Goal: Task Accomplishment & Management: Complete application form

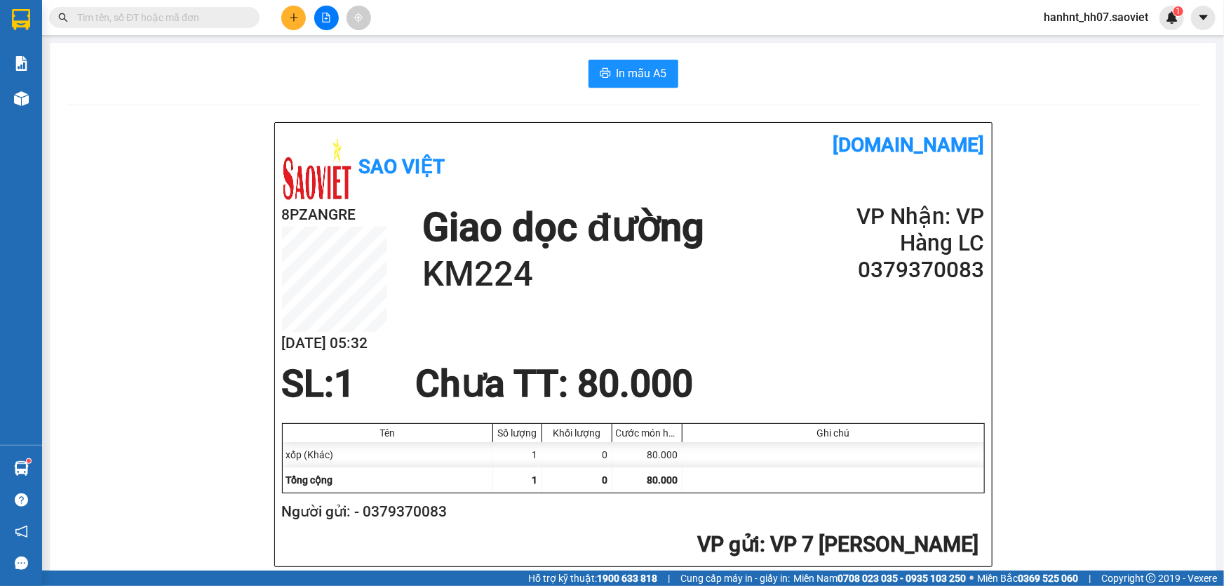
click at [473, 7] on div "Kết quả [PERSON_NAME] ( 43 ) Bộ lọc Mã ĐH Trạng thái Món hàng Thu hộ Tổng [PERS…" at bounding box center [612, 17] width 1224 height 35
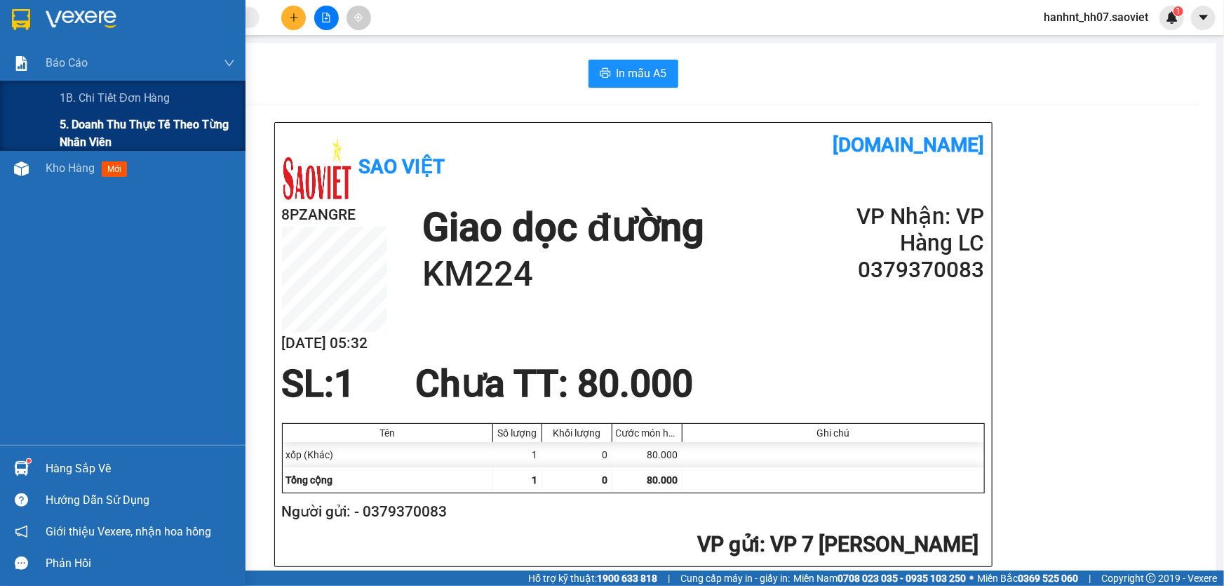
click at [104, 122] on span "5. Doanh thu thực tế theo từng nhân viên" at bounding box center [147, 133] width 175 height 35
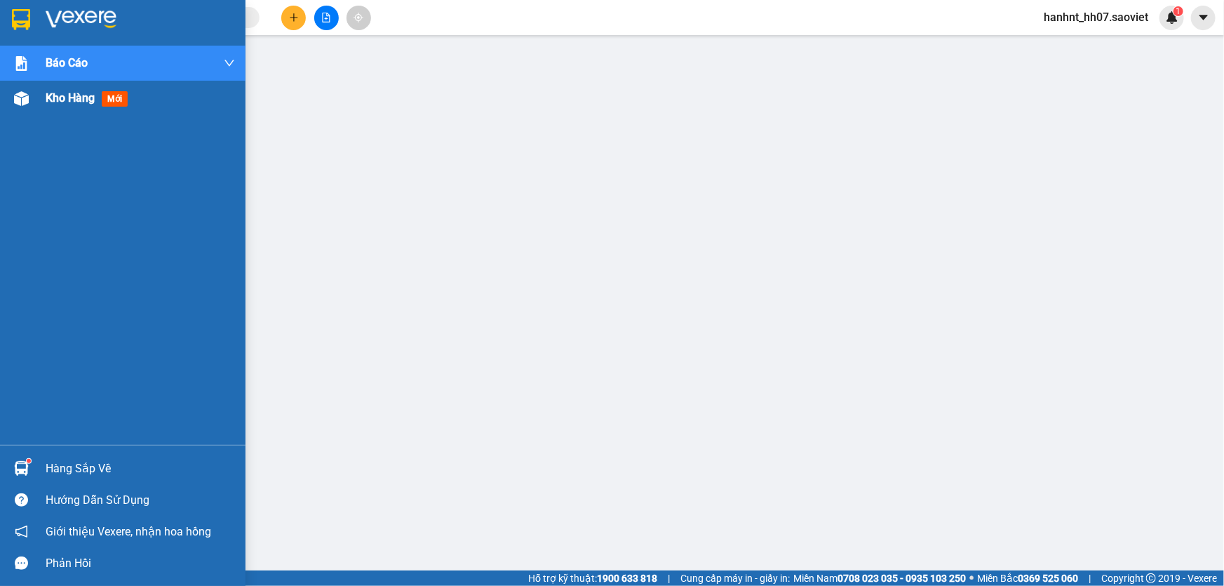
click at [120, 103] on span "mới" at bounding box center [115, 98] width 26 height 15
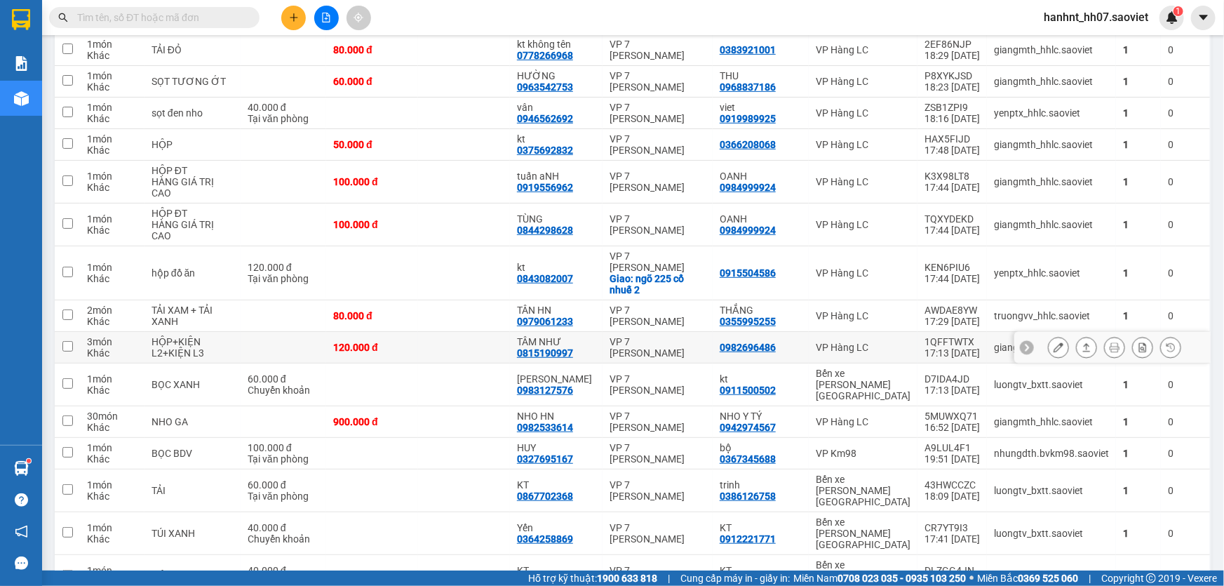
scroll to position [3026, 0]
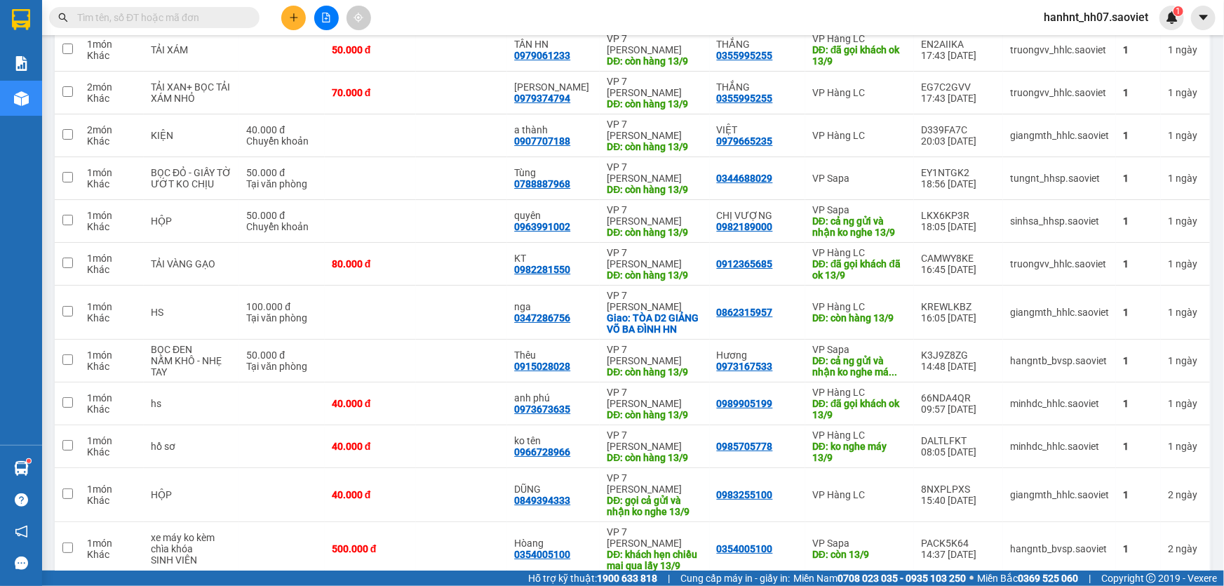
scroll to position [2576, 0]
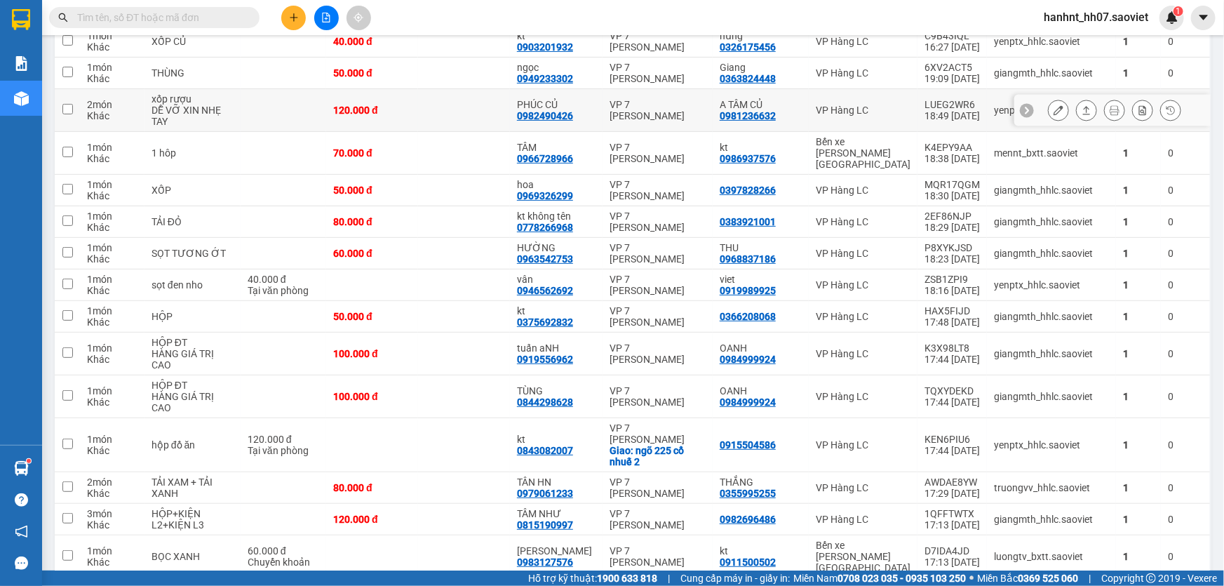
scroll to position [2835, 0]
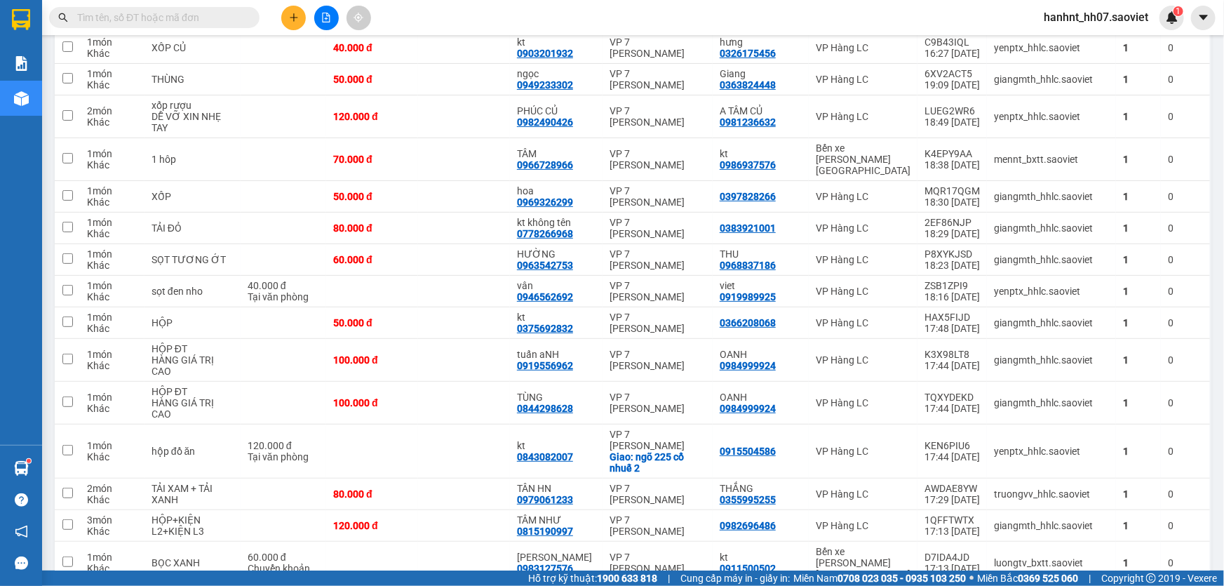
click at [111, 18] on input "text" at bounding box center [160, 17] width 166 height 15
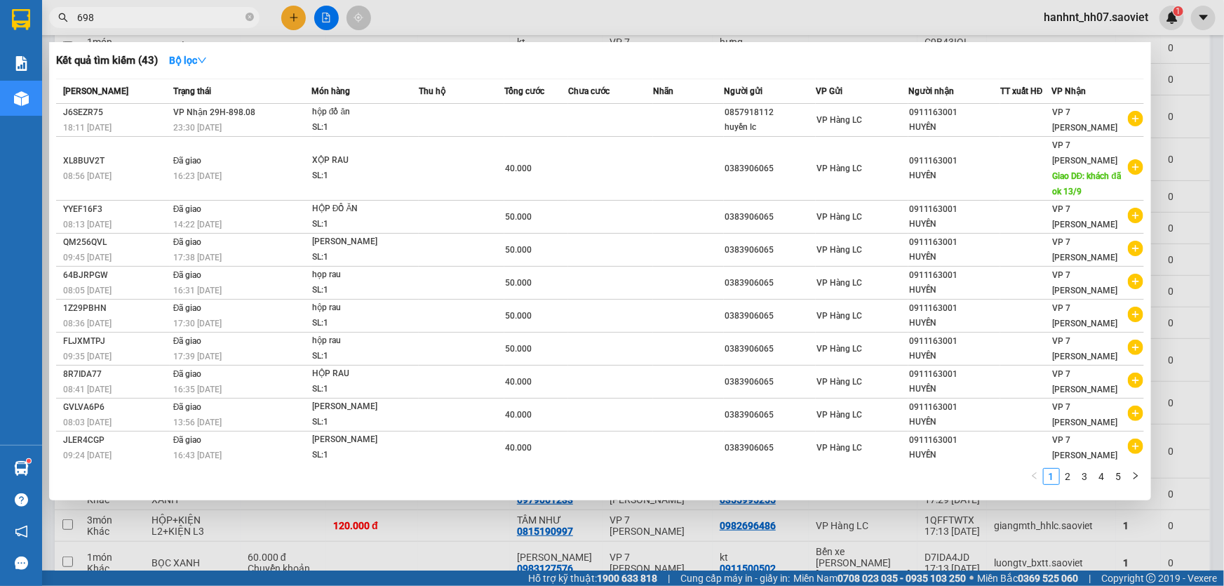
type input "6986"
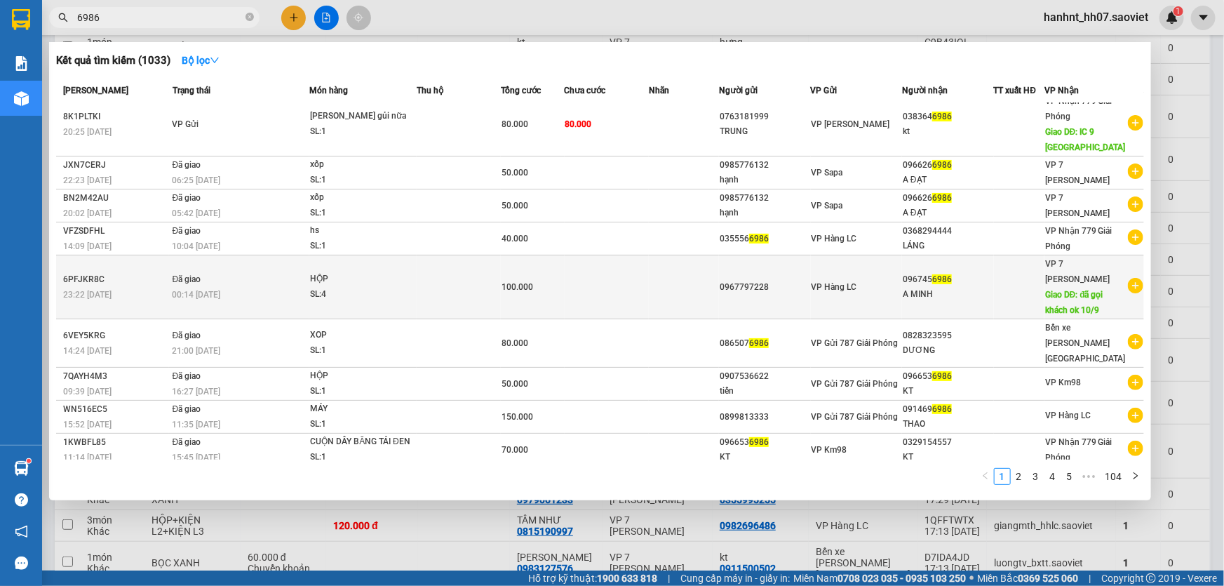
scroll to position [0, 0]
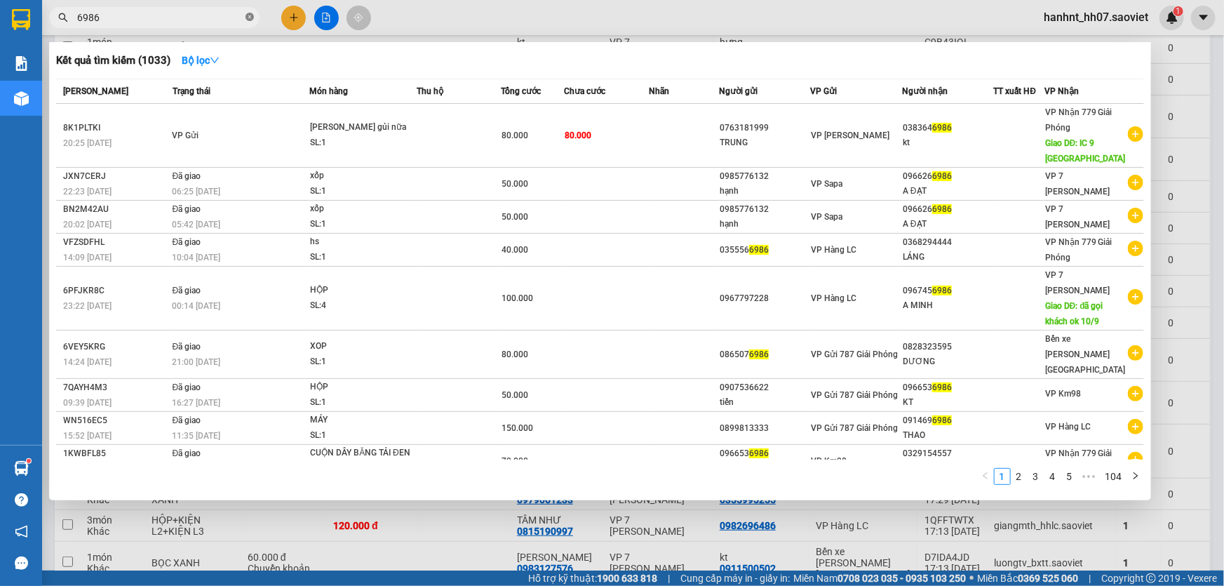
click at [248, 16] on icon "close-circle" at bounding box center [249, 17] width 8 height 8
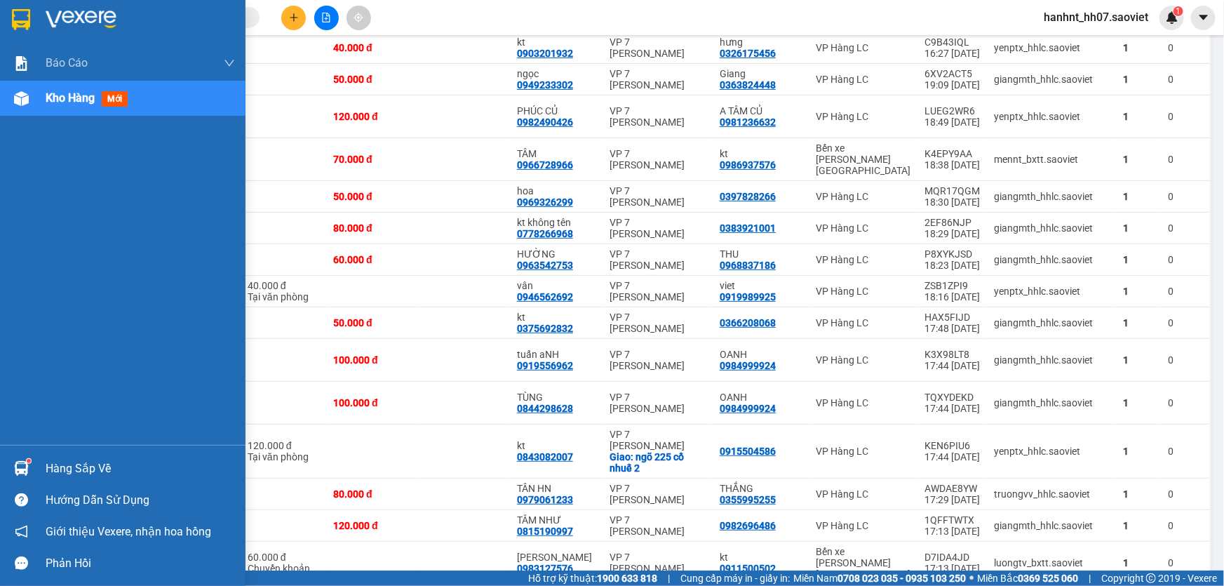
click at [93, 471] on div "Hàng sắp về" at bounding box center [140, 468] width 189 height 21
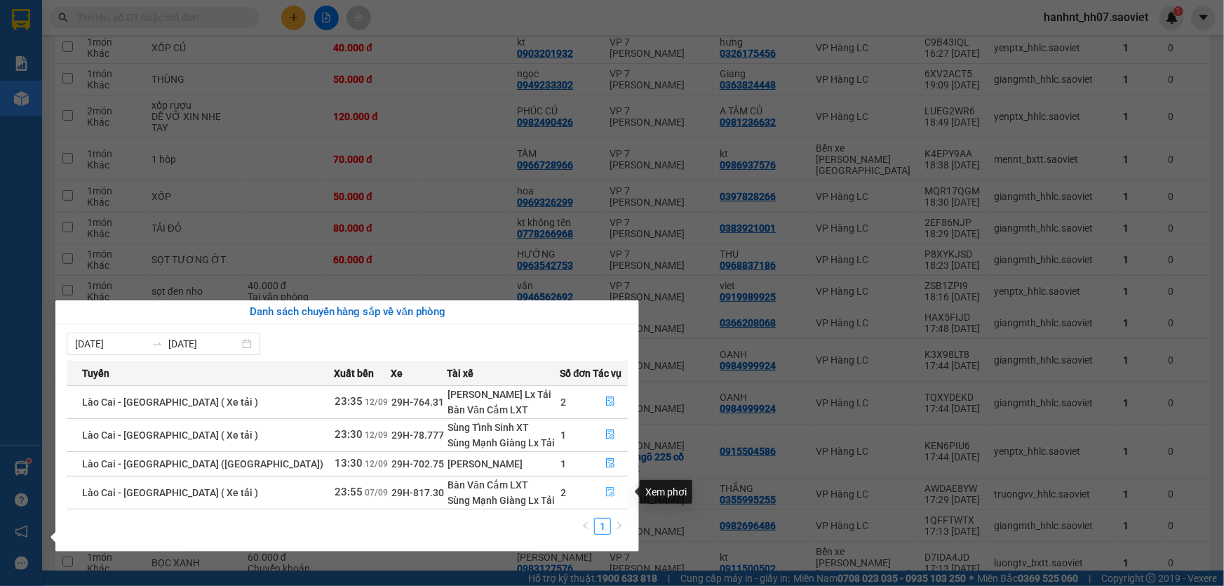
click at [599, 486] on button "button" at bounding box center [610, 492] width 34 height 22
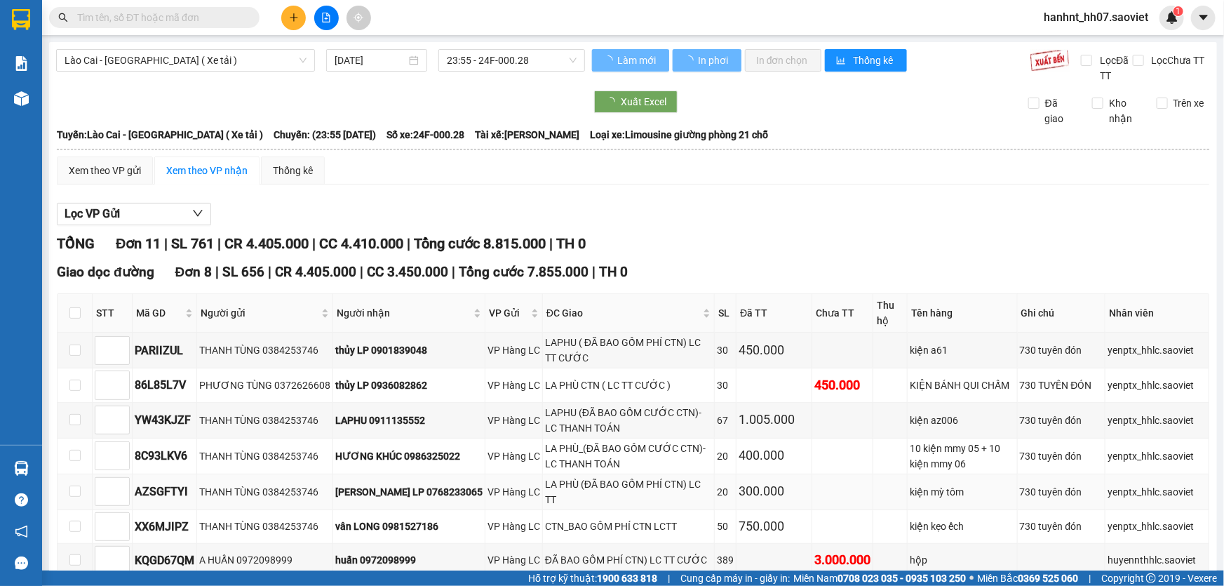
type input "07/09/2025"
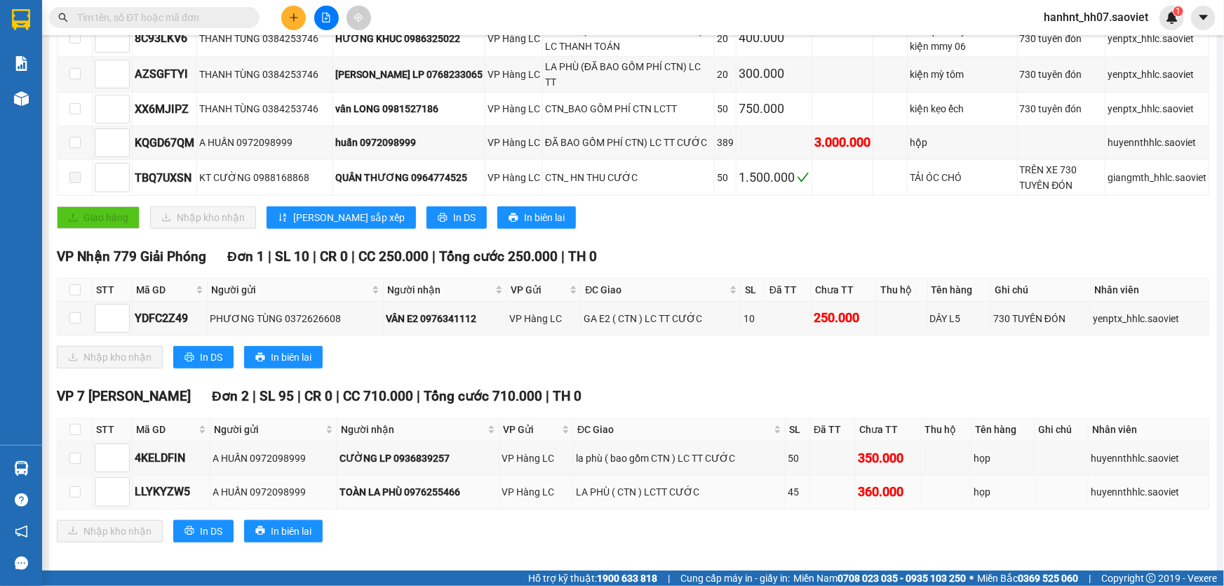
scroll to position [423, 0]
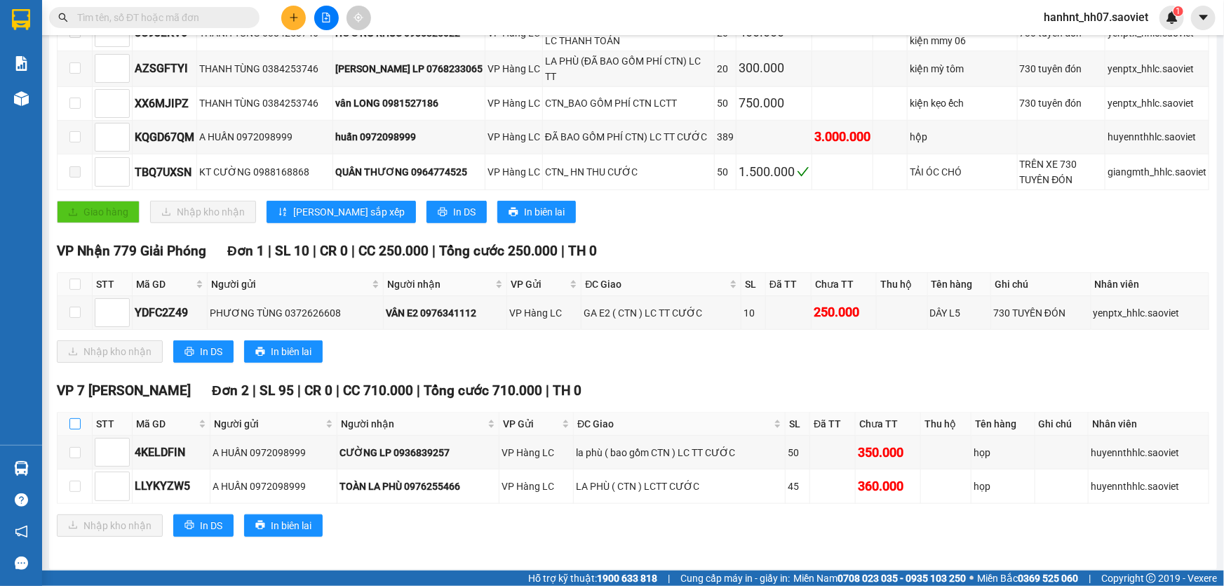
click at [74, 418] on input "checkbox" at bounding box center [74, 423] width 11 height 11
checkbox input "true"
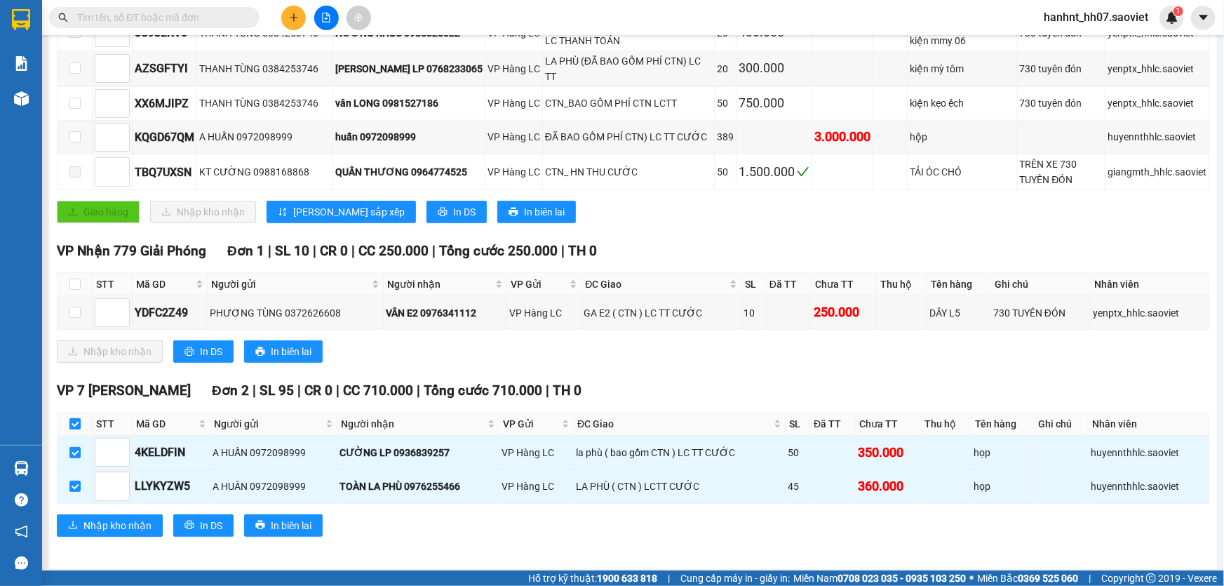
click at [74, 418] on input "checkbox" at bounding box center [74, 423] width 11 height 11
checkbox input "false"
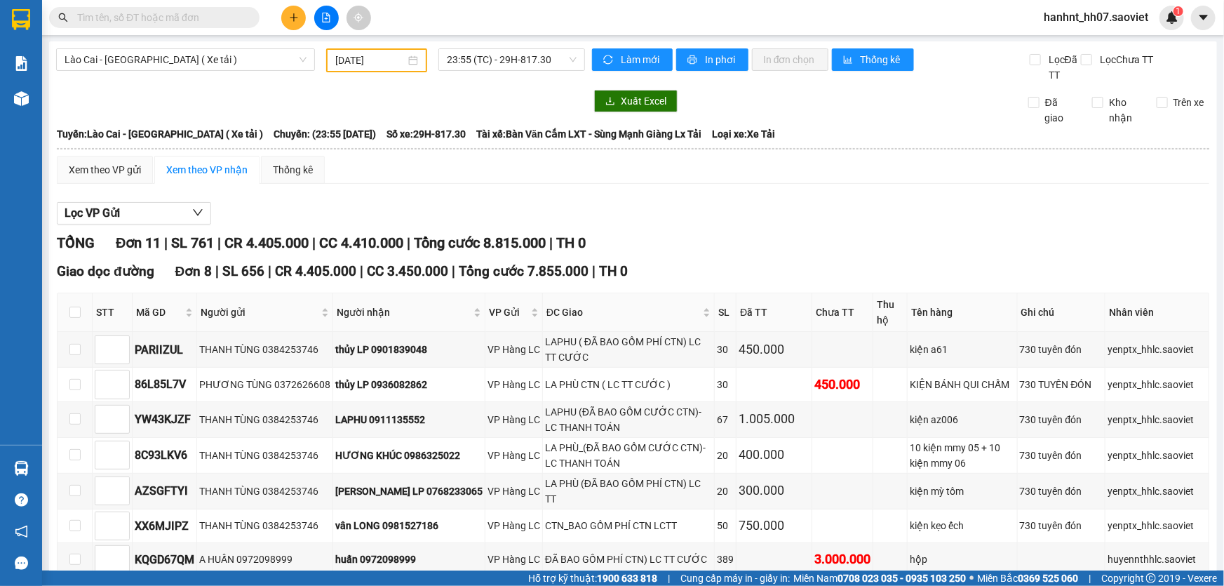
scroll to position [0, 0]
click at [134, 20] on input "text" at bounding box center [160, 17] width 166 height 15
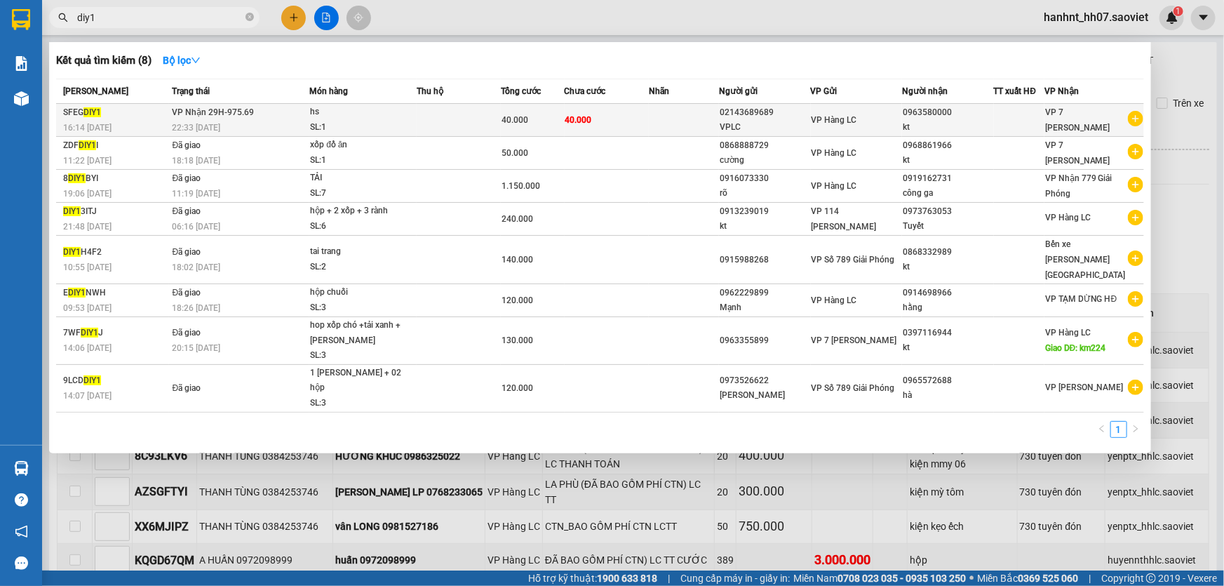
type input "diy1"
click at [445, 119] on td at bounding box center [459, 120] width 84 height 33
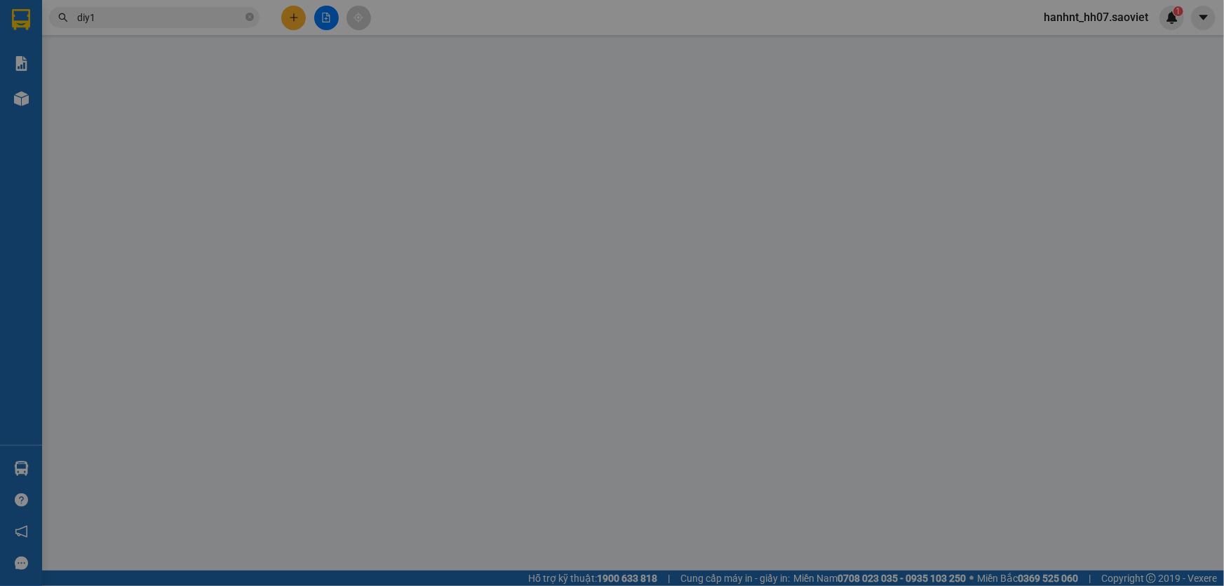
type input "02143689689"
type input "VPLC"
type input "0963580000"
type input "kt"
type input "40.000"
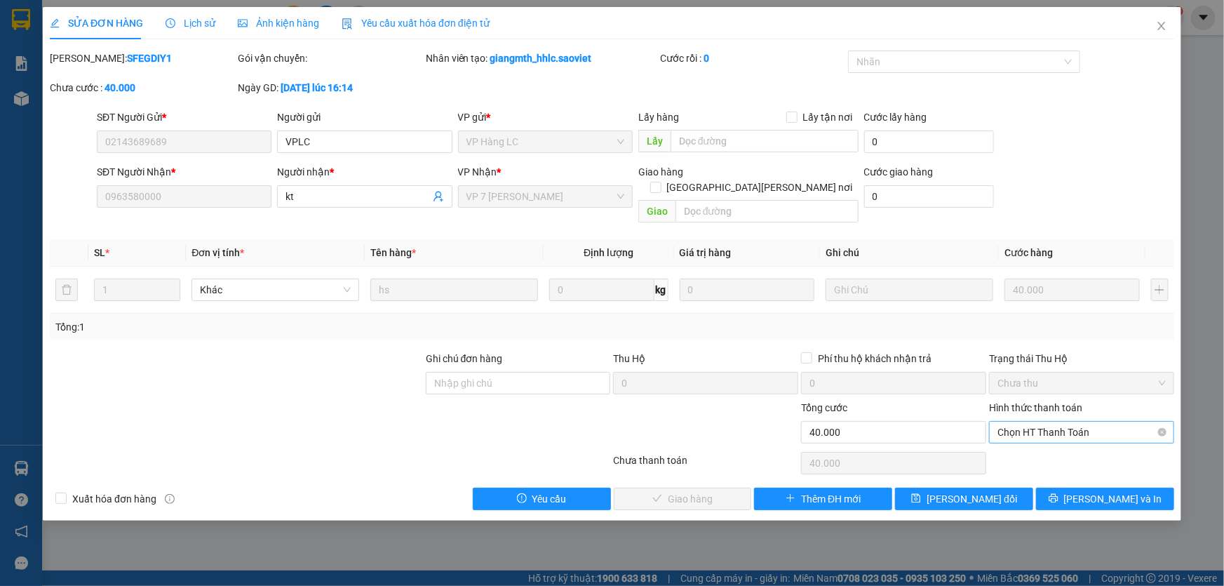
click at [1049, 422] on span "Chọn HT Thanh Toán" at bounding box center [1081, 432] width 168 height 21
click at [1036, 436] on div "Tại văn phòng" at bounding box center [1081, 443] width 168 height 15
type input "0"
click at [715, 491] on span "[PERSON_NAME] và [PERSON_NAME] hàng" at bounding box center [734, 498] width 189 height 15
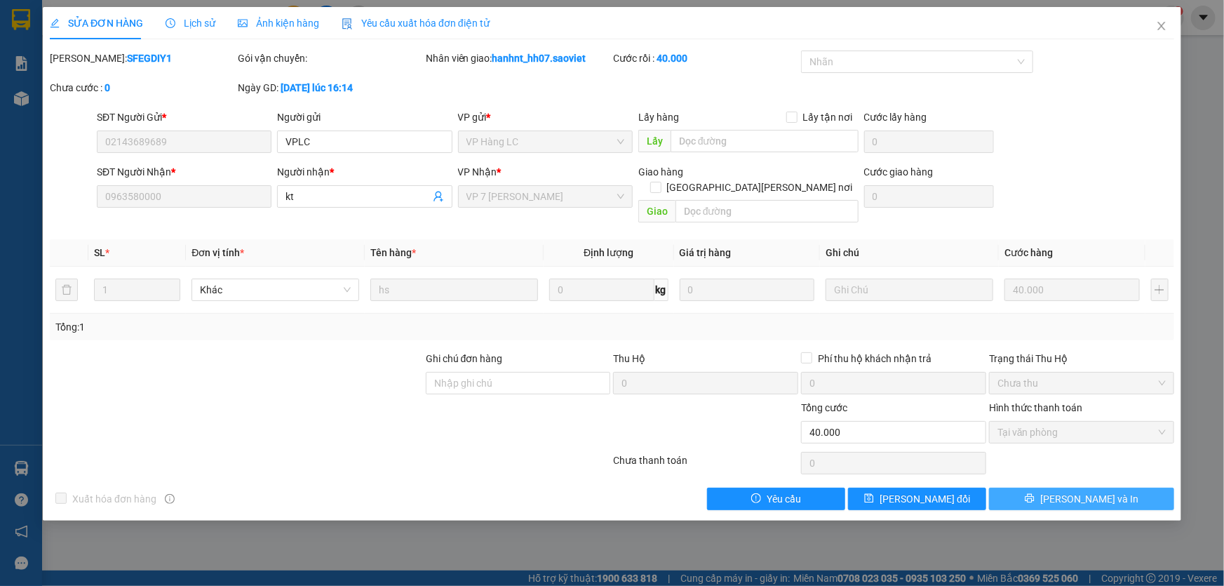
click at [1071, 487] on button "[PERSON_NAME] và In" at bounding box center [1081, 498] width 185 height 22
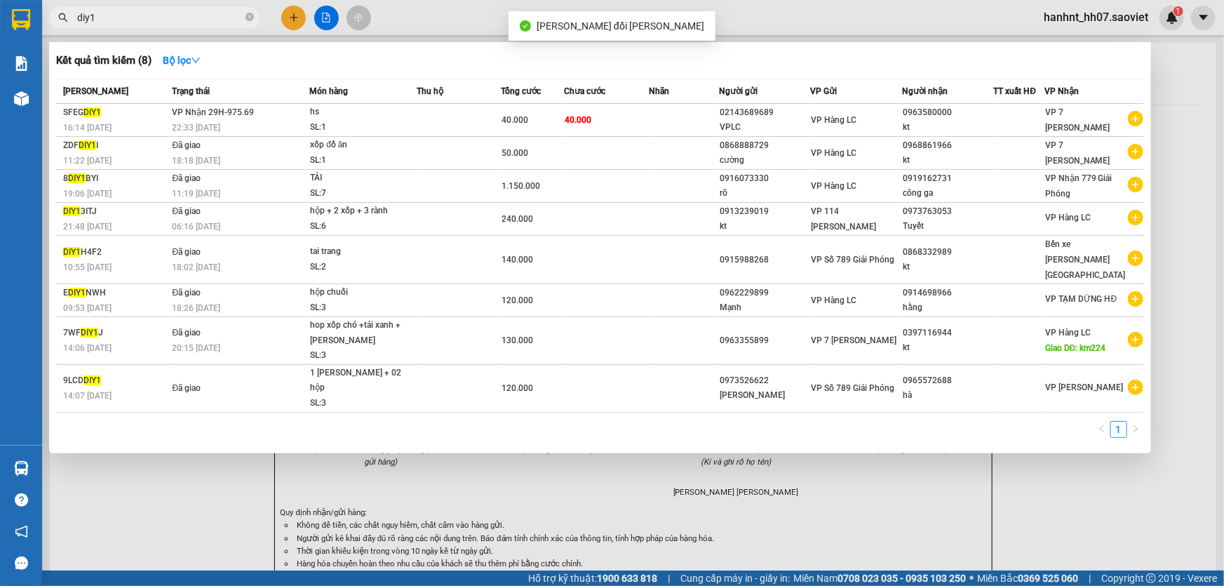
click at [206, 18] on input "diy1" at bounding box center [160, 17] width 166 height 15
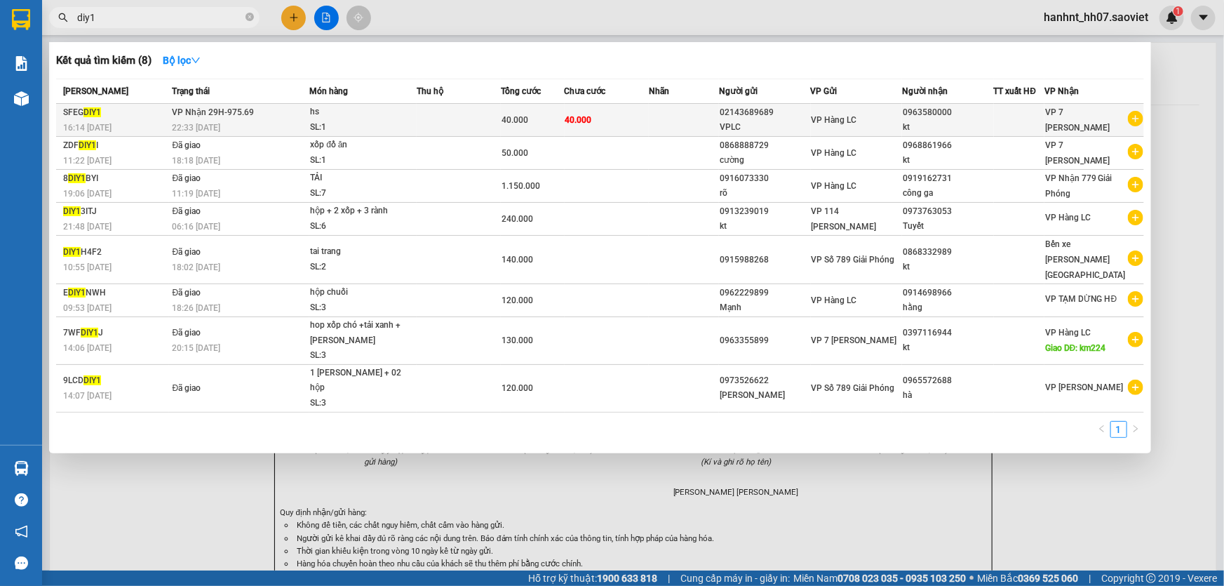
click at [248, 121] on div "22:33 - 13/09" at bounding box center [241, 127] width 137 height 15
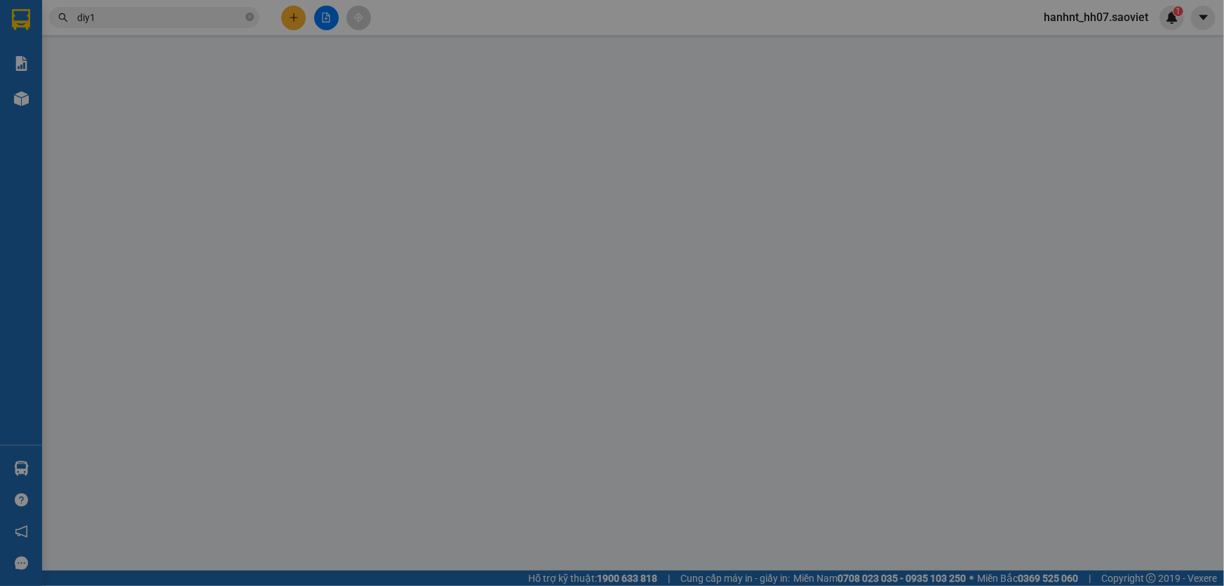
type input "02143689689"
type input "VPLC"
type input "0963580000"
type input "kt"
type input "40.000"
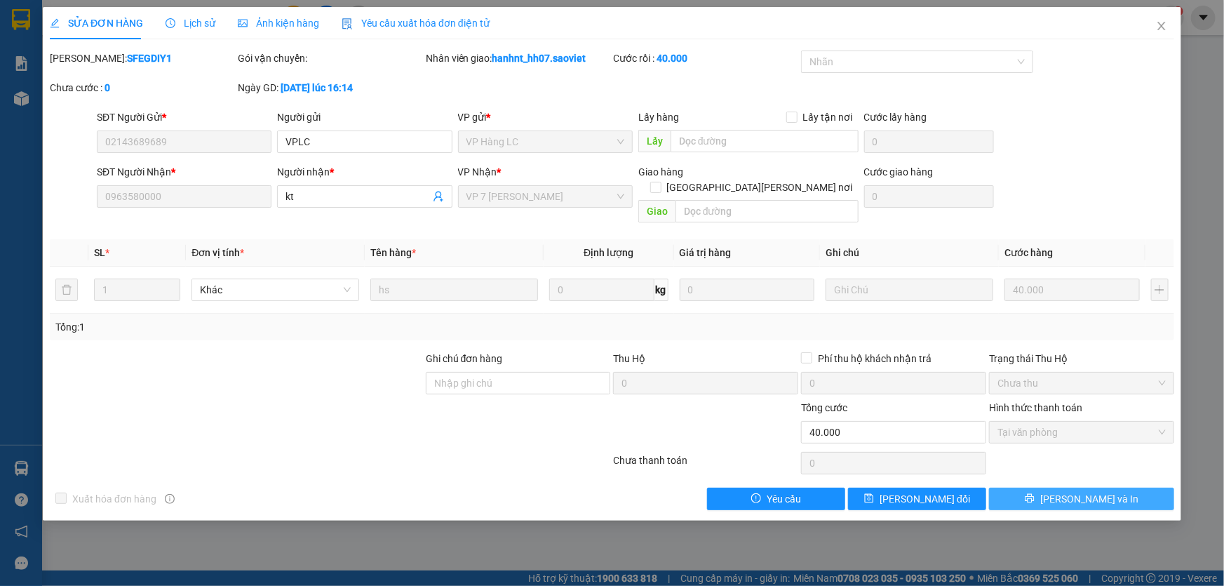
click at [1018, 487] on button "[PERSON_NAME] và In" at bounding box center [1081, 498] width 185 height 22
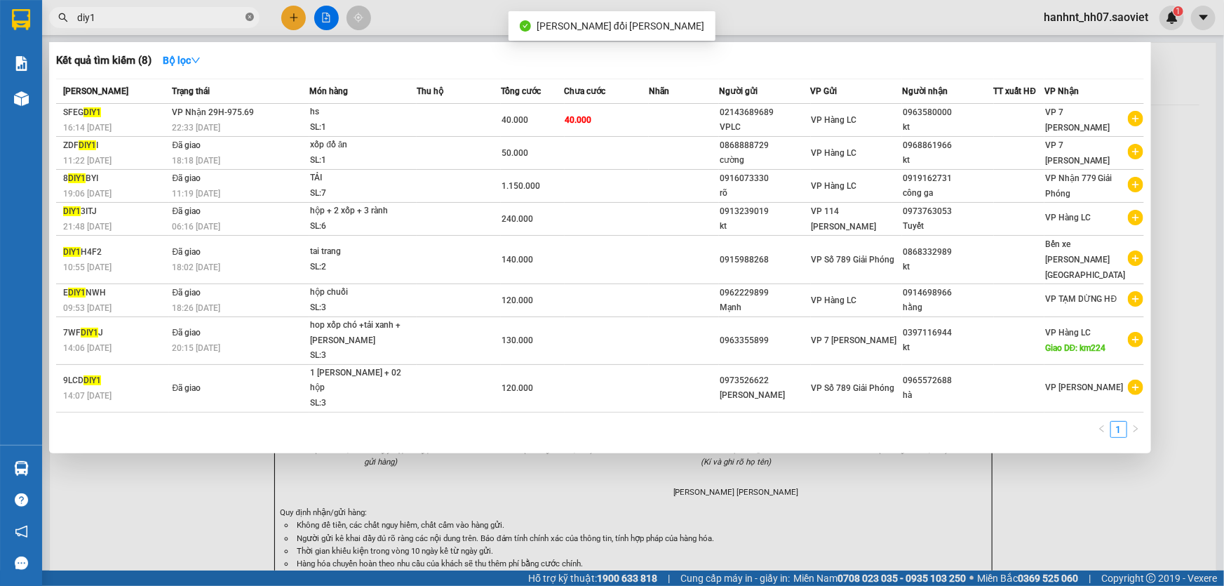
click at [250, 19] on icon "close-circle" at bounding box center [249, 17] width 8 height 8
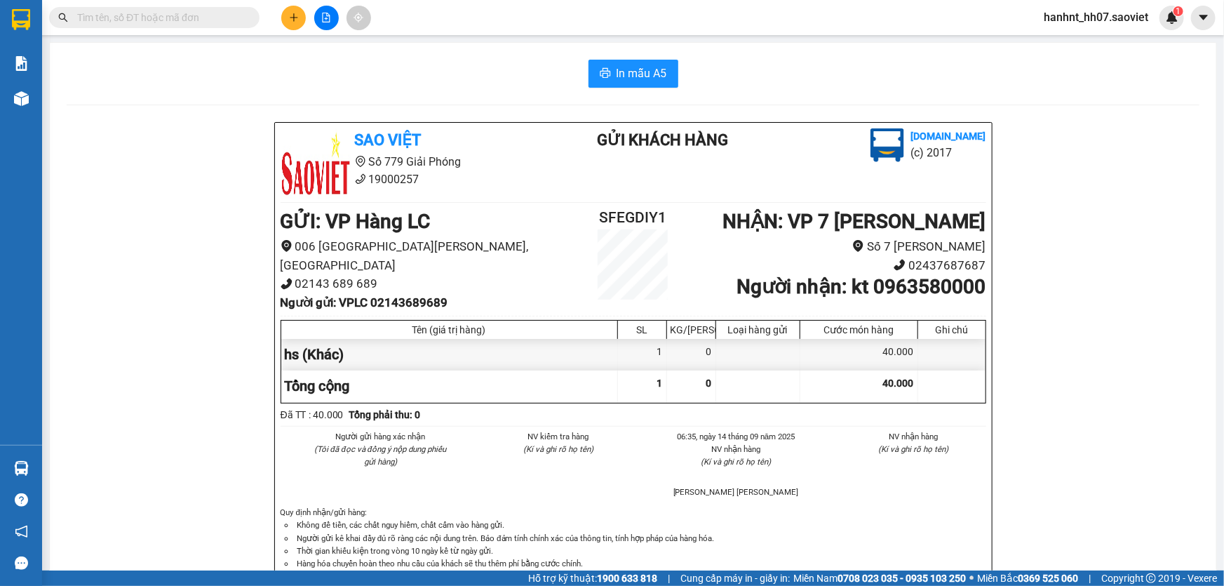
click at [169, 18] on input "text" at bounding box center [160, 17] width 166 height 15
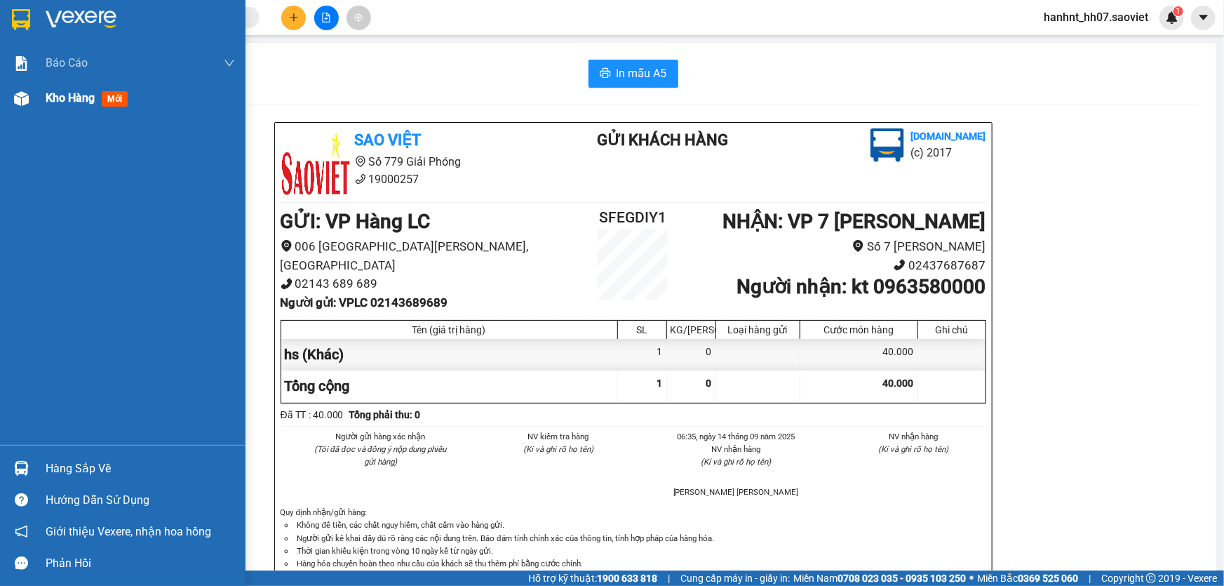
click at [108, 100] on span "mới" at bounding box center [115, 98] width 26 height 15
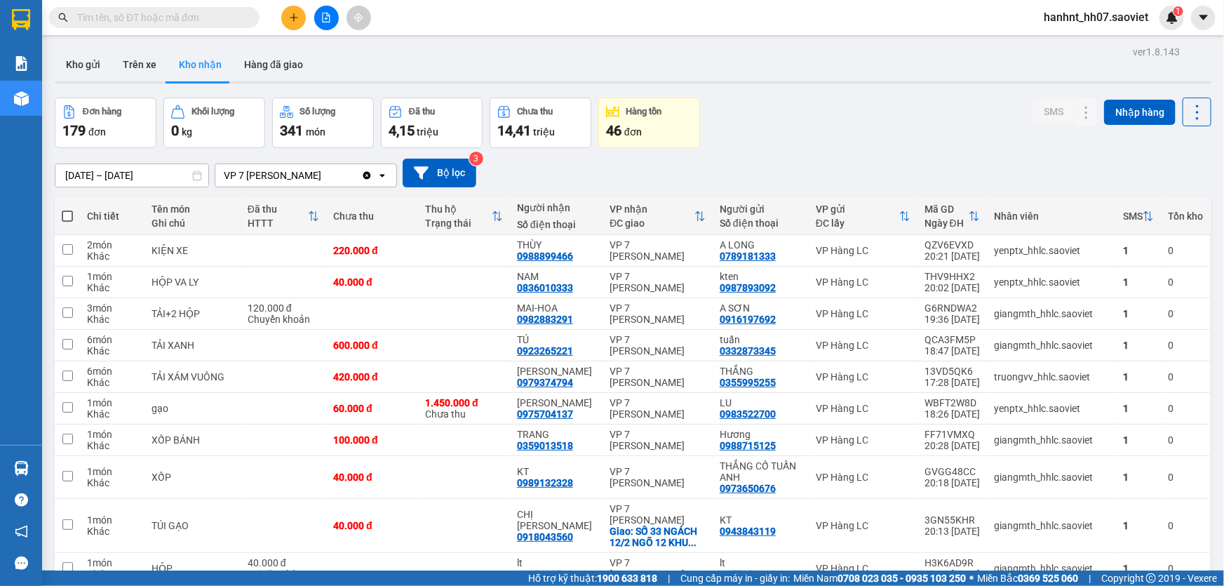
click at [140, 19] on input "text" at bounding box center [160, 17] width 166 height 15
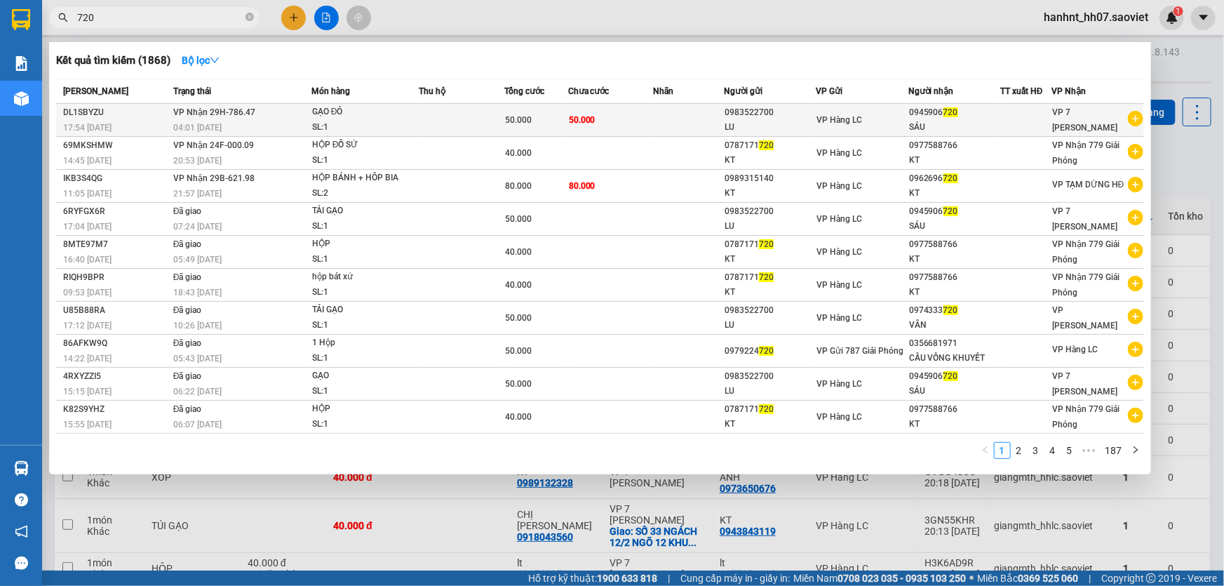
type input "720"
click at [563, 121] on div "50.000" at bounding box center [536, 119] width 62 height 15
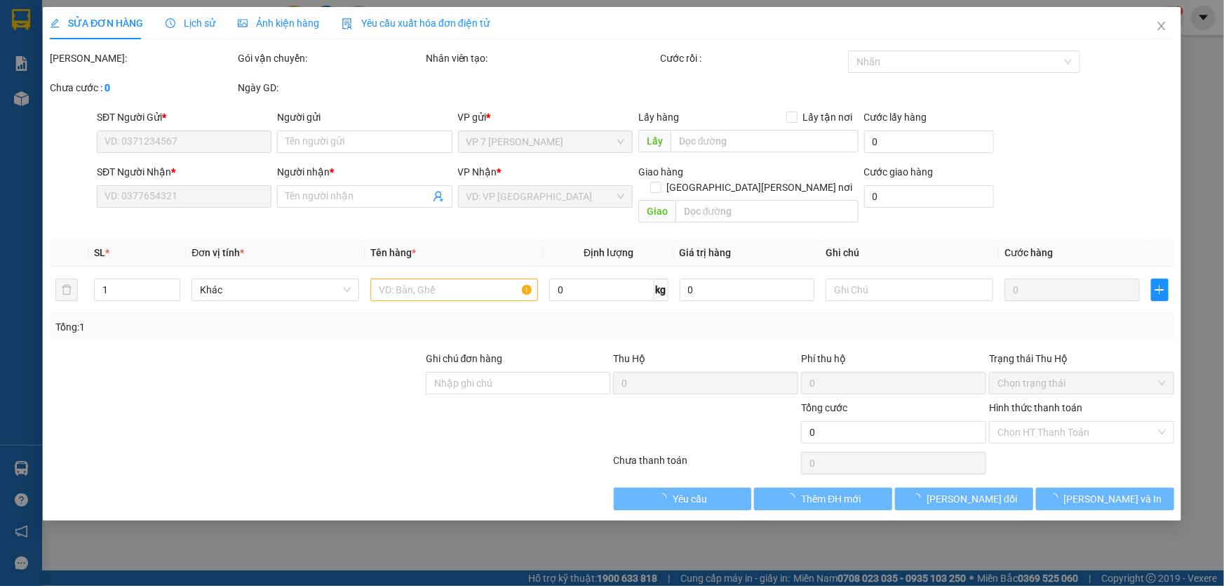
type input "0983522700"
type input "LU"
type input "0945906720"
type input "SÁU"
type input "50.000"
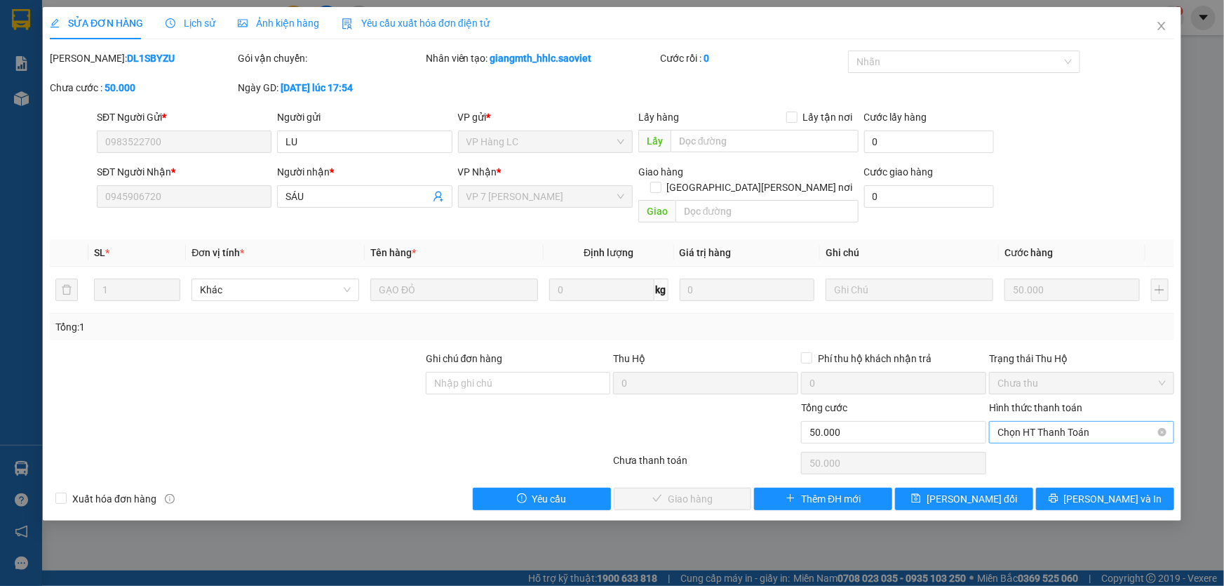
click at [1031, 422] on span "Chọn HT Thanh Toán" at bounding box center [1081, 432] width 168 height 21
click at [1023, 443] on div "Tại văn phòng" at bounding box center [1081, 443] width 168 height 15
type input "0"
click at [708, 491] on span "[PERSON_NAME] và [PERSON_NAME] hàng" at bounding box center [734, 498] width 189 height 15
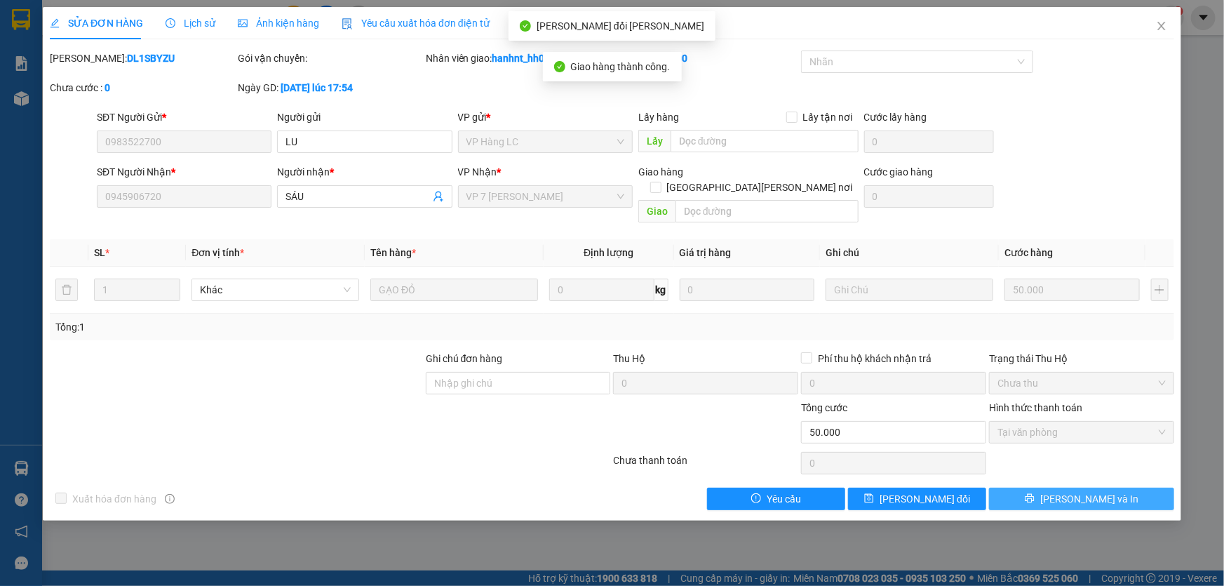
click at [1066, 487] on button "[PERSON_NAME] và In" at bounding box center [1081, 498] width 185 height 22
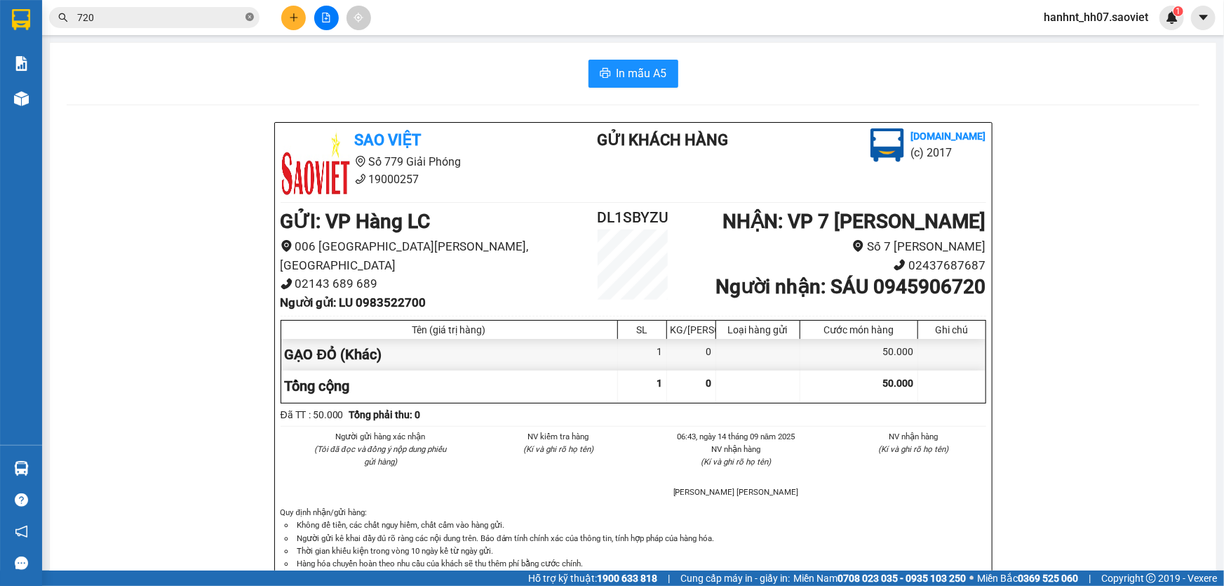
click at [250, 18] on icon "close-circle" at bounding box center [249, 17] width 8 height 8
click at [166, 22] on input "text" at bounding box center [160, 17] width 166 height 15
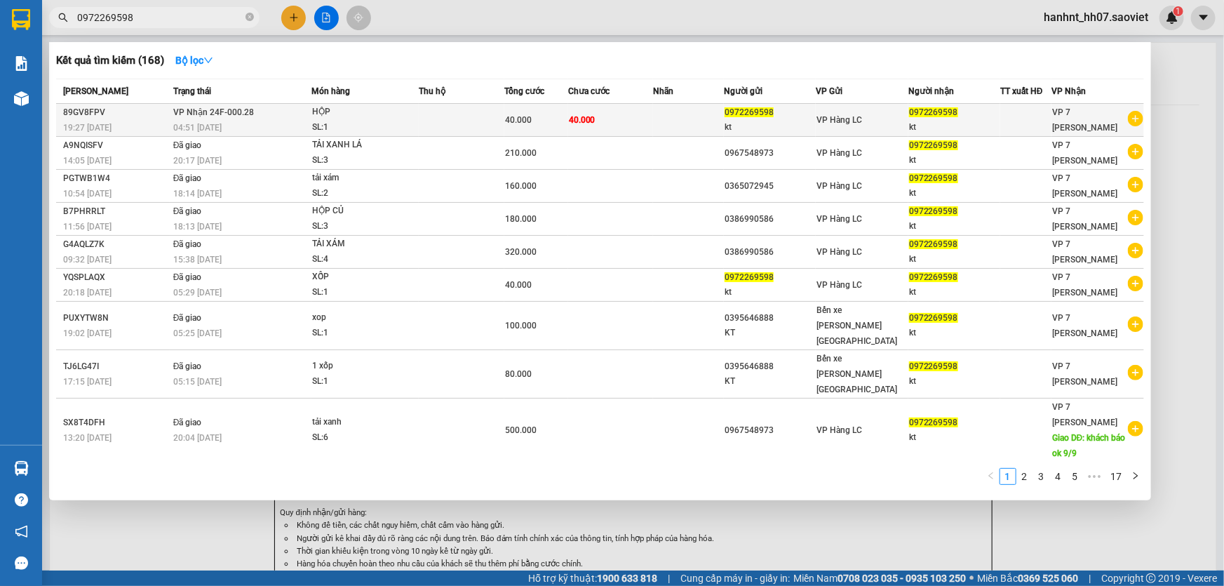
type input "0972269598"
click at [505, 119] on span "40.000" at bounding box center [518, 120] width 27 height 10
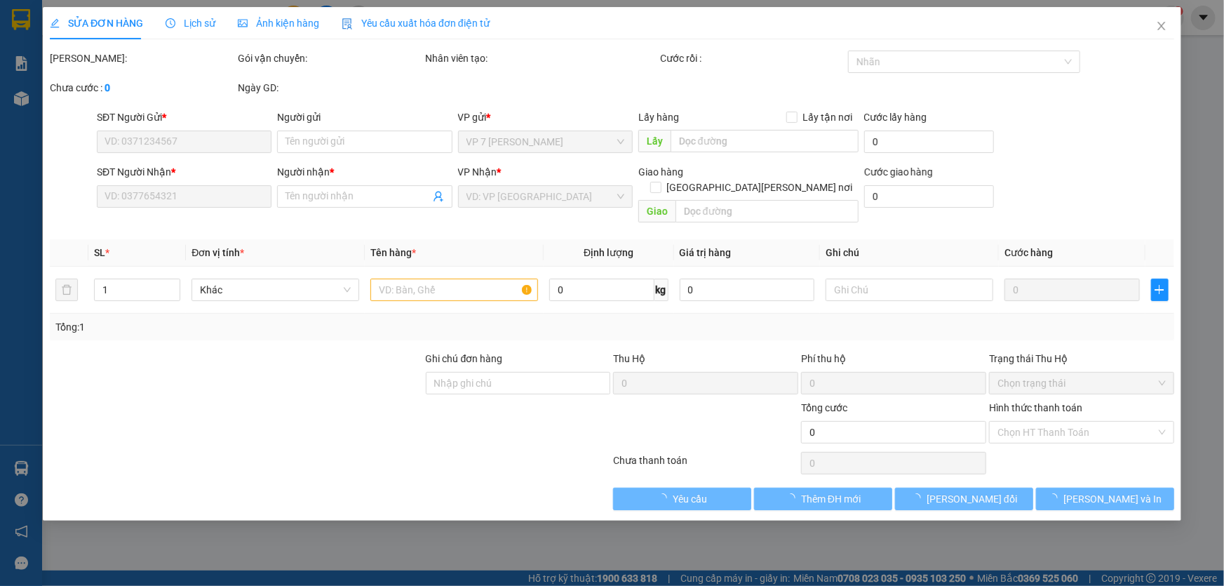
type input "0972269598"
type input "kt"
type input "0972269598"
type input "kt"
type input "40.000"
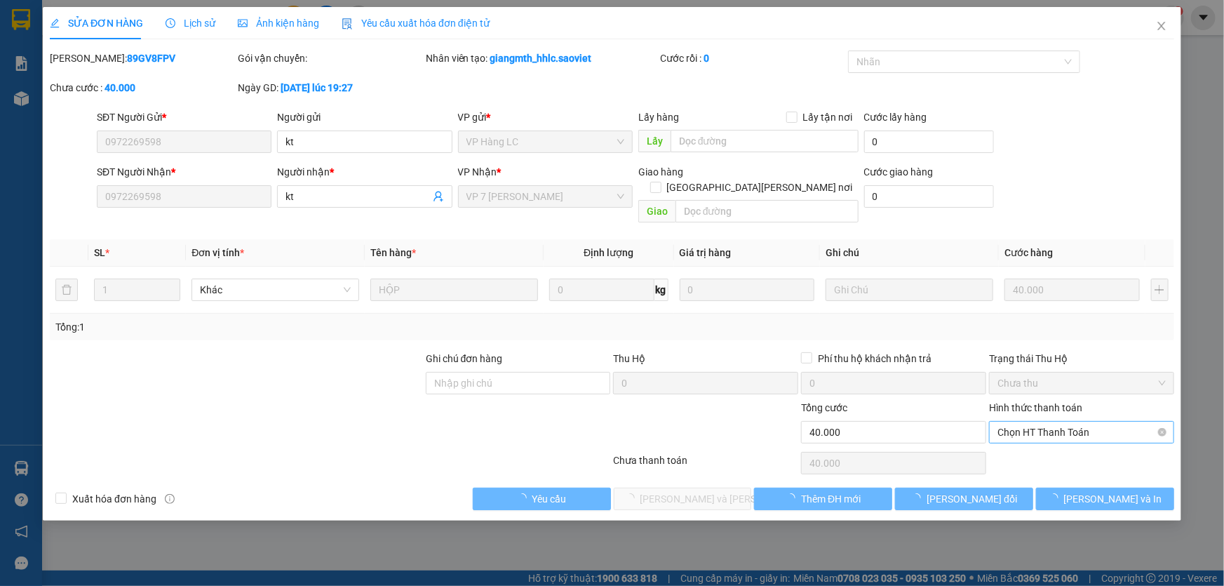
click at [1031, 422] on span "Chọn HT Thanh Toán" at bounding box center [1081, 432] width 168 height 21
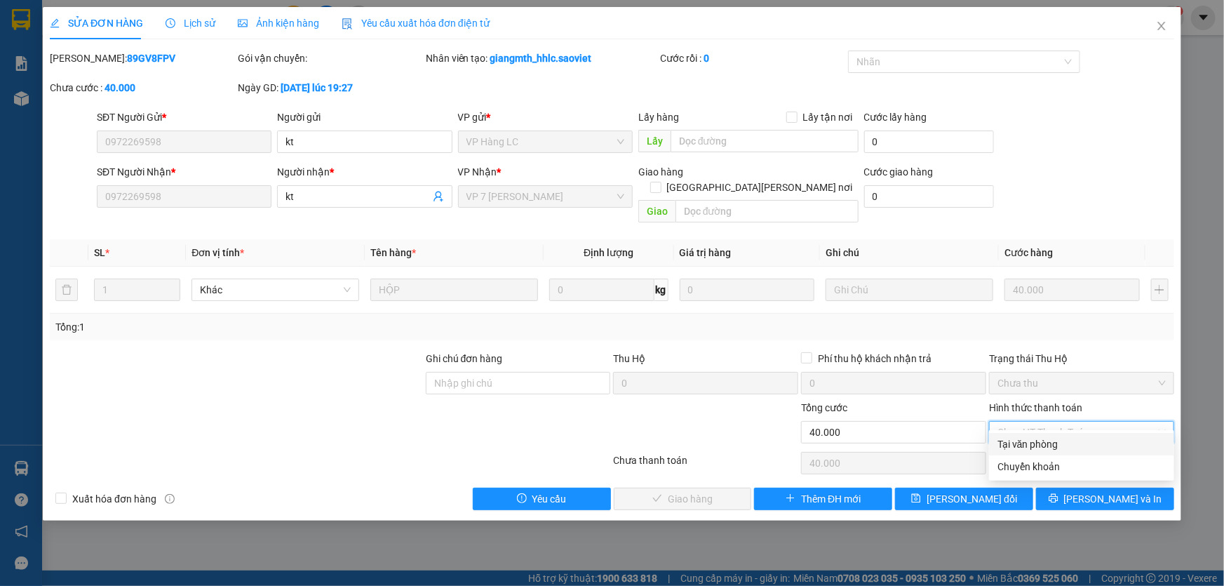
click at [1037, 442] on div "Tại văn phòng" at bounding box center [1081, 443] width 168 height 15
type input "0"
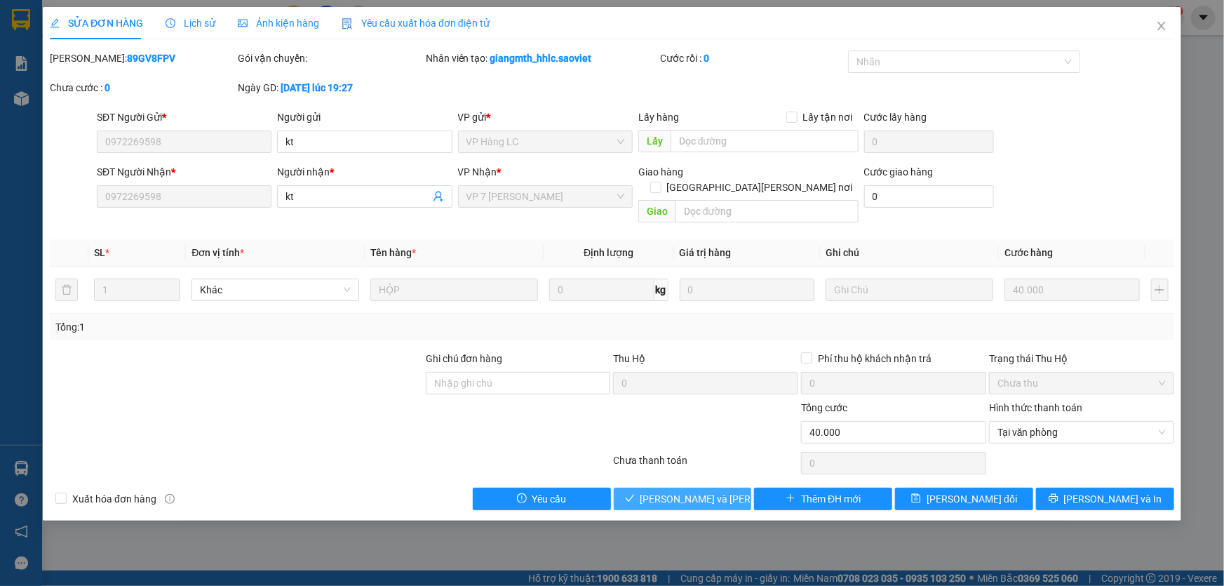
click at [685, 491] on span "[PERSON_NAME] và [PERSON_NAME] hàng" at bounding box center [734, 498] width 189 height 15
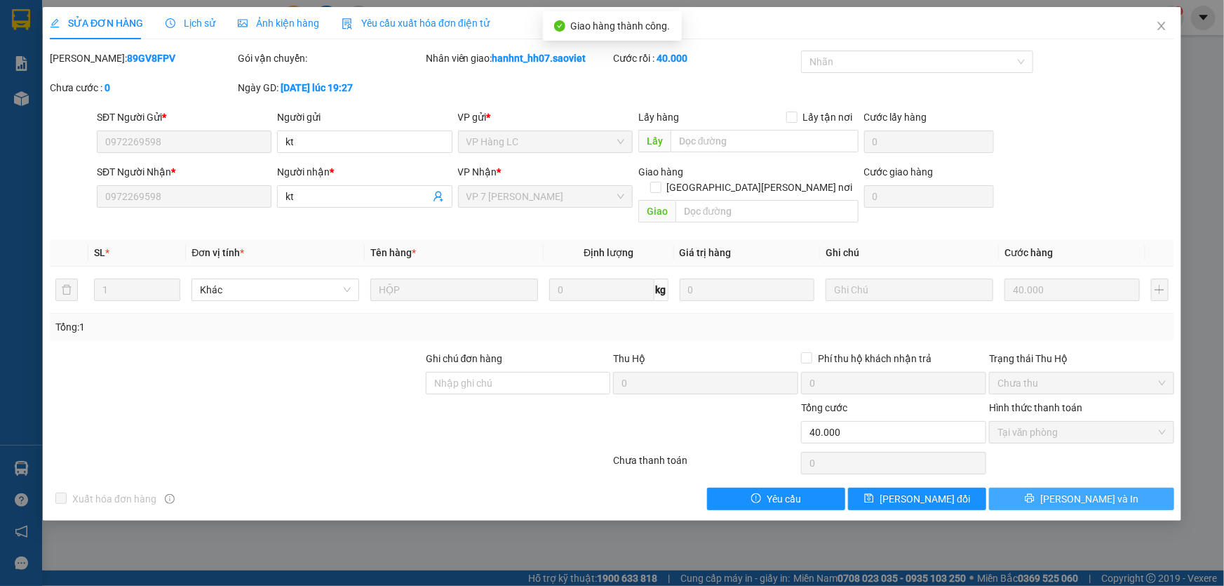
click at [1067, 487] on button "[PERSON_NAME] và In" at bounding box center [1081, 498] width 185 height 22
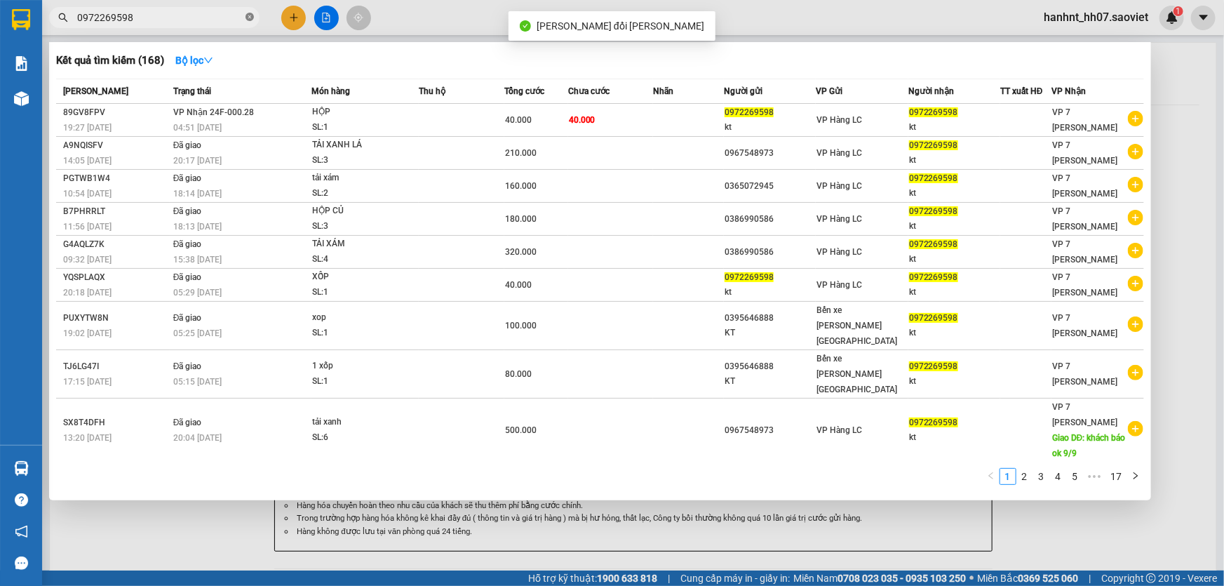
click at [250, 18] on icon "close-circle" at bounding box center [249, 17] width 8 height 8
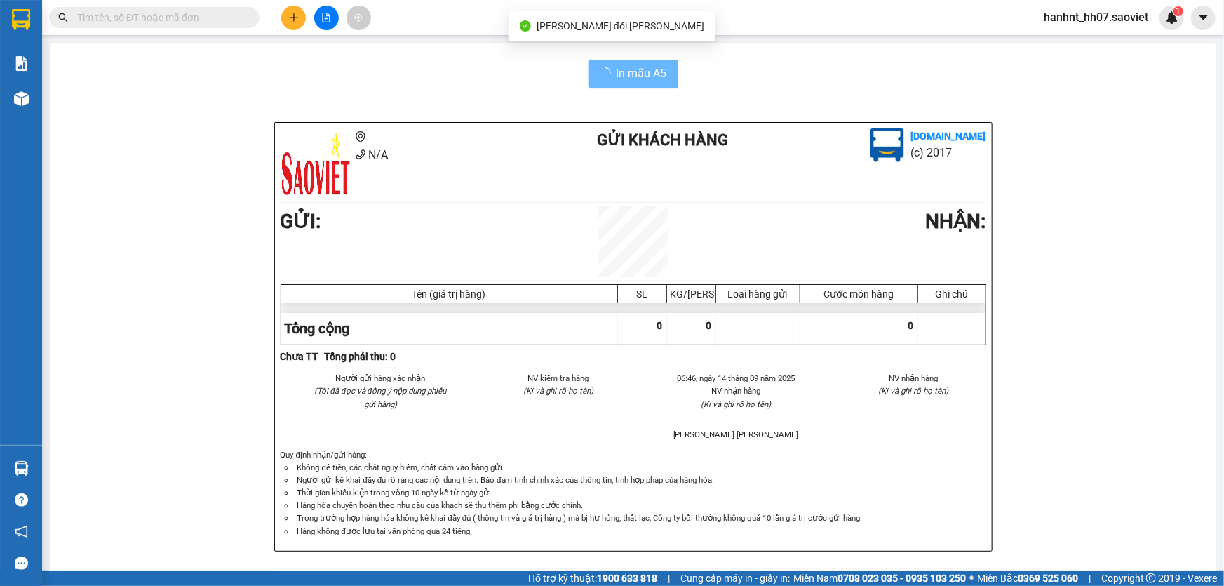
click at [210, 16] on input "text" at bounding box center [160, 17] width 166 height 15
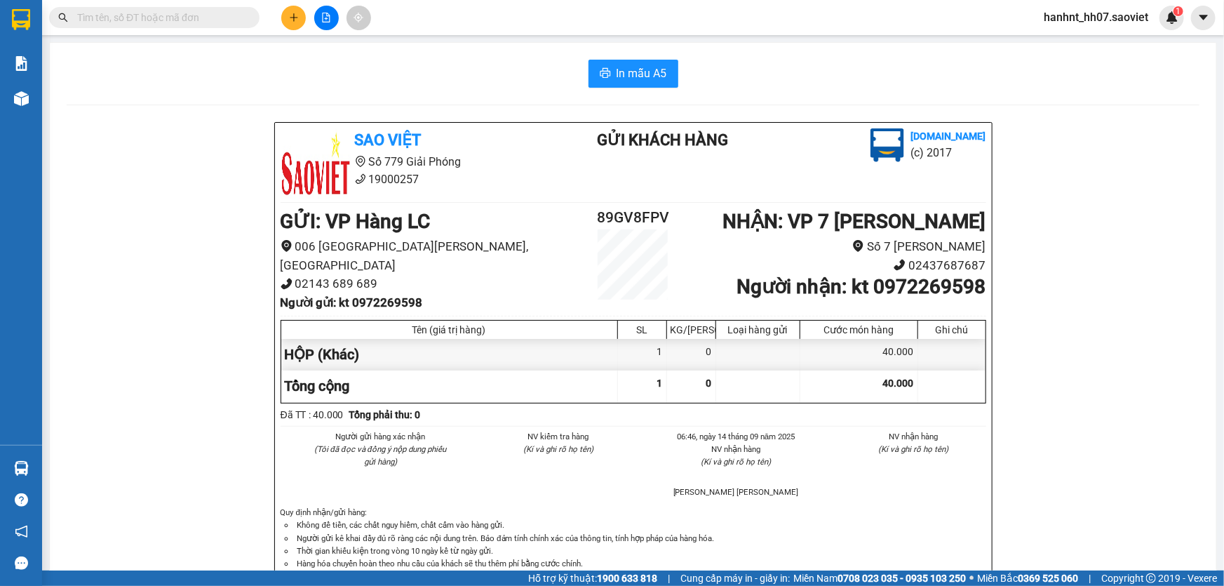
click at [147, 16] on input "text" at bounding box center [160, 17] width 166 height 15
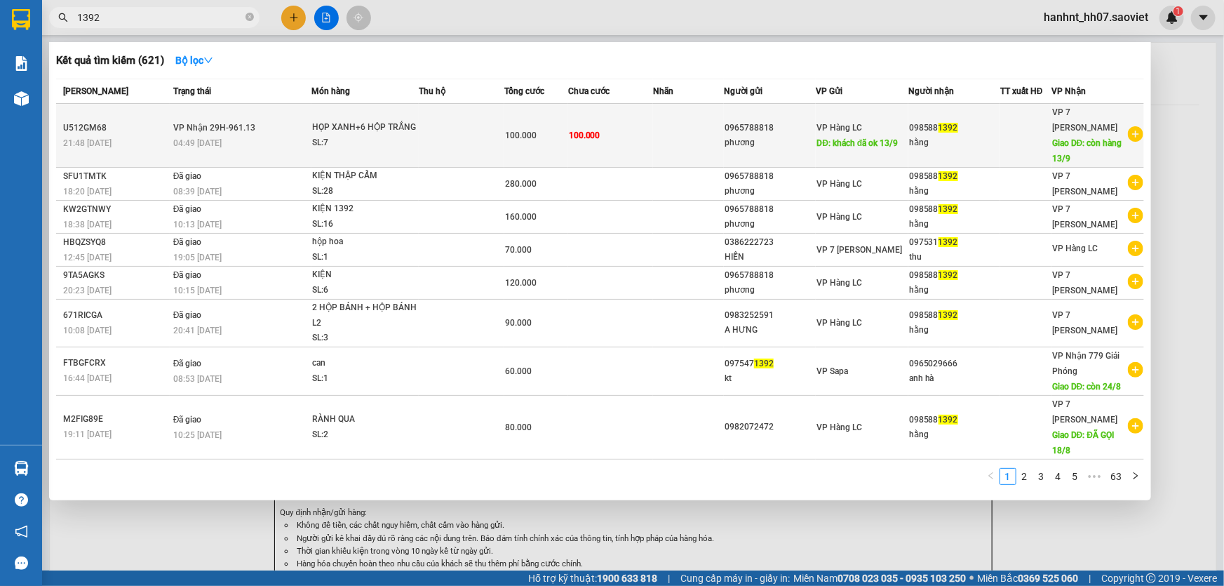
type input "1392"
click at [400, 133] on div "HỌP XANH+6 HỘP TRẮNG" at bounding box center [364, 127] width 105 height 15
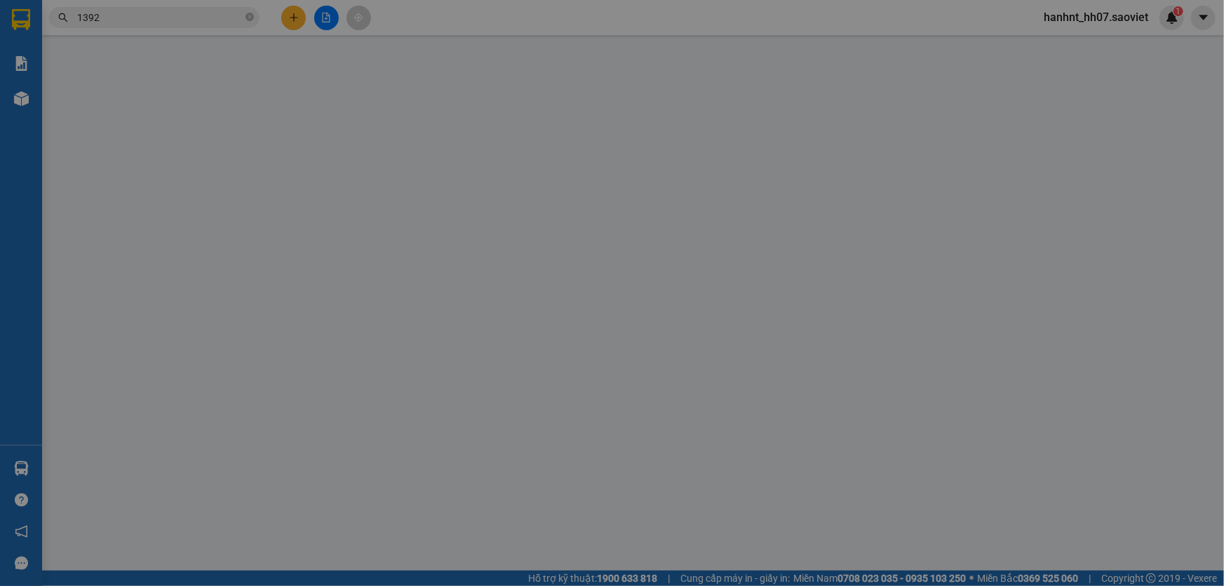
type input "0965788818"
type input "phương"
type input "khách đã ok 13/9"
type input "0985881392"
type input "hằng"
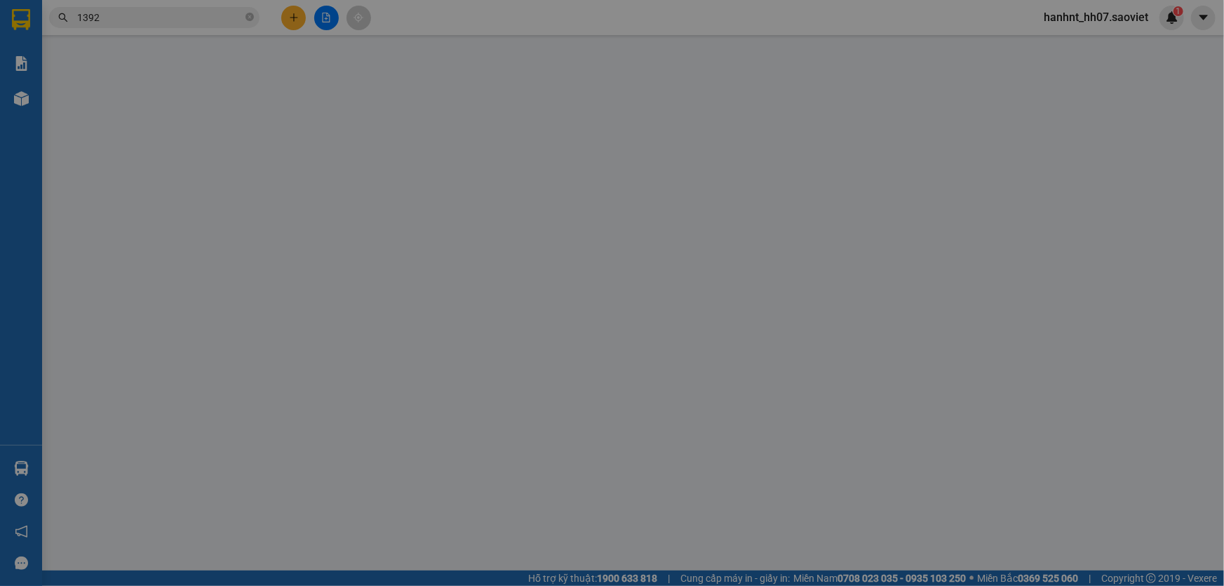
type input "còn hàng 13/9"
type input "100.000"
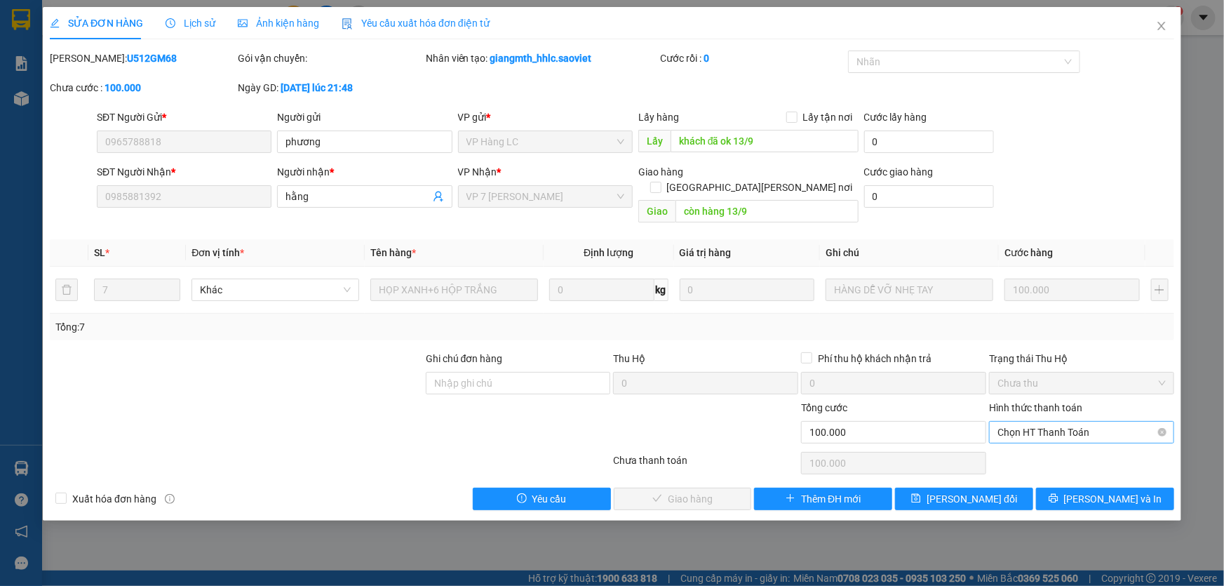
click at [1065, 422] on span "Chọn HT Thanh Toán" at bounding box center [1081, 432] width 168 height 21
click at [1023, 463] on div "Chuyển khoản" at bounding box center [1081, 466] width 168 height 15
type input "0"
click at [673, 491] on span "[PERSON_NAME] và [PERSON_NAME] hàng" at bounding box center [734, 498] width 189 height 15
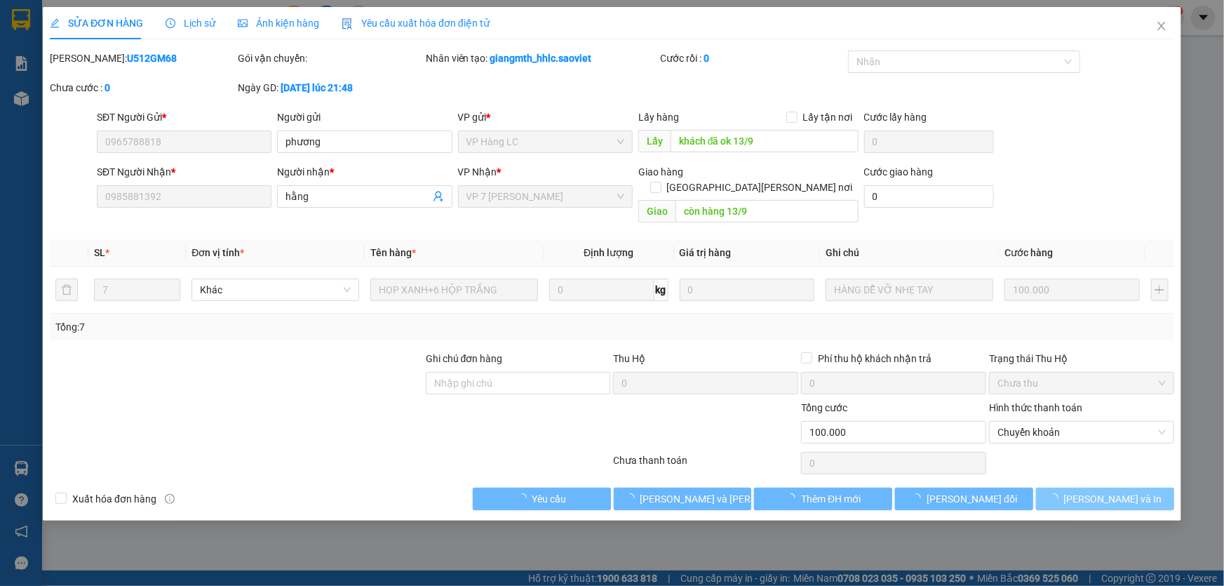
click at [1070, 487] on button "[PERSON_NAME] và In" at bounding box center [1105, 498] width 138 height 22
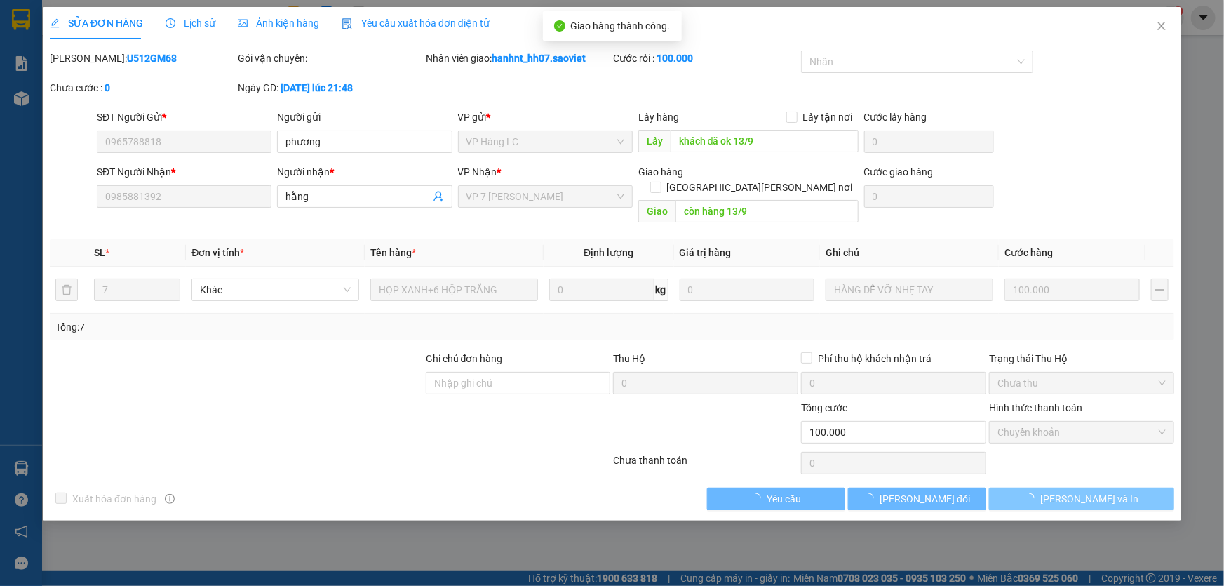
click at [1040, 493] on span "loading" at bounding box center [1032, 498] width 15 height 10
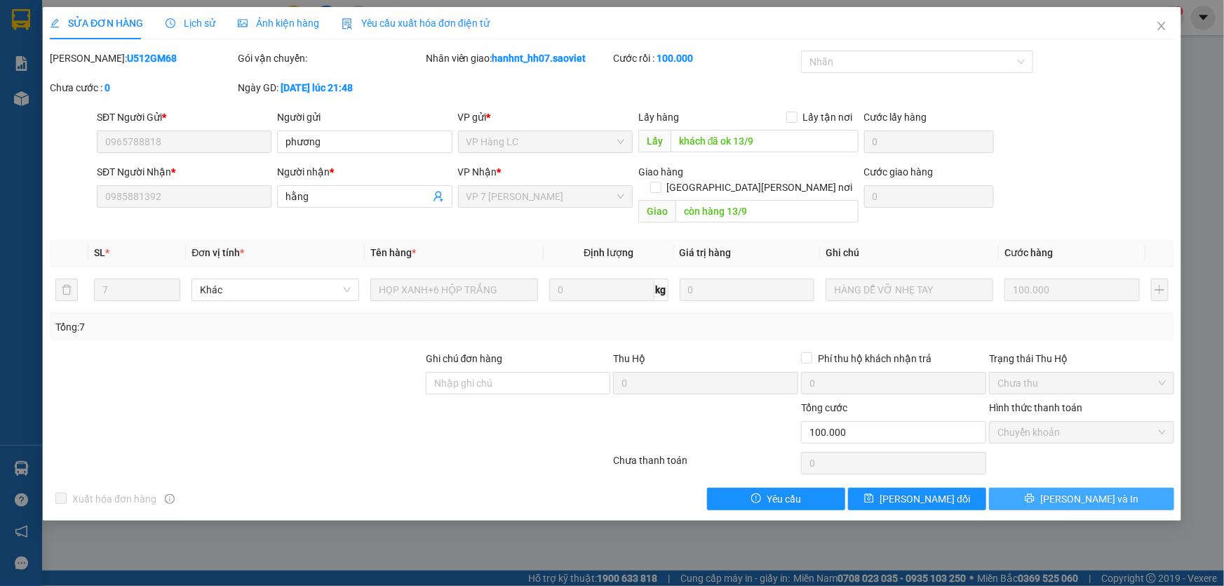
click at [1068, 487] on button "[PERSON_NAME] và In" at bounding box center [1081, 498] width 185 height 22
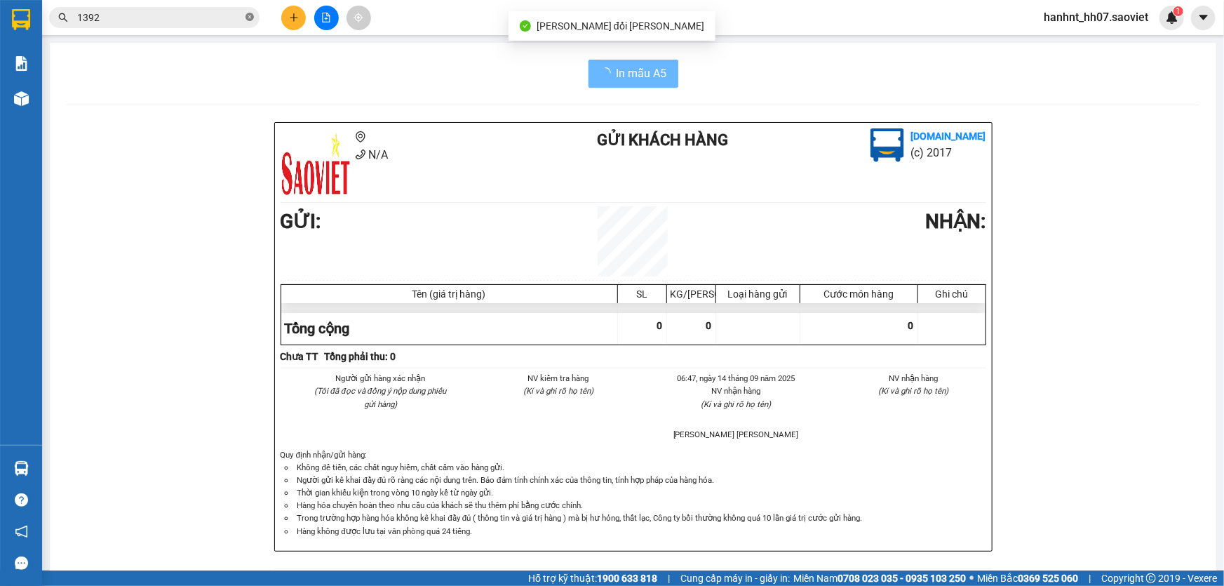
click at [248, 15] on icon "close-circle" at bounding box center [249, 17] width 8 height 8
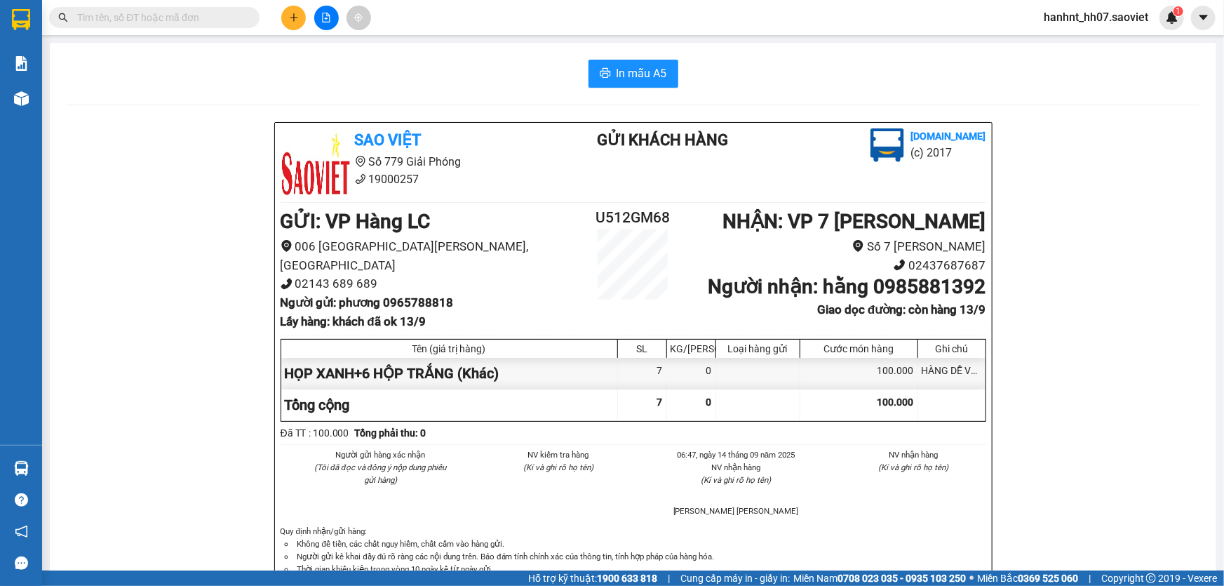
click at [910, 291] on b "Người nhận : hằng 0985881392" at bounding box center [847, 286] width 278 height 23
copy b "0985881392"
click at [236, 7] on span at bounding box center [154, 17] width 210 height 21
click at [238, 19] on input "text" at bounding box center [160, 17] width 166 height 15
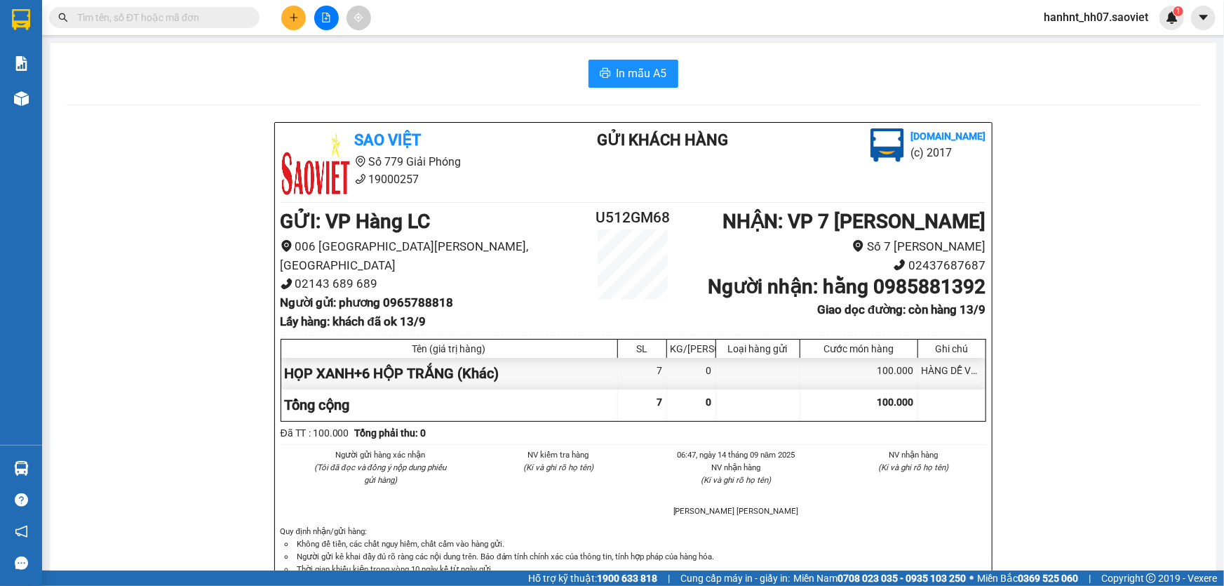
click at [238, 19] on input "text" at bounding box center [160, 17] width 166 height 15
paste input "0985881392"
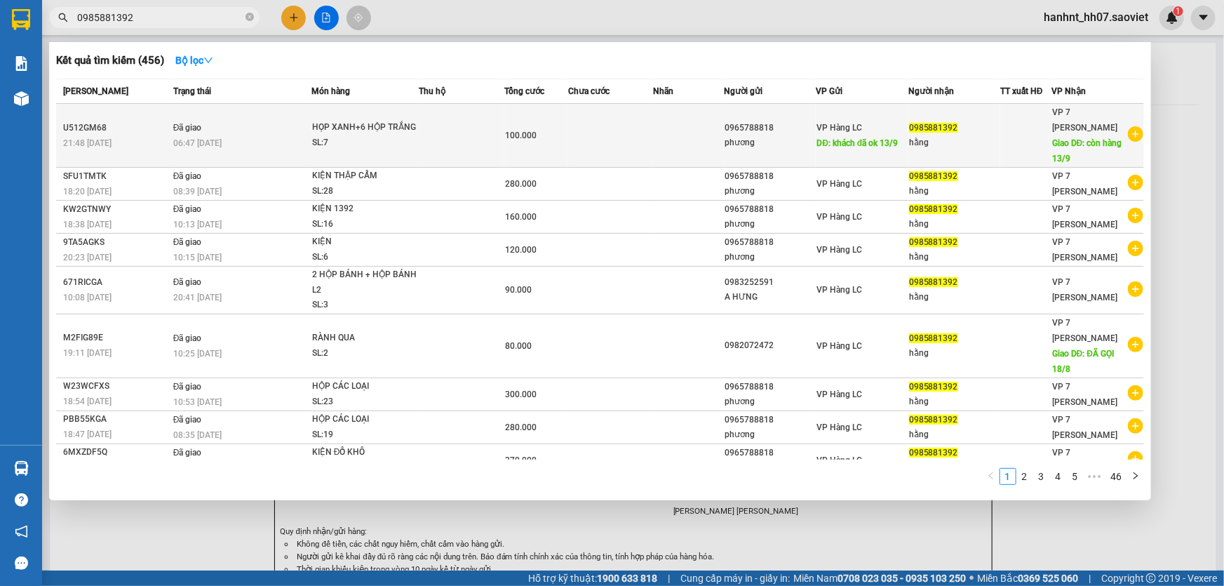
type input "0985881392"
click at [661, 126] on td at bounding box center [688, 136] width 71 height 64
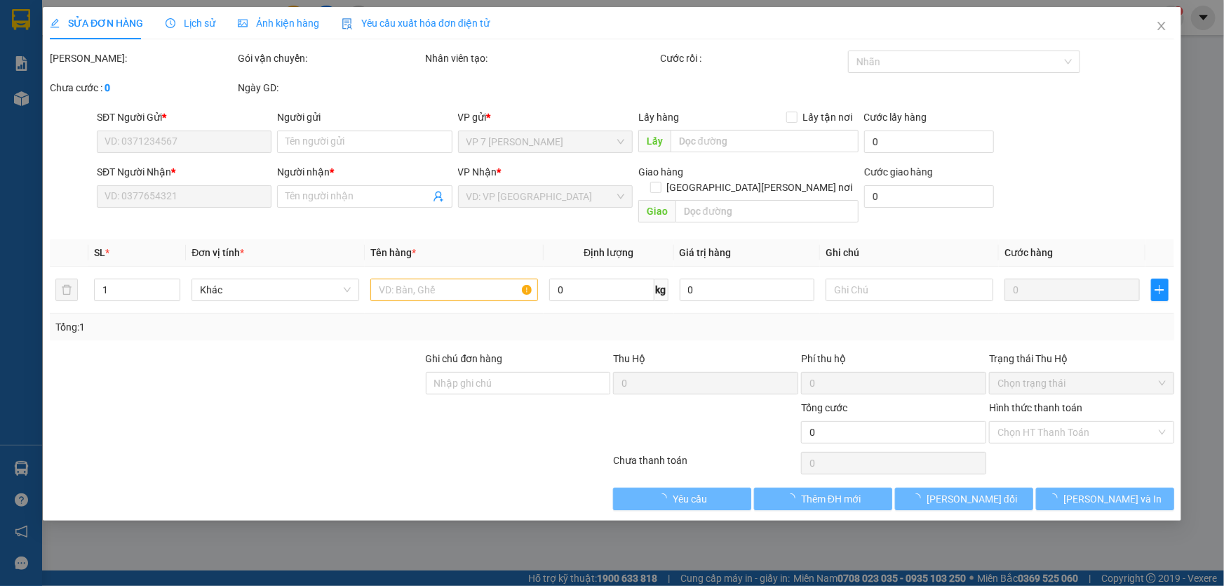
type input "0965788818"
type input "phương"
type input "khách đã ok 13/9"
type input "0985881392"
type input "hằng"
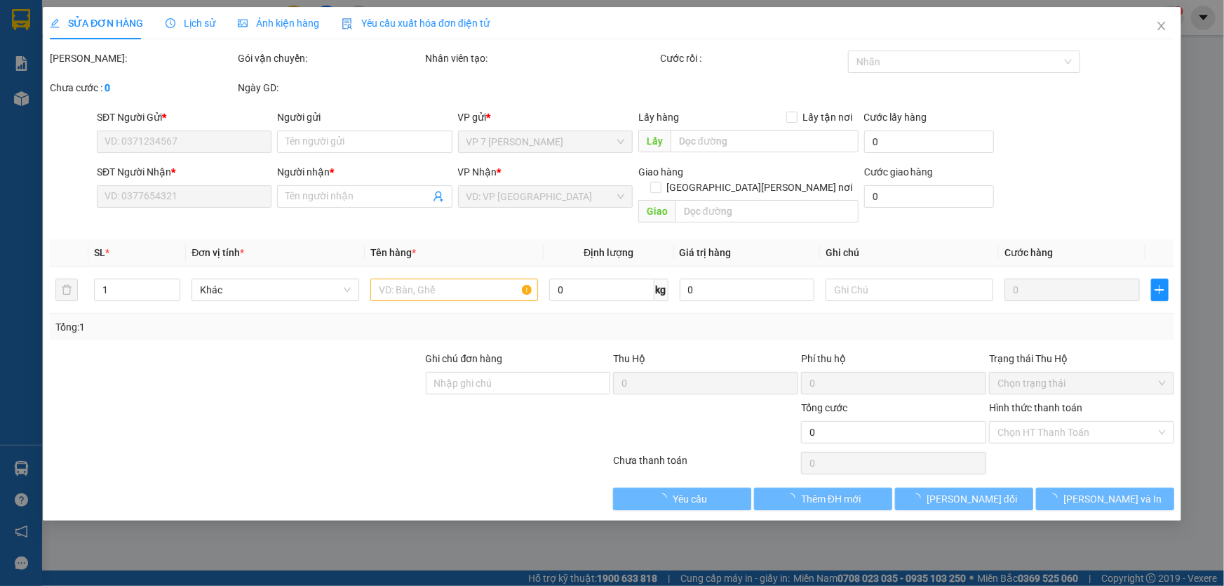
type input "còn hàng 13/9"
type input "100.000"
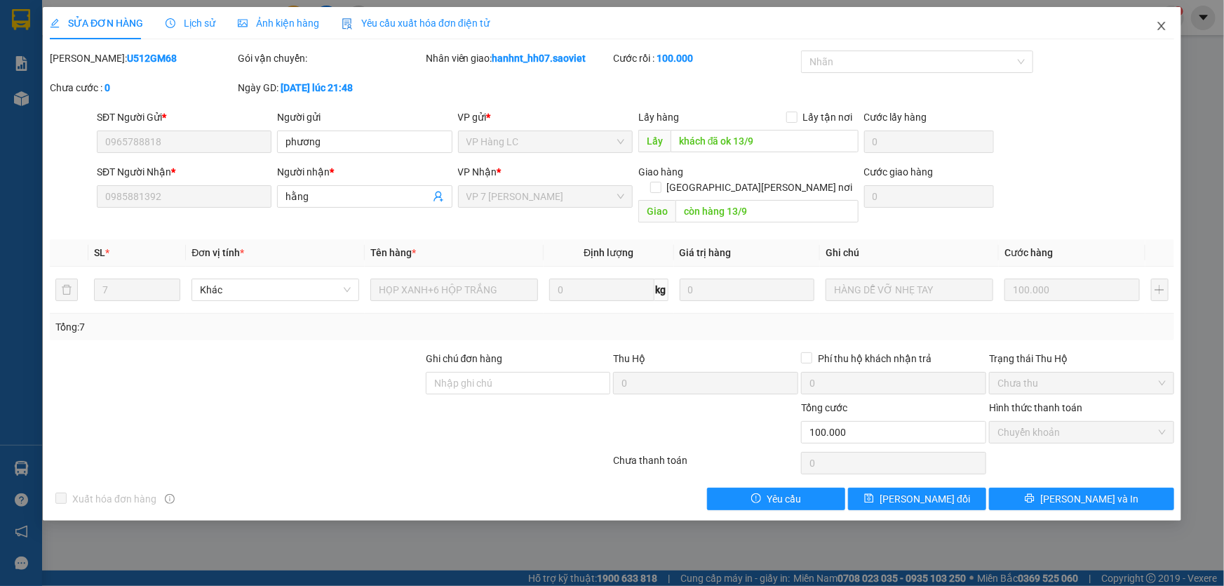
click at [1164, 26] on icon "close" at bounding box center [1161, 25] width 11 height 11
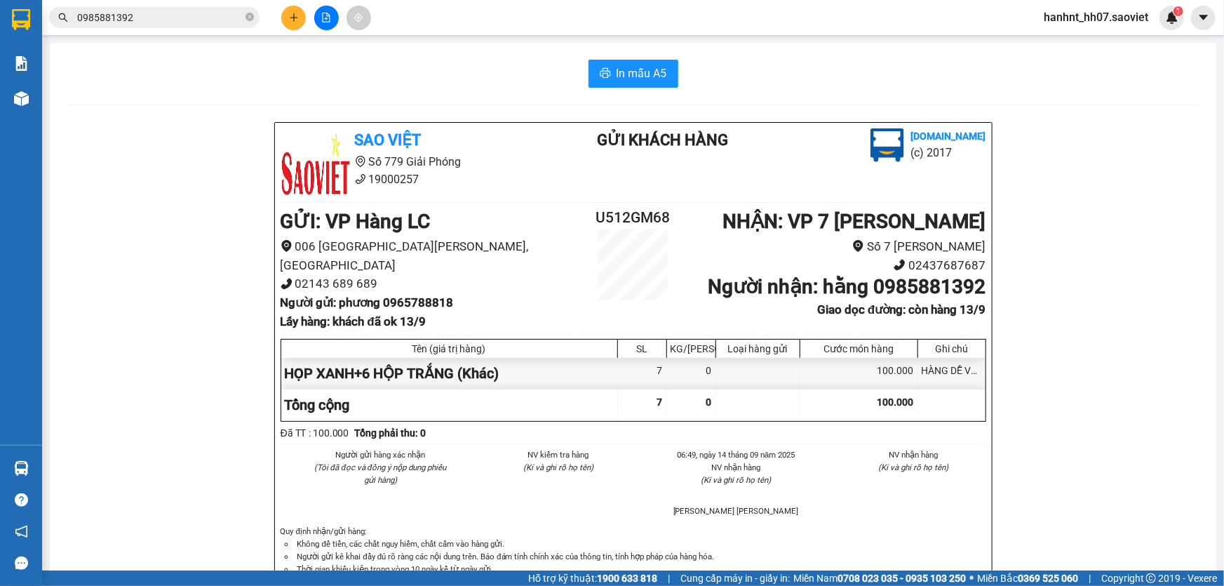
click at [187, 20] on input "0985881392" at bounding box center [160, 17] width 166 height 15
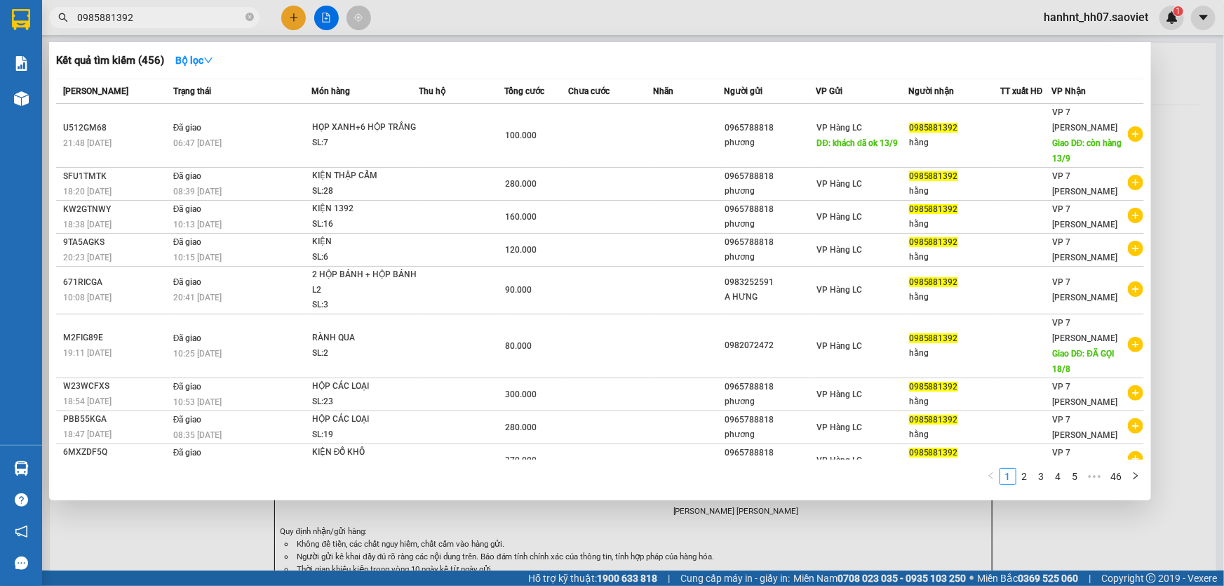
click at [177, 10] on input "0985881392" at bounding box center [160, 17] width 166 height 15
click at [179, 17] on input "0985881392" at bounding box center [160, 17] width 166 height 15
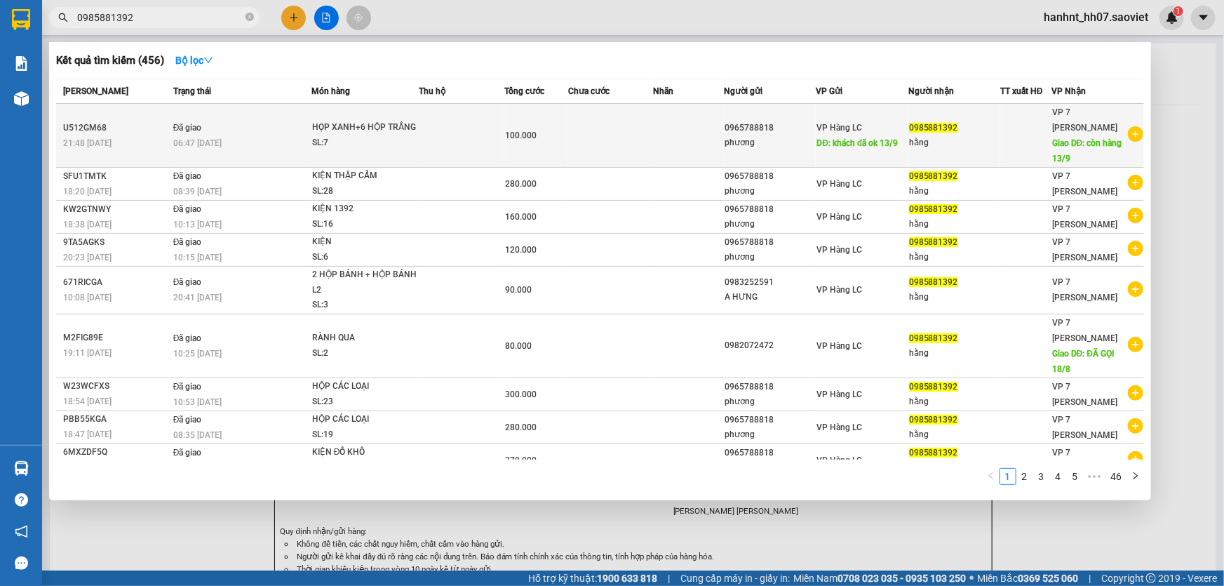
click at [463, 133] on td at bounding box center [461, 136] width 85 height 64
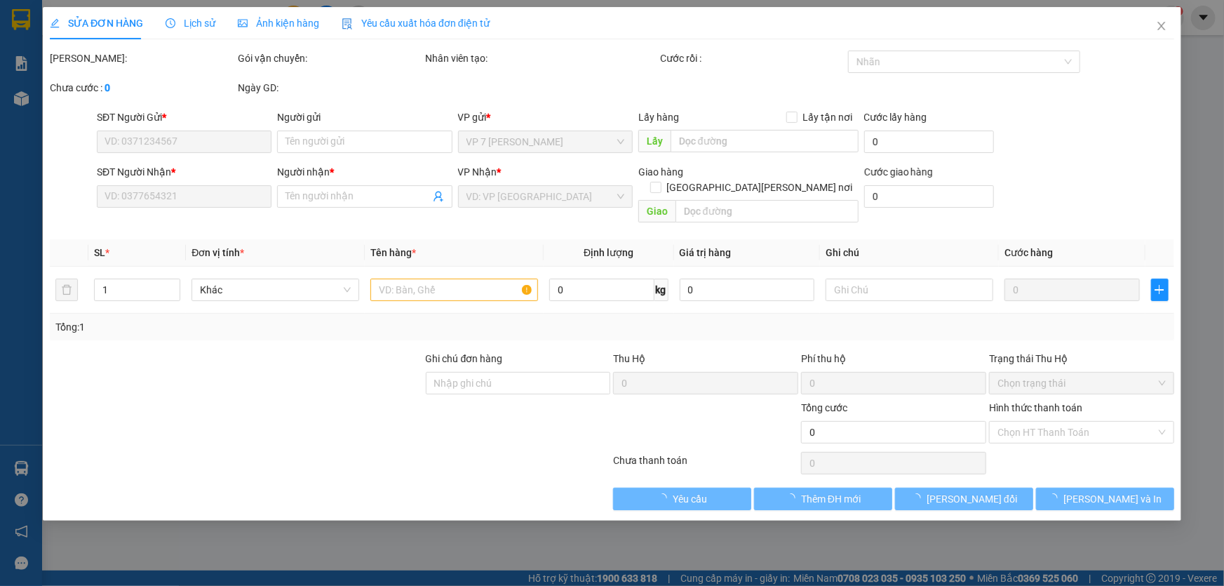
type input "0965788818"
type input "phương"
type input "khách đã ok 13/9"
type input "0985881392"
type input "hằng"
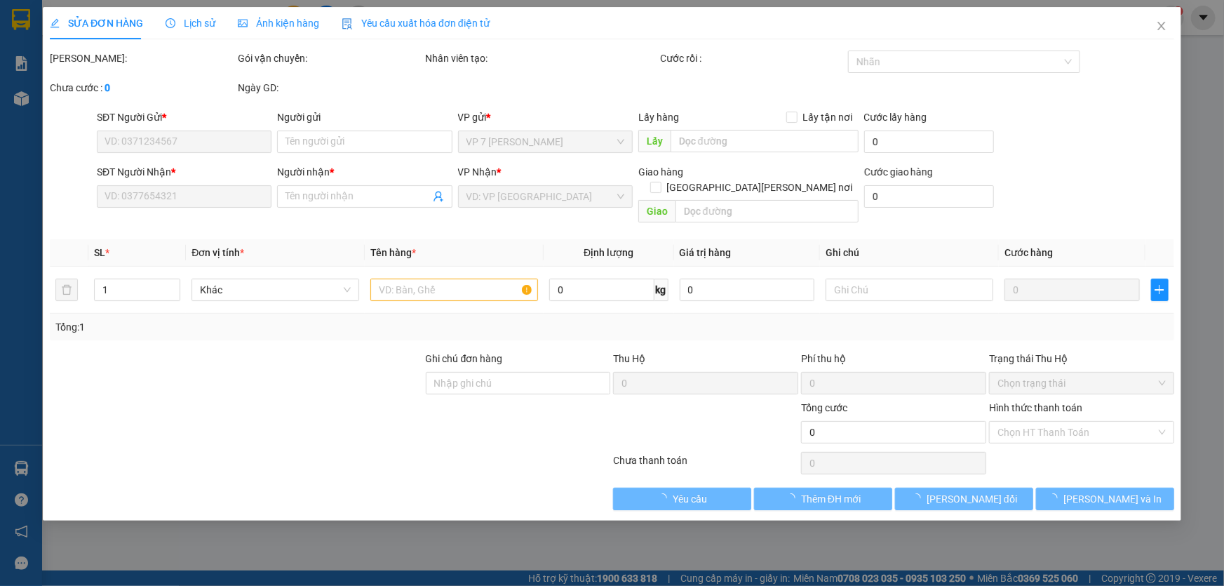
type input "còn hàng 13/9"
type input "100.000"
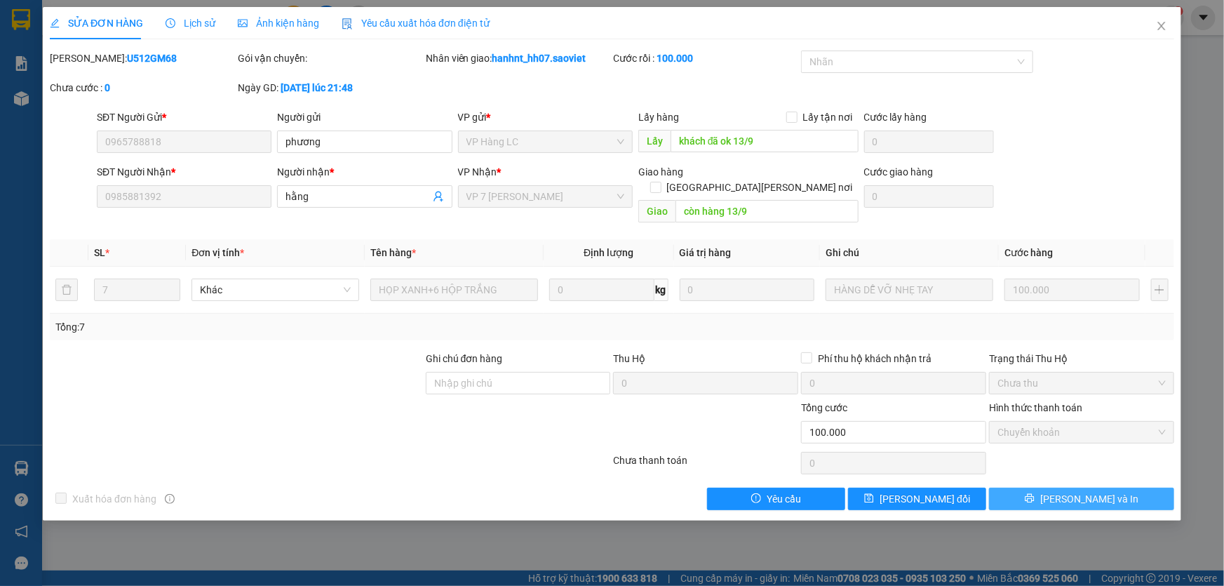
click at [1035, 493] on icon "printer" at bounding box center [1030, 498] width 10 height 10
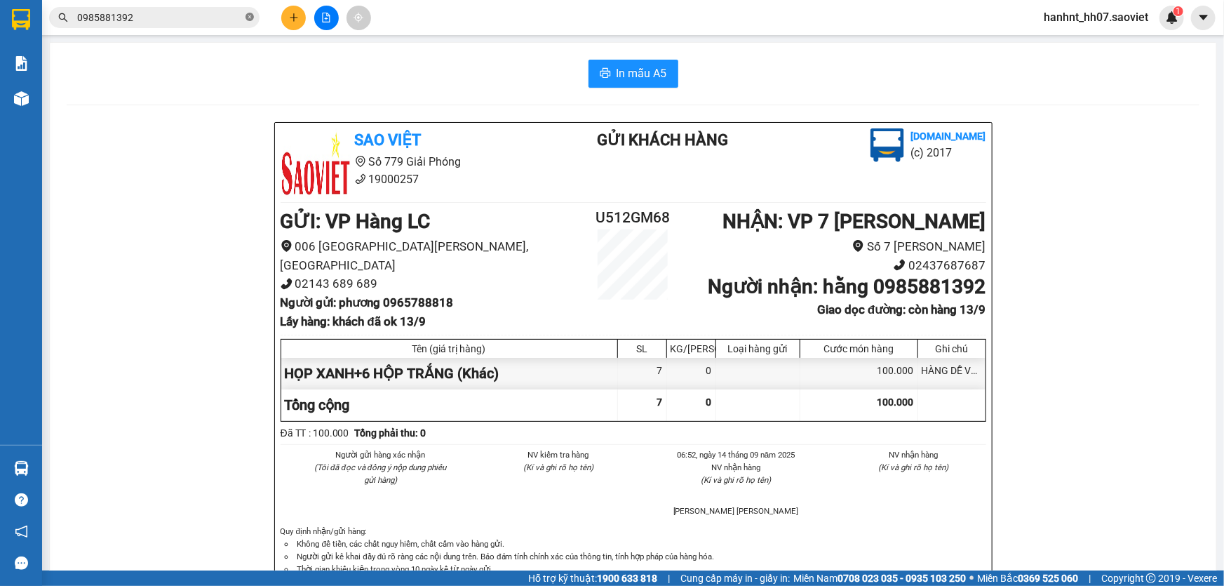
click at [247, 18] on icon "close-circle" at bounding box center [249, 17] width 8 height 8
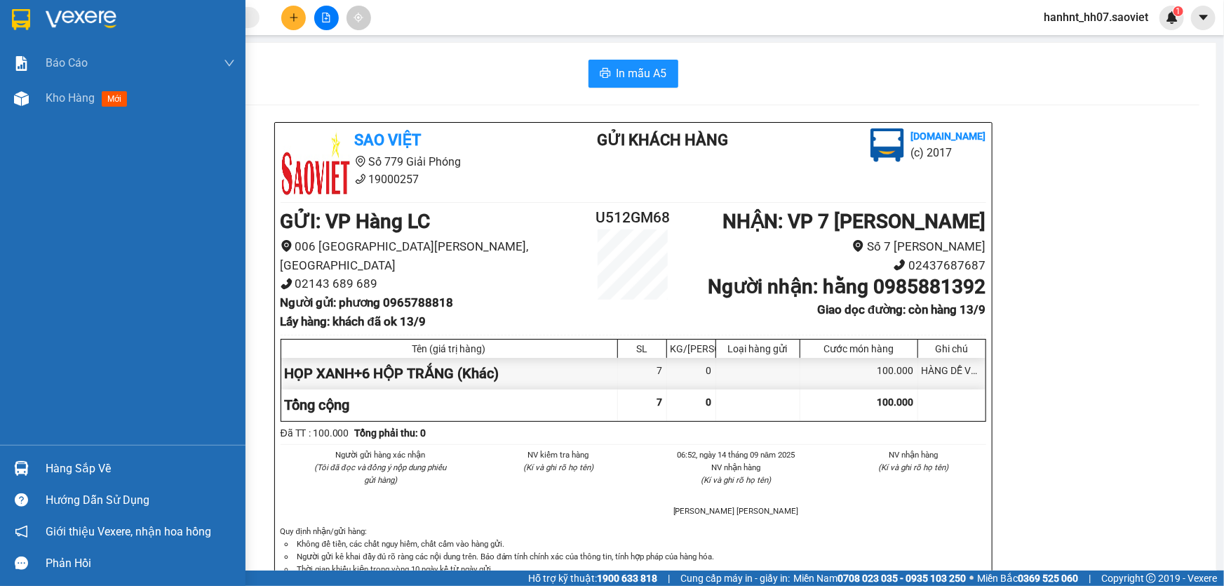
click at [67, 464] on div "Hàng sắp về" at bounding box center [140, 468] width 189 height 21
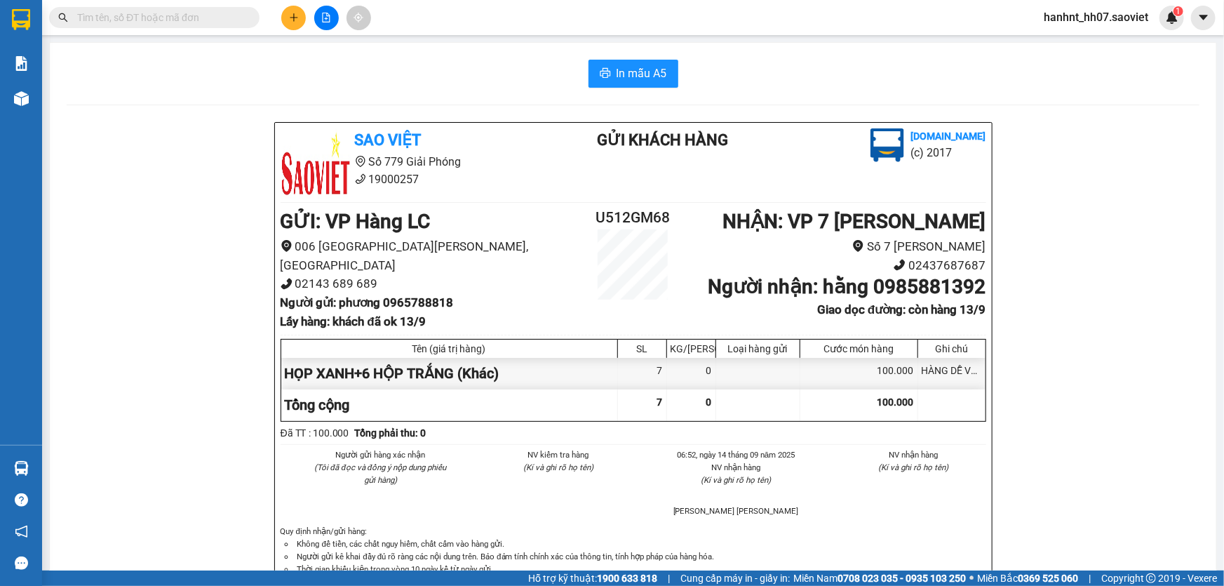
click at [651, 419] on section "Kết quả tìm kiếm ( 456 ) Bộ lọc Mã ĐH Trạng thái Món hàng Thu hộ Tổng cước Chưa…" at bounding box center [612, 293] width 1224 height 586
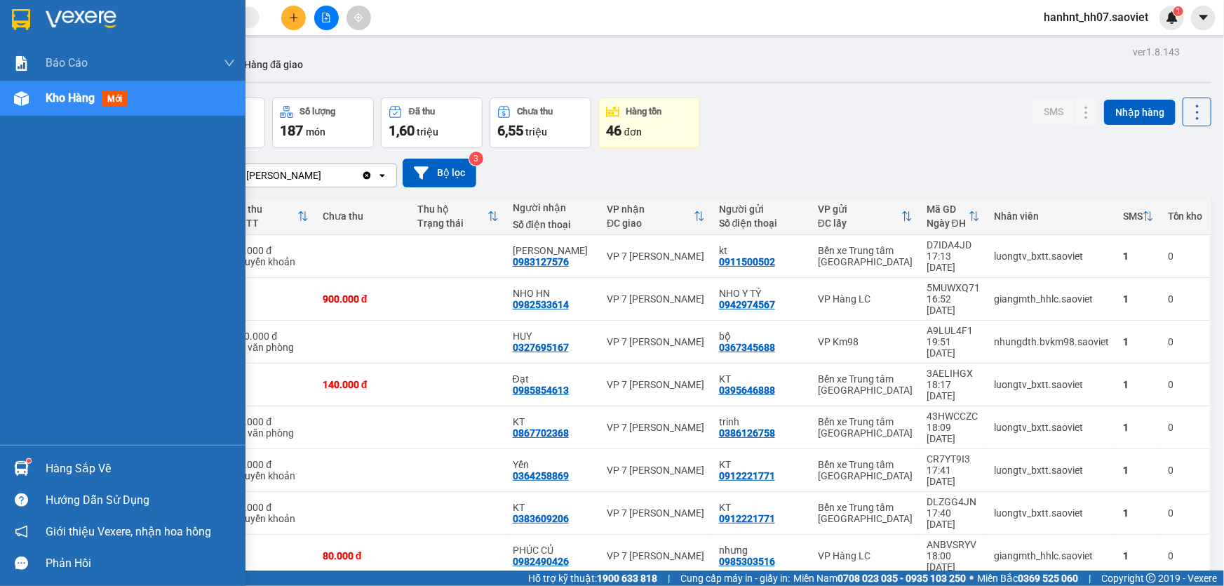
click at [60, 475] on div "Hàng sắp về" at bounding box center [140, 468] width 189 height 21
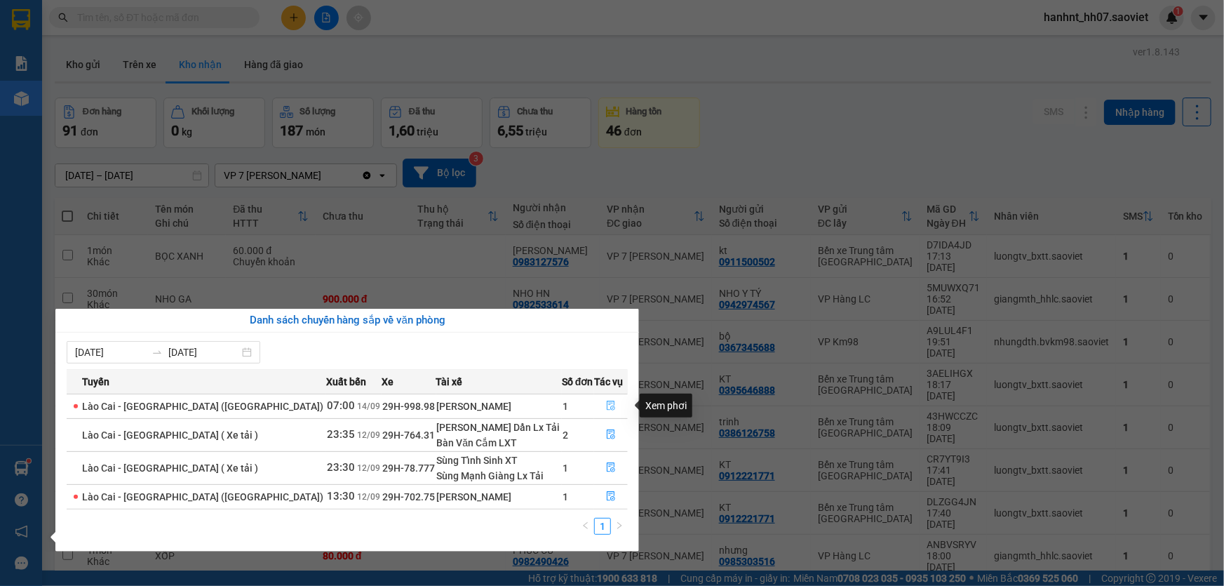
click at [599, 405] on button "button" at bounding box center [611, 406] width 32 height 22
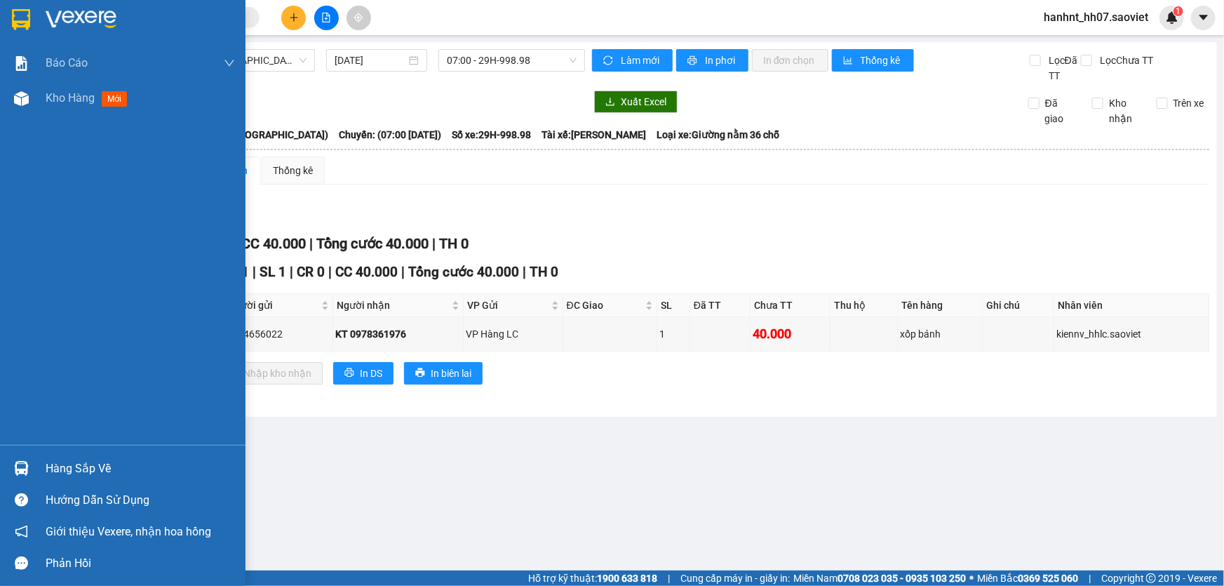
click at [79, 467] on div "Hàng sắp về" at bounding box center [140, 468] width 189 height 21
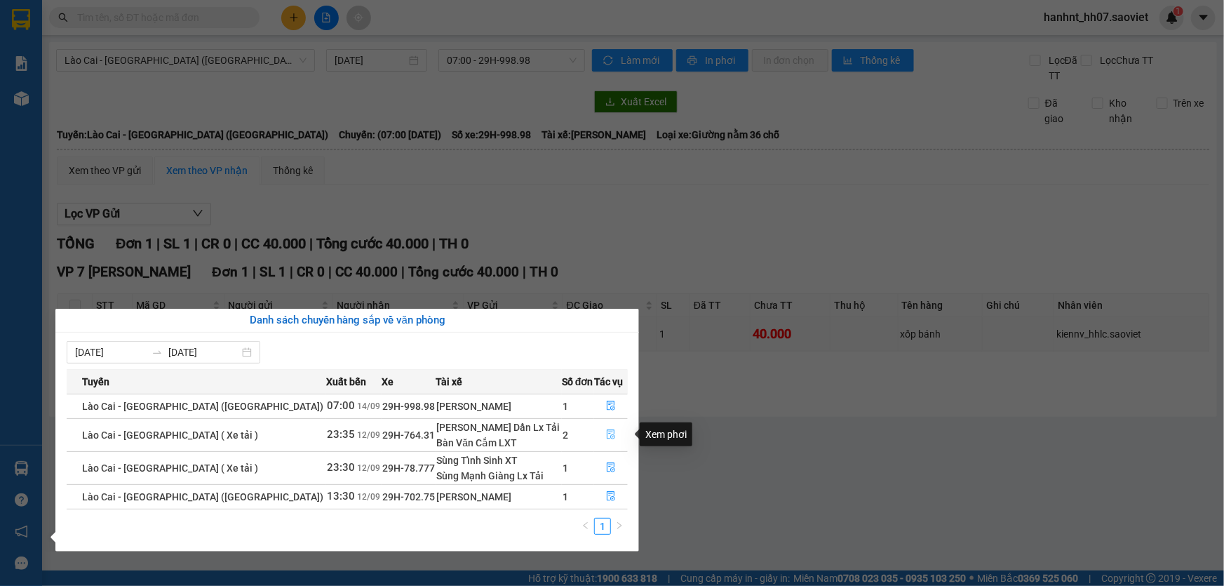
click at [596, 436] on button "button" at bounding box center [611, 435] width 32 height 22
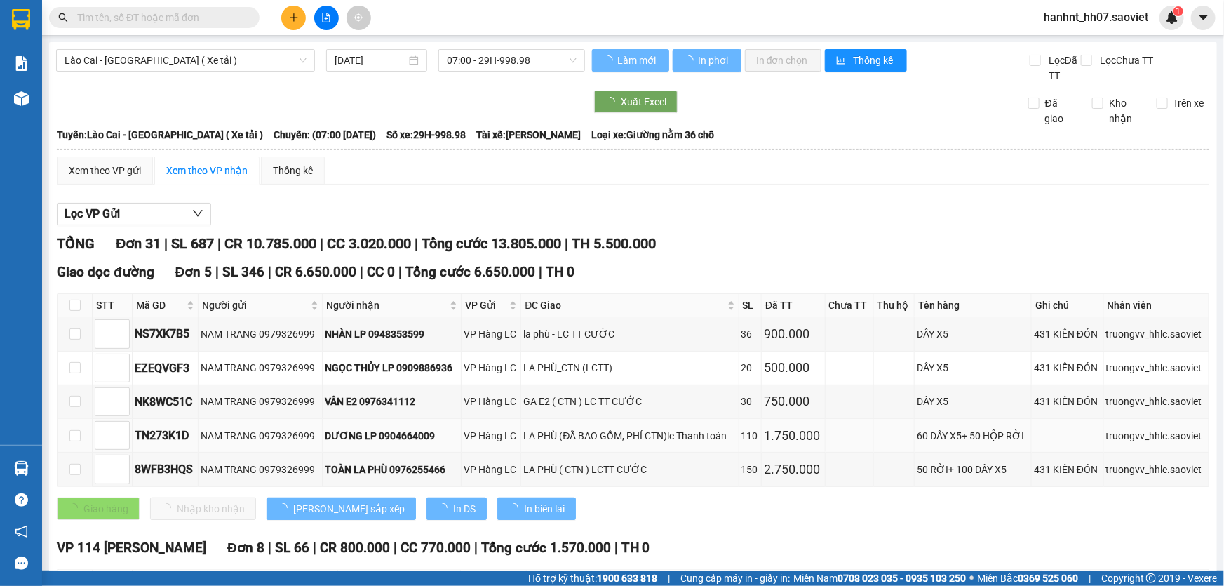
type input "12/09/2025"
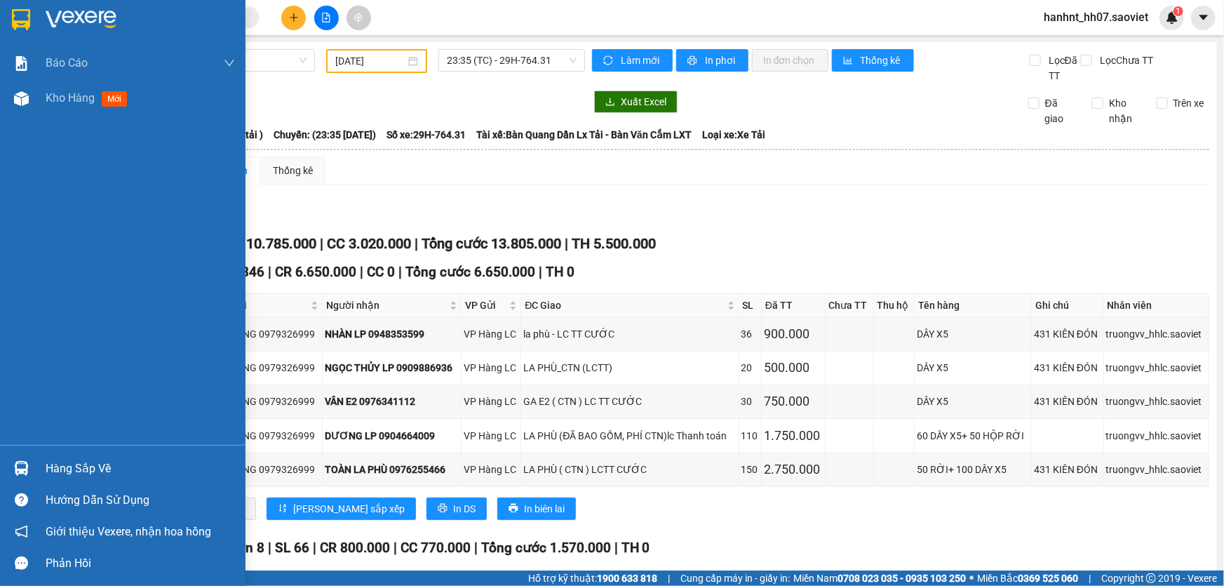
click at [80, 466] on div "Hàng sắp về" at bounding box center [140, 468] width 189 height 21
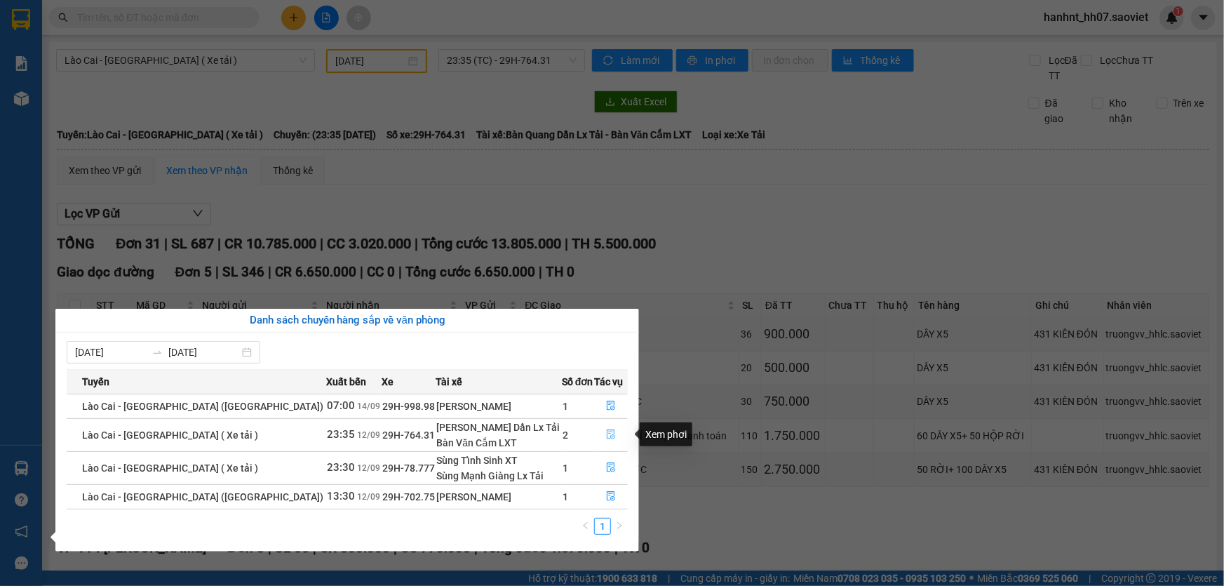
click at [606, 436] on icon "file-done" at bounding box center [611, 434] width 10 height 10
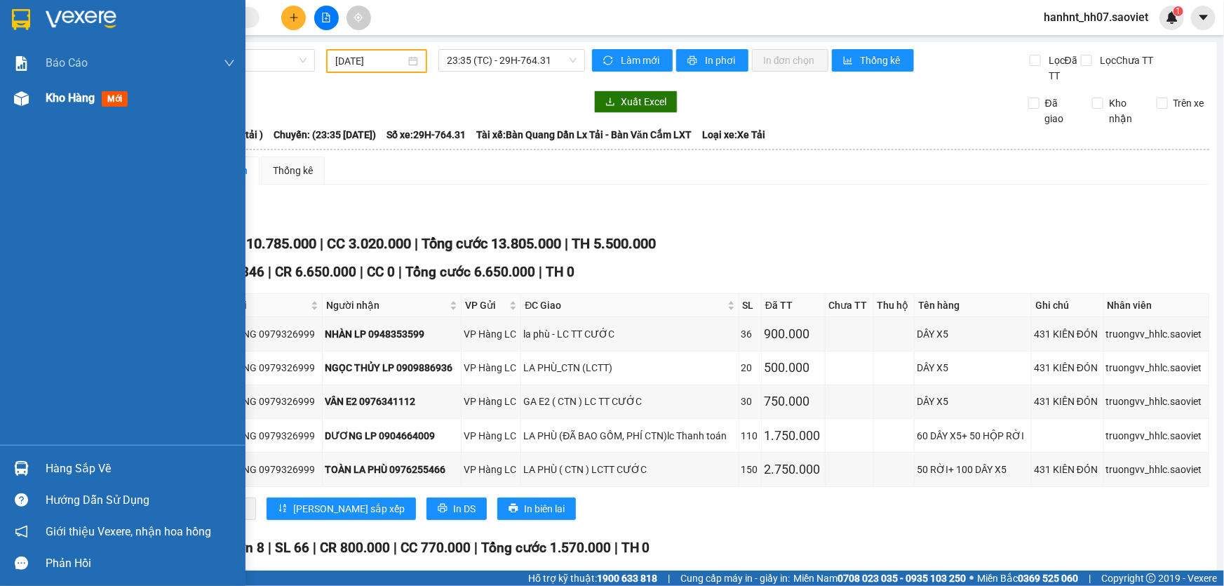
click at [115, 103] on span "mới" at bounding box center [115, 98] width 26 height 15
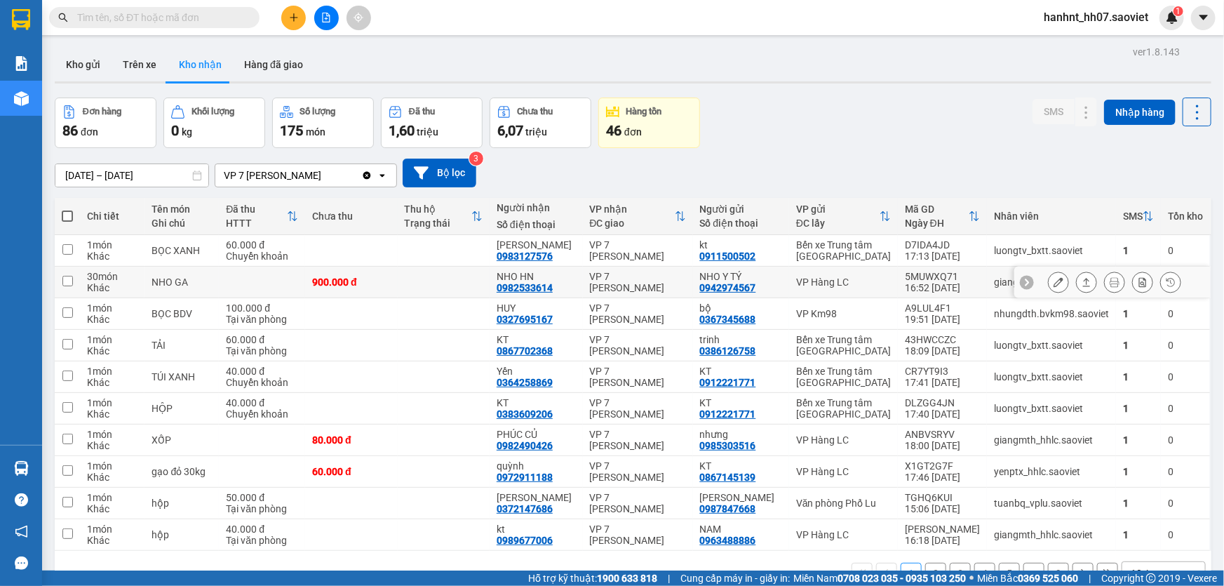
scroll to position [64, 0]
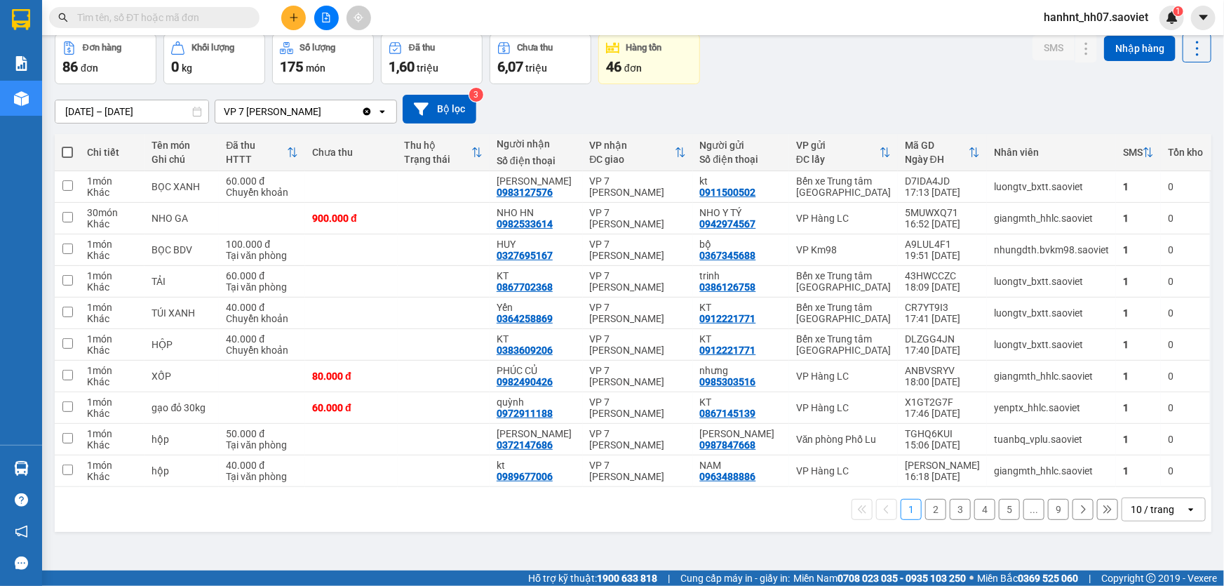
click at [1132, 512] on div "10 / trang" at bounding box center [1152, 509] width 43 height 14
click at [1139, 479] on span "100 / trang" at bounding box center [1148, 478] width 50 height 14
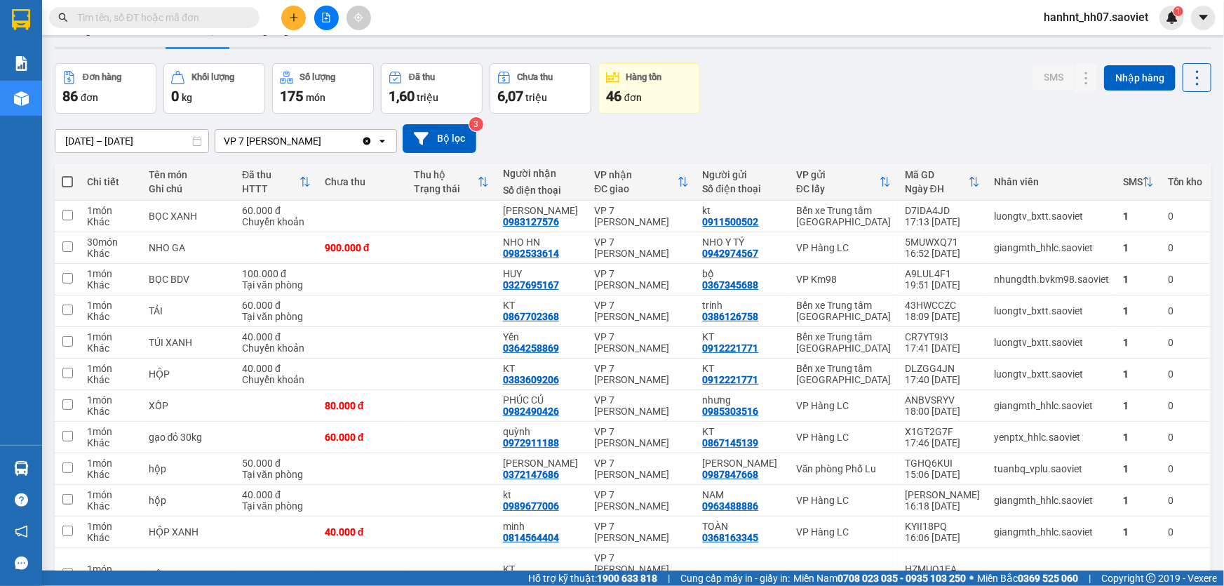
scroll to position [0, 0]
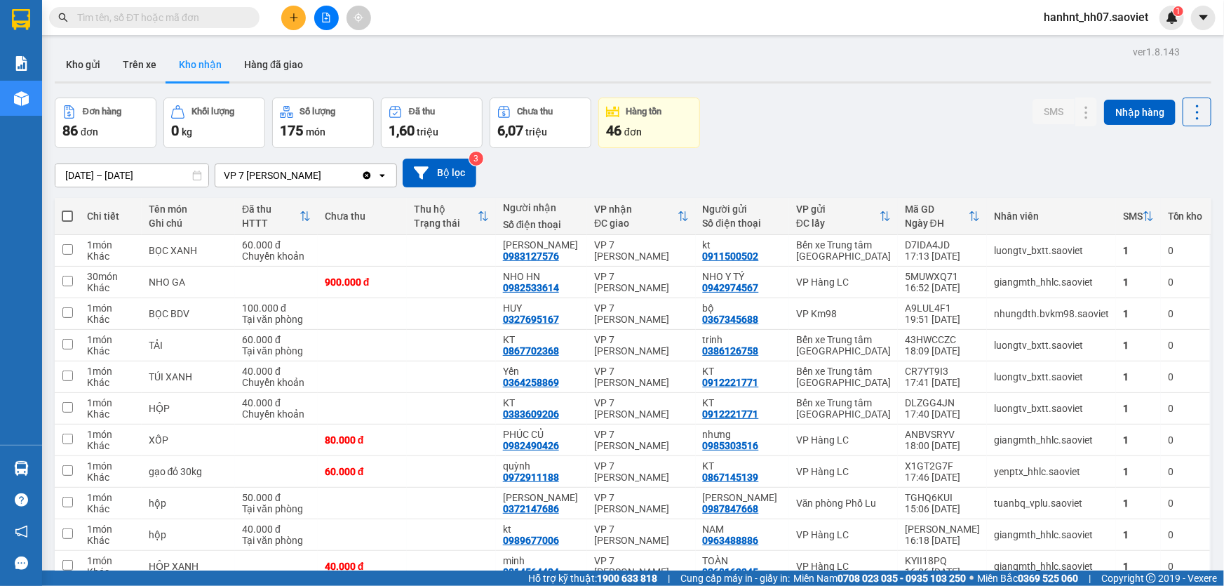
click at [151, 178] on input "11/09/2025 – 13/09/2025" at bounding box center [131, 175] width 153 height 22
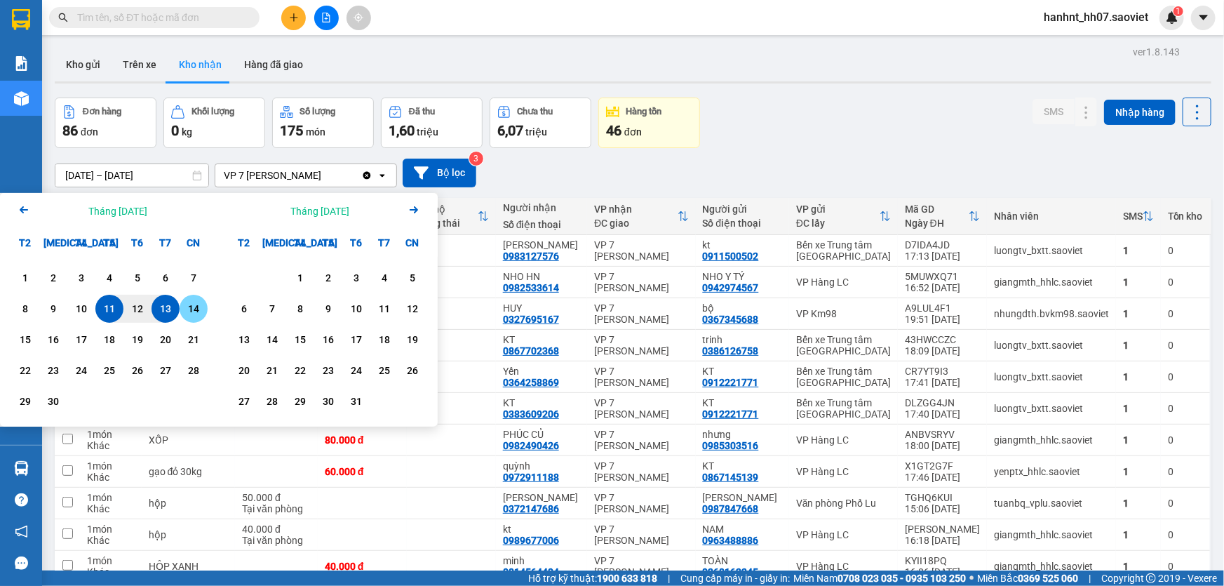
click at [191, 306] on div "14" at bounding box center [194, 308] width 20 height 17
click at [127, 180] on input "14/09/2025 – / /" at bounding box center [131, 175] width 153 height 22
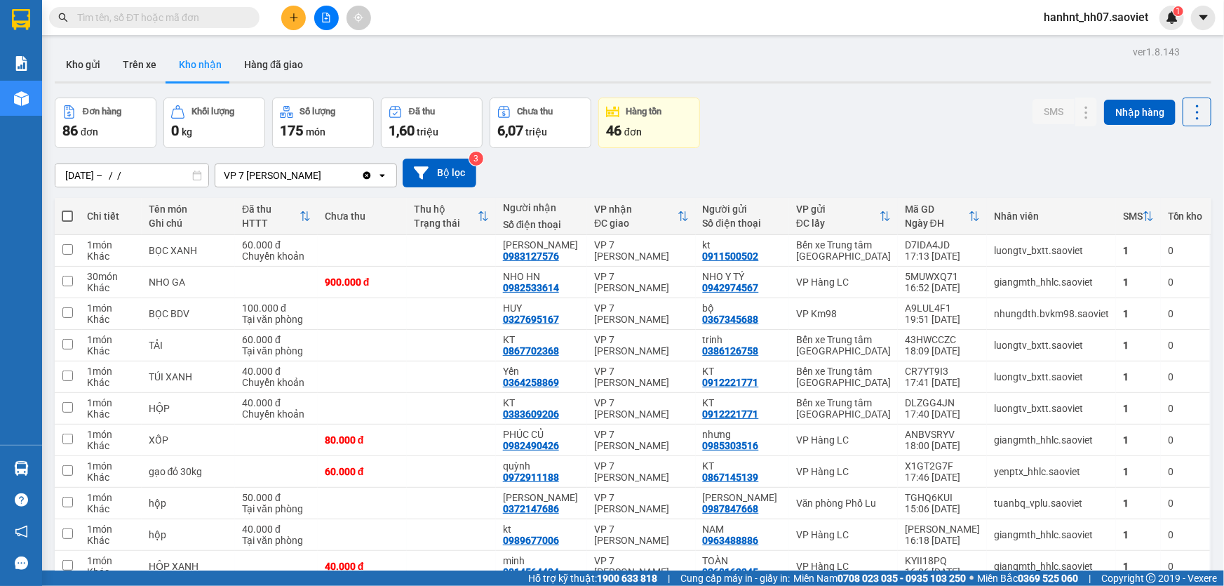
click at [375, 54] on div "Kho gửi Trên xe Kho nhận Hàng đã giao" at bounding box center [633, 66] width 1157 height 37
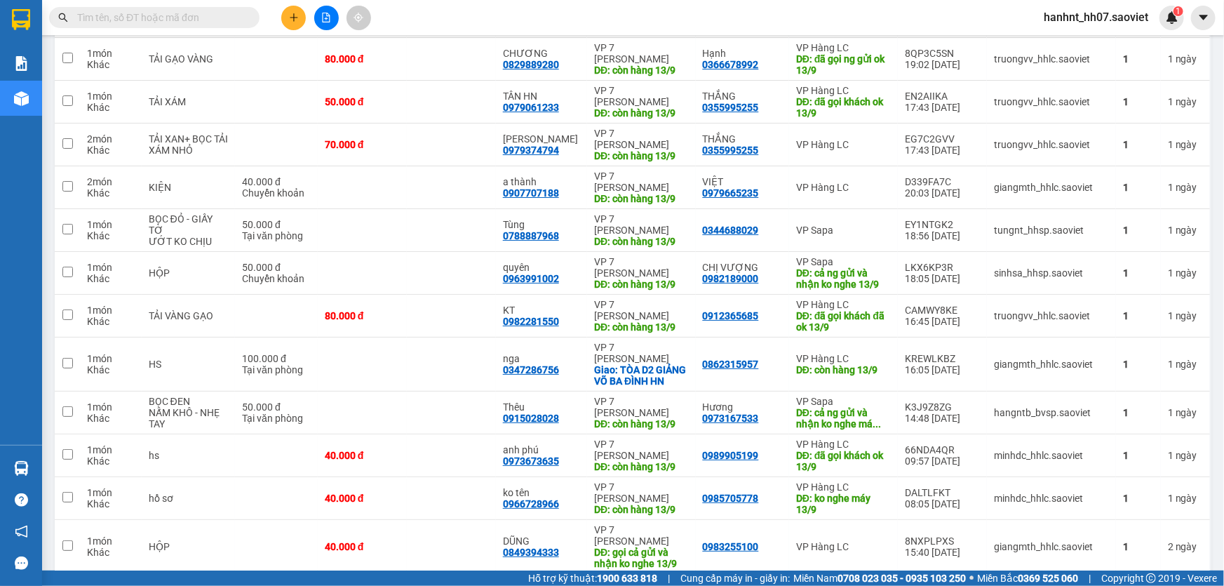
scroll to position [2754, 0]
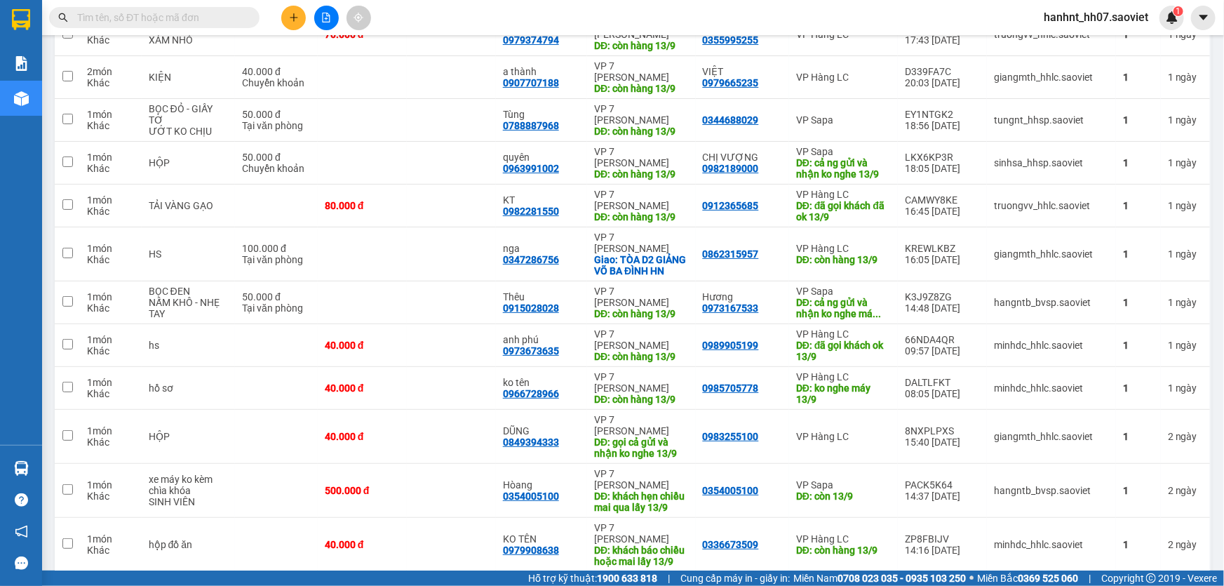
click at [1132, 479] on span "80 / trang" at bounding box center [1145, 480] width 45 height 14
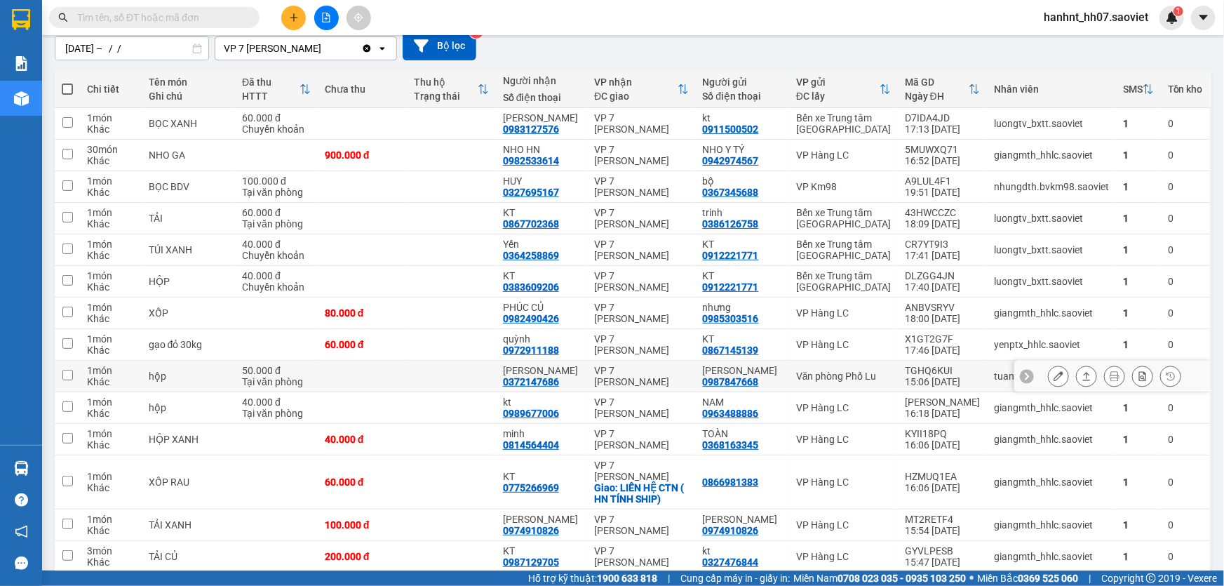
scroll to position [0, 0]
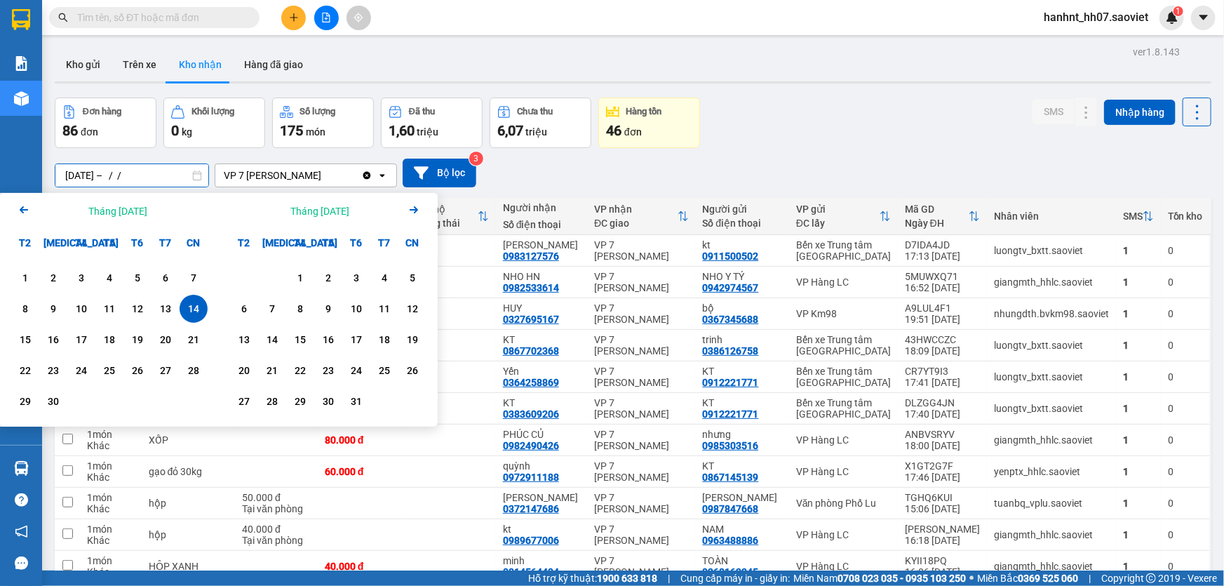
click at [79, 176] on input "14/09/2025 – / /" at bounding box center [131, 175] width 153 height 22
click at [112, 306] on div "11" at bounding box center [110, 308] width 20 height 17
type input "11/09/2025 – 14/09/2025"
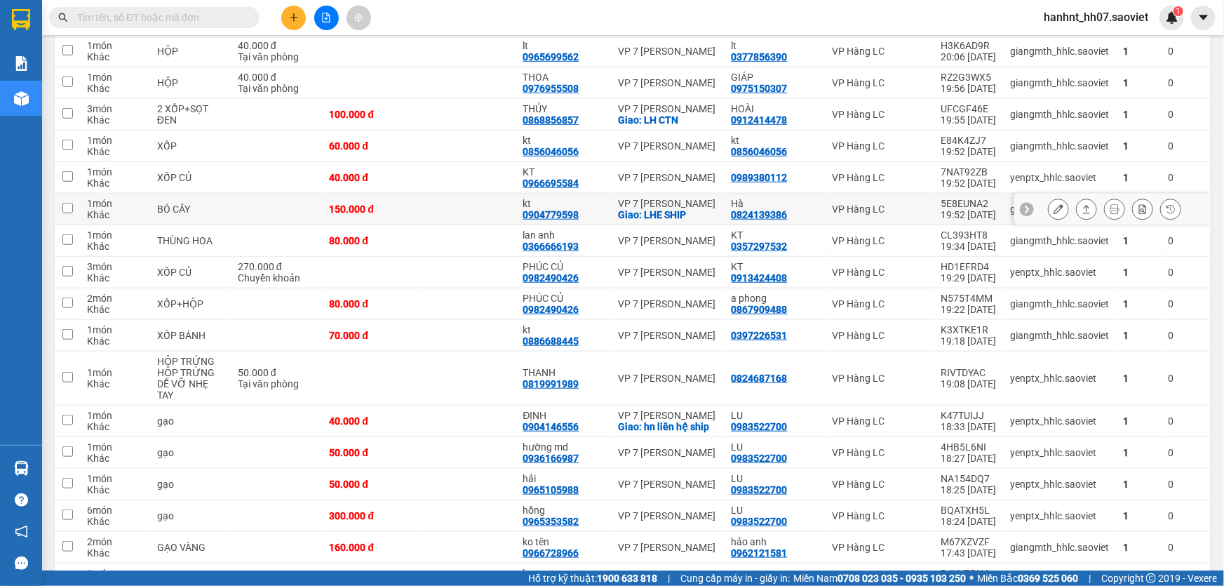
scroll to position [510, 0]
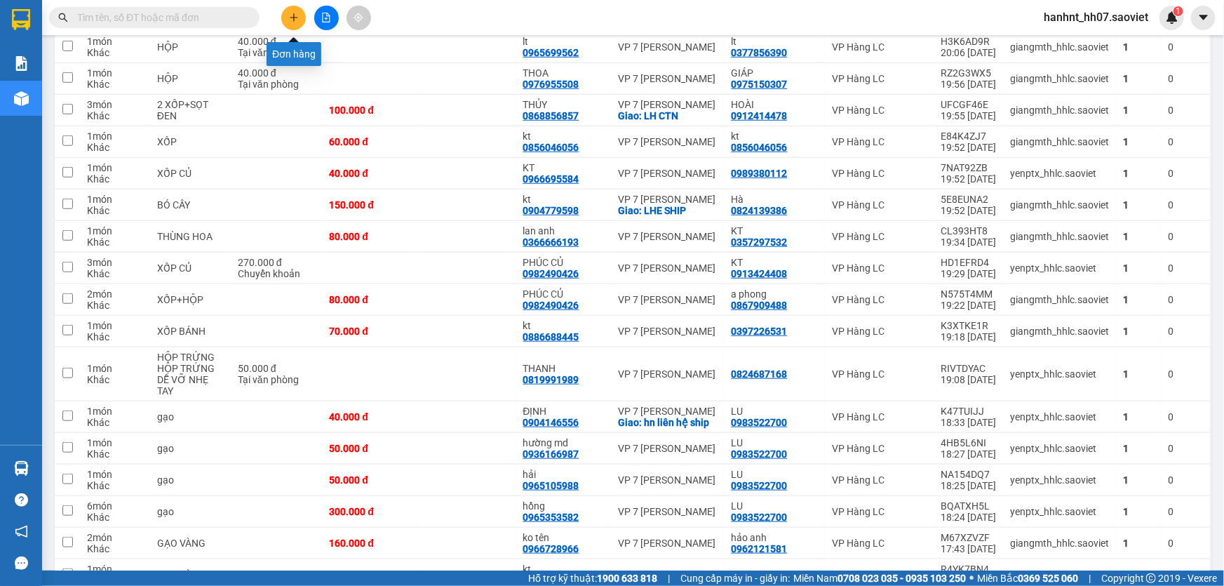
click at [288, 7] on button at bounding box center [293, 18] width 25 height 25
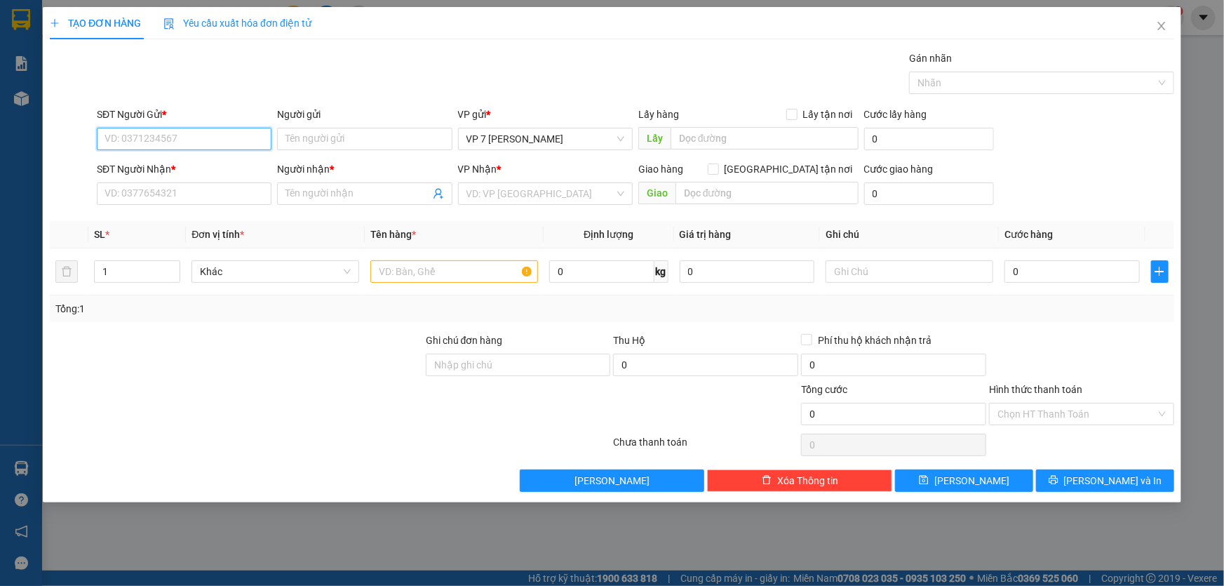
click at [119, 145] on input "SĐT Người Gửi *" at bounding box center [184, 139] width 175 height 22
click at [143, 166] on div "0335256375 - HA" at bounding box center [184, 166] width 158 height 15
type input "0335256375"
type input "HA"
type input "0335256375"
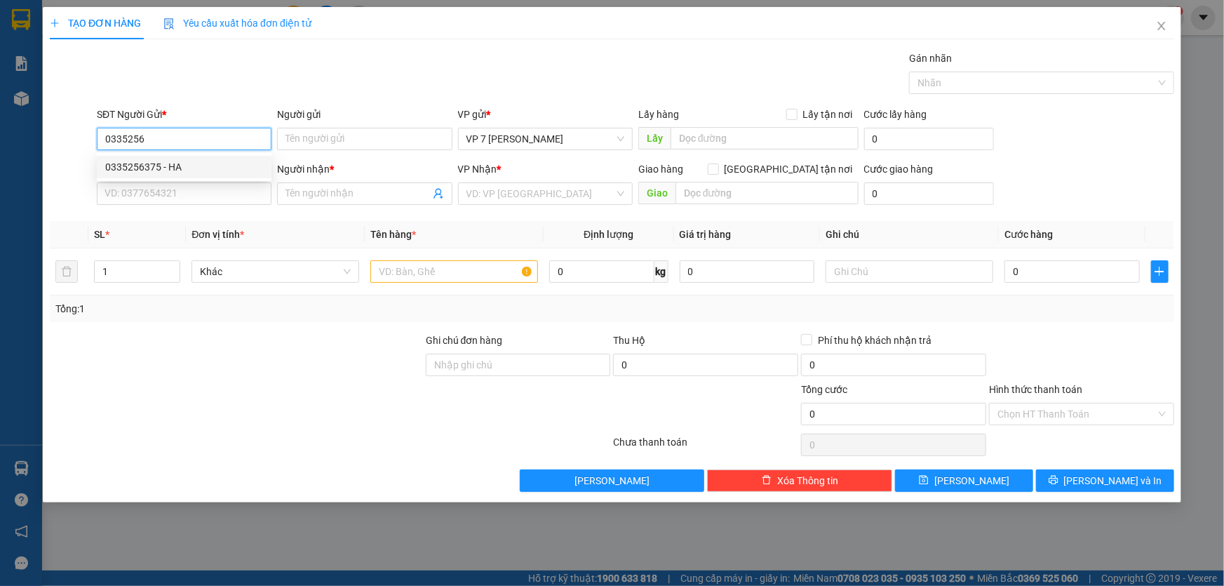
type input "HA"
type input "0335256375"
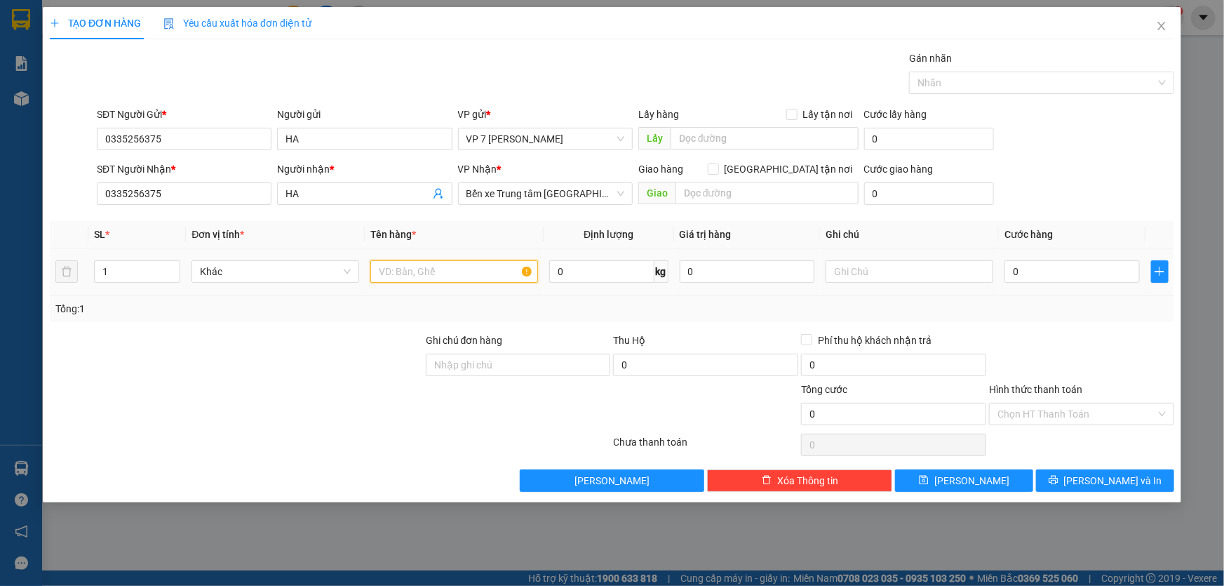
click at [422, 270] on input "text" at bounding box center [454, 271] width 168 height 22
type input "xốp"
click at [1037, 272] on input "0" at bounding box center [1071, 271] width 135 height 22
type input "7"
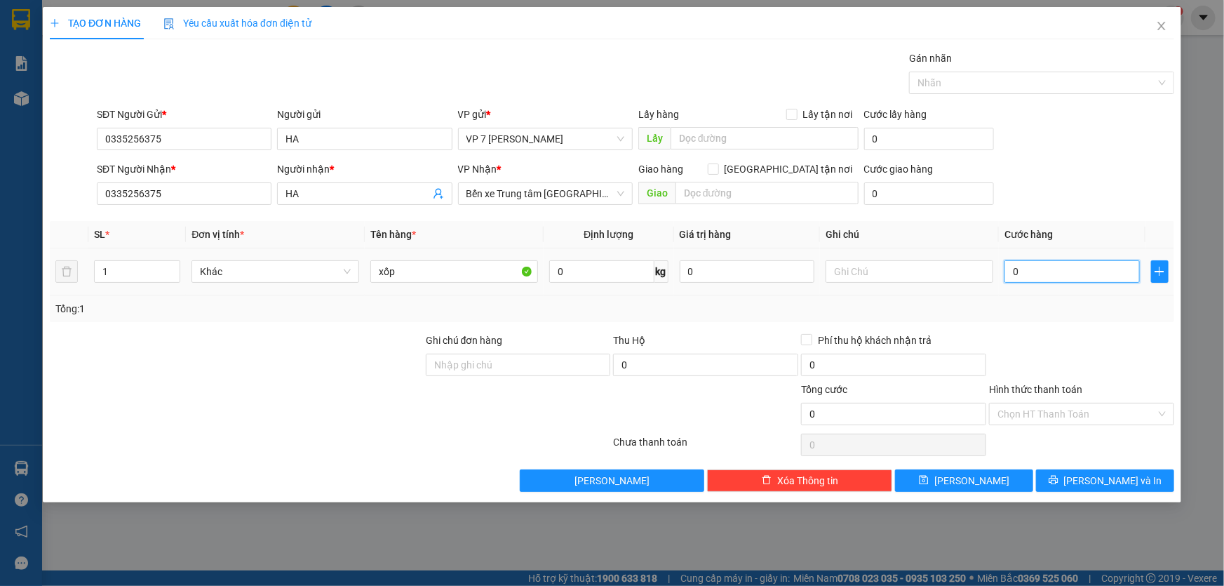
type input "7"
type input "70"
type input "70.000"
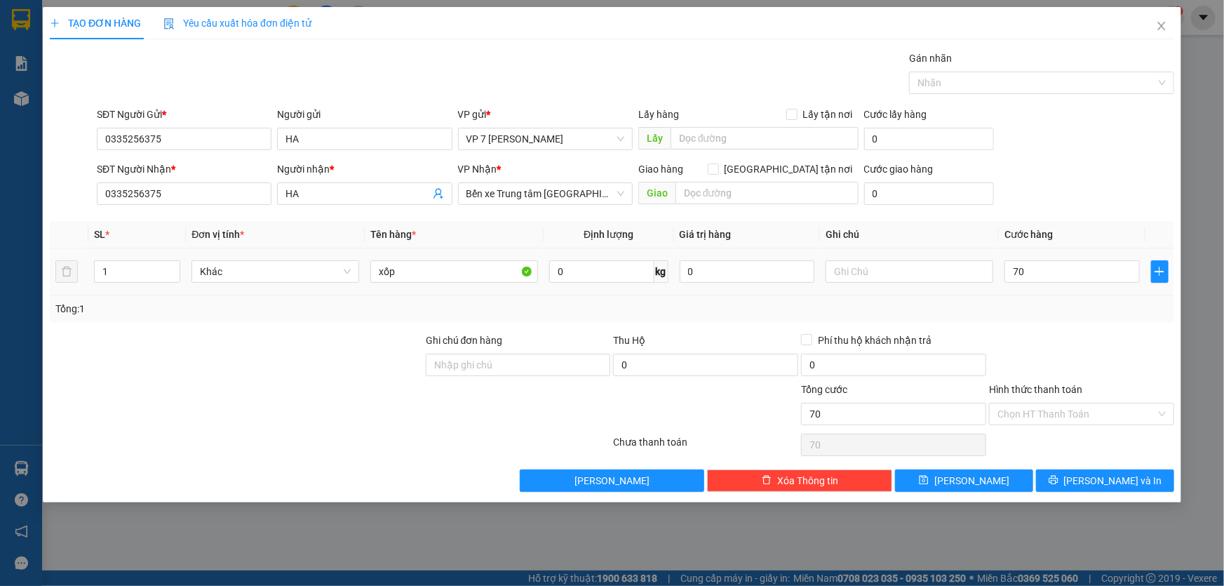
type input "70.000"
click at [1080, 283] on div "70.000" at bounding box center [1071, 271] width 135 height 28
click at [1058, 475] on icon "printer" at bounding box center [1054, 480] width 10 height 10
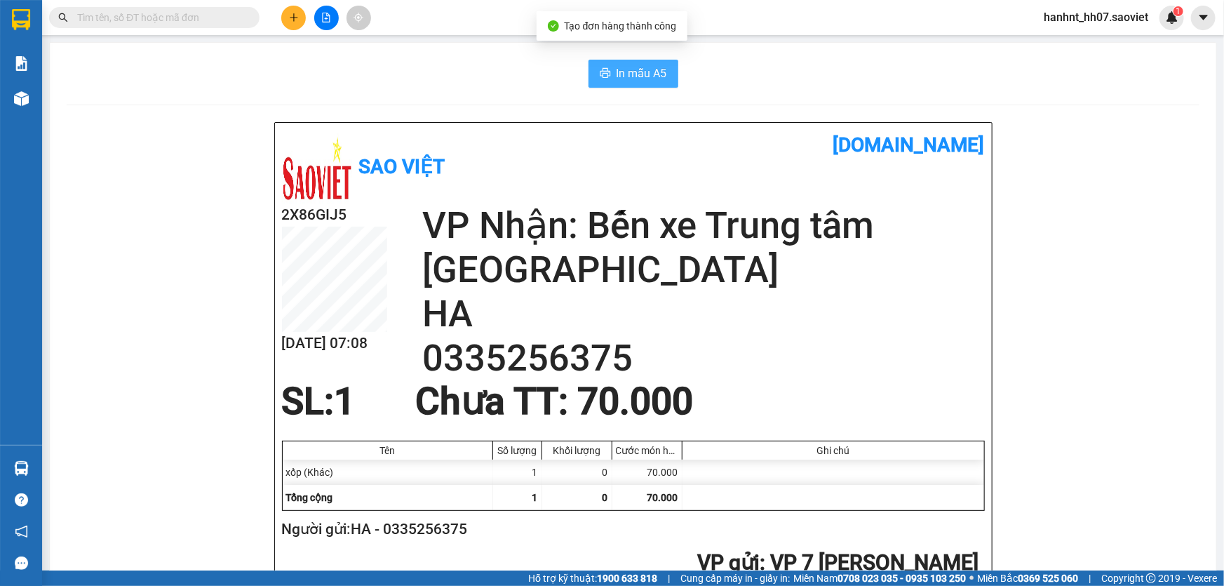
click at [628, 72] on span "In mẫu A5" at bounding box center [642, 74] width 50 height 18
click at [298, 17] on icon "plus" at bounding box center [294, 18] width 10 height 10
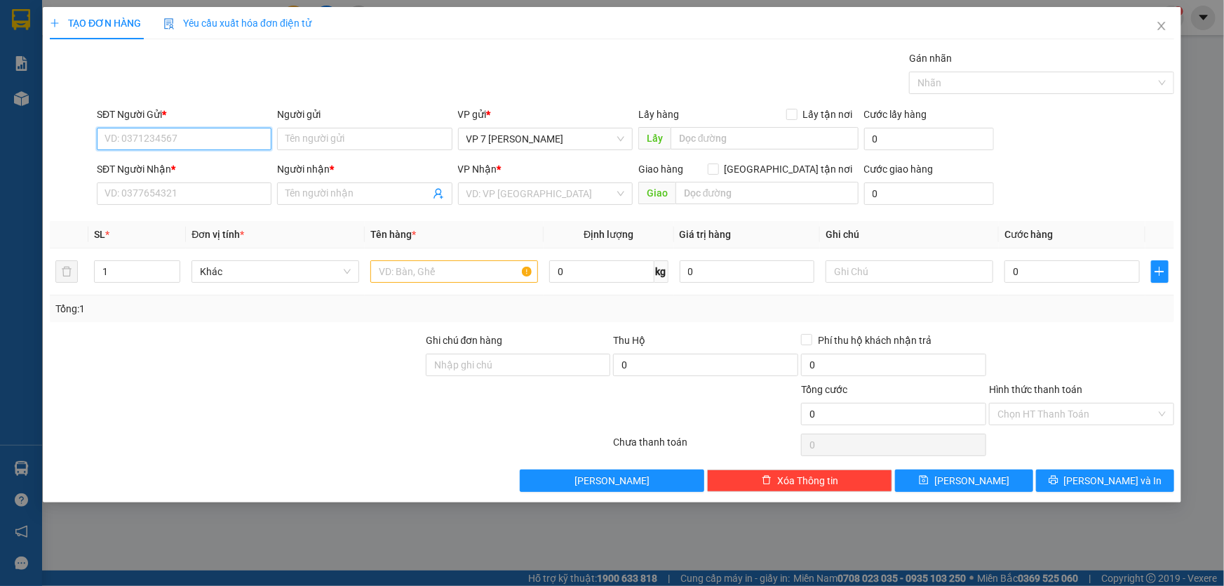
click at [137, 141] on input "SĐT Người Gửi *" at bounding box center [184, 139] width 175 height 22
click at [147, 169] on div "0973437538" at bounding box center [184, 166] width 158 height 15
type input "0973437538"
type input "0986328979"
type input "THAO"
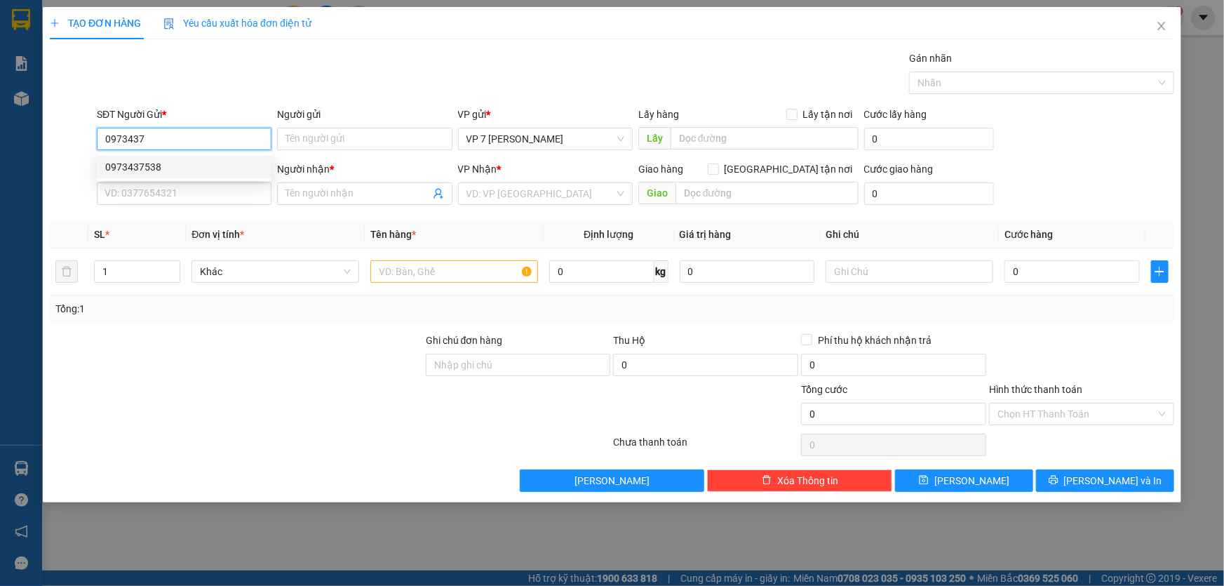
type input "KM 224"
type input "0973437538"
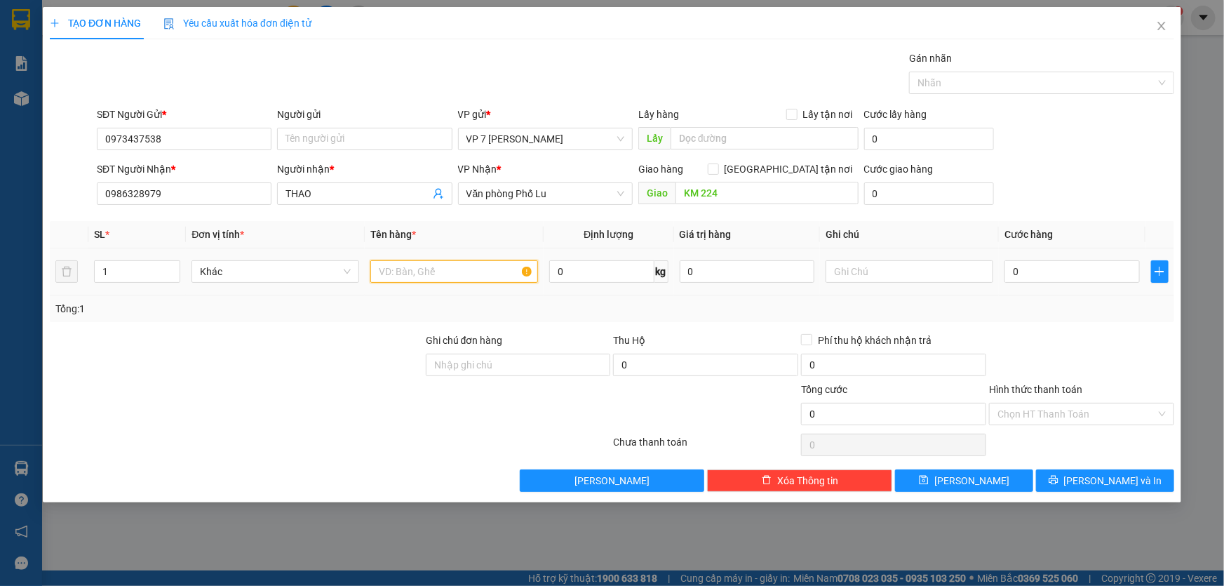
click at [410, 274] on input "text" at bounding box center [454, 271] width 168 height 22
click at [389, 274] on input "text" at bounding box center [454, 271] width 168 height 22
type input "hộp"
click at [1059, 271] on input "0" at bounding box center [1071, 271] width 135 height 22
type input "5"
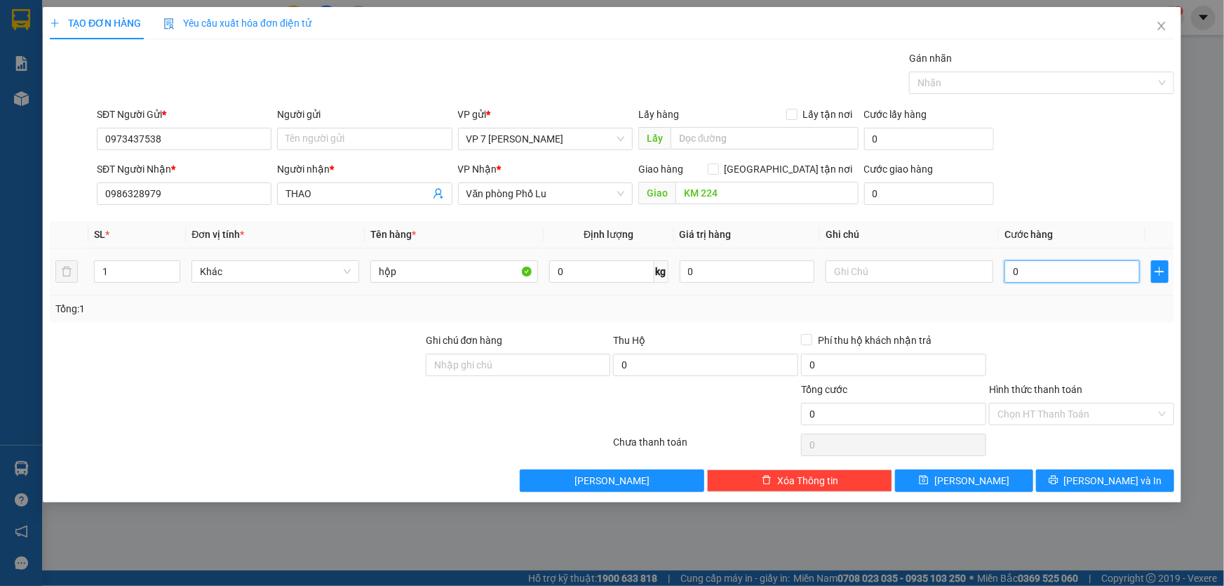
type input "5"
type input "50"
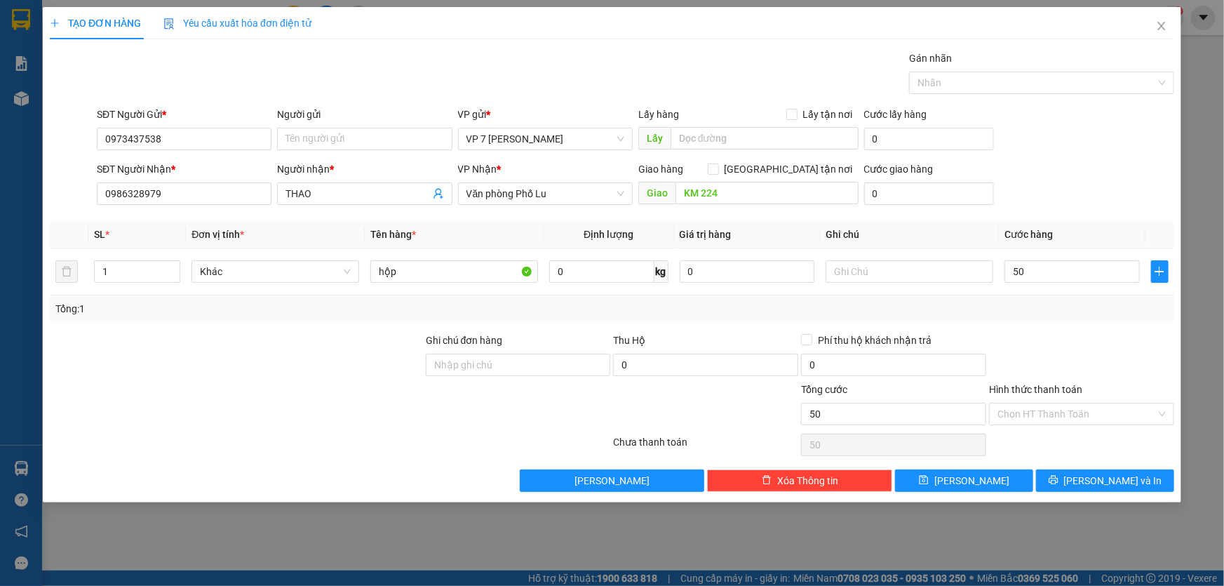
type input "50.000"
click at [1045, 317] on div "Tổng: 1" at bounding box center [612, 308] width 1124 height 27
click at [1053, 471] on button "[PERSON_NAME] và In" at bounding box center [1105, 480] width 138 height 22
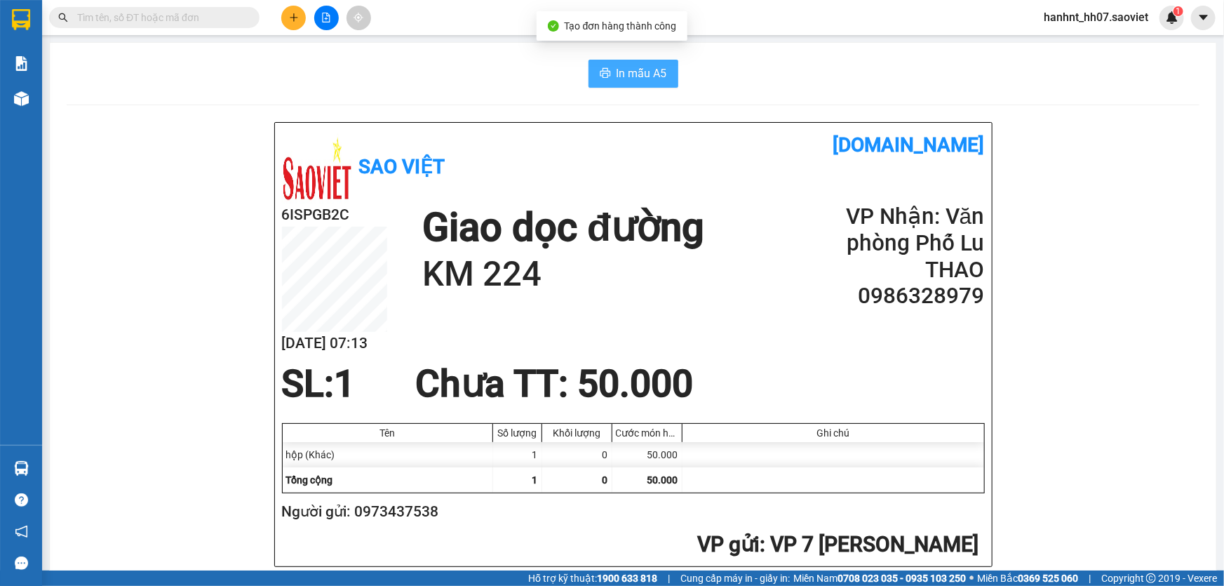
click at [617, 65] on span "In mẫu A5" at bounding box center [642, 74] width 50 height 18
click at [621, 68] on span "In mẫu A5" at bounding box center [642, 74] width 50 height 18
click at [98, 16] on input "text" at bounding box center [160, 17] width 166 height 15
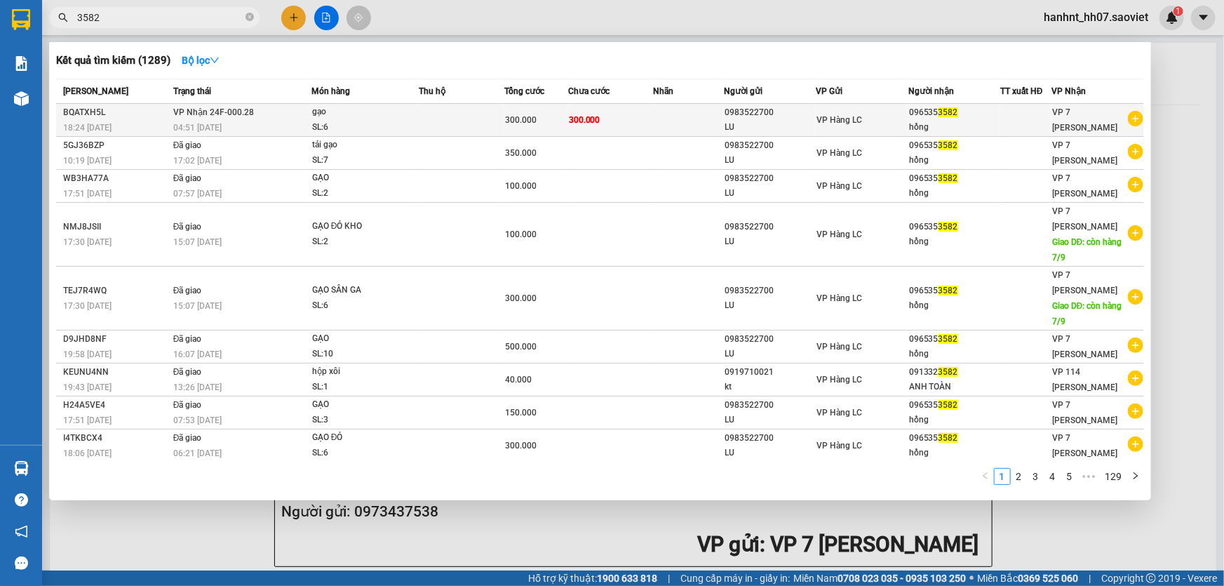
type input "3582"
click at [413, 120] on div "SL: 6" at bounding box center [364, 127] width 105 height 15
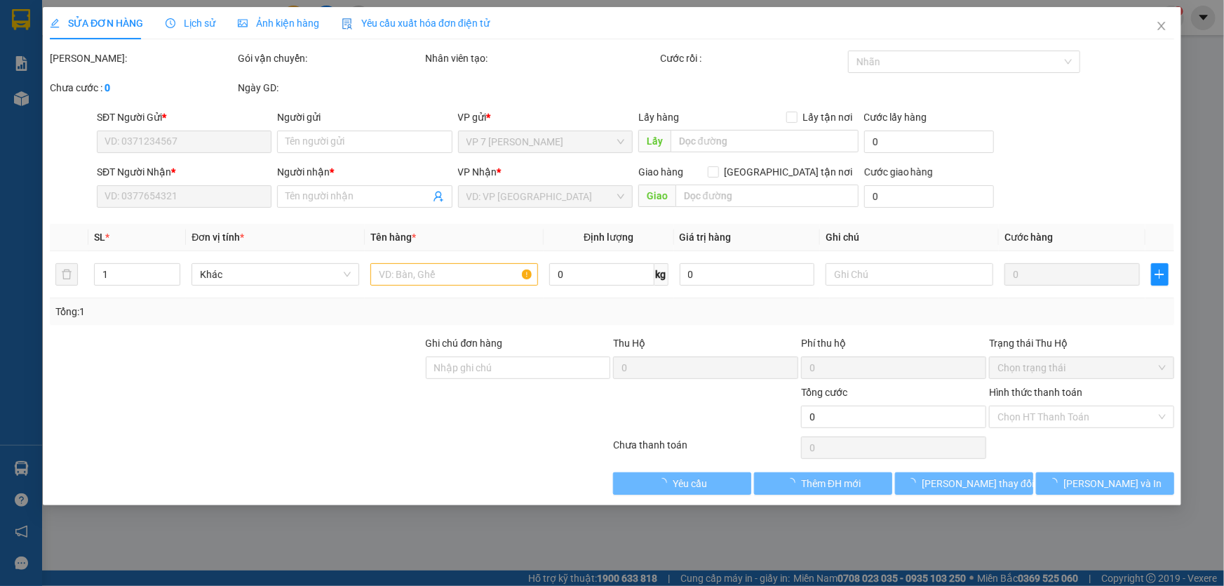
type input "0983522700"
type input "LU"
type input "0965353582"
type input "hồng"
type input "300.000"
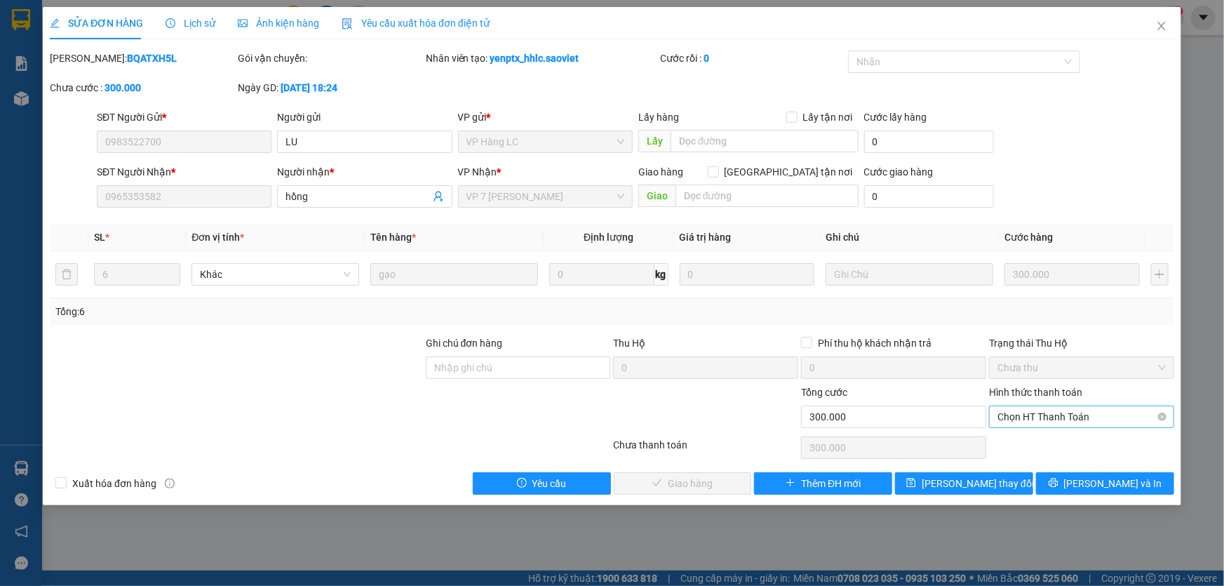
click at [1010, 418] on span "Chọn HT Thanh Toán" at bounding box center [1081, 416] width 168 height 21
click at [999, 459] on div "Chuyển khoản" at bounding box center [1081, 466] width 168 height 15
type input "0"
click at [701, 476] on span "[PERSON_NAME] và Giao hàng" at bounding box center [707, 483] width 135 height 15
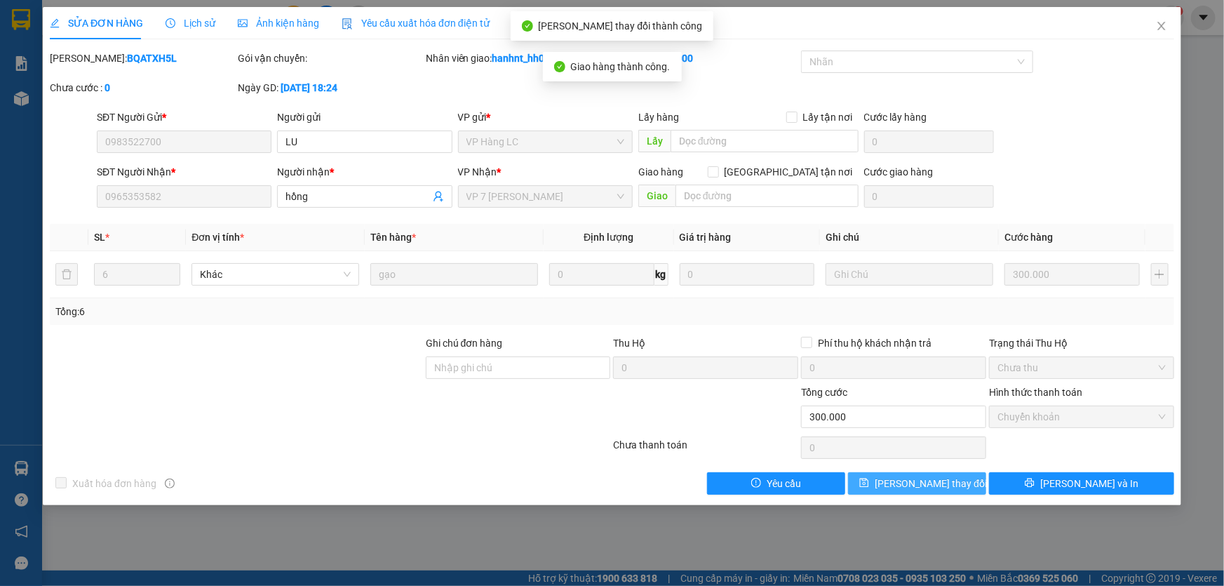
click at [924, 482] on span "[PERSON_NAME] thay đổi" at bounding box center [931, 483] width 112 height 15
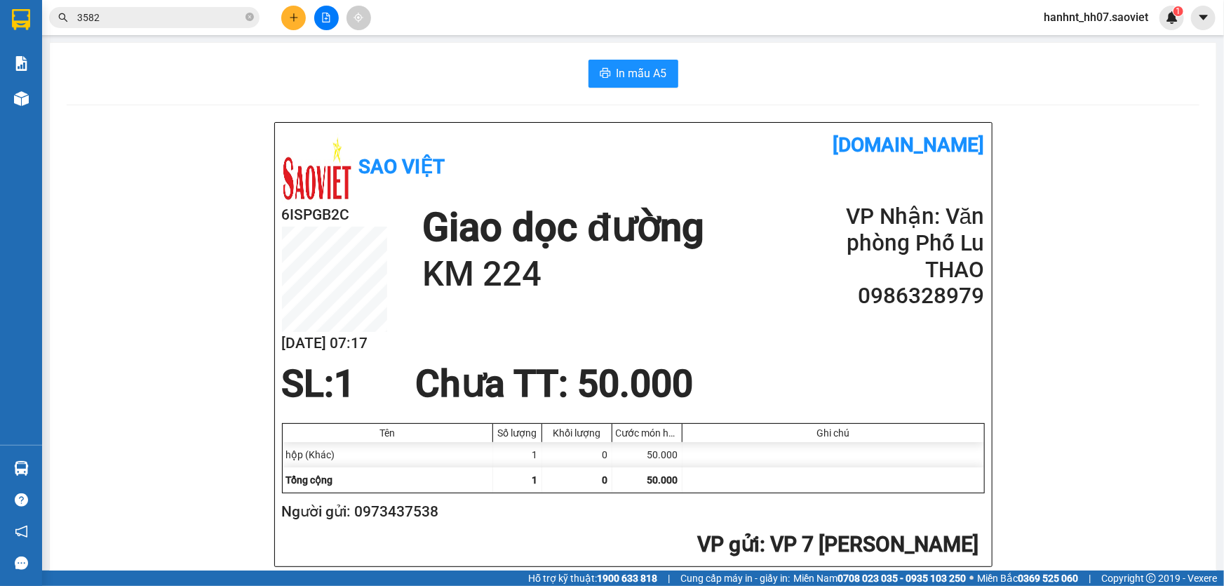
click at [1114, 25] on span "hanhnt_hh07.saoviet" at bounding box center [1095, 17] width 127 height 18
click at [1075, 50] on span "Đăng xuất" at bounding box center [1103, 43] width 96 height 15
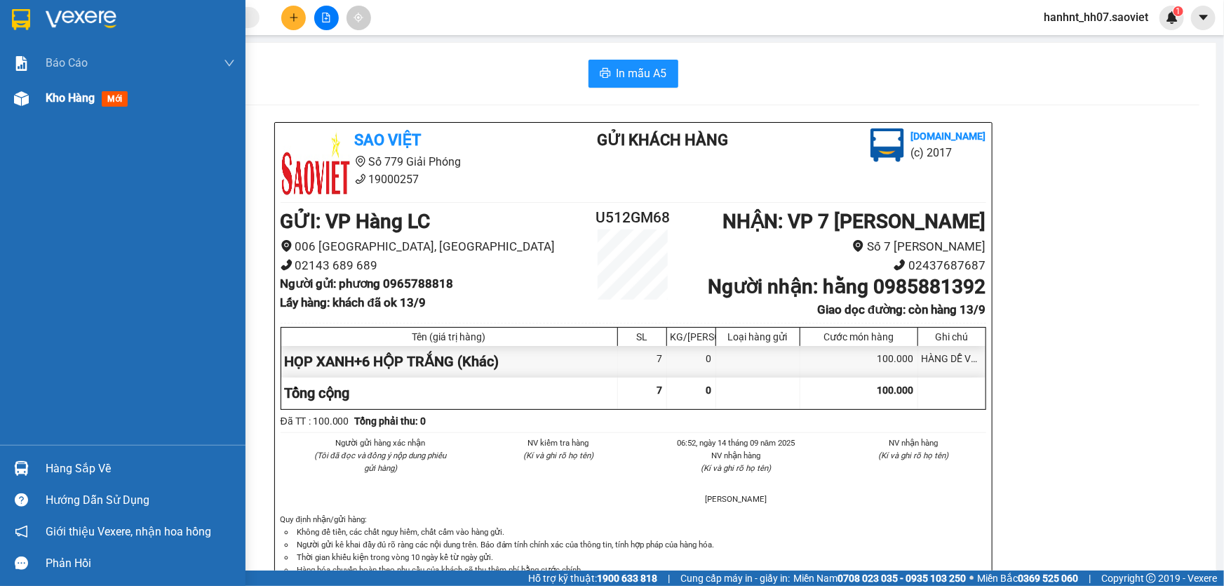
click at [52, 98] on span "Kho hàng" at bounding box center [70, 97] width 49 height 13
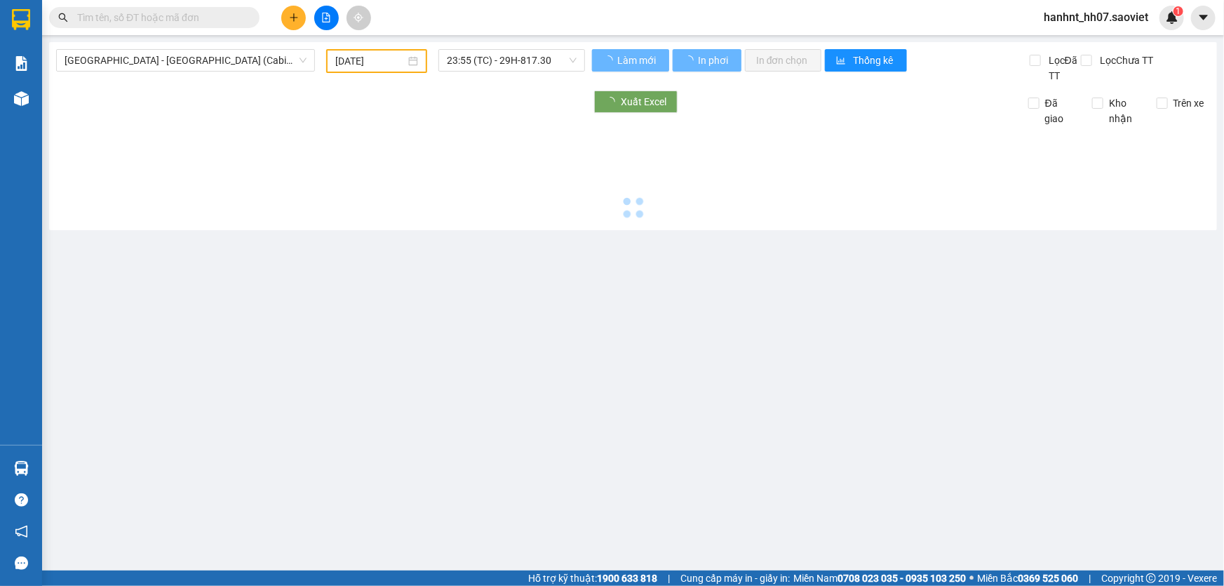
type input "14/09/2025"
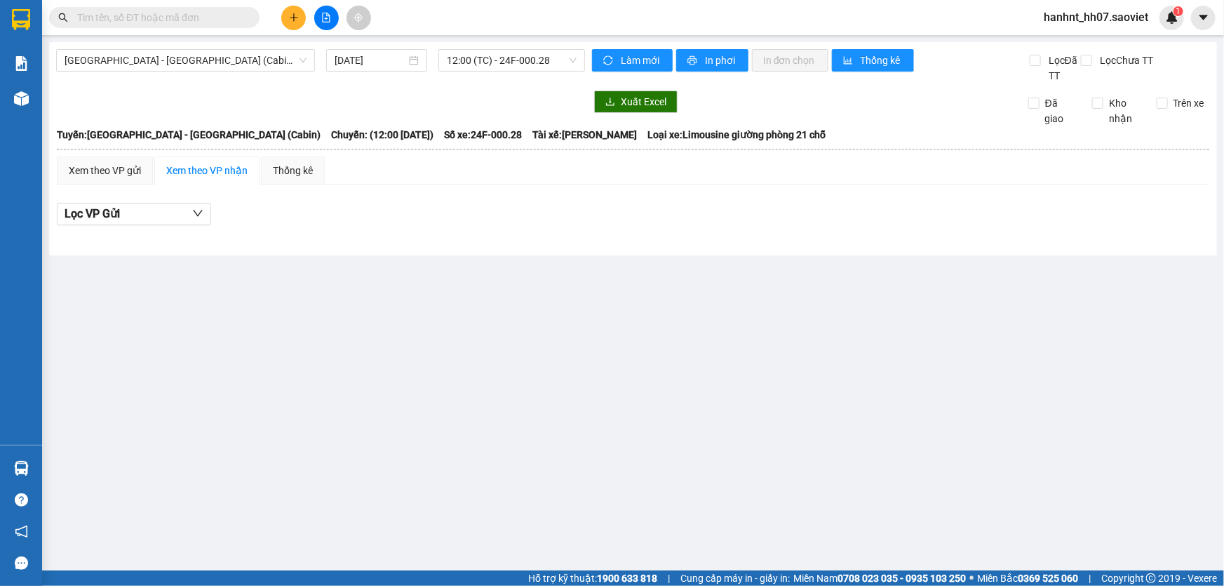
click at [212, 46] on div "Hà Nội - Lào Cai (Cabin) 14/09/2025 12:00 (TC) - 24F-000.28 Làm mới In phơi In …" at bounding box center [633, 148] width 1168 height 213
click at [210, 59] on span "Hà Nội - Lào Cai (Cabin)" at bounding box center [186, 60] width 242 height 21
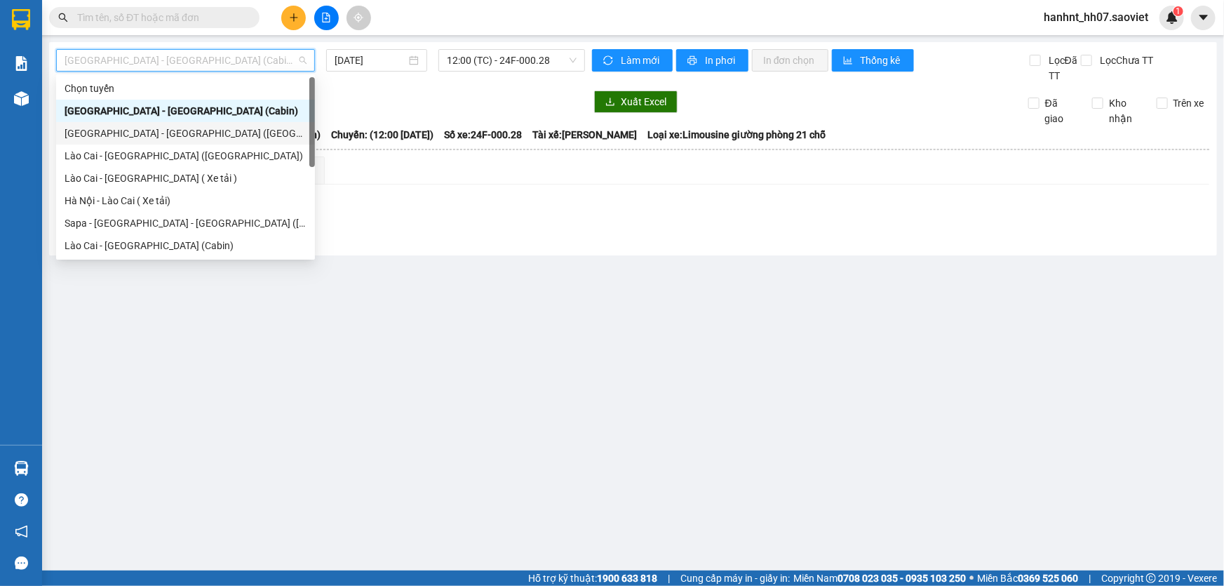
click at [154, 133] on div "Hà Nội - Lào Cai (Giường)" at bounding box center [186, 133] width 242 height 15
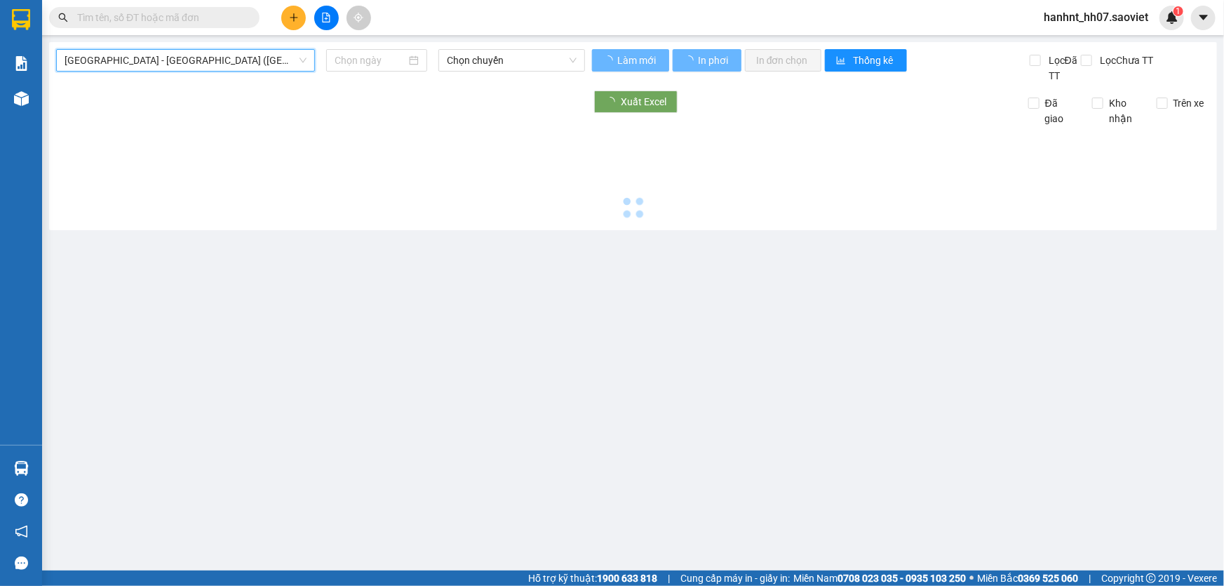
type input "14/09/2025"
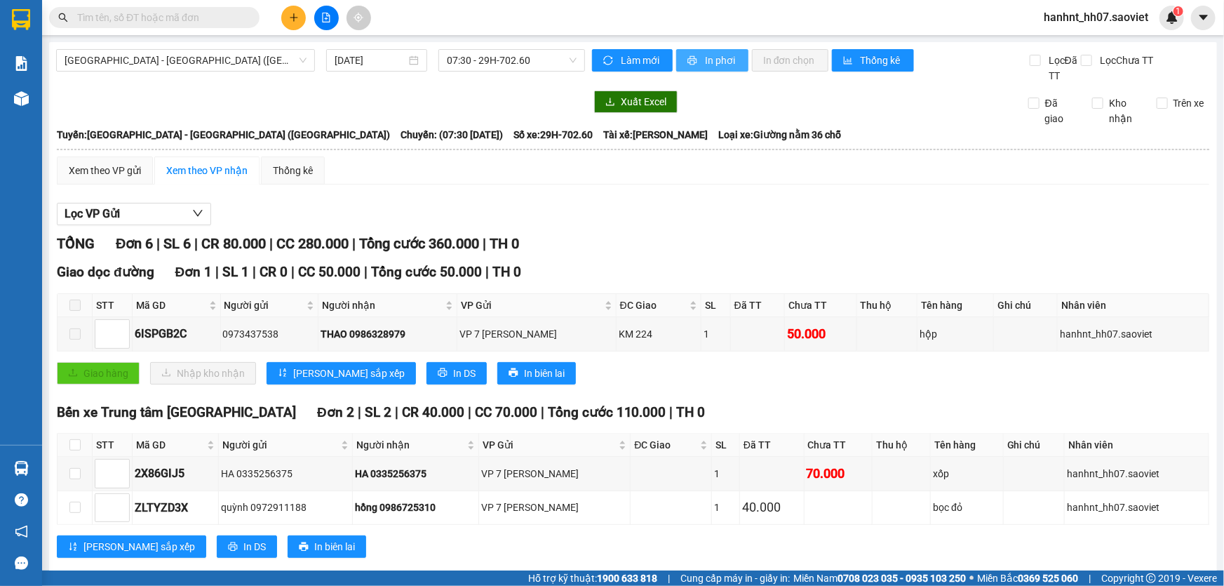
click at [695, 59] on button "In phơi" at bounding box center [712, 60] width 72 height 22
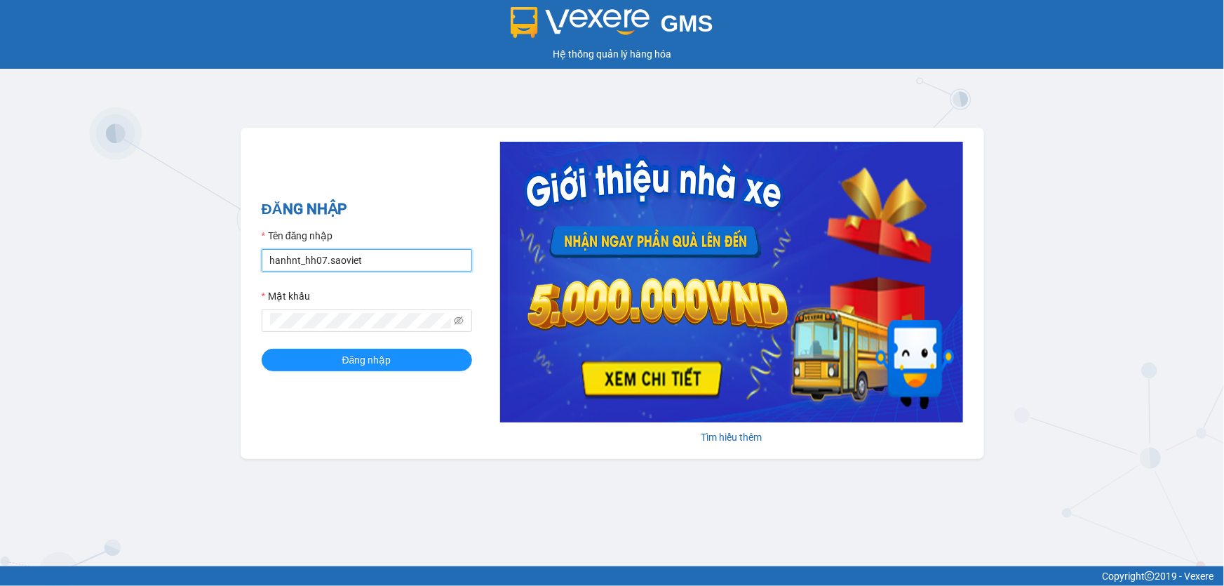
click at [377, 252] on input "hanhnt_hh07.saoviet" at bounding box center [367, 260] width 210 height 22
type input "thanhnt_hhhn.saoviet"
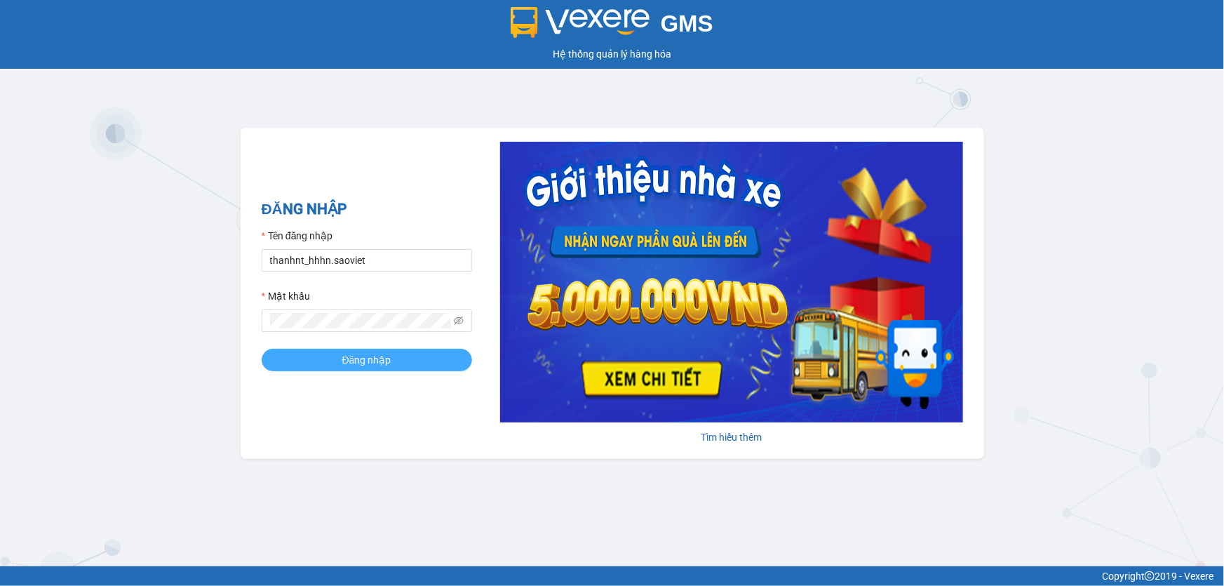
click at [389, 349] on button "Đăng nhập" at bounding box center [367, 360] width 210 height 22
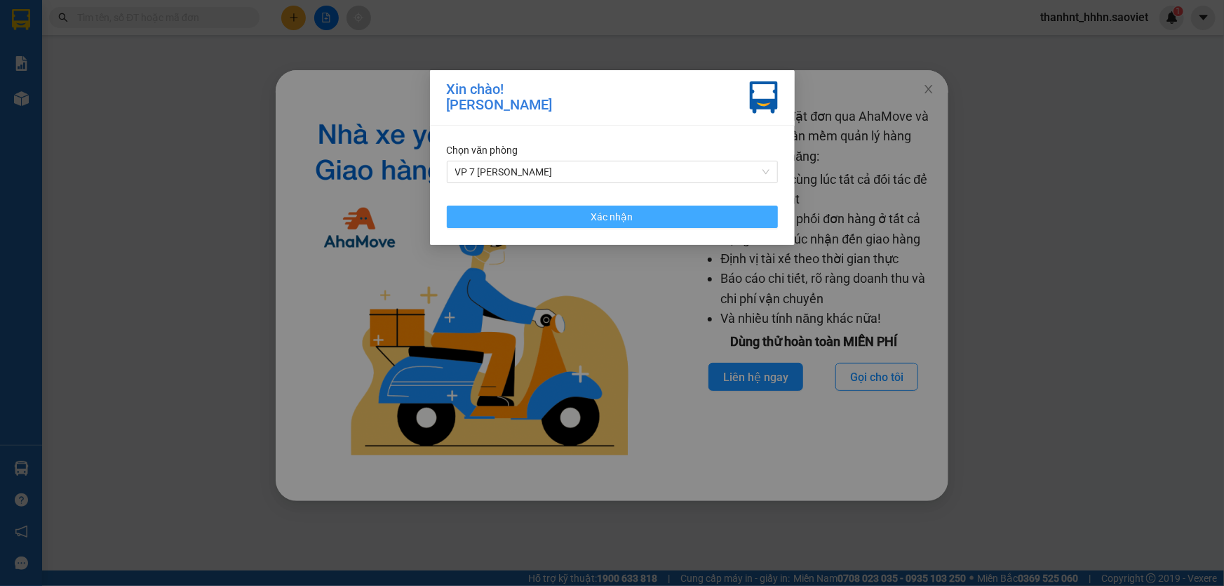
click at [559, 224] on button "Xác nhận" at bounding box center [612, 217] width 331 height 22
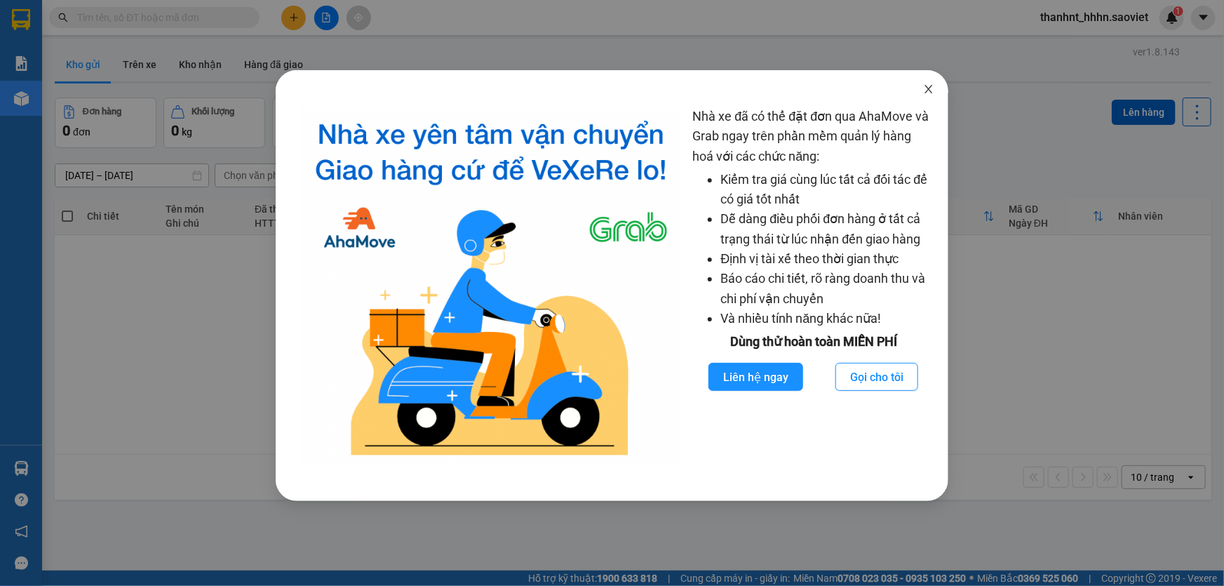
click at [938, 90] on span "Close" at bounding box center [928, 89] width 39 height 39
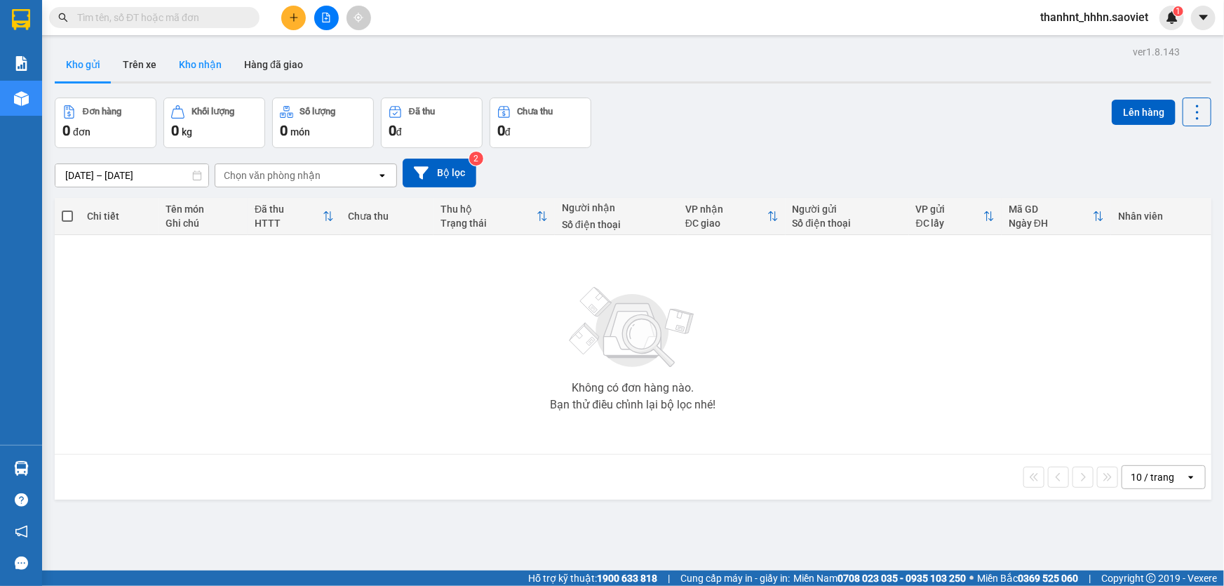
click at [197, 58] on button "Kho nhận" at bounding box center [200, 65] width 65 height 34
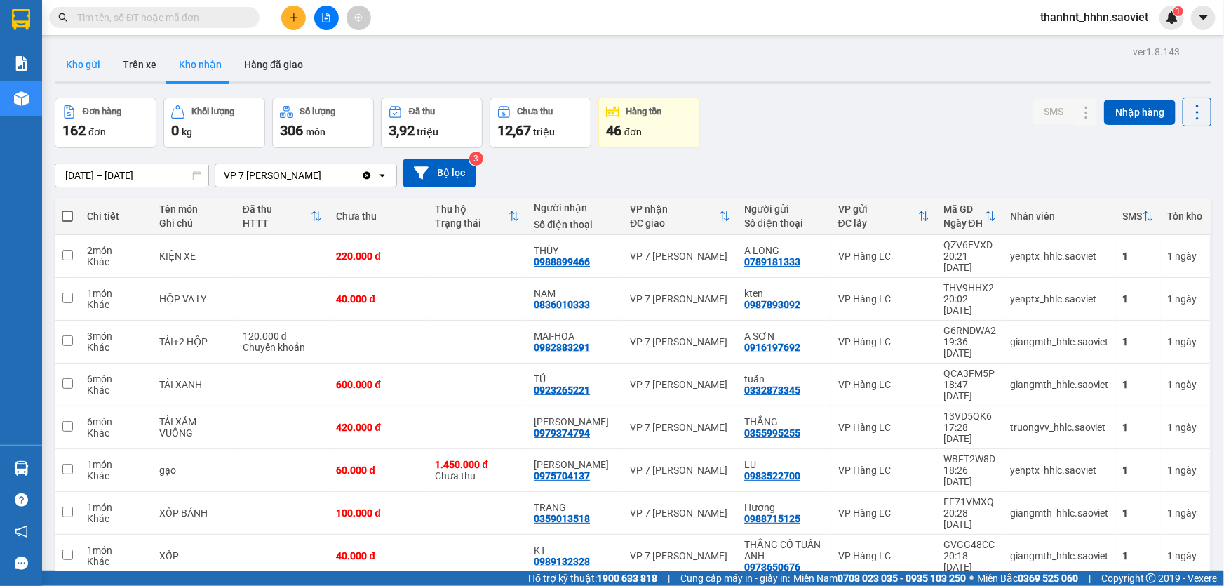
click at [103, 74] on button "Kho gửi" at bounding box center [83, 65] width 57 height 34
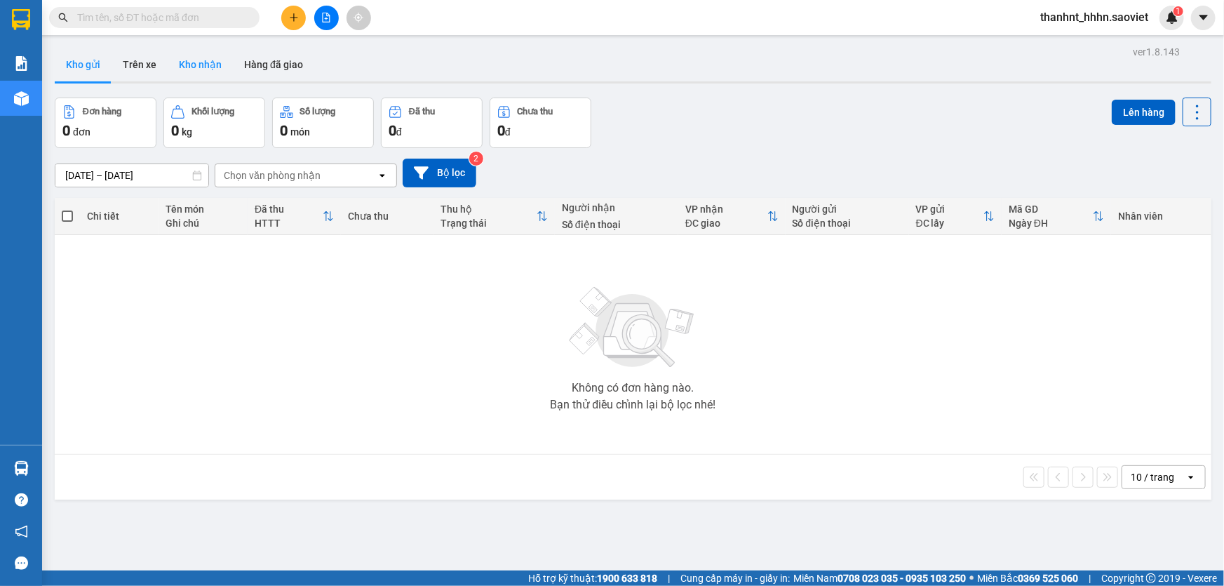
click at [217, 65] on button "Kho nhận" at bounding box center [200, 65] width 65 height 34
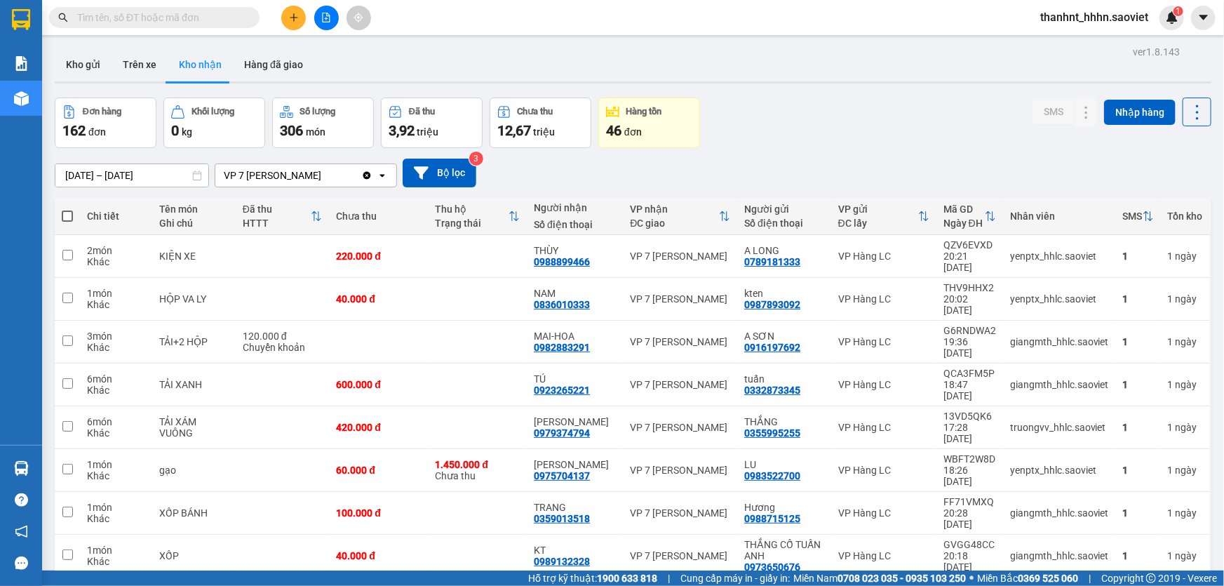
scroll to position [64, 0]
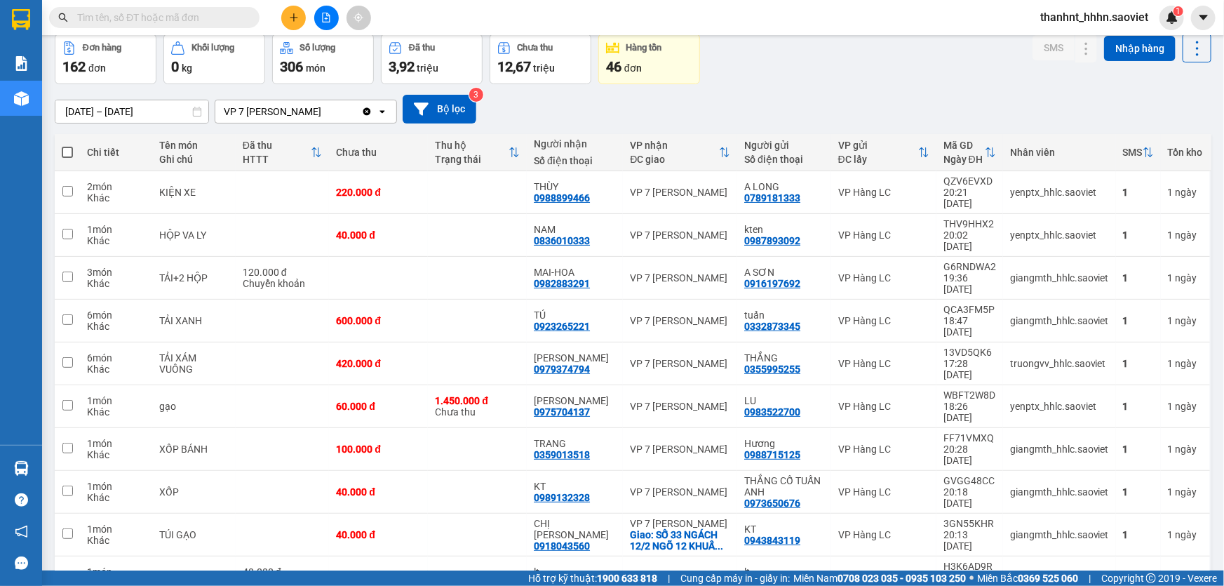
click at [1136, 498] on span "100 / trang" at bounding box center [1148, 500] width 50 height 14
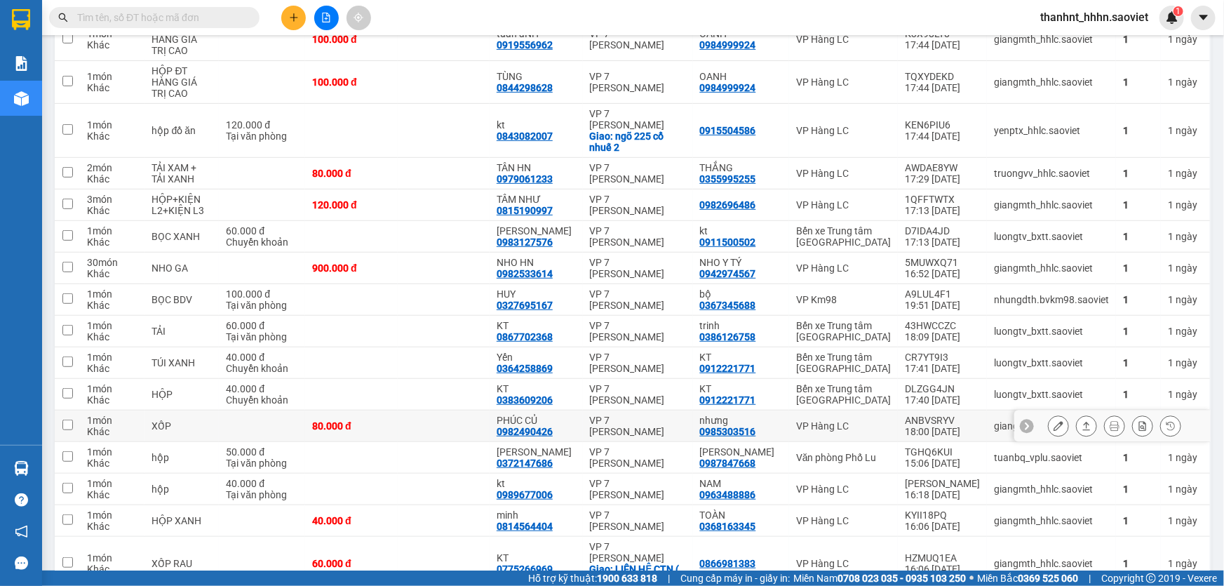
scroll to position [3049, 0]
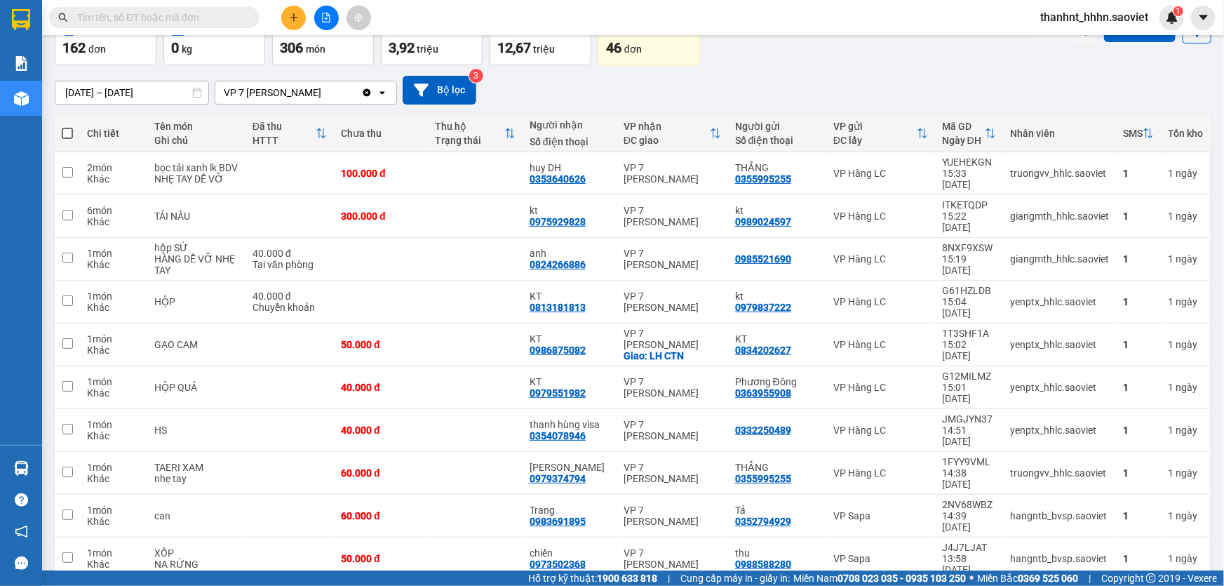
scroll to position [0, 0]
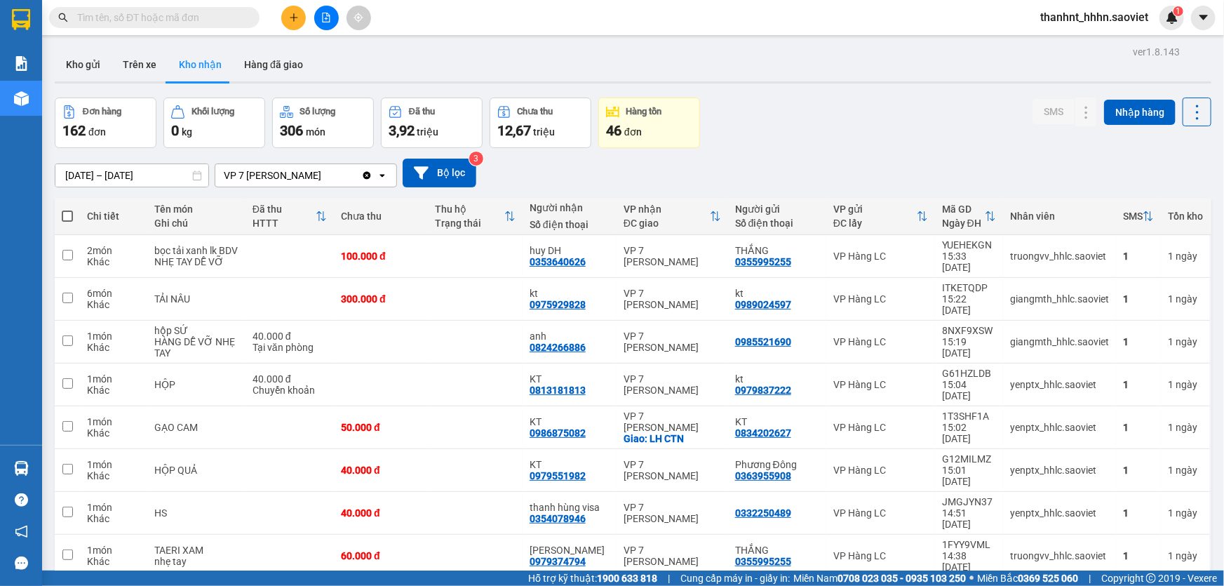
click at [116, 22] on input "text" at bounding box center [160, 17] width 166 height 15
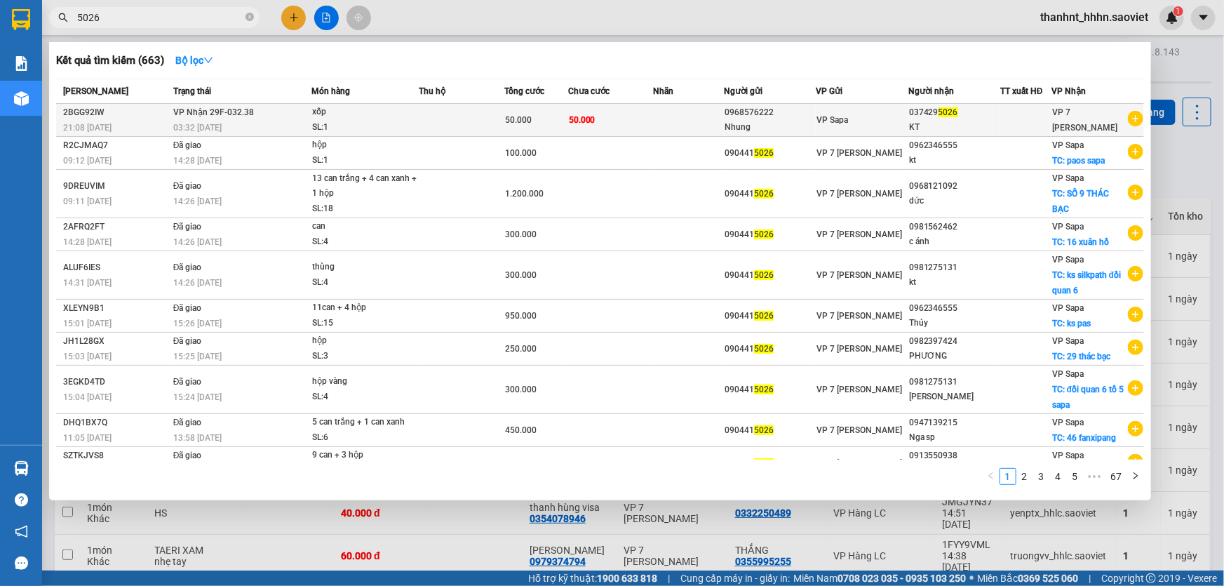
type input "5026"
click at [671, 122] on td at bounding box center [688, 120] width 71 height 33
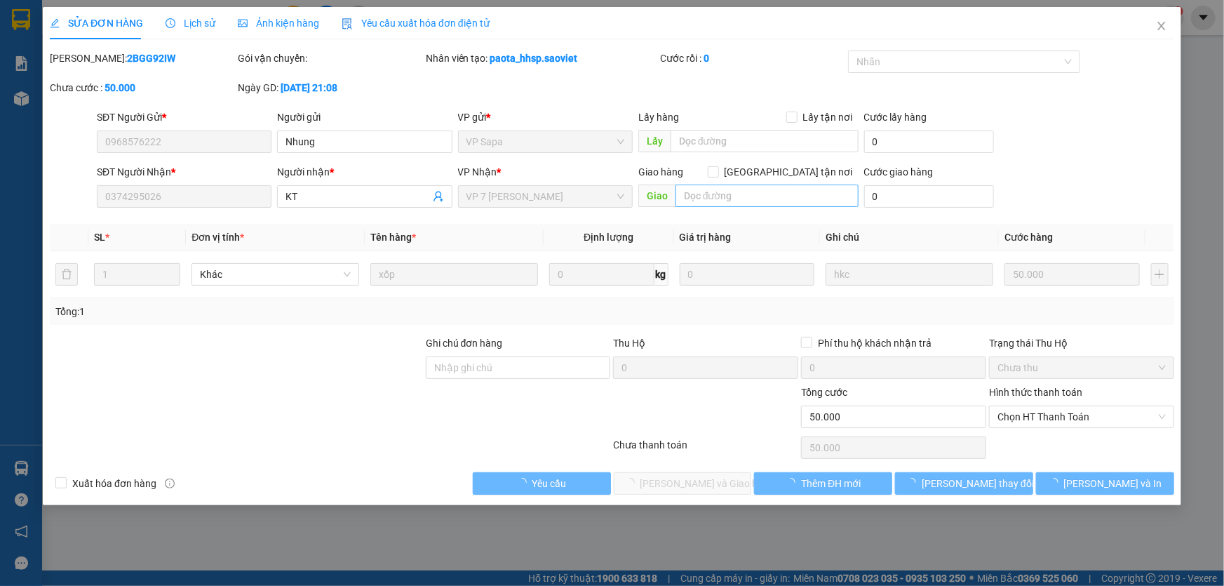
type input "0968576222"
type input "Nhung"
type input "0374295026"
type input "KT"
type input "50.000"
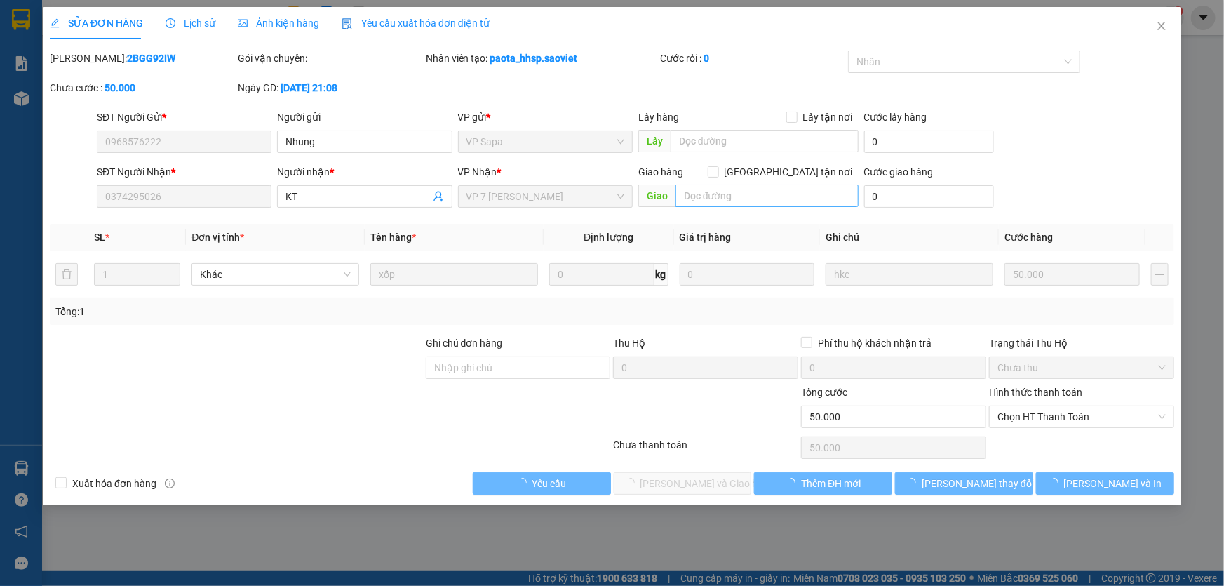
type input "50.000"
click at [718, 197] on input "text" at bounding box center [766, 195] width 183 height 22
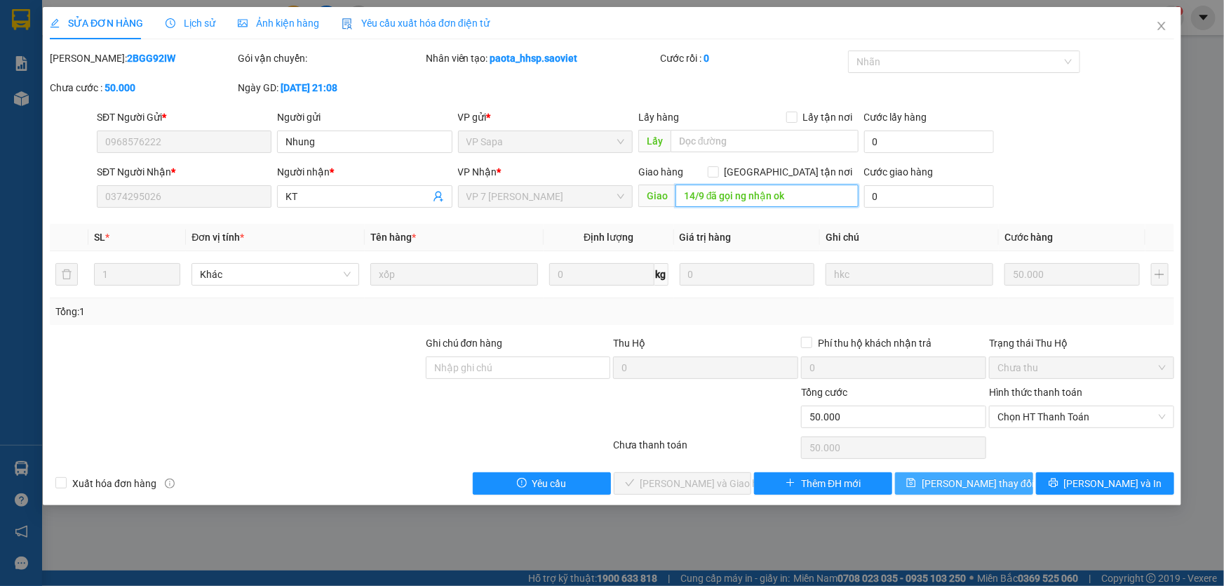
type input "14/9 đã gọi ng nhận ok"
click at [976, 483] on span "[PERSON_NAME] đổi" at bounding box center [978, 483] width 112 height 15
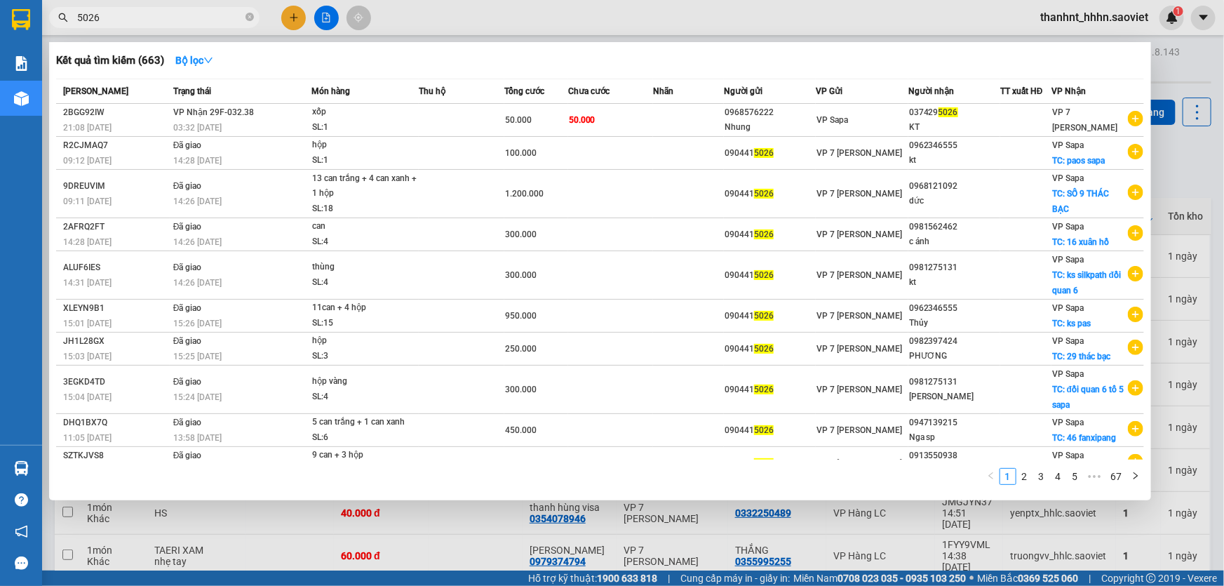
click at [154, 21] on input "5026" at bounding box center [160, 17] width 166 height 15
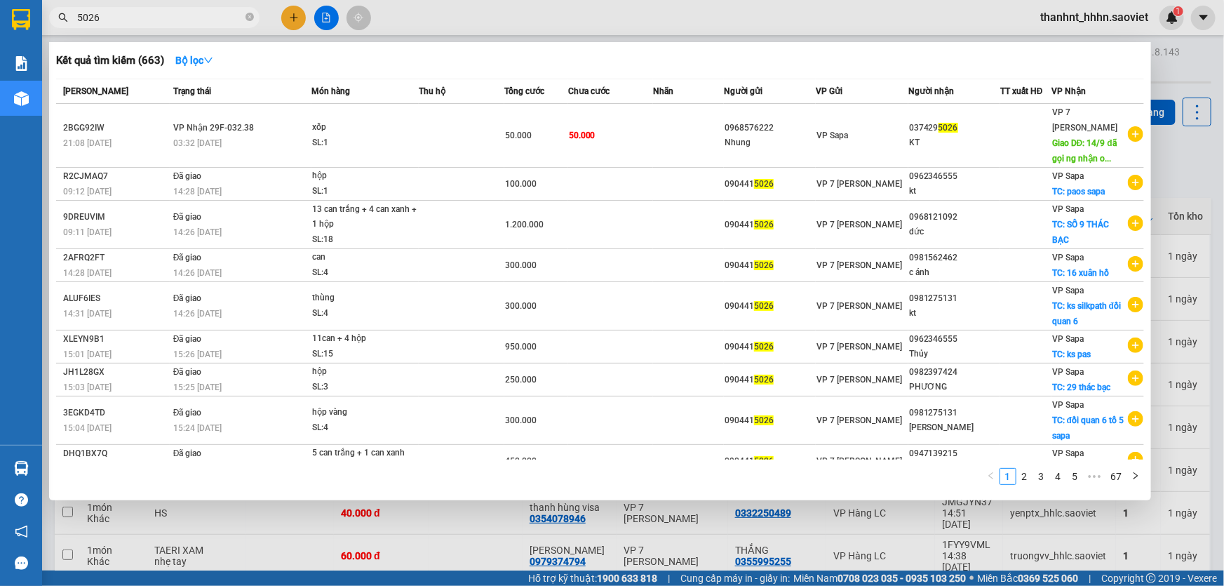
drag, startPoint x: 186, startPoint y: 23, endPoint x: 0, endPoint y: 17, distance: 186.0
click at [0, 18] on section "Kết quả tìm kiếm ( 663 ) Bộ lọc Mã ĐH Trạng thái Món hàng Thu hộ Tổng cước Chưa…" at bounding box center [612, 293] width 1224 height 586
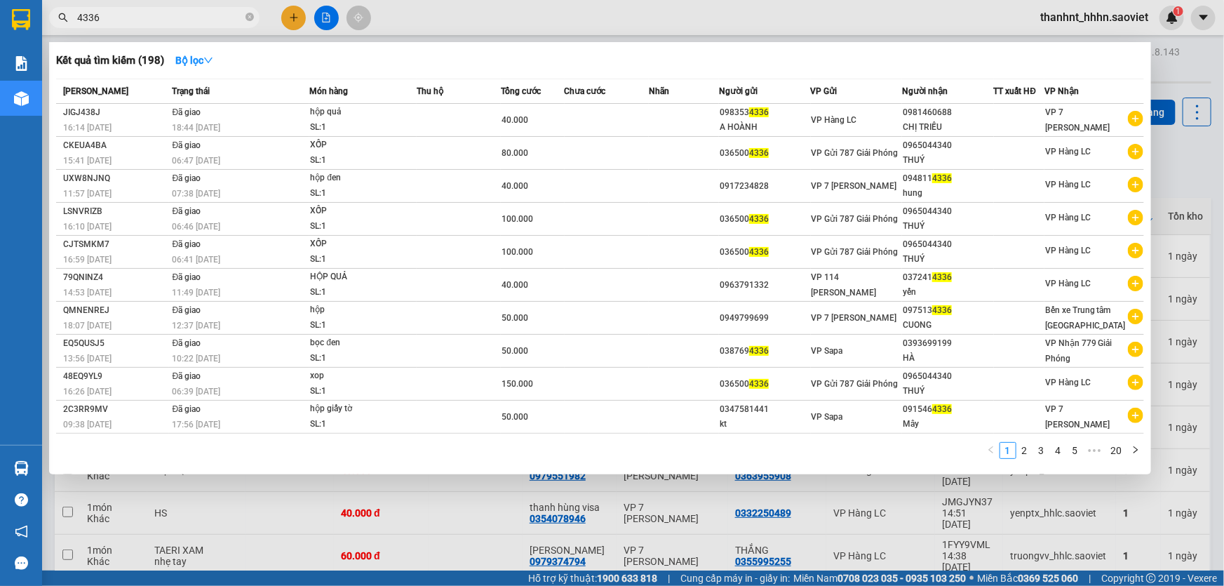
click at [86, 15] on input "4336" at bounding box center [160, 17] width 166 height 15
drag, startPoint x: 90, startPoint y: 15, endPoint x: 72, endPoint y: 22, distance: 18.6
click at [72, 22] on span "4336" at bounding box center [154, 17] width 210 height 21
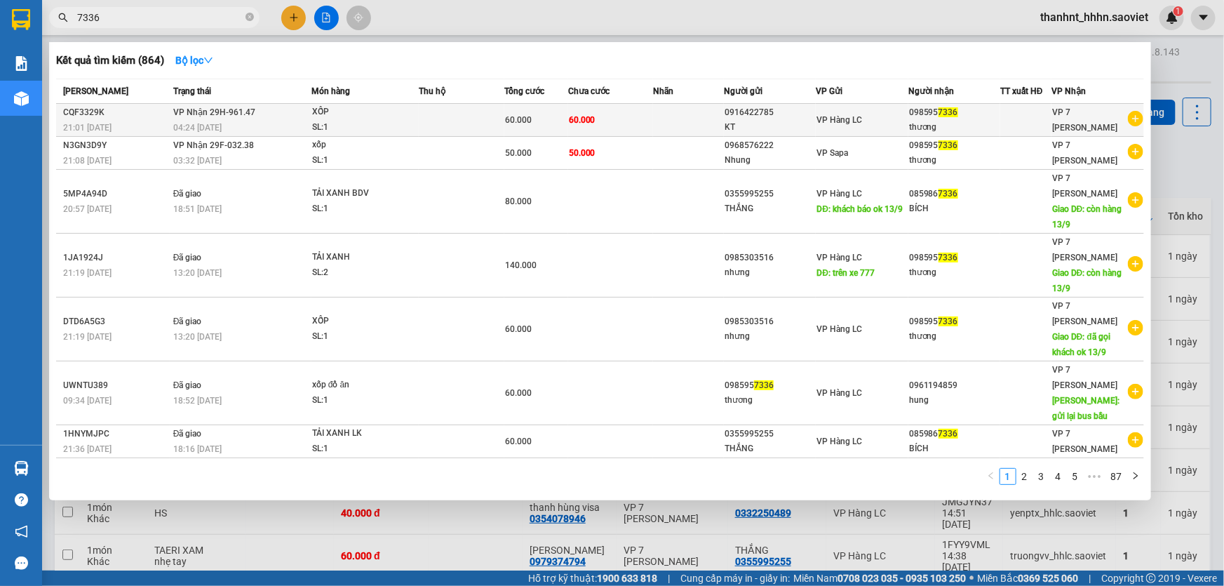
type input "7336"
click at [707, 119] on td at bounding box center [688, 120] width 71 height 33
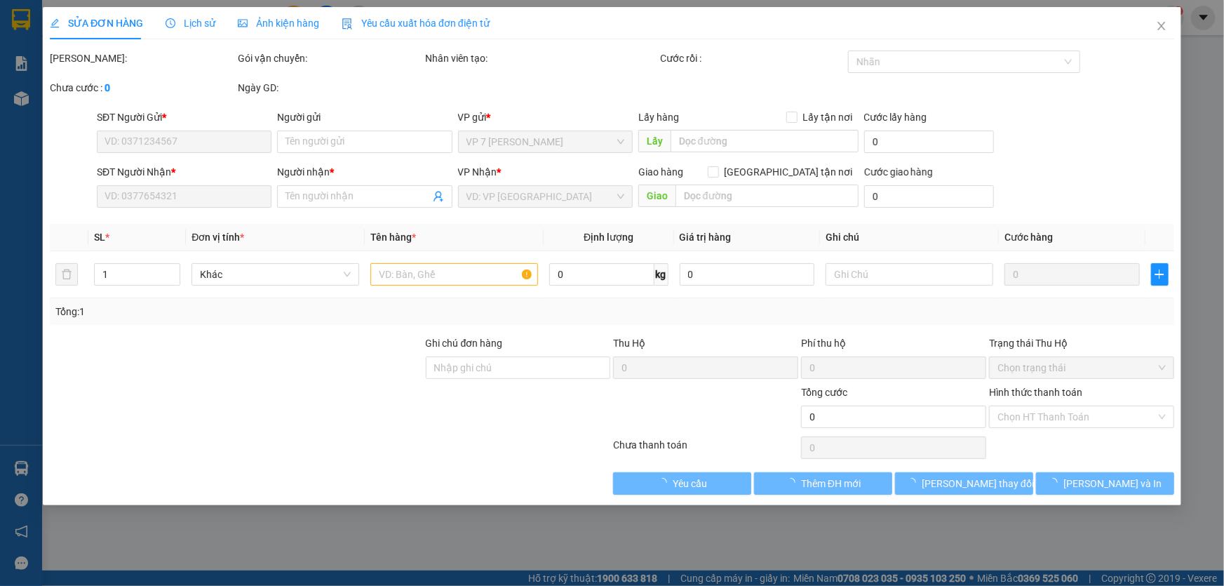
type input "0916422785"
type input "KT"
type input "0985957336"
type input "thương"
type input "60.000"
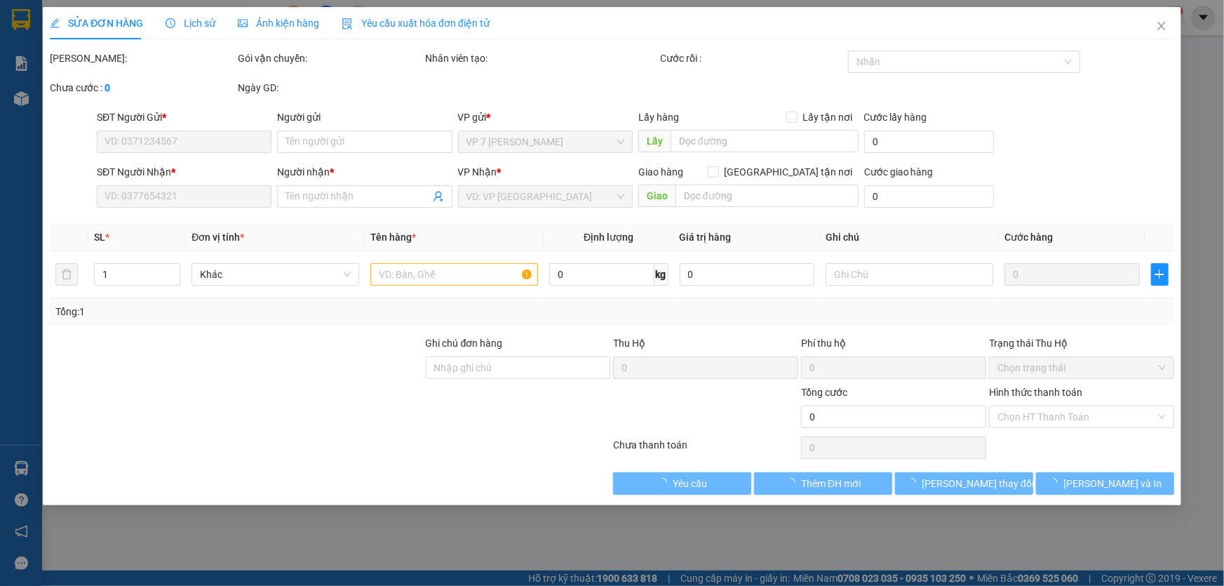
type input "60.000"
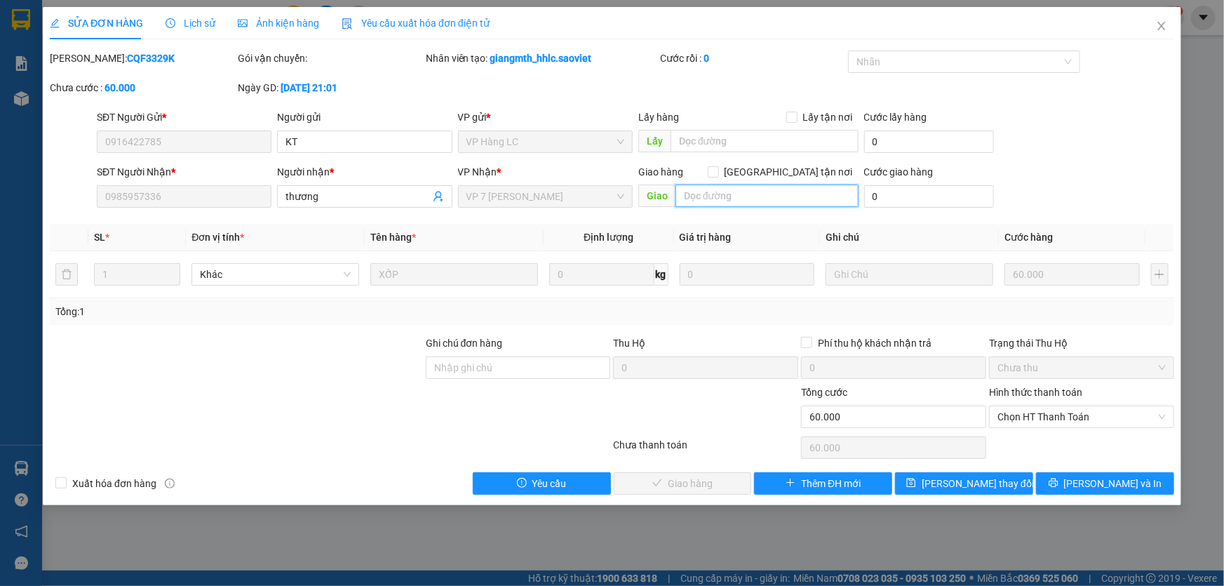
click at [743, 189] on input "text" at bounding box center [766, 195] width 183 height 22
type input "14/9 đã gọi ng nhận k nghe"
click at [809, 137] on input "text" at bounding box center [765, 141] width 188 height 22
type input "s"
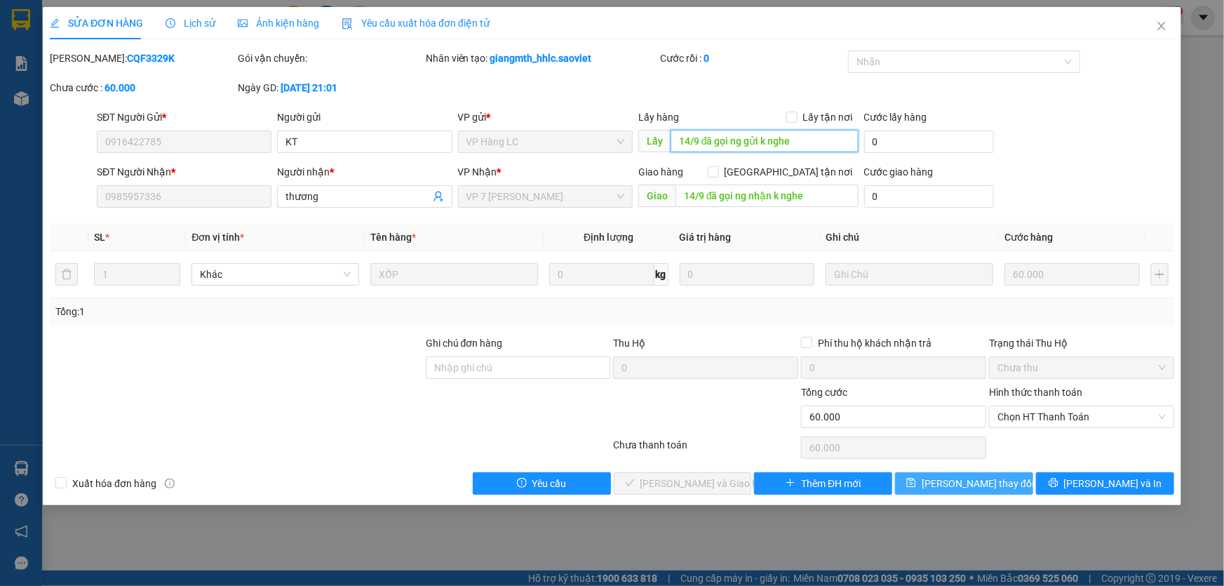
type input "14/9 đã gọi ng gửi k nghe"
click at [972, 483] on span "[PERSON_NAME] thay đổi" at bounding box center [978, 483] width 112 height 15
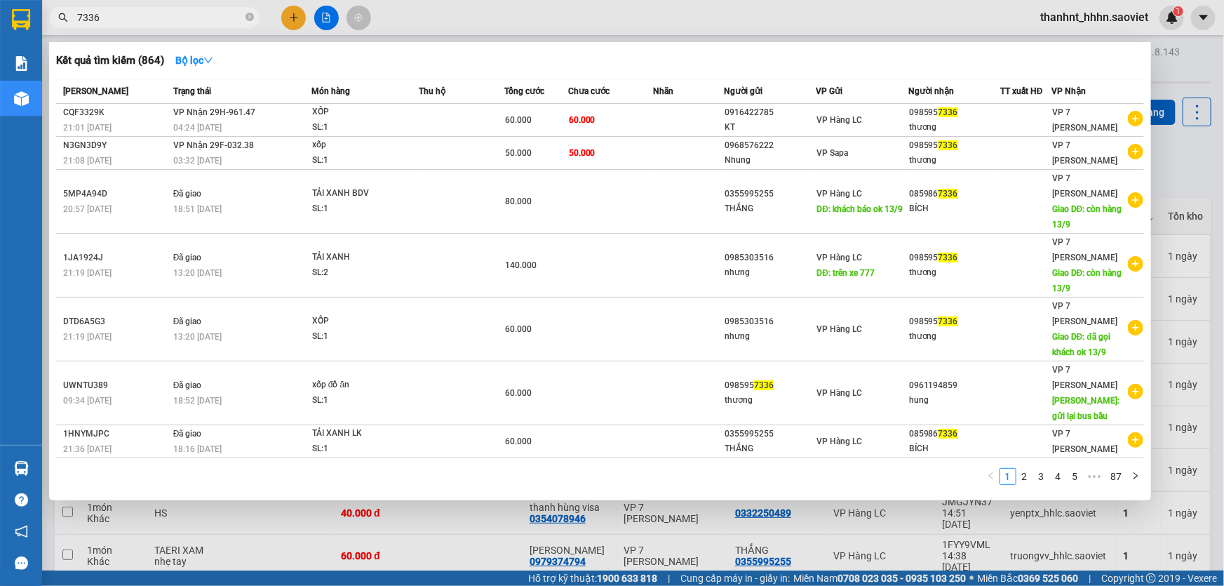
click at [148, 16] on input "7336" at bounding box center [160, 17] width 166 height 15
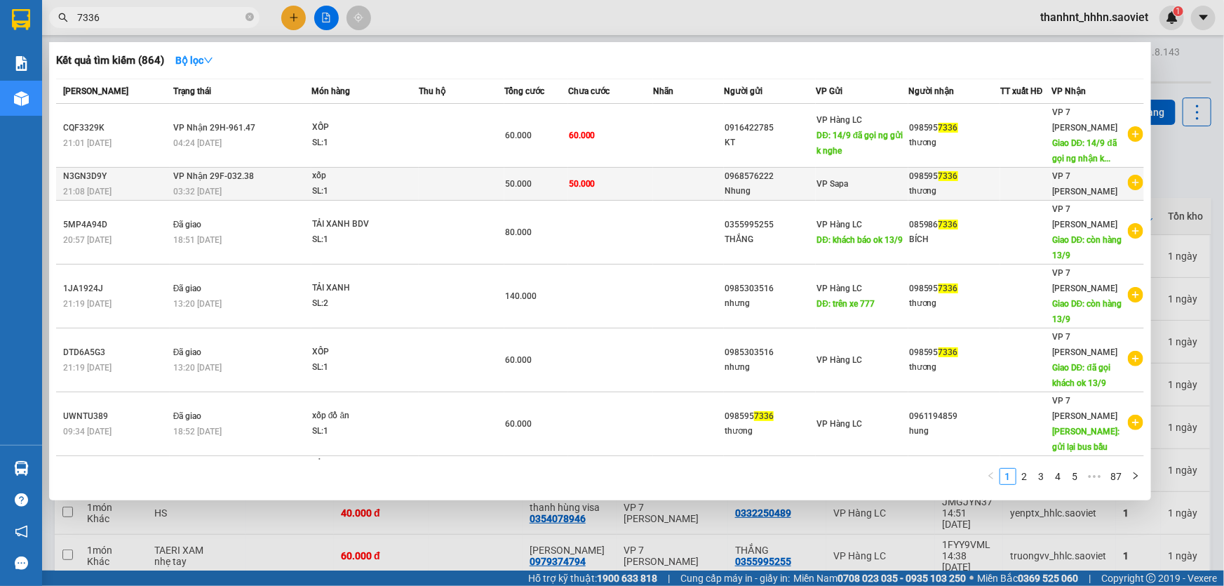
click at [609, 182] on td "50.000" at bounding box center [610, 184] width 85 height 33
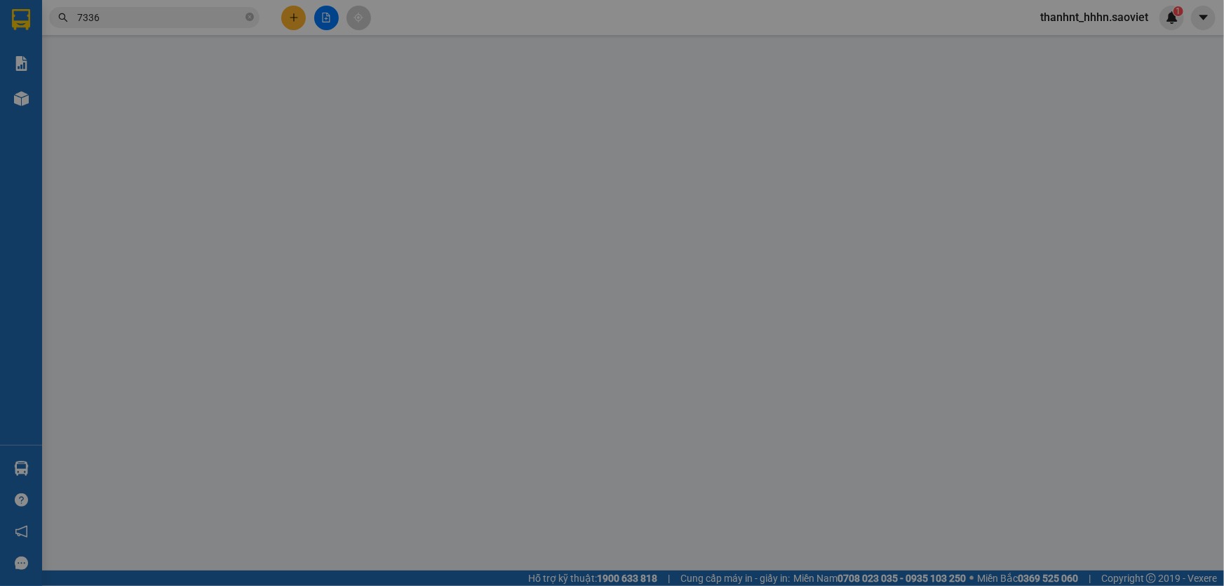
type input "0968576222"
type input "Nhung"
type input "0985957336"
type input "thương"
type input "50.000"
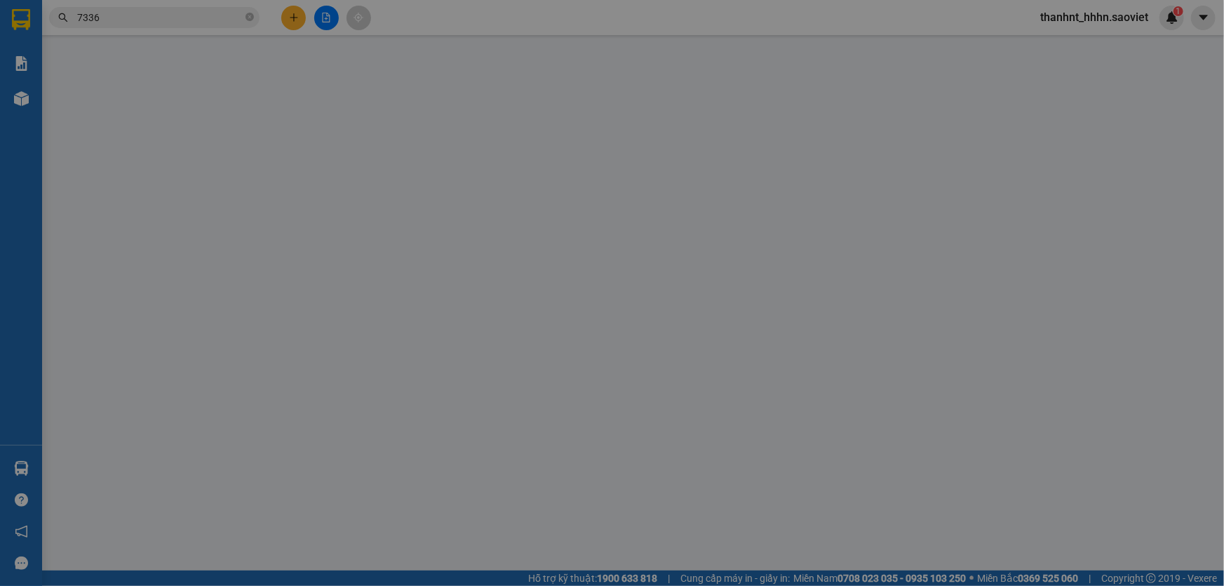
type input "50.000"
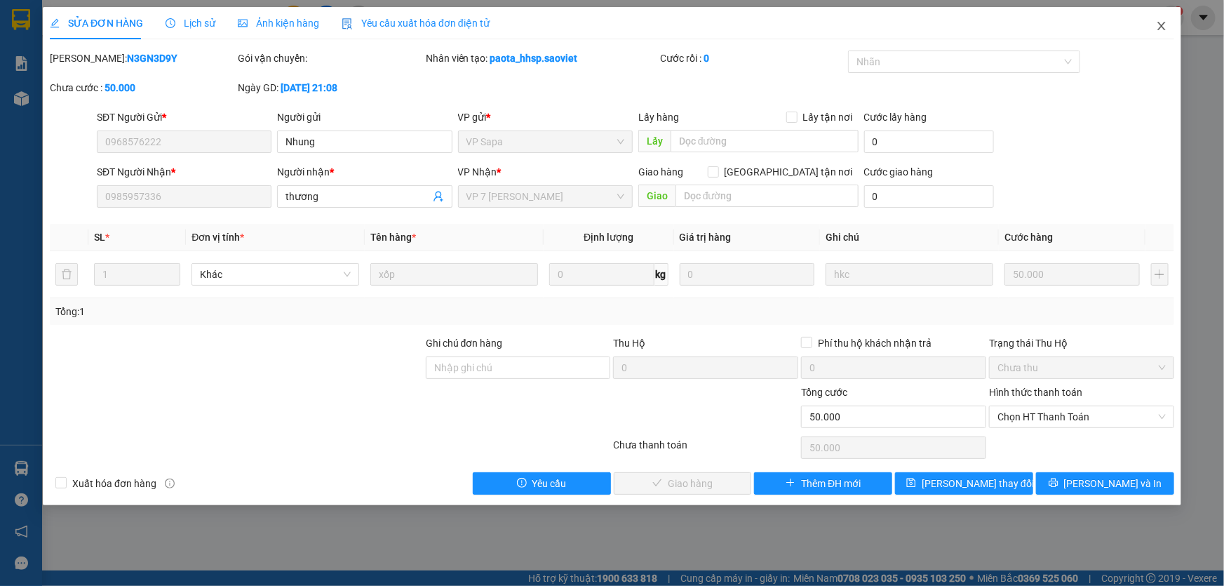
click at [1156, 30] on icon "close" at bounding box center [1161, 25] width 11 height 11
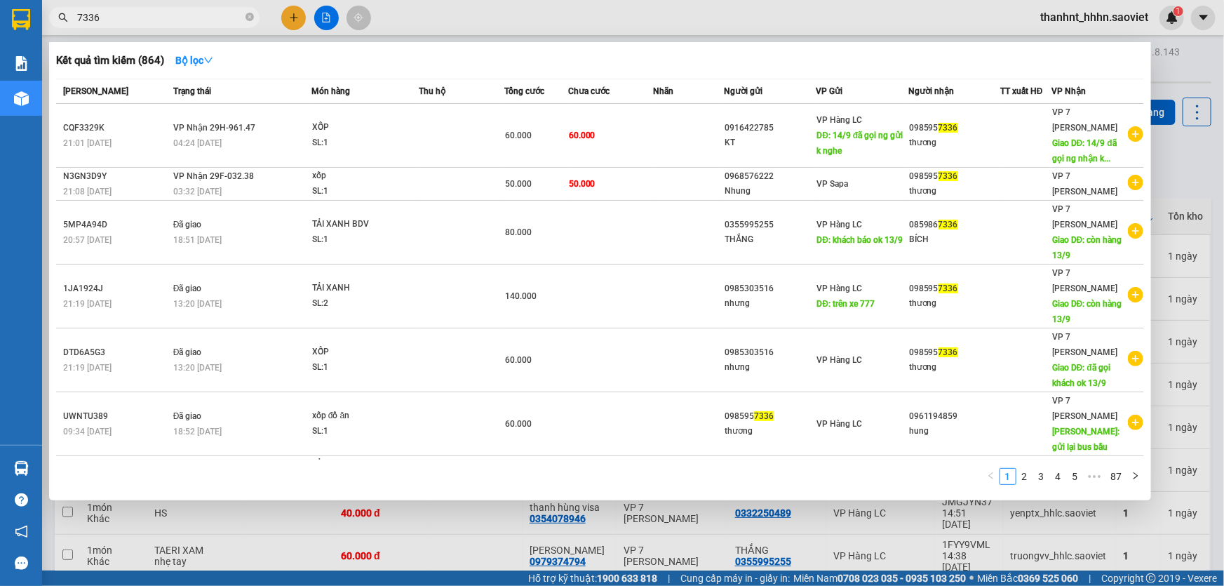
click at [171, 18] on input "7336" at bounding box center [160, 17] width 166 height 15
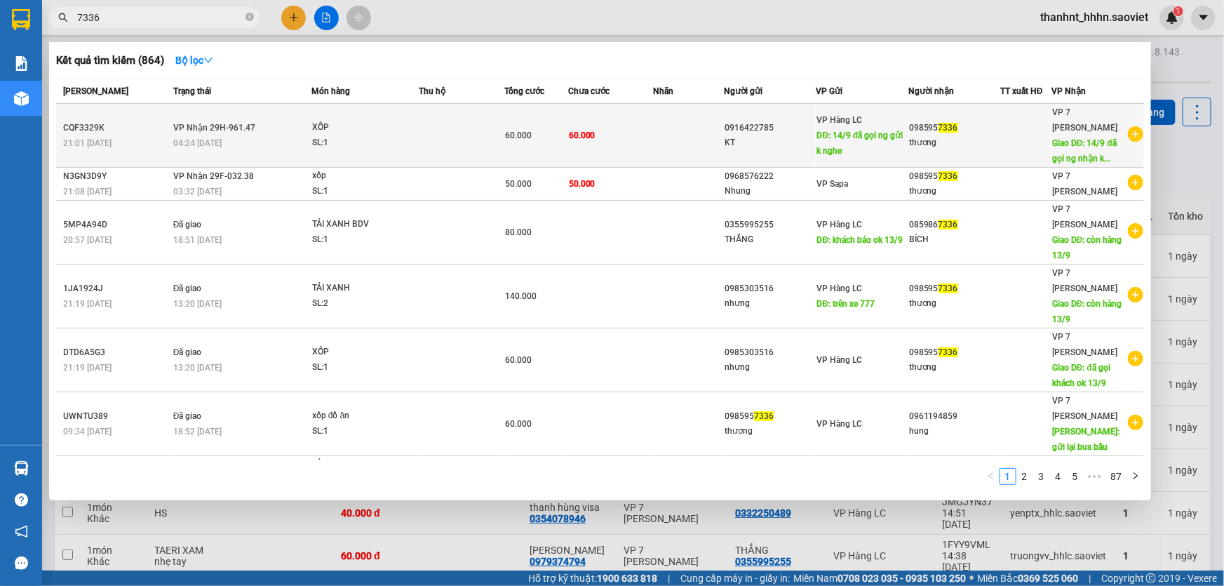
click at [504, 132] on td "60.000" at bounding box center [536, 136] width 64 height 64
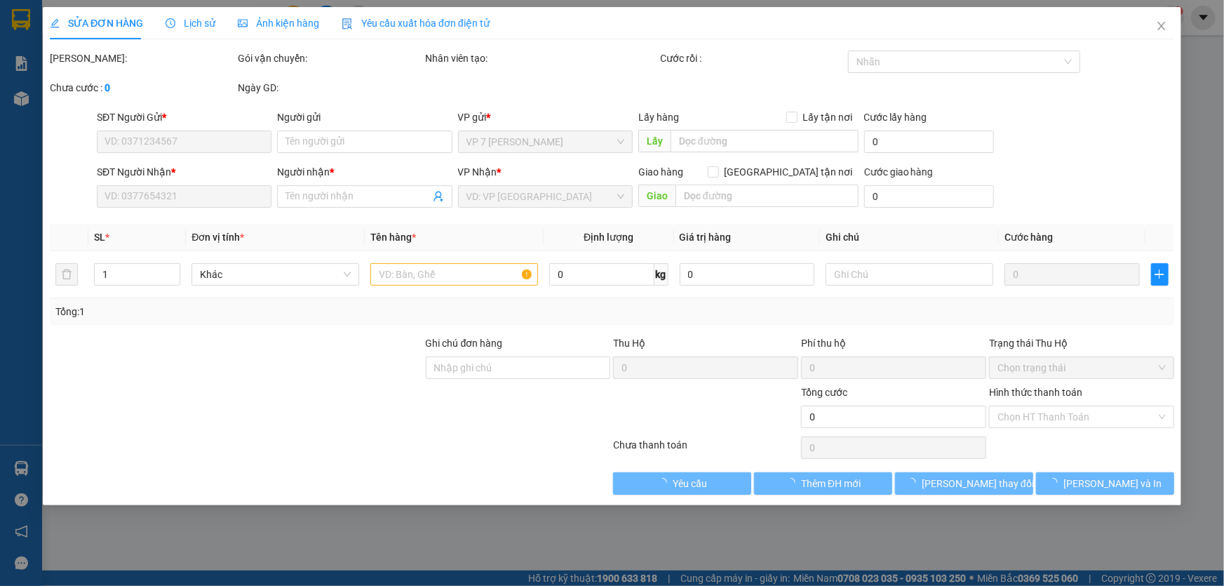
type input "0916422785"
type input "KT"
type input "14/9 đã gọi ng gửi k nghe"
type input "0985957336"
type input "thương"
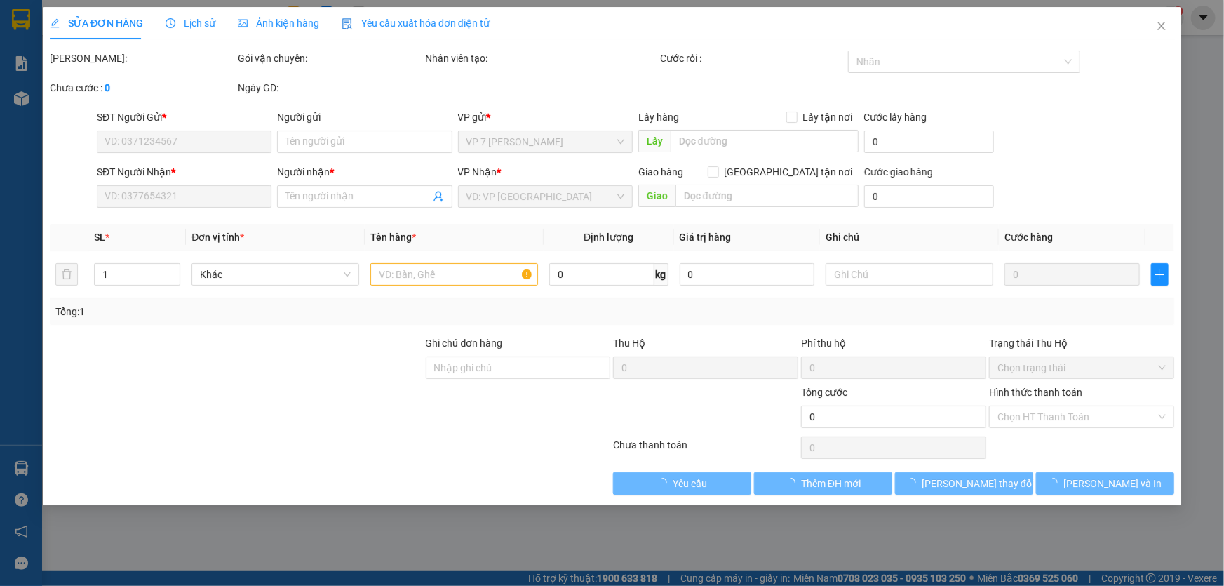
type input "14/9 đã gọi ng nhận k nghe"
type input "60.000"
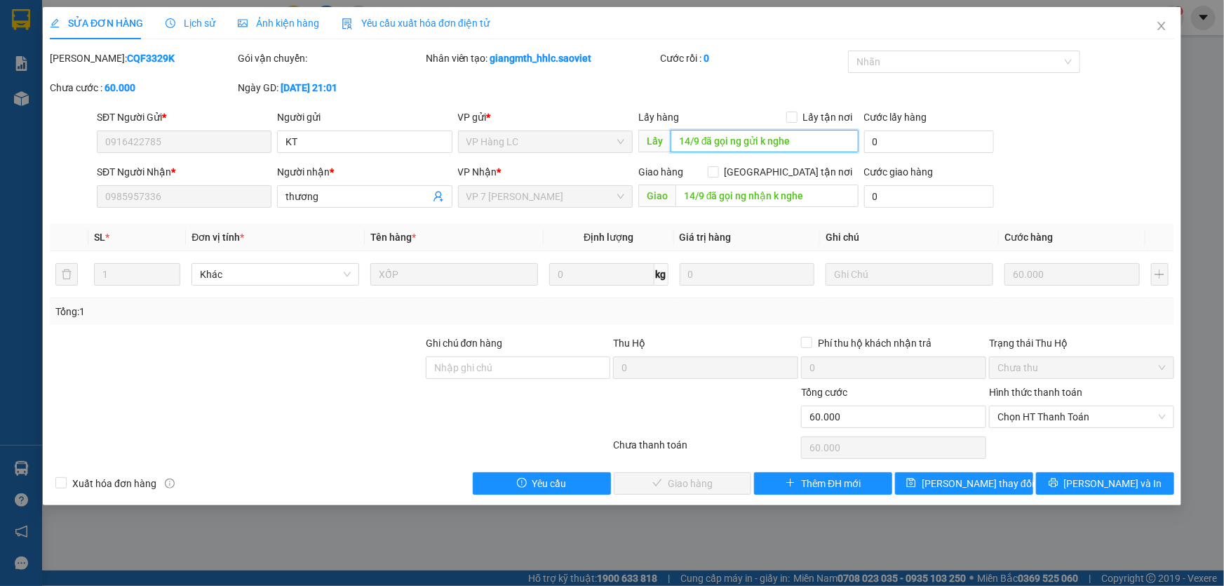
click at [798, 142] on input "14/9 đã gọi ng gửi k nghe" at bounding box center [765, 141] width 188 height 22
type input "14/9 đã gọi ng gửi ok"
click at [985, 483] on span "[PERSON_NAME] thay đổi" at bounding box center [978, 483] width 112 height 15
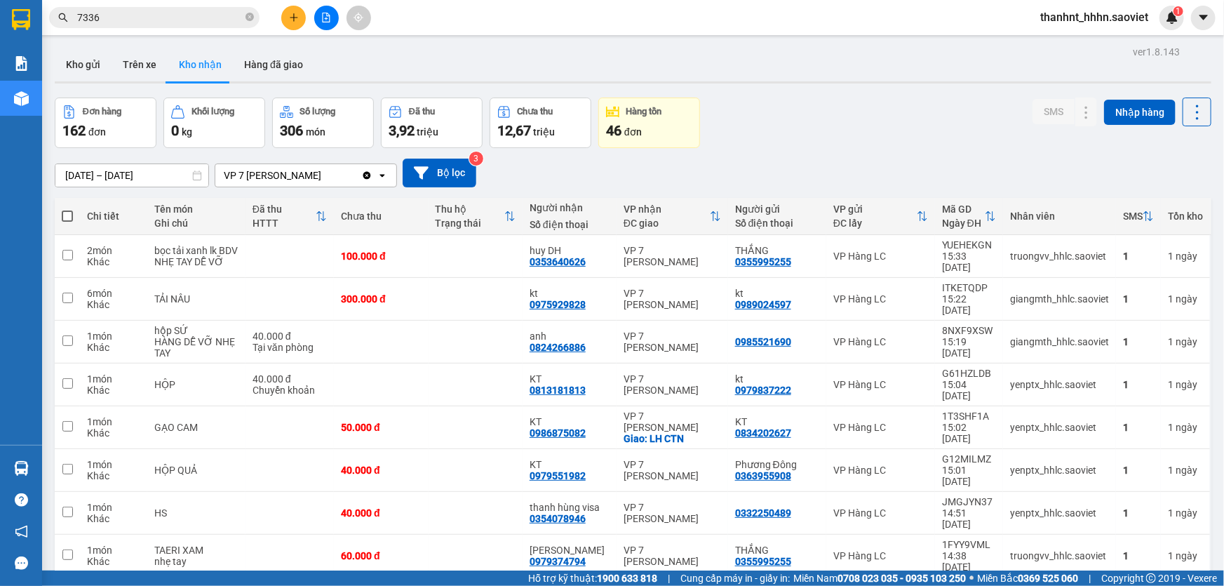
click at [114, 12] on input "7336" at bounding box center [160, 17] width 166 height 15
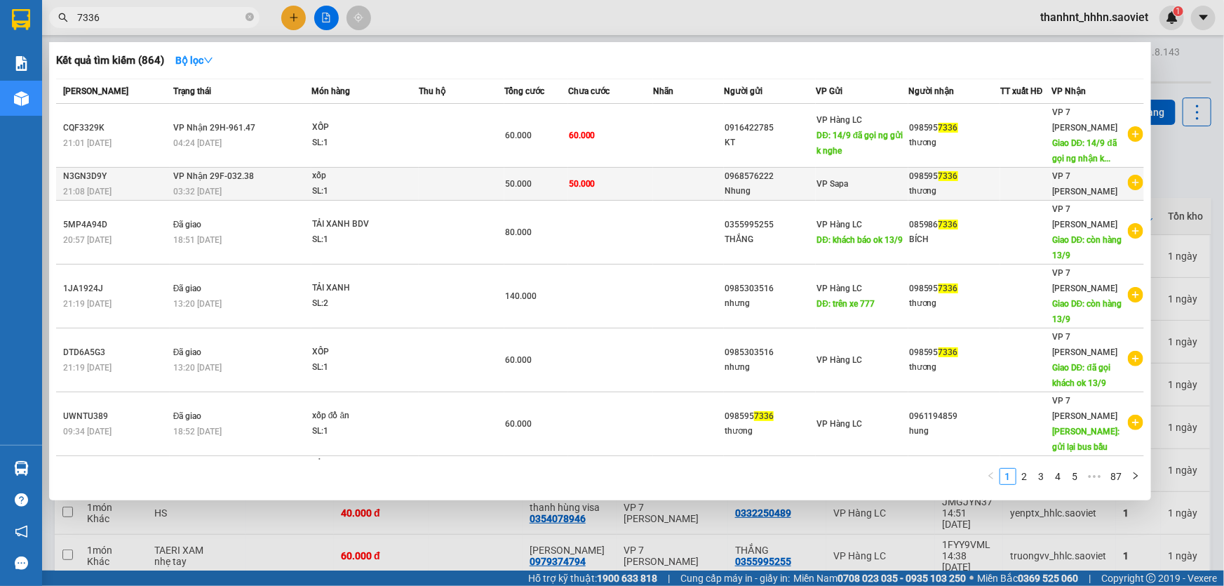
click at [635, 177] on td "50.000" at bounding box center [610, 184] width 85 height 33
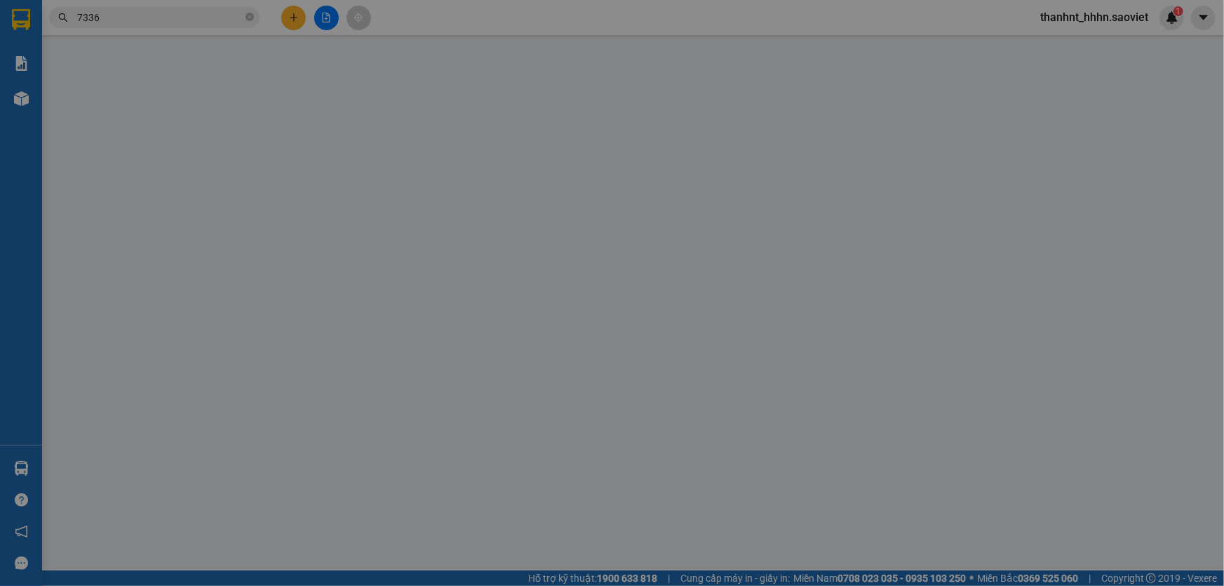
type input "0968576222"
type input "Nhung"
type input "0985957336"
type input "thương"
type input "50.000"
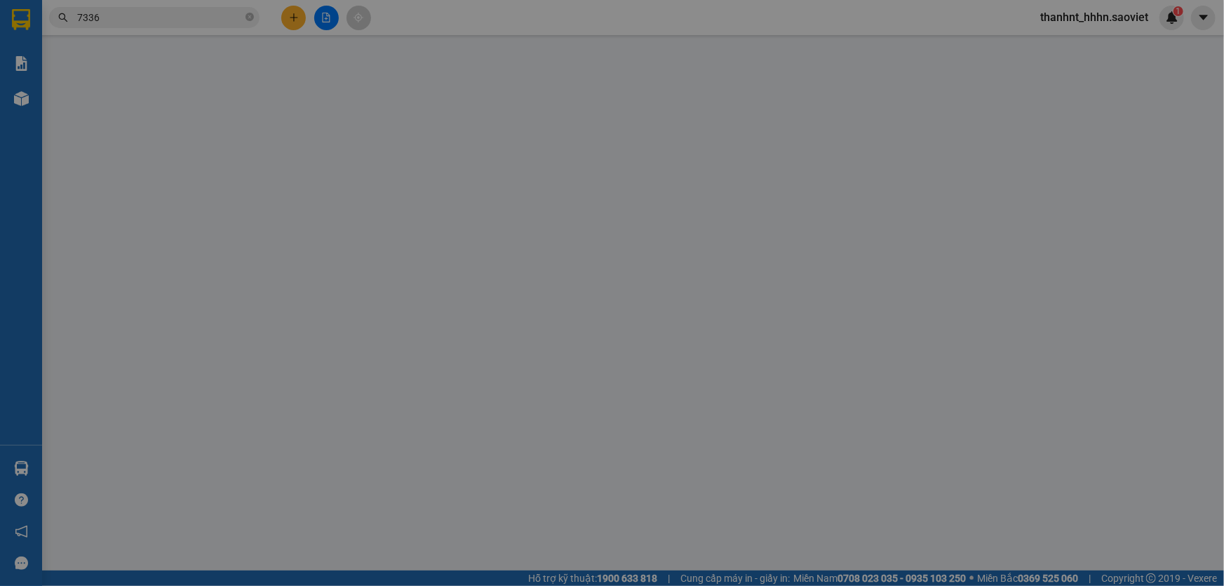
type input "50.000"
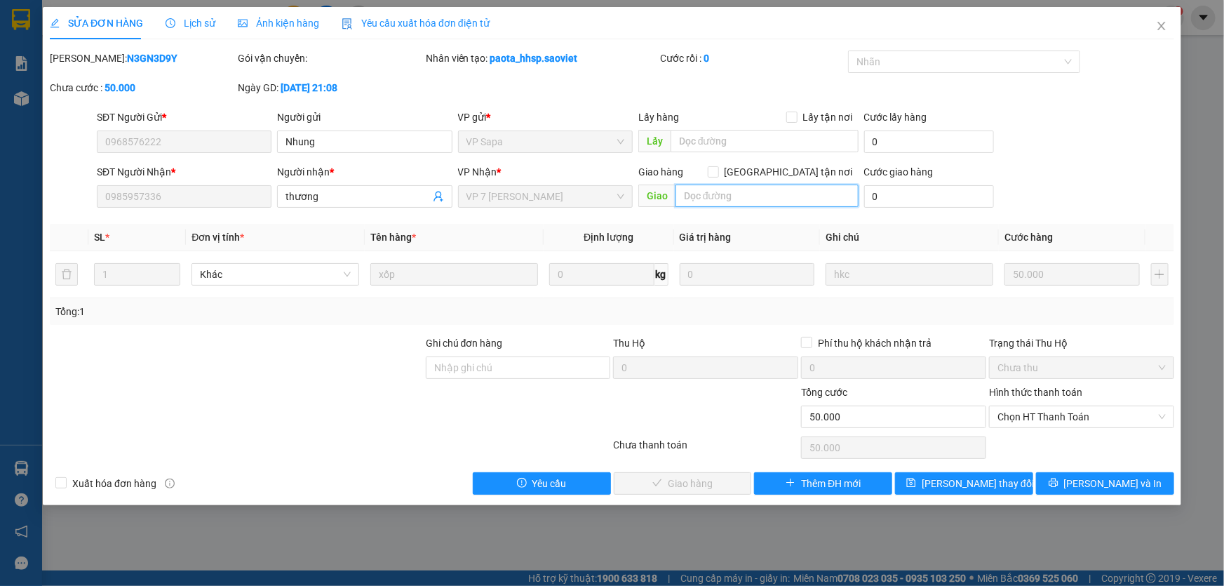
click at [715, 203] on input "text" at bounding box center [766, 195] width 183 height 22
type input "14/9 đã gọi ng nhậ k nghe"
click at [743, 140] on input "text" at bounding box center [765, 141] width 188 height 22
click at [968, 489] on span "[PERSON_NAME] thay đổi" at bounding box center [978, 483] width 112 height 15
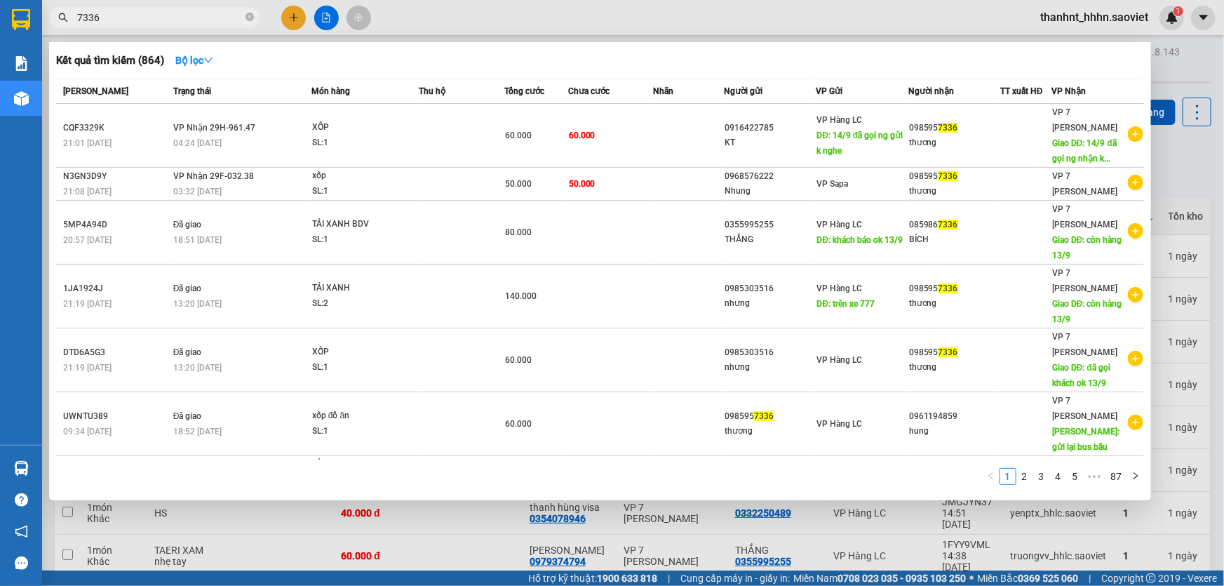
drag, startPoint x: 113, startPoint y: 18, endPoint x: 10, endPoint y: 14, distance: 103.2
click at [11, 14] on section "Kết quả tìm kiếm ( 864 ) Bộ lọc Mã ĐH Trạng thái Món hàng Thu hộ Tổng cước Chưa…" at bounding box center [612, 293] width 1224 height 586
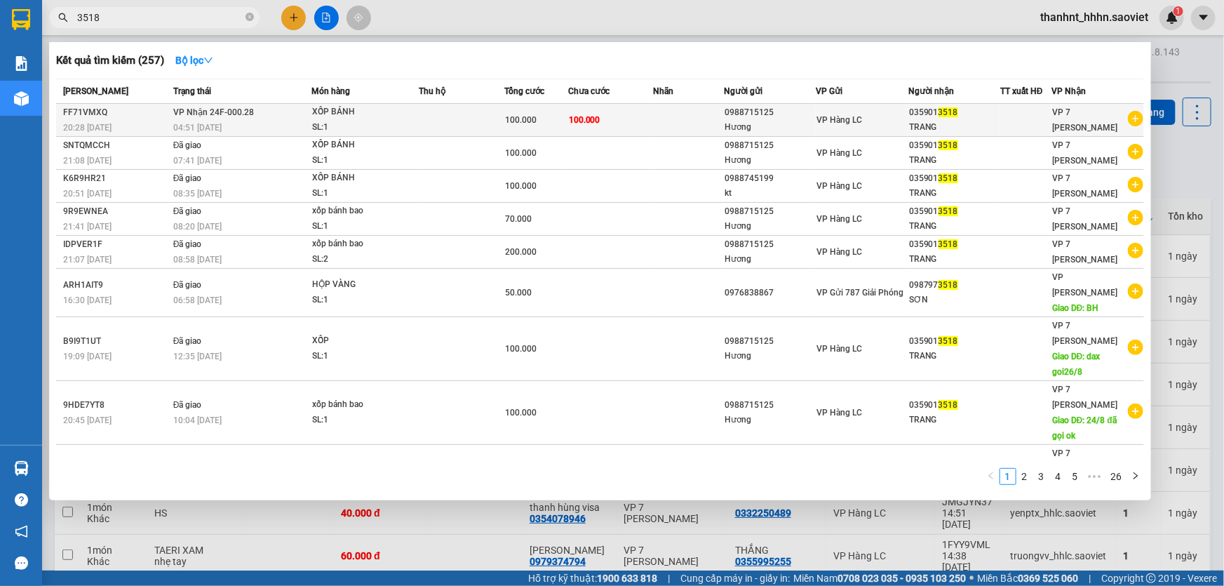
type input "3518"
click at [598, 123] on td "100.000" at bounding box center [610, 120] width 85 height 33
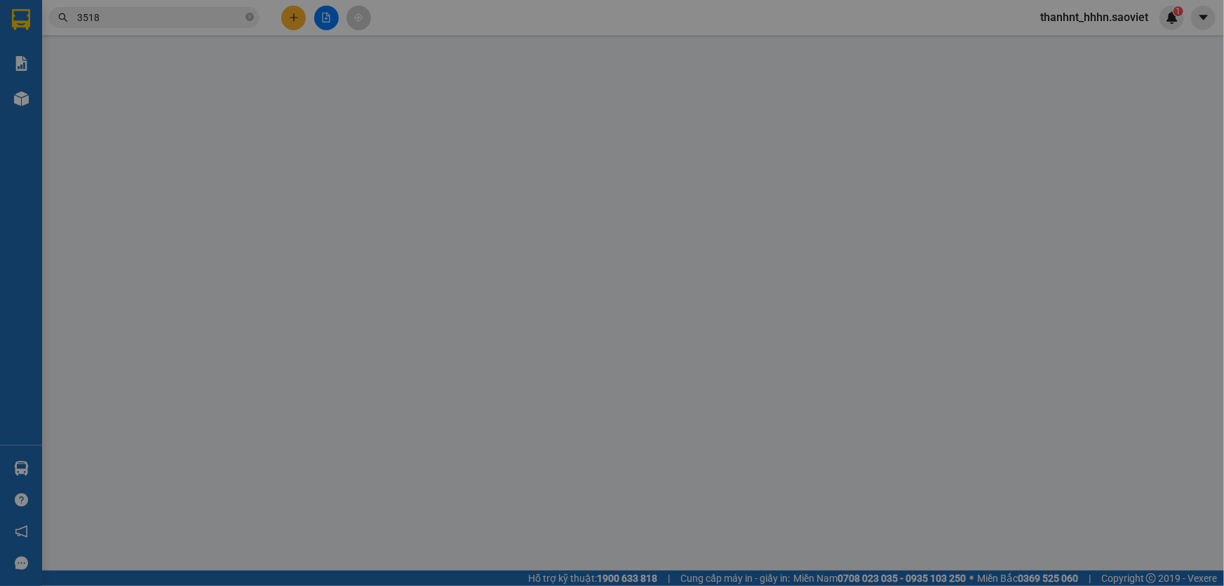
type input "0988715125"
type input "Hương"
type input "0359013518"
type input "TRANG"
type input "100.000"
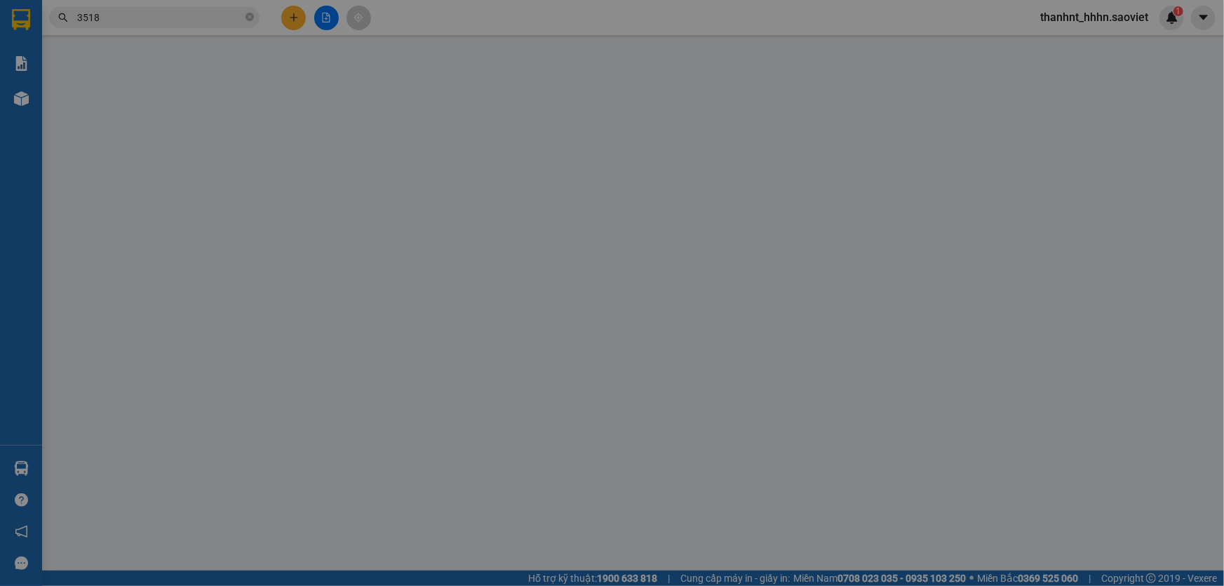
type input "100.000"
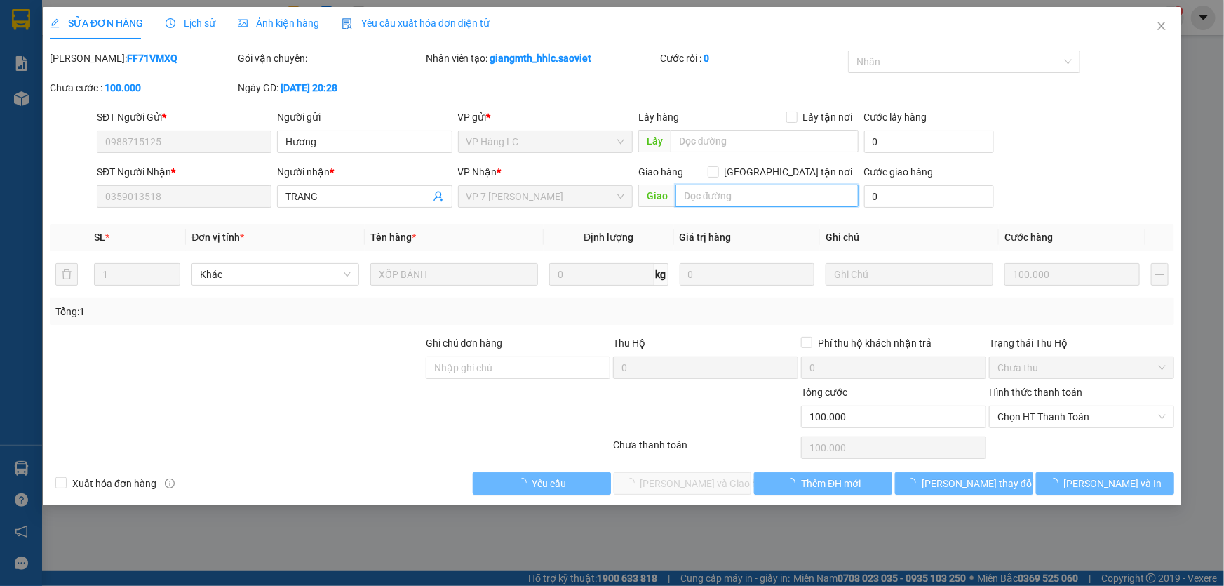
click at [692, 195] on input "text" at bounding box center [766, 195] width 183 height 22
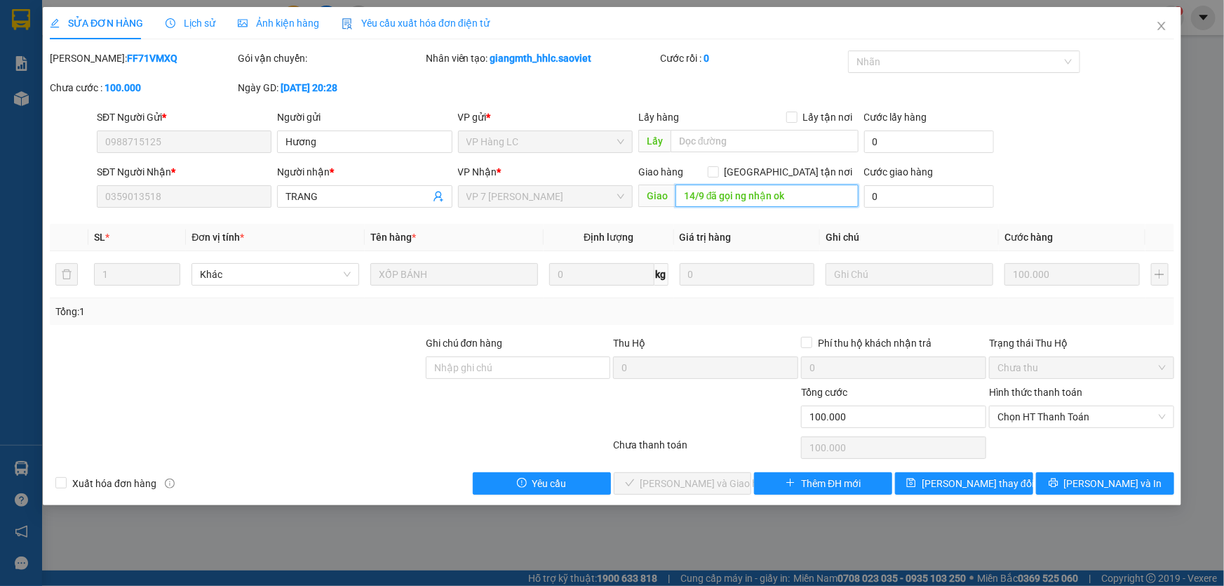
type input "14/9 đã gọi ng nhận ok"
click at [940, 494] on div "SỬA ĐƠN HÀNG Lịch sử Ảnh kiện hàng Yêu cầu xuất hóa đơn điện tử Total Paid Fee …" at bounding box center [612, 256] width 1138 height 498
click at [943, 484] on button "[PERSON_NAME] thay đổi" at bounding box center [964, 483] width 138 height 22
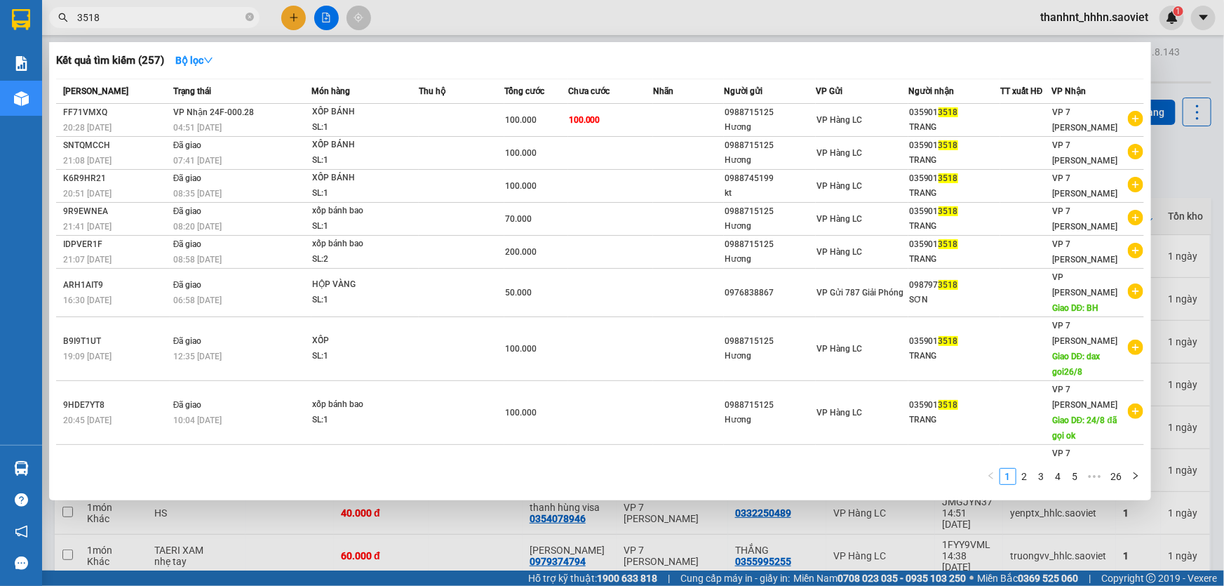
click at [133, 13] on input "3518" at bounding box center [160, 17] width 166 height 15
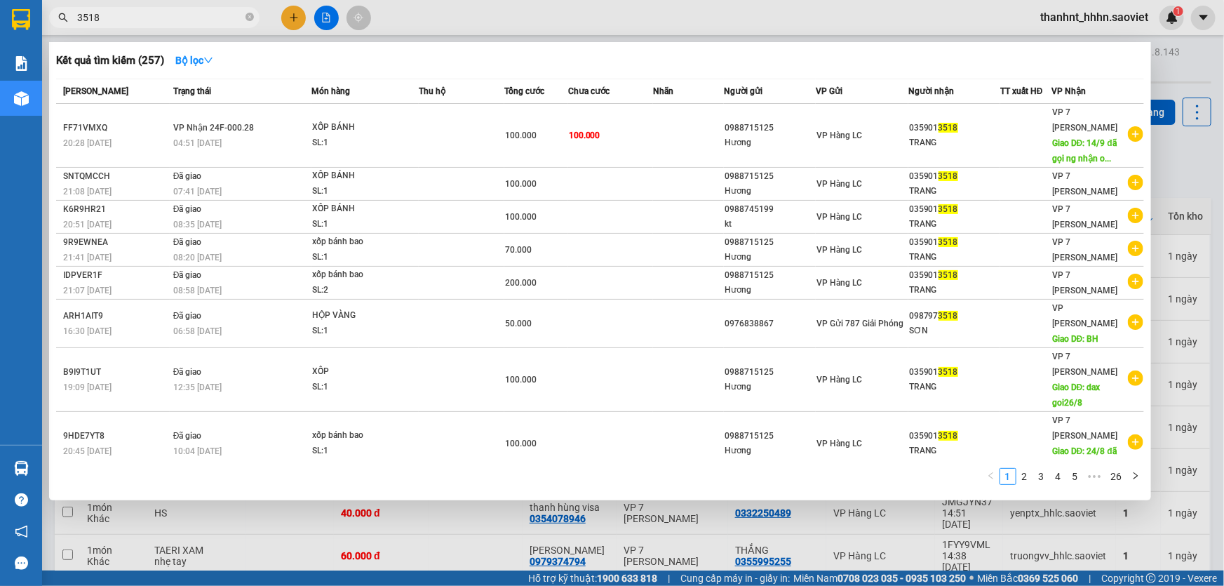
drag, startPoint x: 114, startPoint y: 20, endPoint x: 15, endPoint y: 13, distance: 99.1
click at [16, 13] on section "Kết quả tìm kiếm ( 257 ) Bộ lọc Mã ĐH Trạng thái Món hàng Thu hộ Tổng cước Chưa…" at bounding box center [612, 293] width 1224 height 586
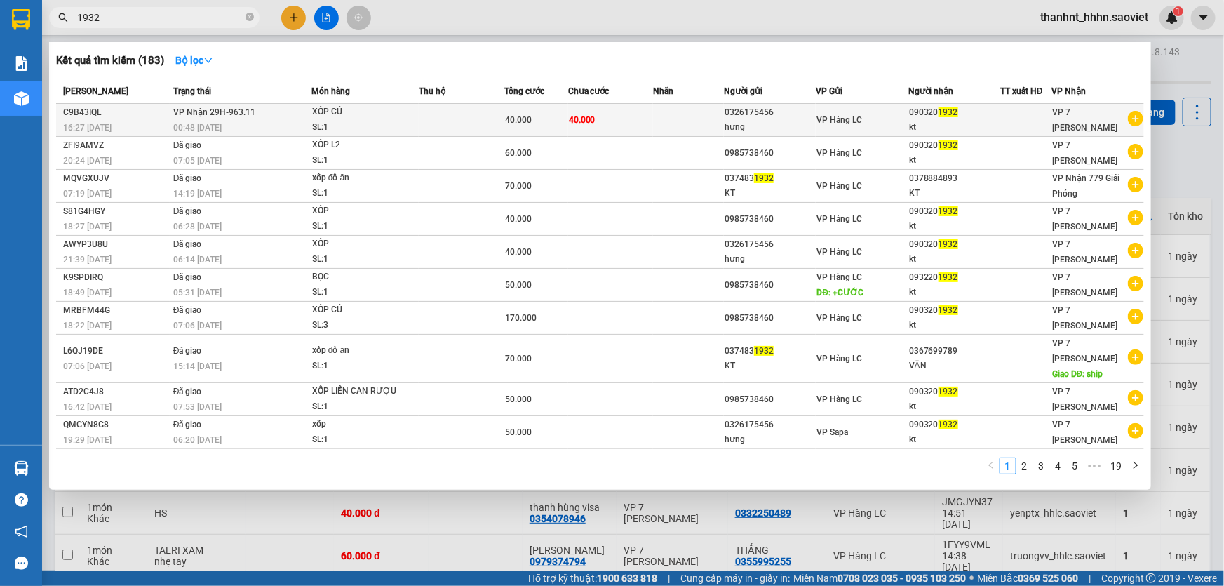
type input "1932"
click at [713, 128] on td at bounding box center [688, 120] width 71 height 33
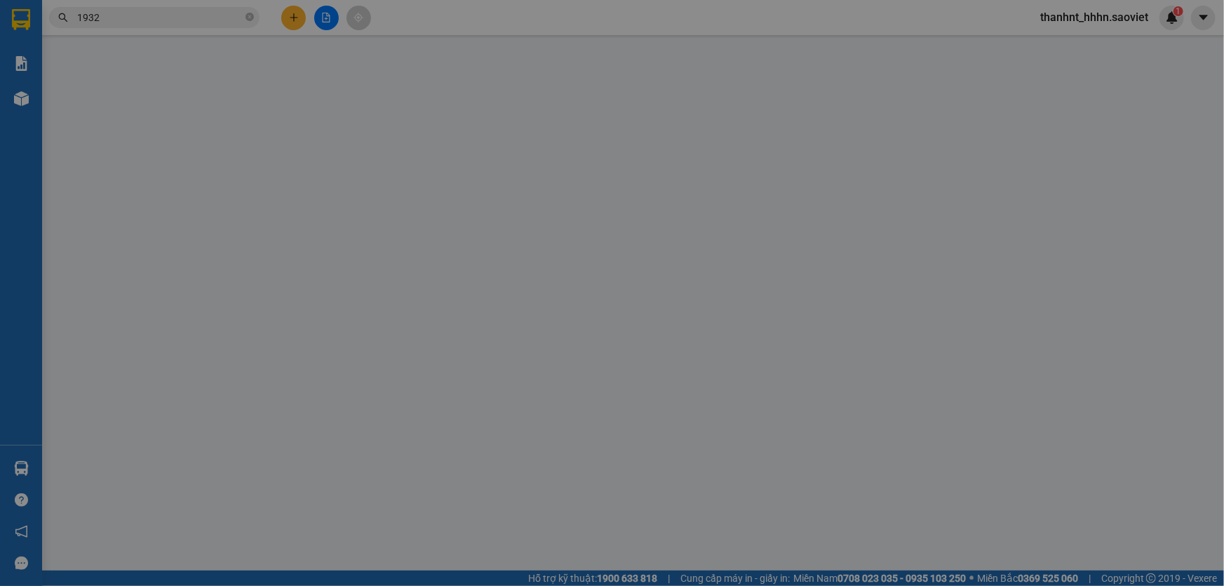
type input "0326175456"
type input "hưng"
type input "0903201932"
type input "kt"
type input "40.000"
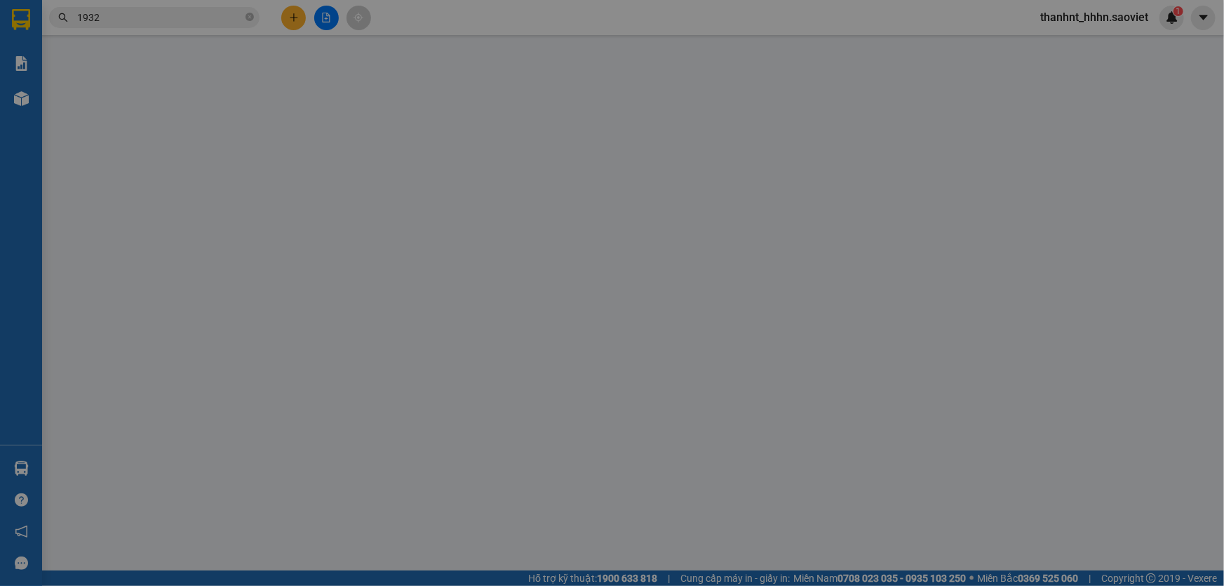
type input "40.000"
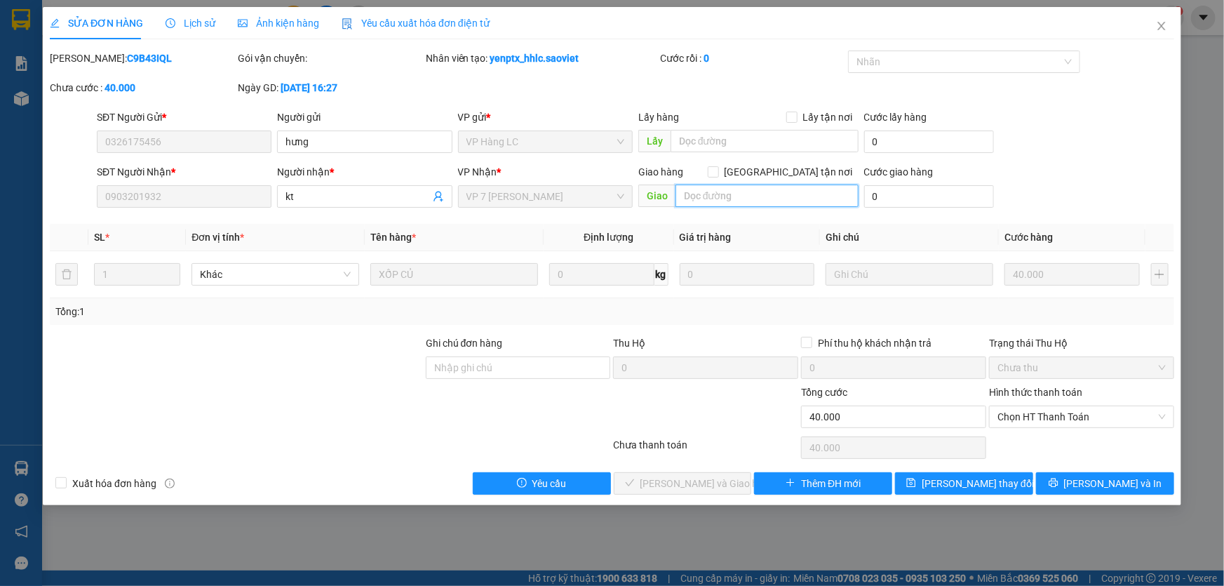
click at [701, 203] on input "text" at bounding box center [766, 195] width 183 height 22
type input "14/9 đã gọi ng nhận k nghe"
click at [706, 140] on input "text" at bounding box center [765, 141] width 188 height 22
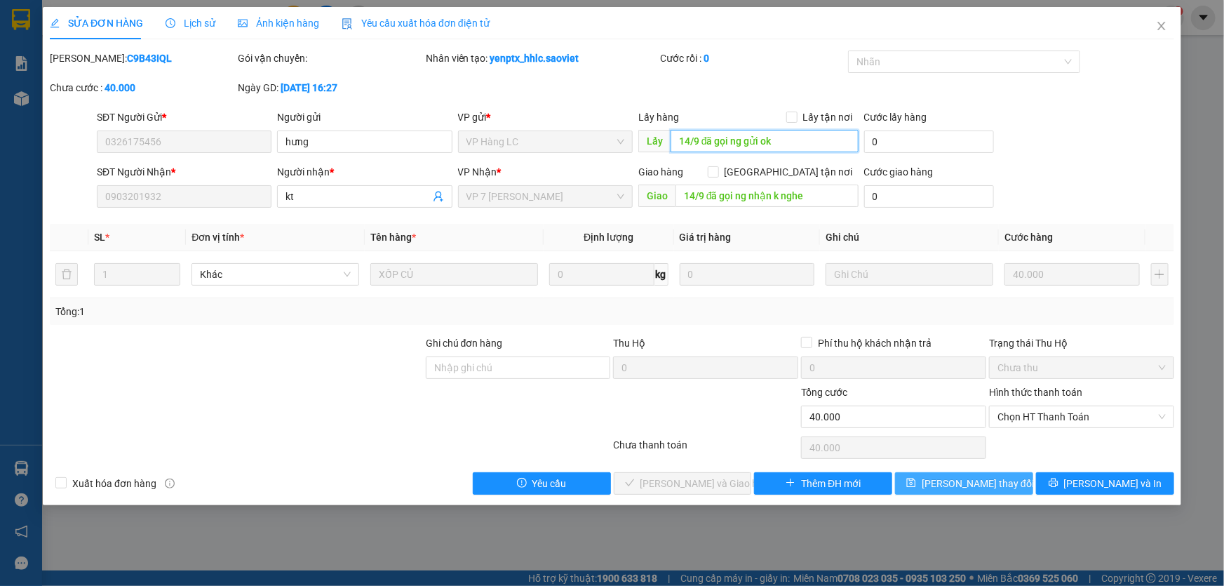
type input "14/9 đã gọi ng gửi ok"
click at [936, 473] on button "[PERSON_NAME] thay đổi" at bounding box center [964, 483] width 138 height 22
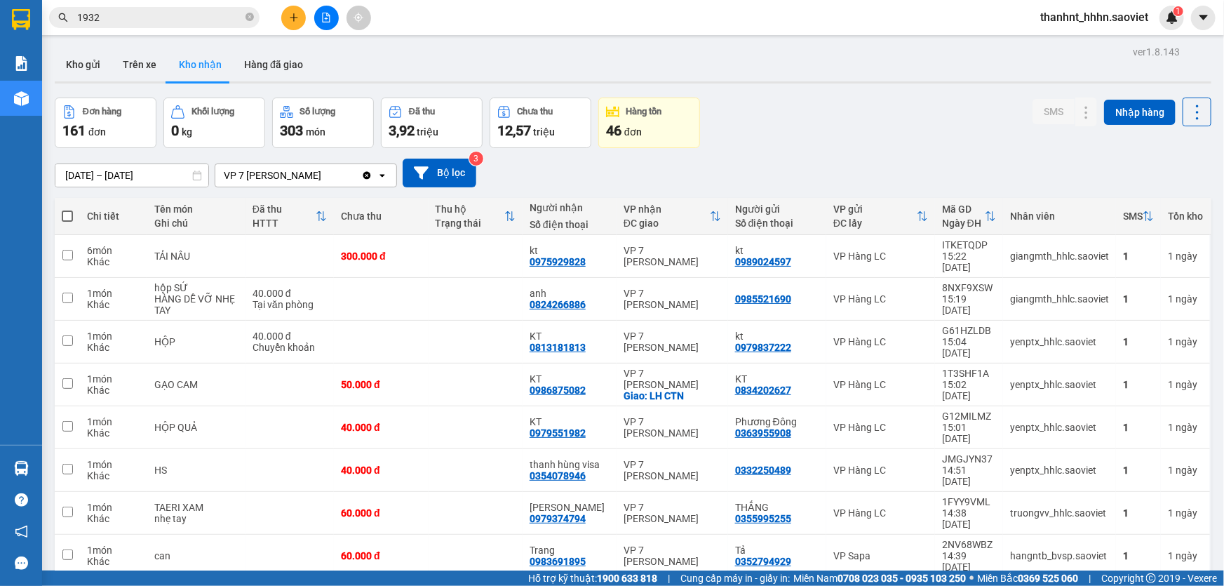
click at [205, 27] on span "1932" at bounding box center [154, 17] width 210 height 21
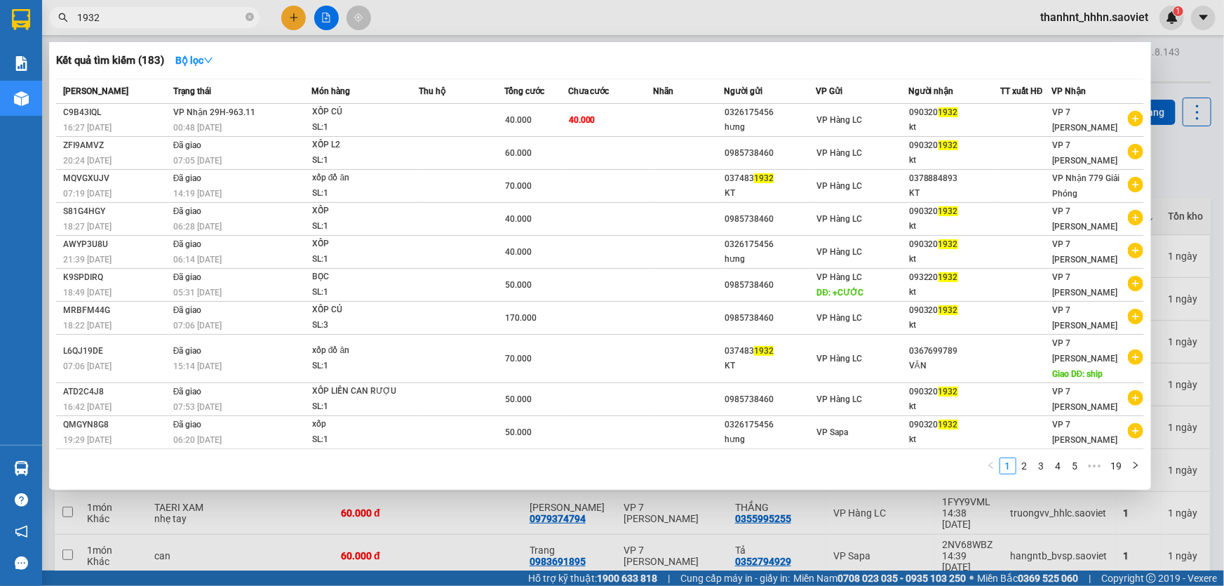
click at [205, 26] on span "1932" at bounding box center [154, 17] width 210 height 21
click at [210, 16] on input "1932" at bounding box center [160, 17] width 166 height 15
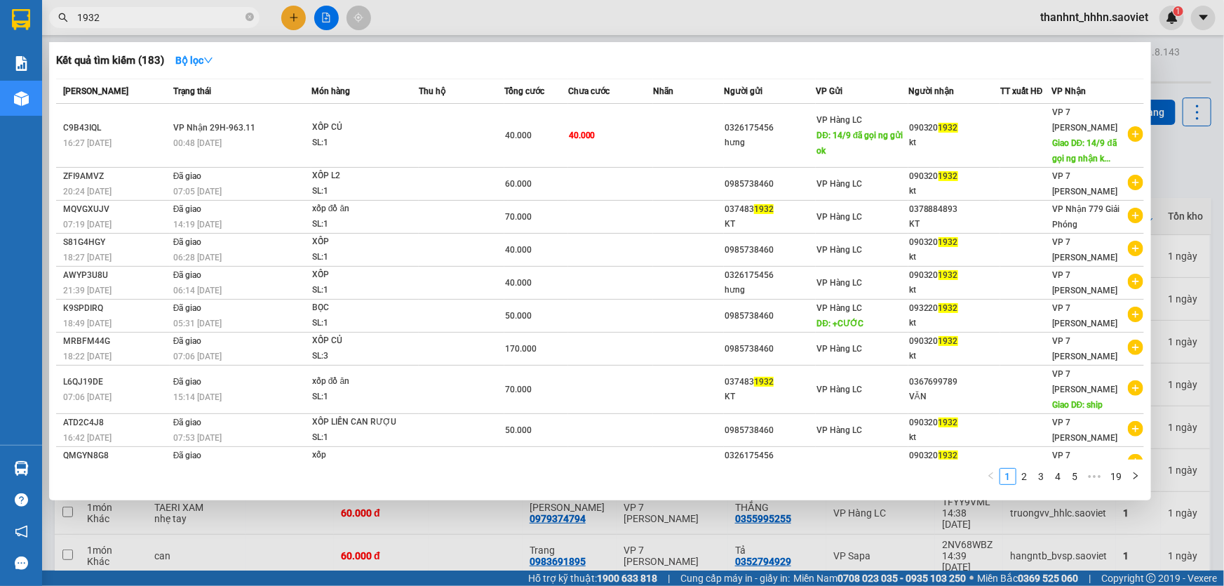
drag, startPoint x: 210, startPoint y: 16, endPoint x: 0, endPoint y: -50, distance: 220.7
click at [0, 0] on html "Kết quả tìm kiếm ( 183 ) Bộ lọc Mã ĐH Trạng thái Món hàng Thu hộ Tổng cước Chưa…" at bounding box center [612, 293] width 1224 height 586
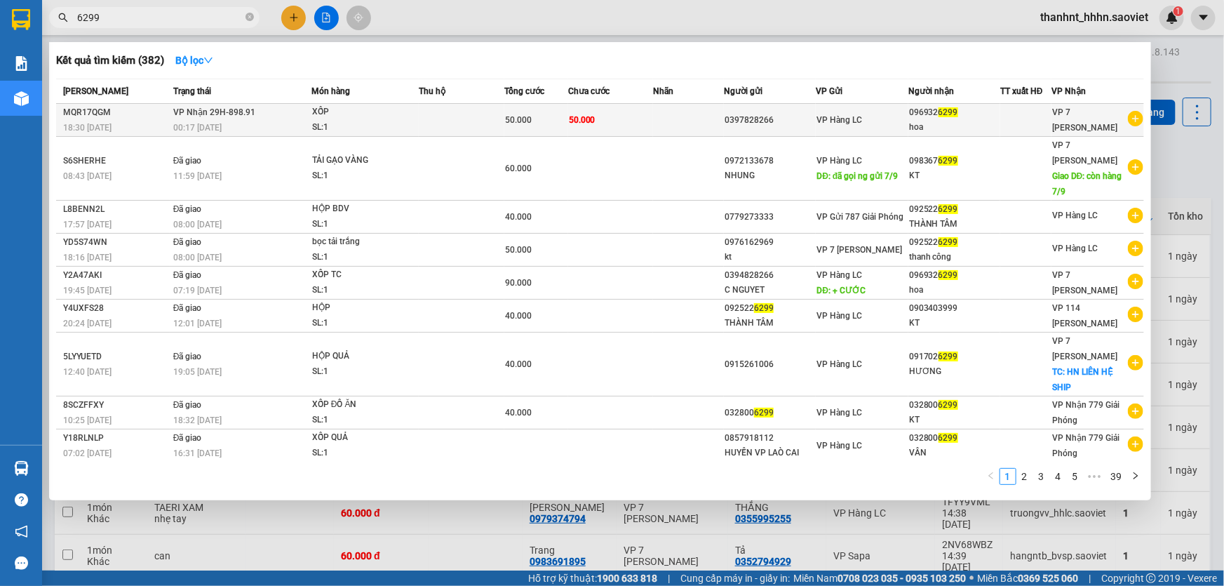
type input "6299"
click at [633, 121] on td "50.000" at bounding box center [610, 120] width 85 height 33
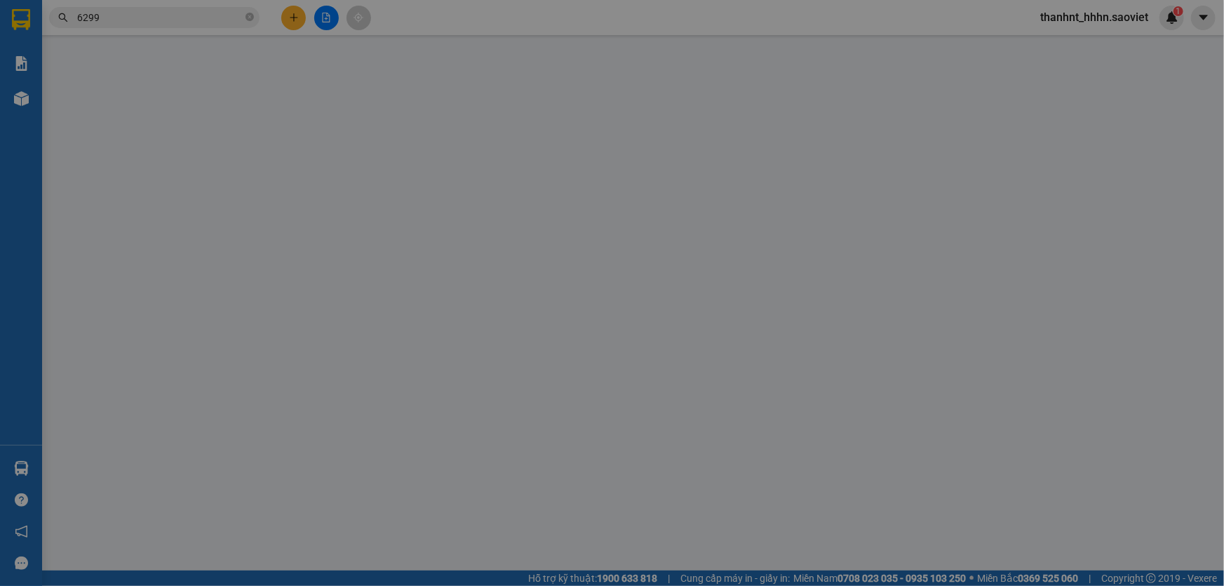
type input "0397828266"
type input "0969326299"
type input "hoa"
type input "50.000"
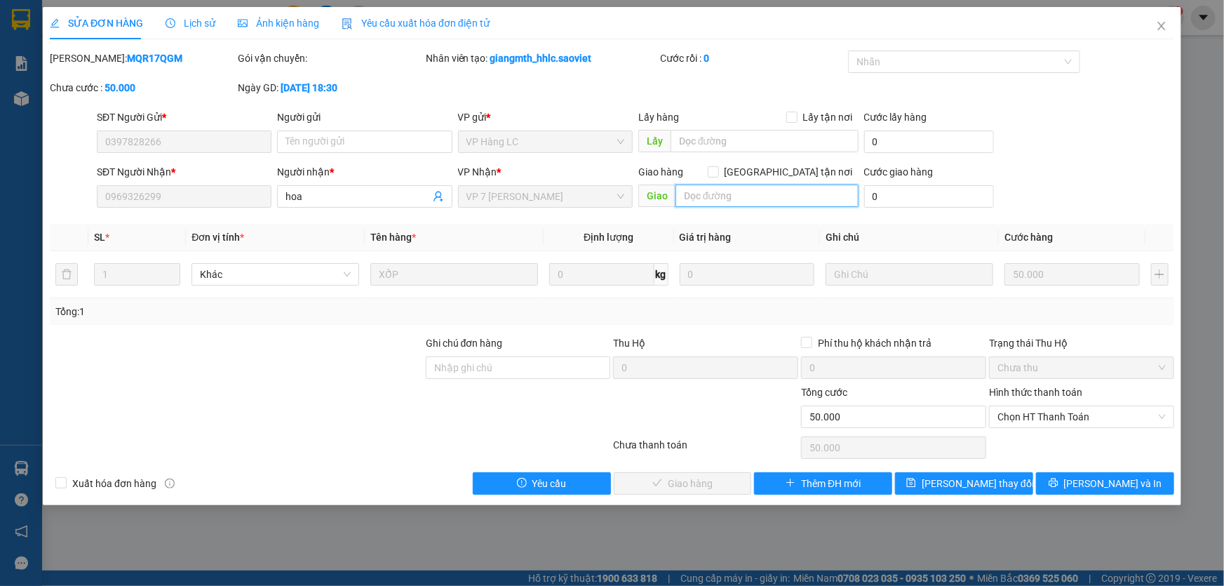
click at [753, 203] on input "text" at bounding box center [766, 195] width 183 height 22
type input "1"
type input "ship"
click at [943, 484] on button "[PERSON_NAME] thay đổi" at bounding box center [964, 483] width 138 height 22
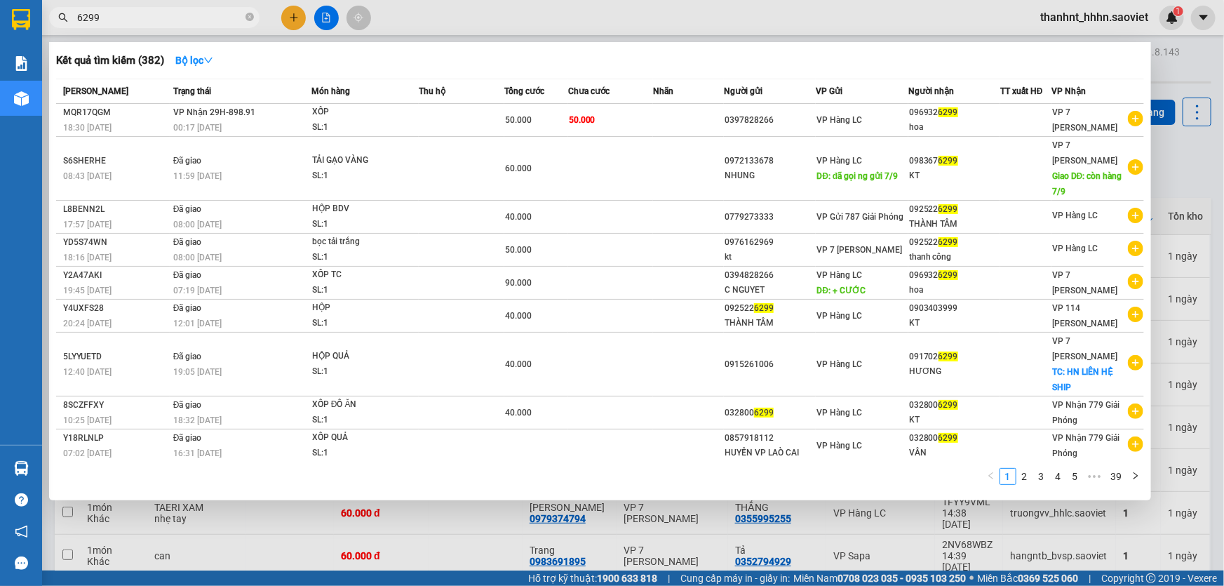
click at [148, 10] on input "6299" at bounding box center [160, 17] width 166 height 15
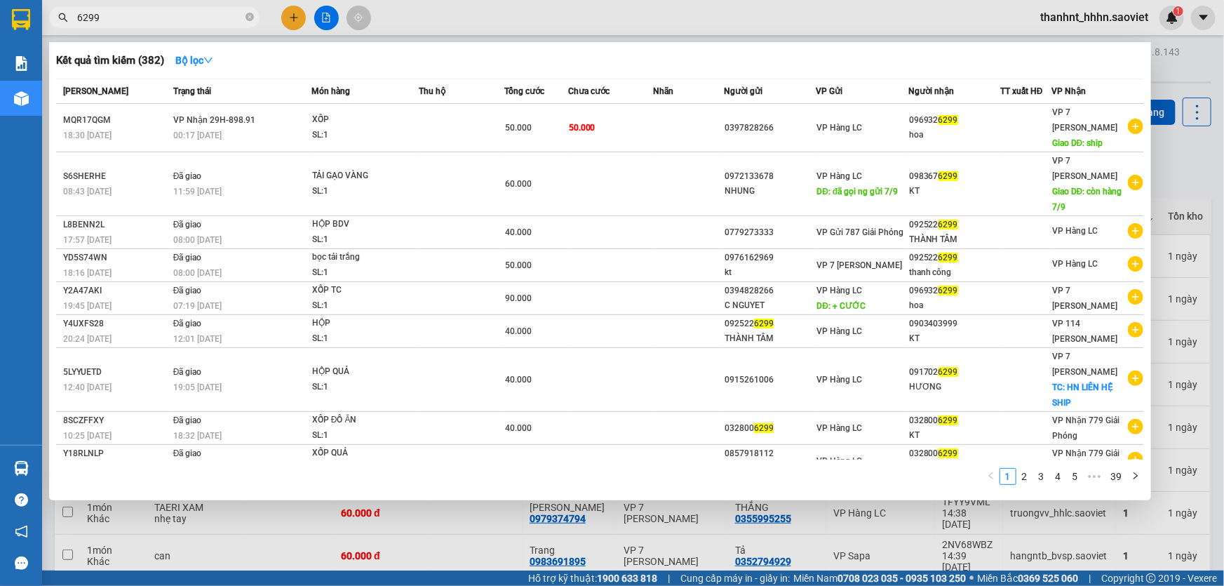
drag, startPoint x: 125, startPoint y: 14, endPoint x: 0, endPoint y: 1, distance: 125.5
click at [0, 10] on section "Kết quả tìm kiếm ( 382 ) Bộ lọc Mã ĐH Trạng thái Món hàng Thu hộ Tổng cước Chưa…" at bounding box center [612, 293] width 1224 height 586
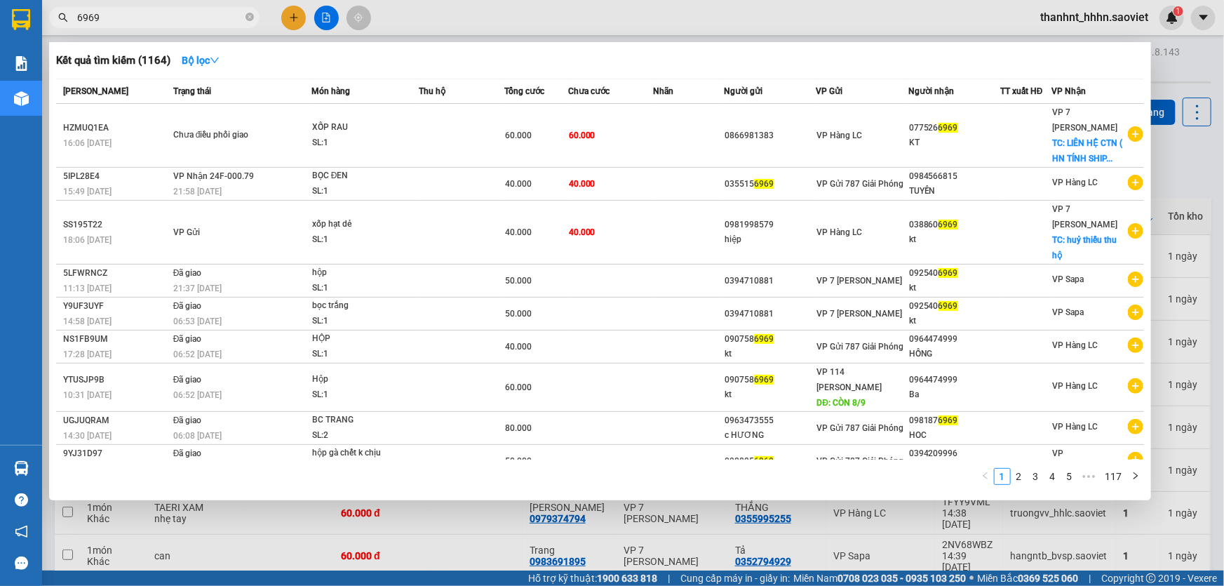
type input "6969"
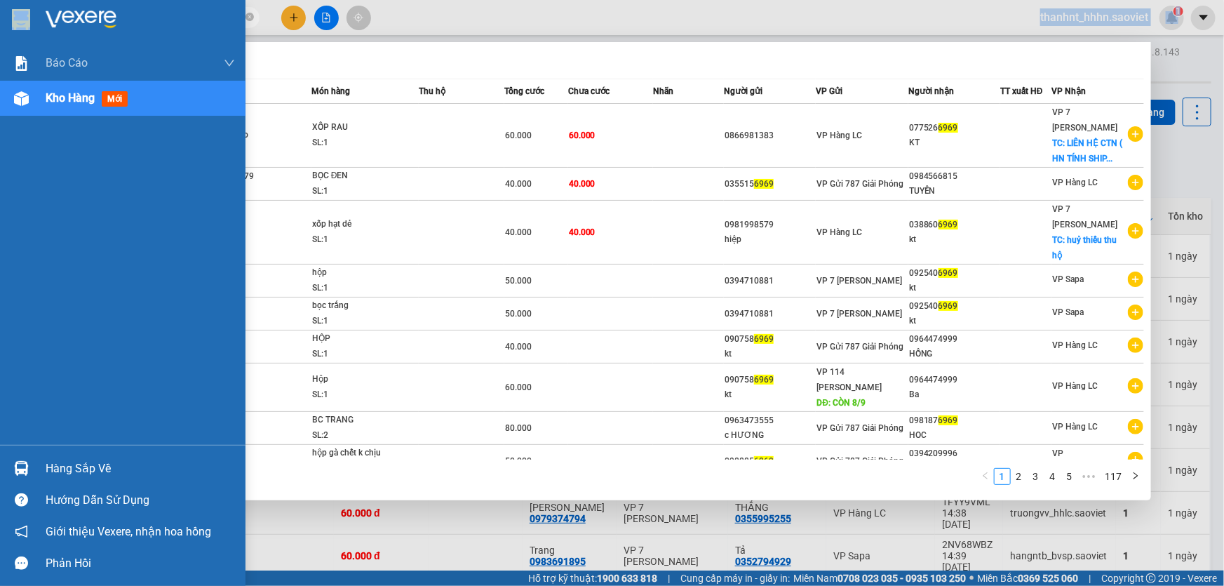
drag, startPoint x: 166, startPoint y: 27, endPoint x: 36, endPoint y: 0, distance: 132.6
click at [29, 3] on section "Kết quả tìm kiếm ( 1164 ) Bộ lọc Mã ĐH Trạng thái Món hàng Thu hộ Tổng cước Chư…" at bounding box center [612, 293] width 1224 height 586
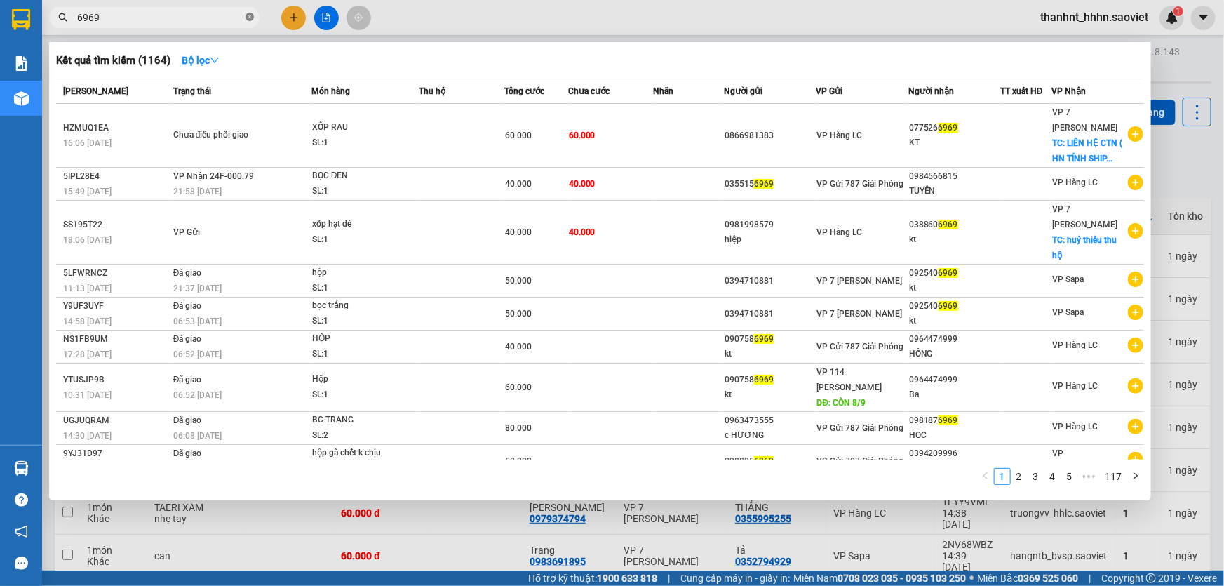
click at [245, 19] on icon "close-circle" at bounding box center [249, 17] width 8 height 8
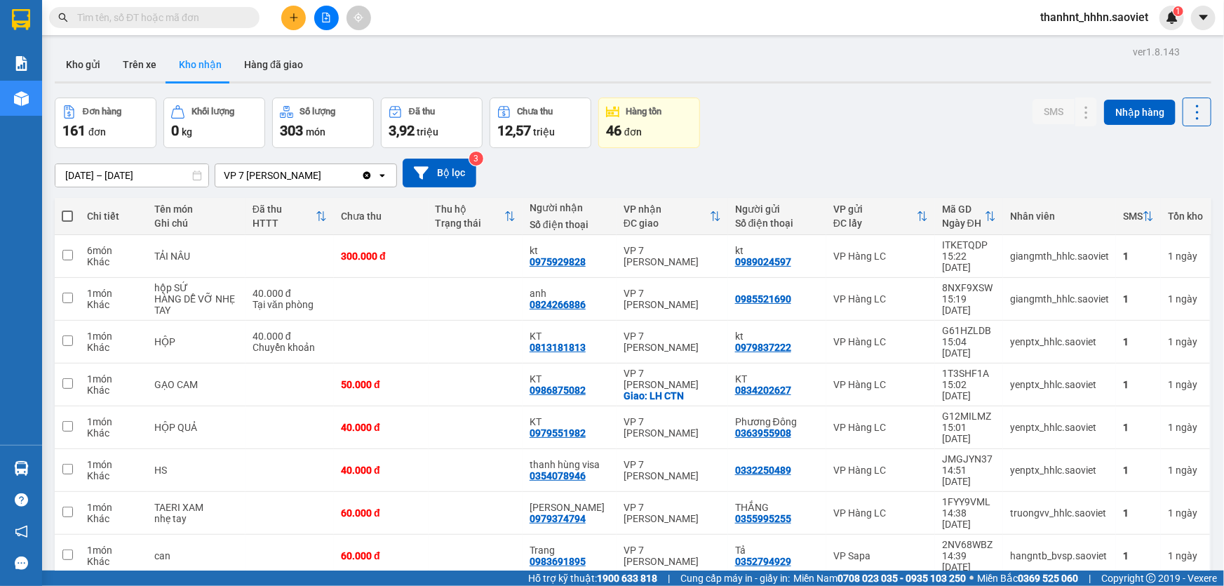
click at [187, 12] on input "text" at bounding box center [160, 17] width 166 height 15
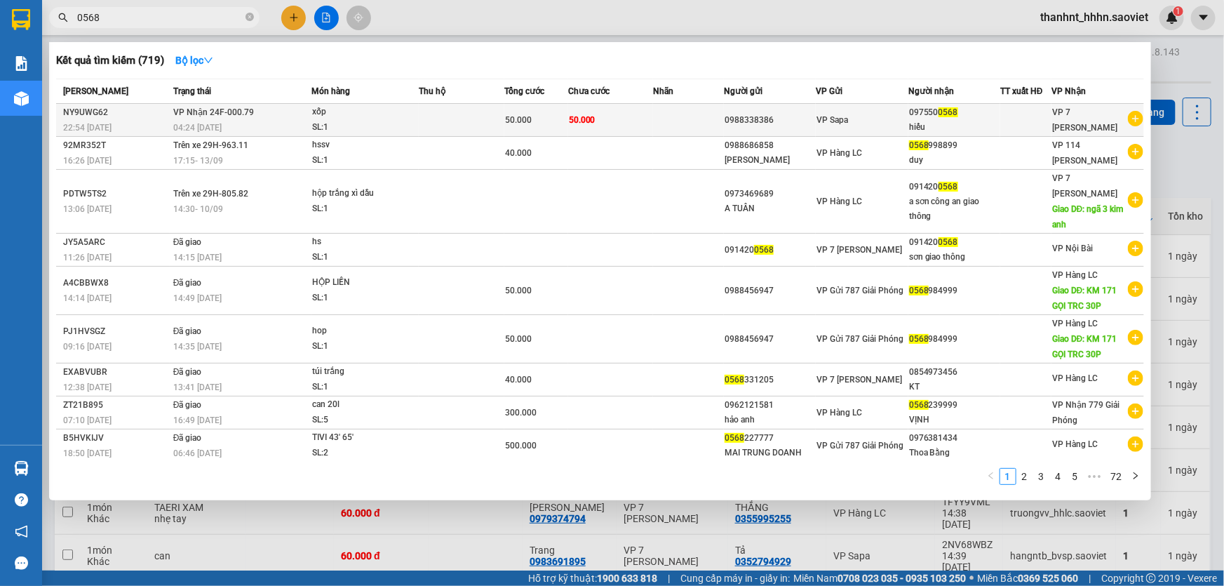
type input "0568"
click at [679, 112] on td at bounding box center [688, 120] width 71 height 33
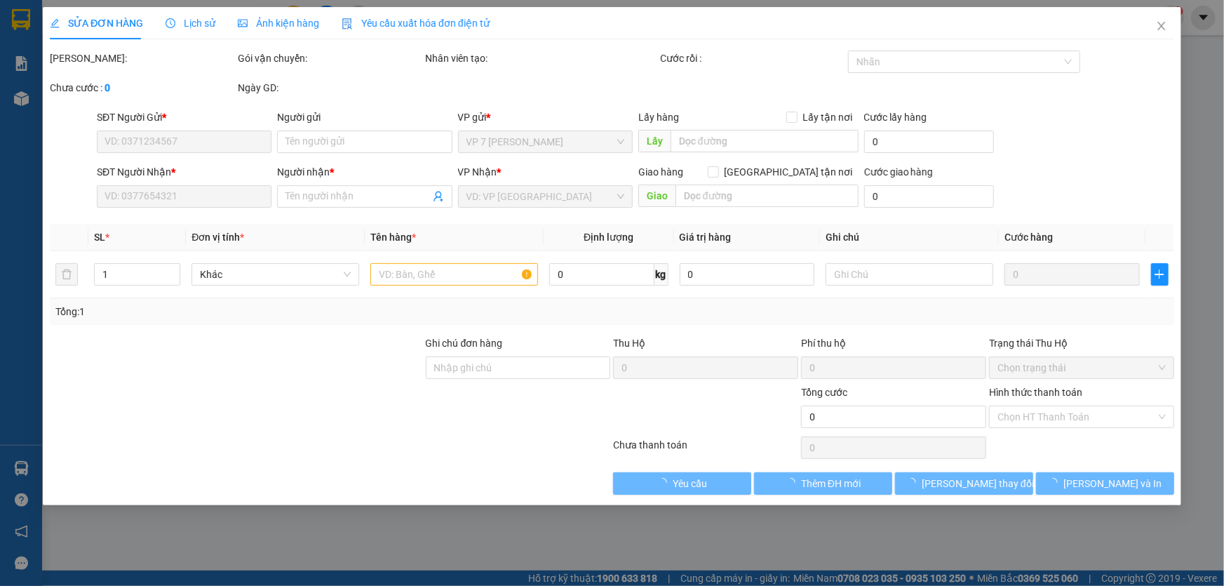
type input "0988338386"
type input "0975500568"
type input "hiếu"
type input "50.000"
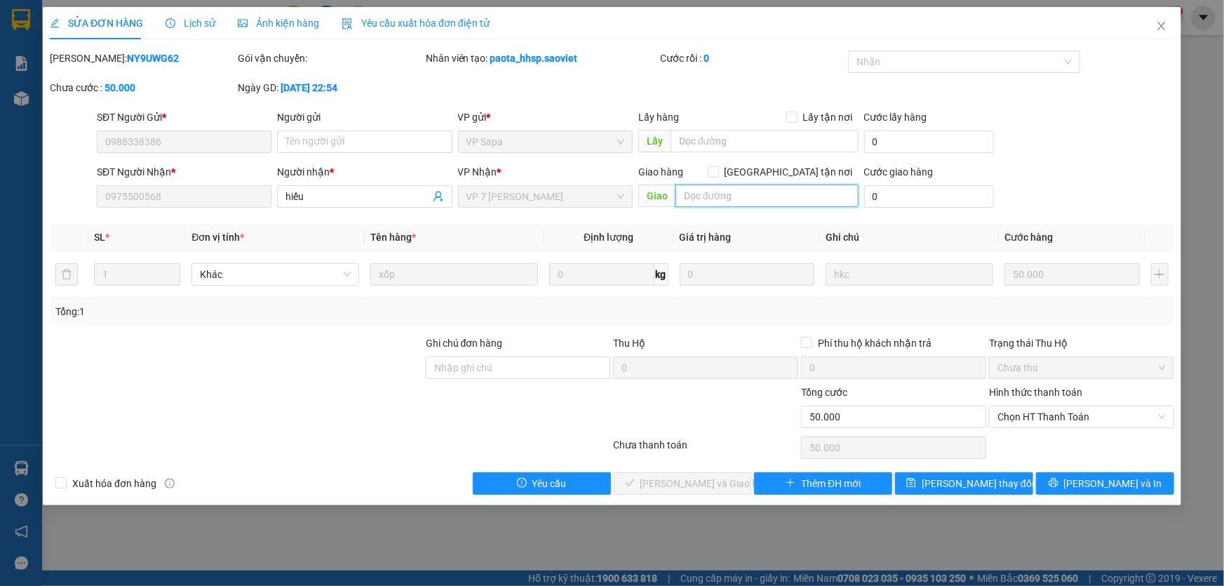
click at [767, 194] on input "text" at bounding box center [766, 195] width 183 height 22
type input "14/9 đã gọi ng nhận k nghe"
click at [696, 137] on input "text" at bounding box center [765, 141] width 188 height 22
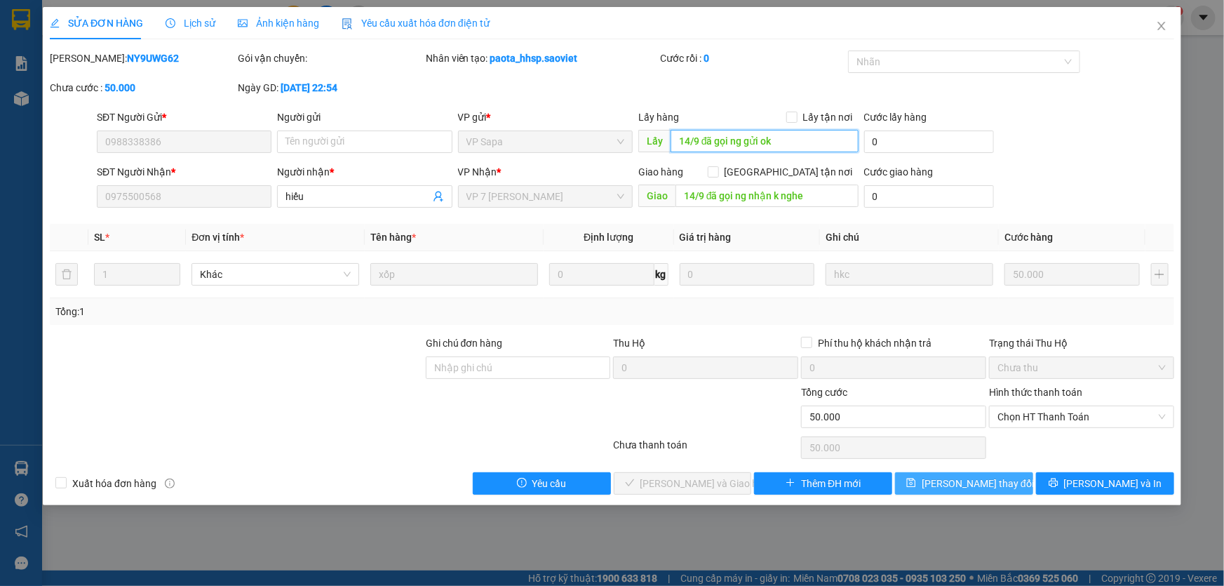
type input "14/9 đã gọi ng gửi ok"
click at [1001, 477] on button "[PERSON_NAME] thay đổi" at bounding box center [964, 483] width 138 height 22
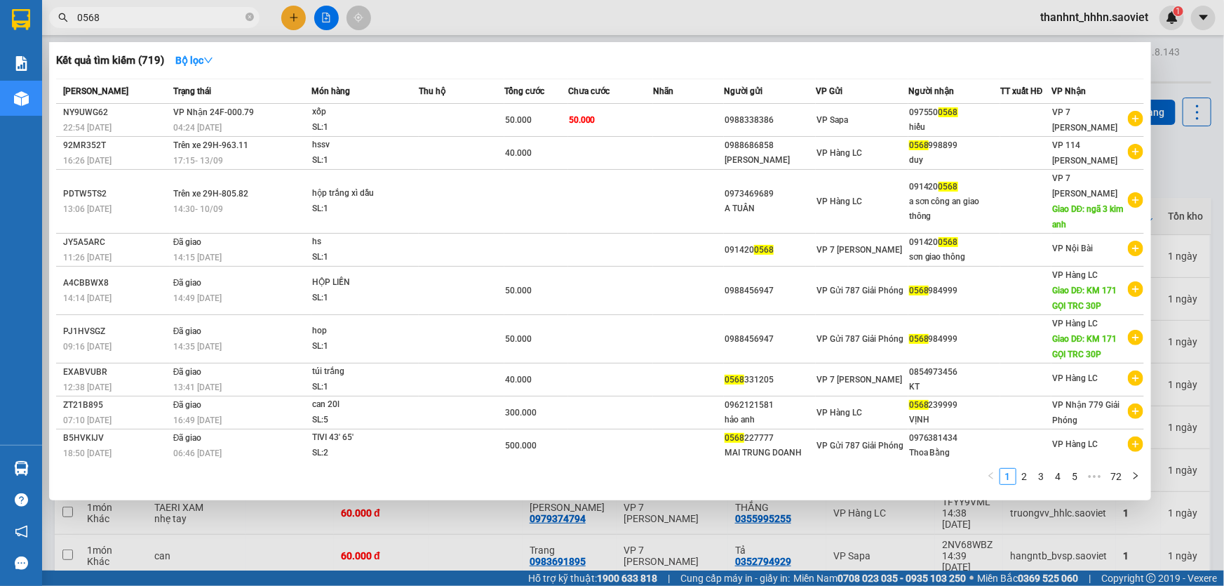
click at [194, 15] on input "0568" at bounding box center [160, 17] width 166 height 15
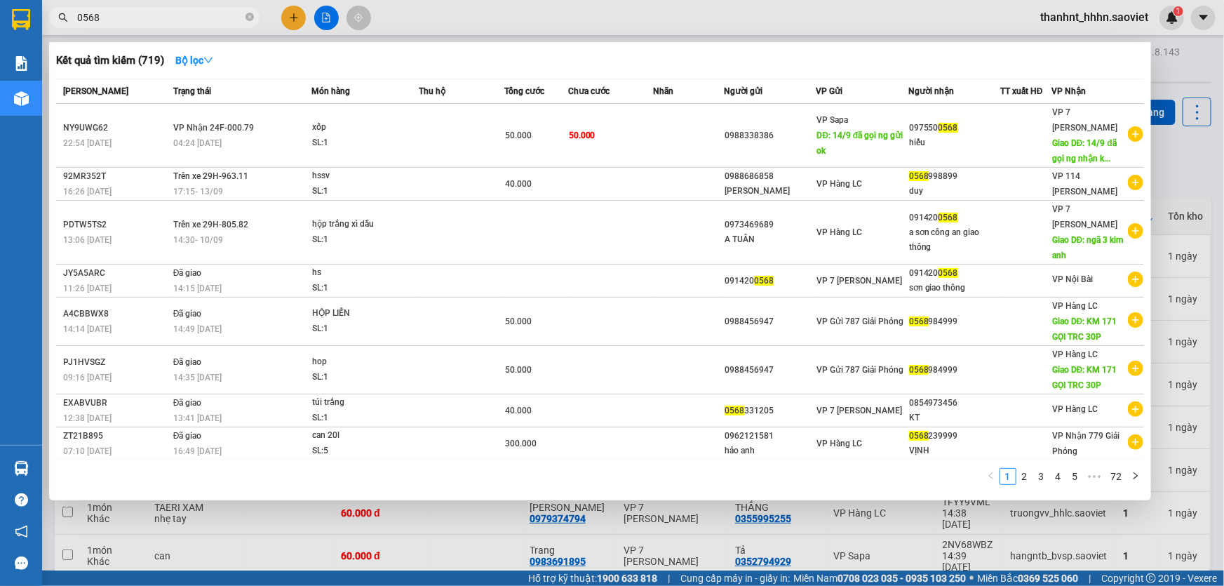
drag, startPoint x: 194, startPoint y: 15, endPoint x: 0, endPoint y: -8, distance: 195.7
click at [0, 0] on html "Kết quả tìm kiếm ( 719 ) Bộ lọc Mã ĐH Trạng thái Món hàng Thu hộ Tổng cước Chưa…" at bounding box center [612, 293] width 1224 height 586
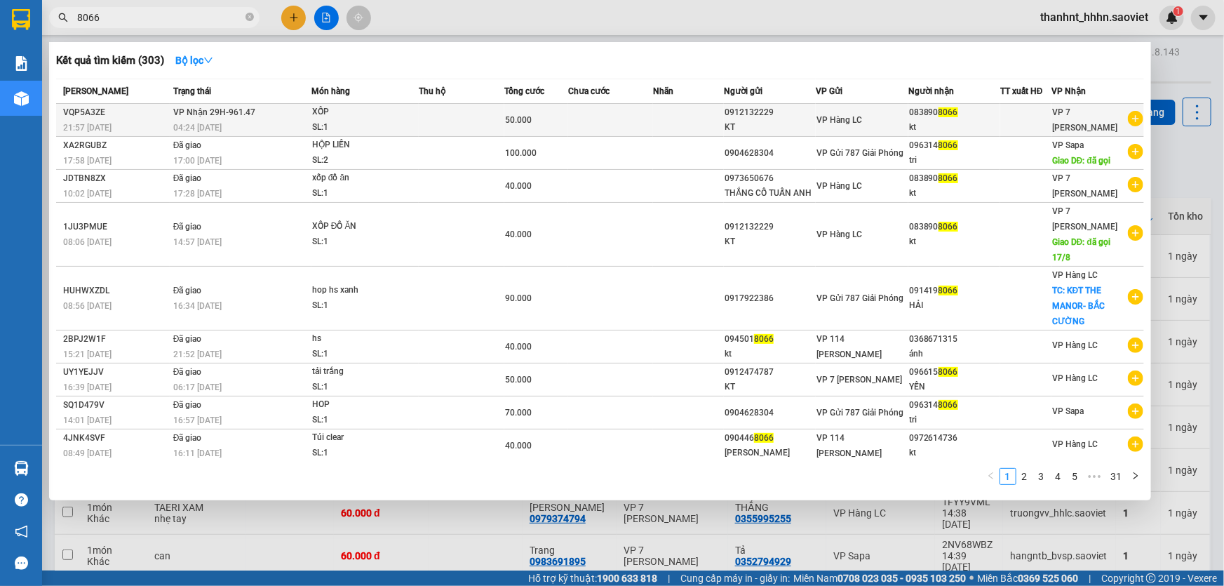
type input "8066"
click at [602, 123] on td at bounding box center [610, 120] width 85 height 33
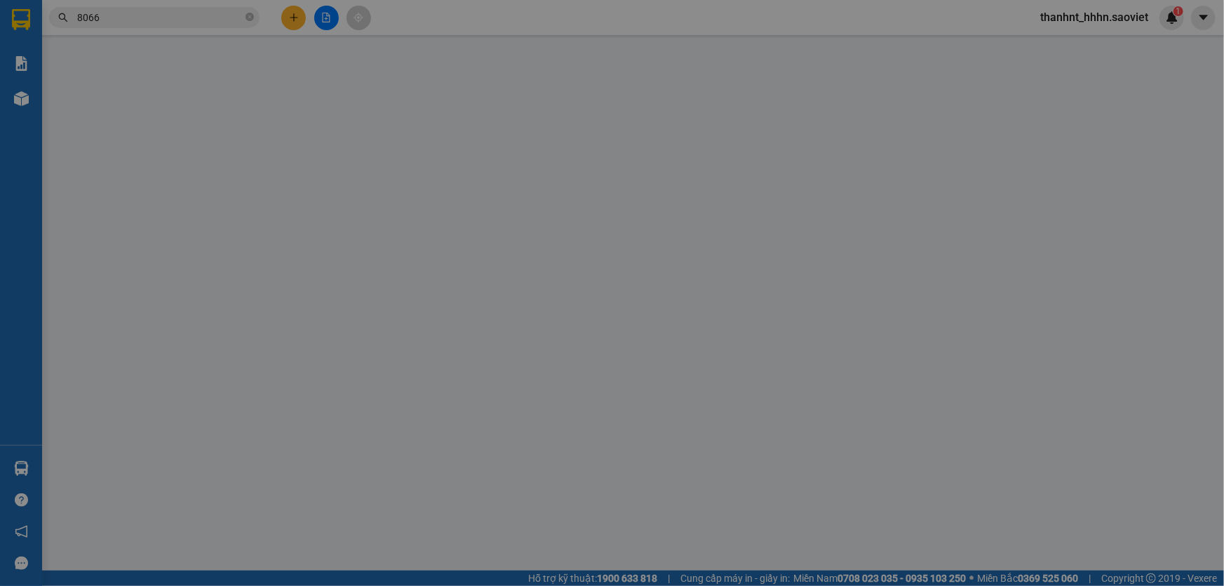
type input "0912132229"
type input "KT"
type input "0838908066"
type input "kt"
type input "50.000"
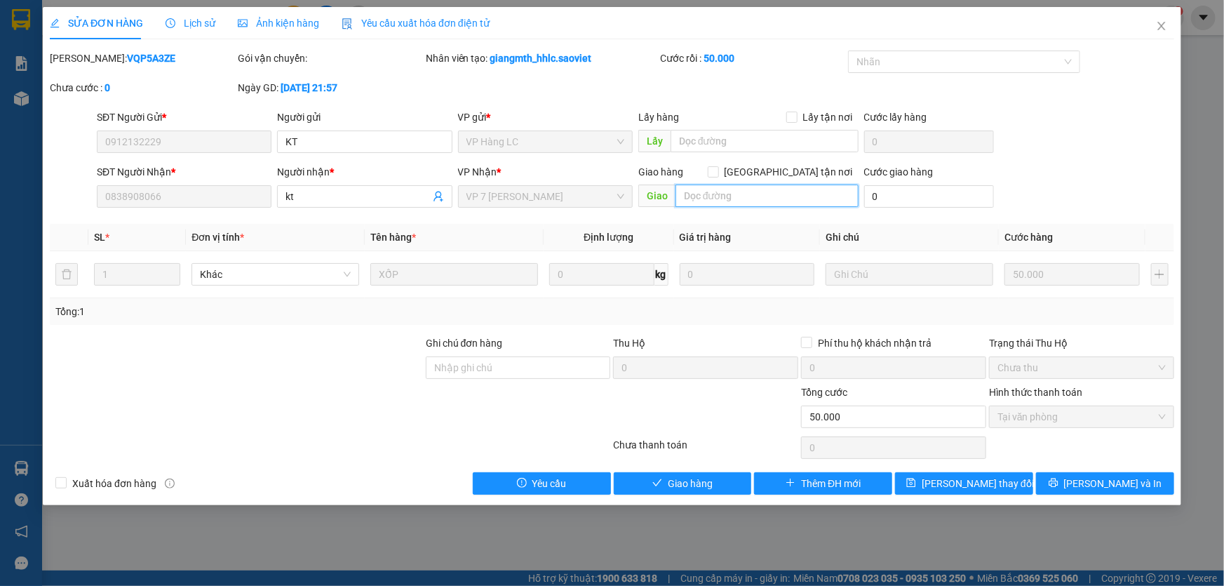
click at [722, 189] on input "text" at bounding box center [766, 195] width 183 height 22
click at [788, 206] on input "14/9 đã gọi ng gửi" at bounding box center [766, 195] width 183 height 22
type input "14/9 đã gọi ng nhận ok"
click at [965, 484] on span "[PERSON_NAME] thay đổi" at bounding box center [978, 483] width 112 height 15
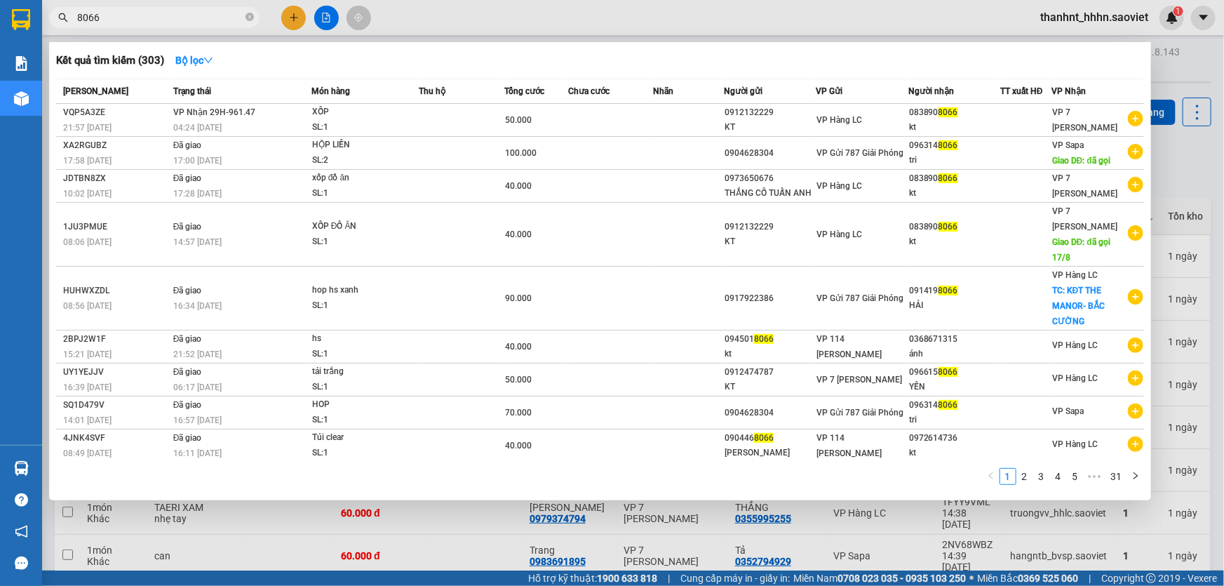
click at [122, 11] on input "8066" at bounding box center [160, 17] width 166 height 15
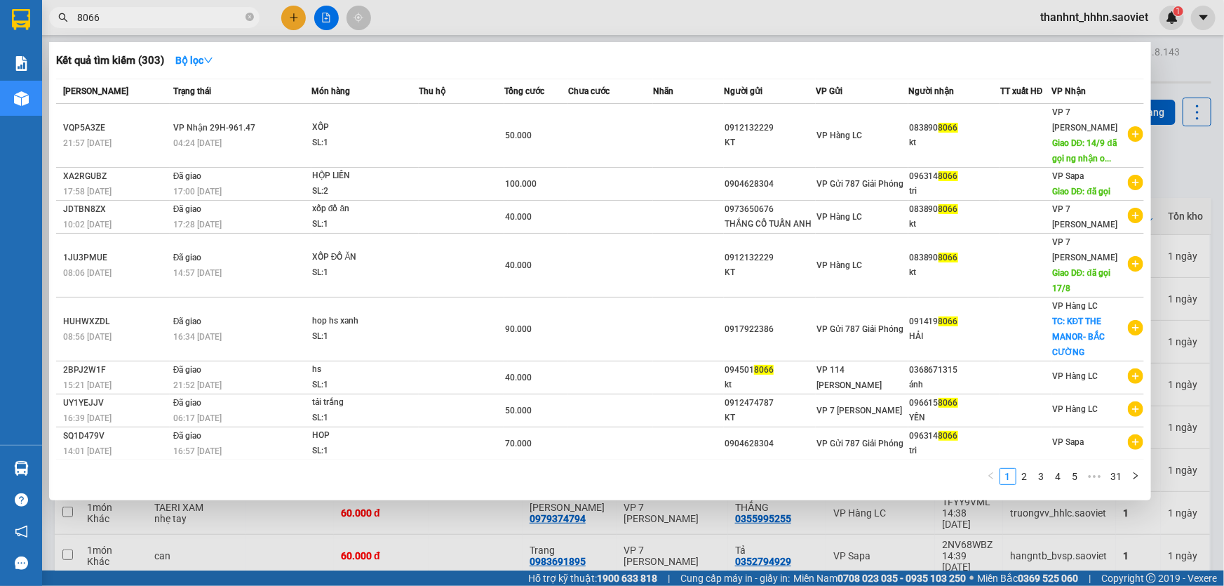
drag, startPoint x: 125, startPoint y: 16, endPoint x: 0, endPoint y: 15, distance: 124.9
click at [0, 32] on section "Kết quả tìm kiếm ( 303 ) Bộ lọc Mã ĐH Trạng thái Món hàng Thu hộ Tổng cước Chưa…" at bounding box center [612, 293] width 1224 height 586
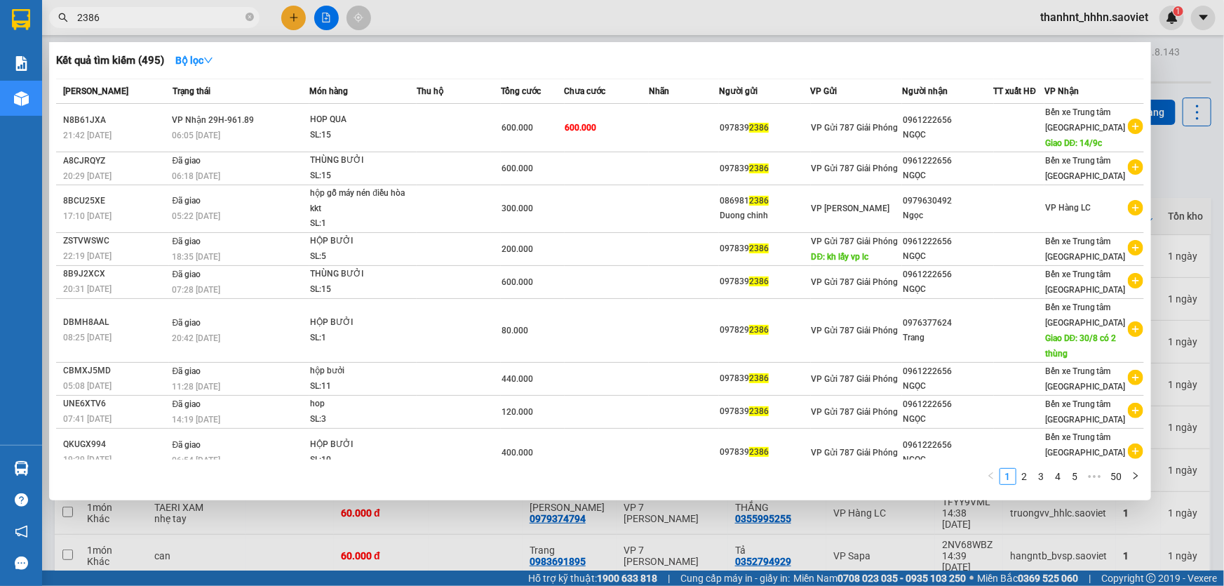
drag, startPoint x: 160, startPoint y: 19, endPoint x: 0, endPoint y: 0, distance: 161.0
click at [0, 13] on section "Kết quả tìm kiếm ( 495 ) Bộ lọc Mã ĐH Trạng thái Món hàng Thu hộ Tổng cước Chưa…" at bounding box center [612, 293] width 1224 height 586
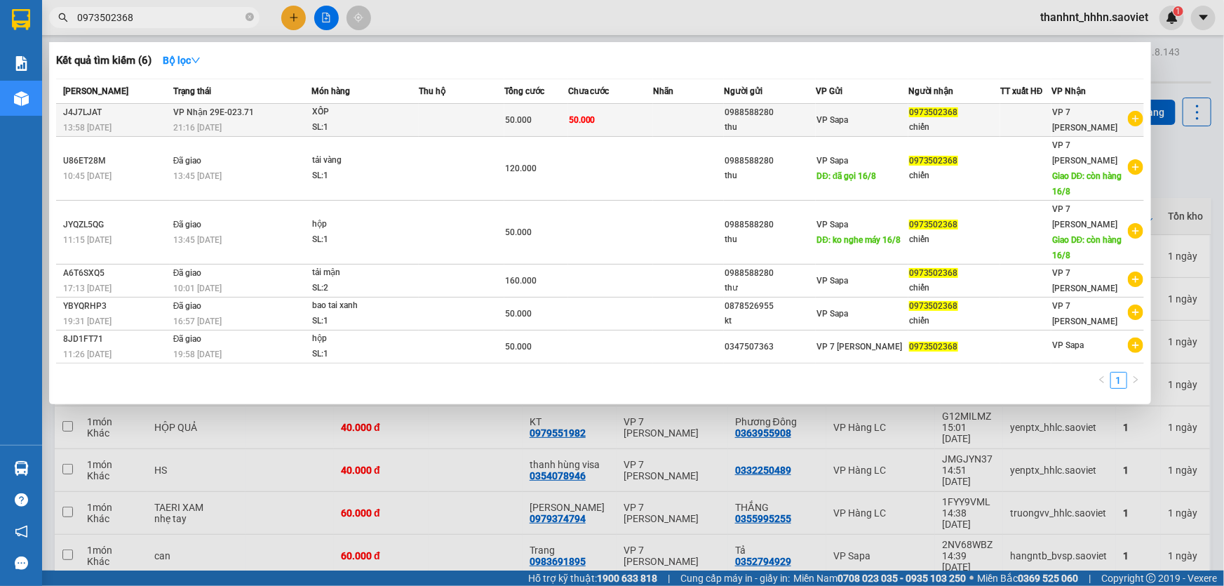
type input "0973502368"
click at [489, 116] on td at bounding box center [461, 120] width 85 height 33
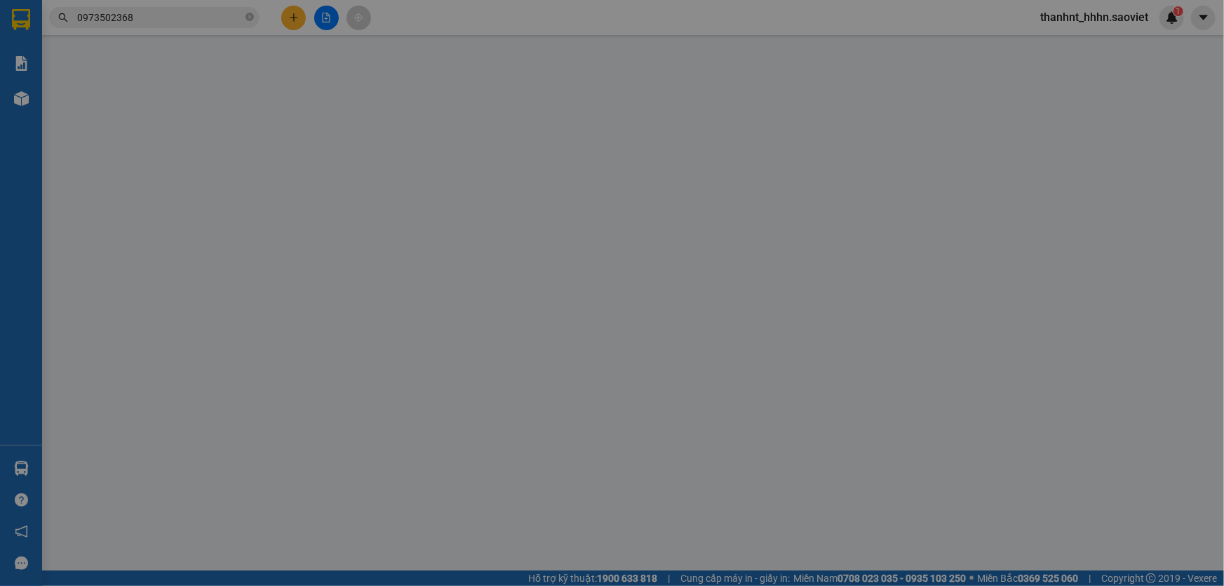
type input "0988588280"
type input "thu"
type input "0973502368"
type input "chiến"
type input "50.000"
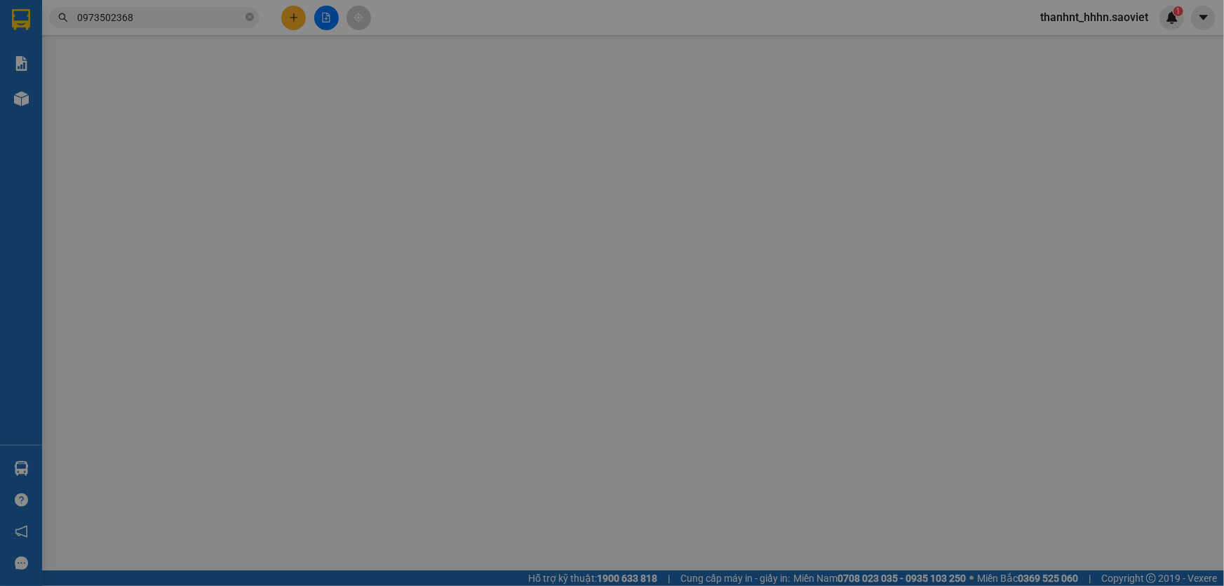
type input "50.000"
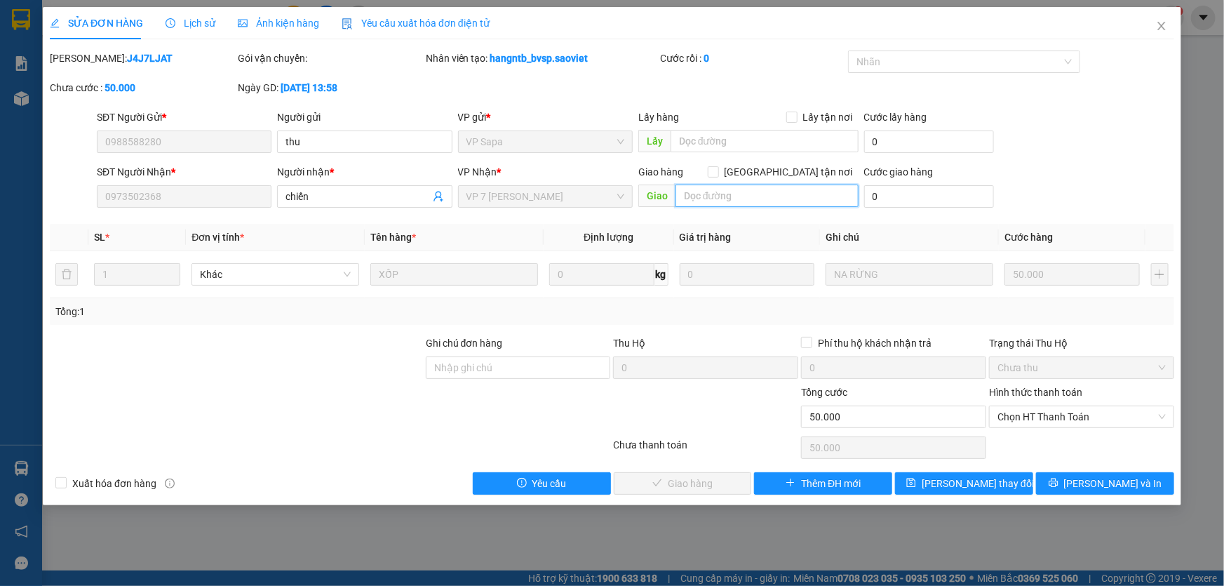
click at [717, 203] on input "text" at bounding box center [766, 195] width 183 height 22
click at [728, 196] on input "text" at bounding box center [766, 195] width 183 height 22
type input "14/9 đã gọi ng nhận ok"
click at [942, 476] on button "[PERSON_NAME] đổi" at bounding box center [964, 483] width 138 height 22
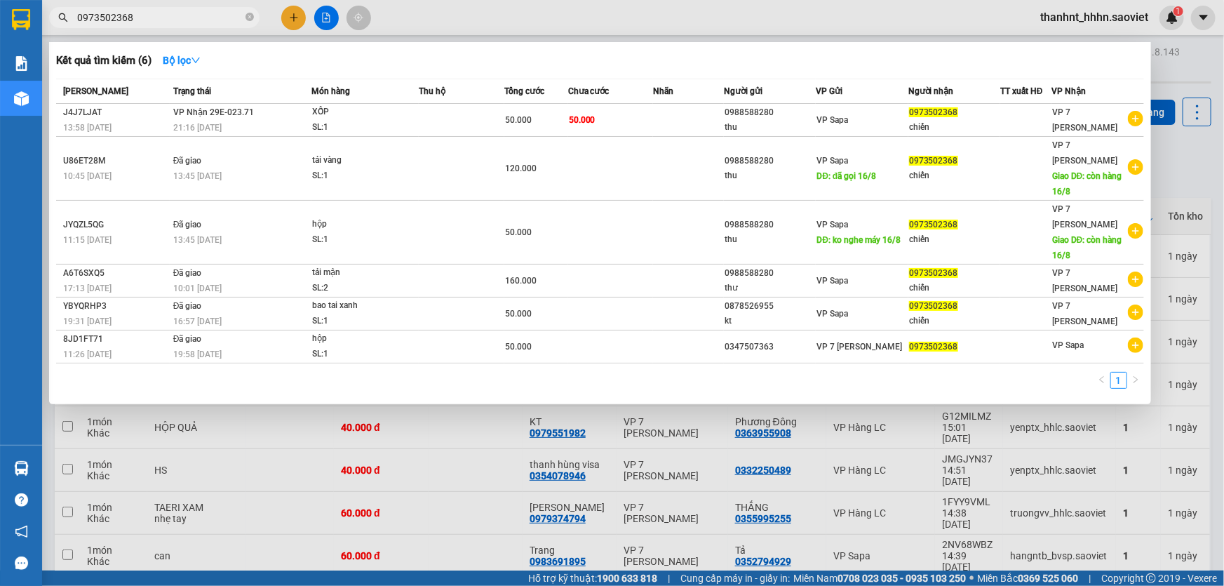
click at [175, 18] on input "0973502368" at bounding box center [160, 17] width 166 height 15
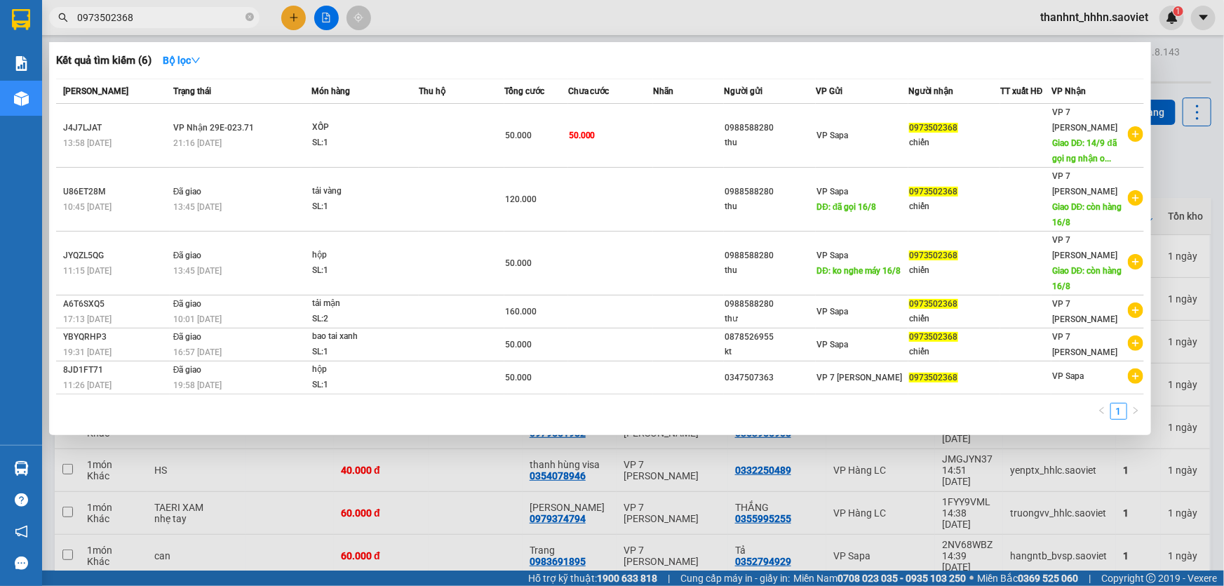
drag, startPoint x: 175, startPoint y: 18, endPoint x: 0, endPoint y: -4, distance: 176.7
click at [0, 0] on html "Kết quả tìm kiếm ( 6 ) Bộ lọc Mã ĐH Trạng thái Món hàng Thu hộ Tổng cước Chưa c…" at bounding box center [612, 293] width 1224 height 586
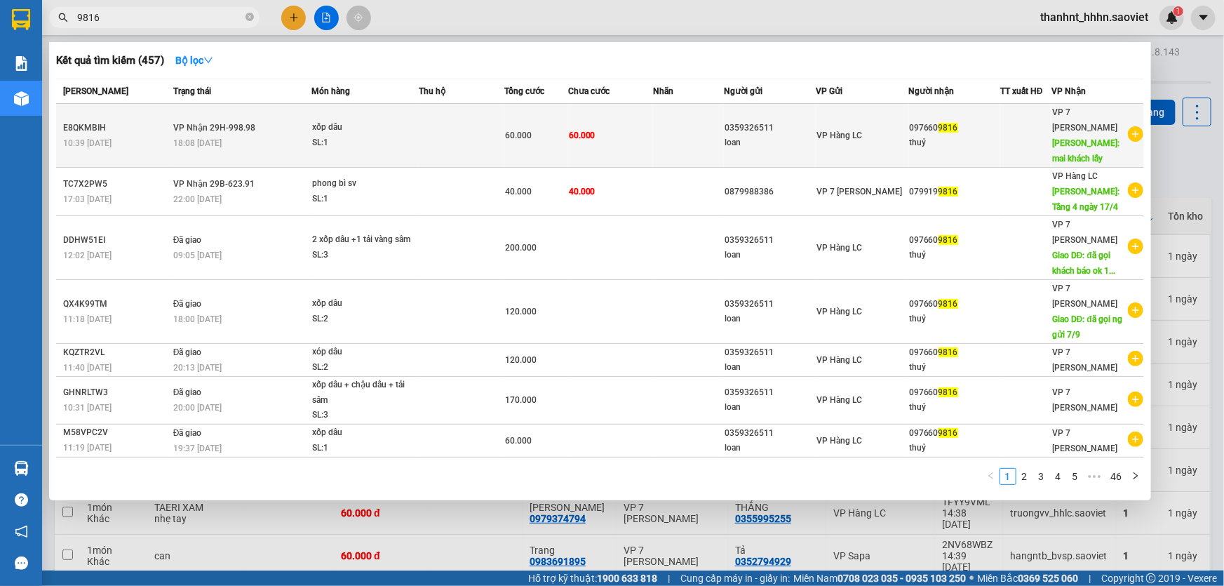
type input "9816"
click at [582, 130] on span "60.000" at bounding box center [582, 135] width 27 height 10
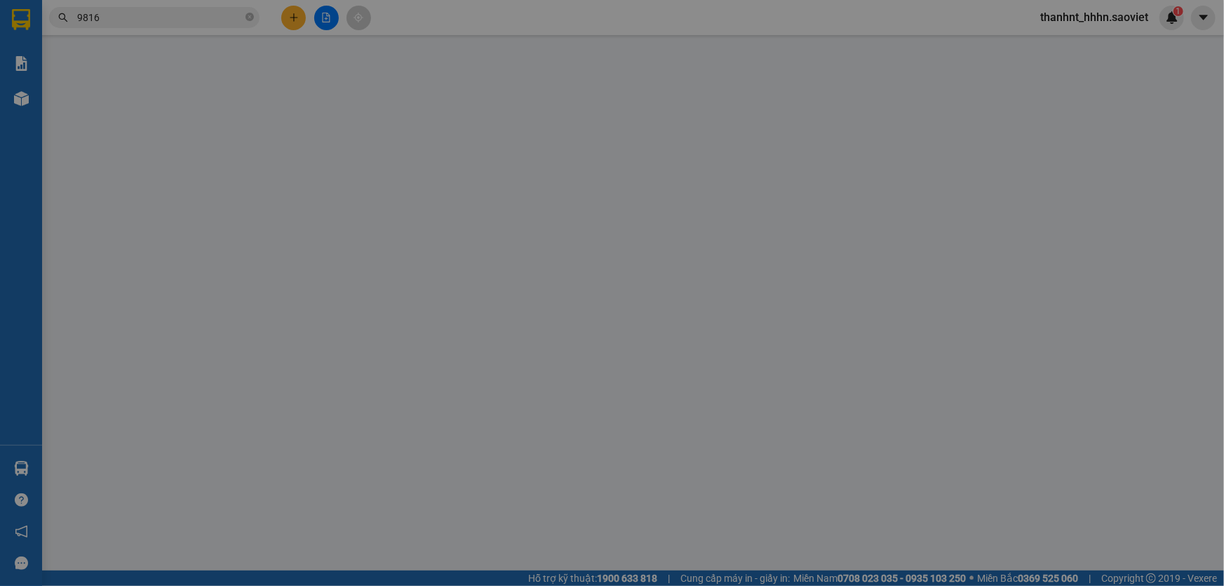
type input "0359326511"
type input "loan"
type input "0976609816"
type input "thuỷ"
type input "mai khách lấy"
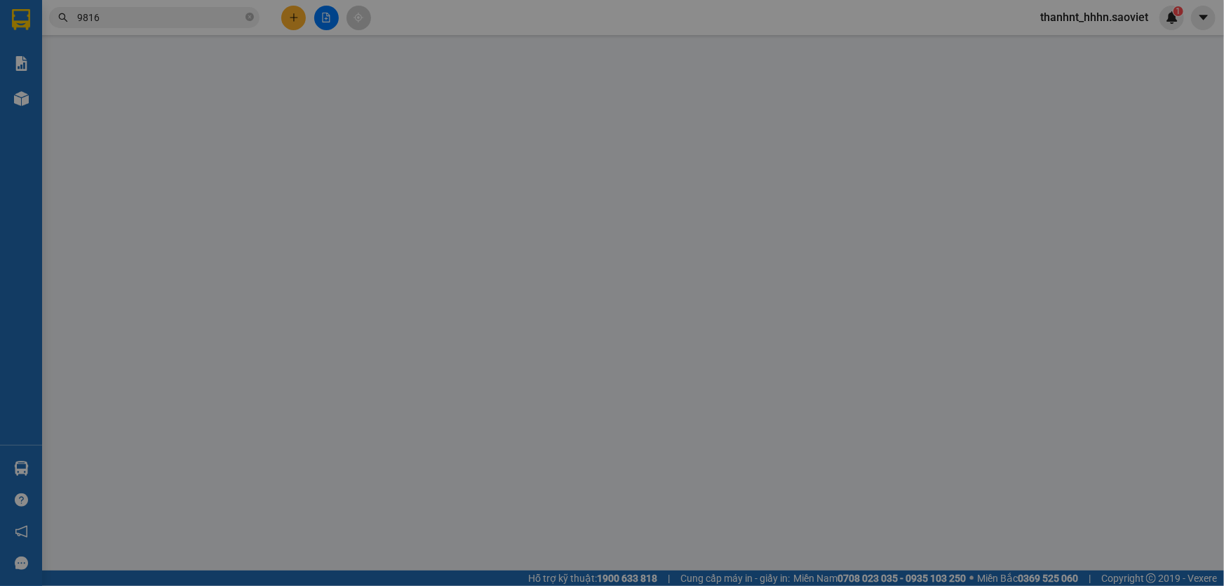
type input "60.000"
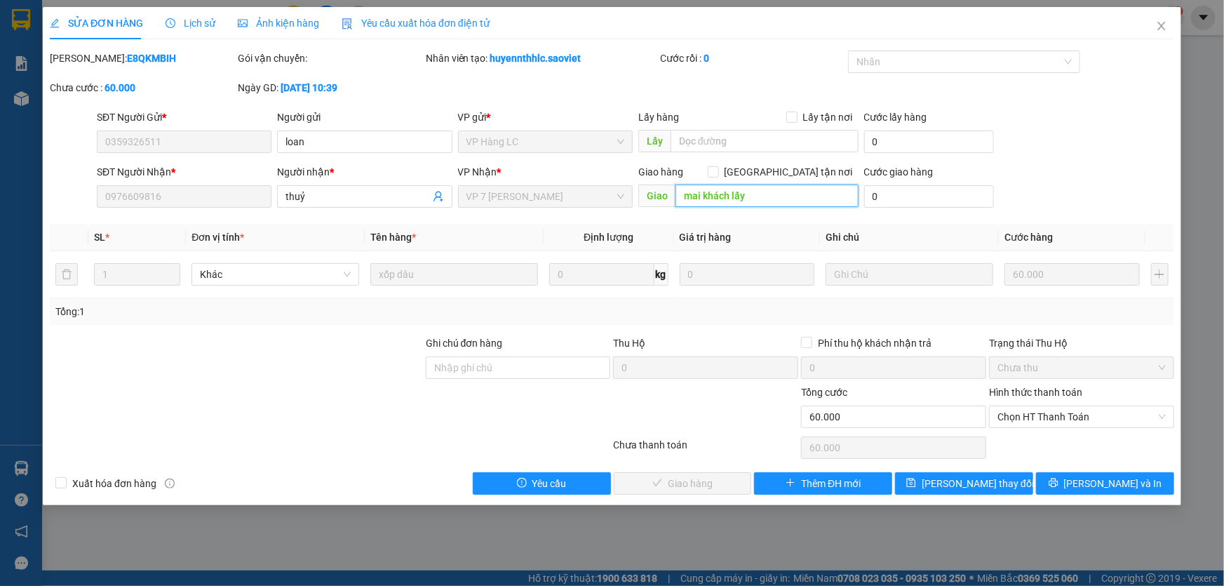
click at [753, 200] on input "mai khách lấy" at bounding box center [766, 195] width 183 height 22
click at [206, 20] on span "Lịch sử" at bounding box center [191, 23] width 50 height 11
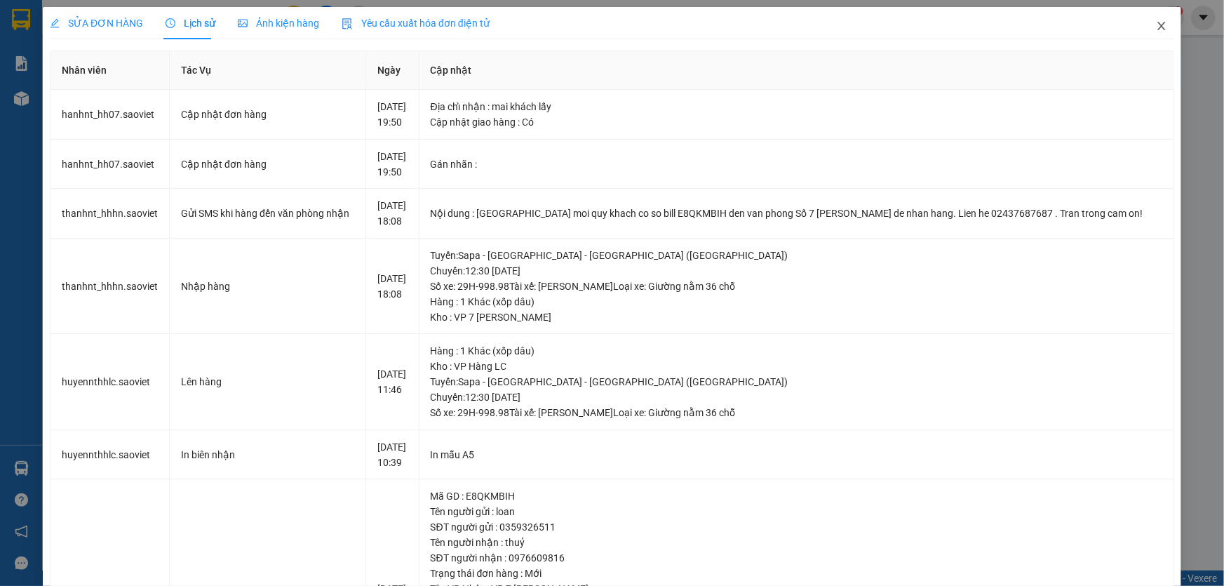
click at [1156, 27] on icon "close" at bounding box center [1161, 25] width 11 height 11
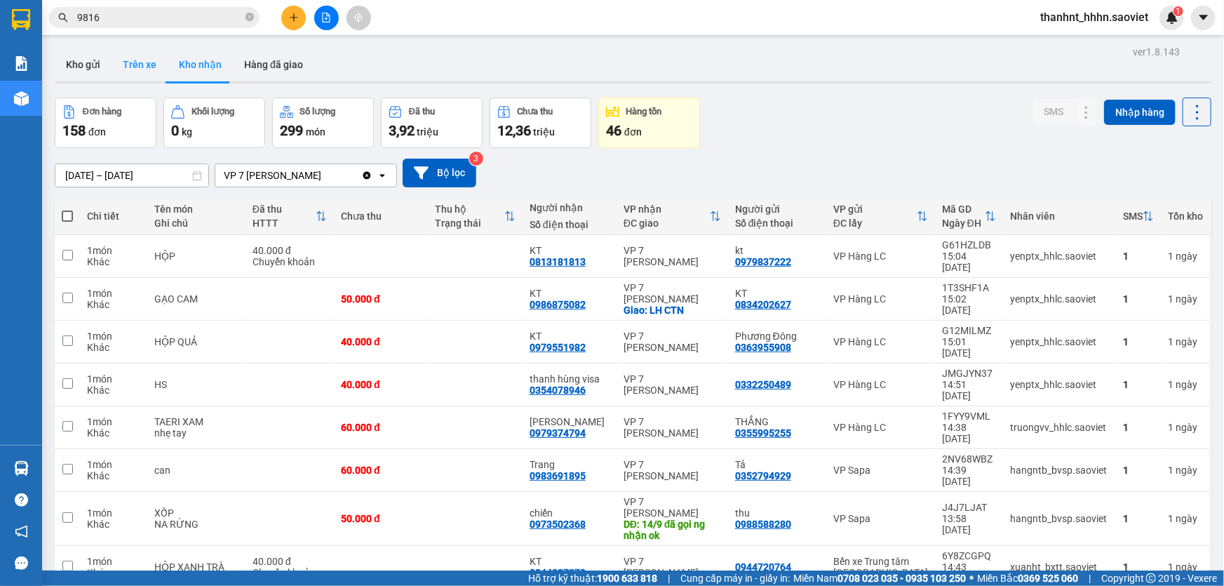
click at [149, 54] on button "Trên xe" at bounding box center [140, 65] width 56 height 34
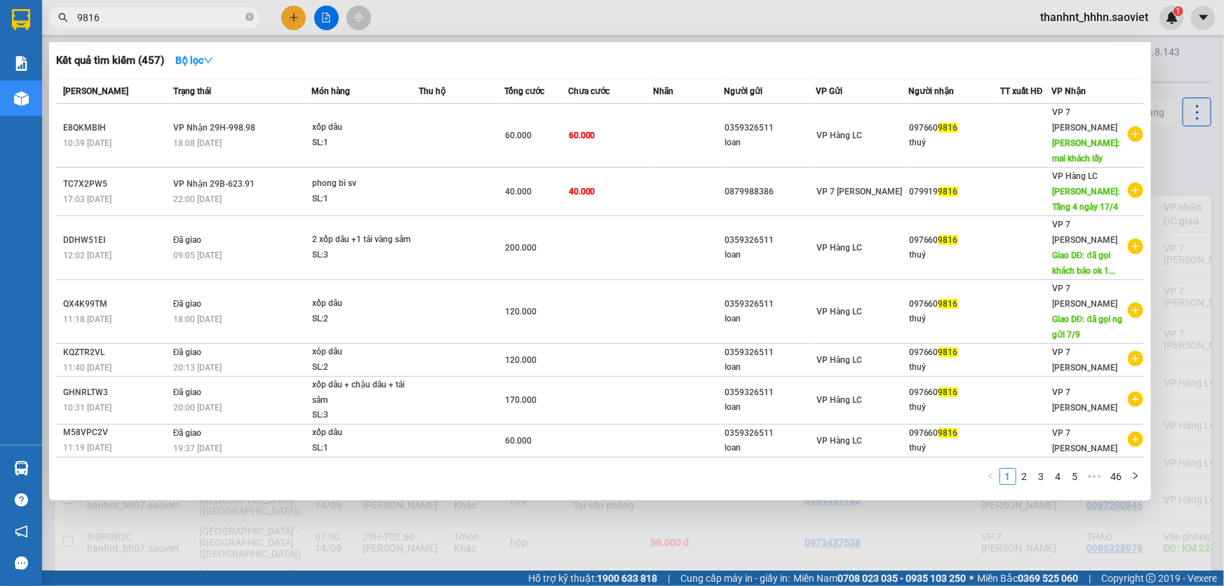
click at [156, 22] on input "9816" at bounding box center [160, 17] width 166 height 15
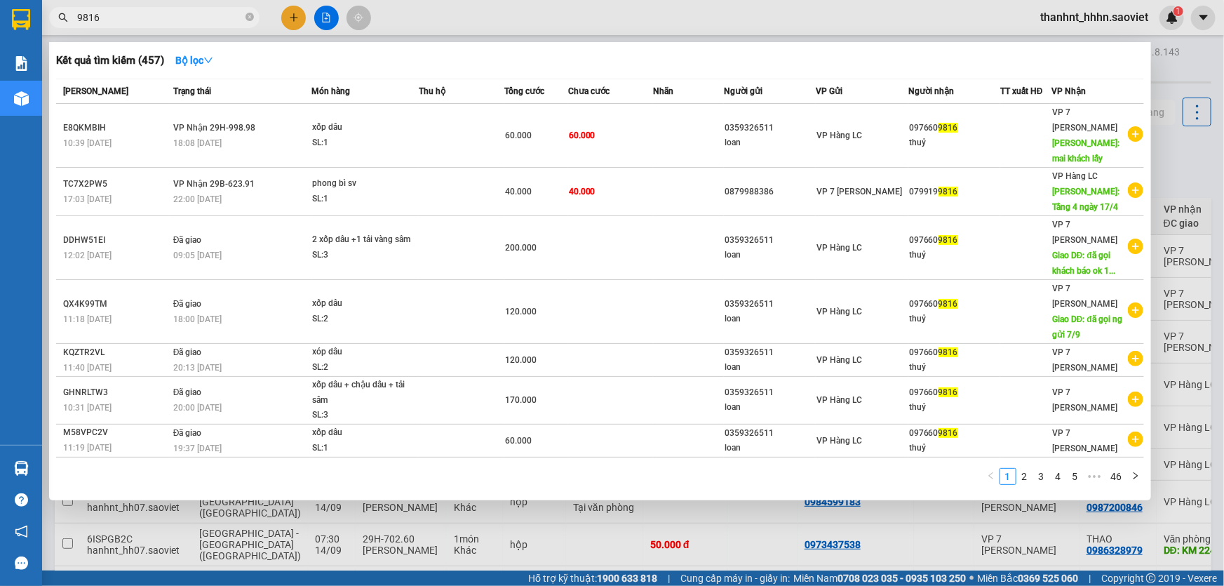
click at [138, 20] on input "9816" at bounding box center [160, 17] width 166 height 15
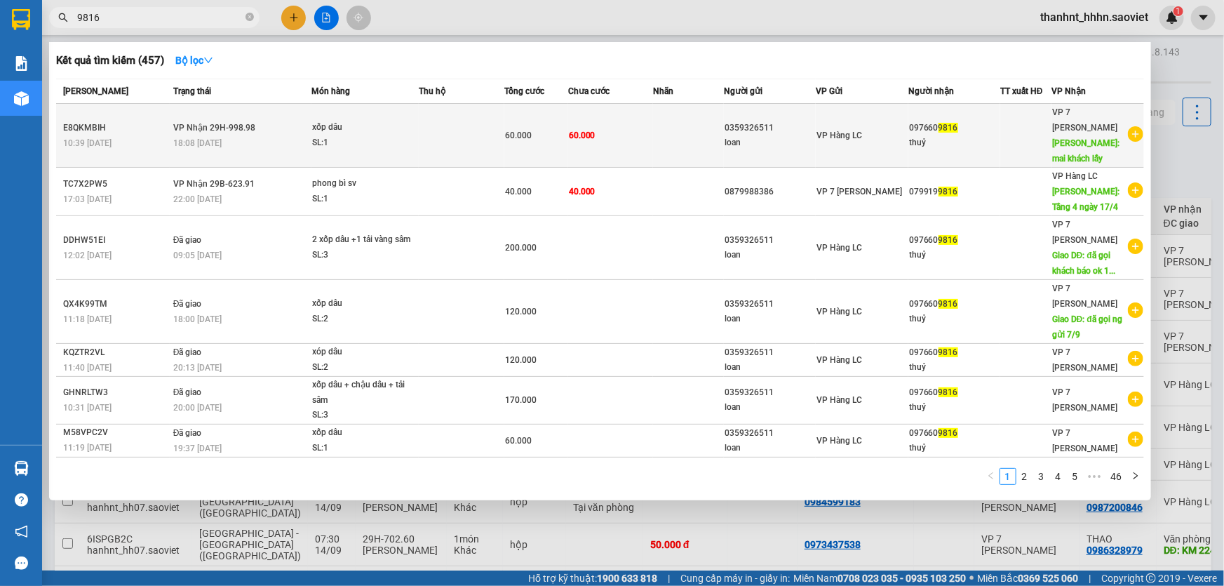
click at [595, 134] on td "60.000" at bounding box center [610, 136] width 85 height 64
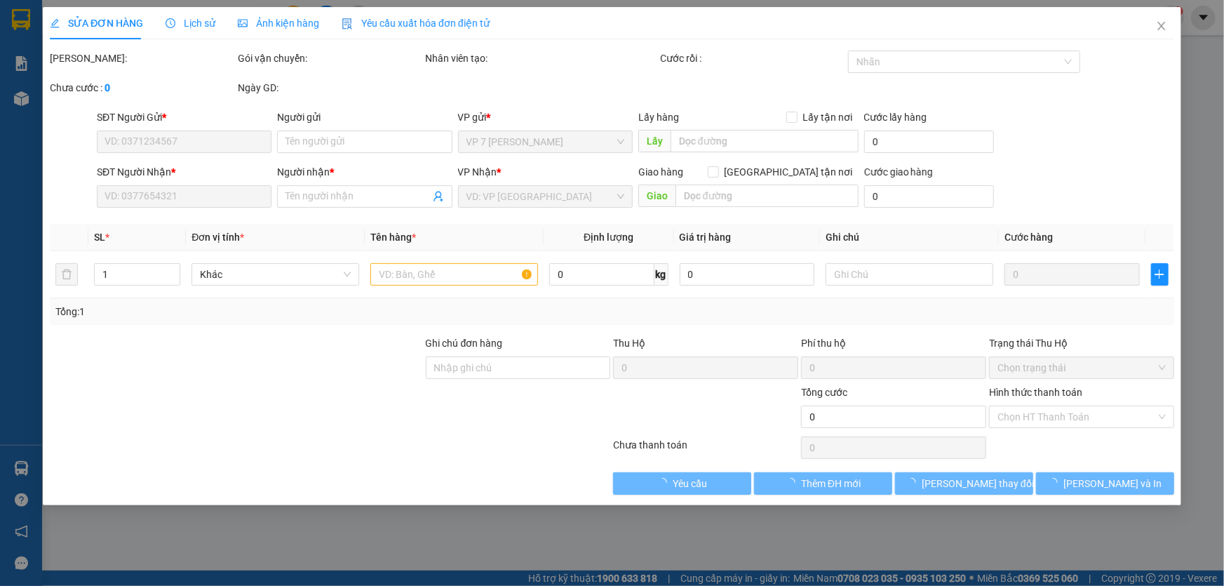
type input "0359326511"
type input "loan"
type input "0976609816"
type input "thuỷ"
type input "mai khách lấy"
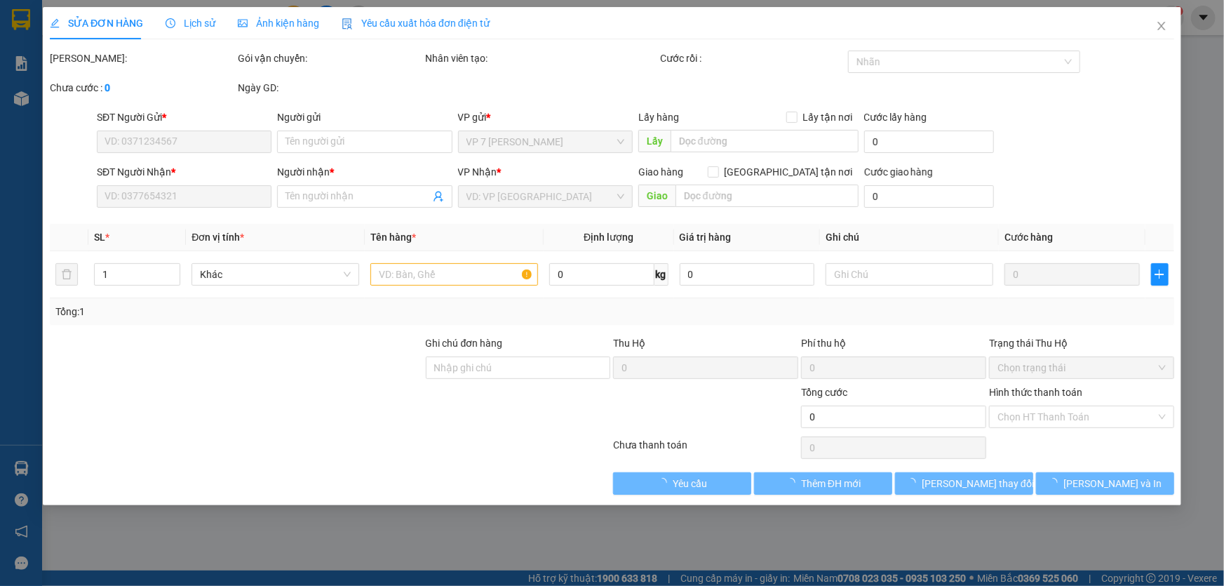
type input "60.000"
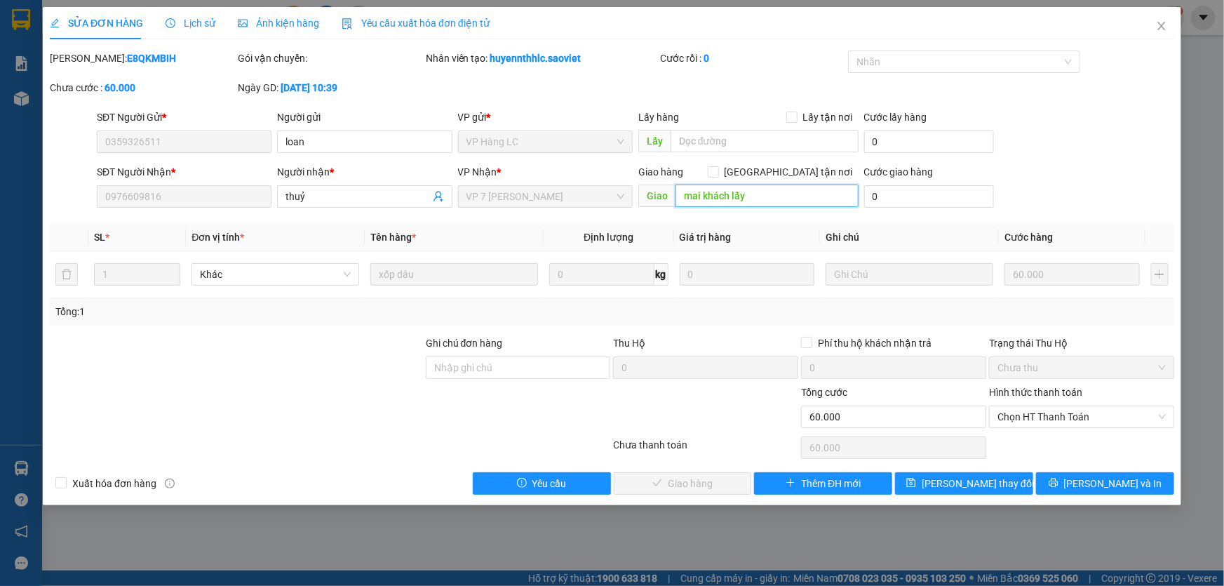
click at [728, 198] on input "mai khách lấy" at bounding box center [766, 195] width 183 height 22
type input "14/9 đa"
drag, startPoint x: 780, startPoint y: 220, endPoint x: 754, endPoint y: 203, distance: 30.9
click at [769, 211] on div "Total Paid Fee 0 Total UnPaid Fee 60.000 Cash Collection Total Fee Mã ĐH: E8QKM…" at bounding box center [612, 272] width 1124 height 444
click at [1157, 26] on icon "close" at bounding box center [1161, 25] width 11 height 11
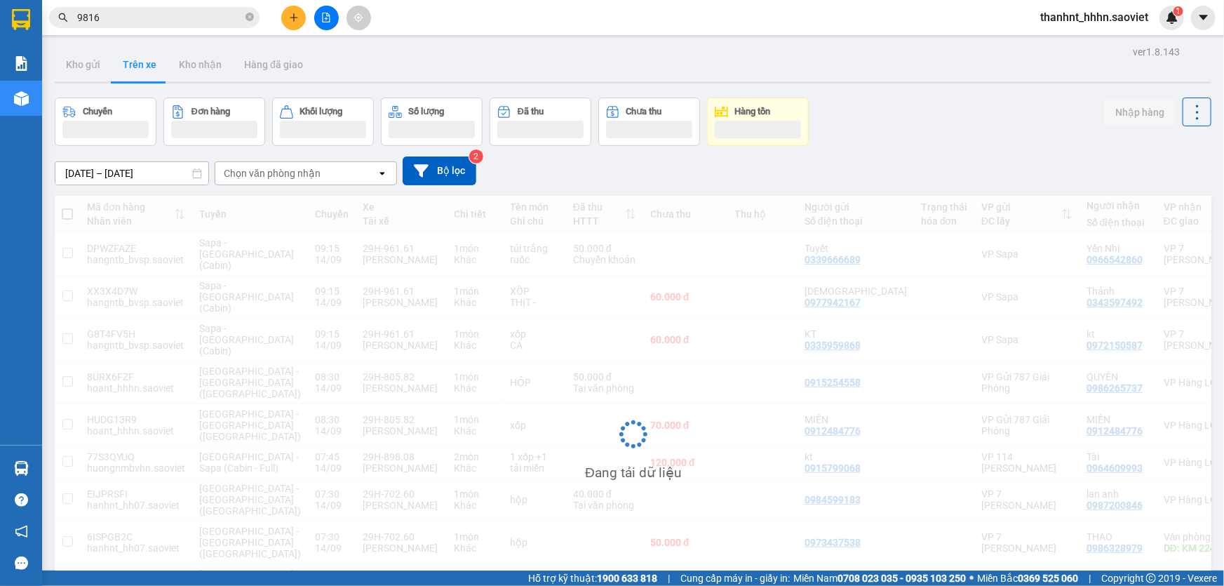
click at [152, 20] on input "9816" at bounding box center [160, 17] width 166 height 15
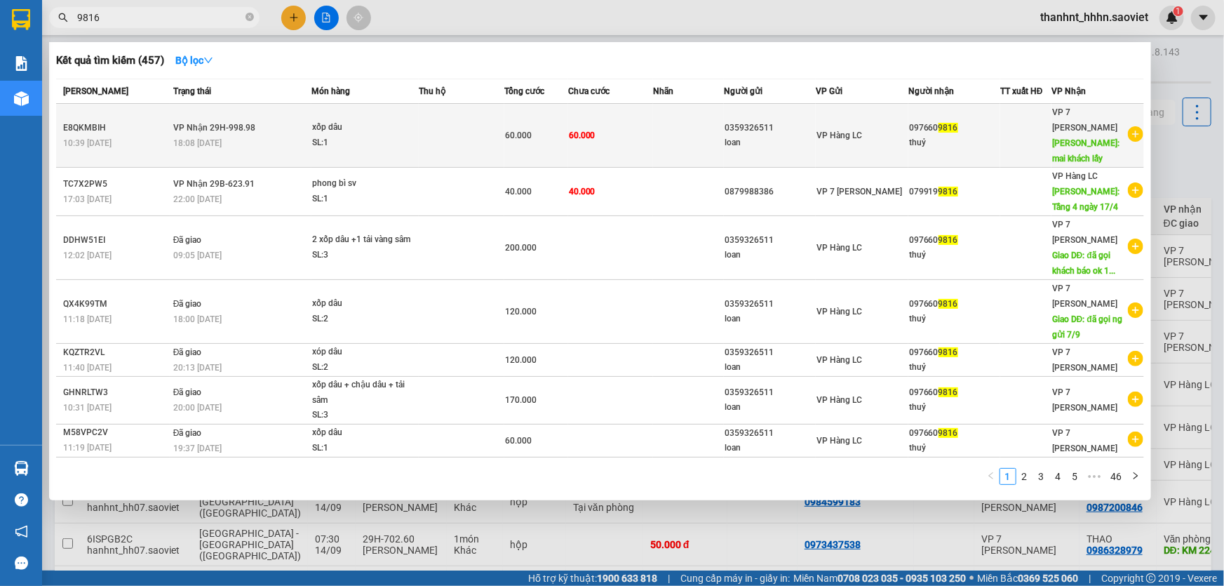
click at [517, 137] on span "60.000" at bounding box center [518, 135] width 27 height 10
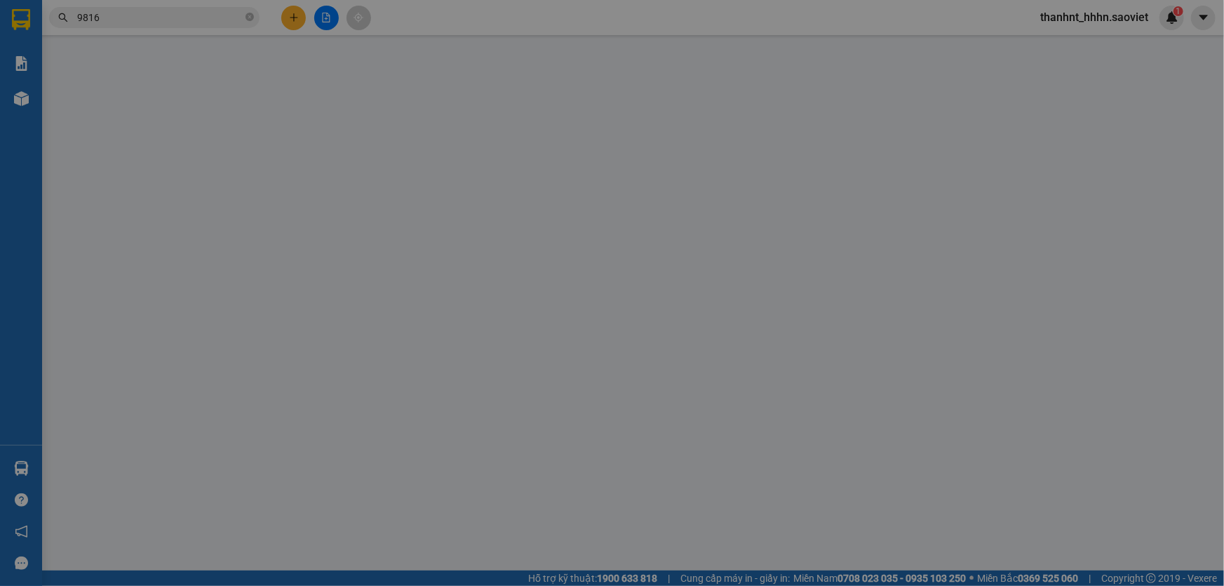
type input "0359326511"
type input "loan"
type input "0976609816"
type input "thuỷ"
type input "mai khách lấy"
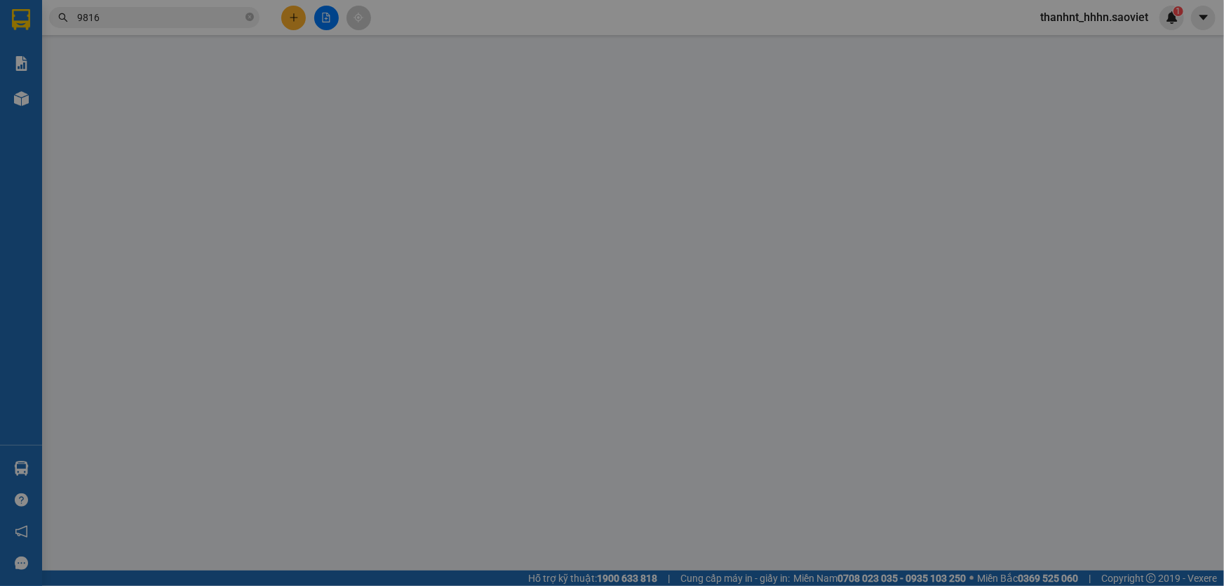
type input "60.000"
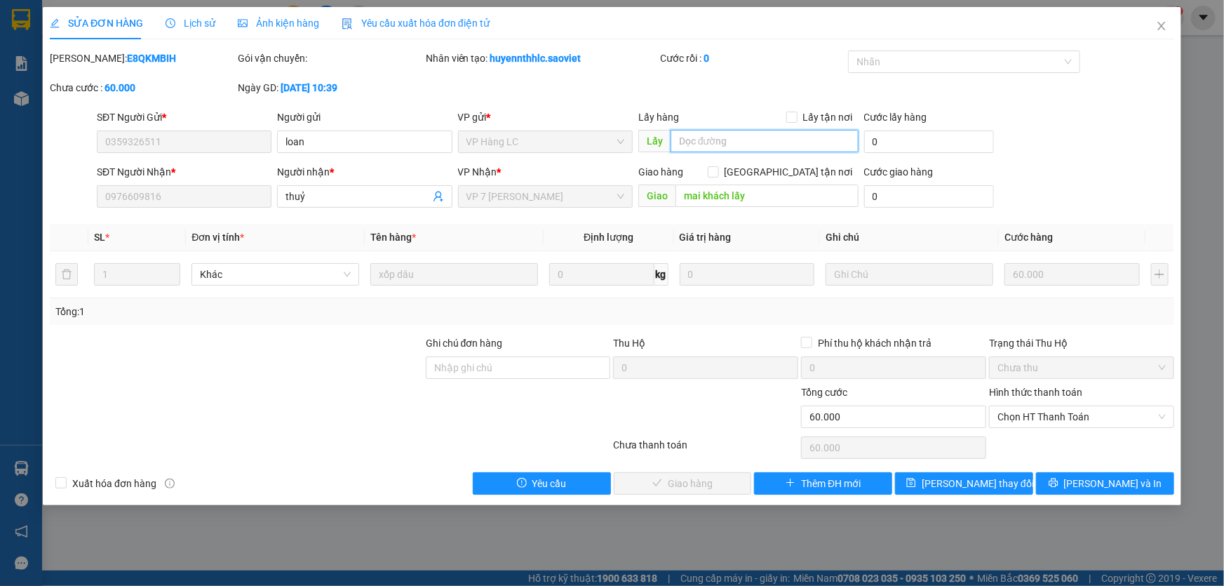
click at [737, 142] on input "text" at bounding box center [765, 141] width 188 height 22
type input "14/9 đã gọi ng nhận k nghe"
click at [957, 487] on span "[PERSON_NAME] đổi" at bounding box center [978, 483] width 112 height 15
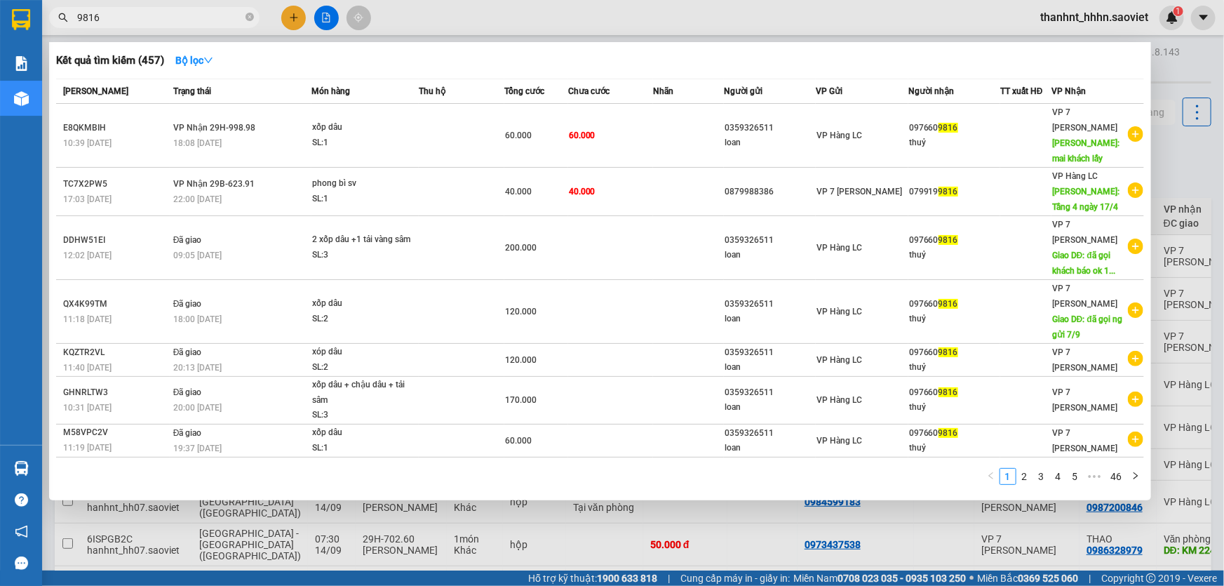
click at [159, 17] on input "9816" at bounding box center [160, 17] width 166 height 15
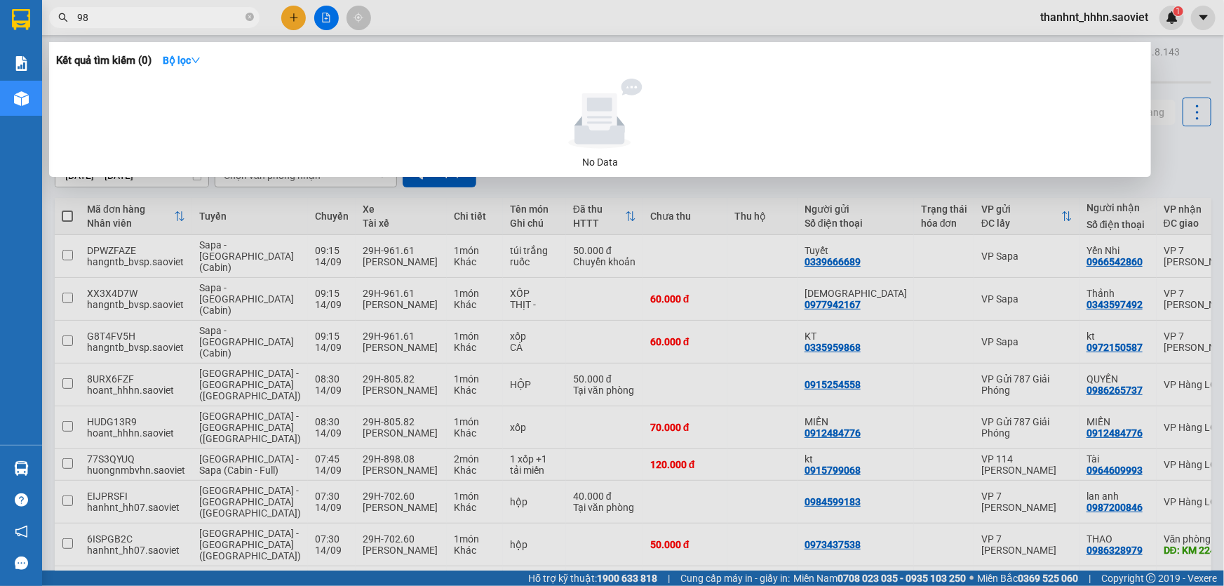
type input "9"
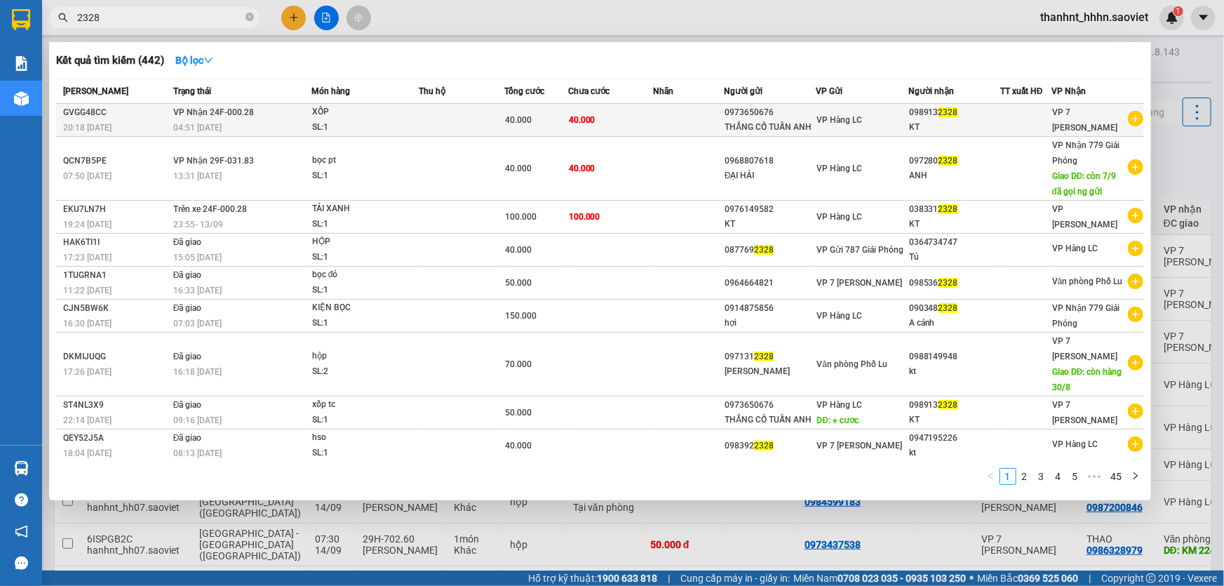
type input "2328"
click at [462, 120] on td at bounding box center [461, 120] width 85 height 33
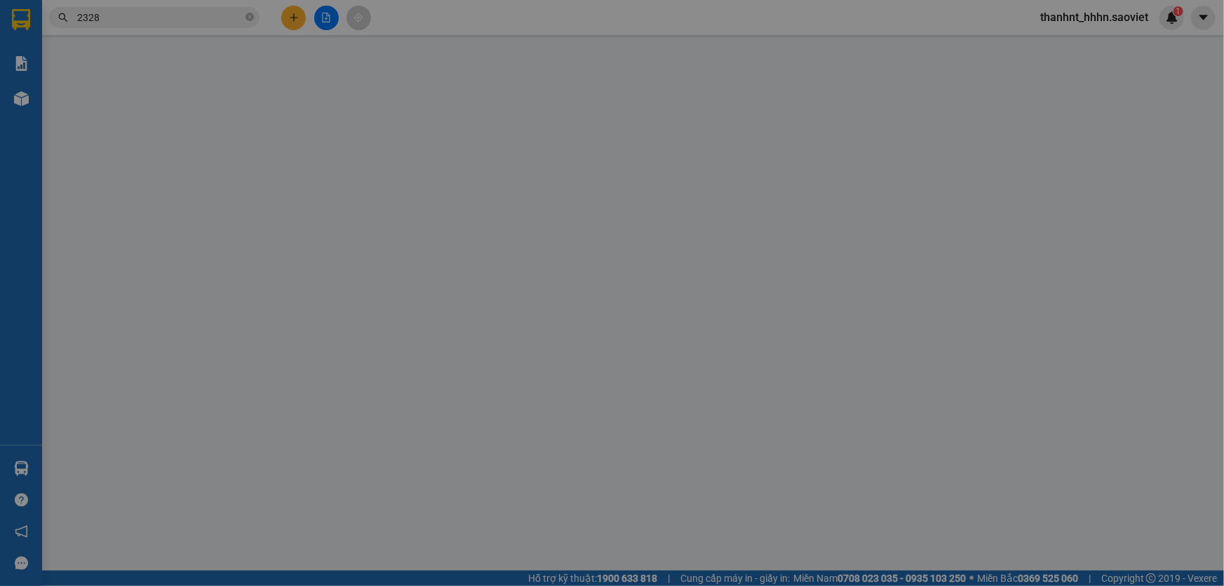
type input "0973650676"
type input "THẮNG CỐ TUẤN ANH"
type input "0989132328"
type input "KT"
type input "40.000"
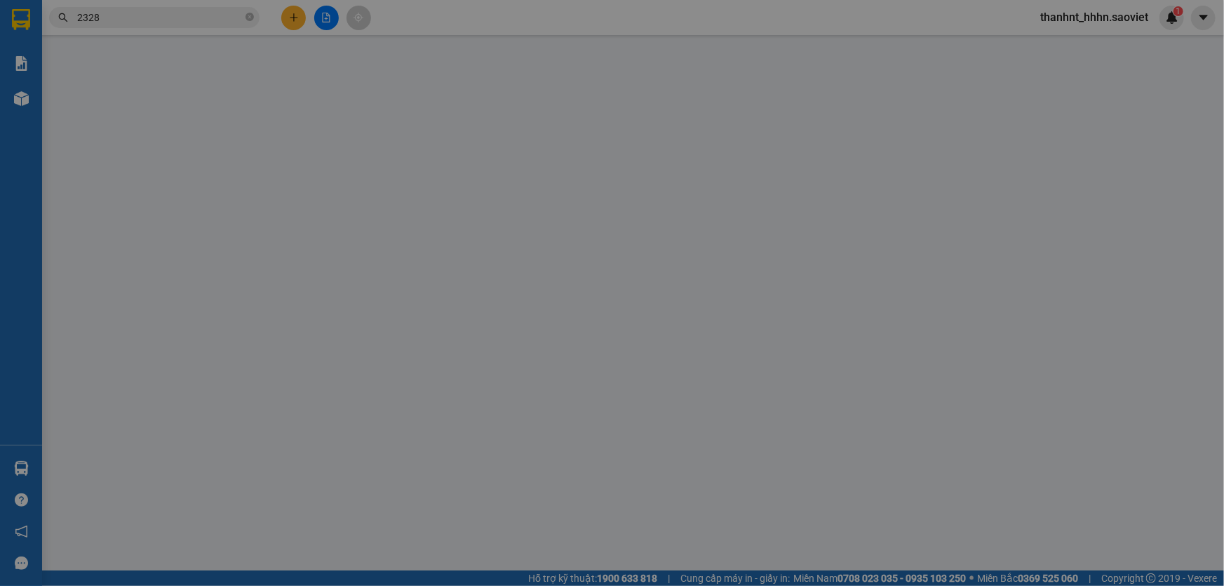
type input "40.000"
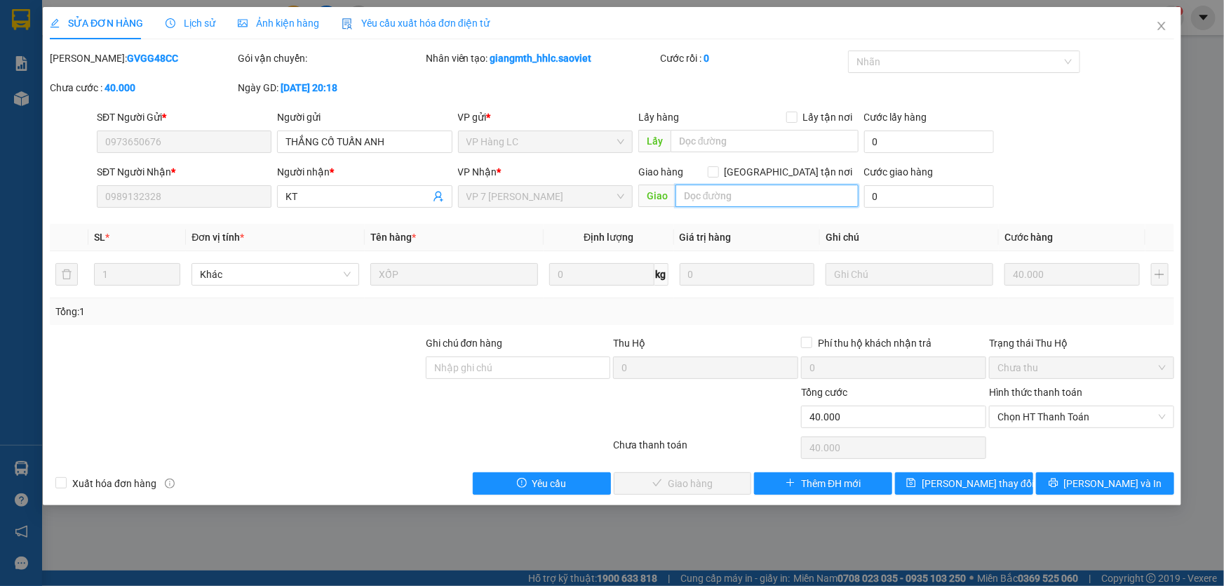
click at [706, 191] on input "text" at bounding box center [766, 195] width 183 height 22
type input "14/9 đã gọi ng nhận k nghe"
click at [825, 196] on input "14/9 đã gọi ng nhận k nghe" at bounding box center [766, 195] width 183 height 22
click at [745, 135] on input "text" at bounding box center [765, 141] width 188 height 22
click at [692, 140] on input "text" at bounding box center [765, 141] width 188 height 22
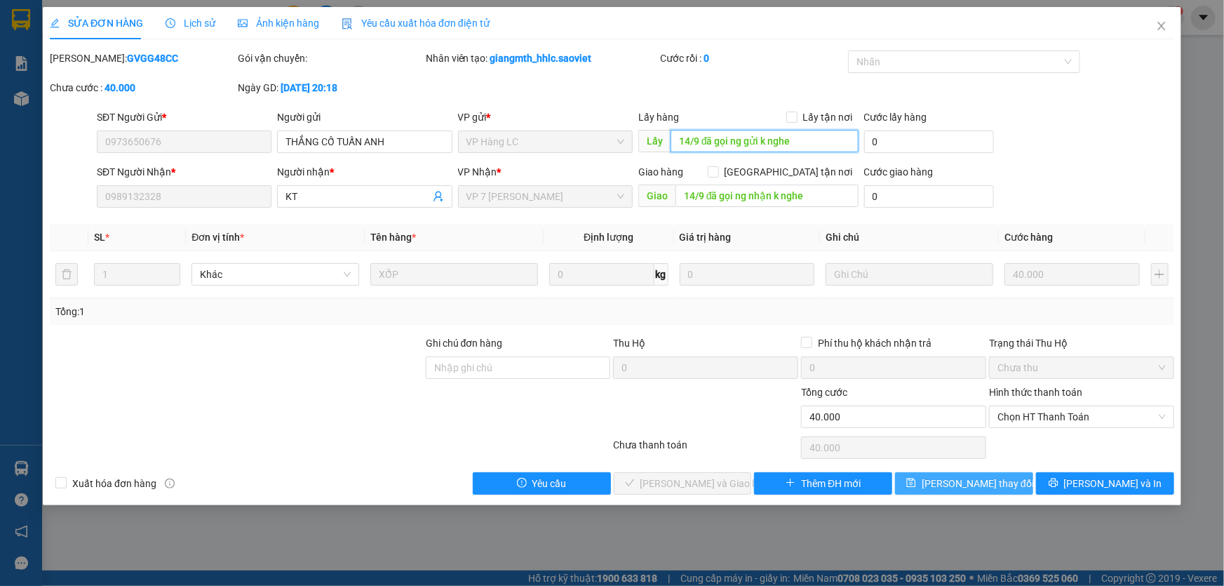
type input "14/9 đã gọi ng gửi k nghe"
click at [940, 483] on button "[PERSON_NAME] đổi" at bounding box center [964, 483] width 138 height 22
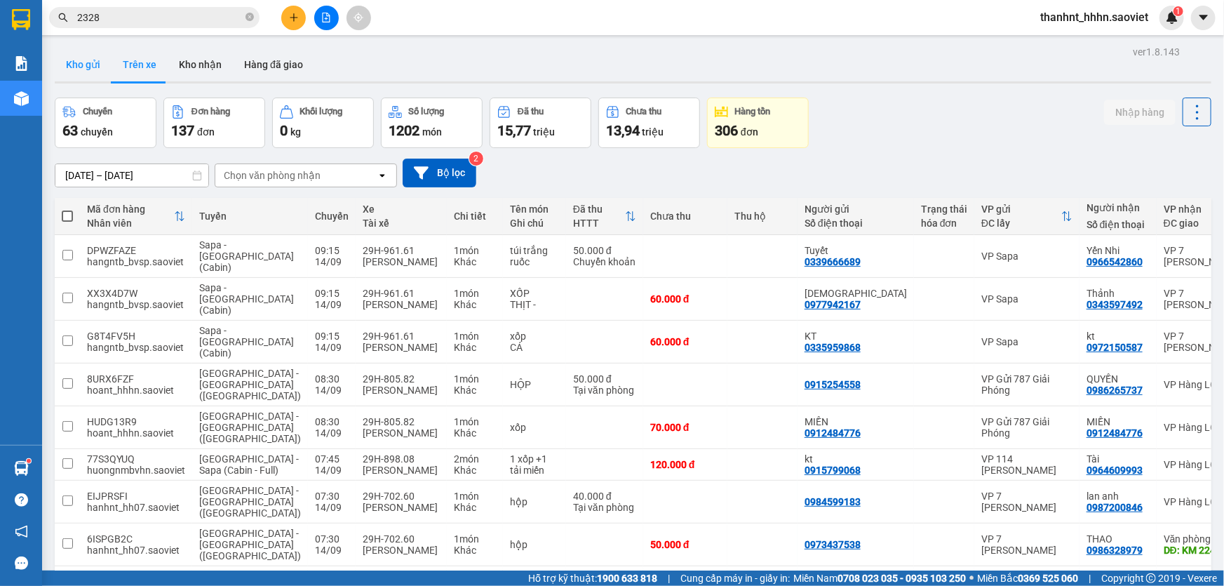
click at [82, 65] on button "Kho gửi" at bounding box center [83, 65] width 57 height 34
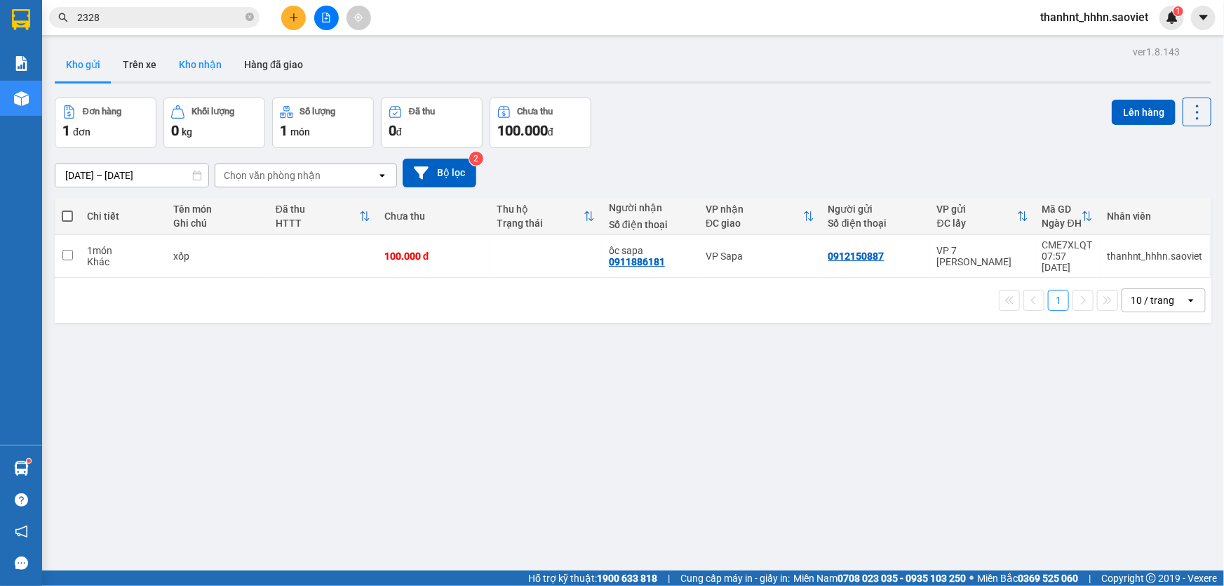
click at [186, 56] on button "Kho nhận" at bounding box center [200, 65] width 65 height 34
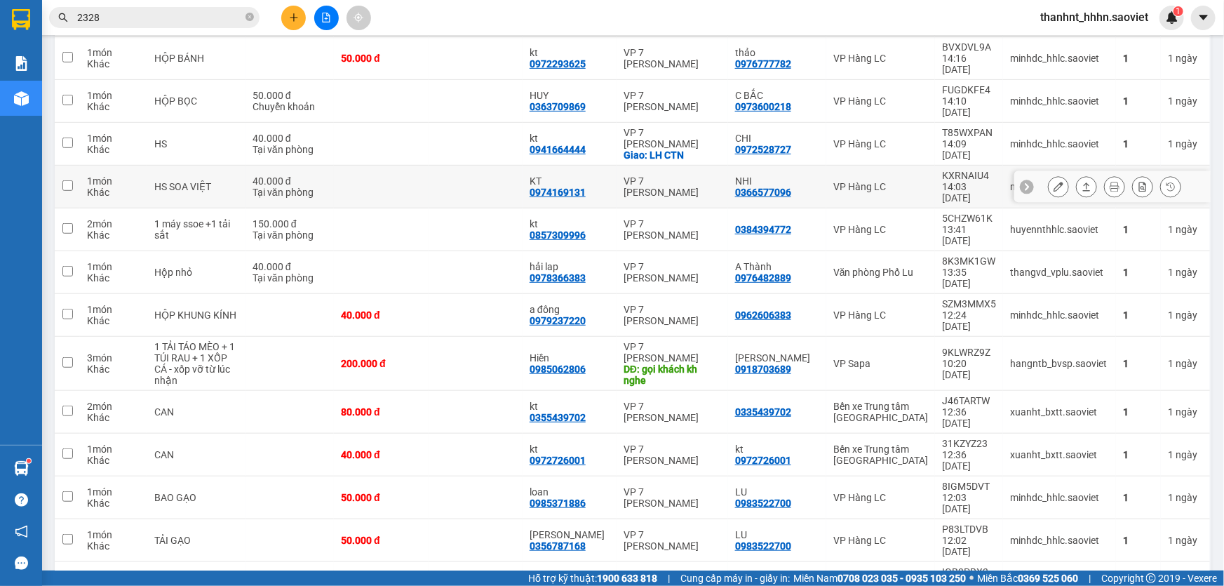
scroll to position [191, 0]
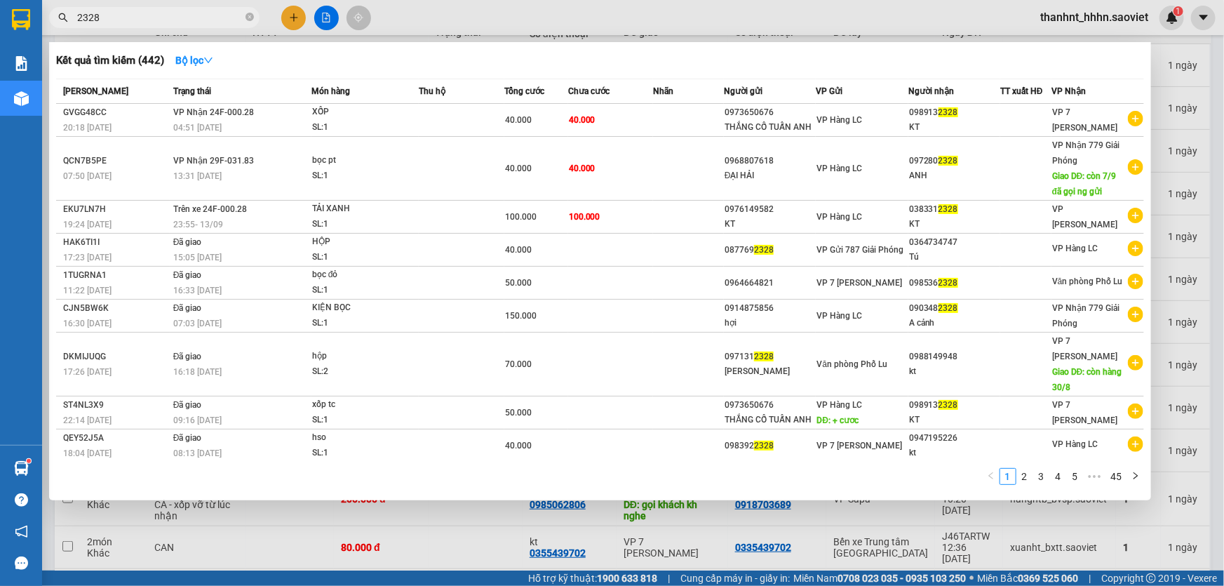
drag, startPoint x: 113, startPoint y: 20, endPoint x: 0, endPoint y: 4, distance: 114.1
click at [0, 4] on section "Kết quả tìm kiếm ( 442 ) Bộ lọc Mã ĐH Trạng thái Món hàng Thu hộ Tổng cước Chưa…" at bounding box center [612, 293] width 1224 height 586
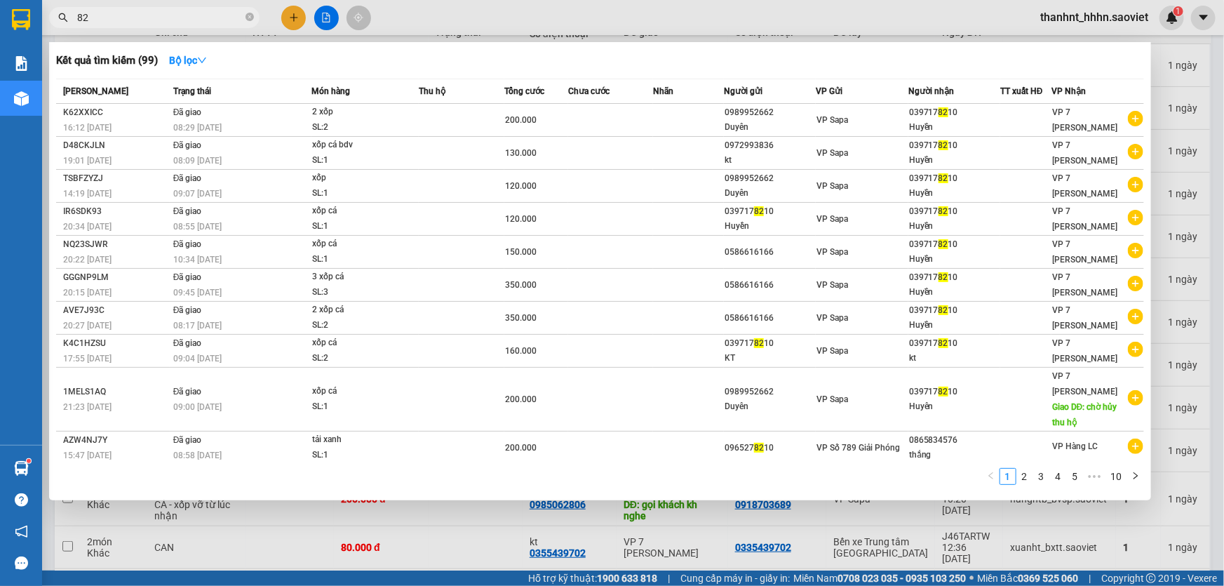
type input "8"
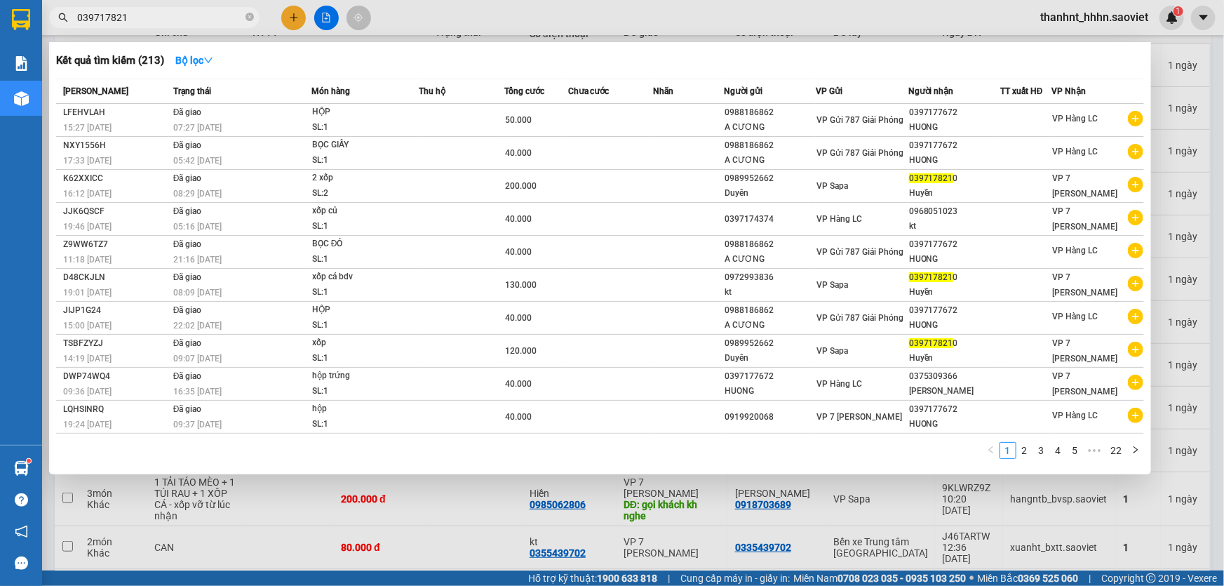
type input "0397178210"
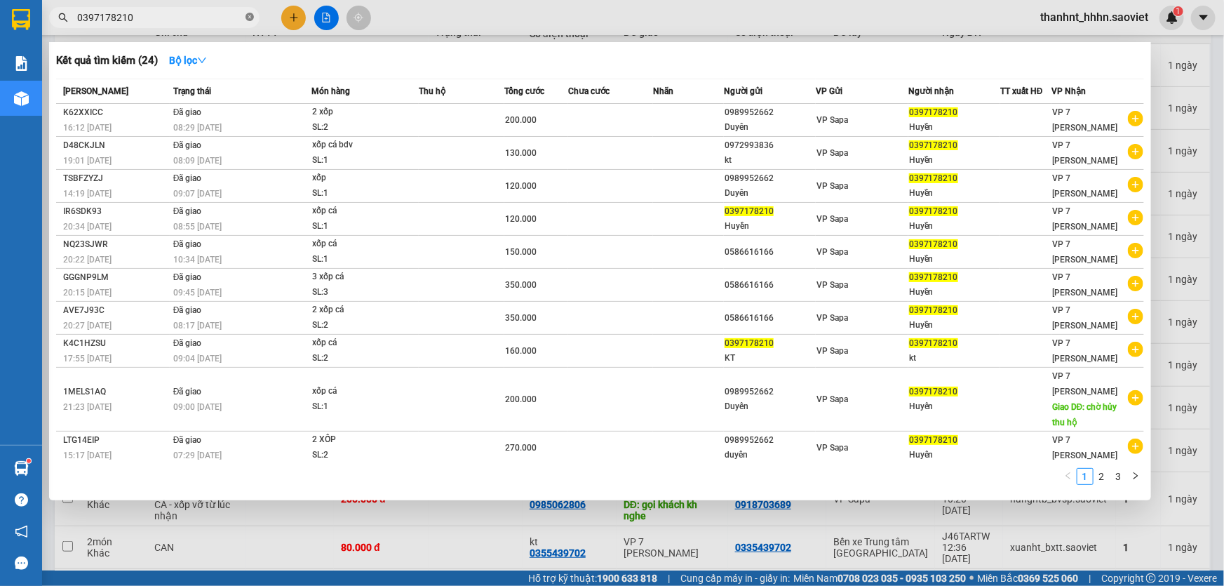
click at [250, 19] on icon "close-circle" at bounding box center [249, 17] width 8 height 8
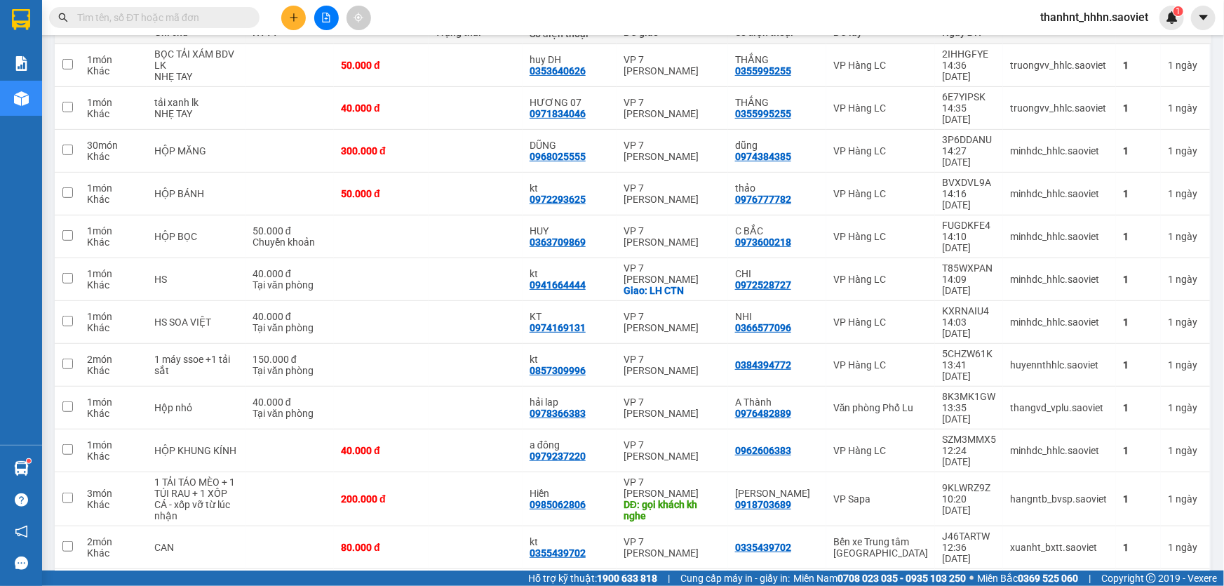
click at [161, 15] on input "text" at bounding box center [160, 17] width 166 height 15
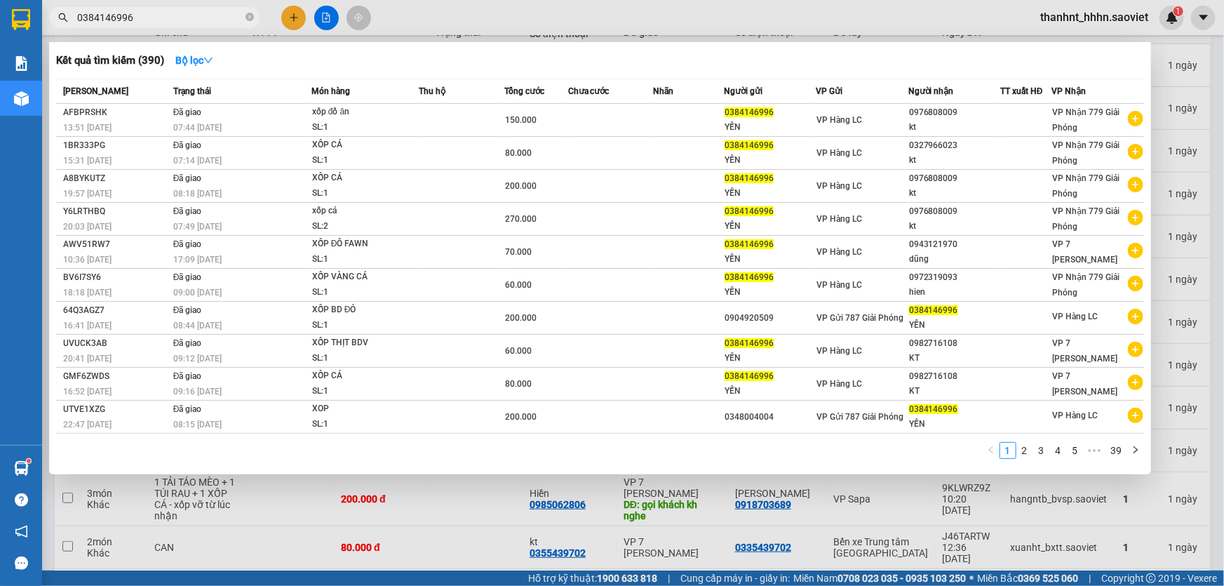
type input "0384146996"
click at [1208, 304] on div at bounding box center [612, 293] width 1224 height 586
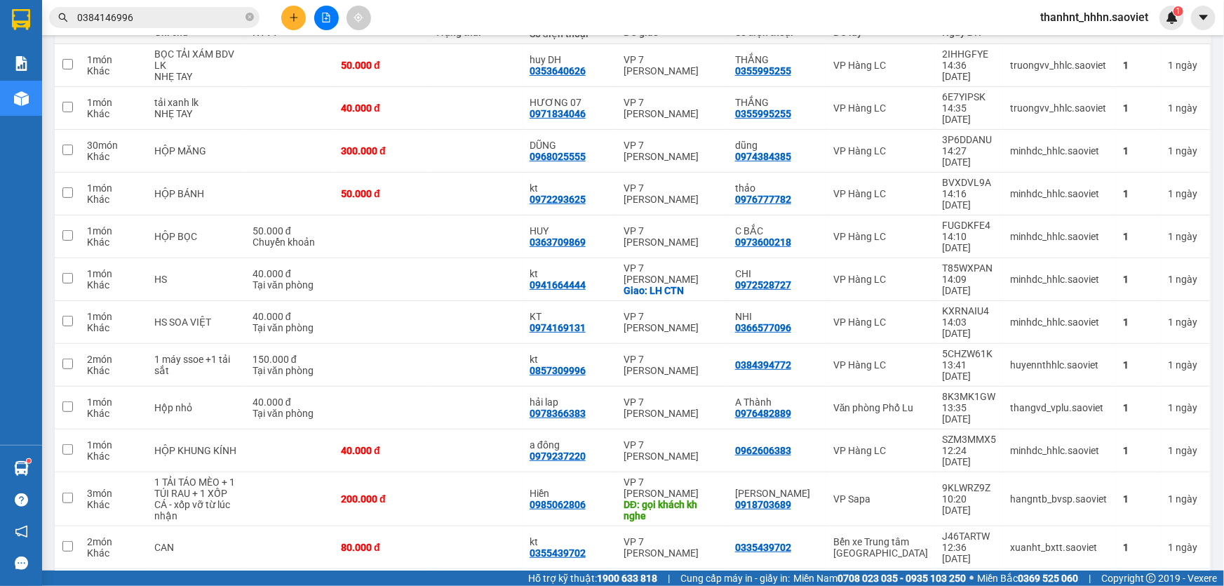
click at [160, 17] on input "0384146996" at bounding box center [160, 17] width 166 height 15
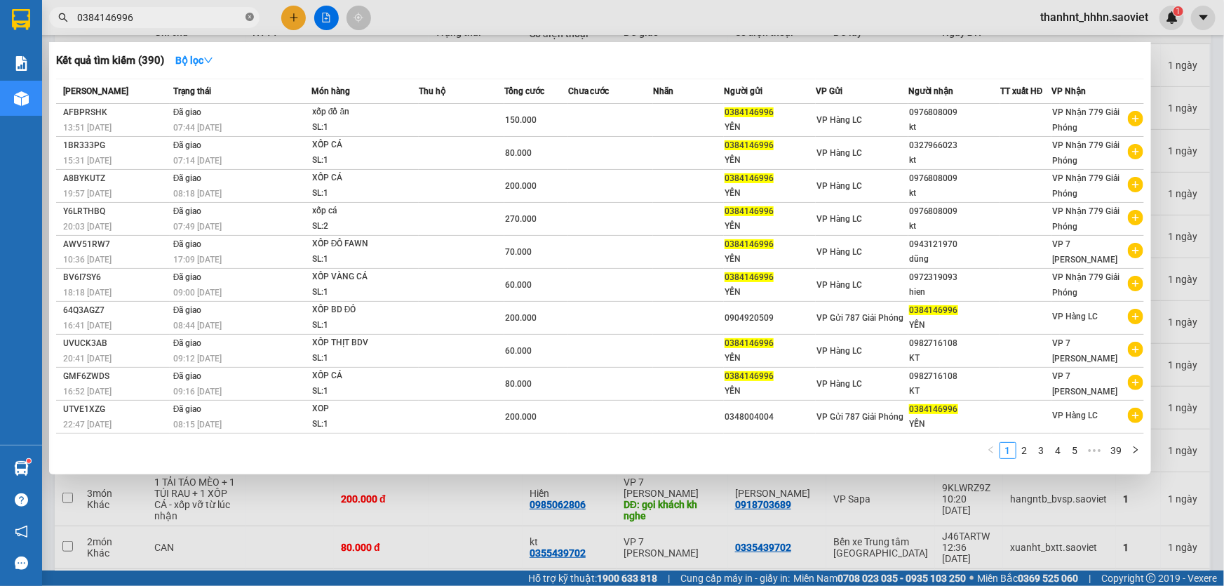
click at [246, 15] on icon "close-circle" at bounding box center [249, 17] width 8 height 8
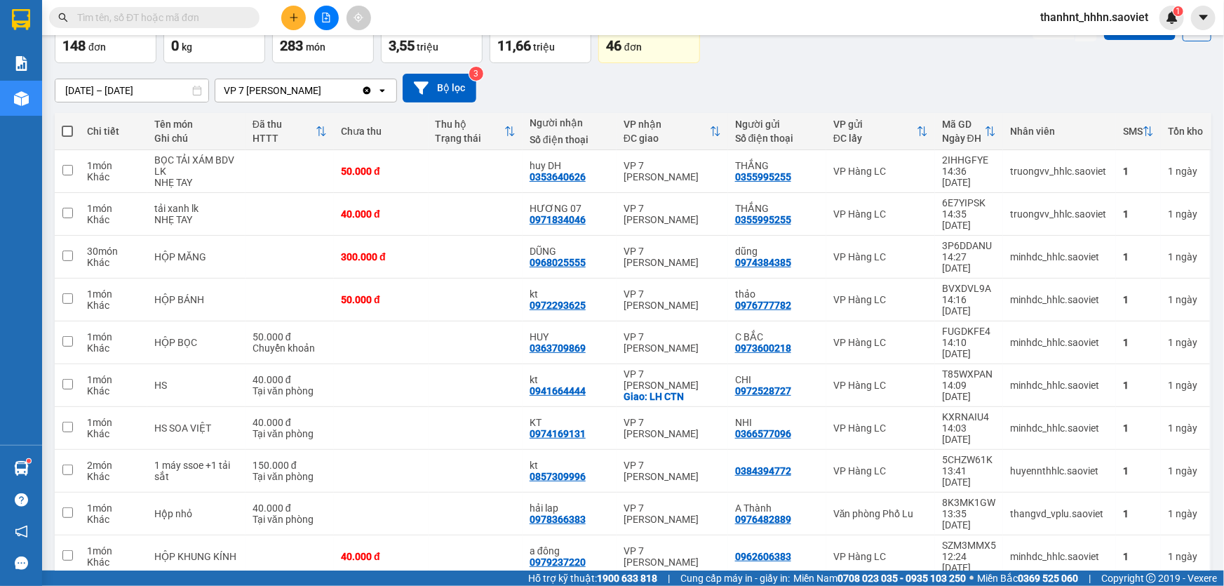
scroll to position [0, 0]
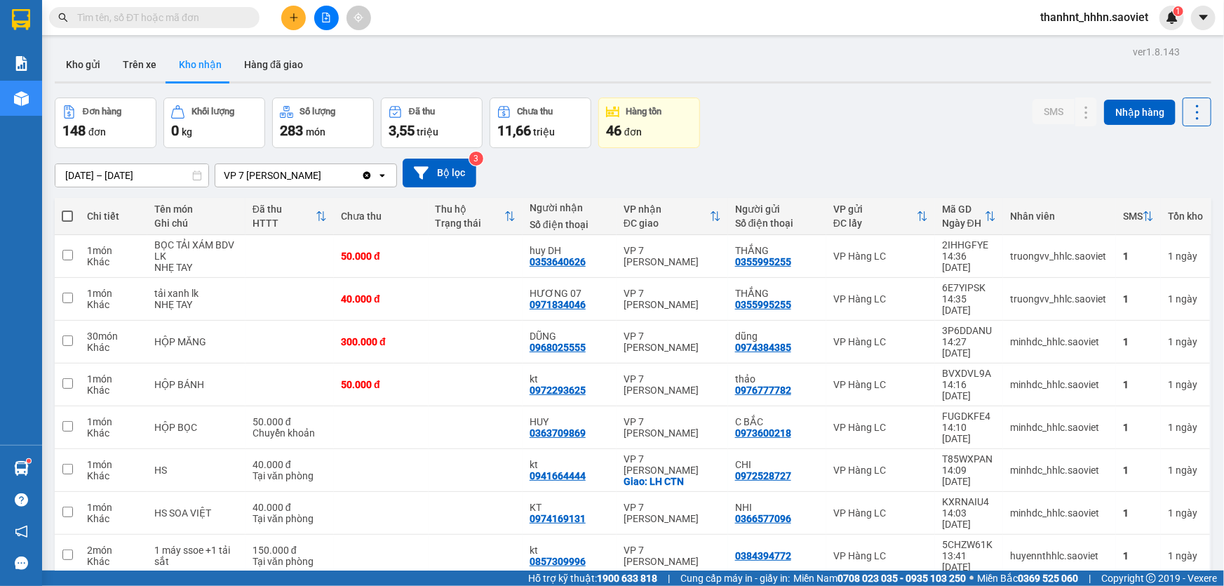
click at [131, 27] on span at bounding box center [154, 17] width 210 height 21
click at [135, 20] on input "text" at bounding box center [160, 17] width 166 height 15
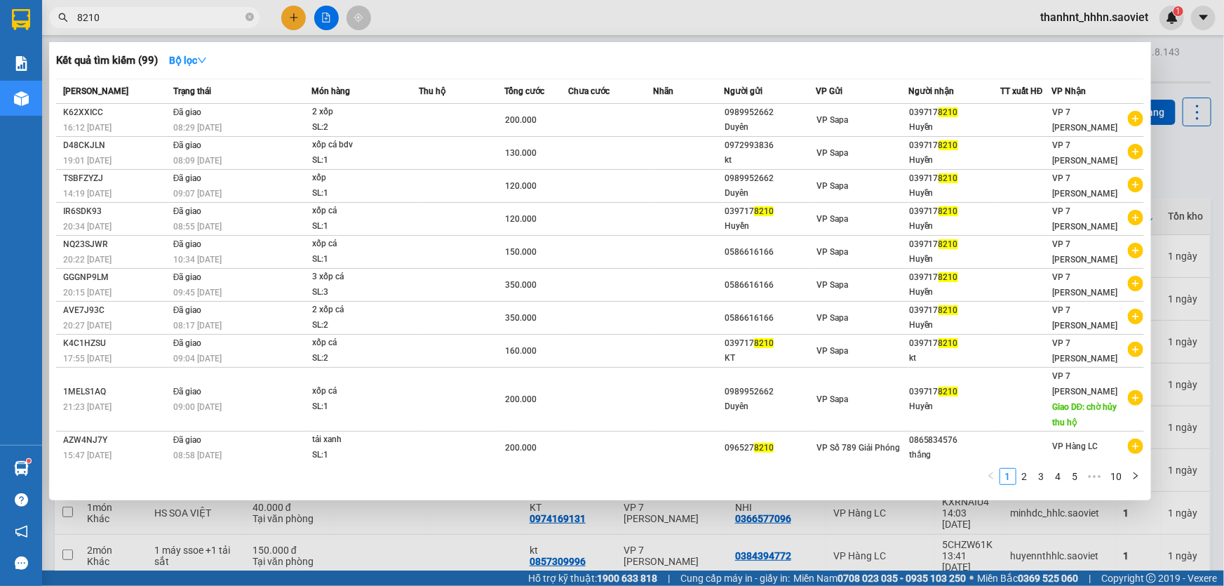
type input "8210"
click at [1188, 168] on div at bounding box center [612, 293] width 1224 height 586
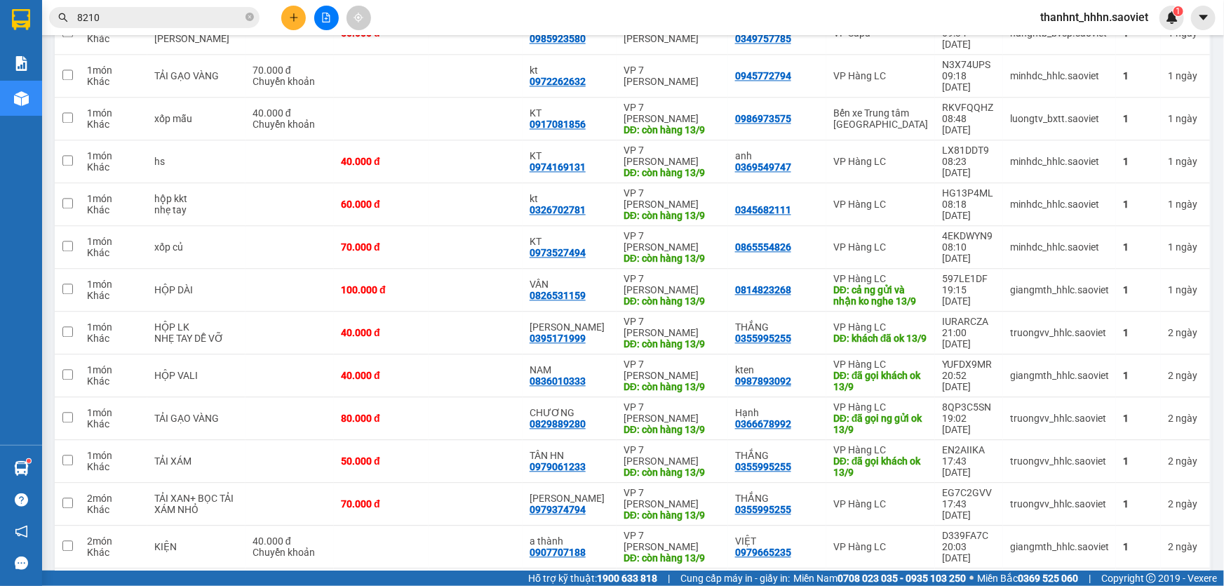
scroll to position [1446, 0]
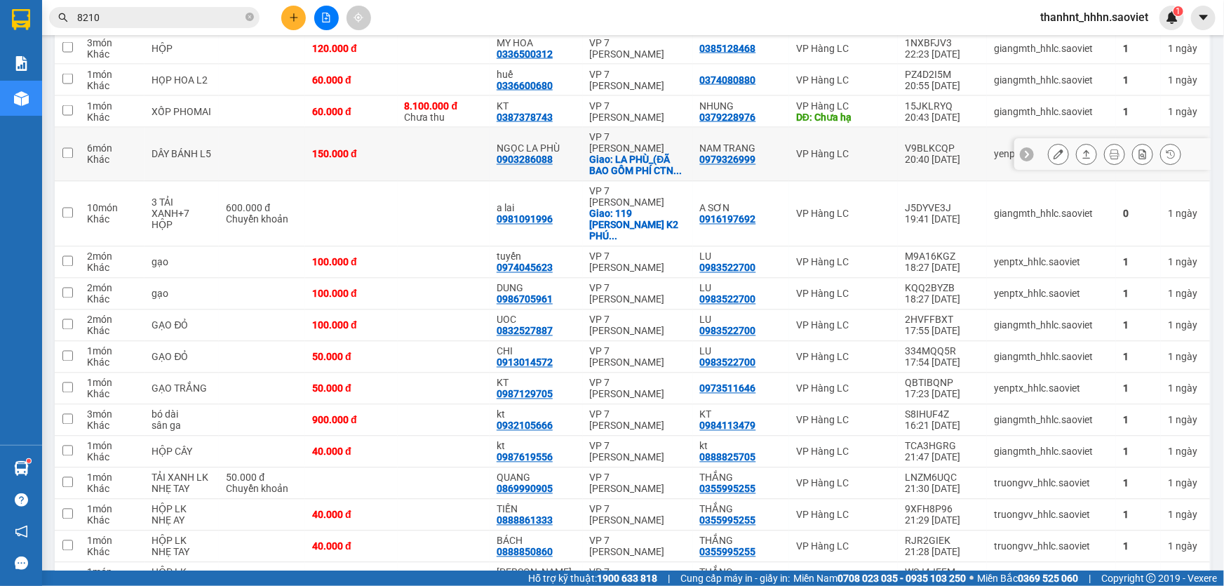
scroll to position [1147, 0]
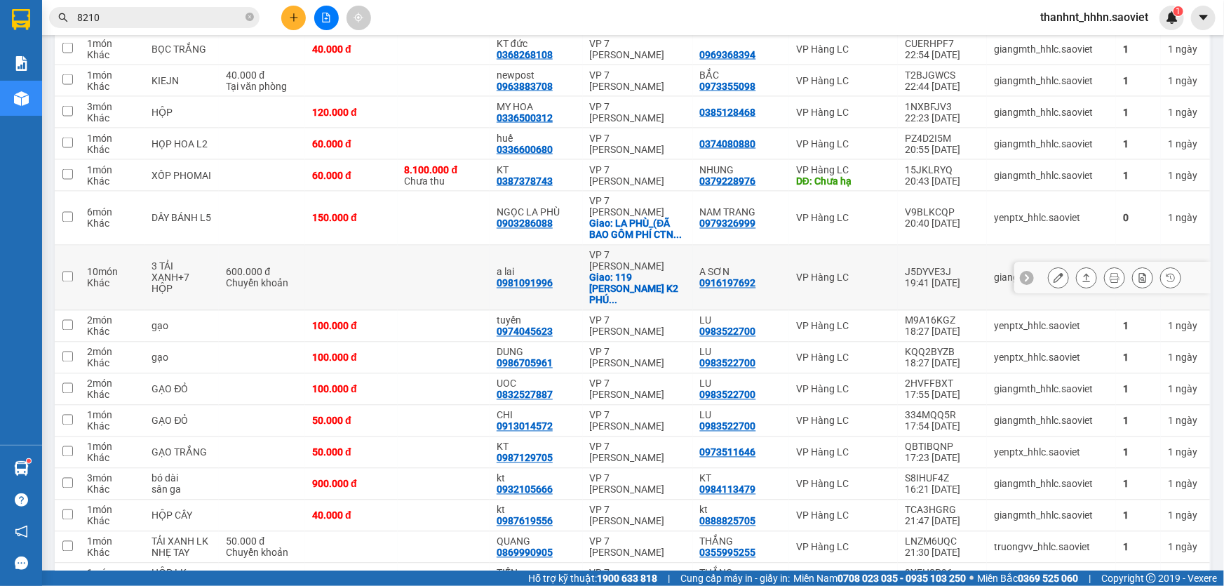
drag, startPoint x: 824, startPoint y: 154, endPoint x: 879, endPoint y: 177, distance: 59.4
drag, startPoint x: 879, startPoint y: 177, endPoint x: 1007, endPoint y: 131, distance: 136.2
click at [1011, 191] on td "yenptx_hhlc.saoviet" at bounding box center [1051, 218] width 129 height 54
checkbox input "true"
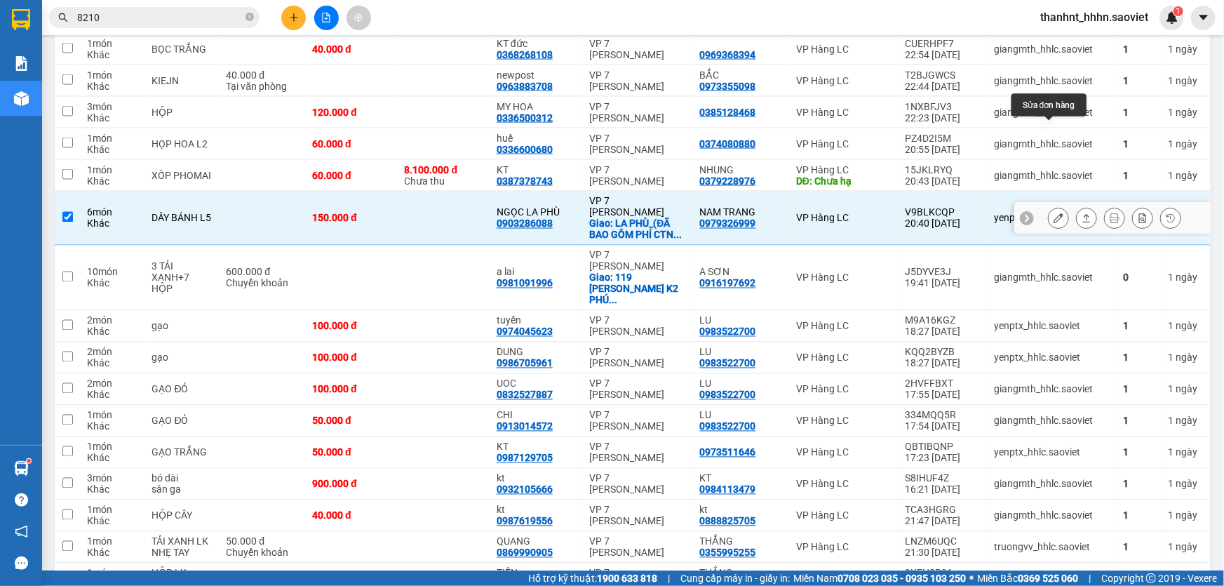
click at [1053, 213] on icon at bounding box center [1058, 218] width 10 height 10
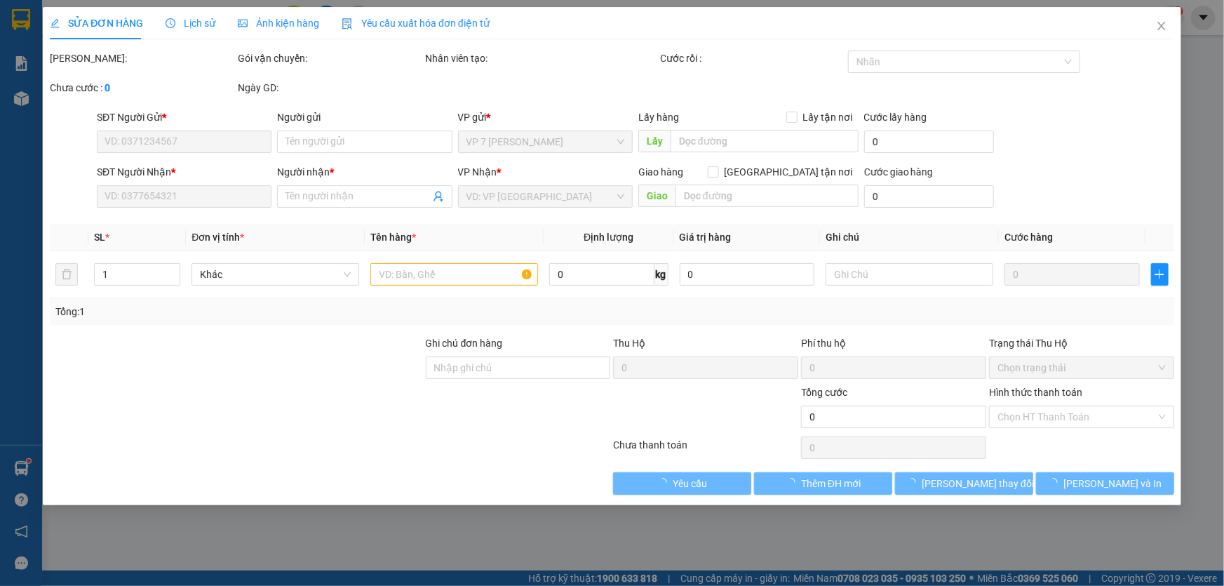
type input "0979326999"
type input "NAM TRANG"
type input "0903286088"
type input "NGỌC LA PHÙ"
checkbox input "true"
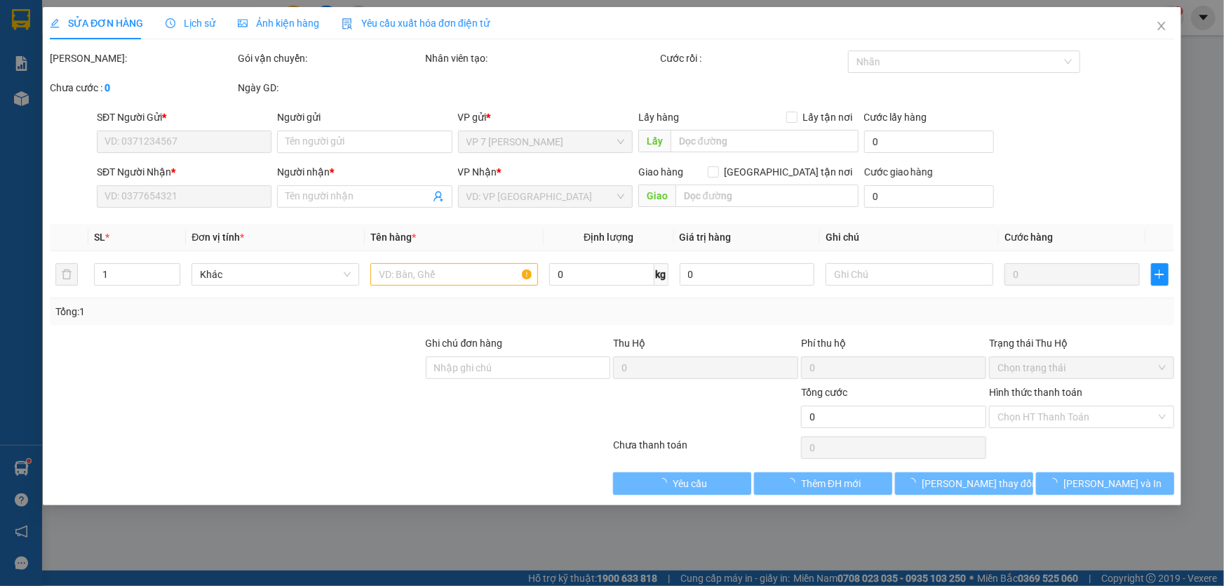
type input "LA PHÙ_(ĐÃ BAO GỒM PHÍ CTN) LC TT CƯỚC"
type input "150.000"
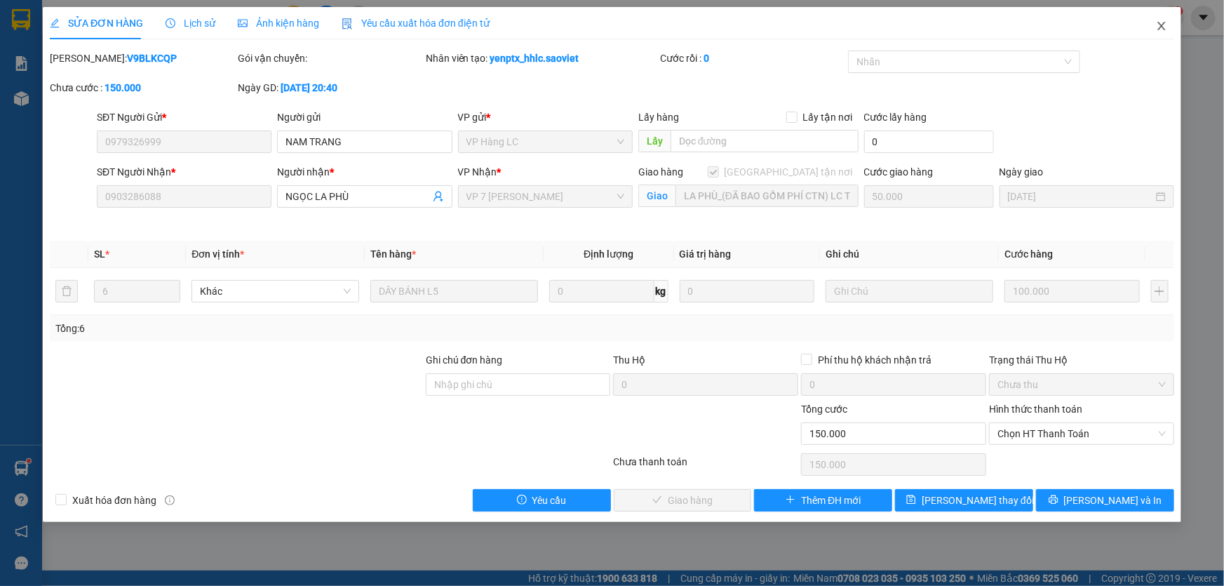
click at [1157, 22] on icon "close" at bounding box center [1161, 25] width 11 height 11
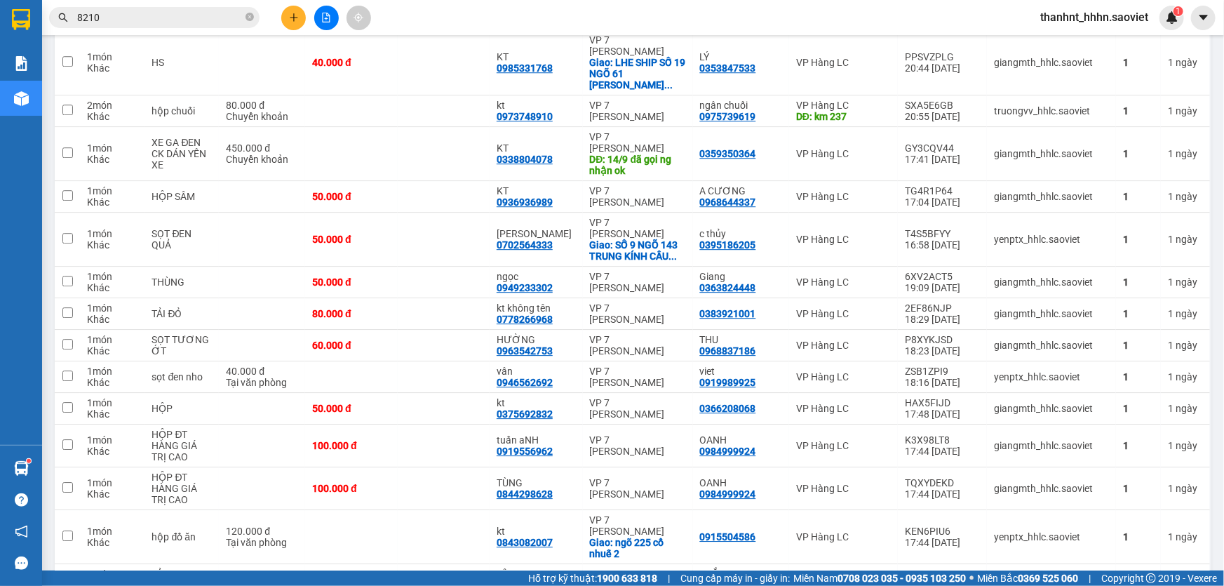
scroll to position [2040, 0]
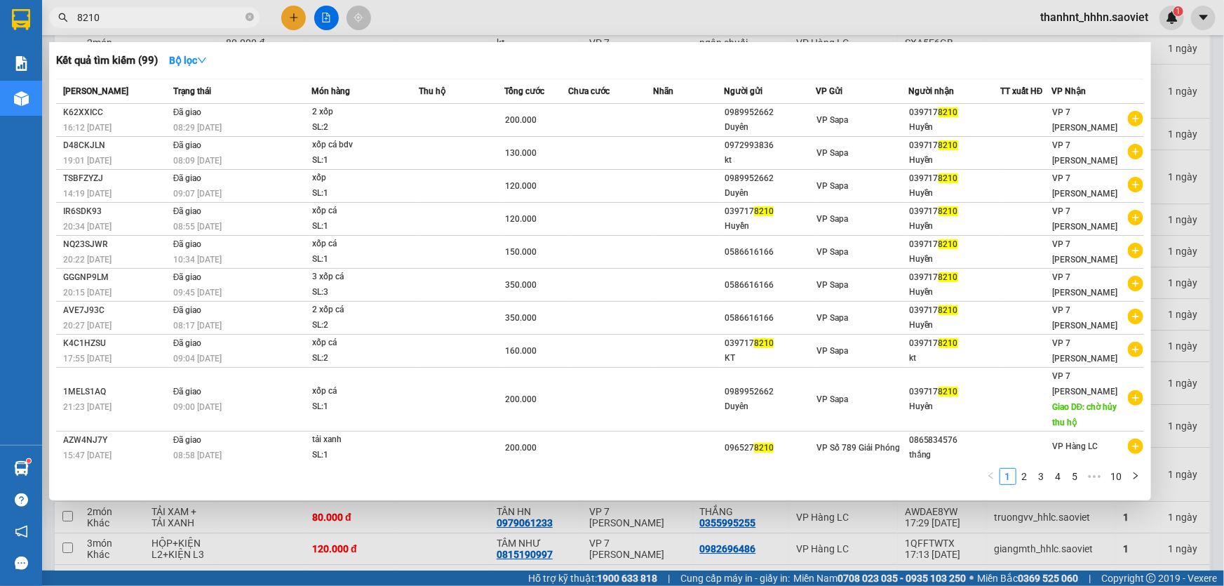
click at [146, 20] on input "8210" at bounding box center [160, 17] width 166 height 15
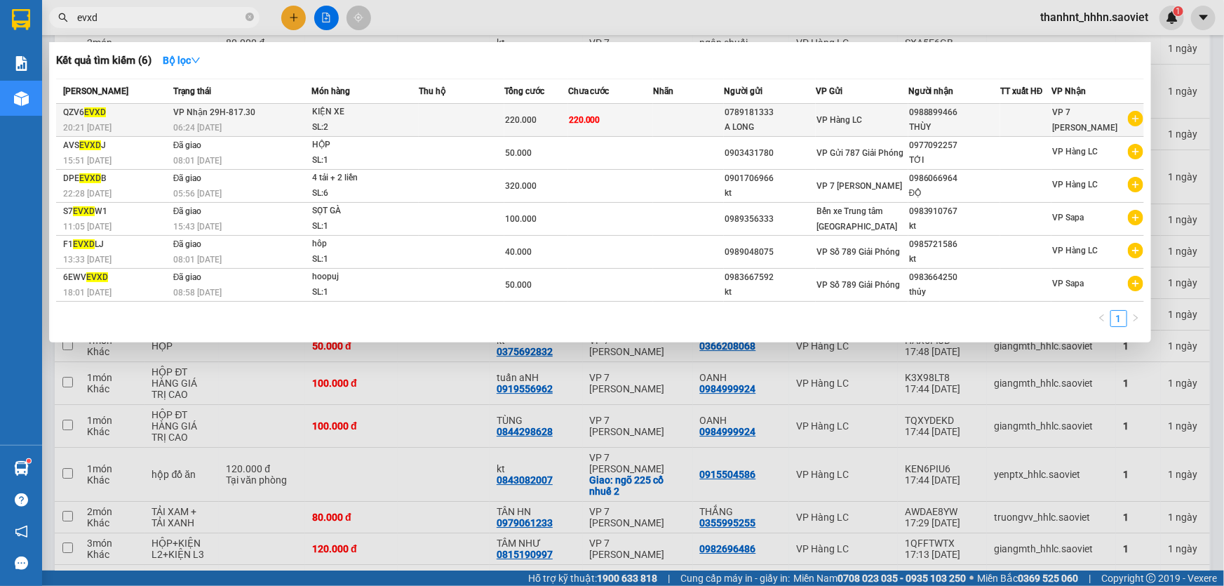
type input "evxd"
click at [354, 120] on div "SL: 2" at bounding box center [364, 127] width 105 height 15
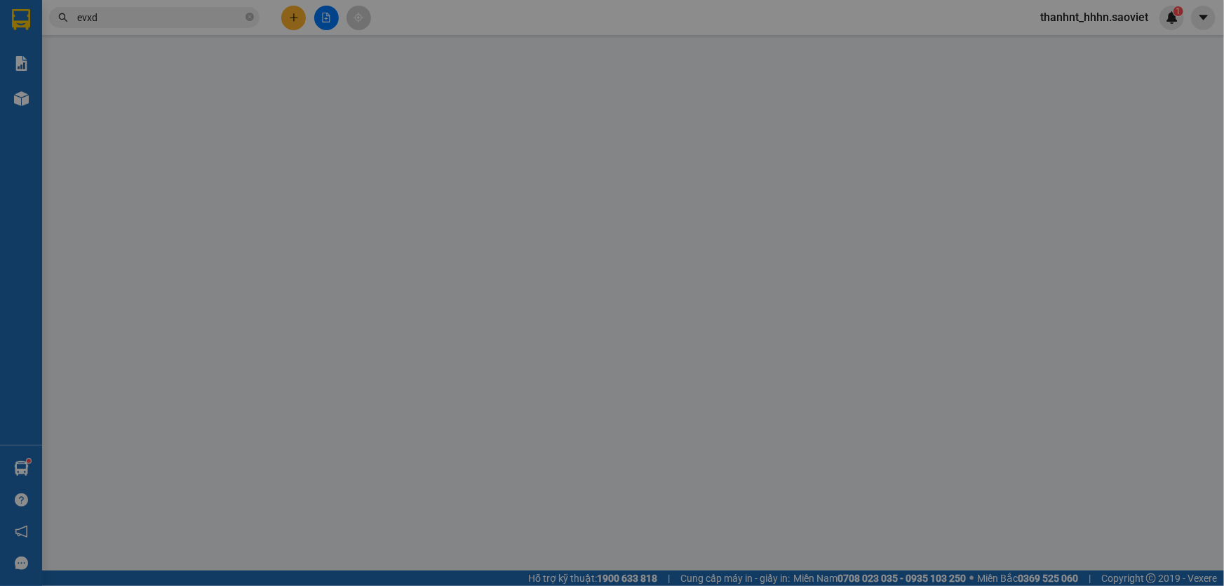
type input "0789181333"
type input "A LONG"
type input "0988899466"
type input "THÙY"
type input "220.000"
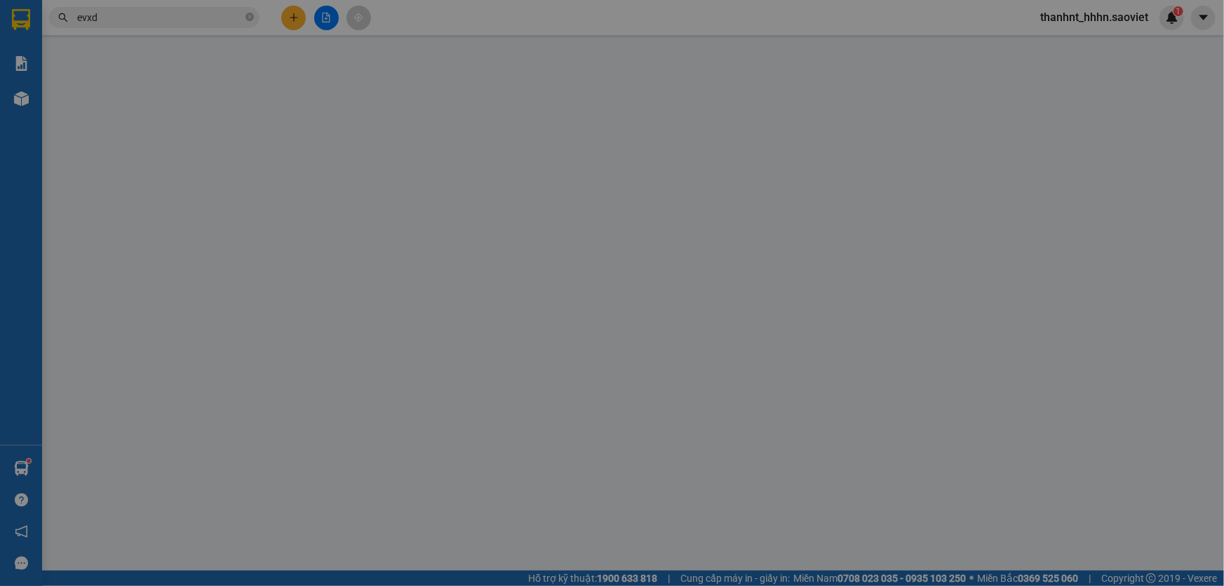
type input "220.000"
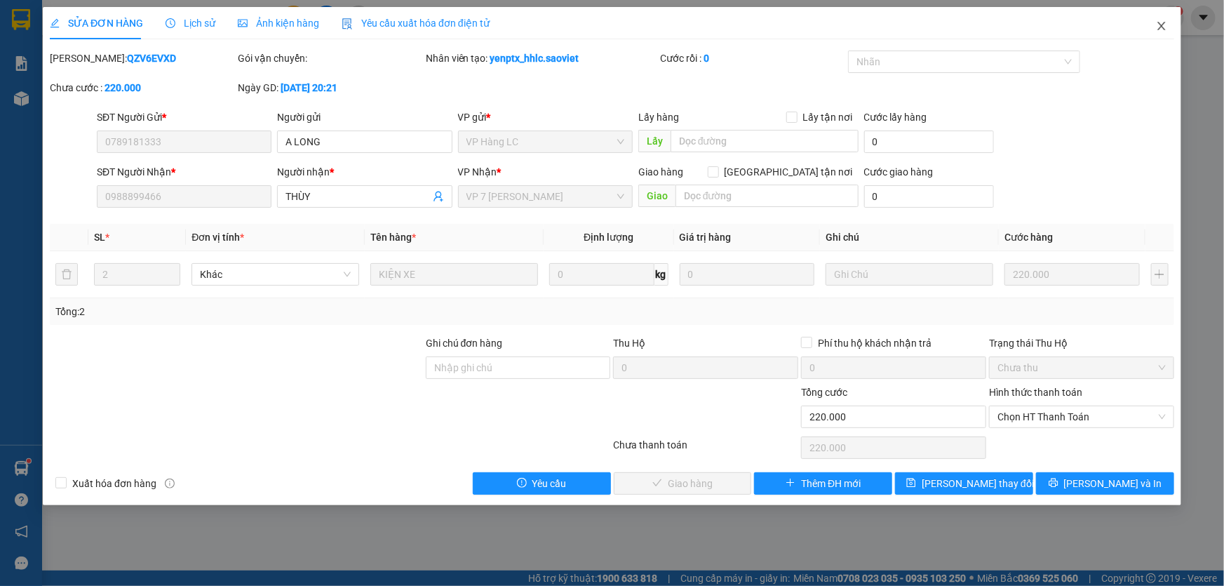
click at [1164, 25] on icon "close" at bounding box center [1161, 25] width 11 height 11
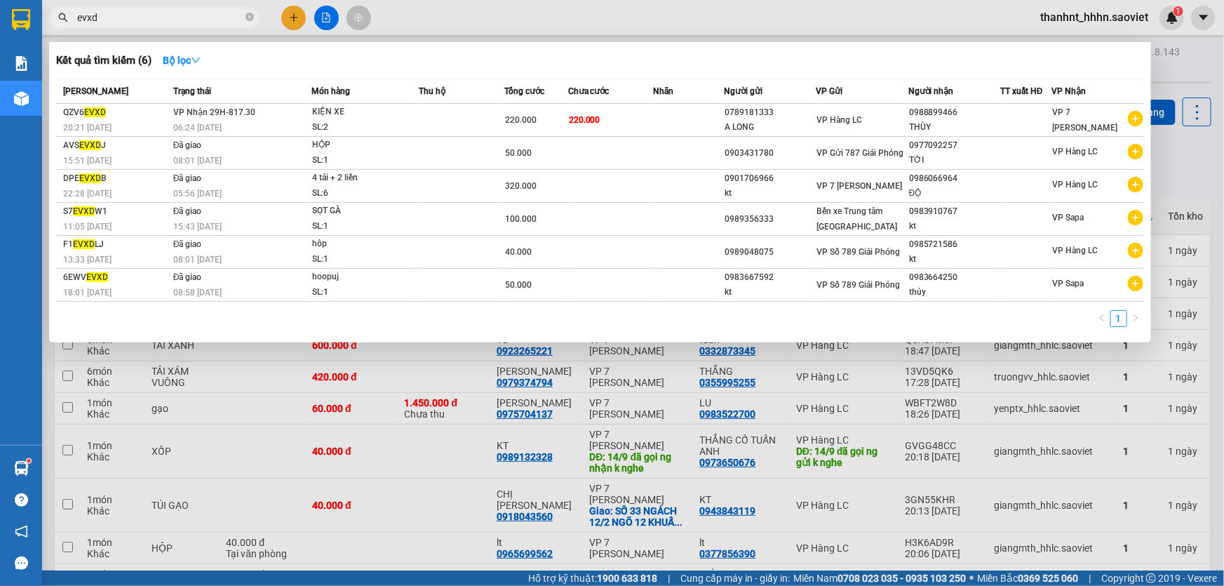
click at [186, 15] on input "evxd" at bounding box center [160, 17] width 166 height 15
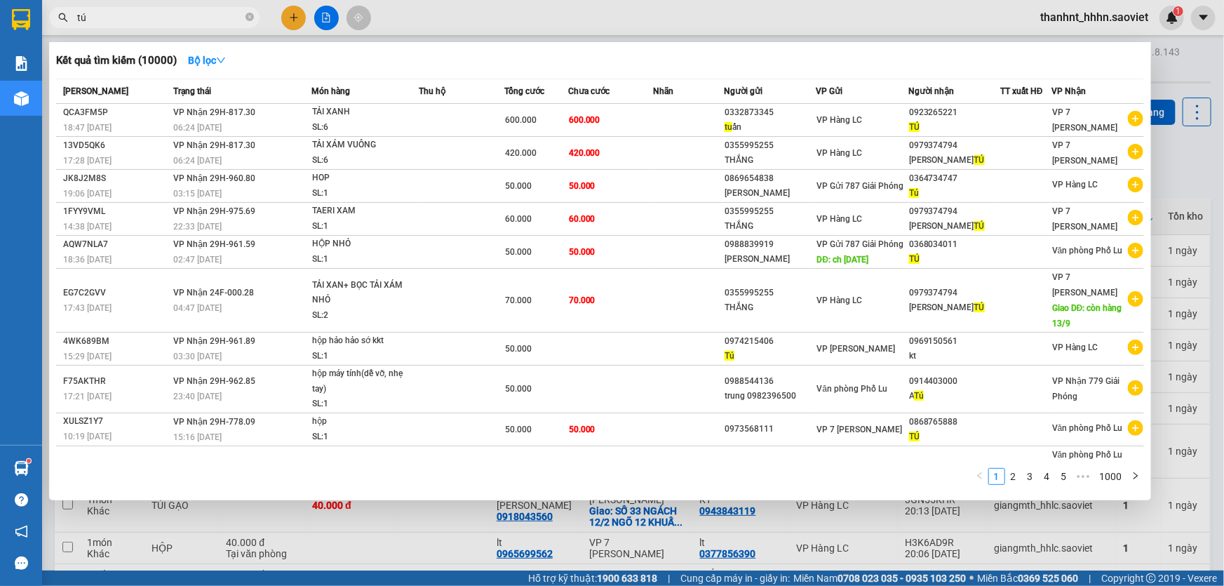
click at [187, 15] on input "tú" at bounding box center [160, 17] width 166 height 15
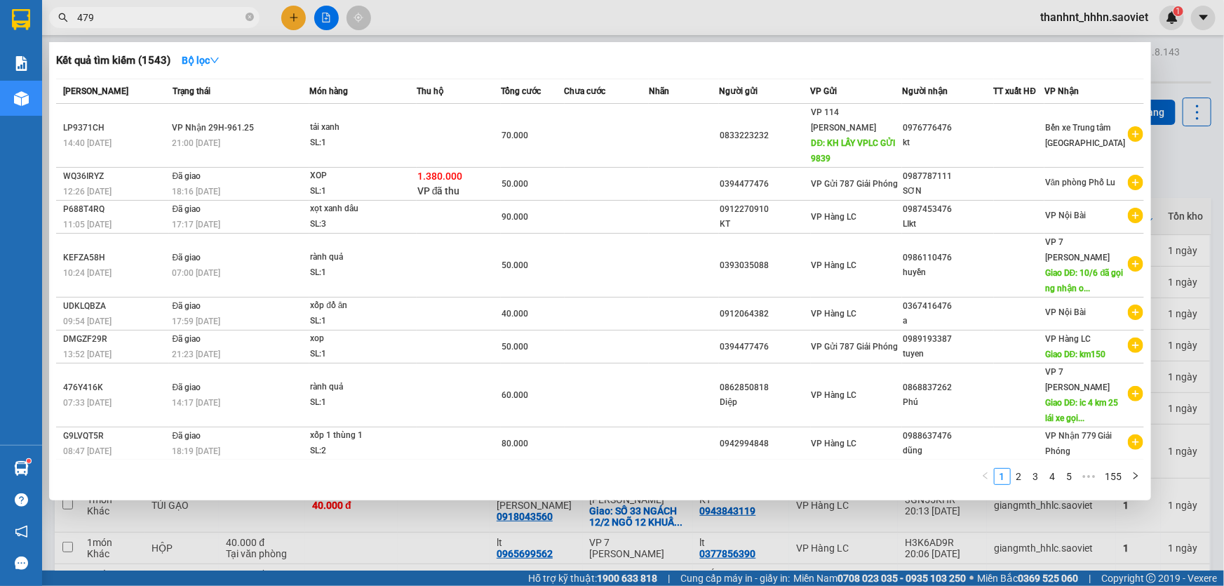
type input "4794"
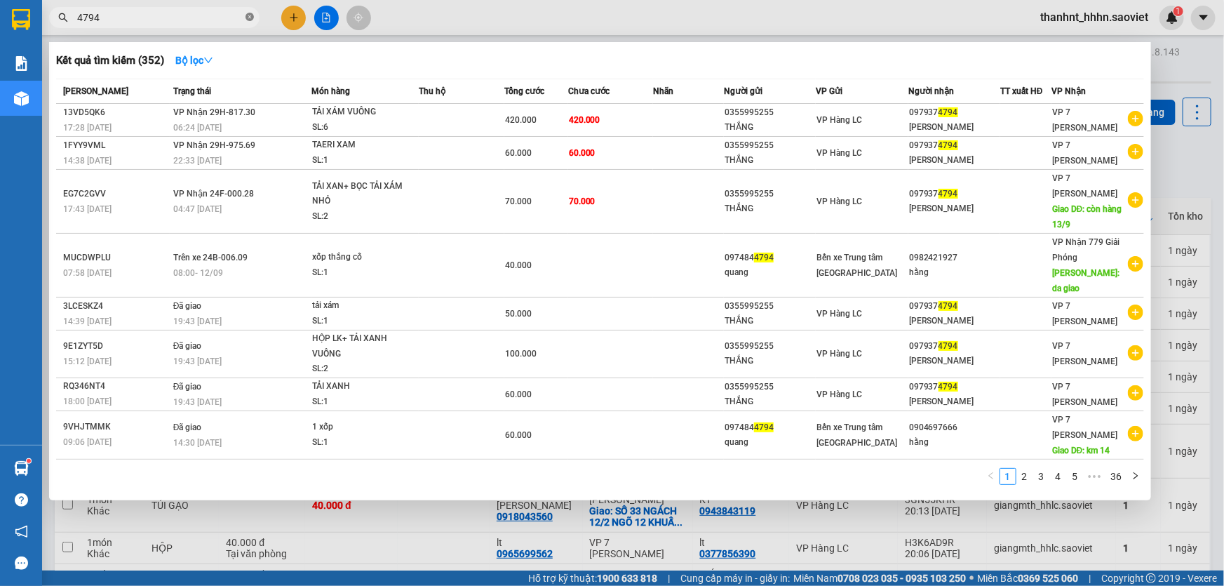
click at [248, 16] on icon "close-circle" at bounding box center [249, 17] width 8 height 8
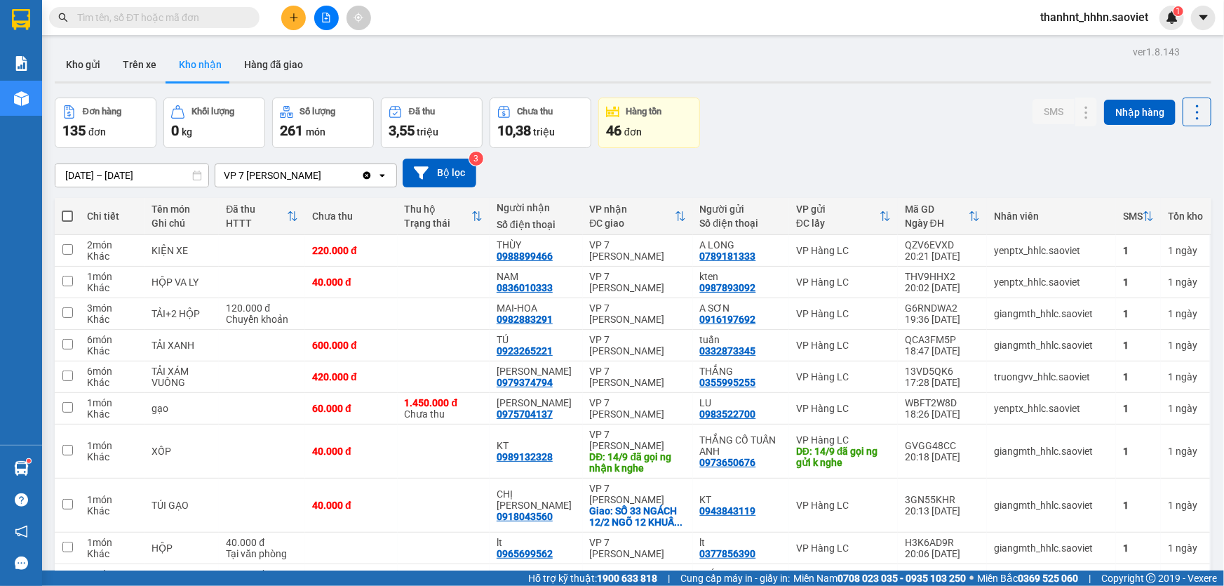
click at [175, 20] on input "text" at bounding box center [160, 17] width 166 height 15
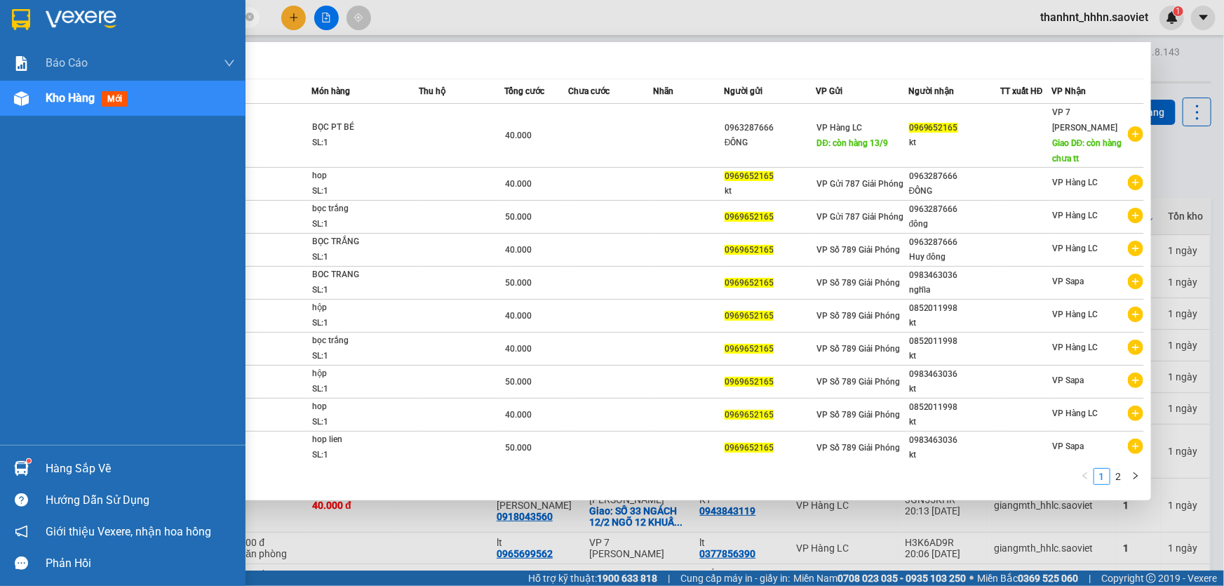
drag, startPoint x: 142, startPoint y: 13, endPoint x: 0, endPoint y: 10, distance: 142.4
click at [0, 10] on section "Kết quả tìm kiếm ( 11 ) Bộ lọc Mã ĐH Trạng thái Món hàng Thu hộ Tổng cước Chưa …" at bounding box center [612, 293] width 1224 height 586
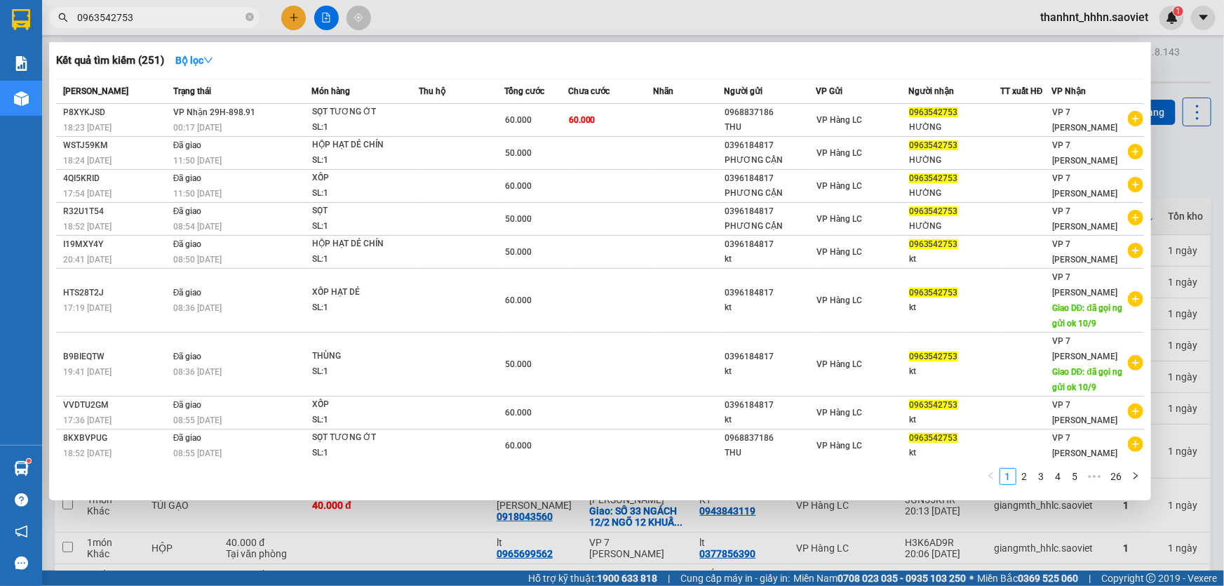
type input "0963542753"
click at [137, 10] on input "0963542753" at bounding box center [160, 17] width 166 height 15
click at [289, 9] on div at bounding box center [612, 293] width 1224 height 586
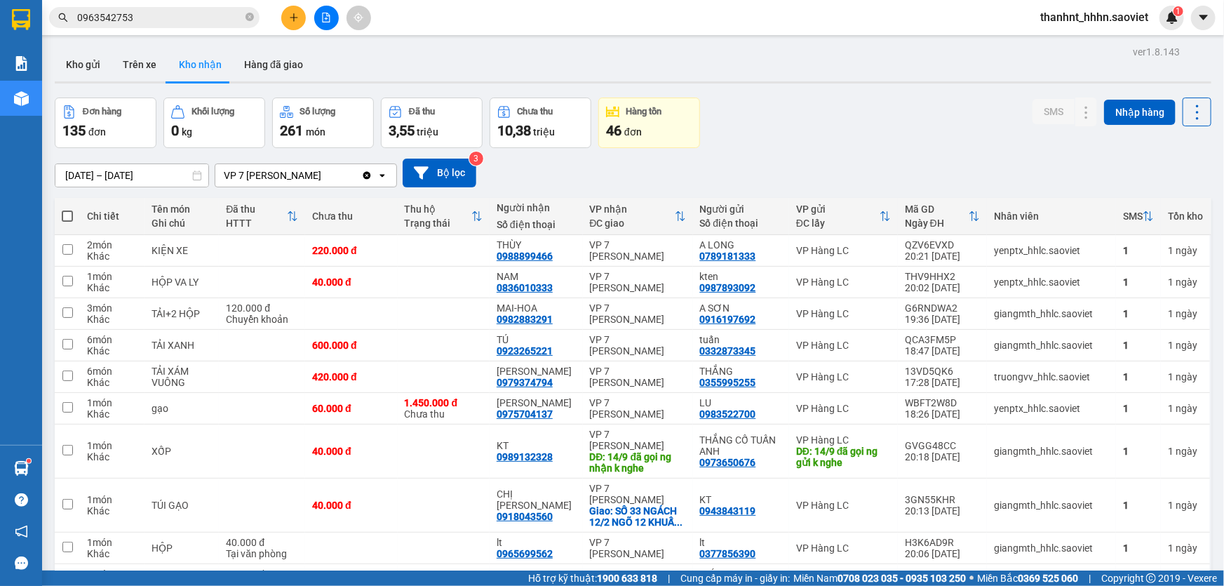
click at [295, 13] on icon "plus" at bounding box center [294, 18] width 10 height 10
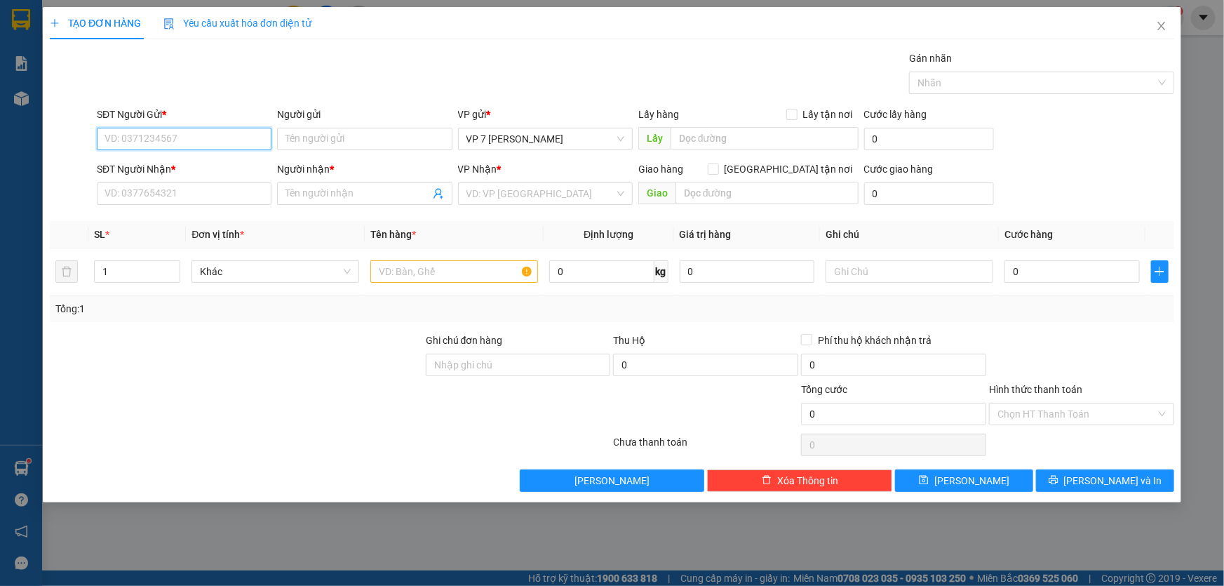
click at [189, 135] on input "SĐT Người Gửi *" at bounding box center [184, 139] width 175 height 22
type input "0962462244"
click at [152, 170] on div "0962462244" at bounding box center [184, 166] width 158 height 15
type input "0934566821"
type input "kt"
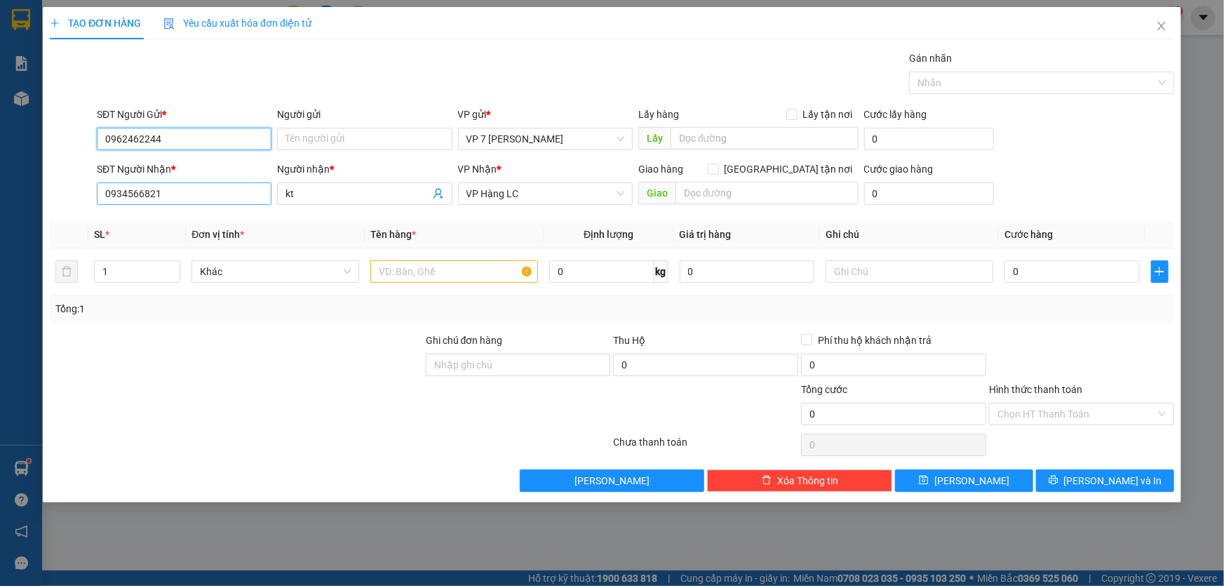
type input "0962462244"
drag, startPoint x: 166, startPoint y: 187, endPoint x: 81, endPoint y: 203, distance: 86.4
click at [81, 203] on div "SĐT Người Nhận * 0934566821 Người nhận * kt VP Nhận * VP Hàng LC Giao hàng Giao…" at bounding box center [611, 185] width 1127 height 49
click at [131, 222] on div "0934566821 - kt" at bounding box center [184, 221] width 158 height 15
click at [407, 271] on input "text" at bounding box center [454, 271] width 168 height 22
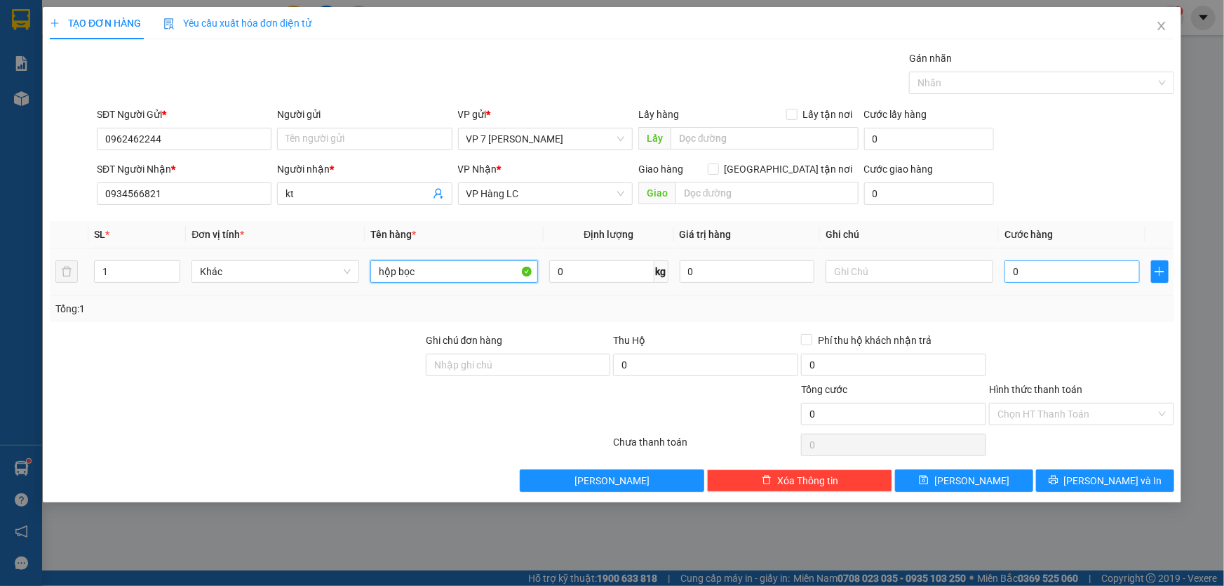
type input "hộp bọc"
click at [1030, 274] on input "0" at bounding box center [1071, 271] width 135 height 22
type input "4"
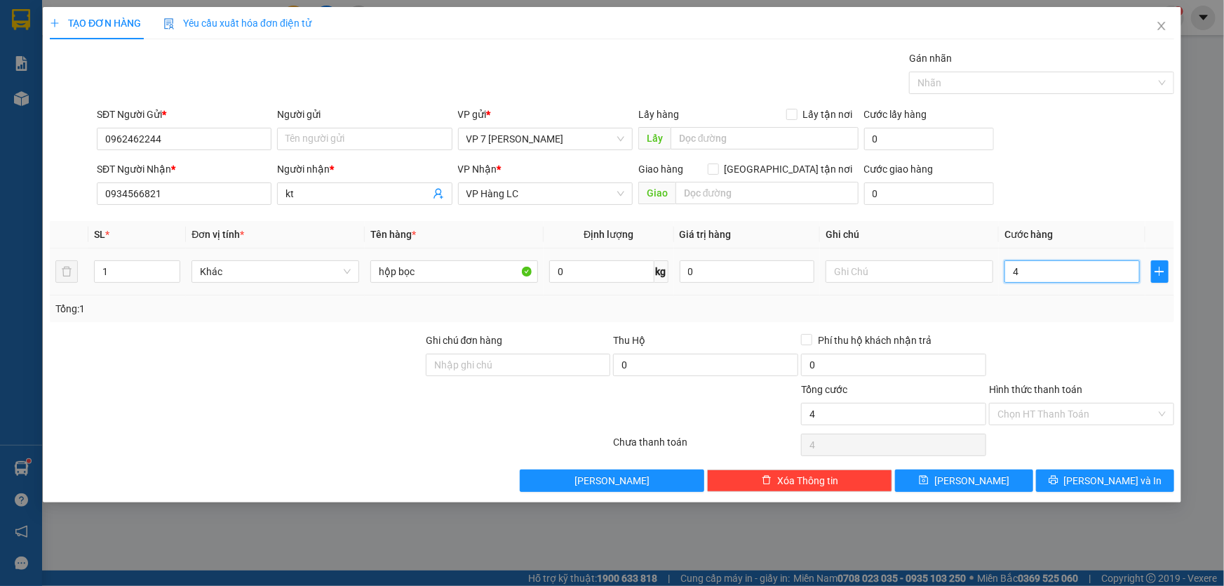
type input "40"
type input "40.000"
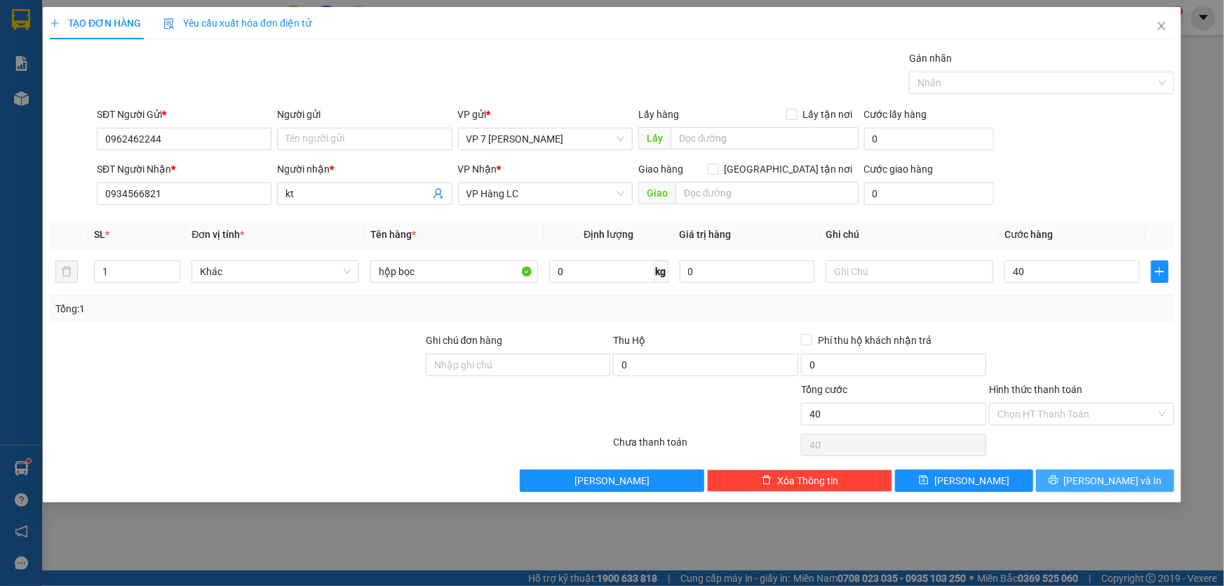
type input "40.000"
click at [1088, 476] on button "[PERSON_NAME] và In" at bounding box center [1105, 480] width 138 height 22
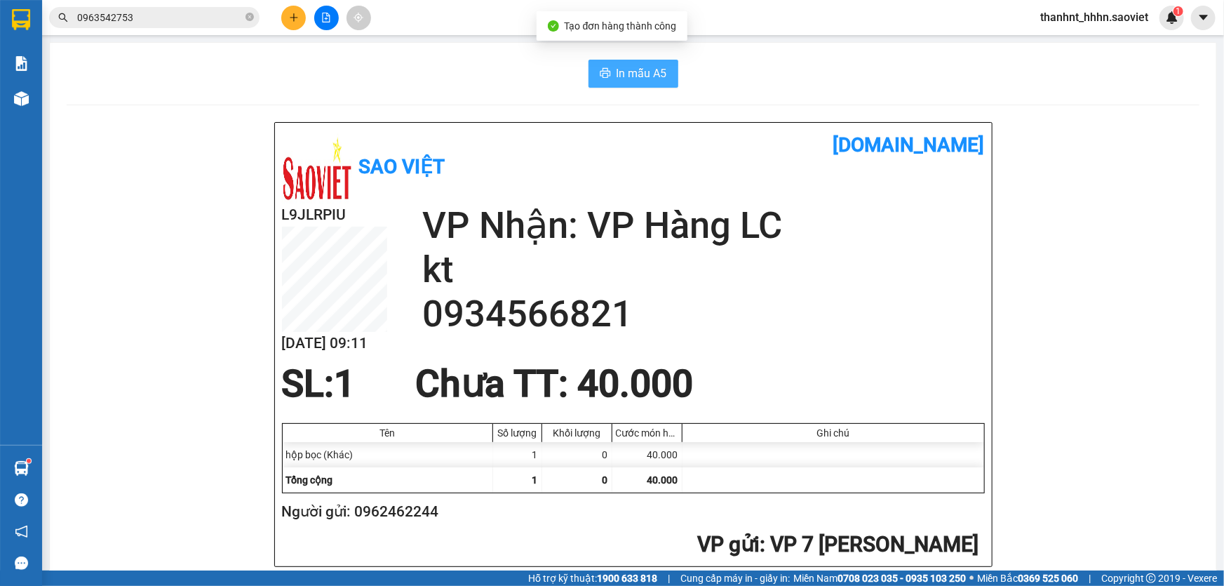
click at [631, 73] on span "In mẫu A5" at bounding box center [642, 74] width 50 height 18
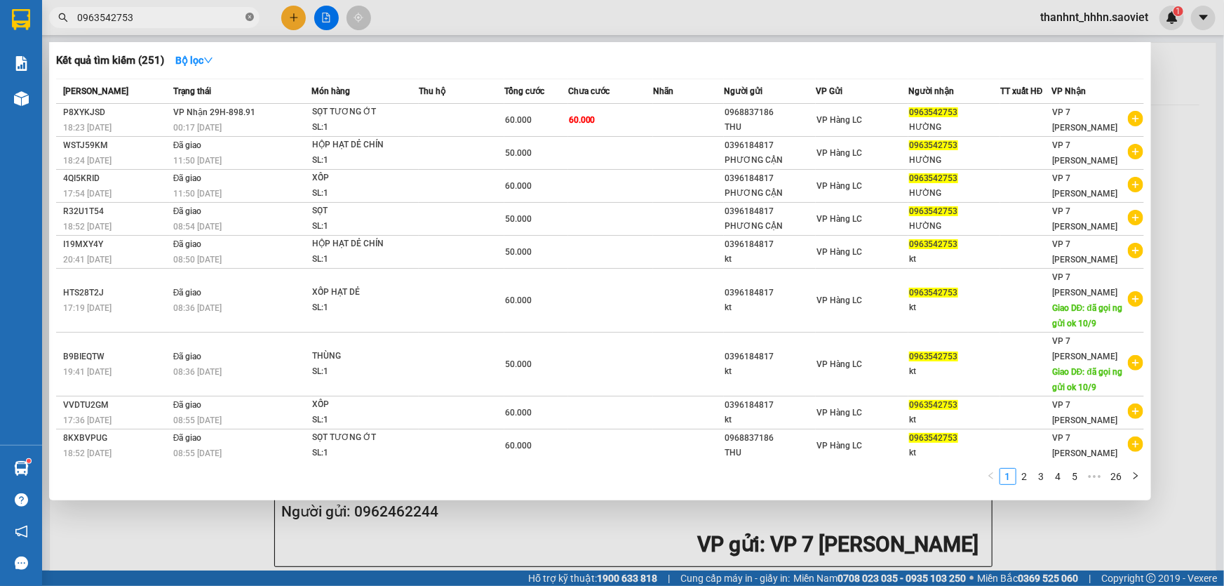
click at [250, 16] on icon "close-circle" at bounding box center [249, 17] width 8 height 8
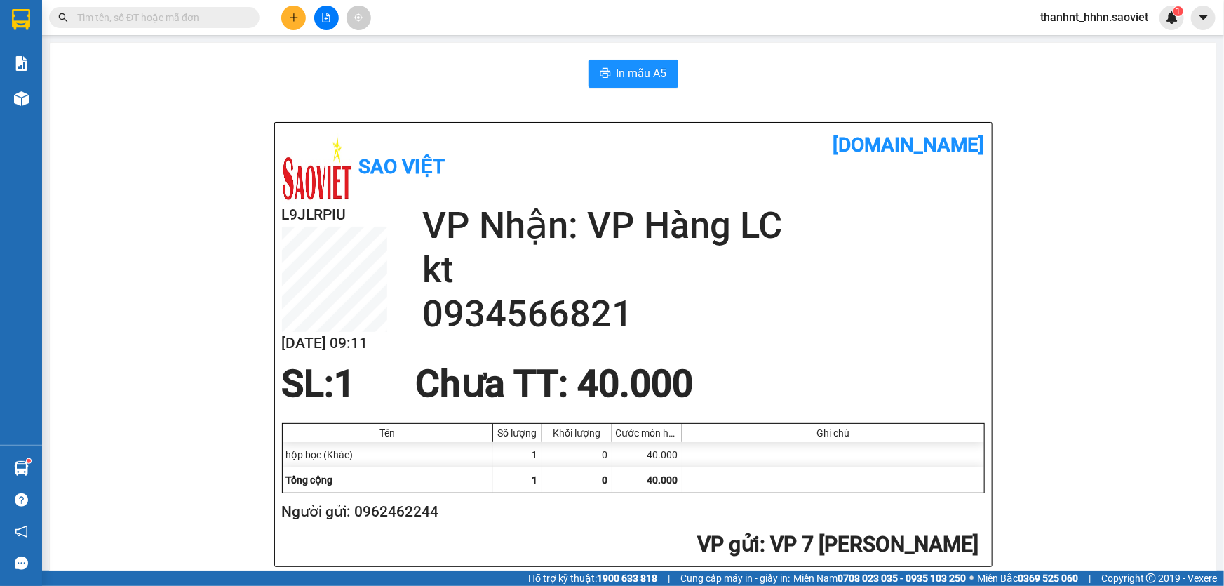
click at [196, 14] on input "text" at bounding box center [160, 17] width 166 height 15
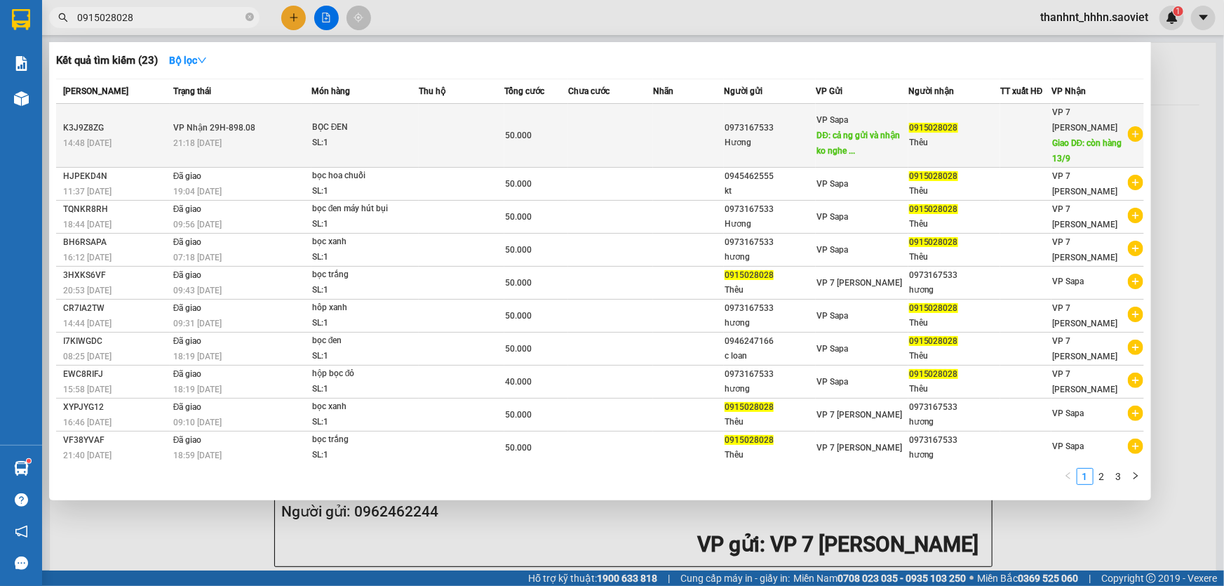
type input "0915028028"
click at [605, 145] on td at bounding box center [610, 136] width 85 height 64
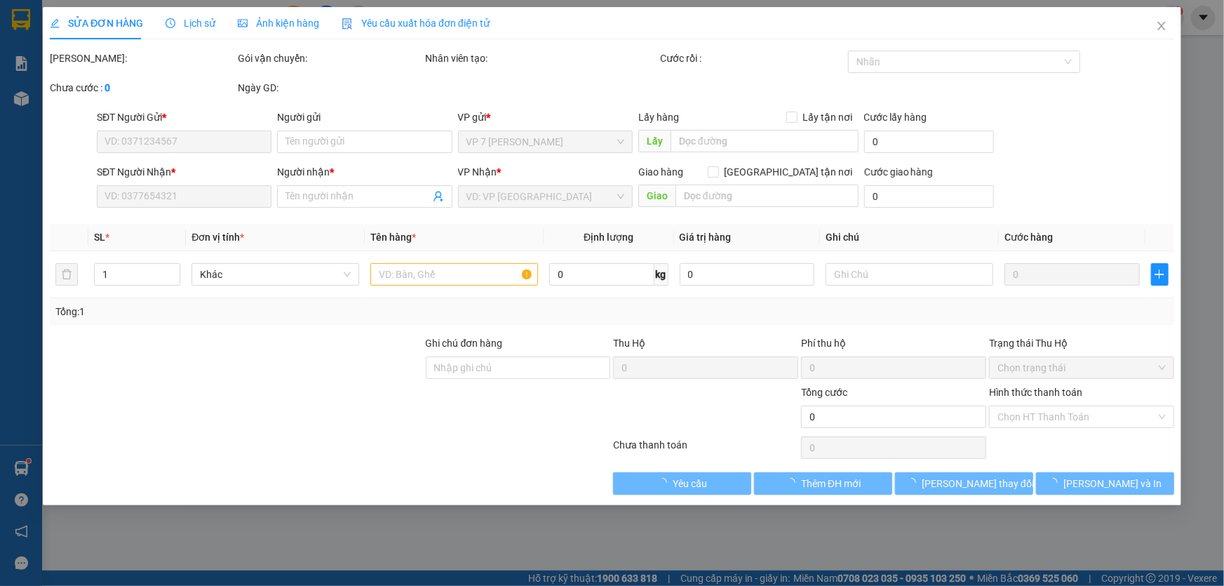
type input "0973167533"
type input "Hương"
type input "cả ng gửi và nhận ko nghe máy 13/9"
type input "0915028028"
type input "Thêu"
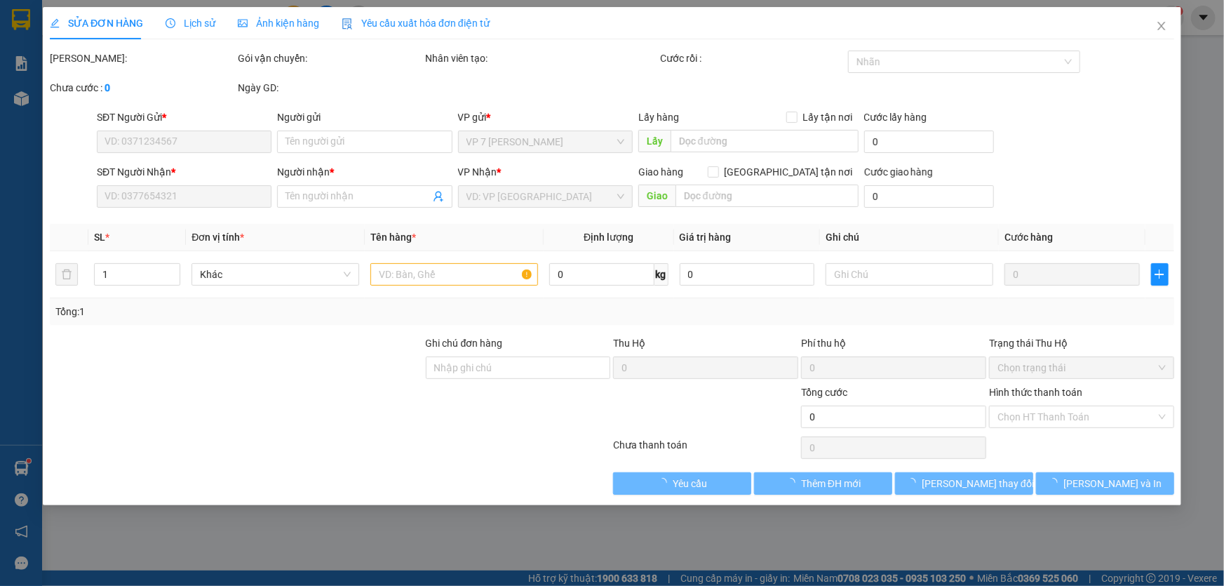
type input "còn hàng 13/9"
type input "50.000"
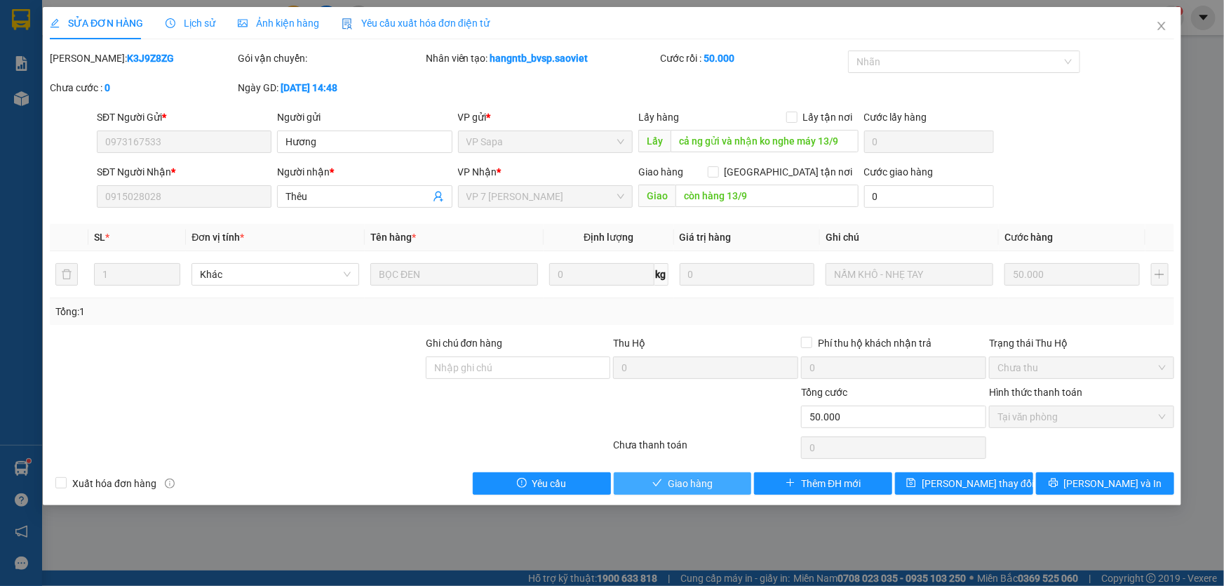
click at [682, 482] on span "Giao hàng" at bounding box center [690, 483] width 45 height 15
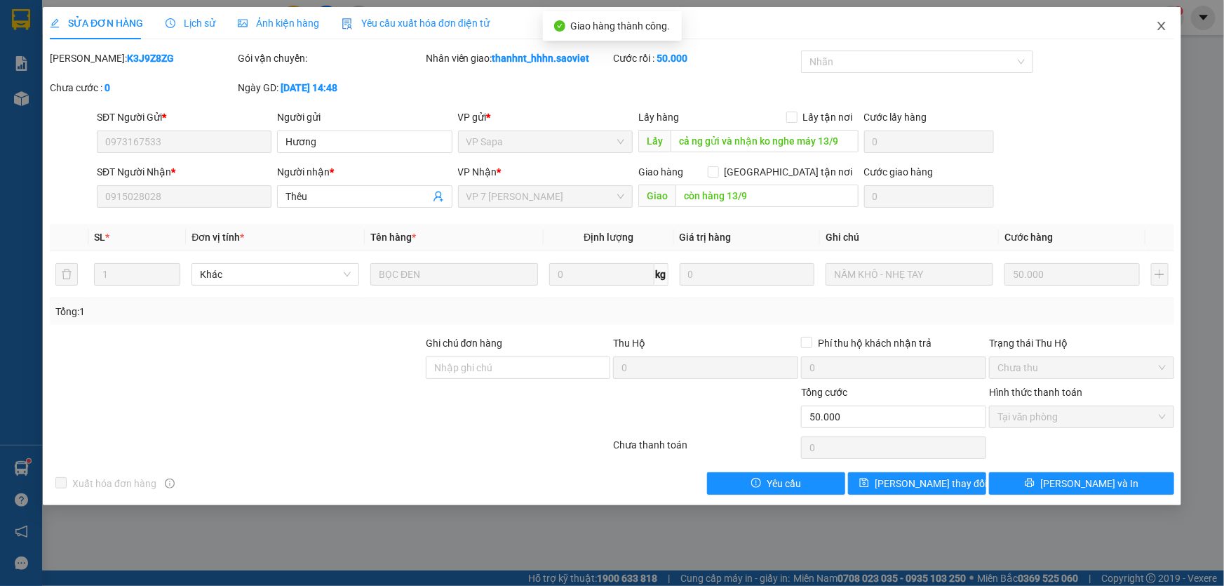
click at [1163, 26] on icon "close" at bounding box center [1161, 26] width 8 height 8
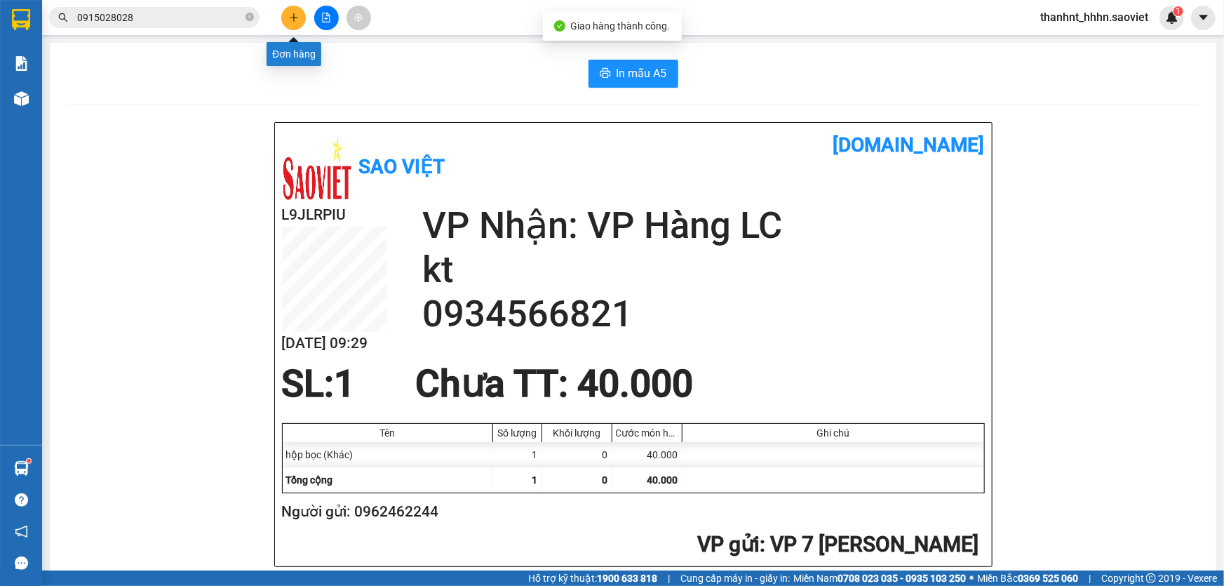
click at [289, 16] on icon "plus" at bounding box center [294, 18] width 10 height 10
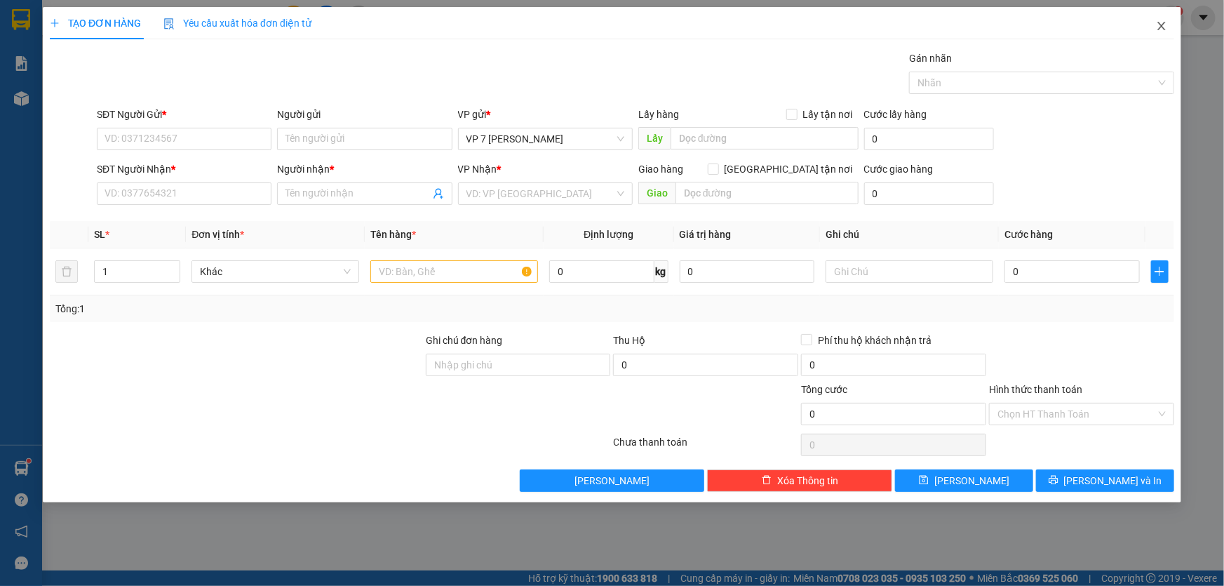
click at [1161, 25] on icon "close" at bounding box center [1161, 26] width 8 height 8
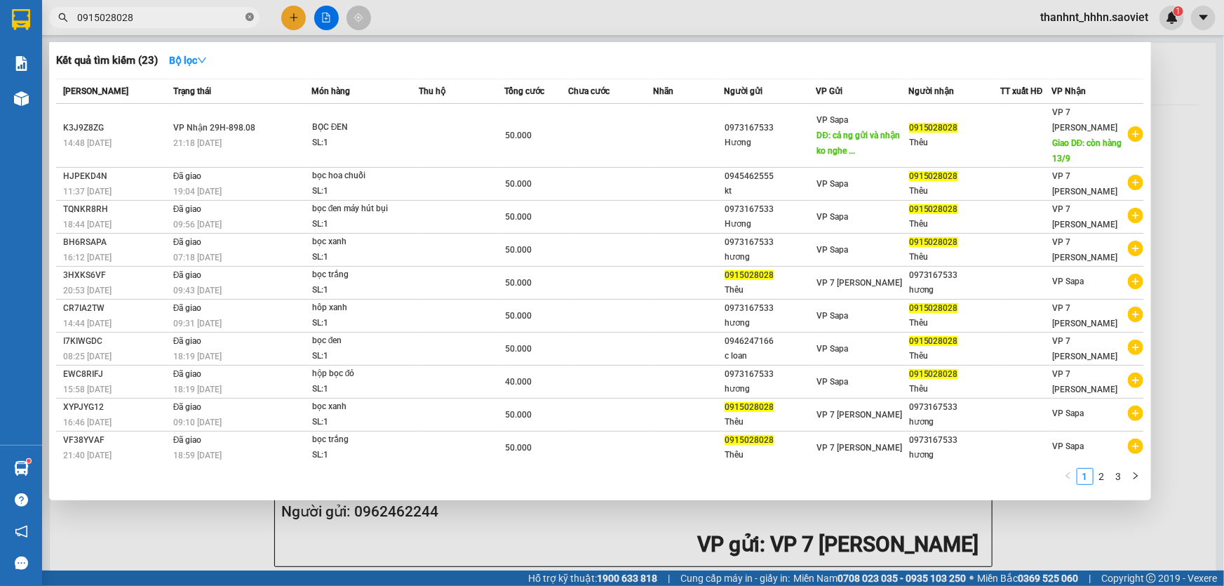
click at [248, 17] on icon "close-circle" at bounding box center [249, 17] width 8 height 8
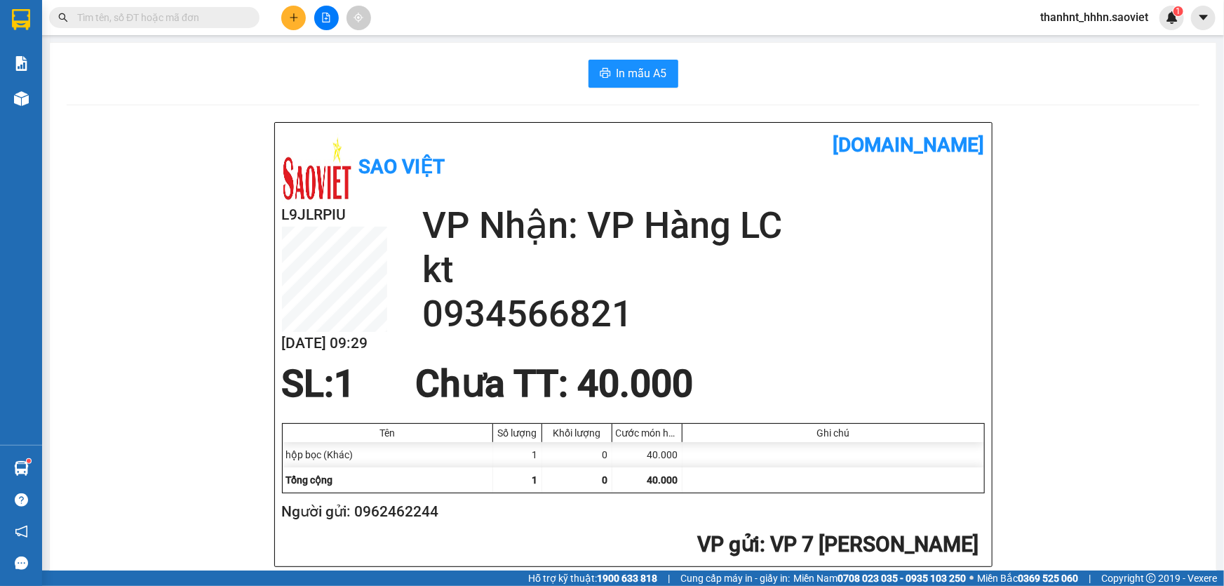
click at [196, 15] on input "text" at bounding box center [160, 17] width 166 height 15
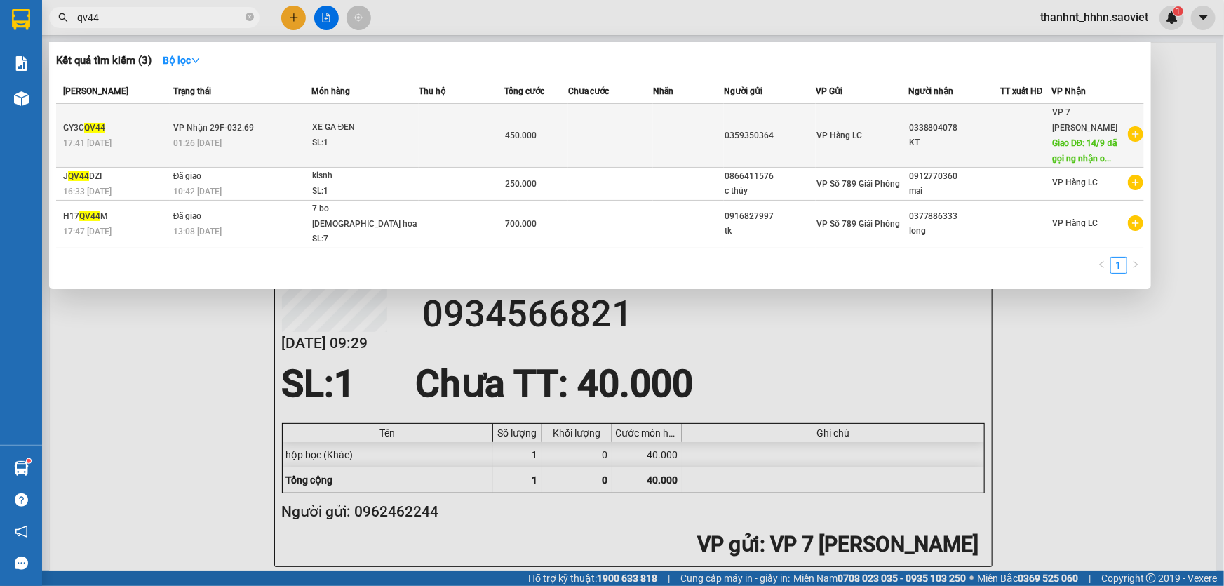
type input "qv44"
click at [628, 125] on td at bounding box center [610, 136] width 85 height 64
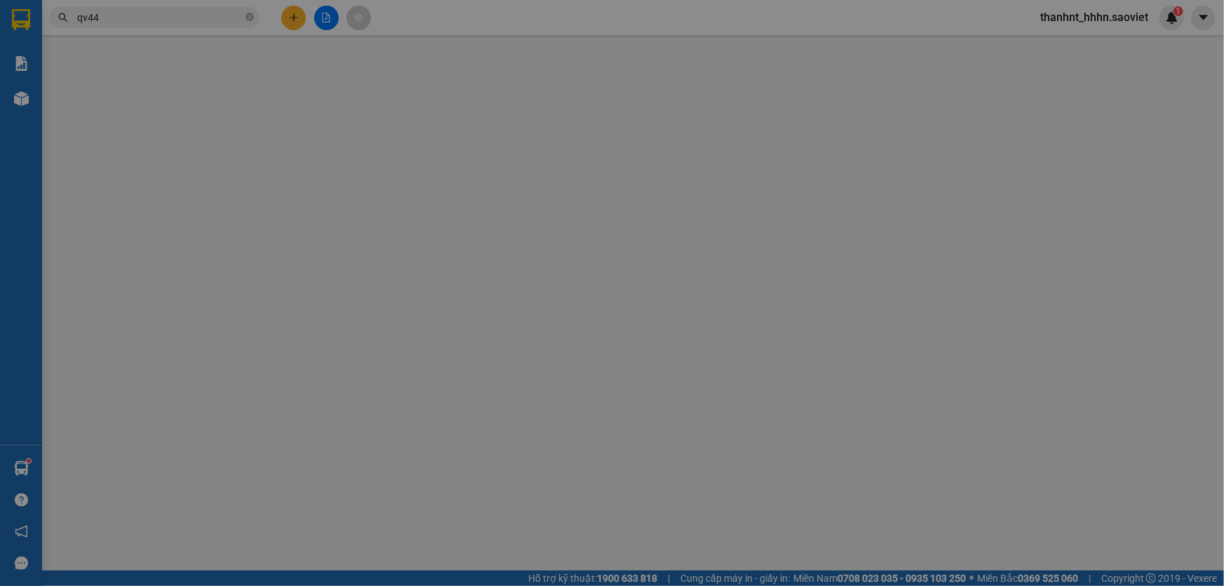
type input "0359350364"
type input "0338804078"
type input "KT"
type input "14/9 đã gọi ng nhận ok"
type input "450.000"
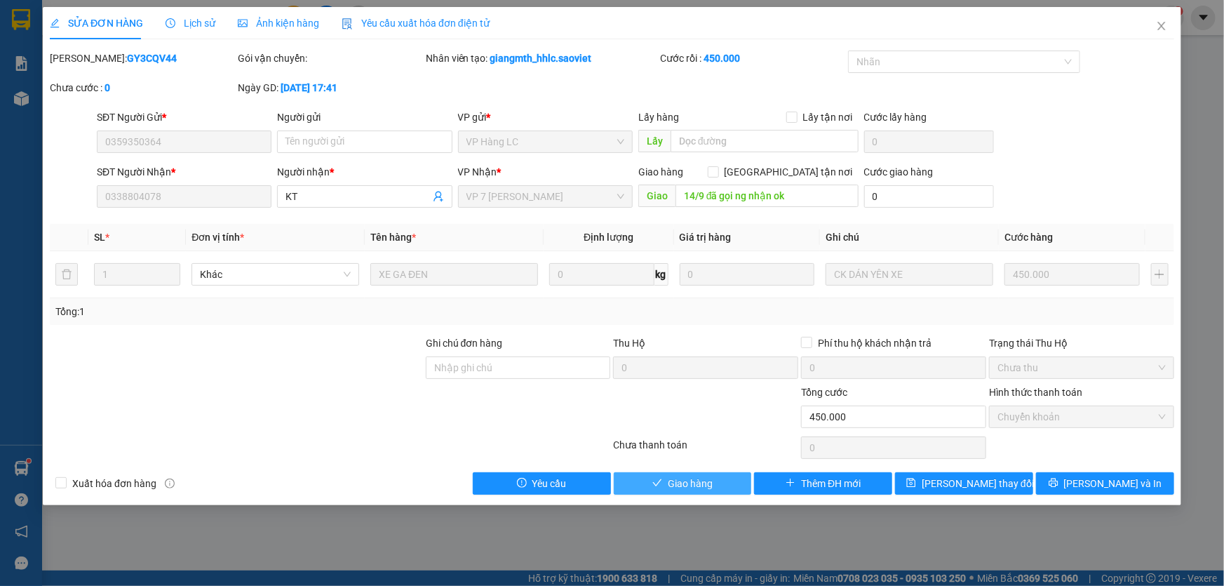
click at [706, 484] on span "Giao hàng" at bounding box center [690, 483] width 45 height 15
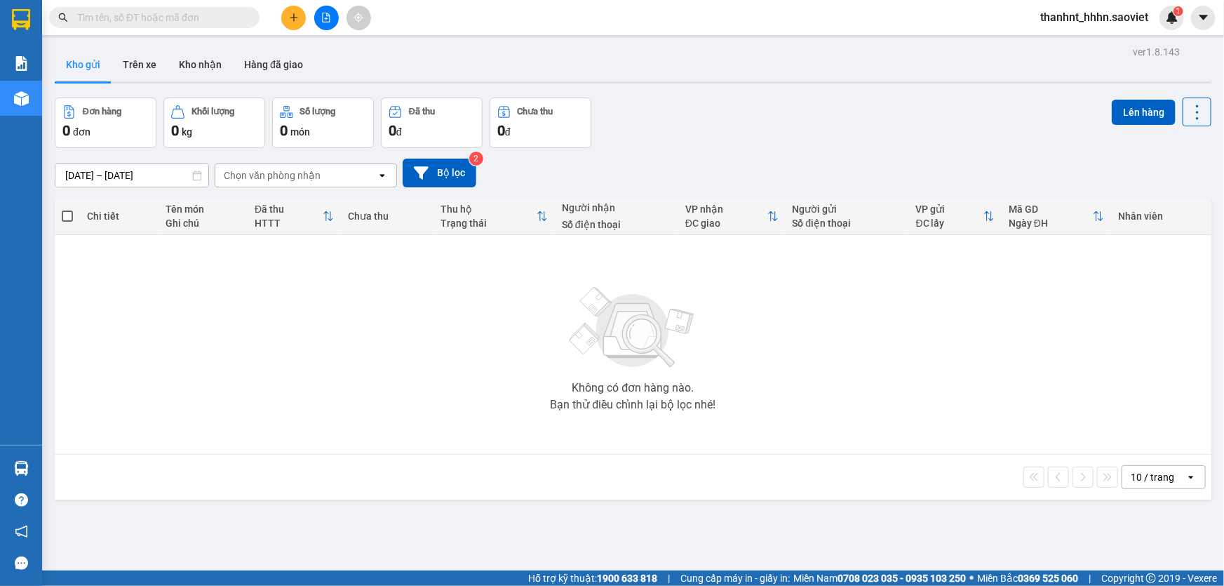
click at [148, 19] on input "text" at bounding box center [160, 17] width 166 height 15
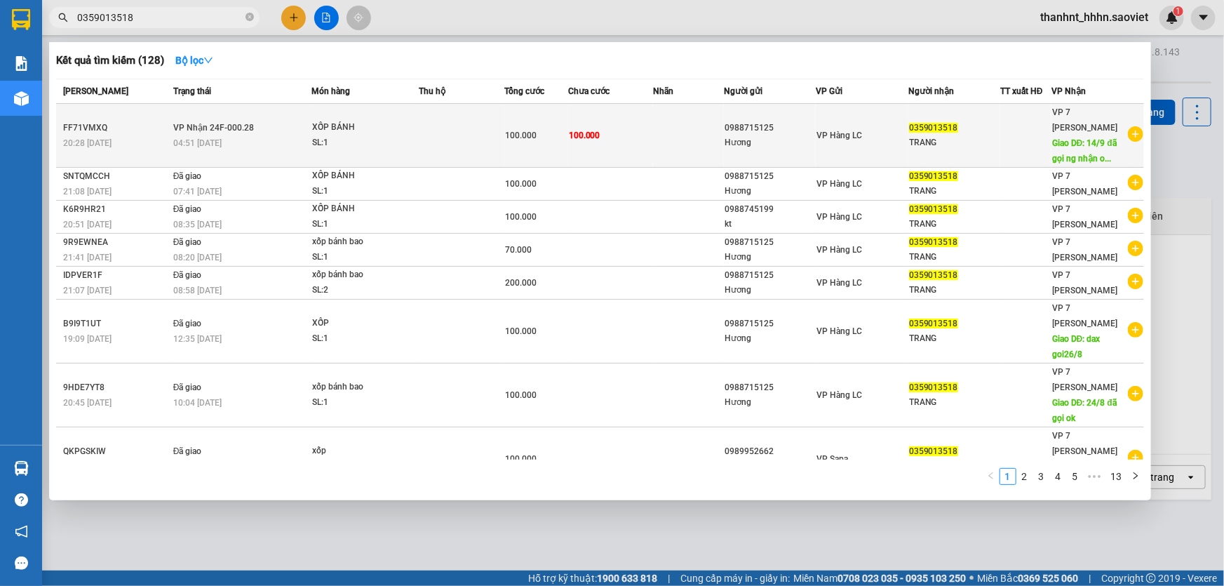
type input "0359013518"
click at [640, 124] on td "100.000" at bounding box center [610, 136] width 85 height 64
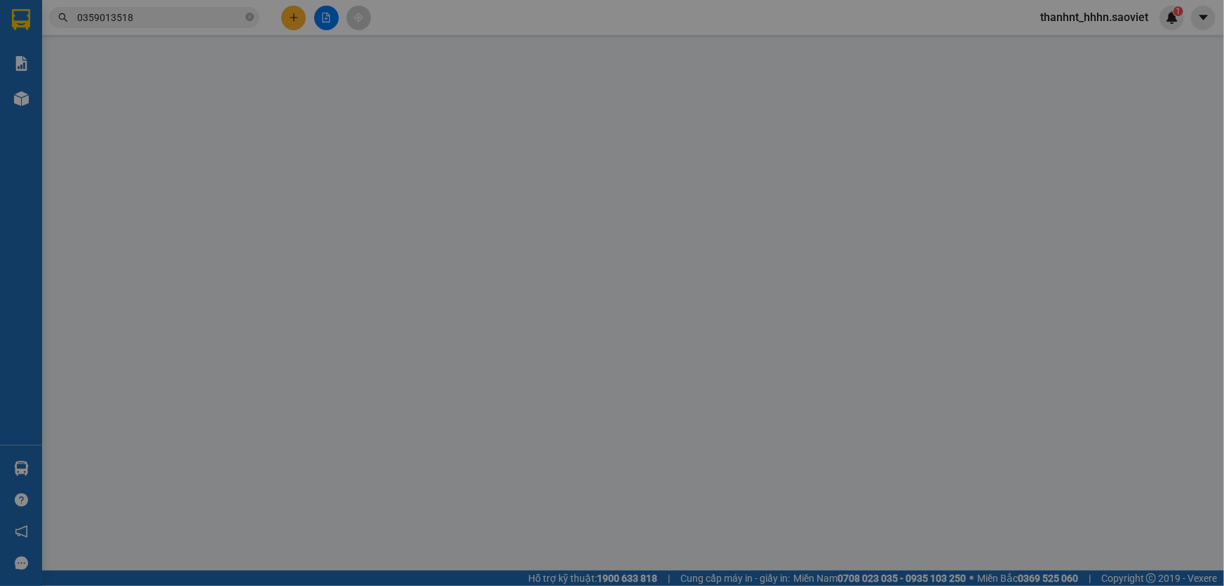
type input "0988715125"
type input "Hương"
type input "0359013518"
type input "TRANG"
type input "14/9 đã gọi ng nhận ok"
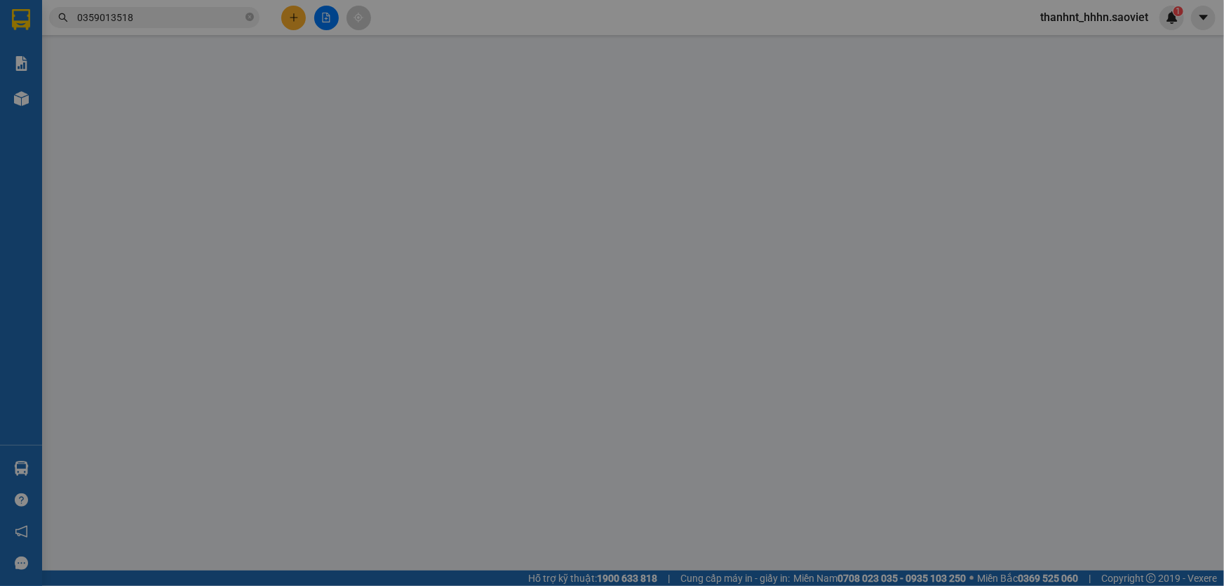
type input "100.000"
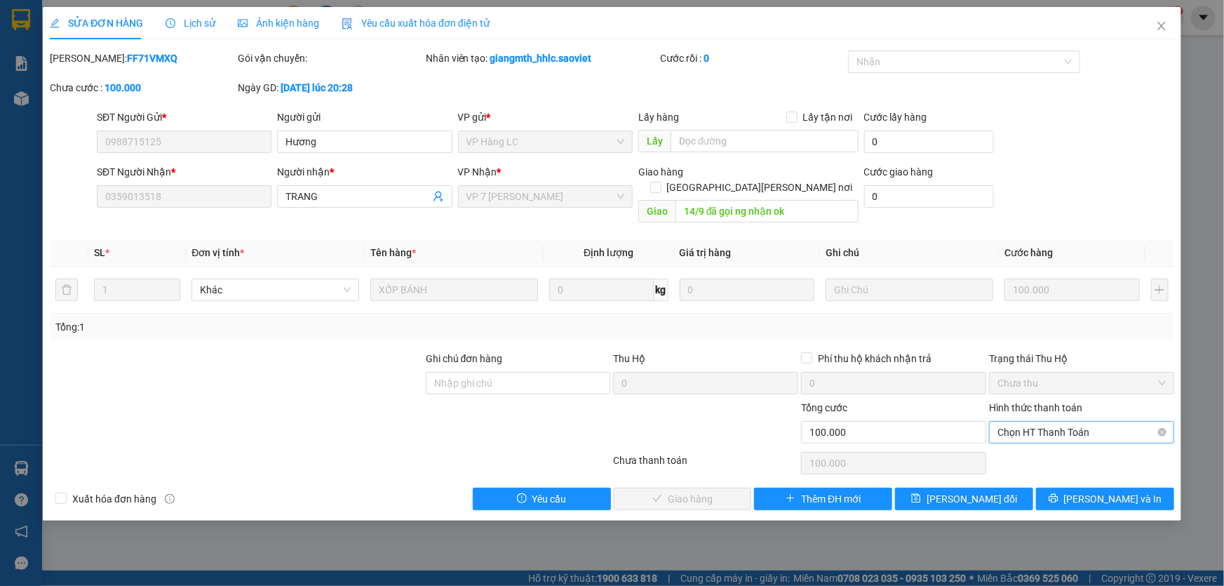
click at [1046, 422] on span "Chọn HT Thanh Toán" at bounding box center [1081, 432] width 168 height 21
click at [1042, 439] on div "Tại văn phòng" at bounding box center [1081, 443] width 168 height 15
type input "0"
click at [582, 547] on div "SỬA ĐƠN HÀNG Lịch sử [PERSON_NAME] hàng Yêu cầu xuất [PERSON_NAME] điện tử Tota…" at bounding box center [612, 293] width 1224 height 586
drag, startPoint x: 685, startPoint y: 501, endPoint x: 687, endPoint y: 490, distance: 12.0
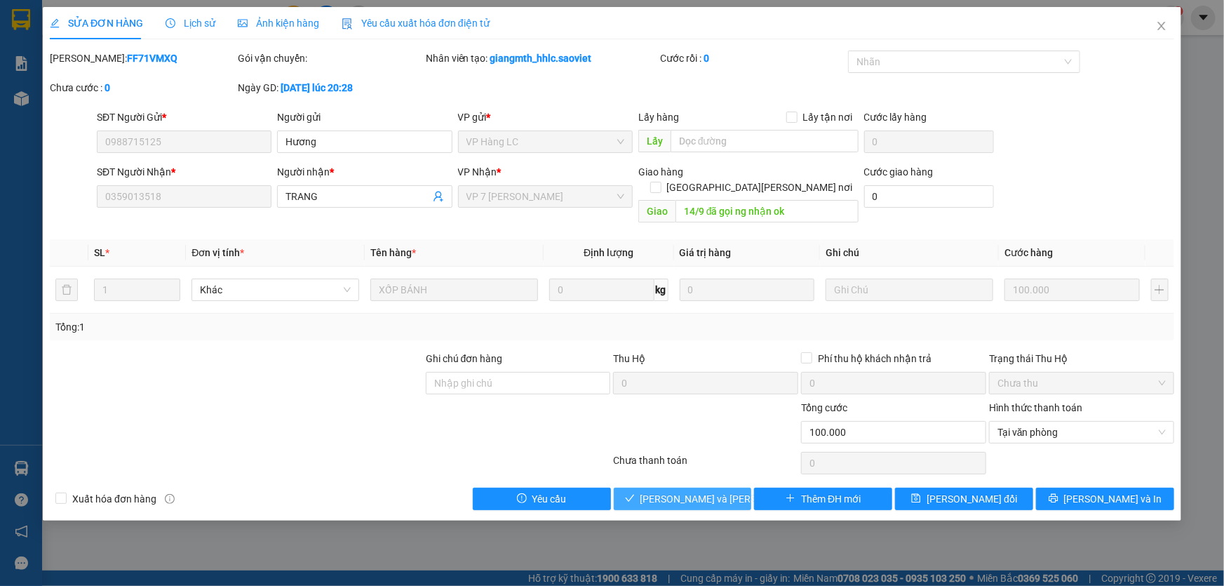
click at [685, 502] on div "SỬA ĐƠN HÀNG Lịch sử [PERSON_NAME] hàng Yêu cầu xuất [PERSON_NAME] điện tử Tota…" at bounding box center [612, 263] width 1138 height 513
click at [689, 491] on span "[PERSON_NAME] và [PERSON_NAME] hàng" at bounding box center [734, 498] width 189 height 15
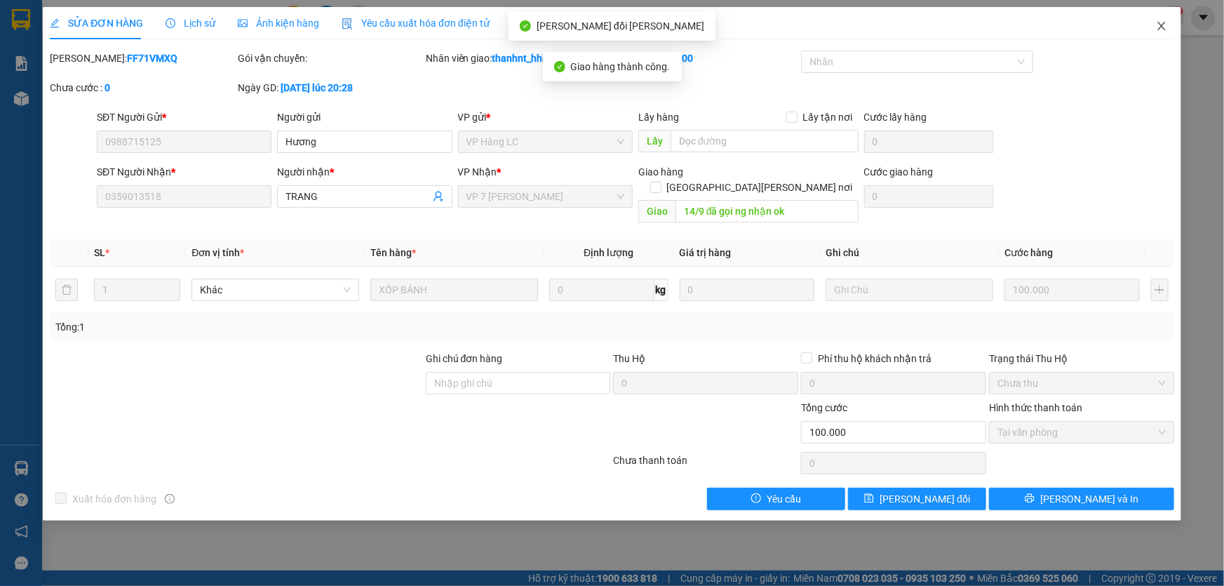
click at [1159, 28] on icon "close" at bounding box center [1161, 25] width 11 height 11
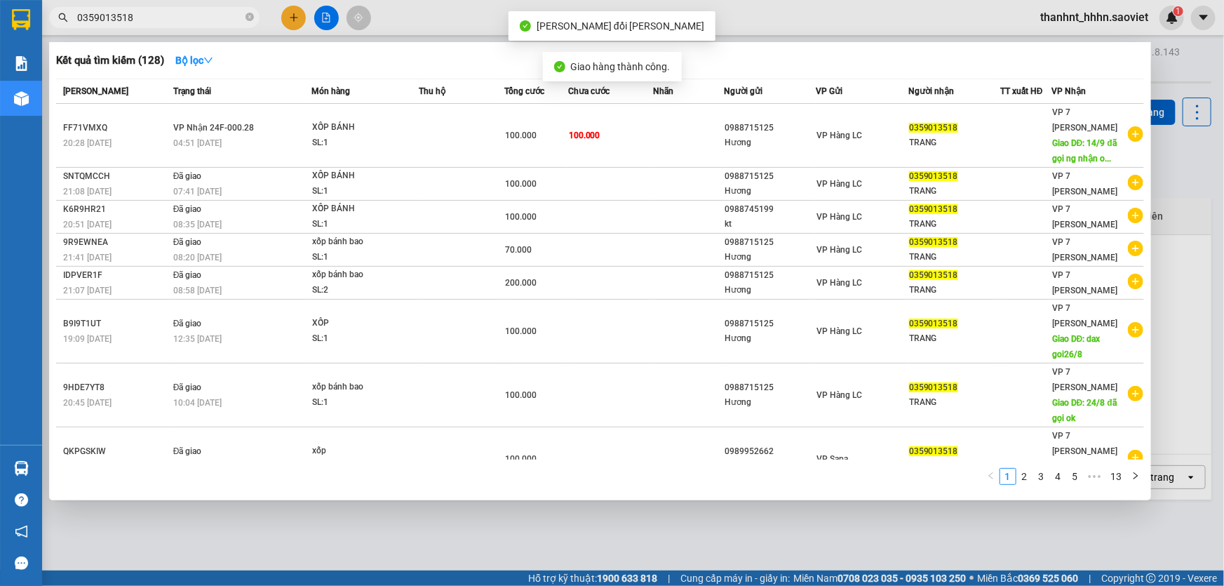
click at [198, 14] on input "0359013518" at bounding box center [160, 17] width 166 height 15
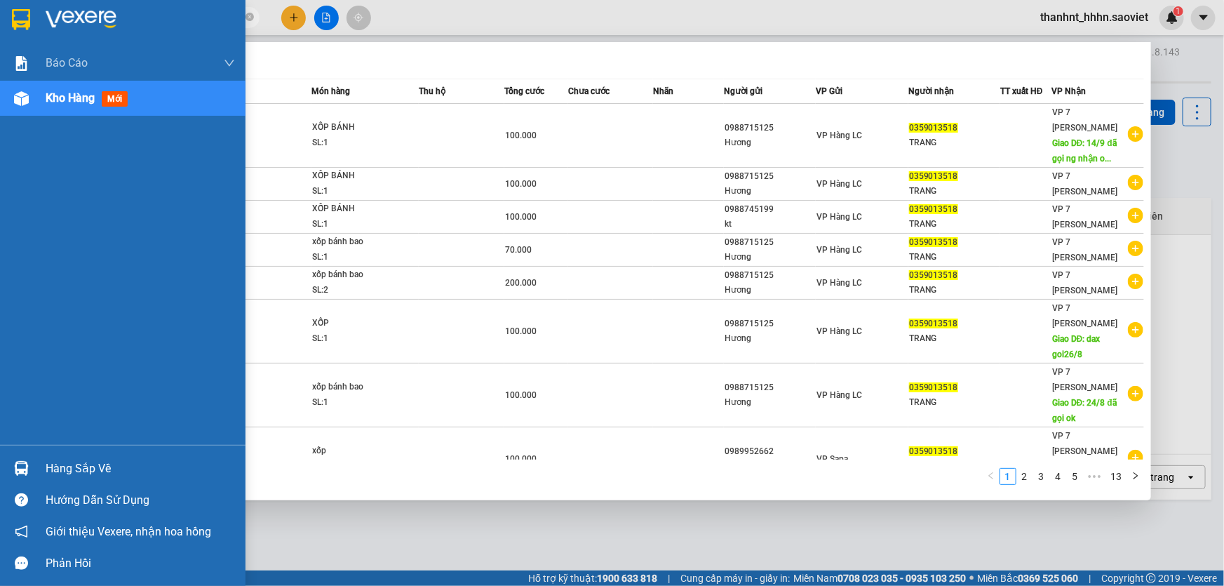
drag, startPoint x: 161, startPoint y: 15, endPoint x: 0, endPoint y: 4, distance: 161.8
click at [0, 18] on section "Kết quả [PERSON_NAME] ( 128 ) Bộ lọc Mã ĐH Trạng thái Món hàng Thu hộ Tổng [PER…" at bounding box center [612, 293] width 1224 height 586
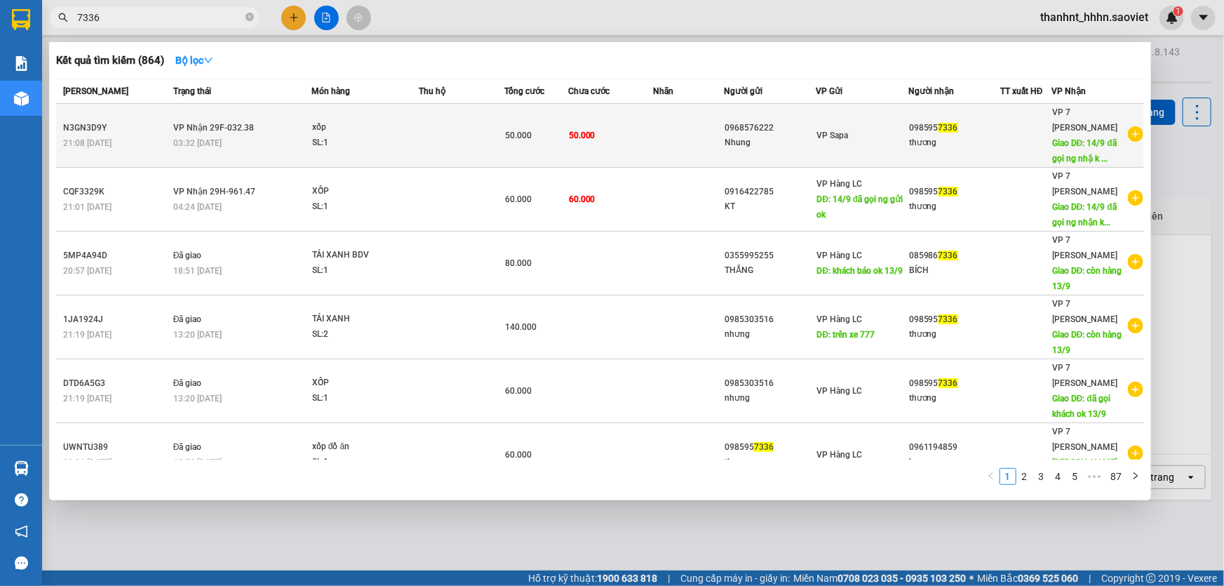
type input "7336"
click at [660, 155] on td at bounding box center [688, 136] width 71 height 64
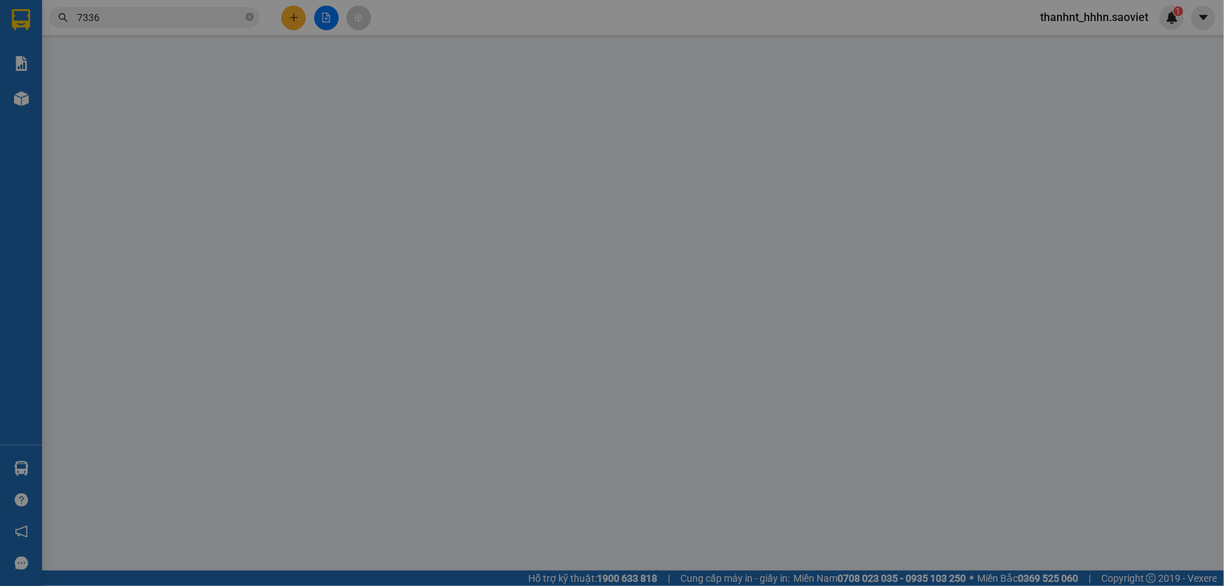
type input "0968576222"
type input "Nhung"
type input "0985957336"
type input "thương"
type input "14/9 đã gọi ng nhậ k nghe"
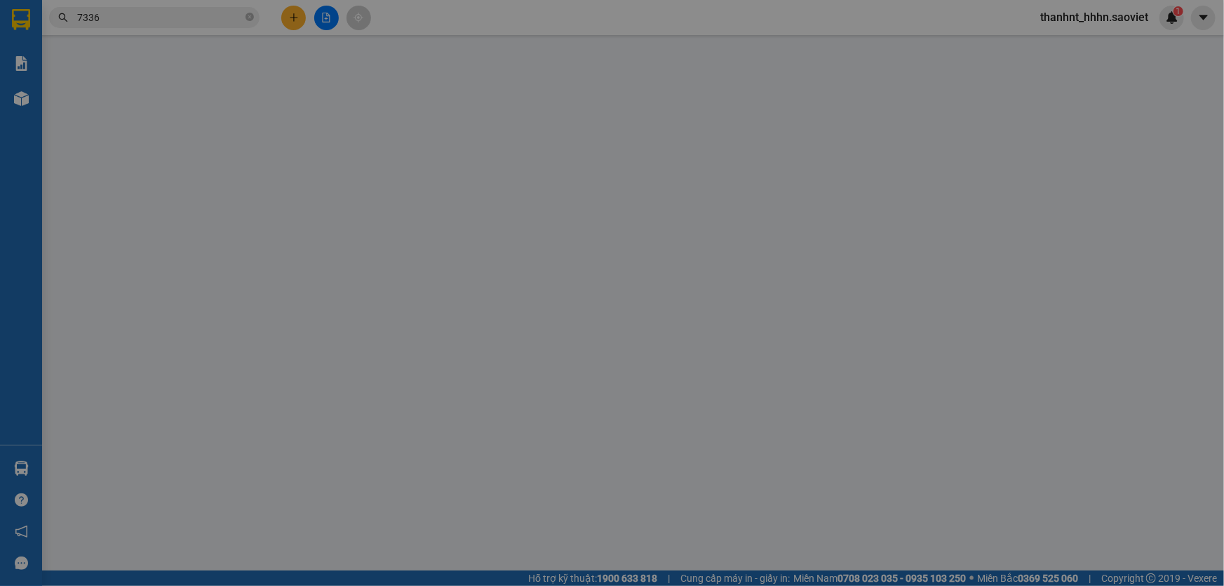
type input "50.000"
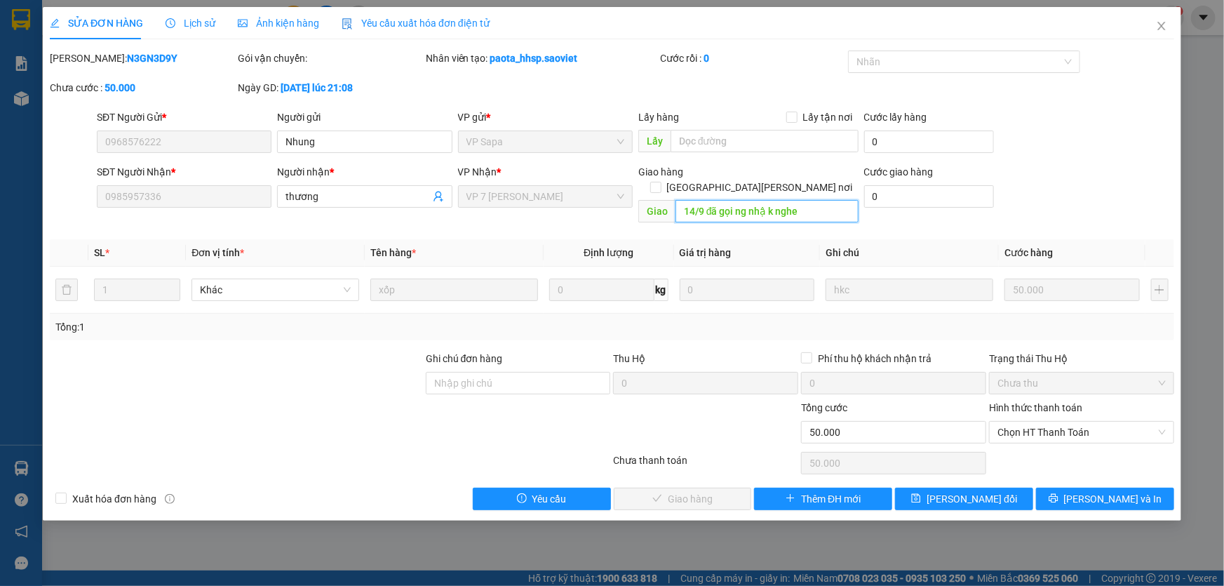
click at [833, 200] on input "14/9 đã gọi ng nhậ k nghe" at bounding box center [766, 211] width 183 height 22
type input "quay bus bầu"
click at [967, 491] on span "[PERSON_NAME] đổi" at bounding box center [972, 498] width 90 height 15
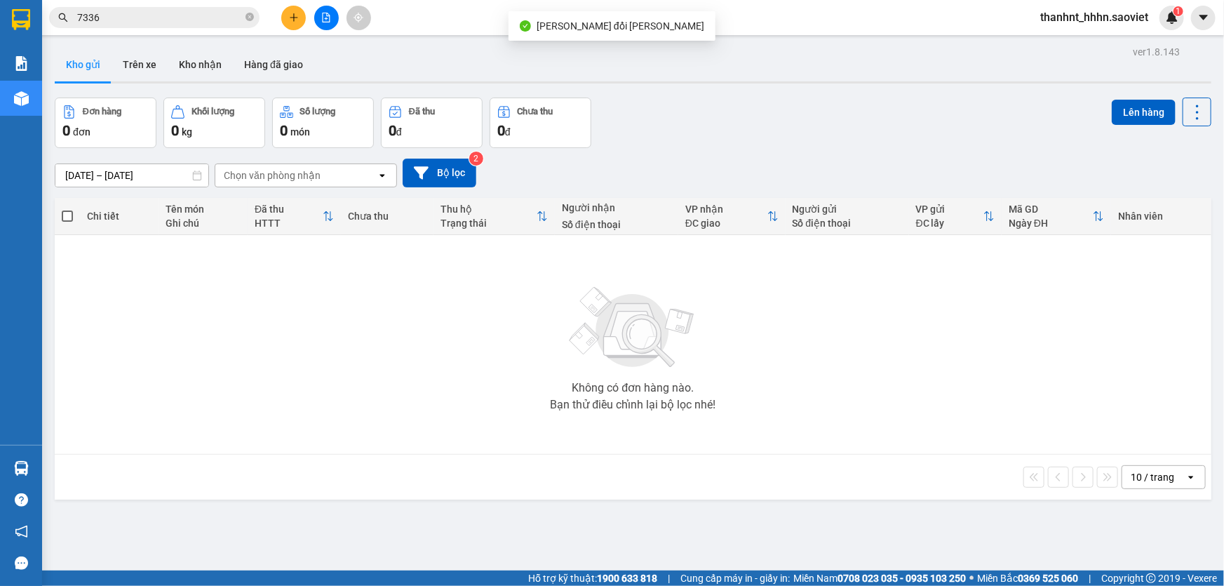
click at [142, 7] on span "7336" at bounding box center [154, 17] width 210 height 21
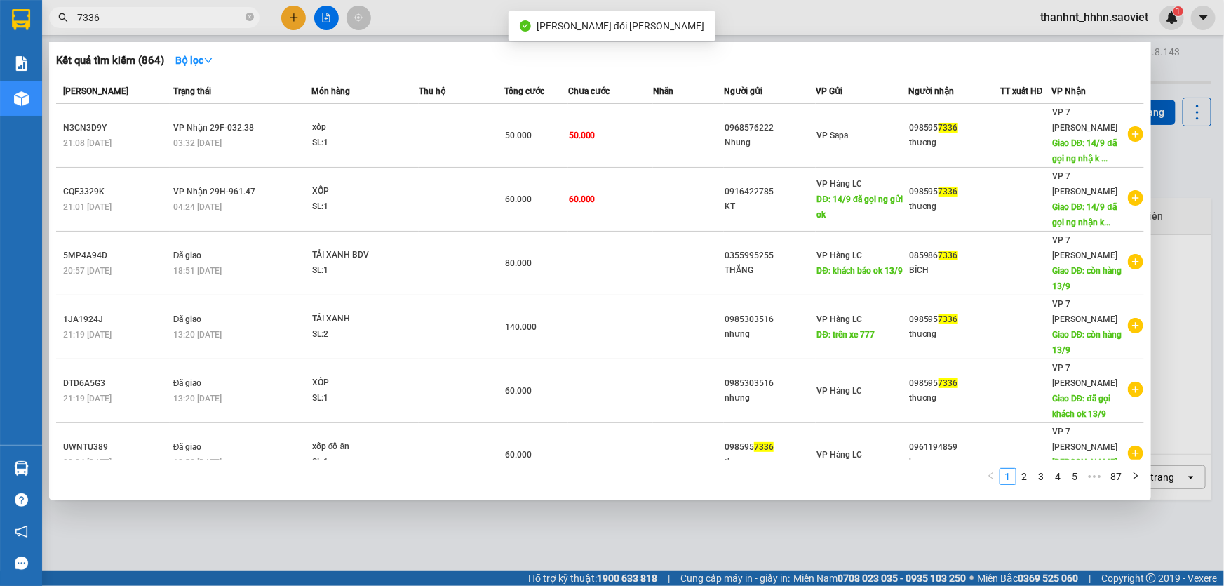
click at [155, 25] on span "7336" at bounding box center [154, 17] width 210 height 21
click at [160, 20] on input "7336" at bounding box center [160, 17] width 166 height 15
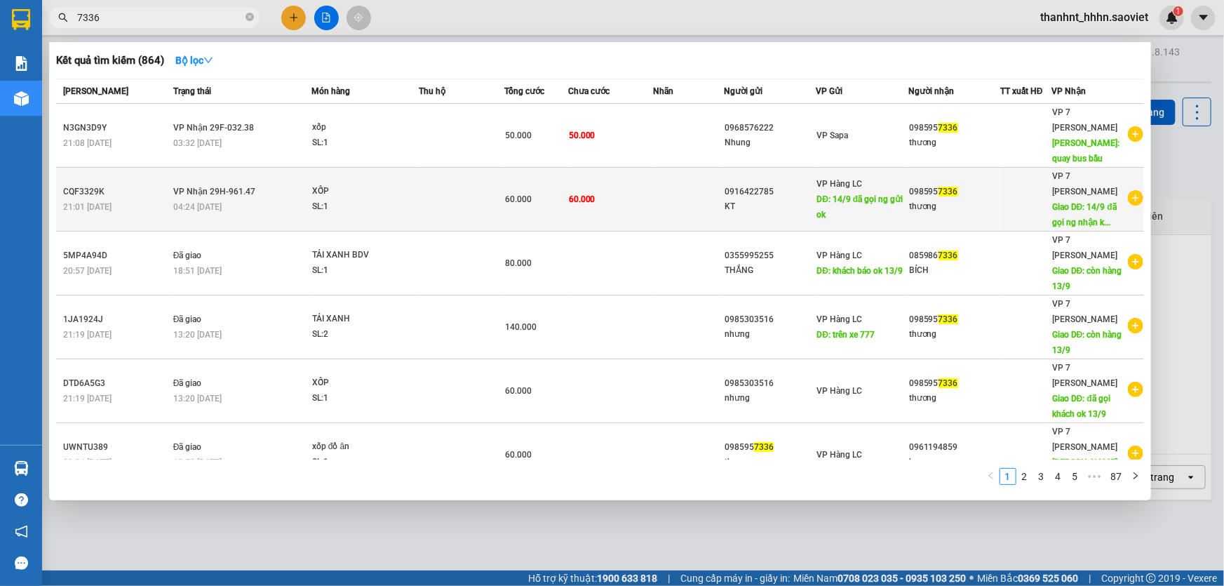
click at [653, 207] on td at bounding box center [688, 200] width 71 height 64
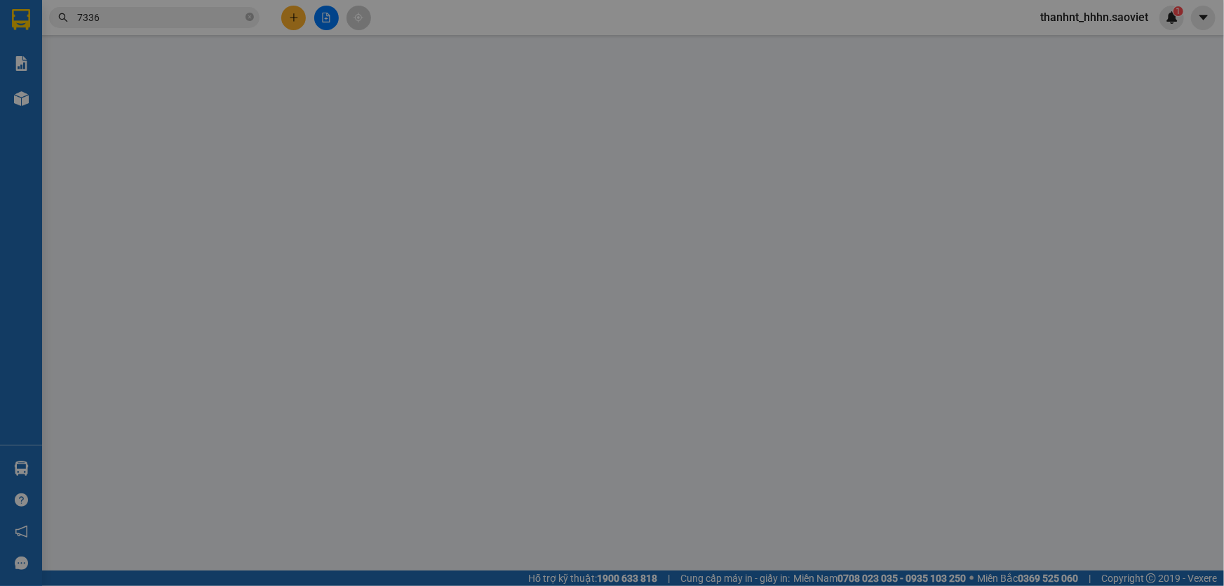
type input "0916422785"
type input "KT"
type input "14/9 đã gọi ng gửi ok"
type input "0985957336"
type input "thương"
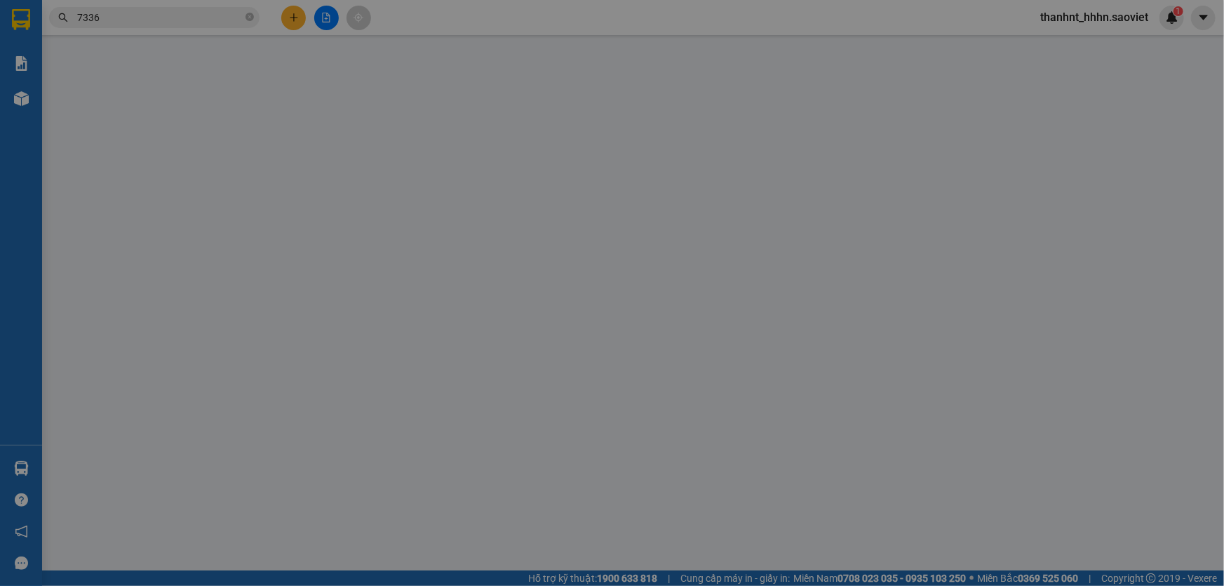
type input "14/9 đã gọi ng nhận k nghe"
type input "60.000"
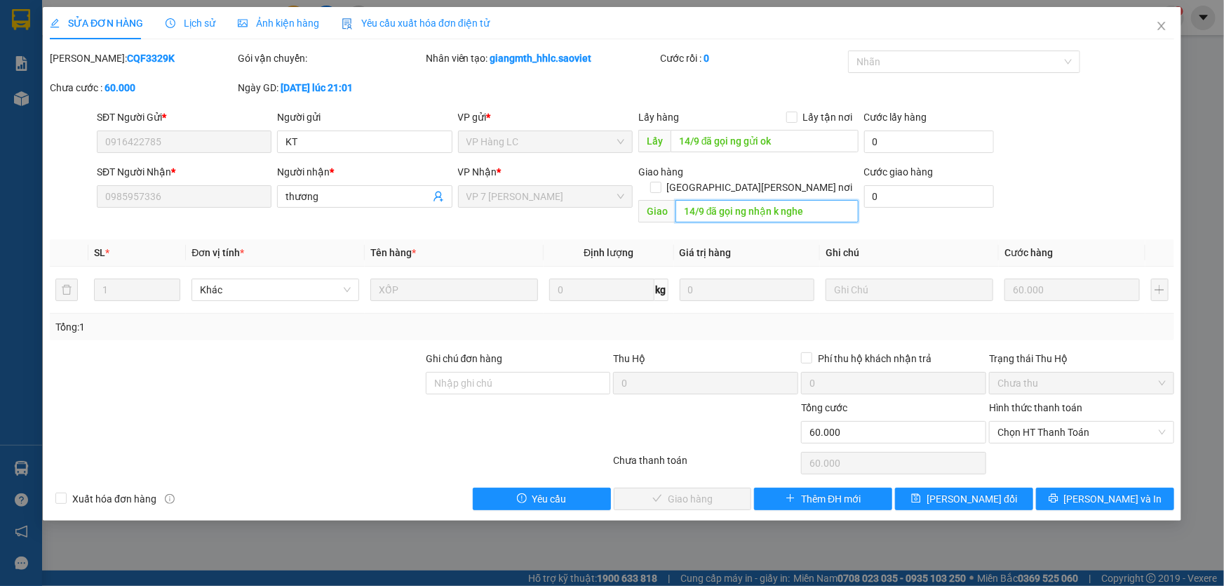
click at [809, 200] on input "14/9 đã gọi ng nhận k nghe" at bounding box center [766, 211] width 183 height 22
type input "quay bus bầu"
click at [963, 491] on span "[PERSON_NAME] đổi" at bounding box center [972, 498] width 90 height 15
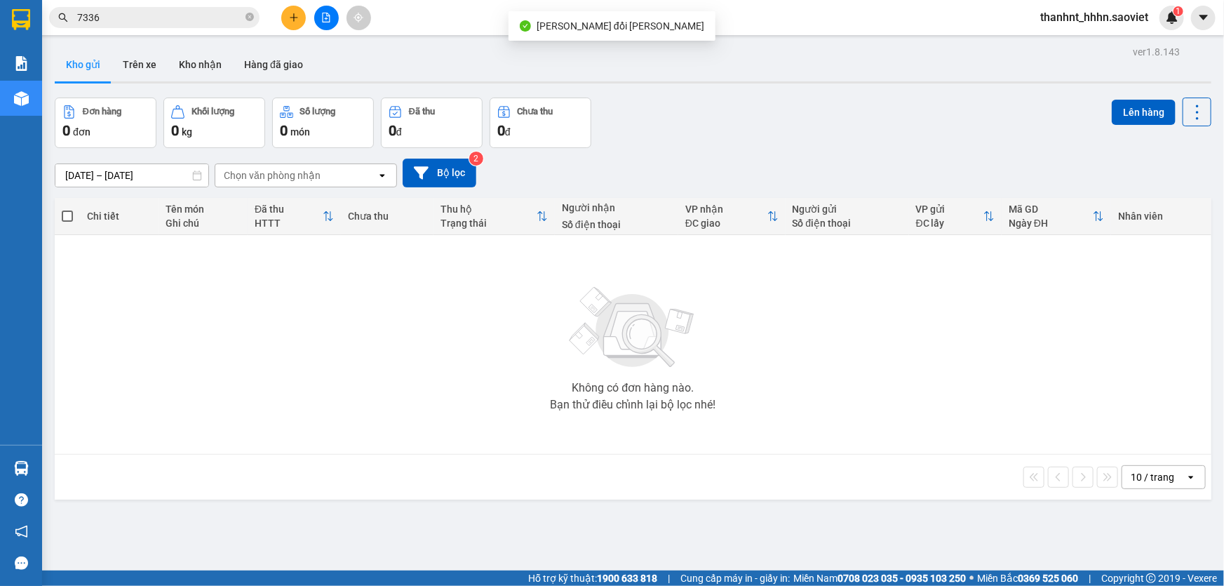
click at [147, 15] on input "7336" at bounding box center [160, 17] width 166 height 15
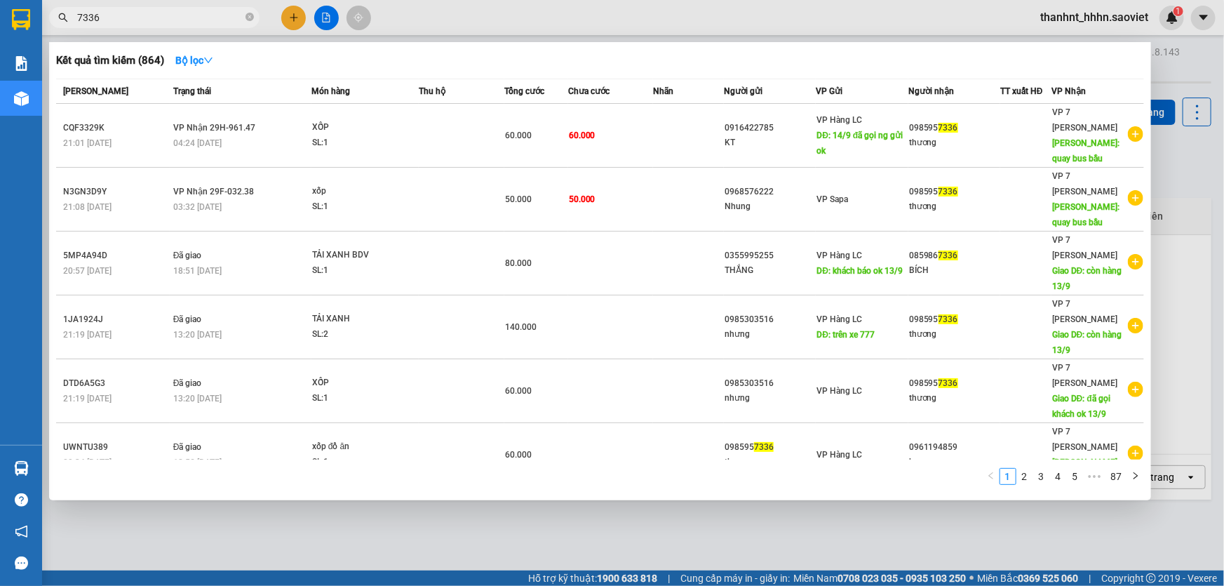
drag, startPoint x: 140, startPoint y: 10, endPoint x: 0, endPoint y: -25, distance: 144.6
click at [0, 0] on html "Kết quả [PERSON_NAME] ( 864 ) Bộ lọc Mã ĐH Trạng thái Món hàng Thu hộ Tổng [PER…" at bounding box center [612, 293] width 1224 height 586
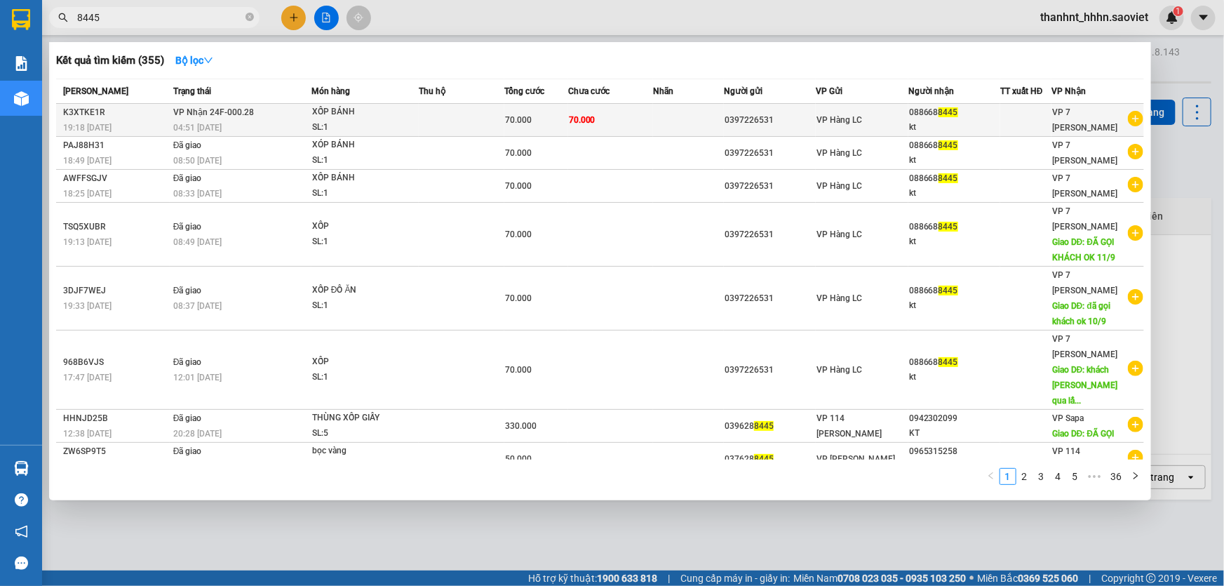
type input "8445"
click at [328, 115] on div "XỐP BÁNH" at bounding box center [364, 112] width 105 height 15
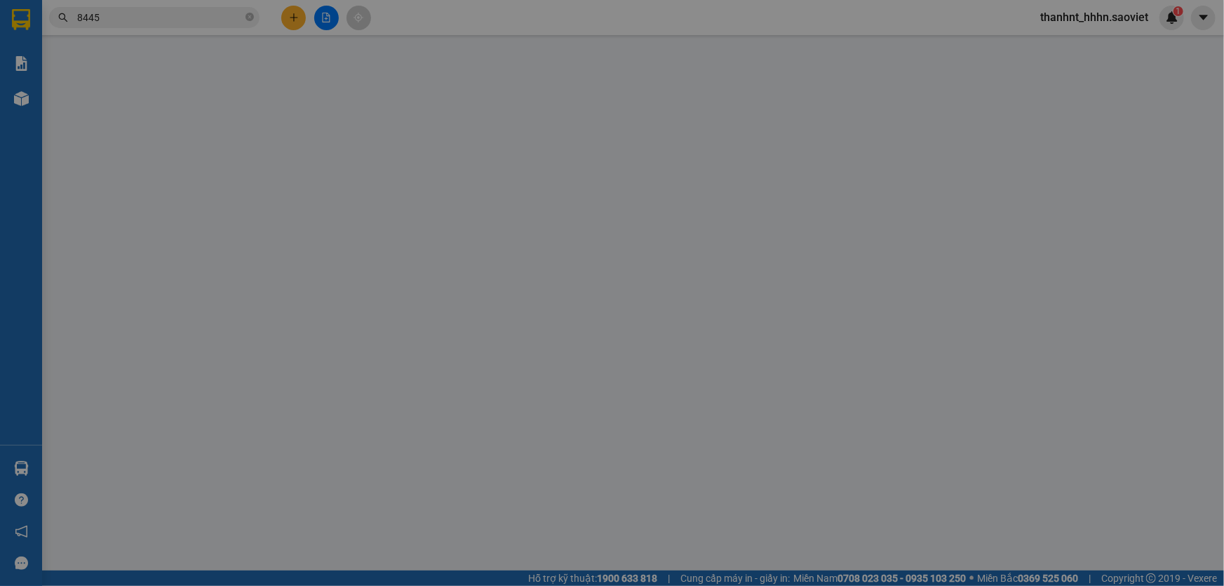
type input "0397226531"
type input "0886688445"
type input "kt"
type input "70.000"
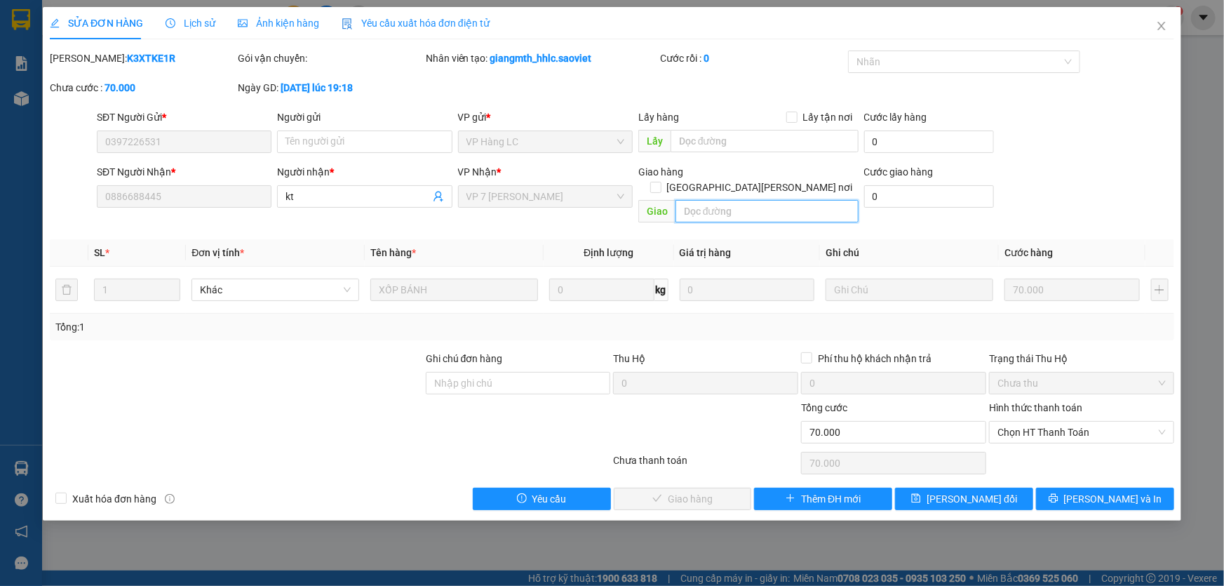
click at [735, 200] on input "text" at bounding box center [766, 211] width 183 height 22
type input "14/9 đã gọi [PERSON_NAME] số k đúng"
click at [760, 147] on input "text" at bounding box center [765, 141] width 188 height 22
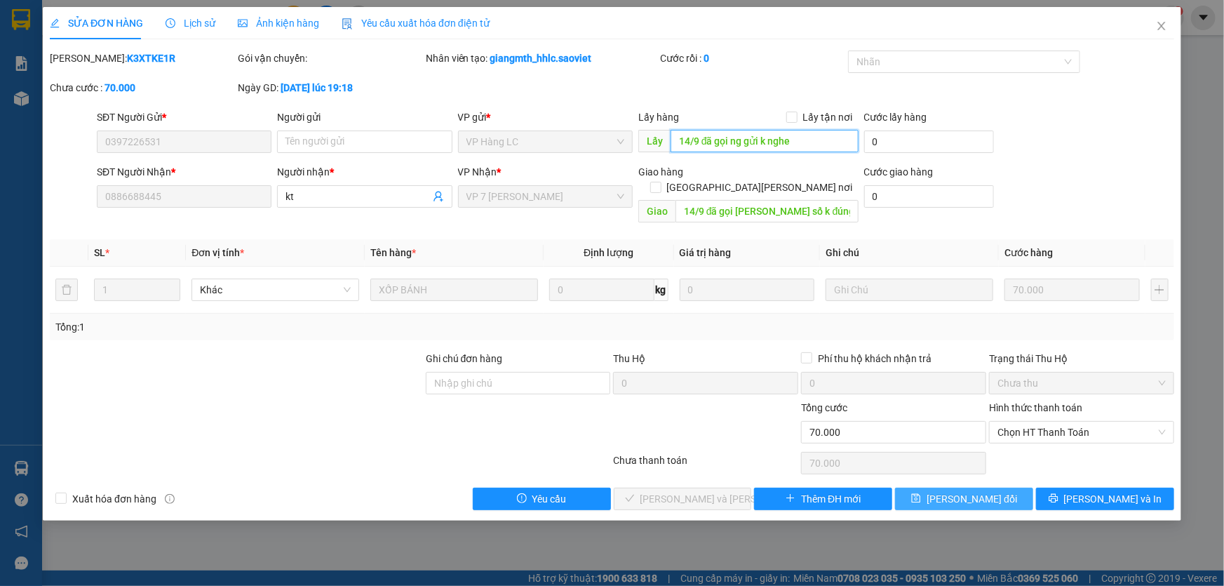
type input "14/9 đã gọi ng gửi k nghe"
click at [921, 493] on icon "save" at bounding box center [916, 498] width 10 height 10
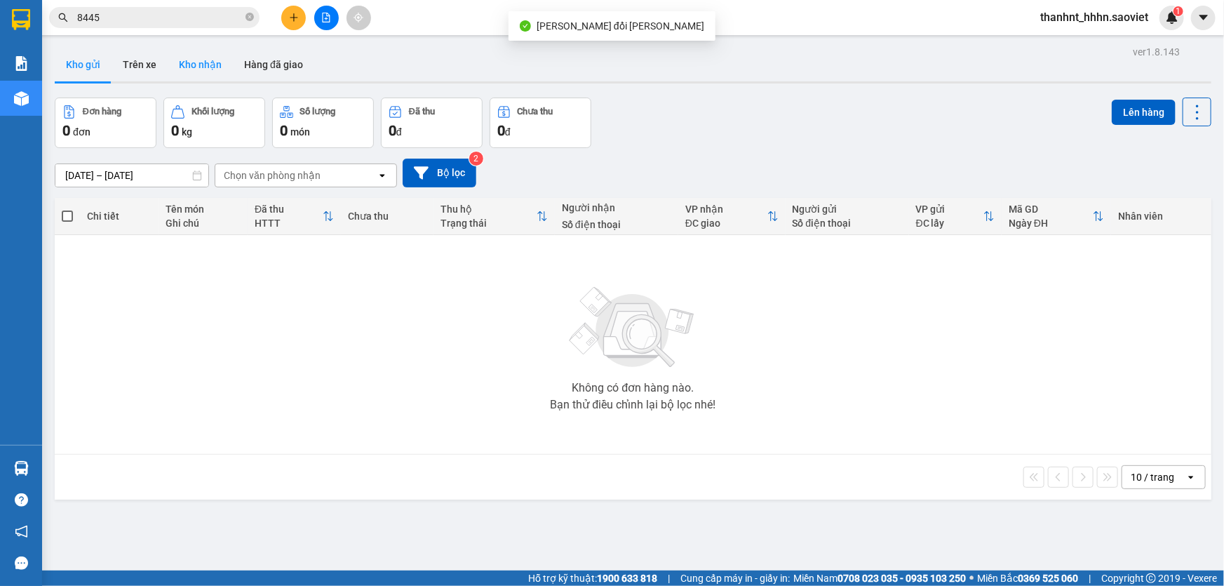
click at [213, 64] on button "Kho nhận" at bounding box center [200, 65] width 65 height 34
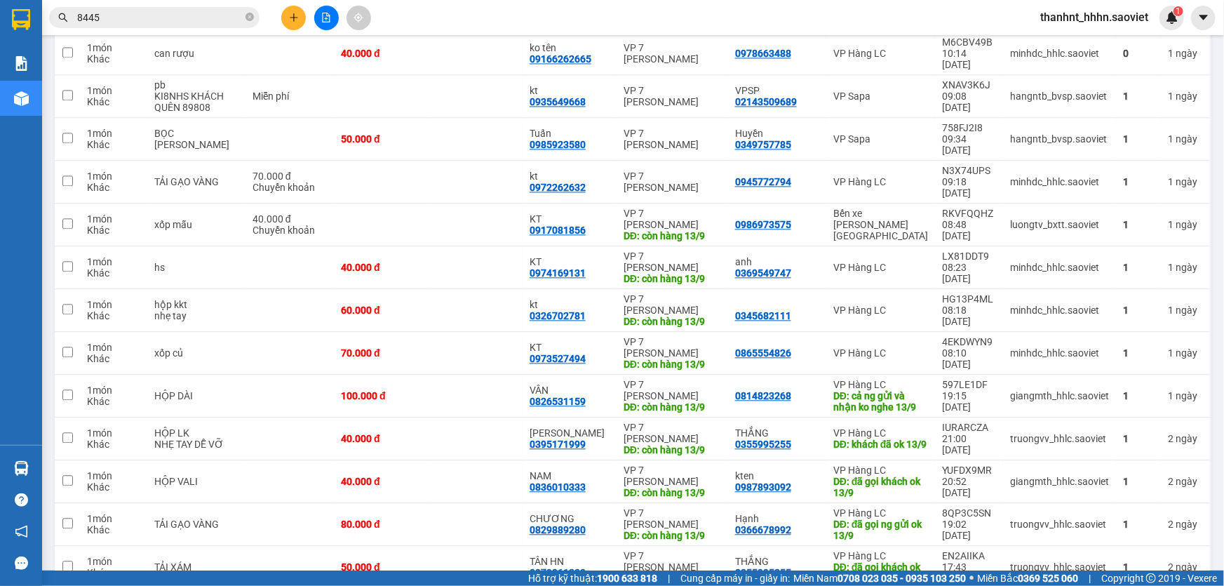
scroll to position [1540, 0]
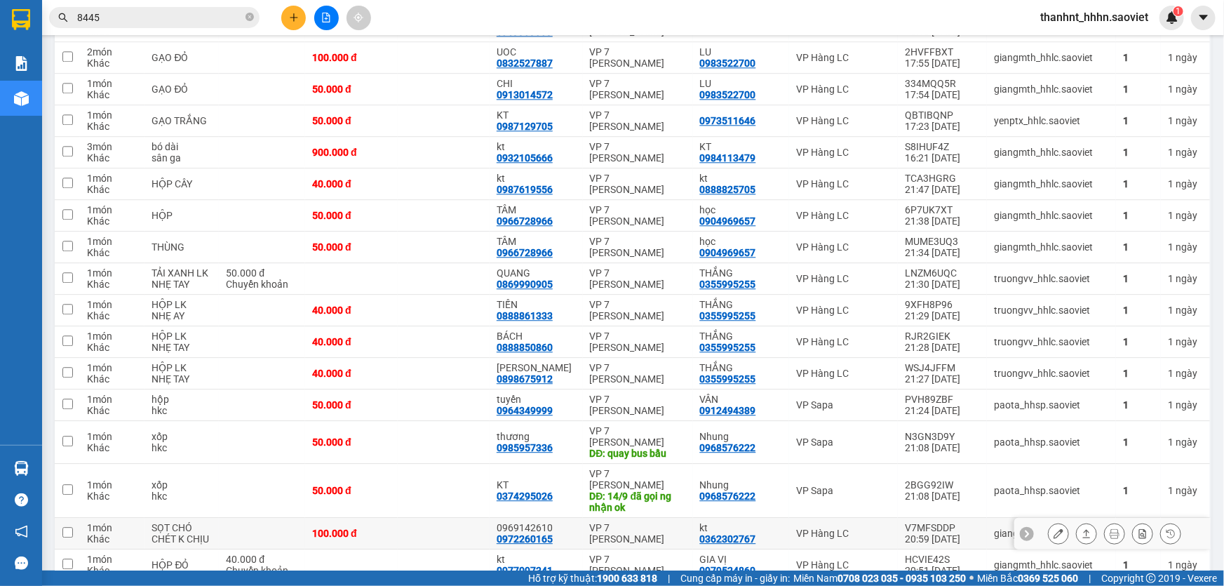
scroll to position [1721, 0]
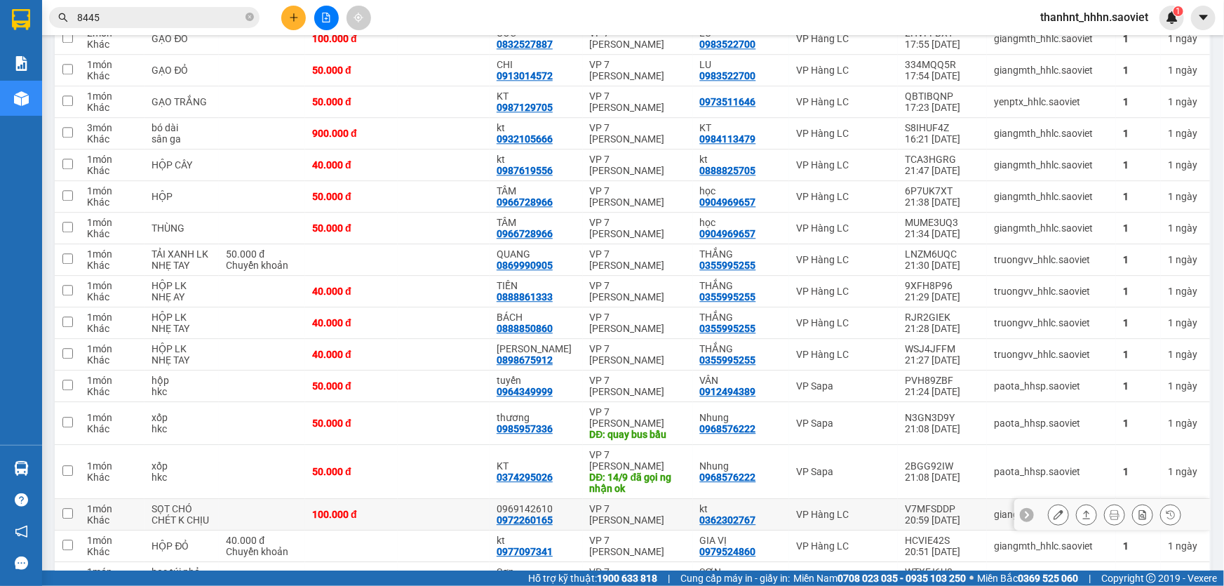
click at [1051, 502] on button at bounding box center [1059, 514] width 20 height 25
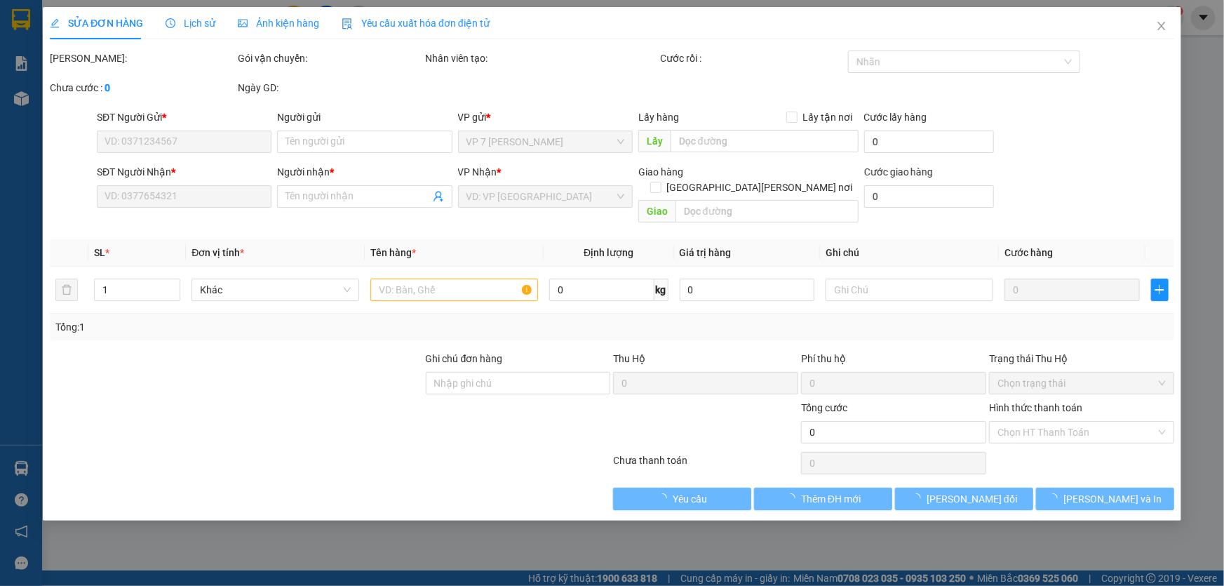
type input "0362302767"
type input "kt"
type input "0972260165"
type input "0969142610"
type input "100.000"
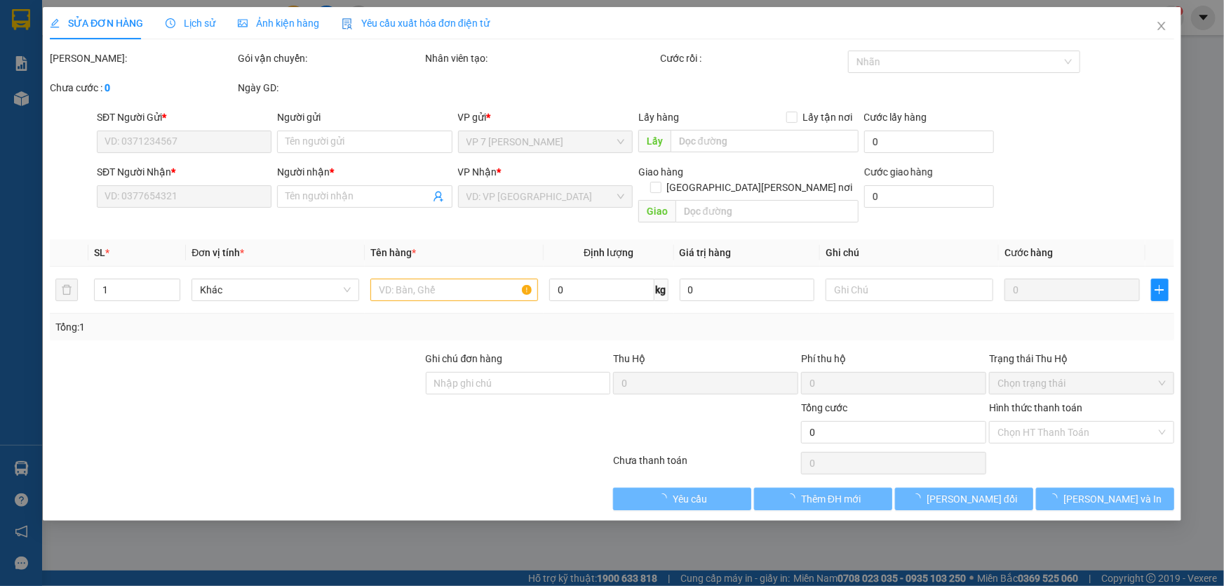
type input "100.000"
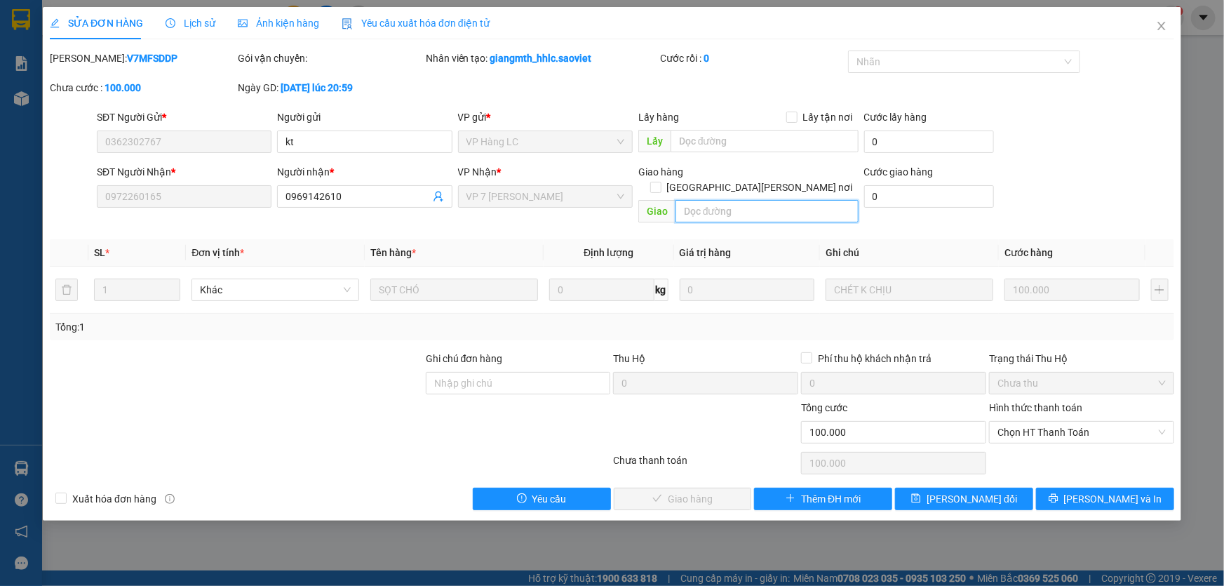
click at [708, 200] on input "text" at bounding box center [766, 211] width 183 height 22
click at [757, 200] on input "text" at bounding box center [766, 211] width 183 height 22
type input "14/9 đã gọi ng nhận k nghe"
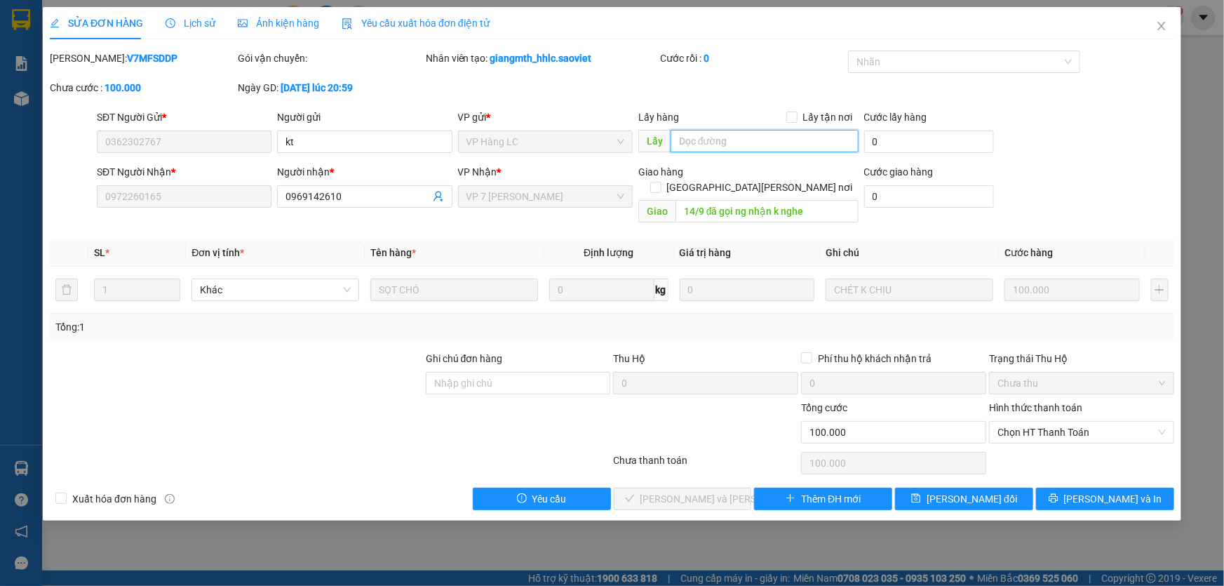
click at [701, 146] on input "text" at bounding box center [765, 141] width 188 height 22
click at [701, 151] on input "text" at bounding box center [765, 141] width 188 height 22
type input "14/9 đã gọi ng gửi ok"
click at [976, 491] on span "[PERSON_NAME] đổi" at bounding box center [972, 498] width 90 height 15
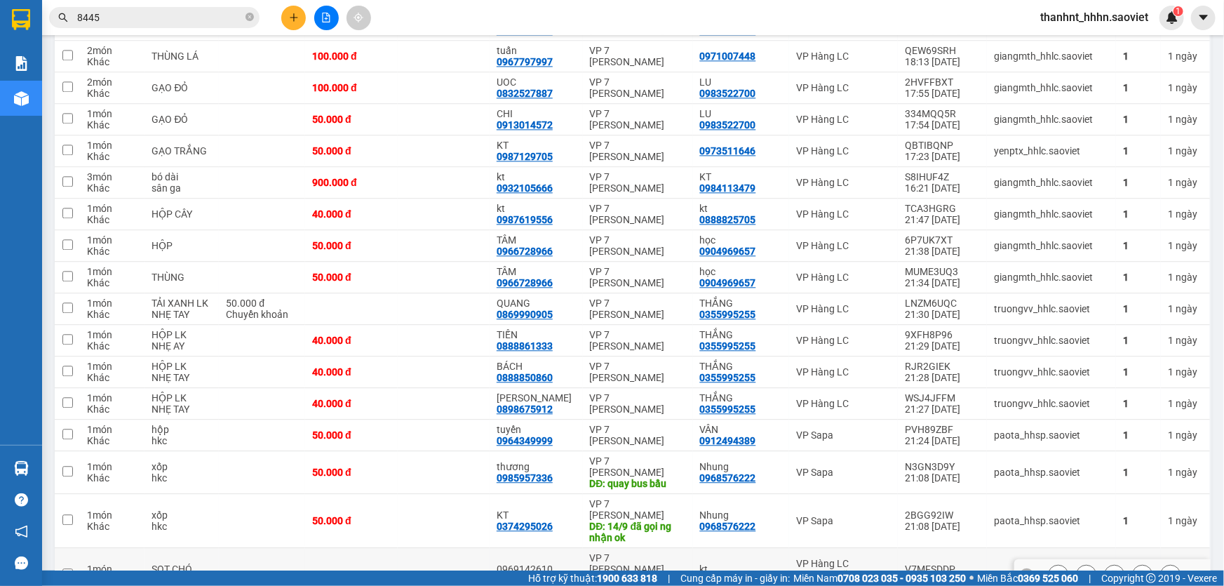
scroll to position [1657, 0]
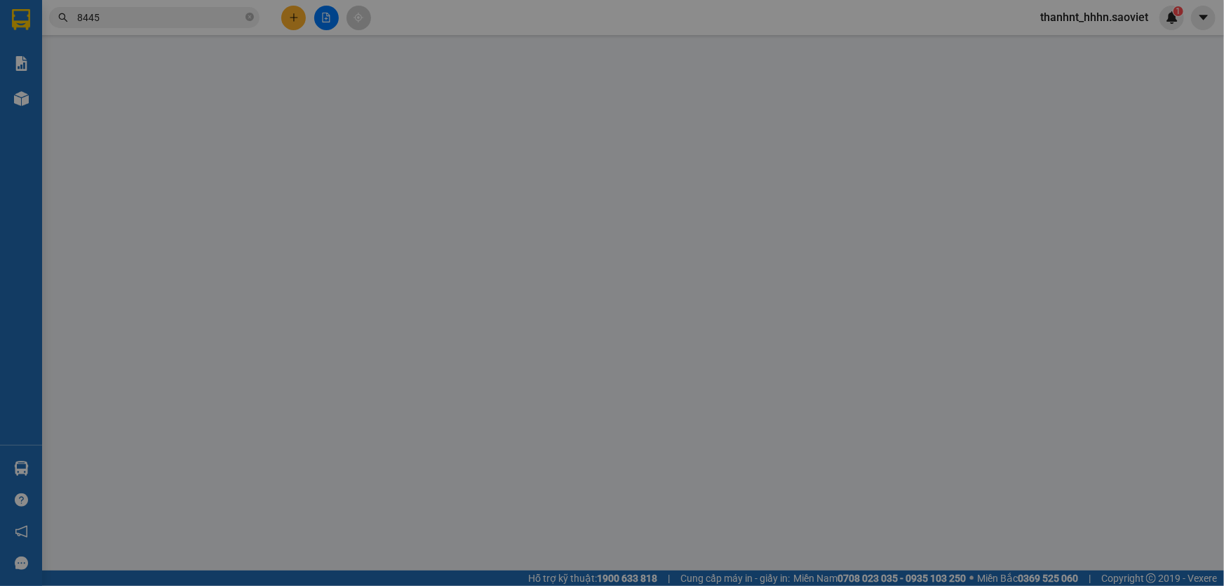
type input "0965664862"
type input "[PERSON_NAME]"
type input "0397928896"
type input "Huy"
type input "50.000"
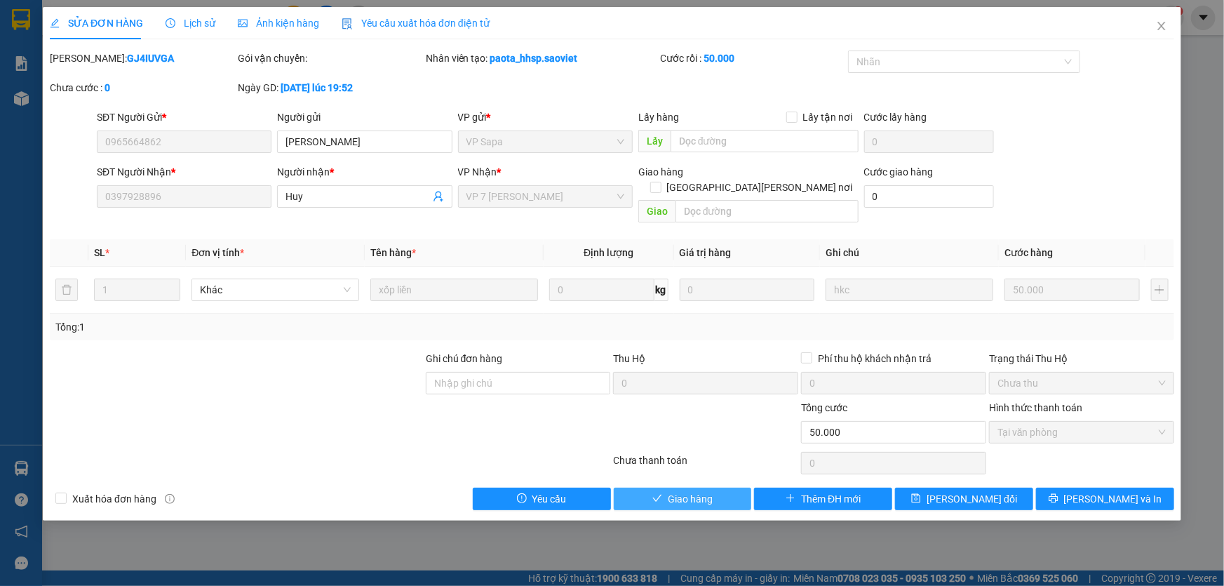
click at [691, 491] on span "Giao hàng" at bounding box center [690, 498] width 45 height 15
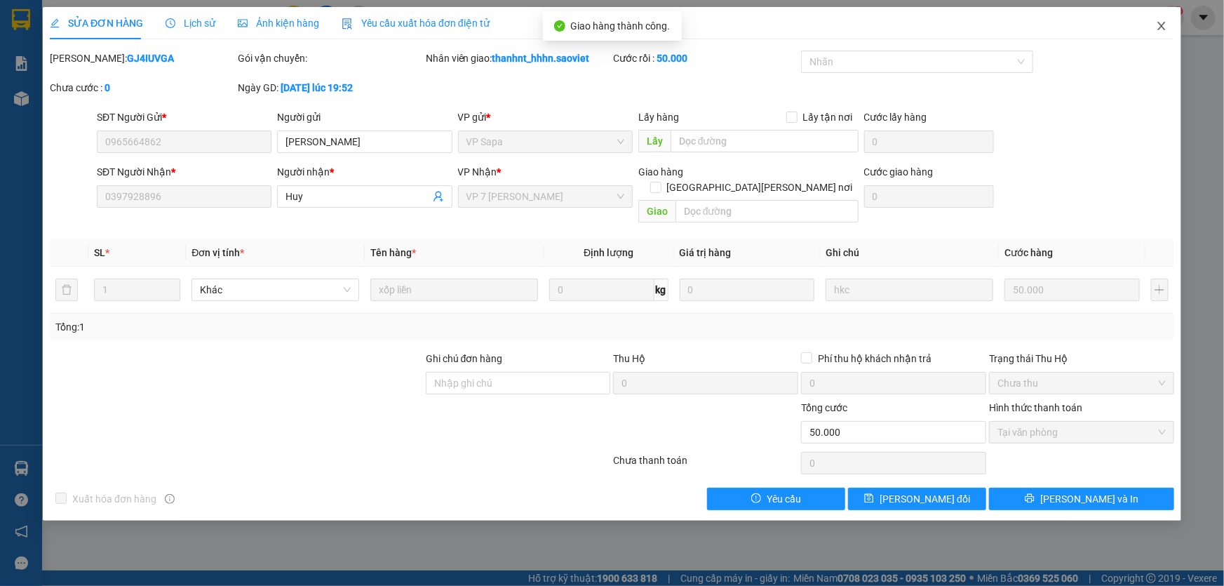
click at [1168, 27] on span "Close" at bounding box center [1161, 26] width 39 height 39
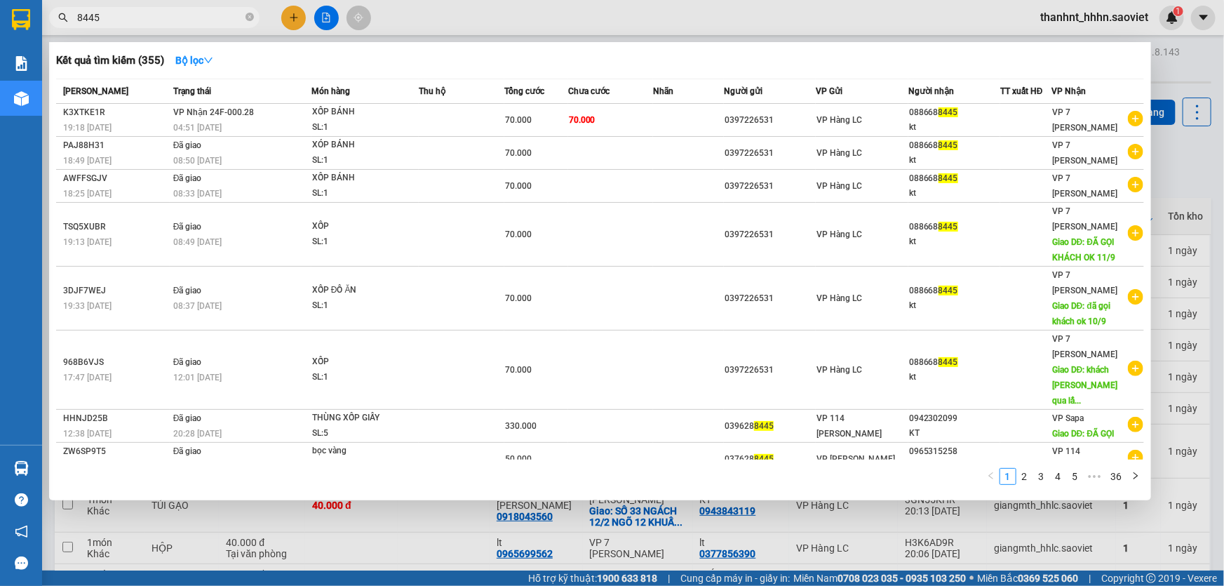
drag, startPoint x: 132, startPoint y: 18, endPoint x: 0, endPoint y: -21, distance: 137.6
click at [0, 0] on html "Kết quả [PERSON_NAME] ( 355 ) Bộ lọc Mã ĐH Trạng thái Món hàng Thu hộ Tổng [PER…" at bounding box center [612, 293] width 1224 height 586
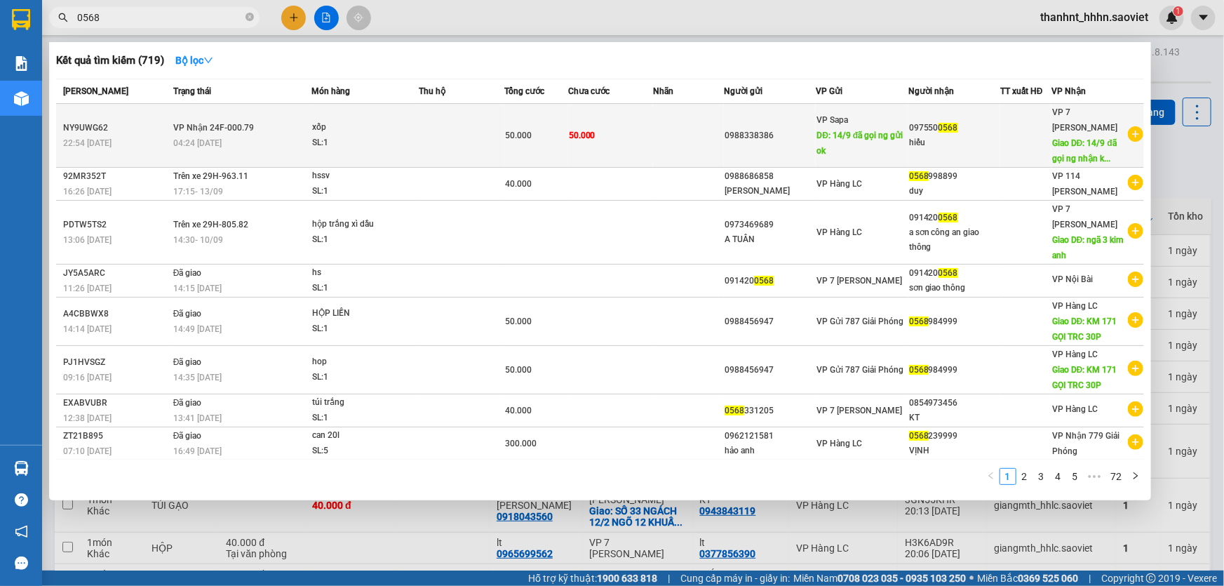
type input "0568"
click at [653, 137] on td at bounding box center [688, 136] width 71 height 64
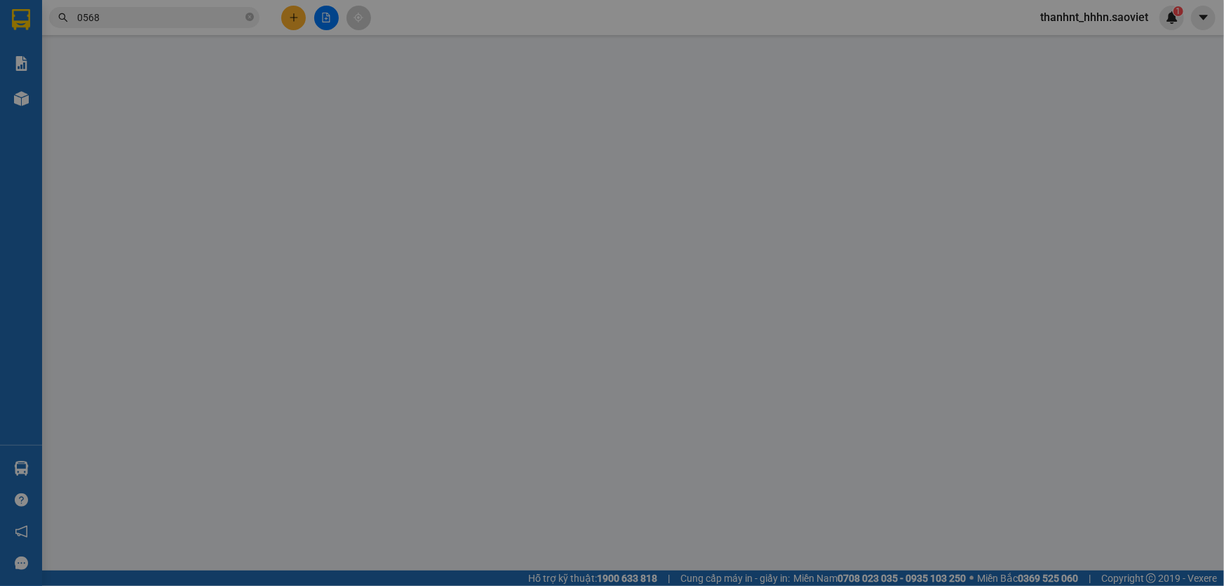
type input "0988338386"
type input "14/9 đã gọi ng gửi ok"
type input "0975500568"
type input "hiếu"
type input "14/9 đã gọi ng nhận k nghe"
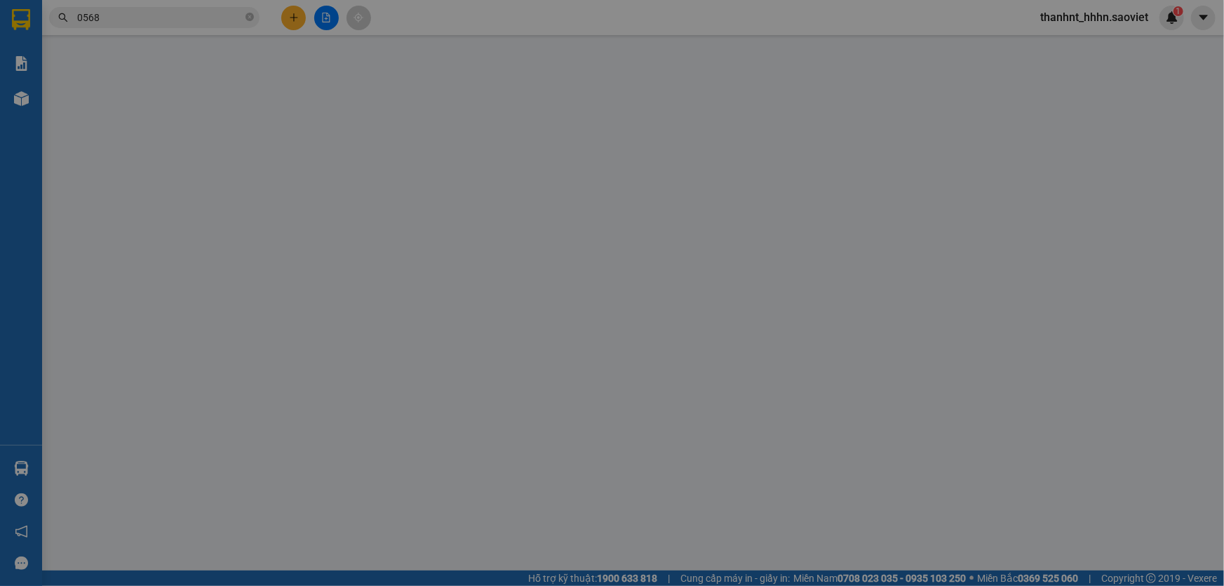
type input "50.000"
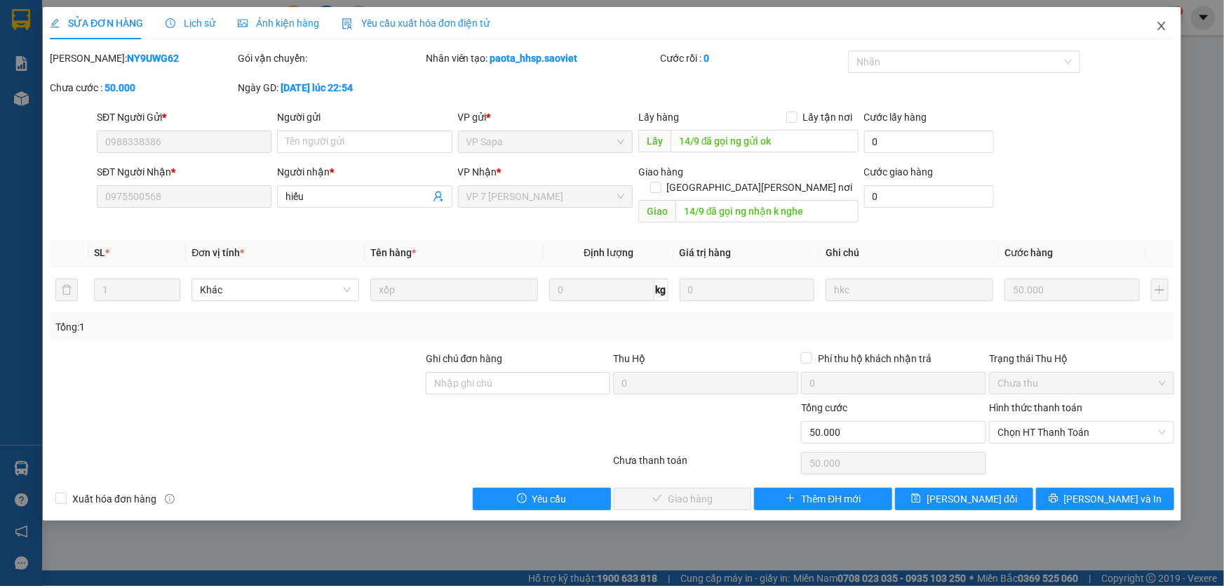
click at [1159, 20] on span "Close" at bounding box center [1161, 26] width 39 height 39
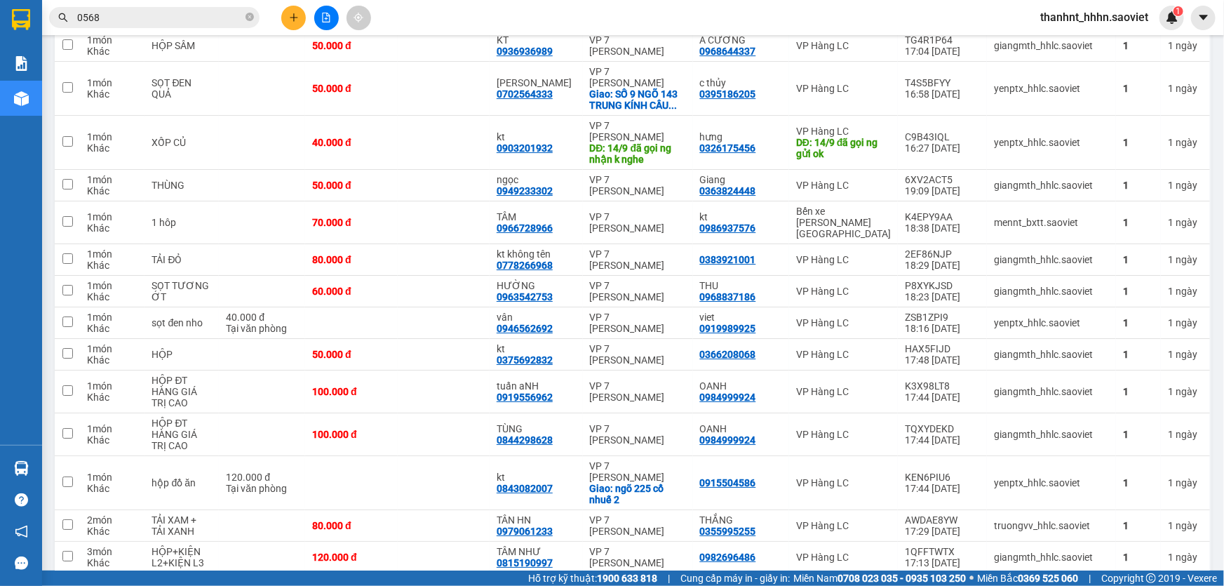
scroll to position [2359, 0]
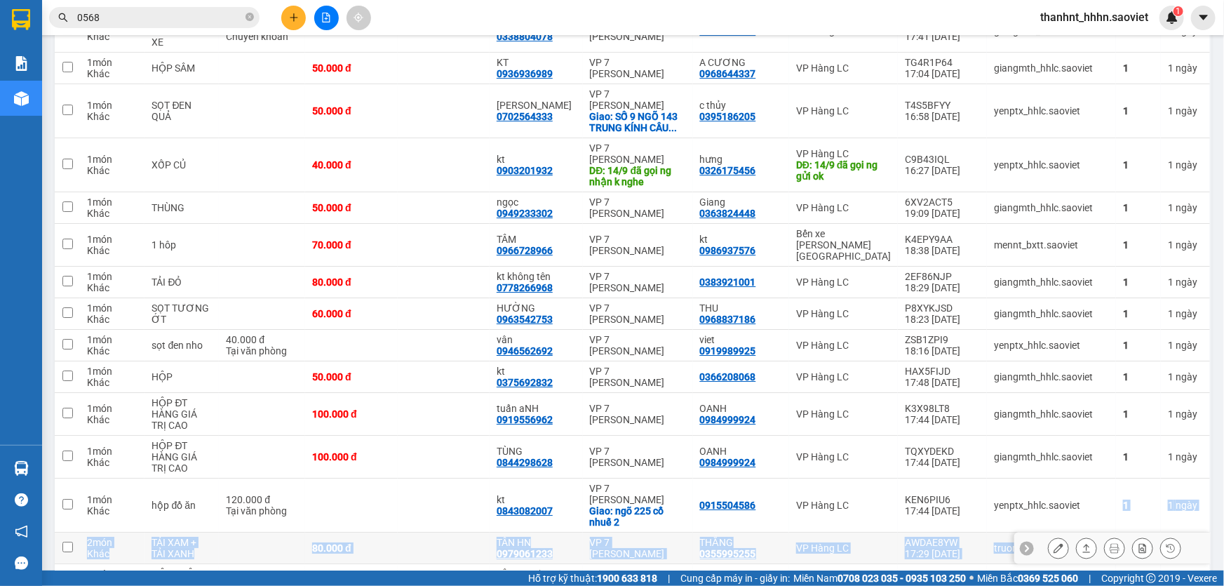
click at [469, 532] on td at bounding box center [444, 548] width 92 height 32
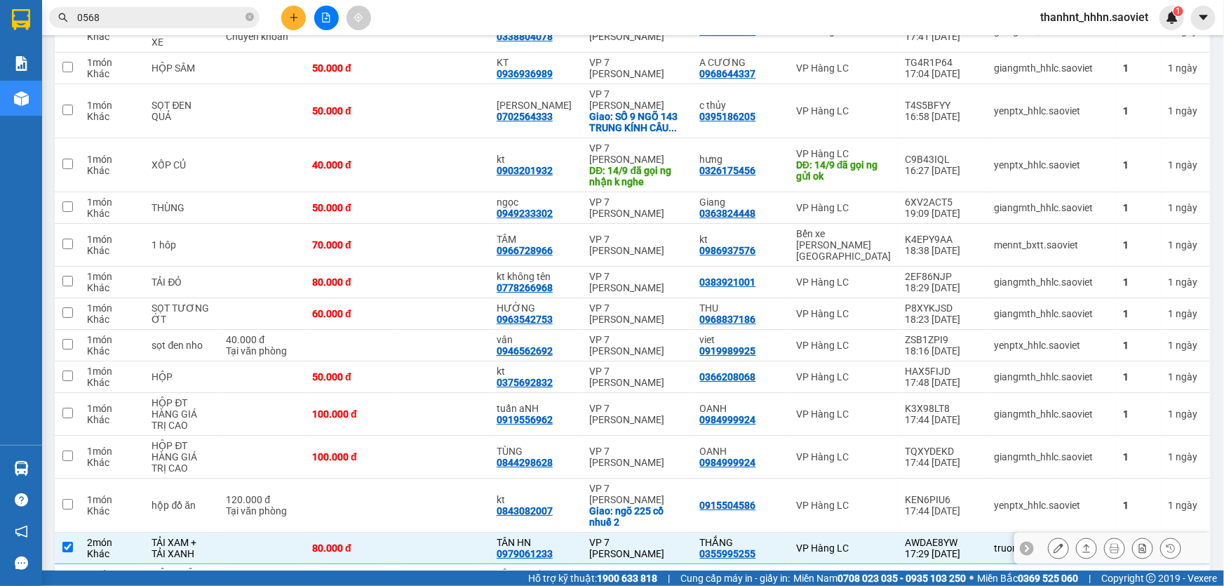
click at [441, 532] on td at bounding box center [444, 548] width 92 height 32
checkbox input "false"
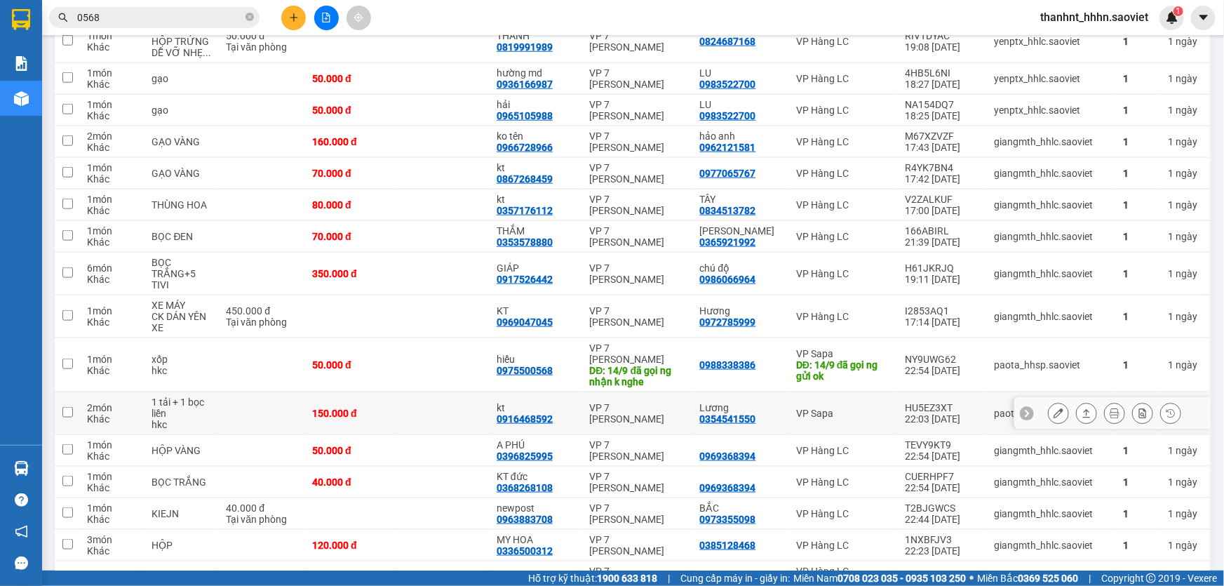
scroll to position [764, 0]
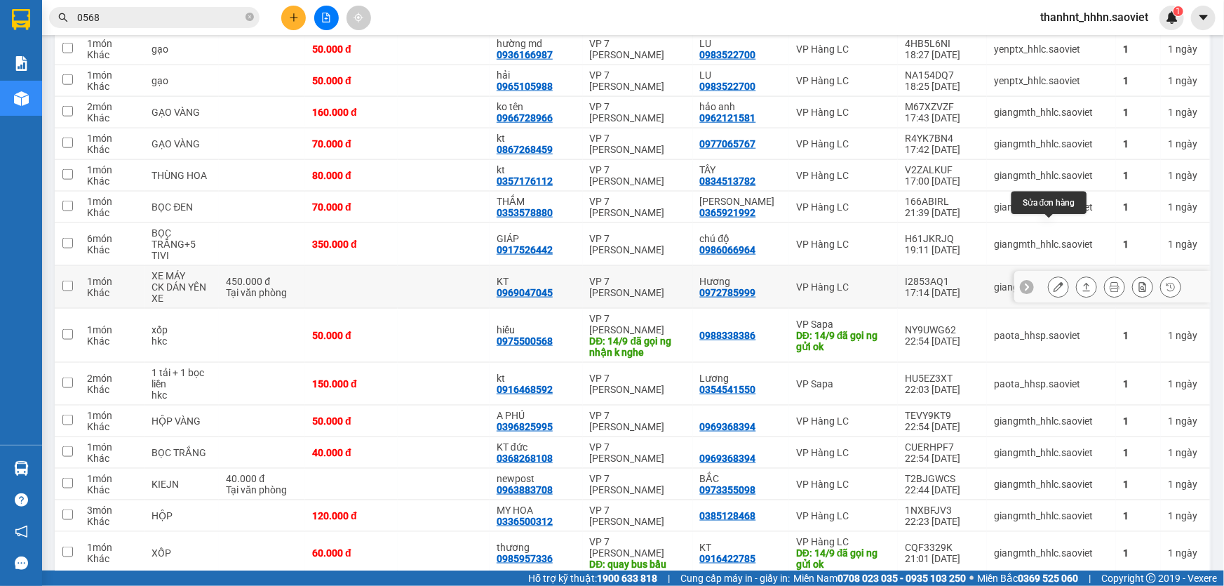
click at [1077, 271] on div at bounding box center [1112, 287] width 196 height 32
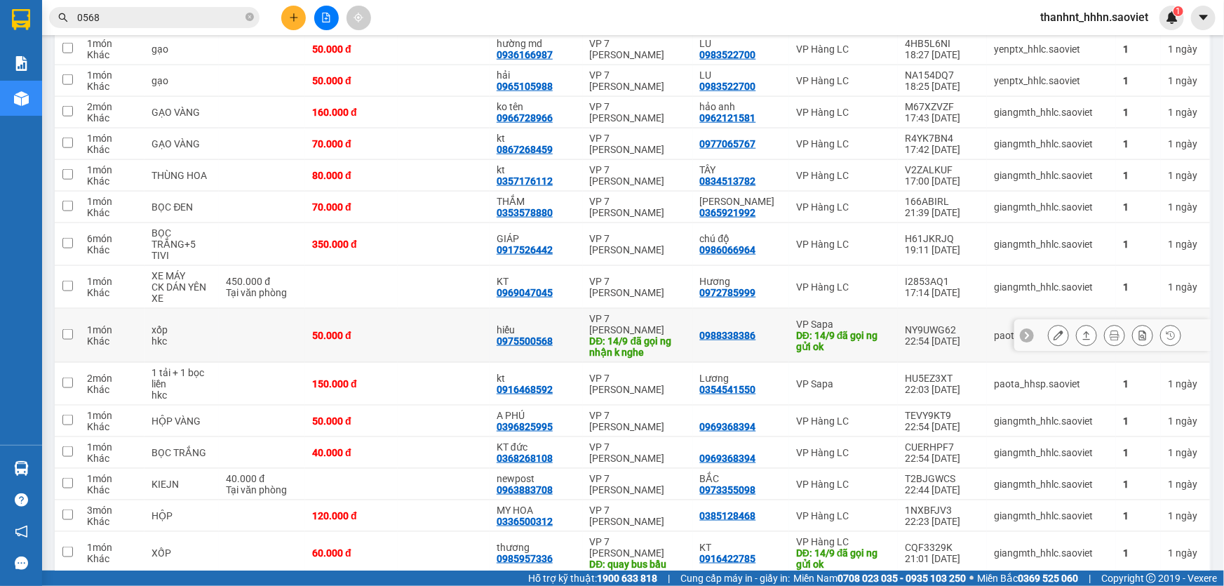
click at [602, 309] on td "VP 7 [PERSON_NAME] DĐ: 14/9 đã gọi ng [PERSON_NAME]" at bounding box center [638, 336] width 110 height 54
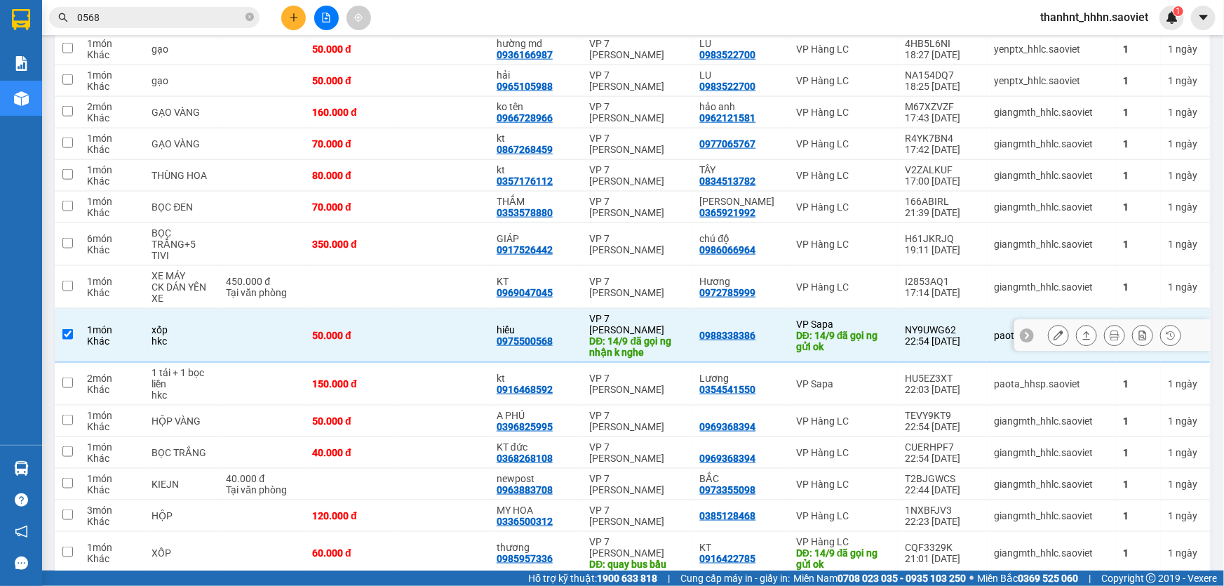
click at [789, 309] on td "0988338386" at bounding box center [741, 336] width 96 height 54
checkbox input "false"
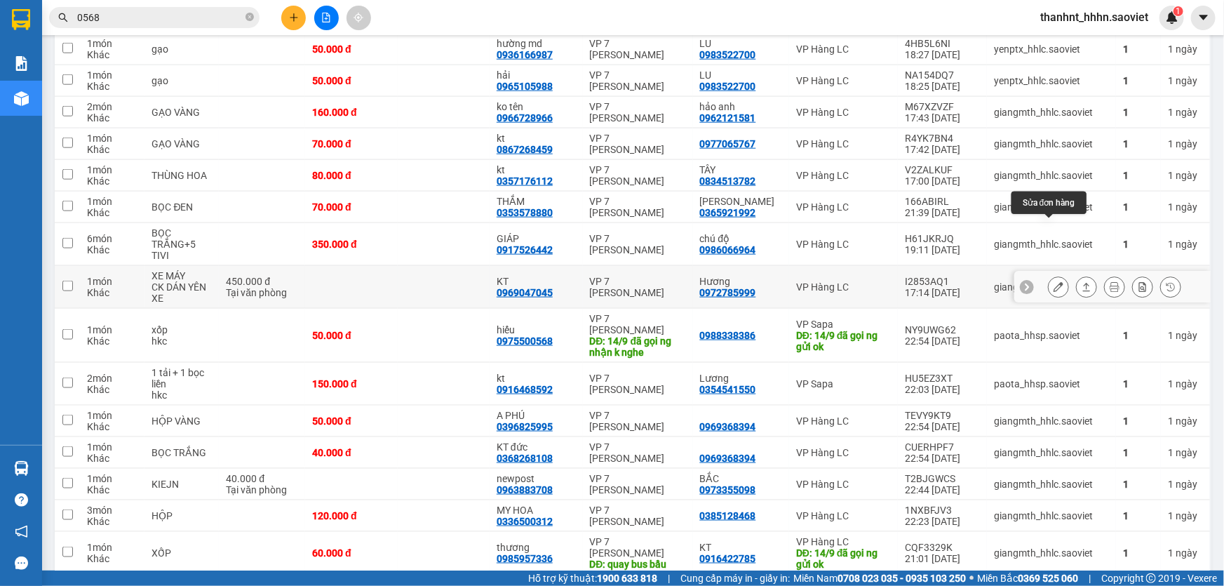
drag, startPoint x: 1039, startPoint y: 219, endPoint x: 1051, endPoint y: 227, distance: 14.8
click at [1051, 276] on div at bounding box center [1058, 286] width 21 height 21
click at [1053, 282] on icon at bounding box center [1058, 287] width 10 height 10
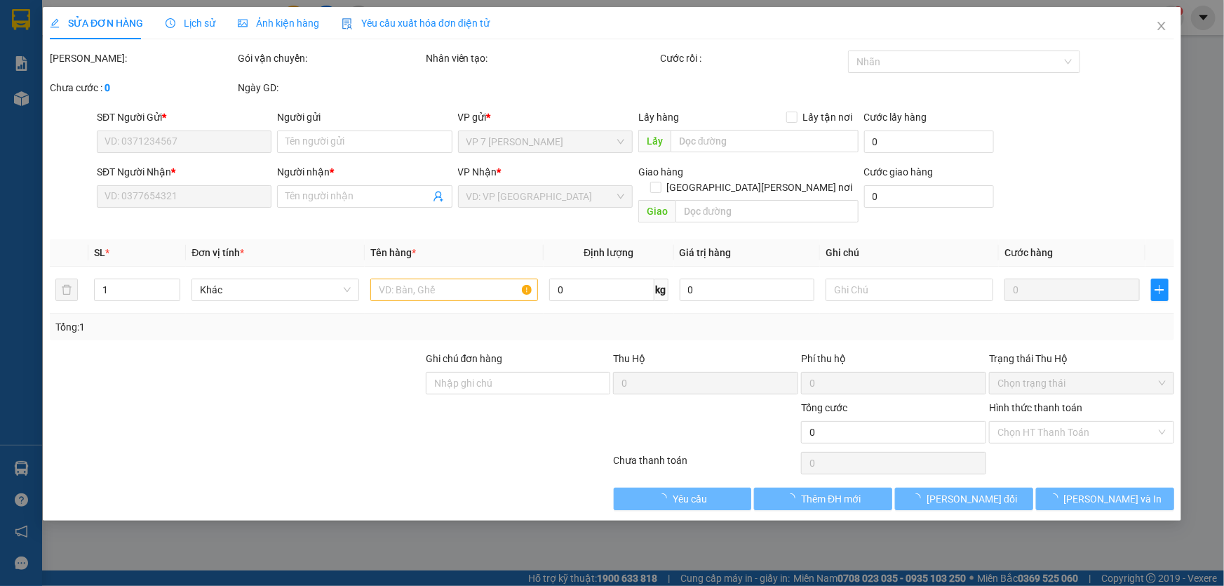
type input "0972785999"
type input "Hương"
type input "0969047045"
type input "KT"
type input "450.000"
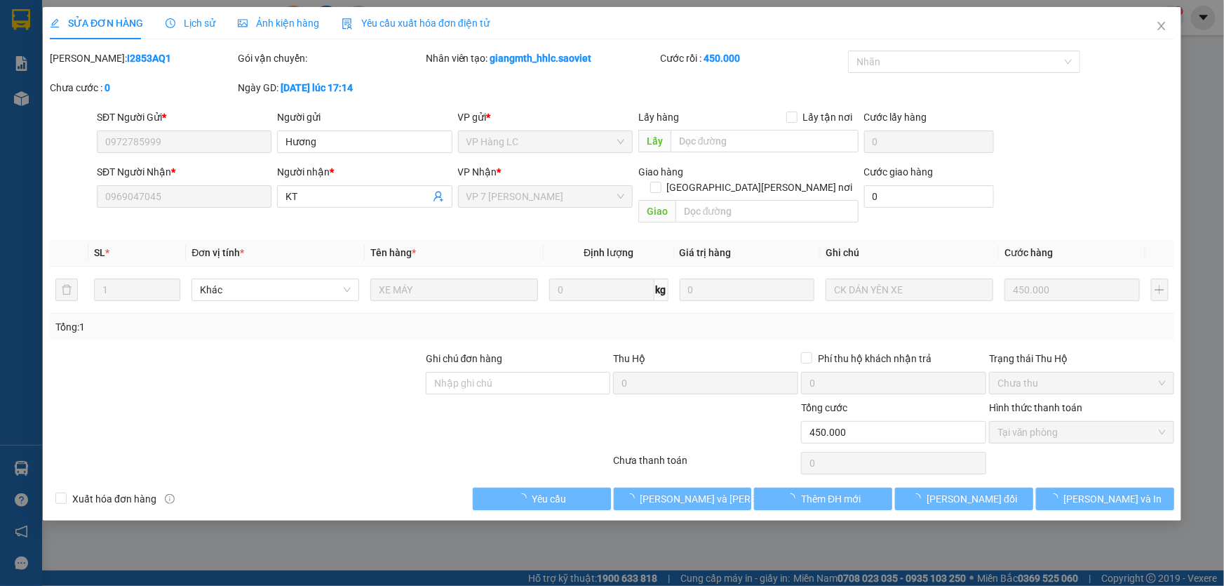
click at [198, 25] on span "Lịch sử" at bounding box center [191, 23] width 50 height 11
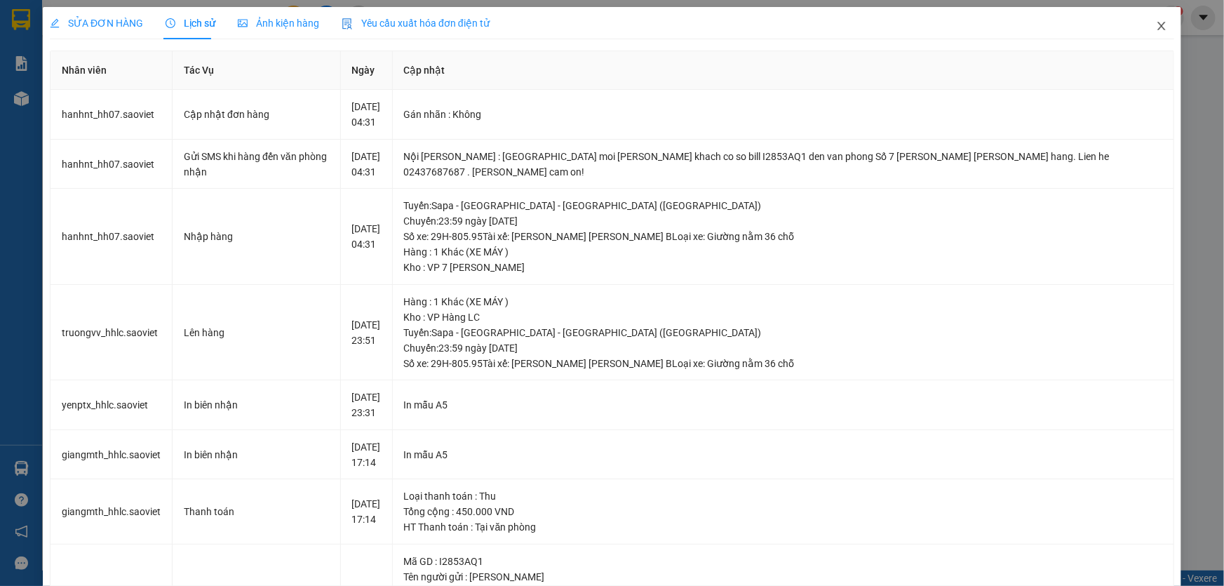
click at [1150, 15] on span "Close" at bounding box center [1161, 26] width 39 height 39
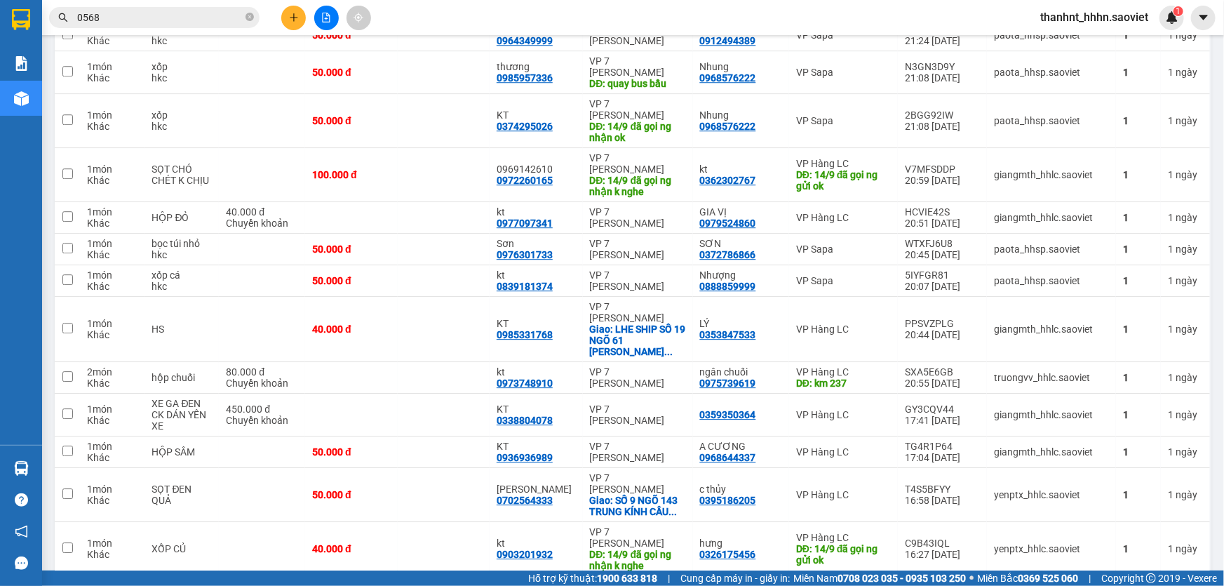
scroll to position [1976, 0]
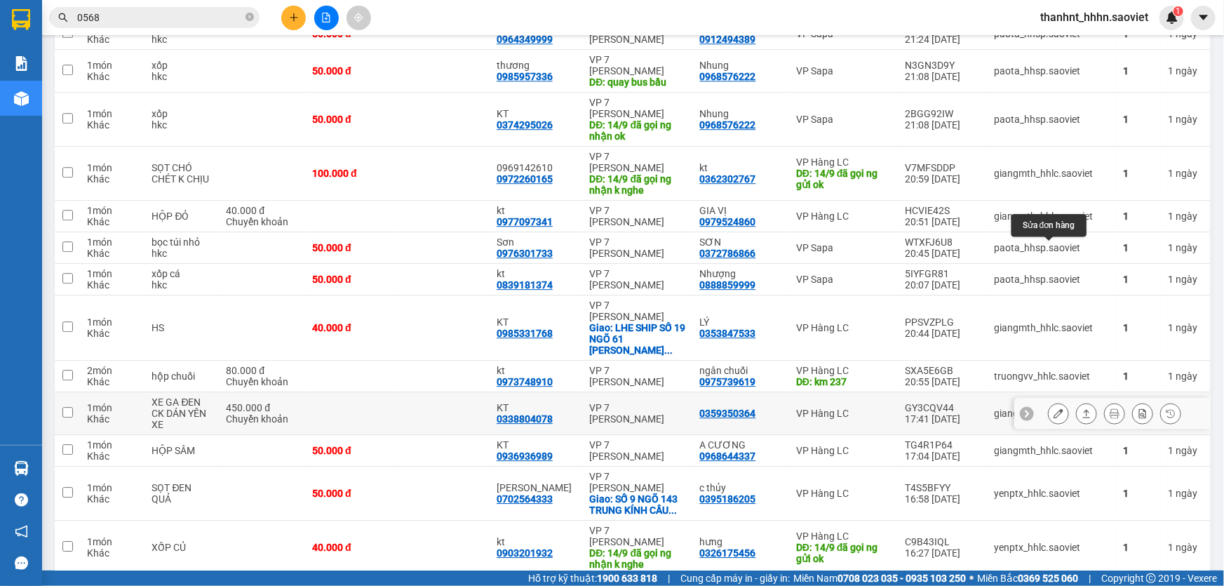
click at [1056, 401] on button at bounding box center [1059, 413] width 20 height 25
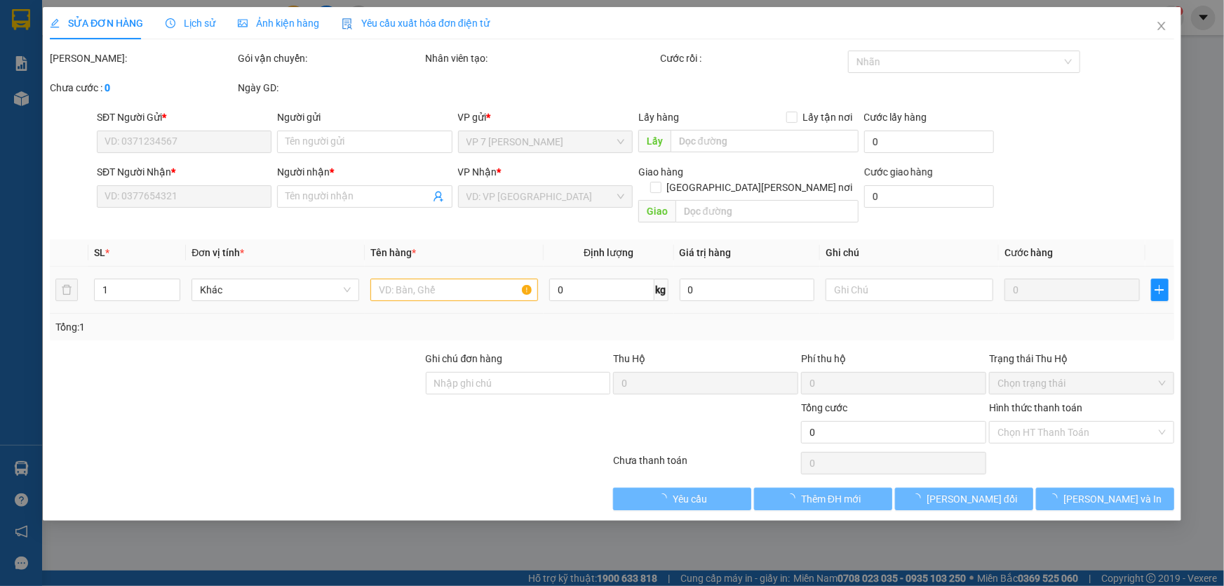
type input "0359350364"
type input "0338804078"
type input "KT"
type input "450.000"
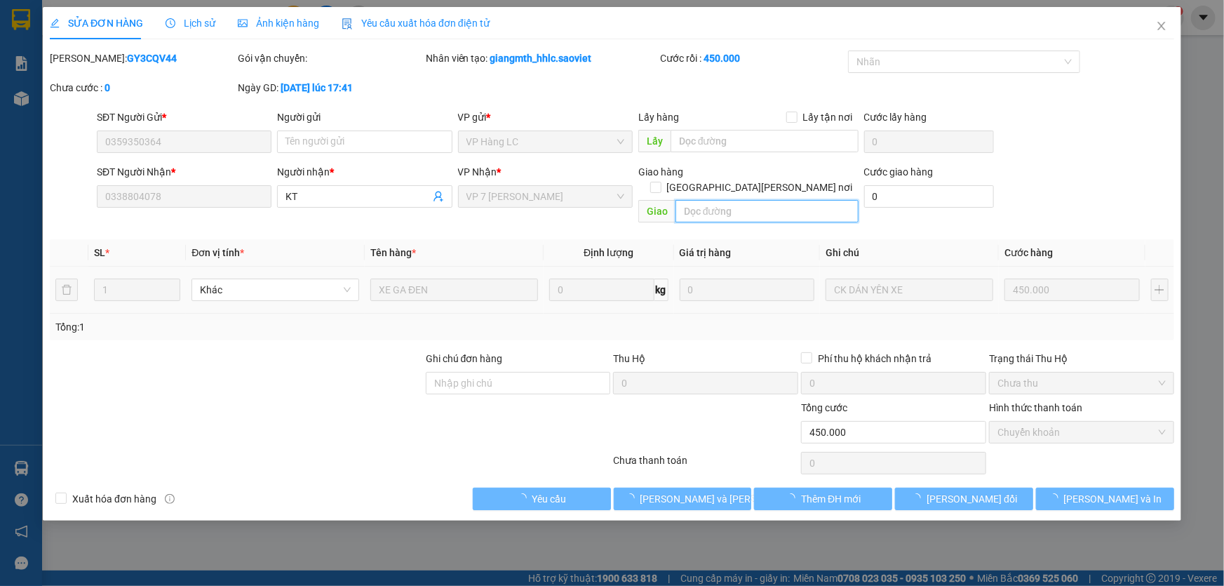
click at [715, 200] on input "text" at bounding box center [766, 211] width 183 height 22
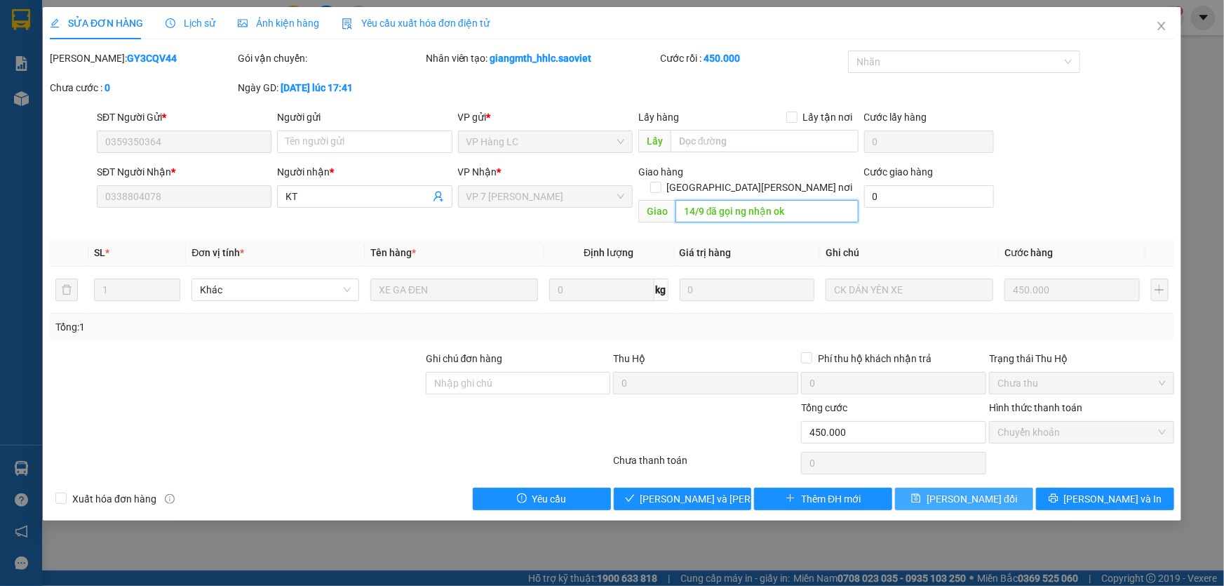
type input "14/9 đã gọi ng nhận ok"
click at [979, 491] on span "[PERSON_NAME] thay đổi" at bounding box center [972, 498] width 90 height 15
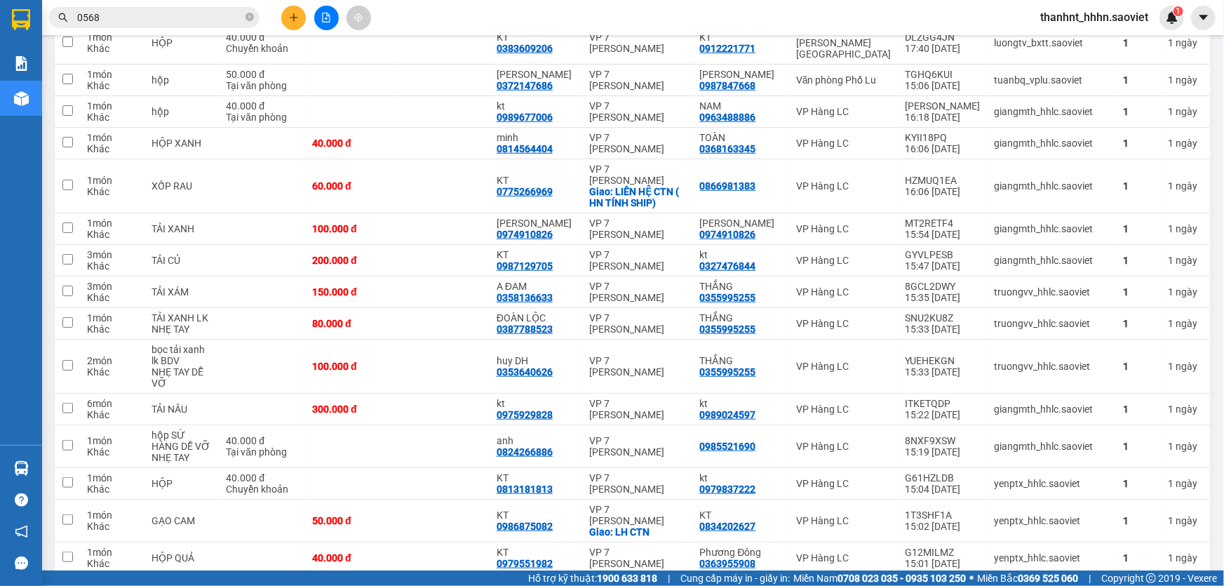
scroll to position [3139, 0]
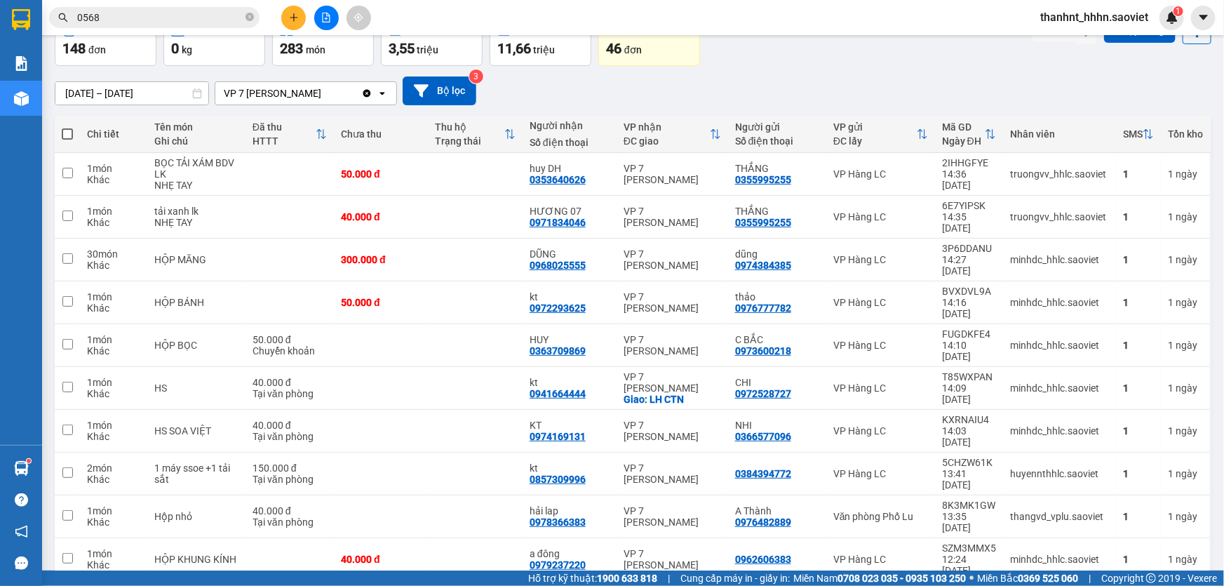
scroll to position [0, 0]
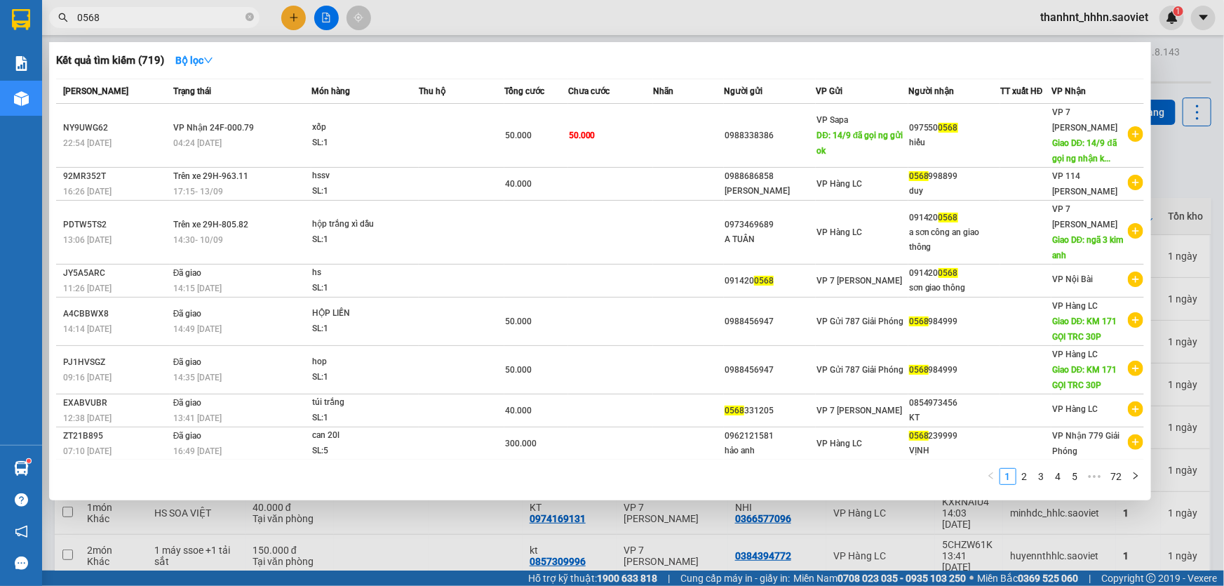
drag, startPoint x: 130, startPoint y: 20, endPoint x: 0, endPoint y: -13, distance: 134.6
click at [0, 0] on html "Kết quả tìm kiếm ( 719 ) Bộ lọc Mã ĐH Trạng thái Món hàng Thu hộ Tổng cước Chưa…" at bounding box center [612, 293] width 1224 height 586
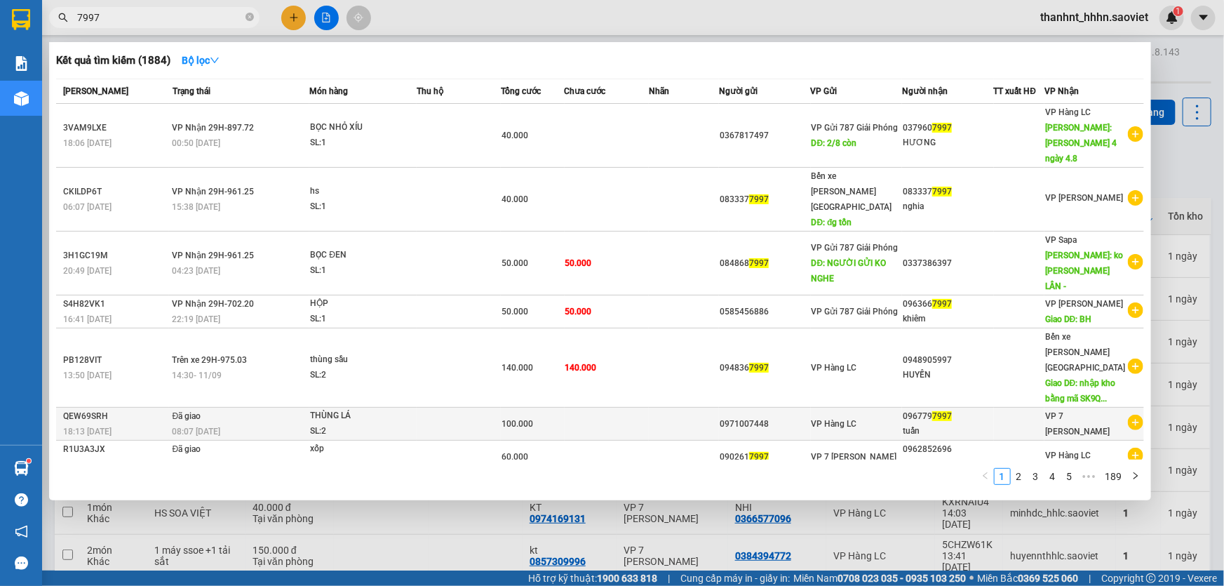
type input "7997"
click at [623, 407] on td at bounding box center [607, 423] width 84 height 33
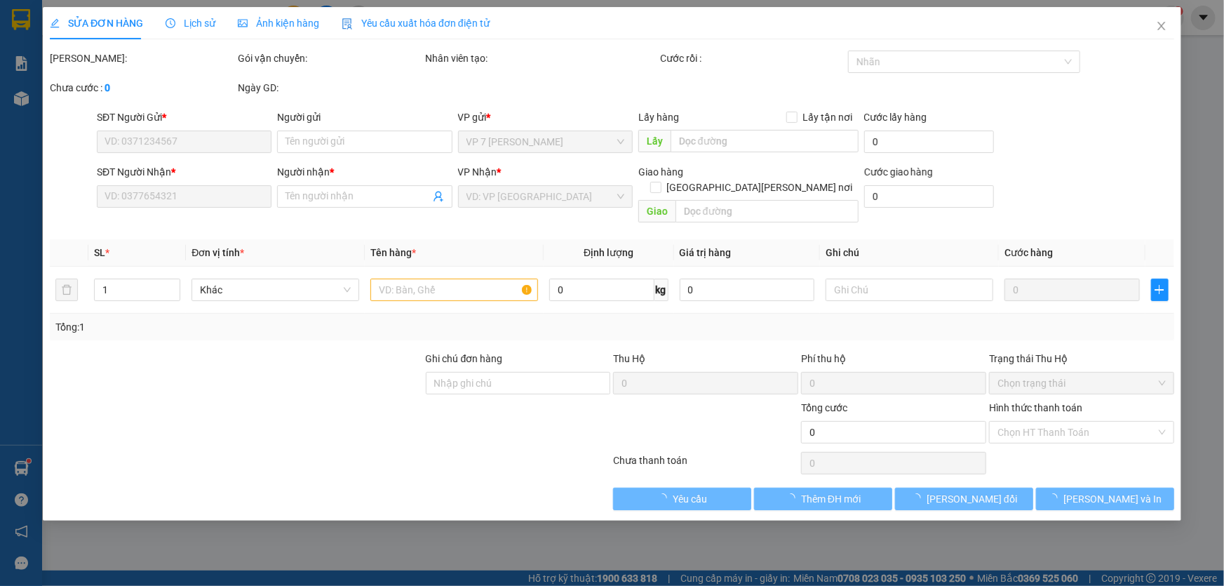
type input "0971007448"
type input "0967797997"
type input "tuấn"
type input "100.000"
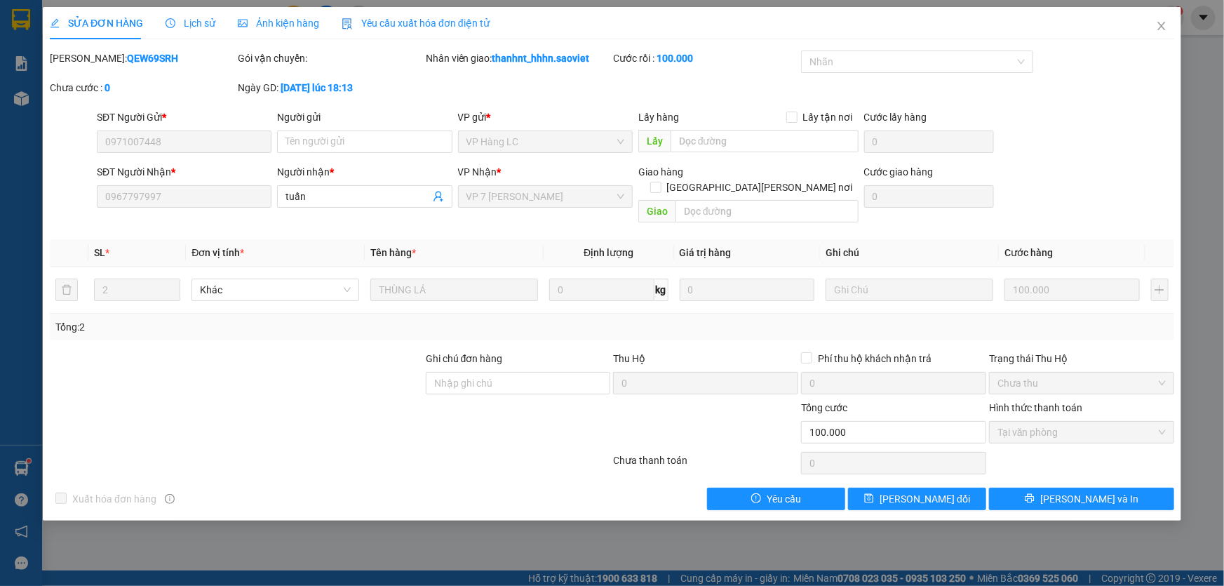
click at [208, 19] on span "Lịch sử" at bounding box center [191, 23] width 50 height 11
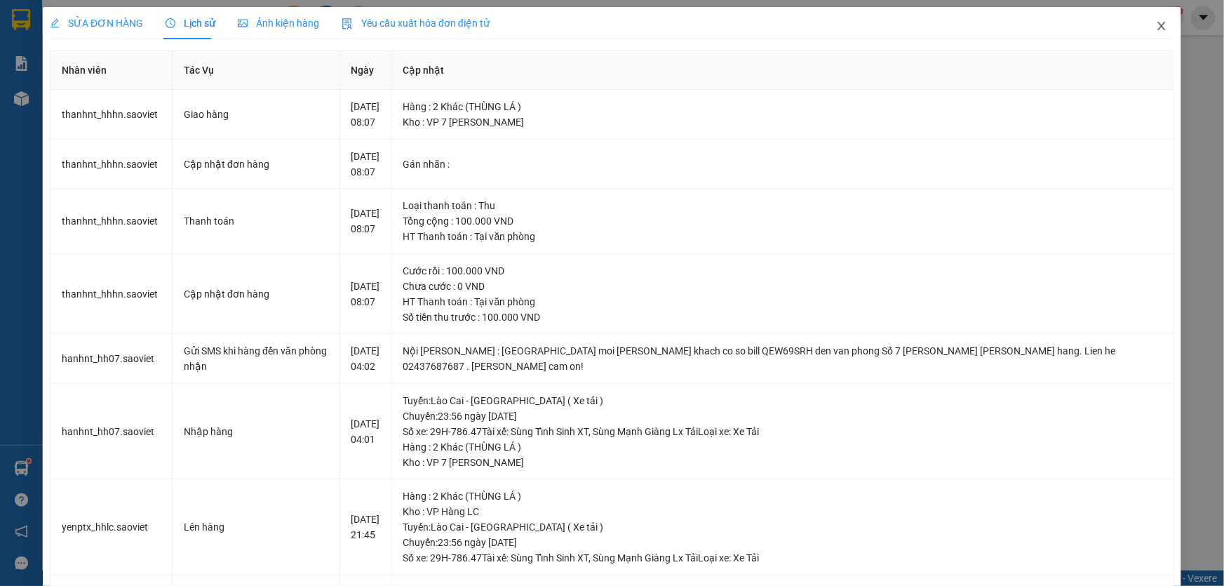
click at [1157, 25] on icon "close" at bounding box center [1161, 26] width 8 height 8
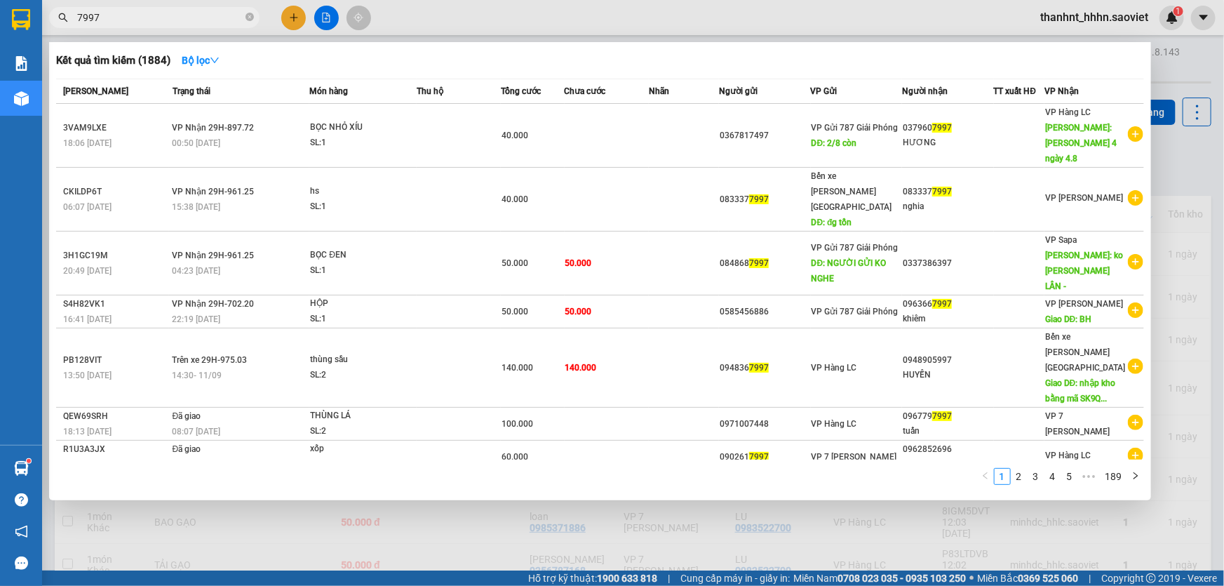
click at [156, 18] on input "7997" at bounding box center [160, 17] width 166 height 15
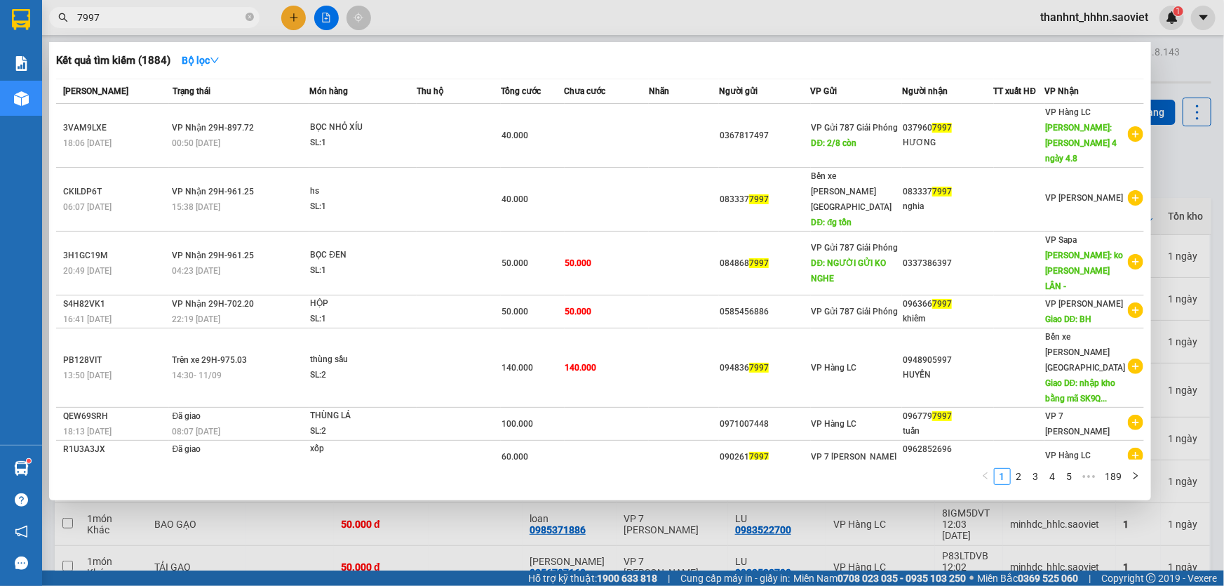
click at [143, 14] on input "7997" at bounding box center [160, 17] width 166 height 15
type input "e"
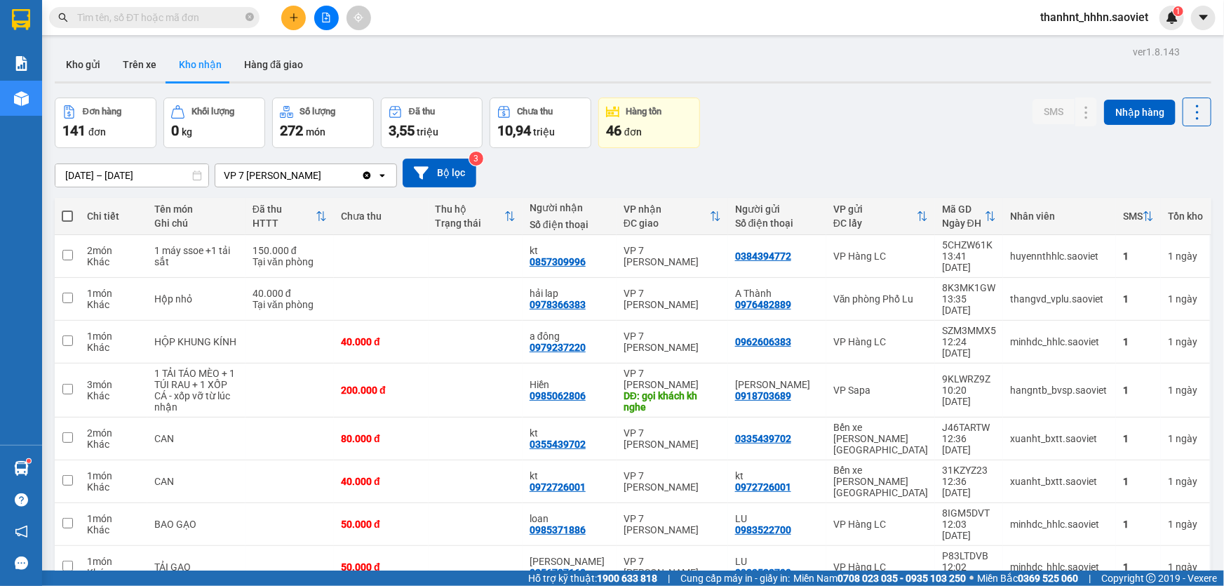
type input "ẽ"
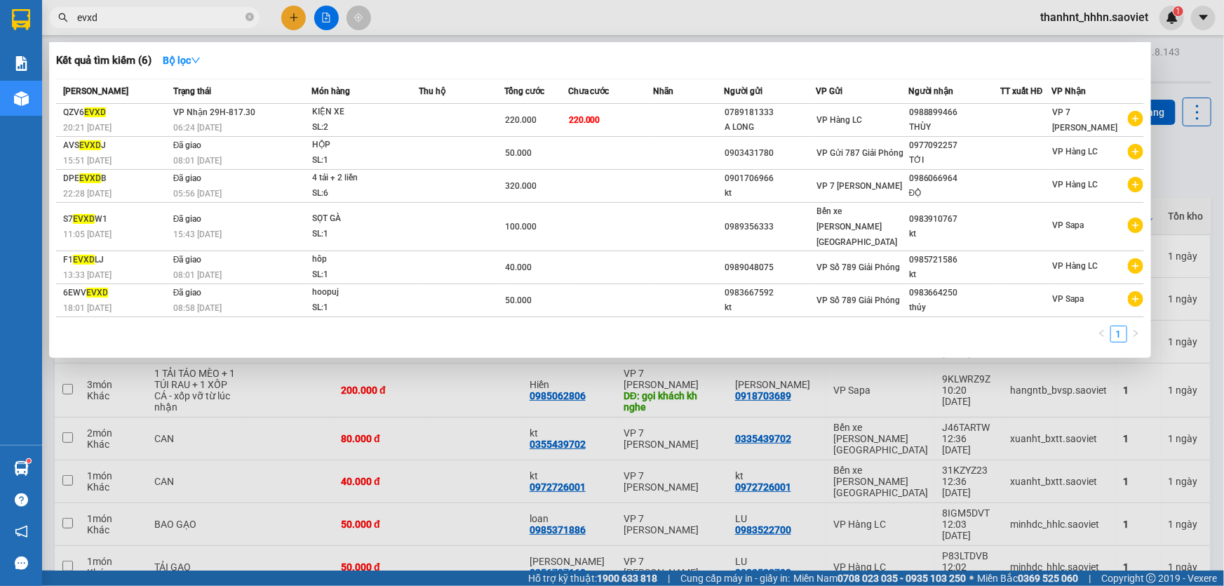
type input "evxd"
click at [358, 58] on div "Kết quả tìm kiếm ( 6 ) Bộ lọc" at bounding box center [600, 60] width 1088 height 22
click at [175, 11] on input "evxd" at bounding box center [160, 17] width 166 height 15
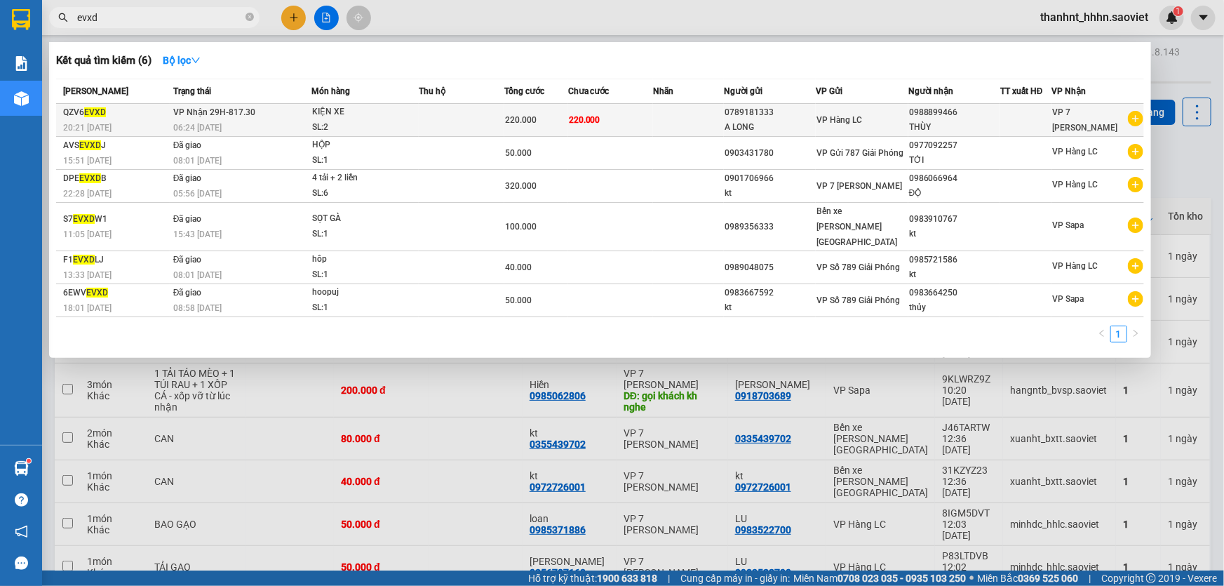
click at [574, 124] on span "220.000" at bounding box center [585, 120] width 32 height 10
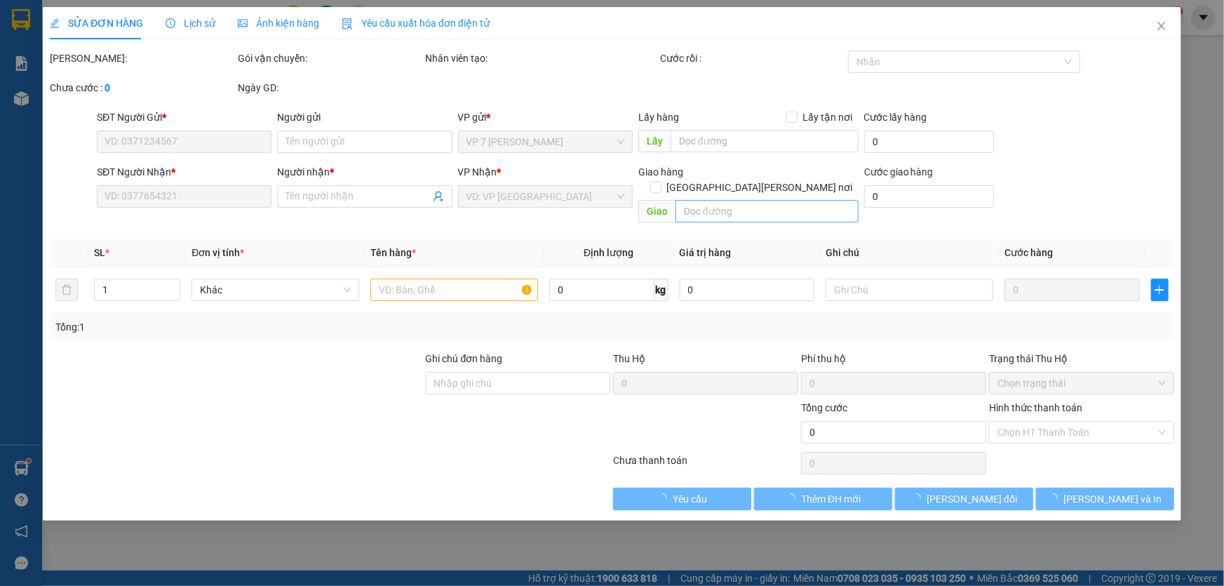
type input "0789181333"
type input "A LONG"
type input "0988899466"
type input "THÙY"
type input "220.000"
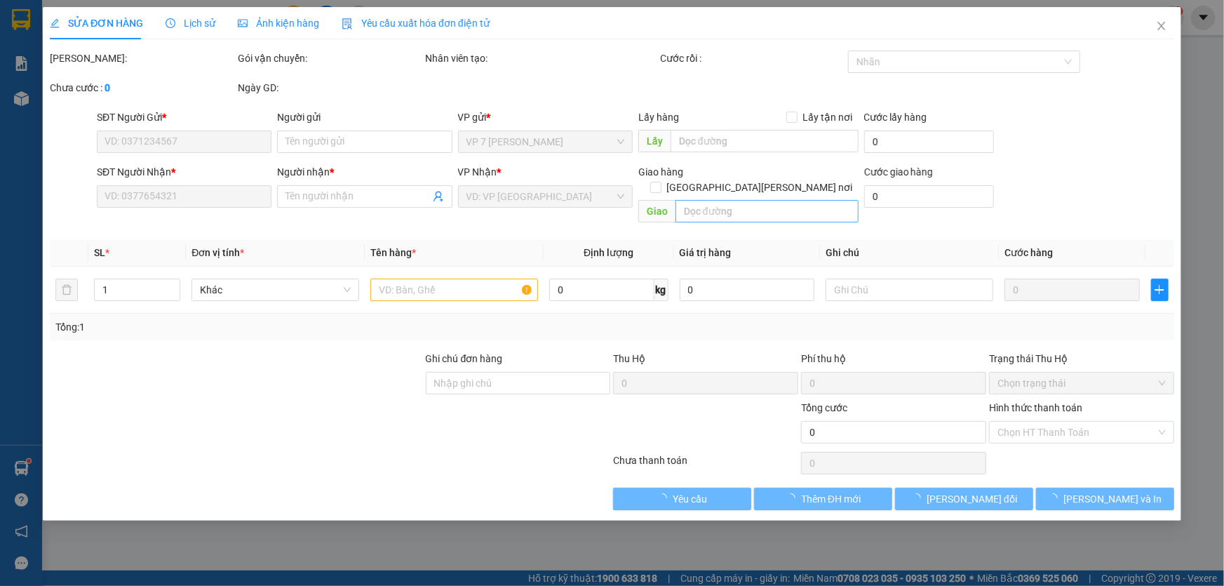
type input "220.000"
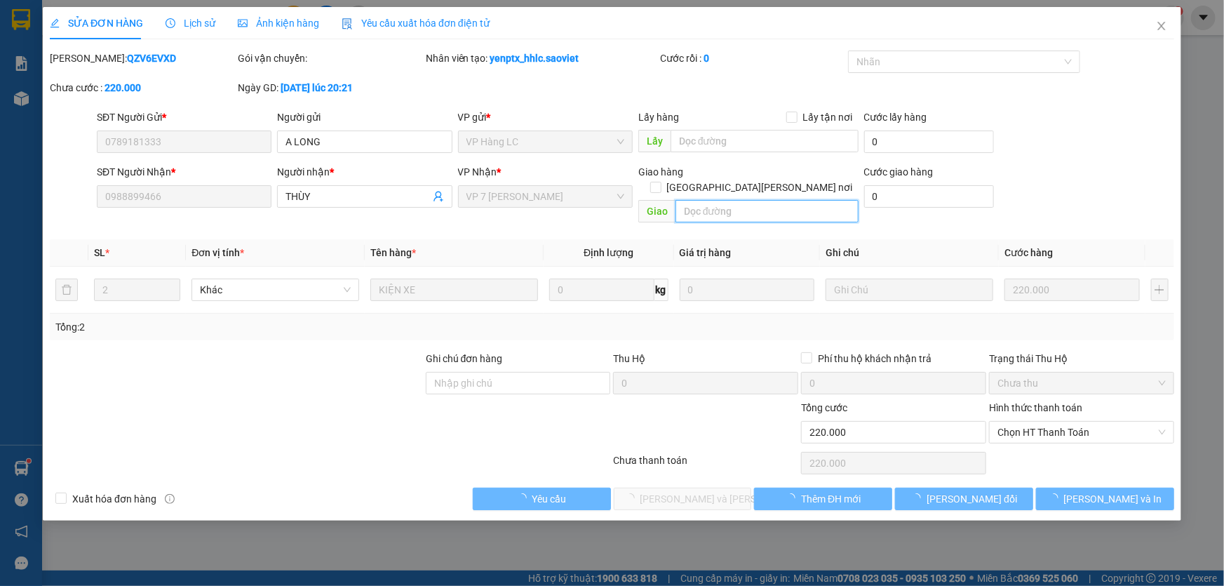
click at [728, 200] on input "text" at bounding box center [766, 211] width 183 height 22
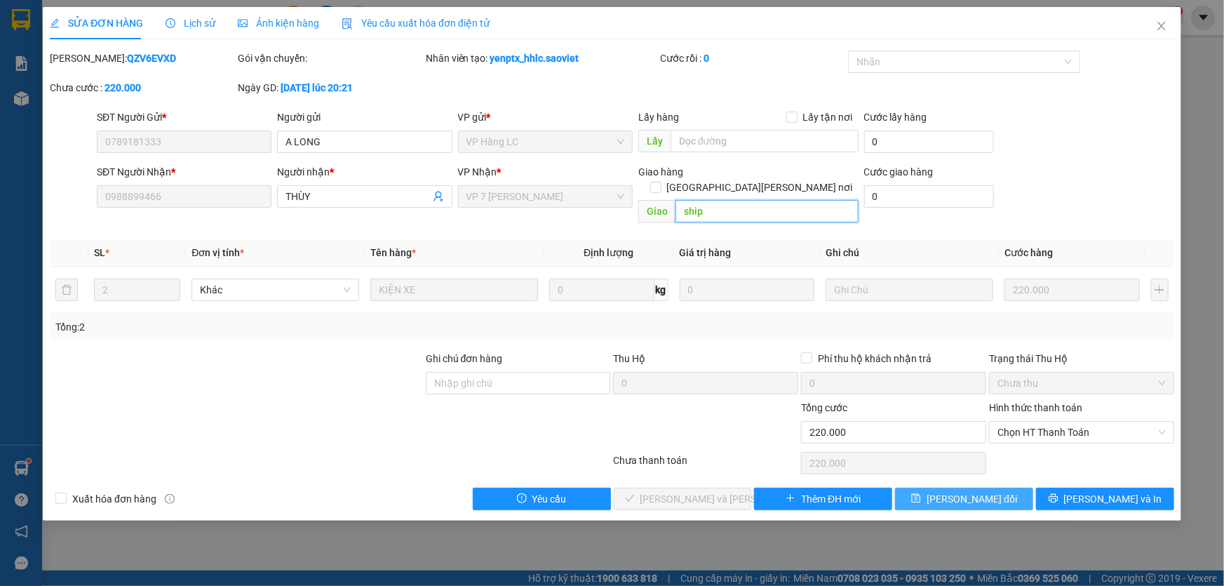
type input "ship"
click at [979, 493] on button "[PERSON_NAME] thay đổi" at bounding box center [964, 498] width 138 height 22
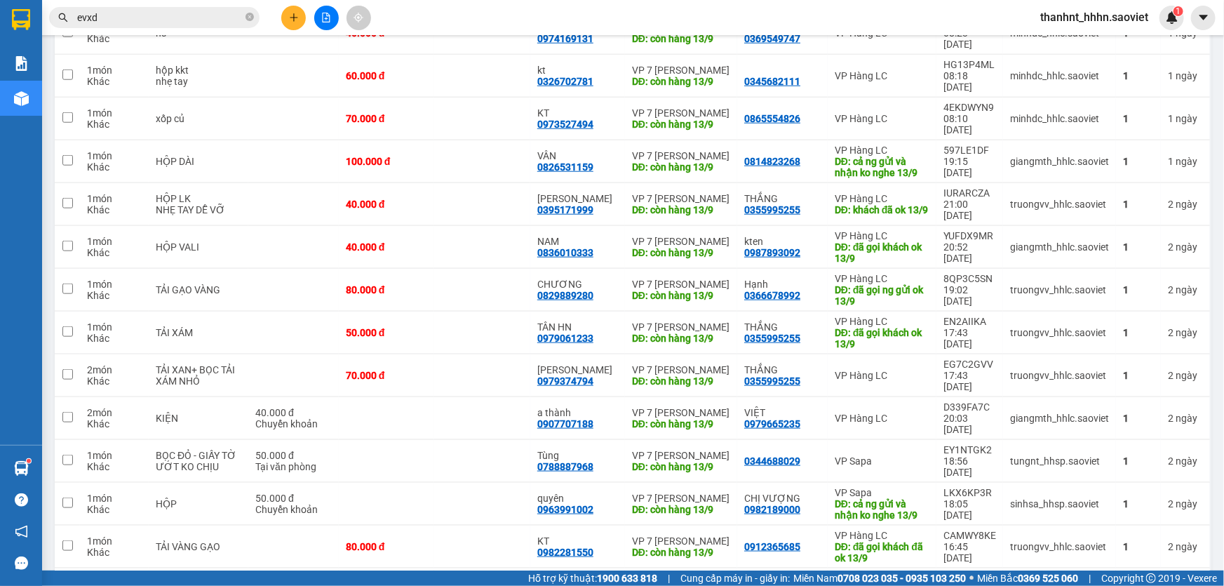
scroll to position [729, 0]
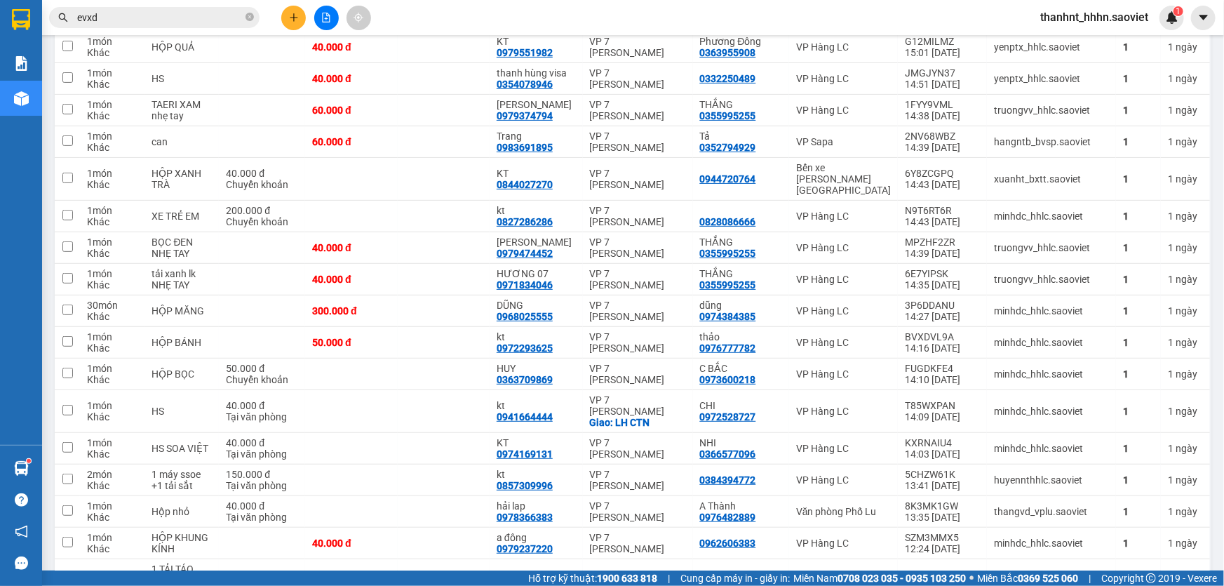
scroll to position [3083, 0]
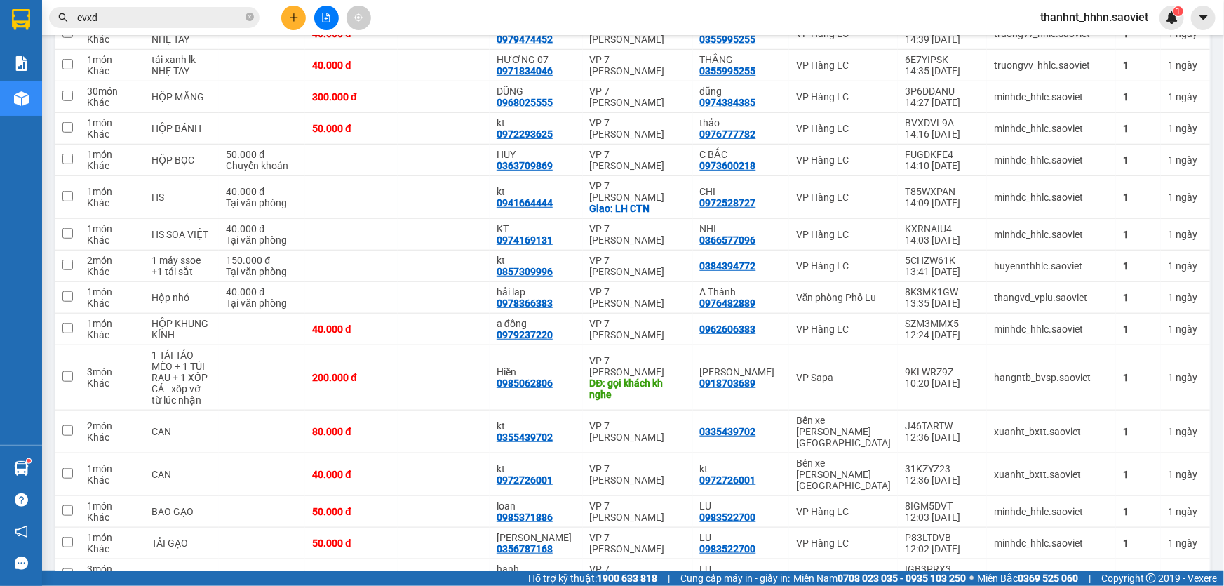
click at [281, 29] on div at bounding box center [326, 18] width 105 height 25
click at [289, 18] on icon "plus" at bounding box center [294, 18] width 10 height 10
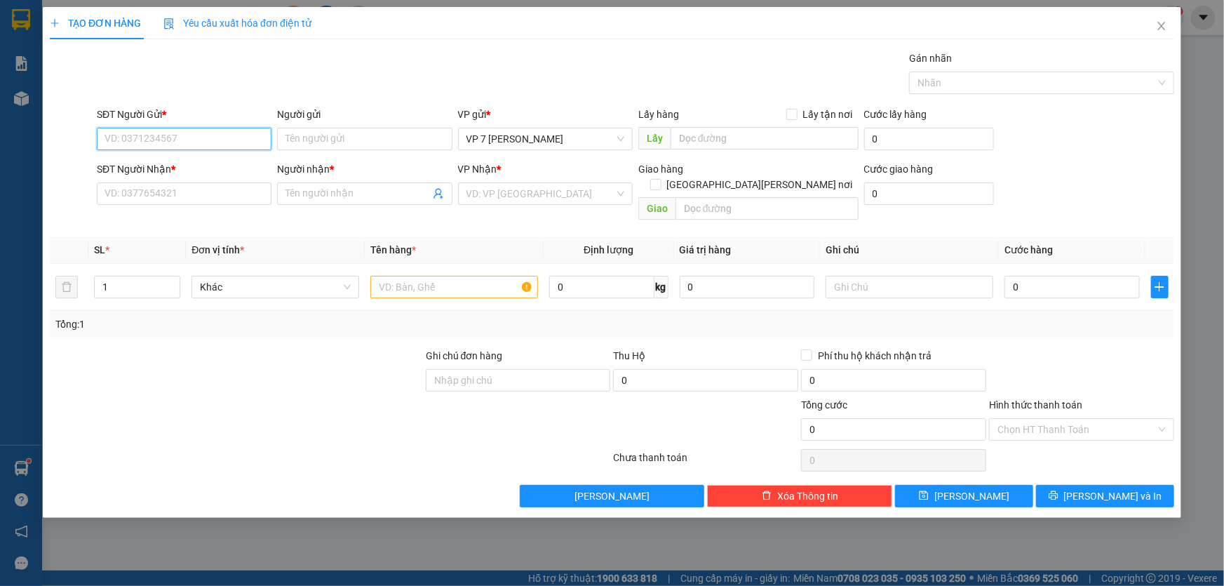
click at [175, 139] on input "SĐT Người Gửi *" at bounding box center [184, 139] width 175 height 22
type input "0919040857"
click at [201, 161] on div "0919040857" at bounding box center [184, 166] width 158 height 15
type input "0977196577"
type input "an taam"
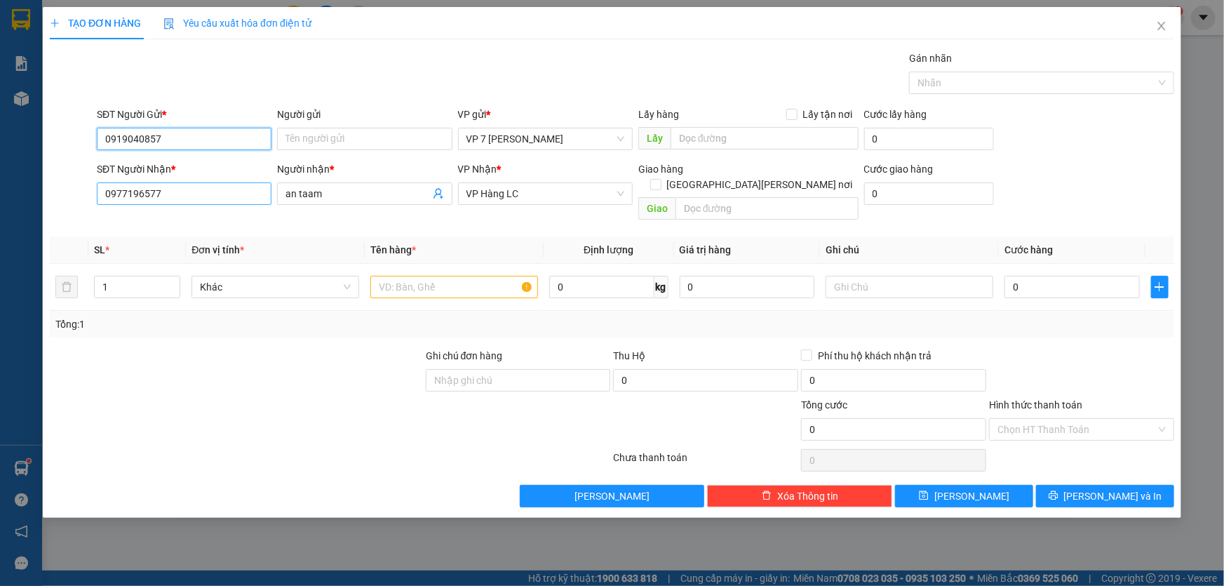
type input "0919040857"
drag, startPoint x: 198, startPoint y: 189, endPoint x: 0, endPoint y: 25, distance: 257.6
click at [0, 102] on div "TẠO ĐƠN HÀNG Yêu cầu xuất hóa đơn điện tử Transit Pickup Surcharge Ids Transit …" at bounding box center [612, 293] width 1224 height 586
drag, startPoint x: 133, startPoint y: 187, endPoint x: 0, endPoint y: 161, distance: 134.9
click at [11, 171] on div "TẠO ĐƠN HÀNG Yêu cầu xuất hóa đơn điện tử Transit Pickup Surcharge Ids Transit …" at bounding box center [612, 293] width 1224 height 586
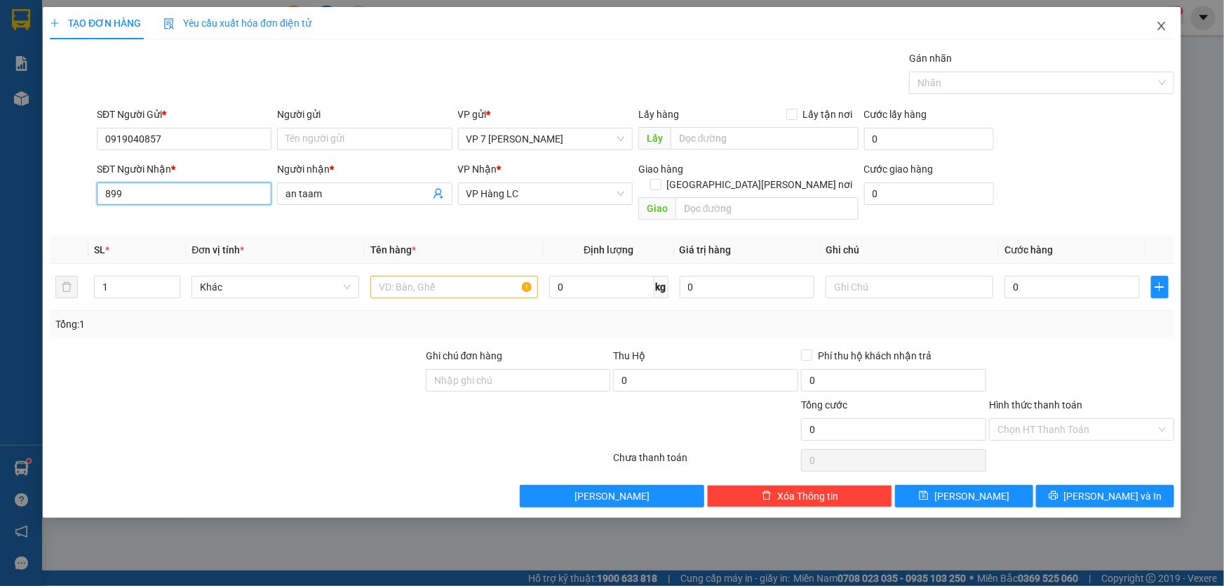
type input "899"
click at [1160, 26] on icon "close" at bounding box center [1161, 26] width 8 height 8
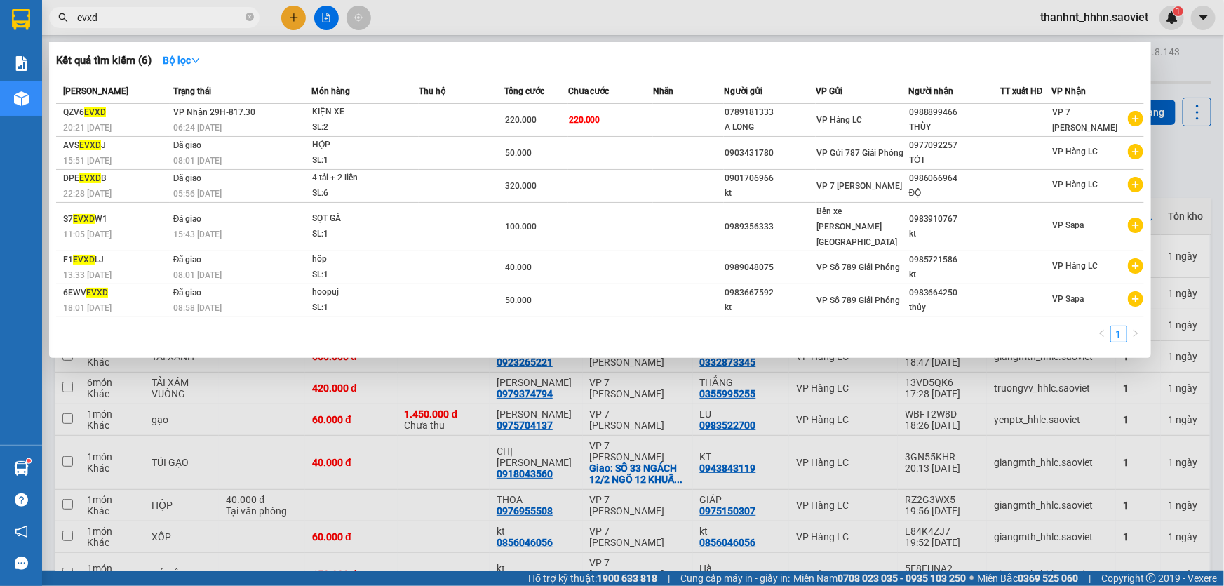
drag, startPoint x: 121, startPoint y: 20, endPoint x: 0, endPoint y: 26, distance: 121.5
click at [0, 32] on section "Kết quả tìm kiếm ( 6 ) Bộ lọc Mã ĐH Trạng thái Món hàng Thu hộ Tổng cước Chưa c…" at bounding box center [612, 293] width 1224 height 586
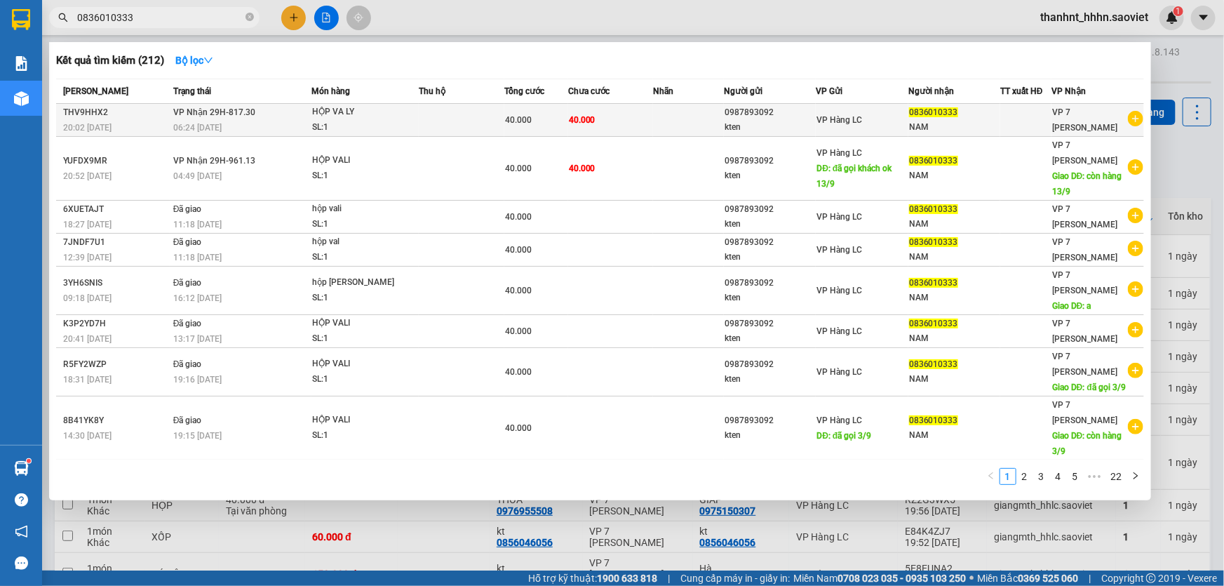
type input "0836010333"
click at [588, 125] on span "40.000" at bounding box center [582, 120] width 27 height 10
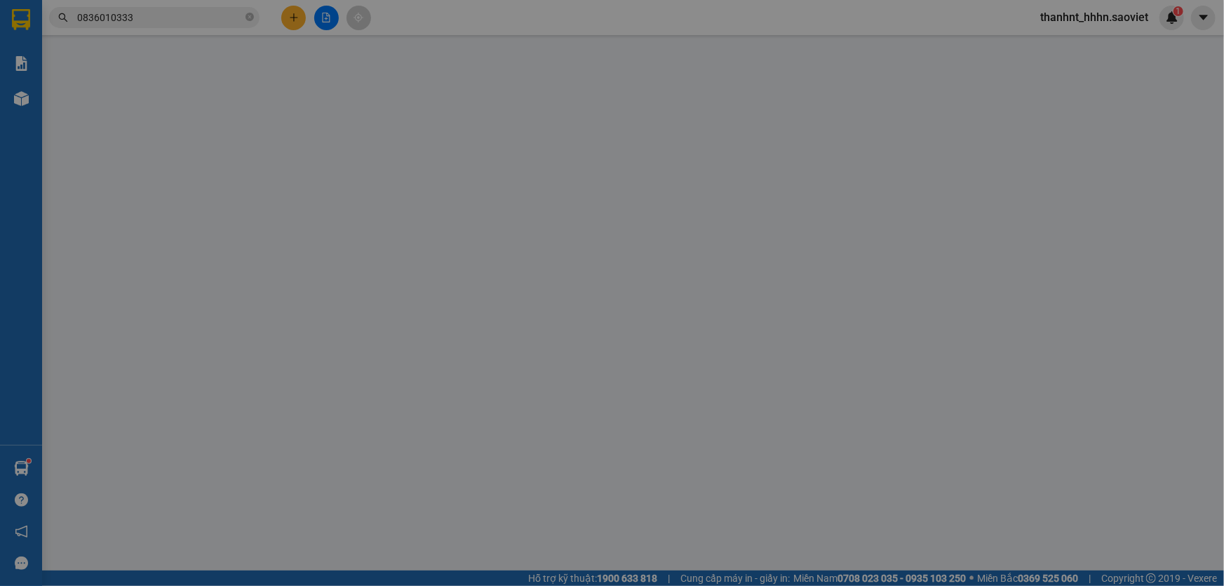
type input "0987893092"
type input "kten"
type input "0836010333"
type input "NAM"
type input "40.000"
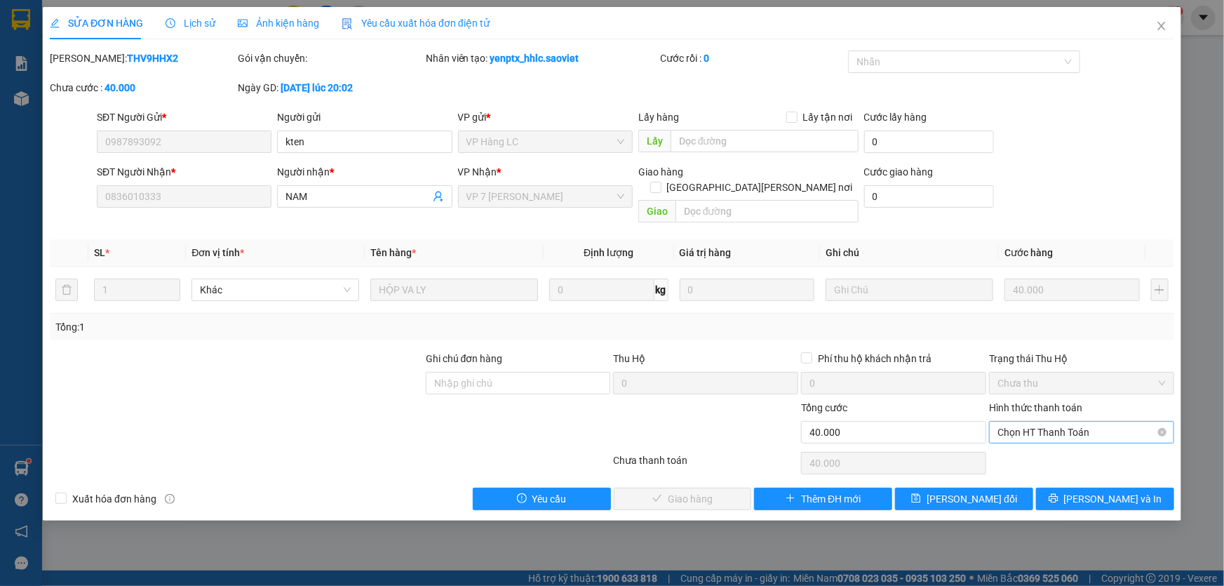
click at [1020, 422] on span "Chọn HT Thanh Toán" at bounding box center [1081, 432] width 168 height 21
click at [1023, 462] on div "Chuyển khoản" at bounding box center [1081, 466] width 168 height 15
type input "0"
click at [673, 494] on div "SỬA ĐƠN HÀNG Lịch sử Ảnh kiện hàng Yêu cầu xuất hóa đơn điện tử Total Paid Fee …" at bounding box center [612, 263] width 1138 height 513
drag, startPoint x: 680, startPoint y: 467, endPoint x: 680, endPoint y: 476, distance: 8.4
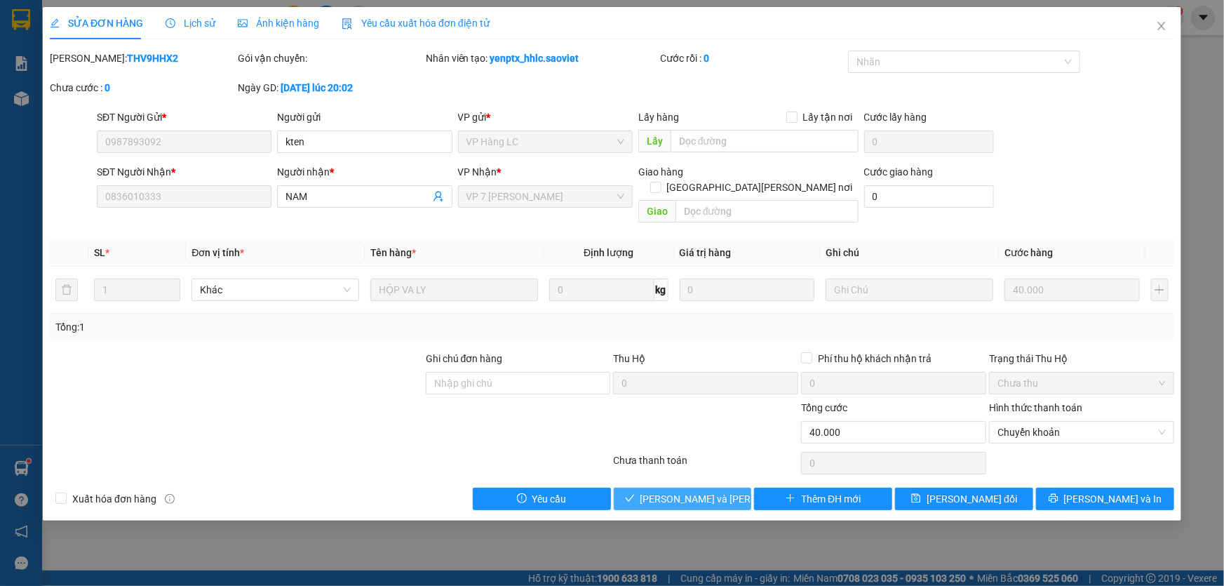
click at [680, 468] on div "Total Paid Fee 0 Total UnPaid Fee 40.000 Cash Collection Total Fee Mã ĐH: THV9H…" at bounding box center [612, 279] width 1124 height 459
click at [680, 491] on span "[PERSON_NAME] và Giao hàng" at bounding box center [734, 498] width 189 height 15
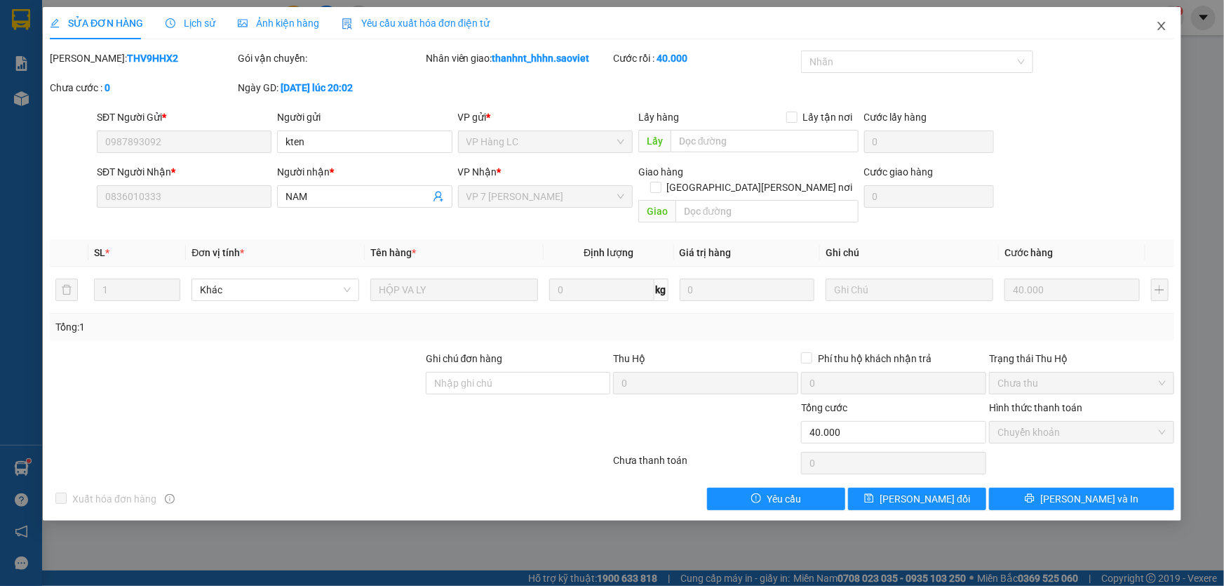
click at [1164, 29] on icon "close" at bounding box center [1161, 26] width 8 height 8
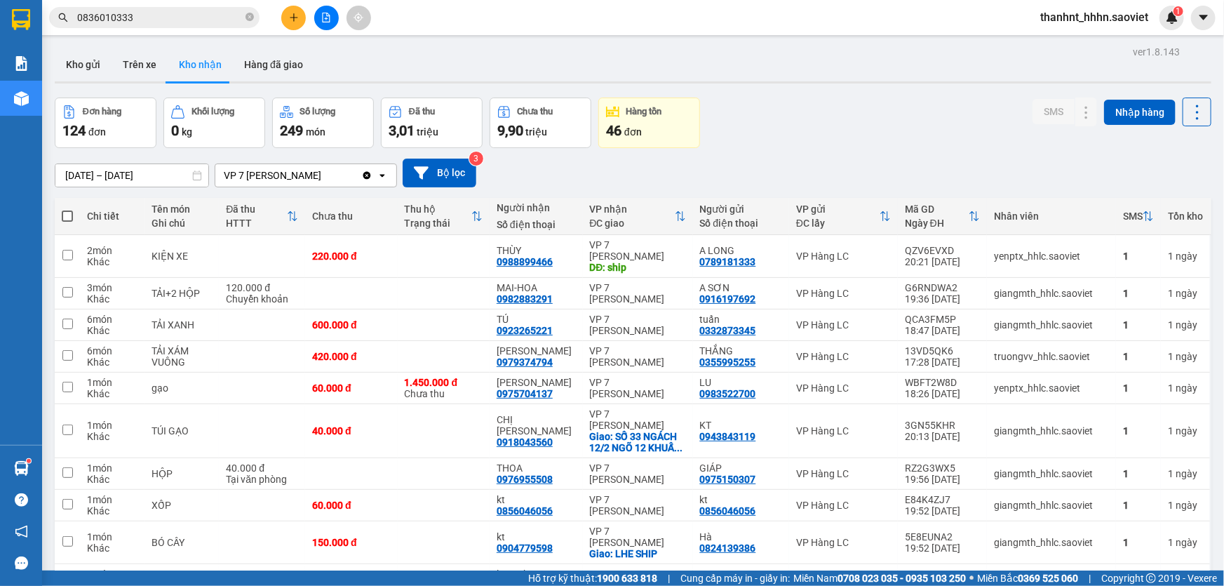
click at [173, 16] on input "0836010333" at bounding box center [160, 17] width 166 height 15
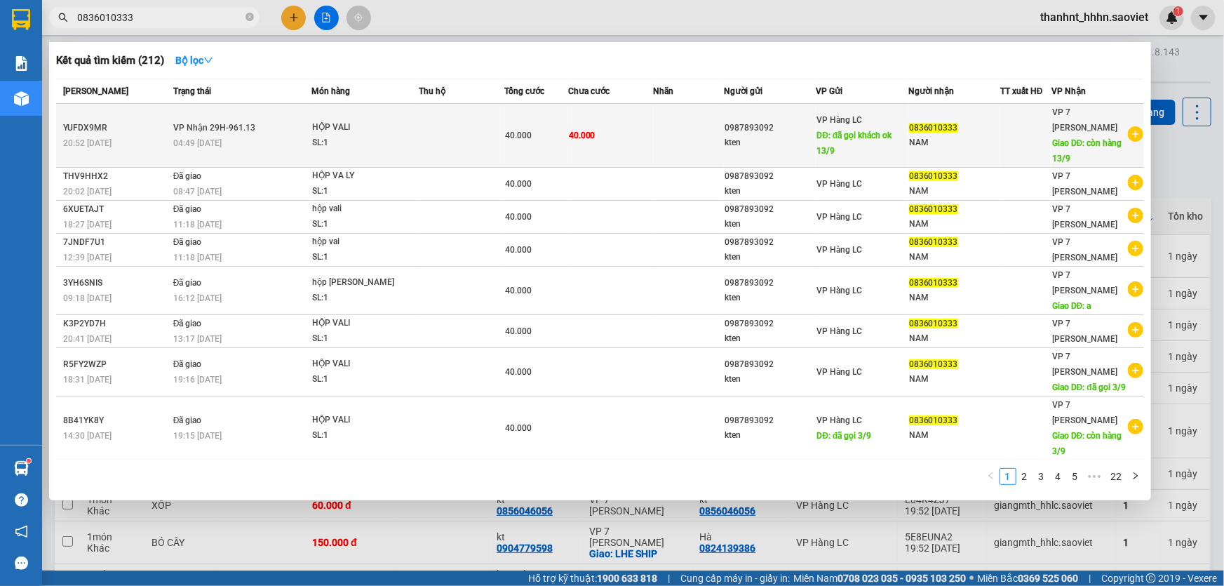
click at [558, 140] on div "40.000" at bounding box center [536, 135] width 62 height 15
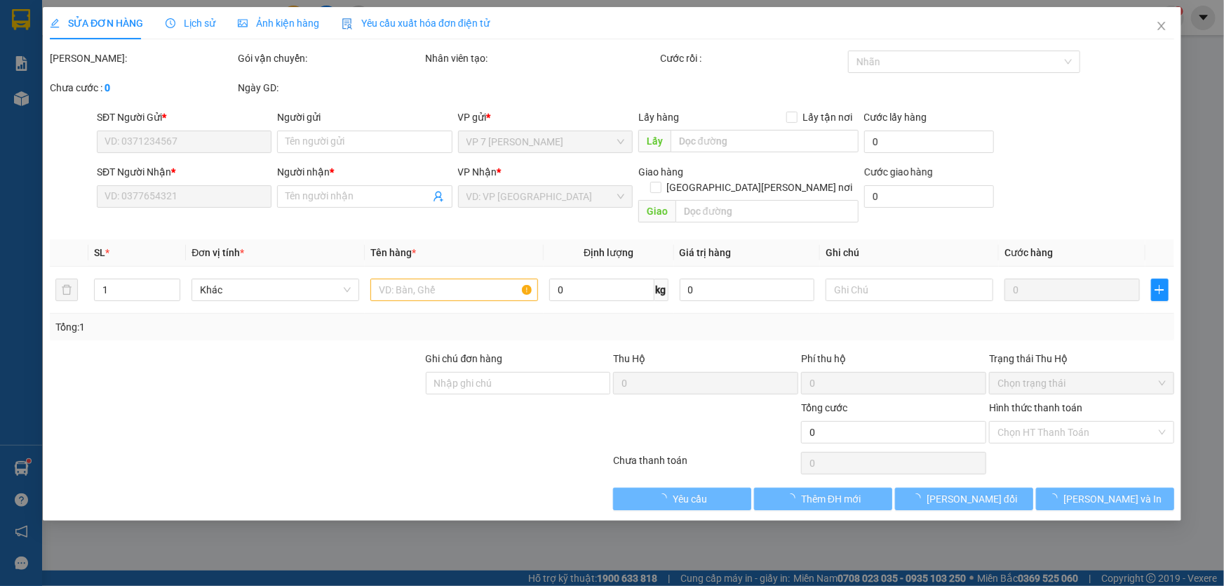
type input "0987893092"
type input "kten"
type input "đã gọi khách ok 13/9"
type input "0836010333"
type input "NAM"
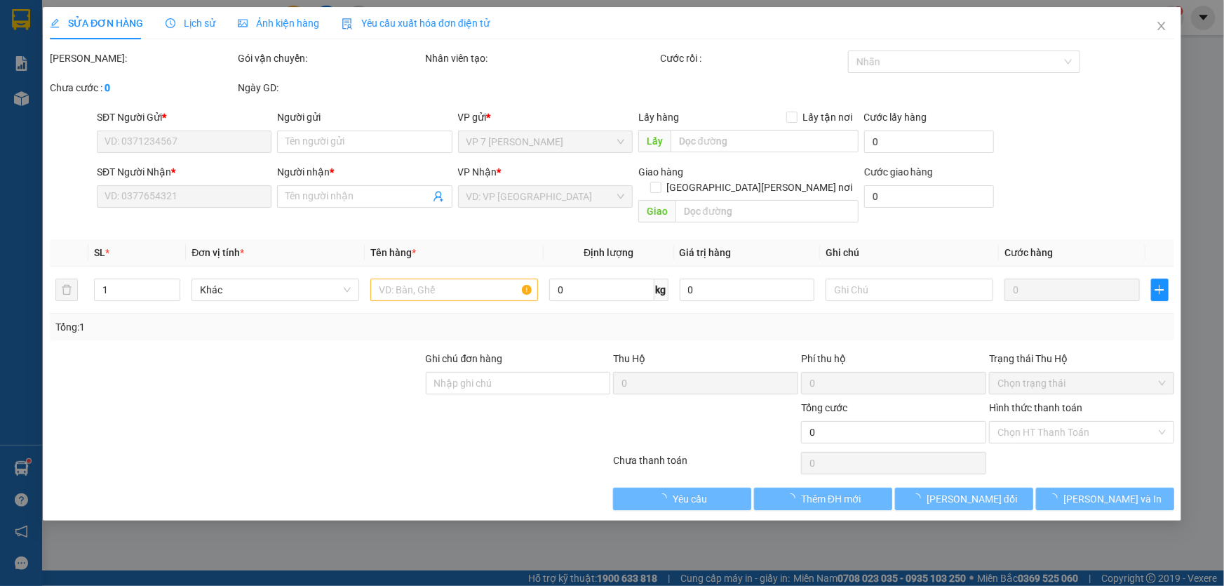
type input "còn hàng 13/9"
type input "40.000"
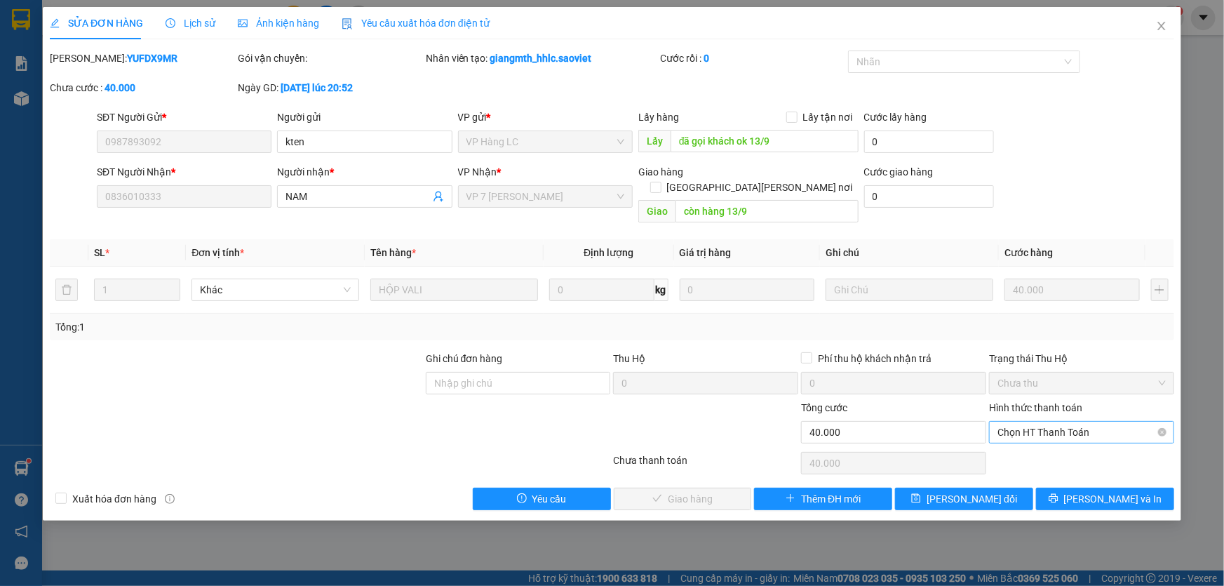
click at [1067, 422] on span "Chọn HT Thanh Toán" at bounding box center [1081, 432] width 168 height 21
click at [1042, 463] on div "Chuyển khoản" at bounding box center [1081, 466] width 168 height 15
type input "0"
click at [707, 469] on div "Total Paid Fee 0 Total UnPaid Fee 40.000 Cash Collection Total Fee Mã ĐH: YUFDX…" at bounding box center [612, 279] width 1124 height 459
click at [706, 491] on span "[PERSON_NAME] và Giao hàng" at bounding box center [734, 498] width 189 height 15
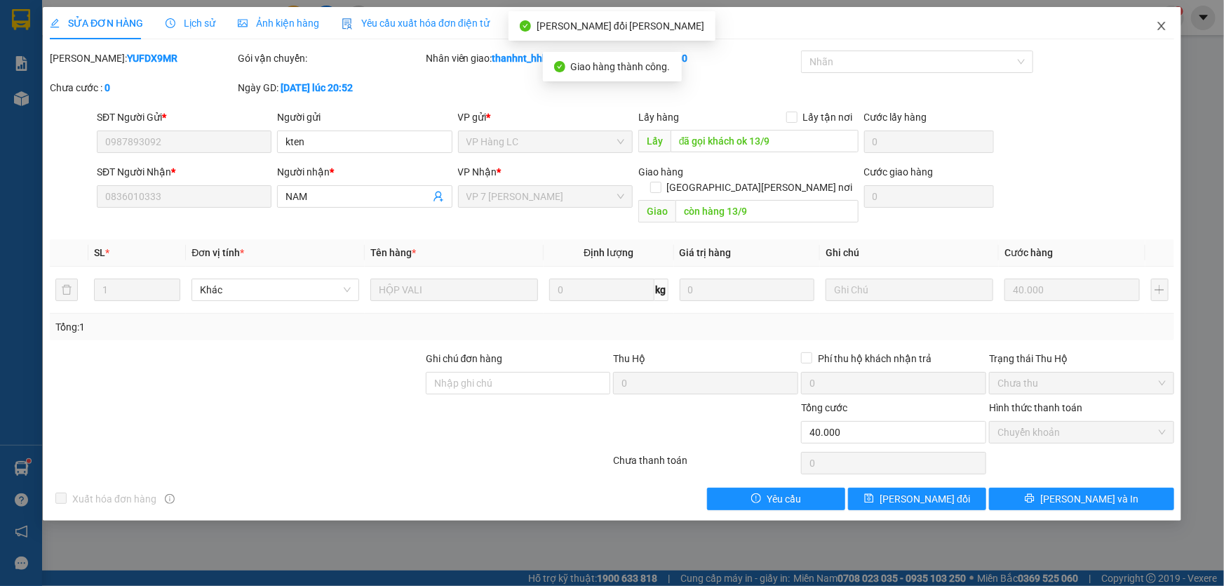
click at [1162, 21] on icon "close" at bounding box center [1161, 25] width 11 height 11
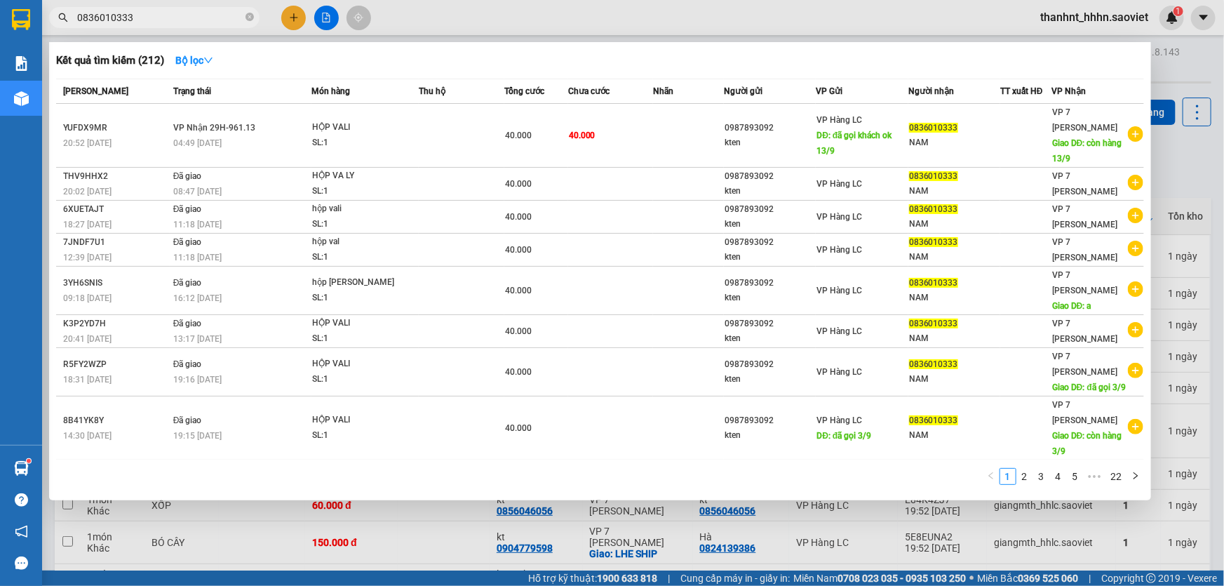
click at [173, 13] on input "0836010333" at bounding box center [160, 17] width 166 height 15
click at [245, 20] on icon "close-circle" at bounding box center [249, 17] width 8 height 8
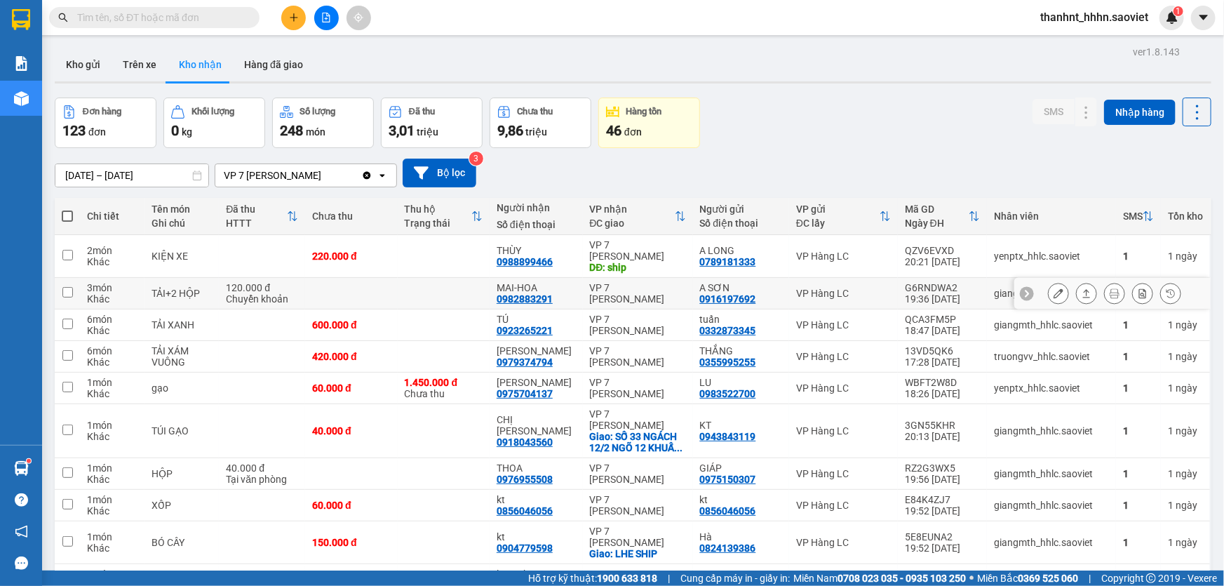
scroll to position [63, 0]
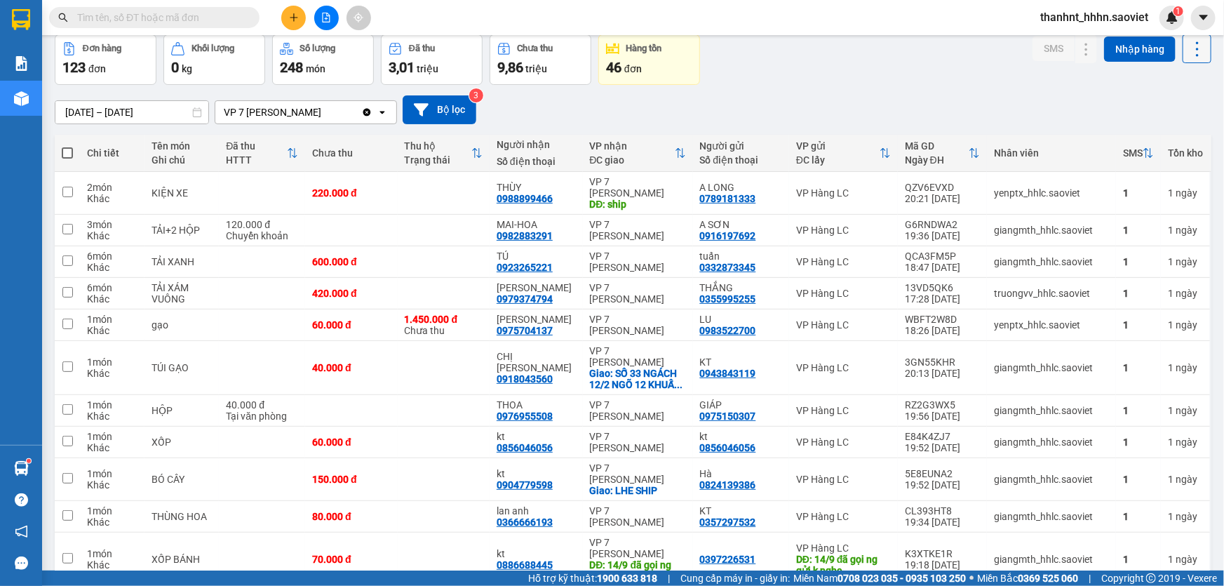
click at [1187, 52] on icon at bounding box center [1197, 49] width 20 height 20
click at [1168, 108] on span "Làm mới" at bounding box center [1168, 112] width 39 height 14
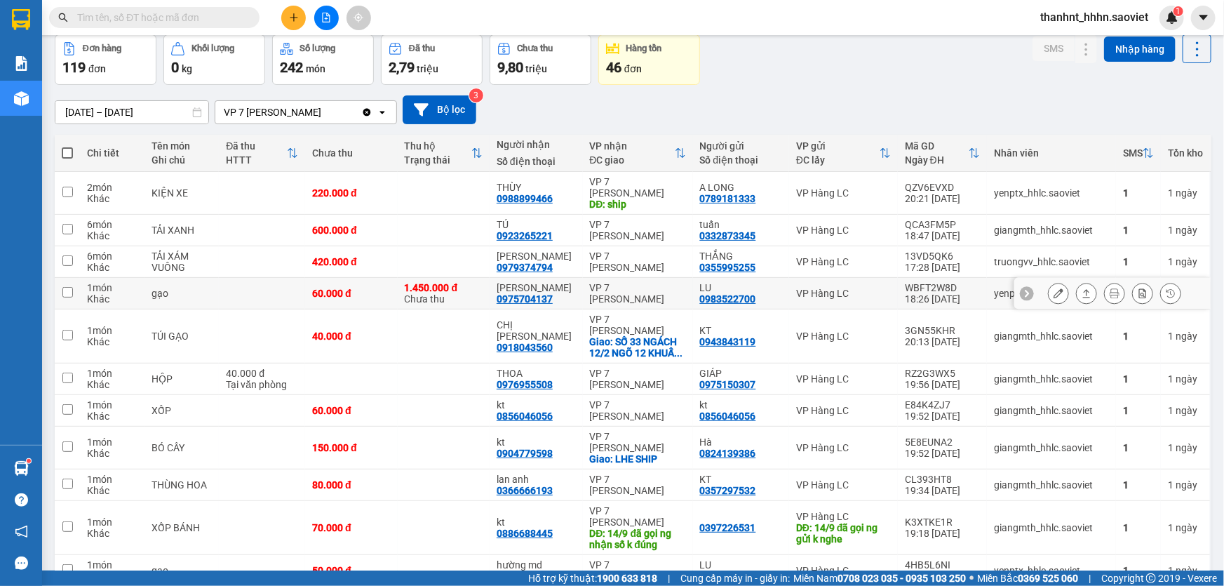
click at [1053, 288] on icon at bounding box center [1058, 293] width 10 height 10
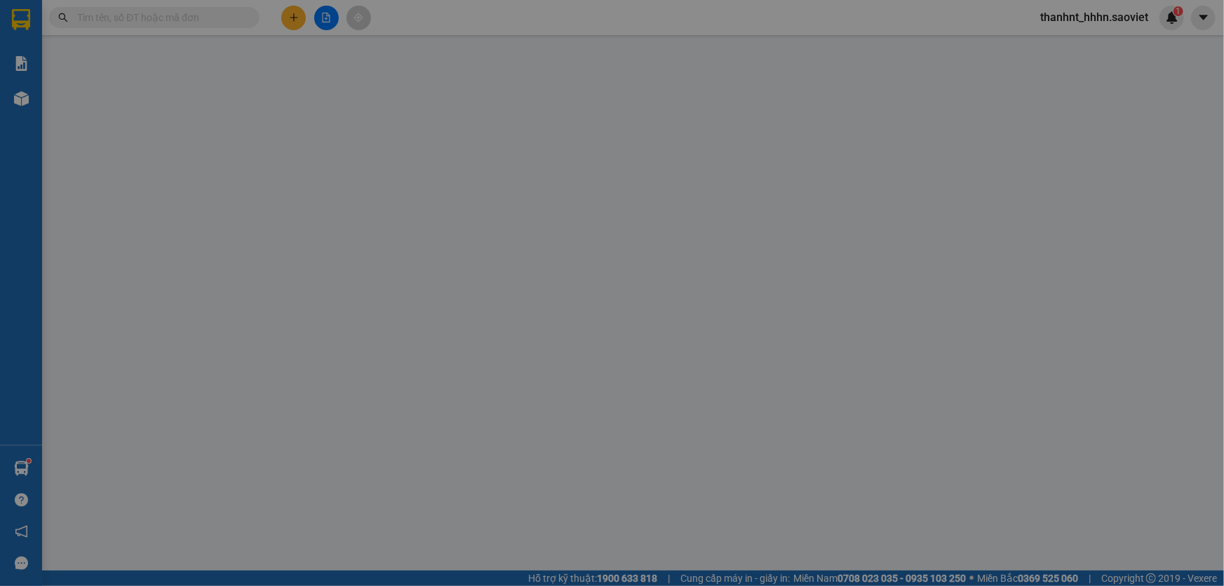
type input "0983522700"
type input "LU"
type input "0975704137"
type input "[PERSON_NAME]"
type input "1.450.000"
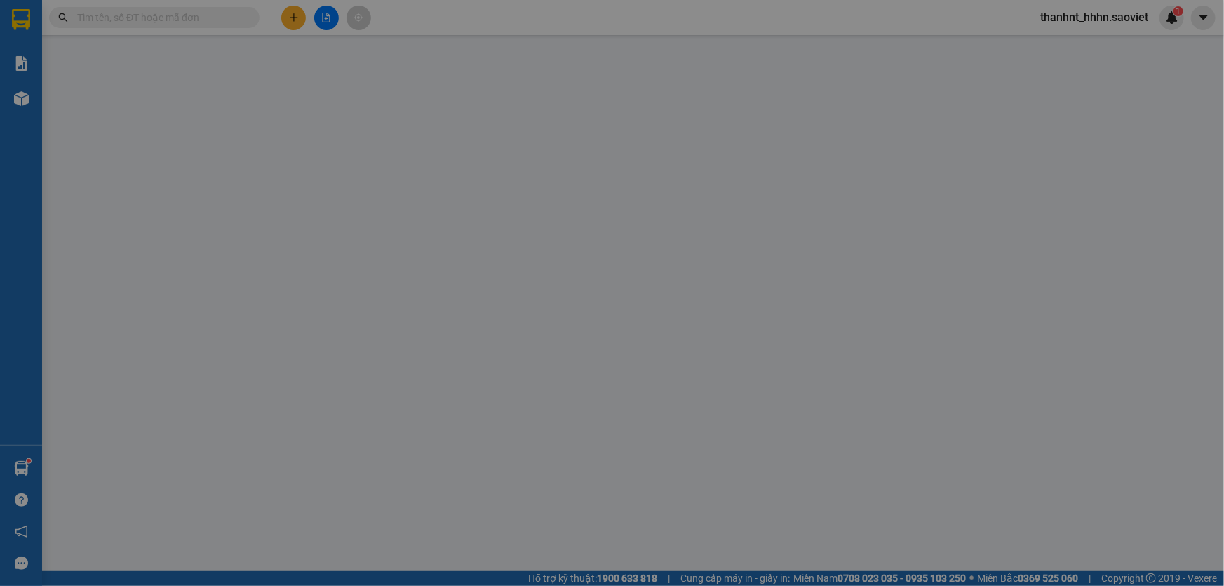
type input "60.000"
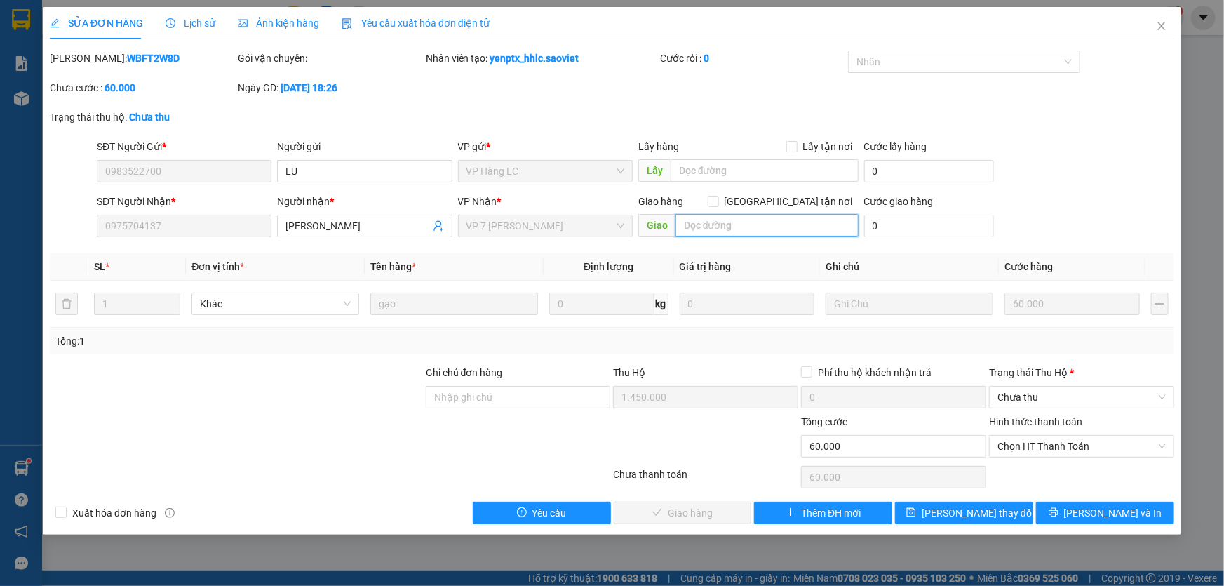
click at [713, 224] on input "text" at bounding box center [766, 225] width 183 height 22
type input "d"
type input "đã gọi khách ok 14/9"
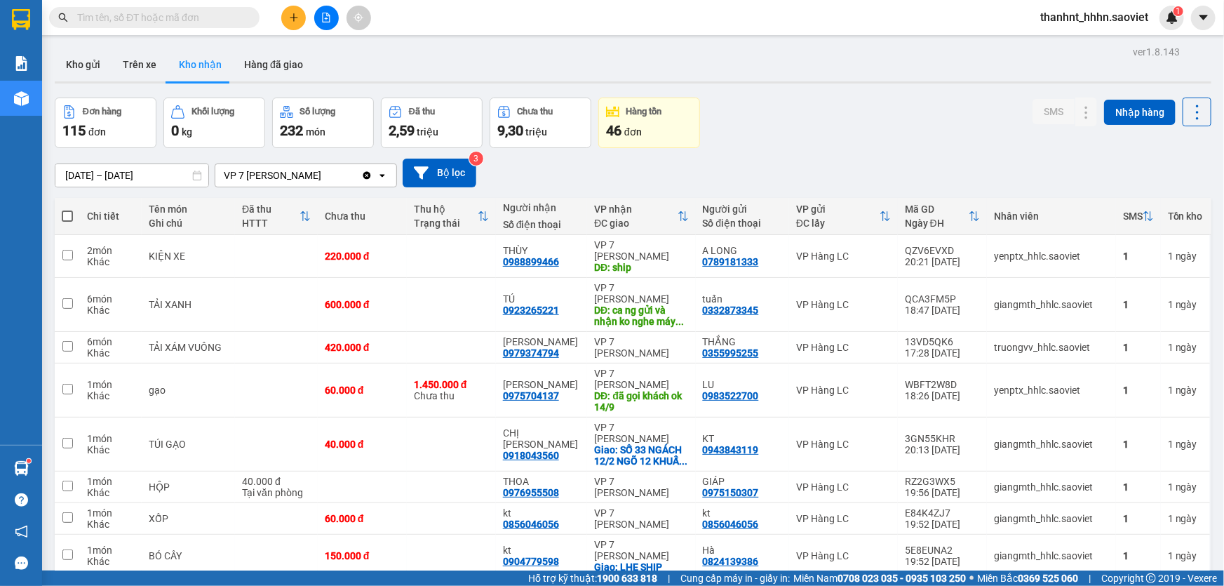
scroll to position [574, 0]
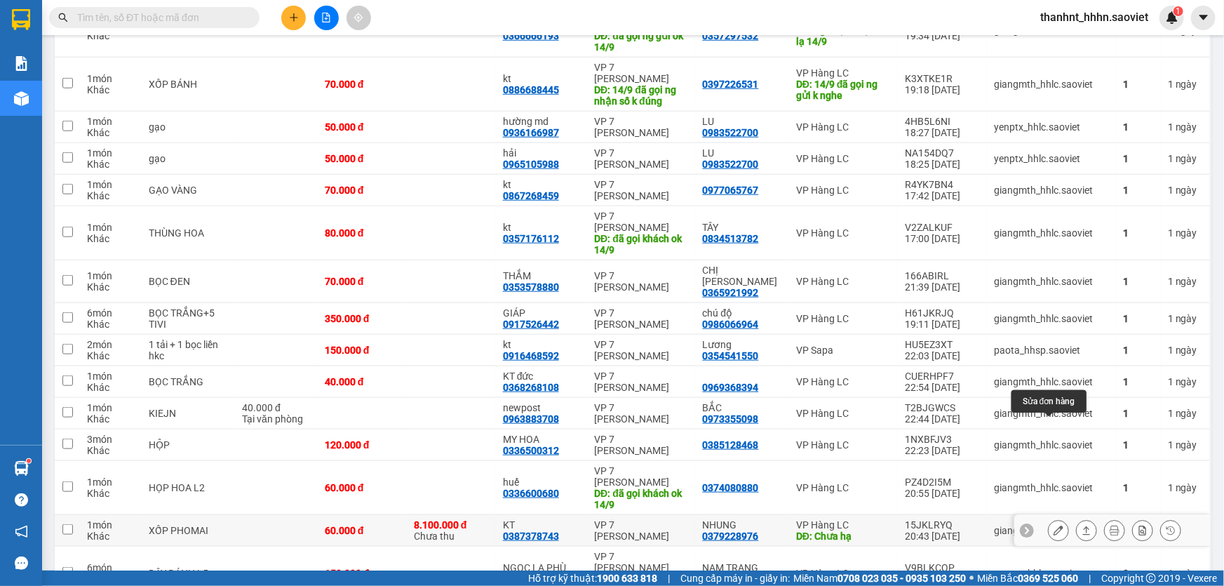
click at [1053, 525] on icon at bounding box center [1058, 530] width 10 height 10
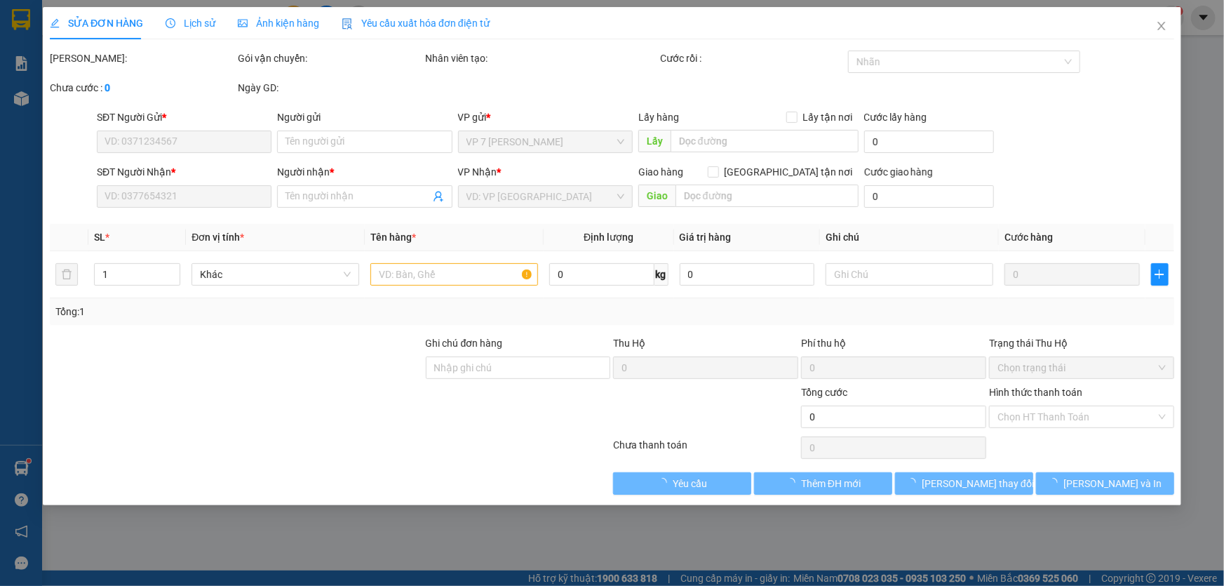
type input "0379228976"
type input "NHUNG"
type input "Chưa hạ"
type input "0387378743"
type input "KT"
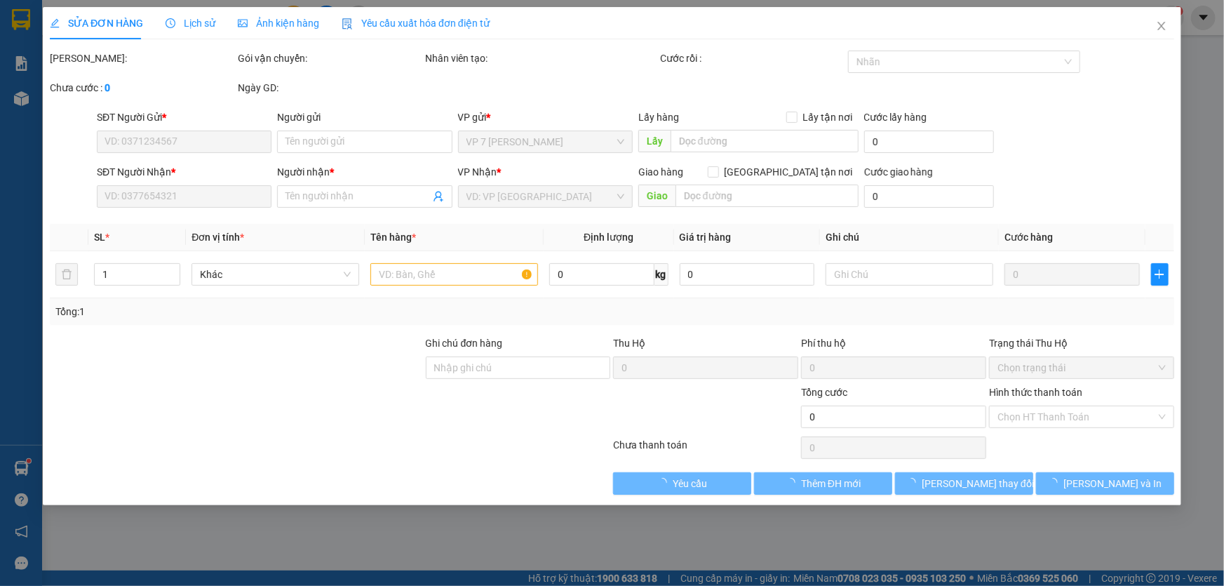
type input "8.100.000"
type input "60.000"
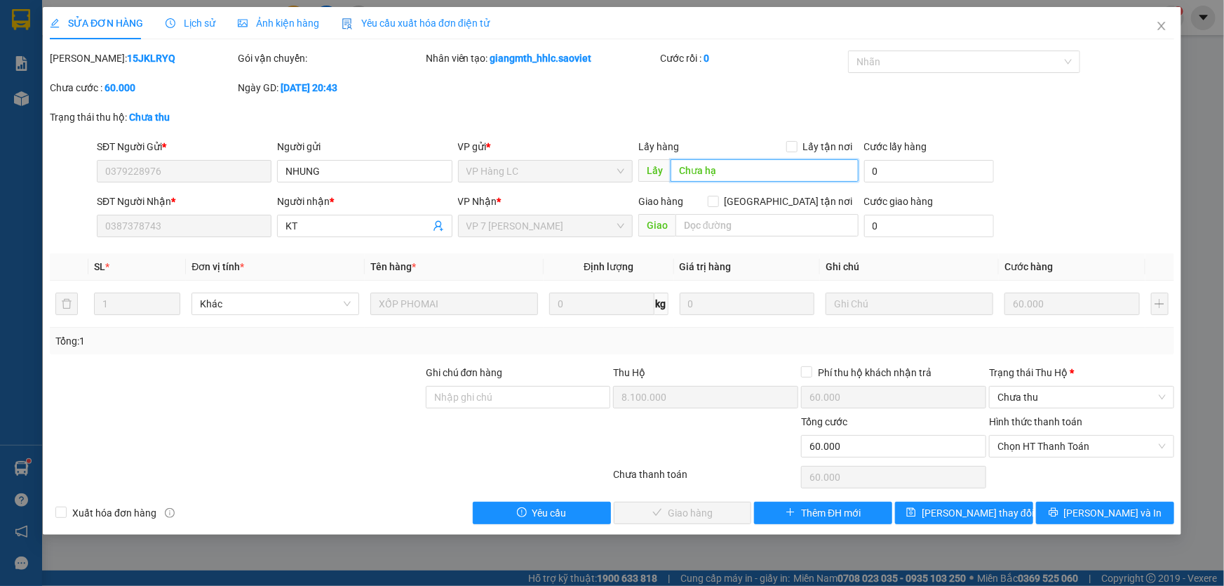
click at [722, 170] on input "Chưa hạ" at bounding box center [765, 170] width 188 height 22
click at [715, 223] on input "text" at bounding box center [766, 225] width 183 height 22
type input "d"
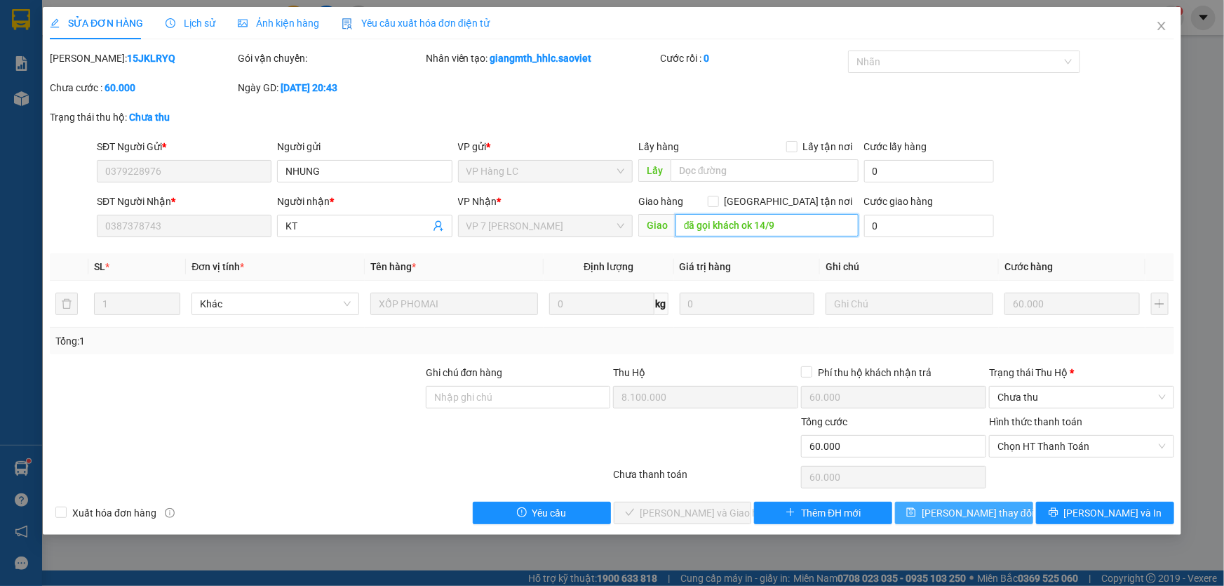
type input "đã gọi khách ok 14/9"
click at [1000, 508] on button "[PERSON_NAME] thay đổi" at bounding box center [964, 512] width 138 height 22
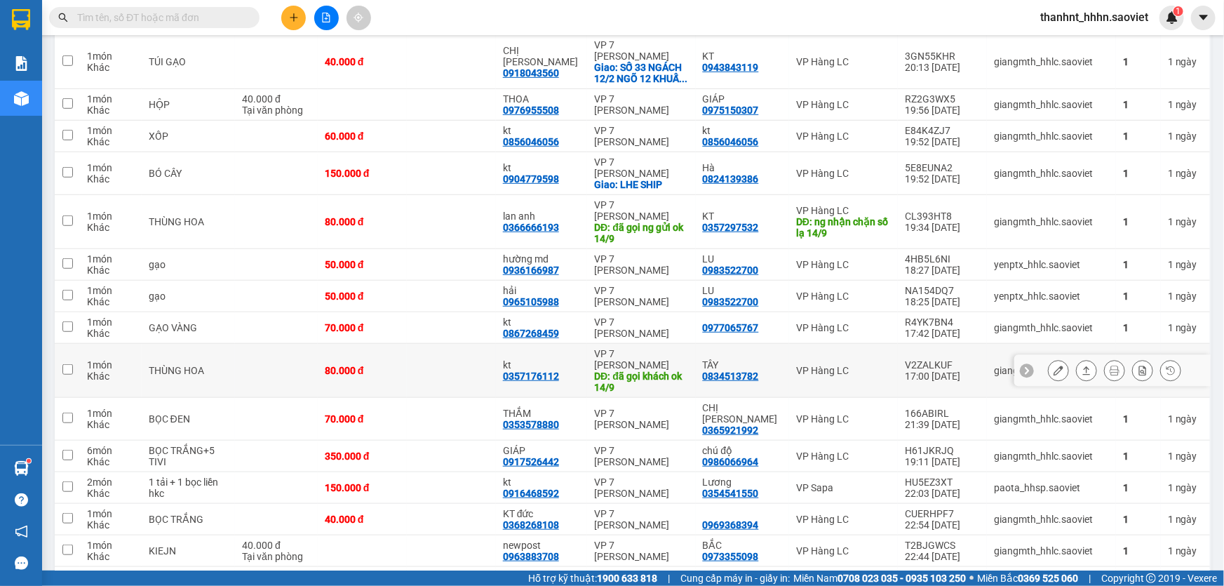
scroll to position [255, 0]
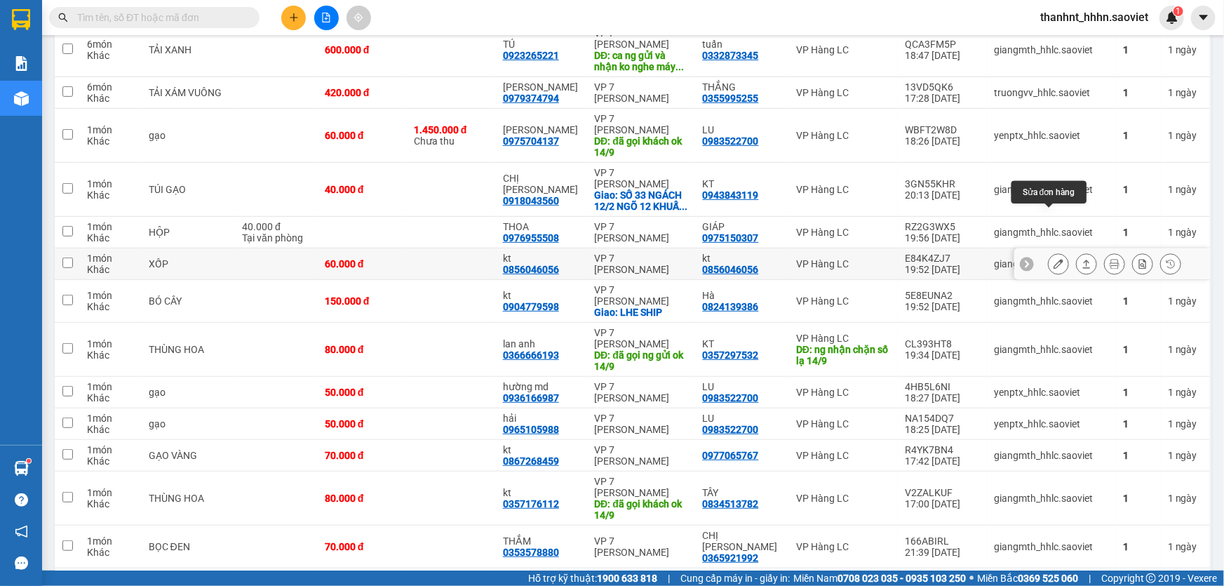
click at [1053, 259] on icon at bounding box center [1058, 264] width 10 height 10
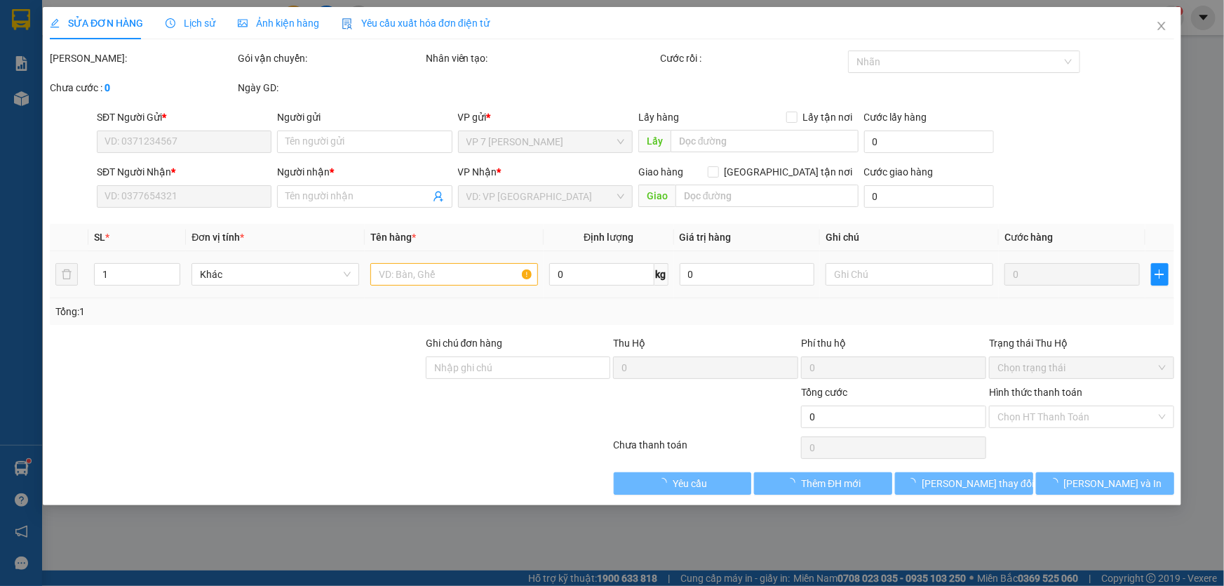
type input "0856046056"
type input "kt"
type input "0856046056"
type input "kt"
type input "60.000"
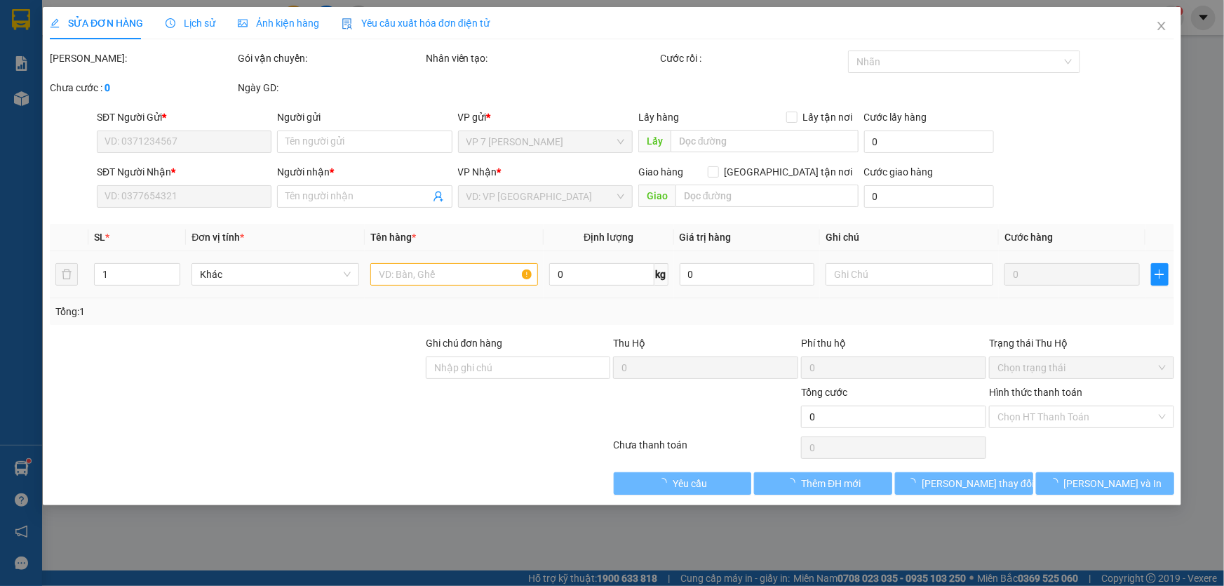
type input "60.000"
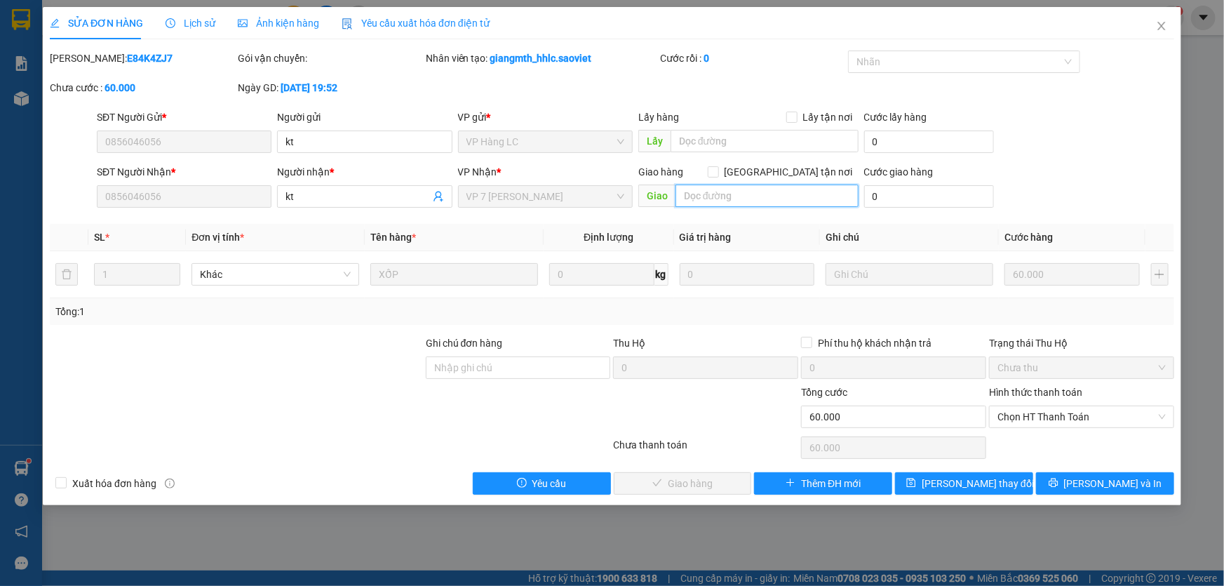
click at [700, 194] on input "text" at bounding box center [766, 195] width 183 height 22
type input "k"
type input "d"
type input "đã gọi khách ok 14/9"
click at [976, 482] on span "[PERSON_NAME] thay đổi" at bounding box center [978, 483] width 112 height 15
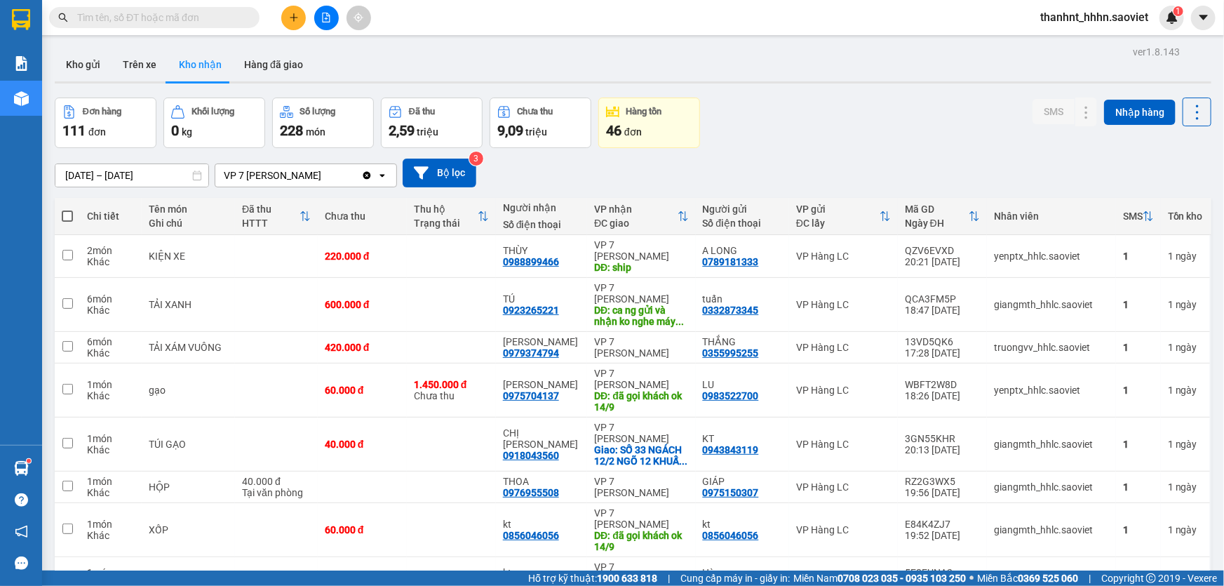
click at [235, 19] on input "text" at bounding box center [160, 17] width 166 height 15
click at [289, 18] on icon "plus" at bounding box center [294, 18] width 10 height 10
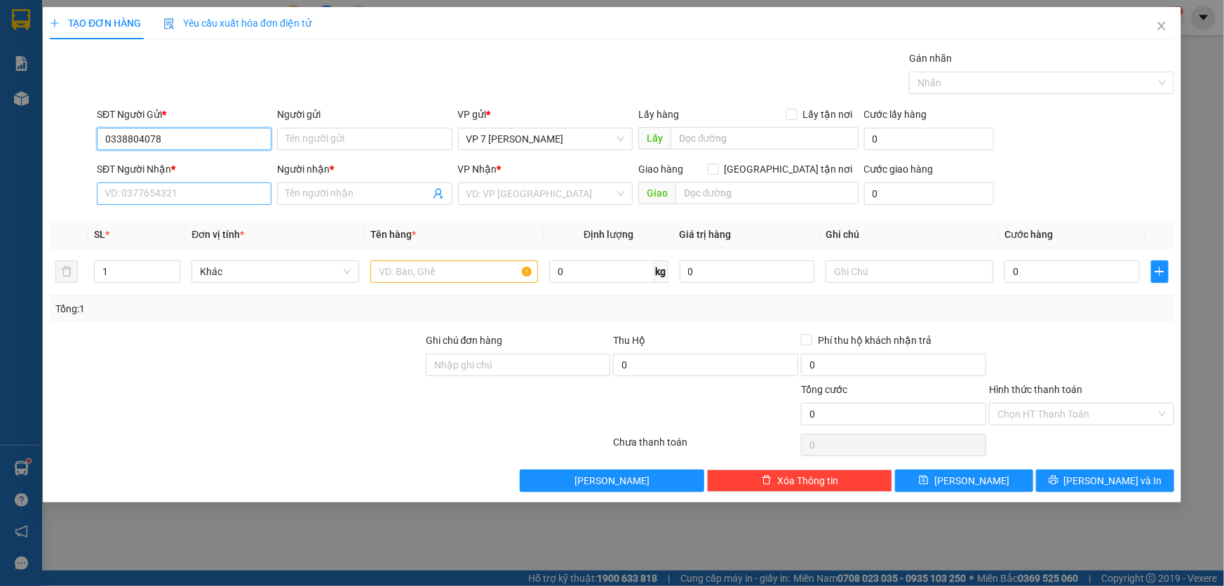
type input "0338804078"
click at [116, 196] on input "SĐT Người Nhận *" at bounding box center [184, 193] width 175 height 22
type input "0985111209"
click at [299, 192] on input "Người nhận *" at bounding box center [357, 193] width 144 height 15
click at [525, 194] on input "search" at bounding box center [540, 193] width 148 height 21
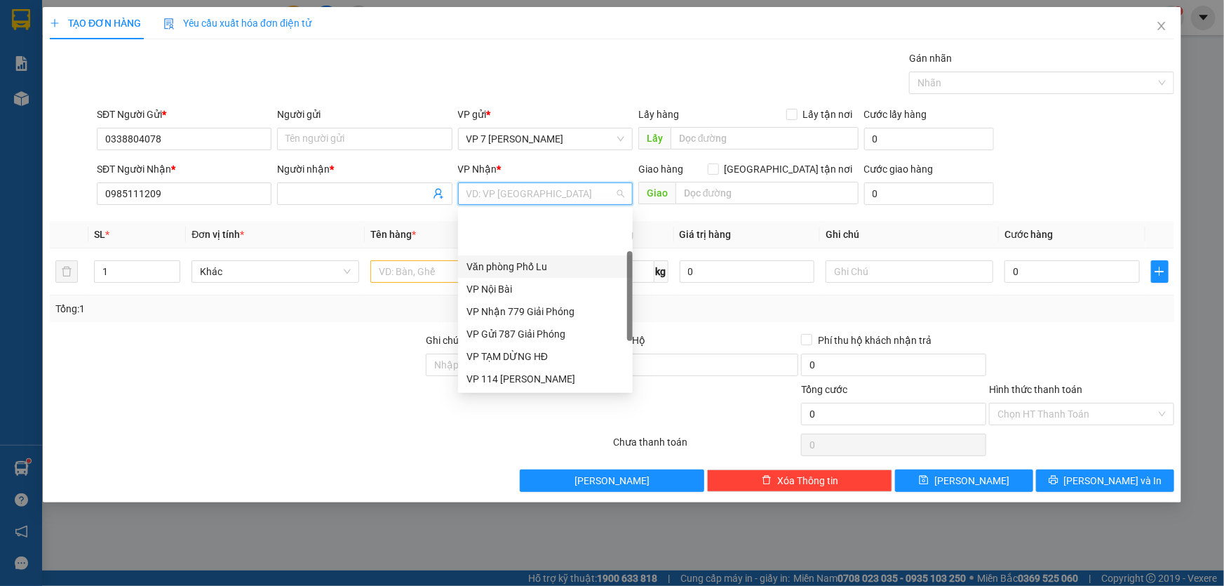
scroll to position [127, 0]
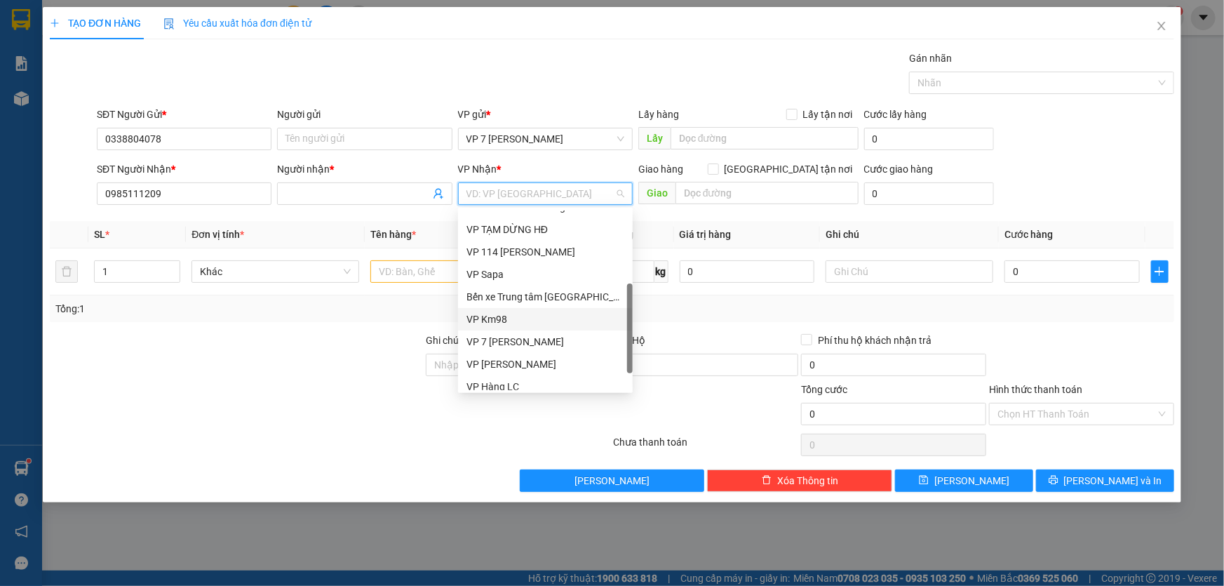
click at [494, 315] on div "VP Km98" at bounding box center [545, 318] width 158 height 15
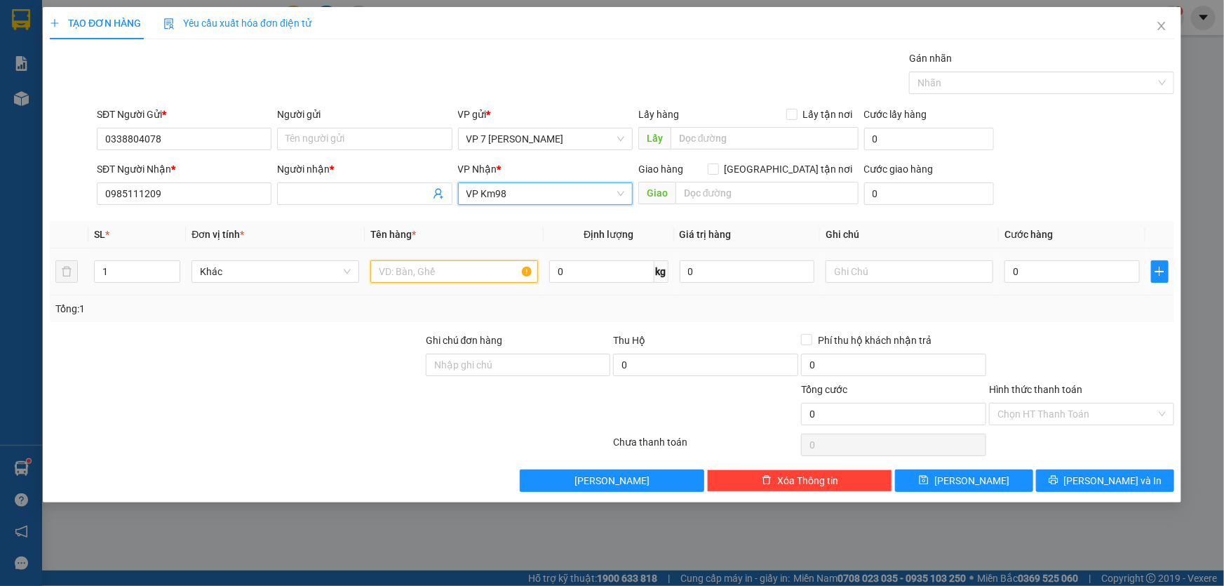
click at [428, 274] on input "text" at bounding box center [454, 271] width 168 height 22
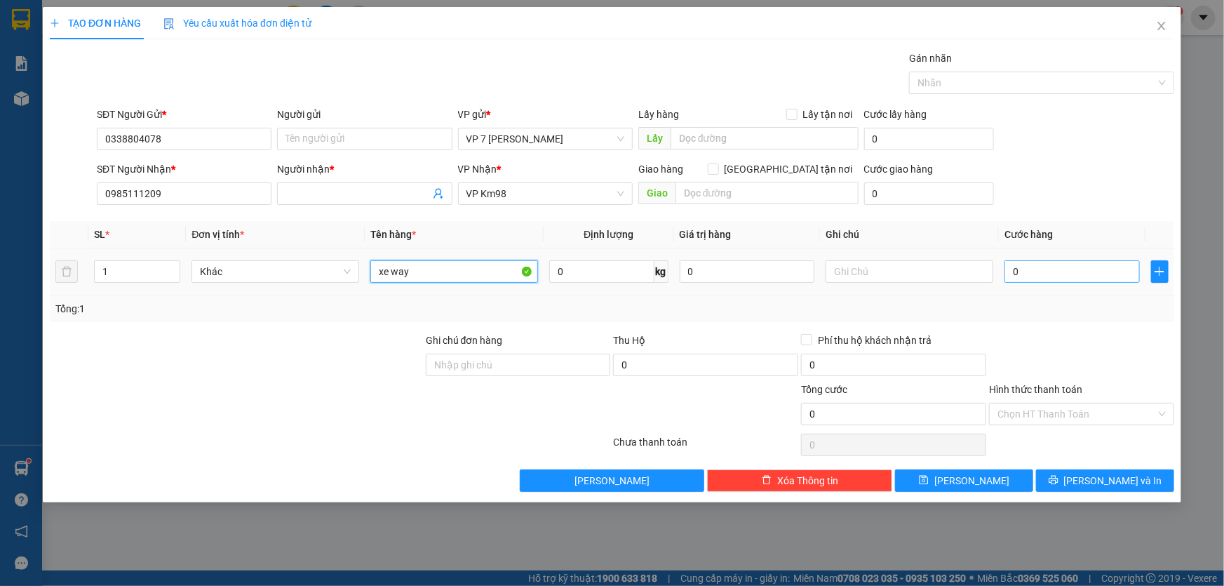
type input "xe way"
click at [1050, 275] on input "0" at bounding box center [1071, 271] width 135 height 22
type input "3"
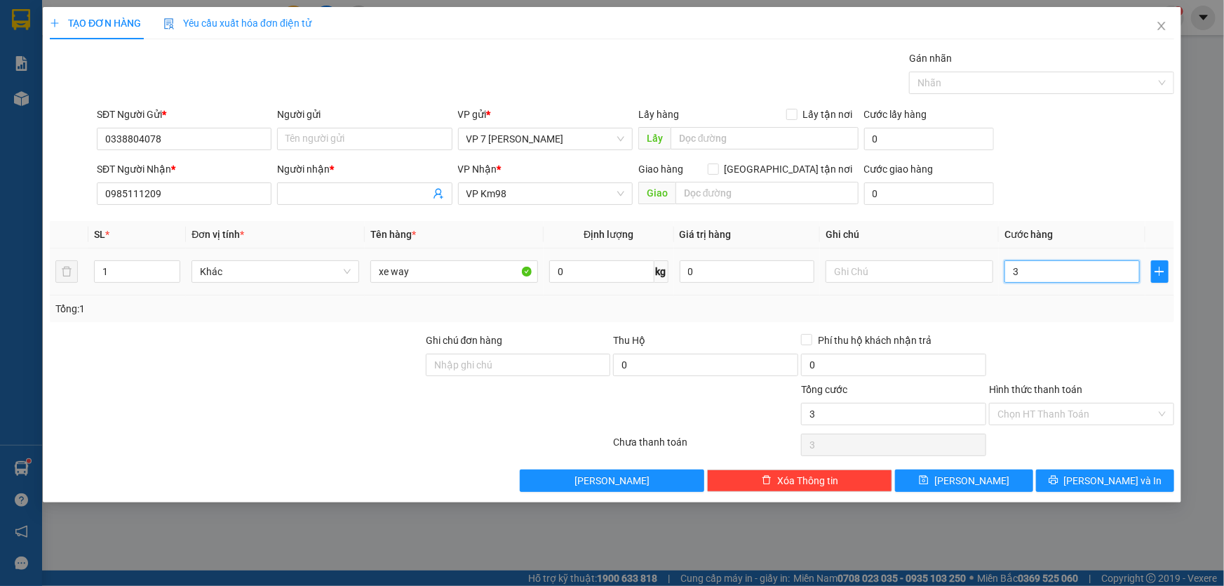
type input "35"
type input "350"
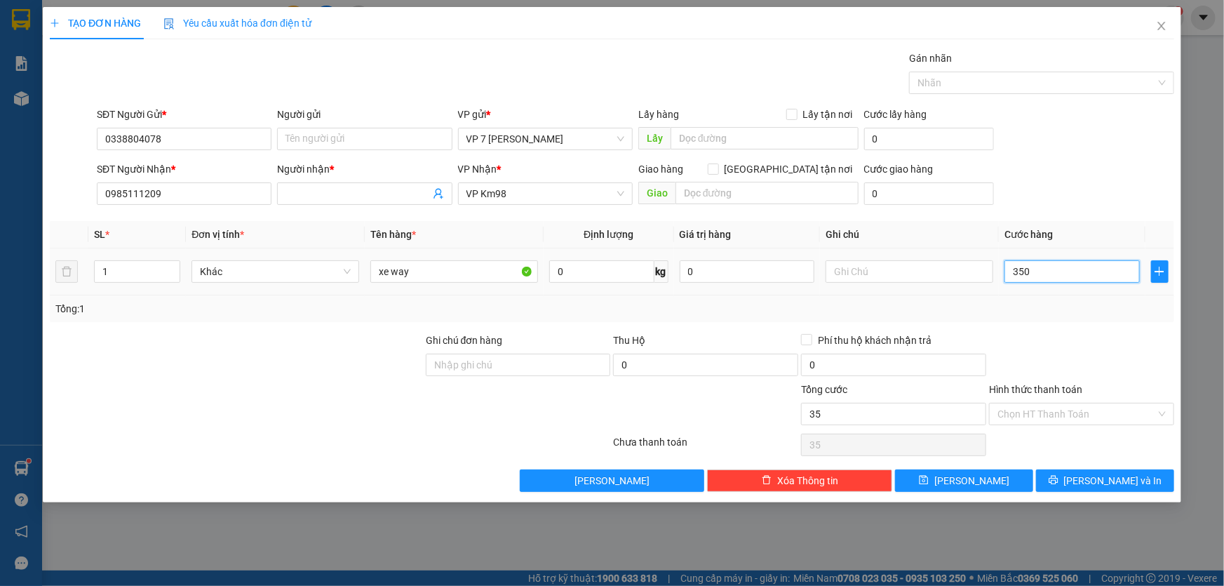
type input "350"
type input "350.000"
click at [863, 268] on input "text" at bounding box center [910, 271] width 168 height 22
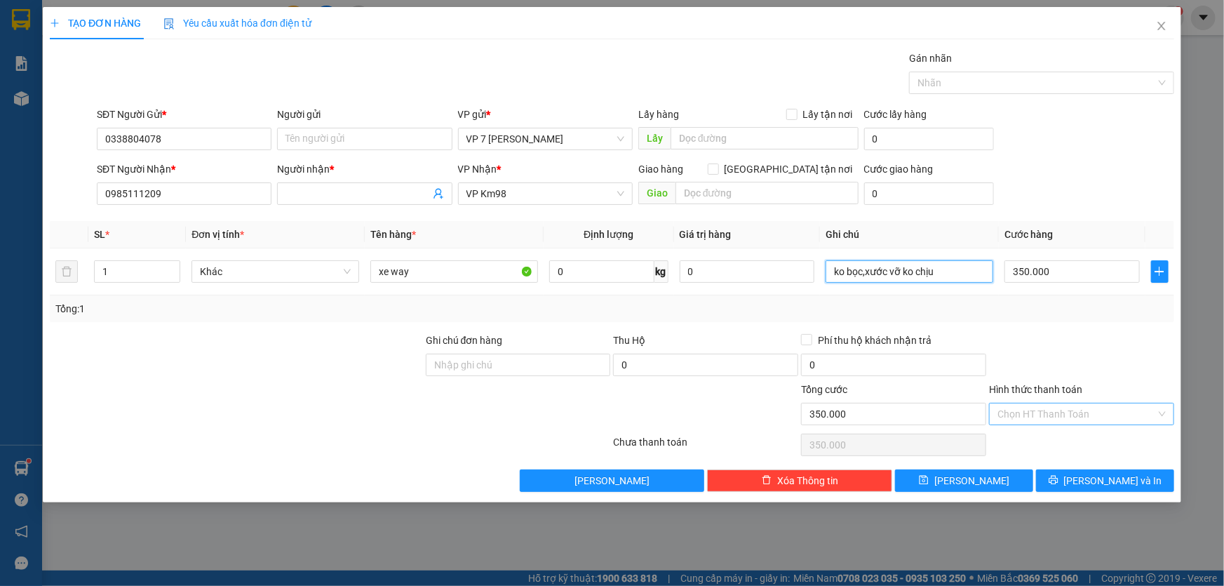
type input "ko bọc,xước vỡ ko chịu"
click at [1063, 412] on input "Hình thức thanh toán" at bounding box center [1076, 413] width 159 height 21
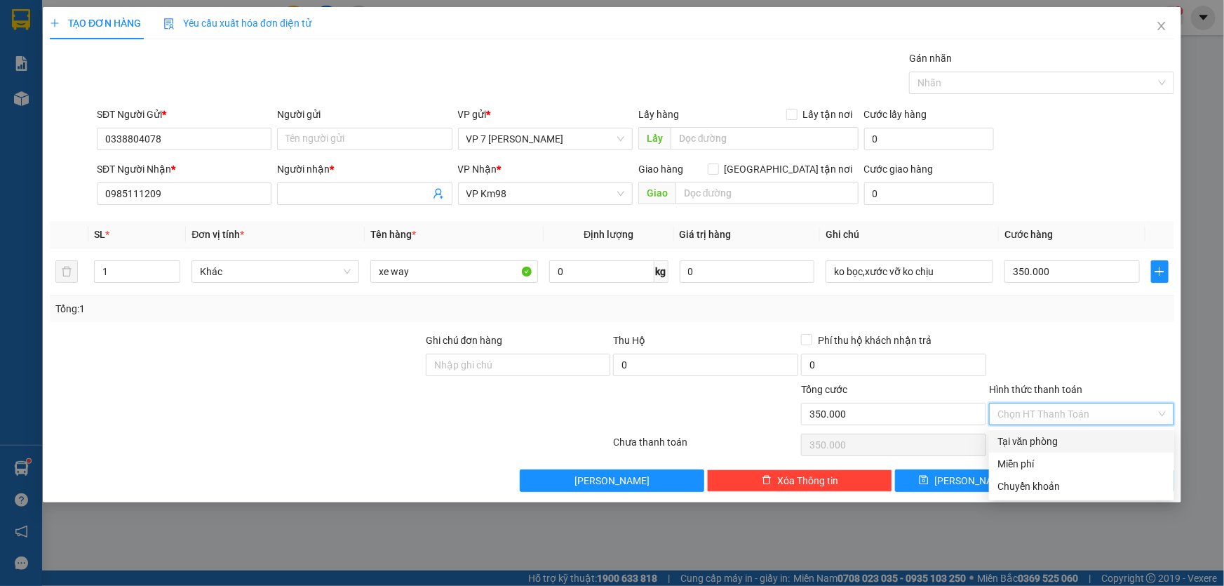
click at [1045, 439] on div "Tại văn phòng" at bounding box center [1081, 440] width 168 height 15
type input "0"
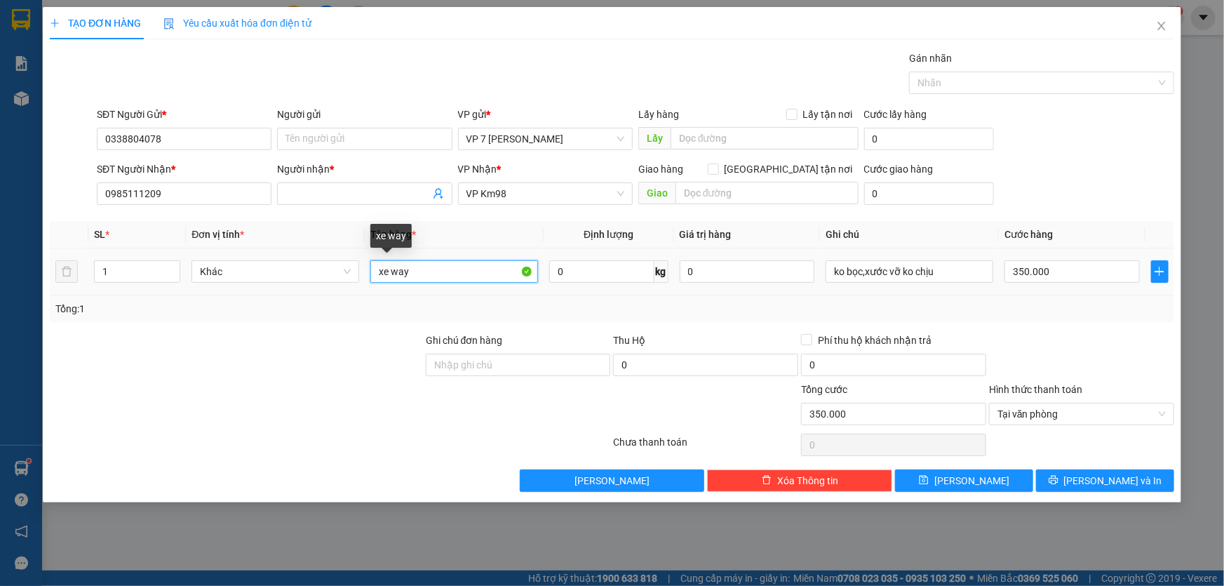
click at [436, 271] on input "xe way" at bounding box center [454, 271] width 168 height 22
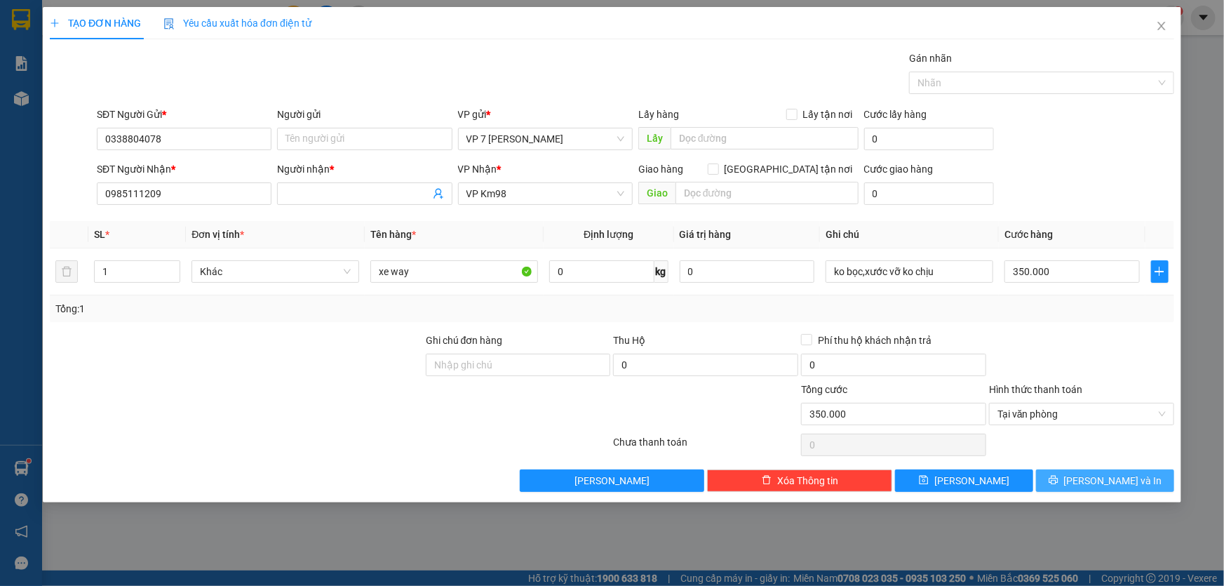
click at [1100, 479] on span "[PERSON_NAME] và In" at bounding box center [1113, 480] width 98 height 15
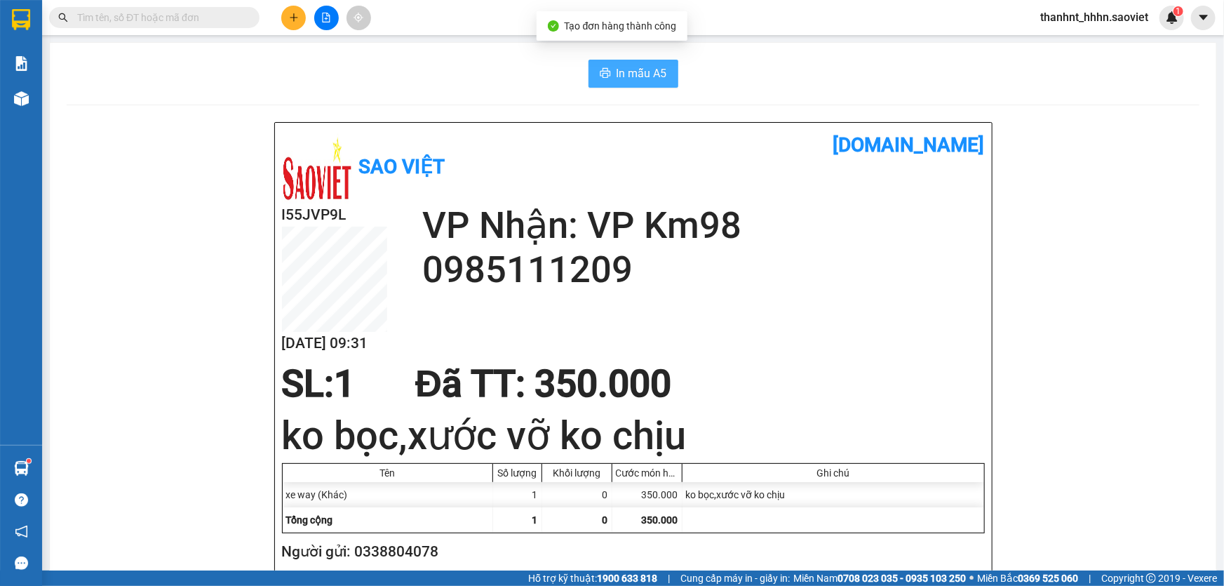
click at [644, 75] on span "In mẫu A5" at bounding box center [642, 74] width 50 height 18
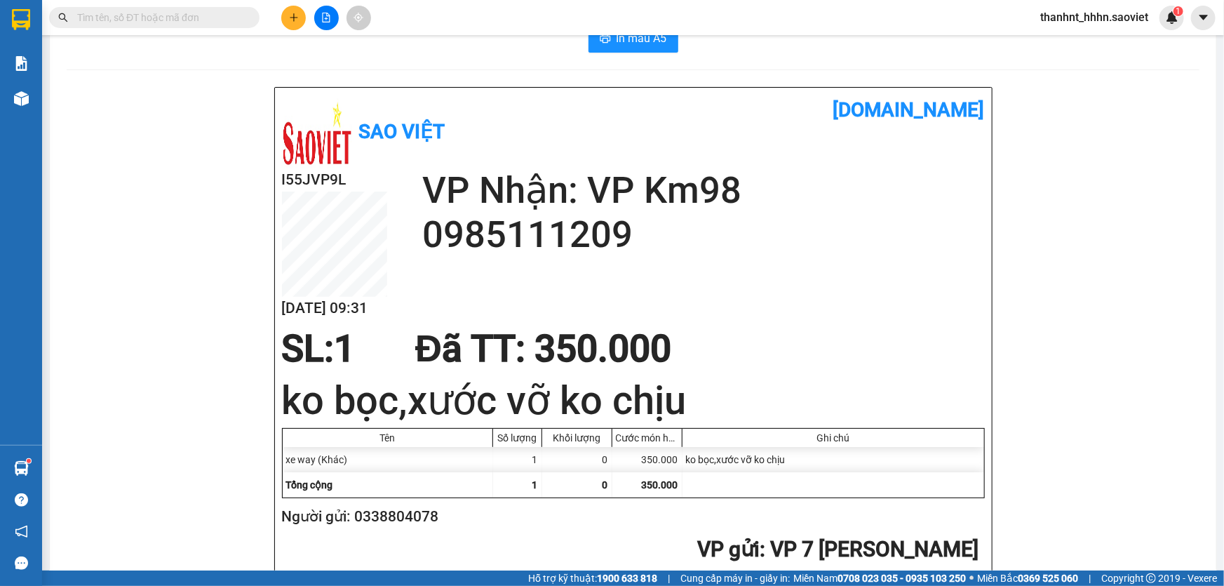
scroll to position [63, 0]
